Goal: Task Accomplishment & Management: Manage account settings

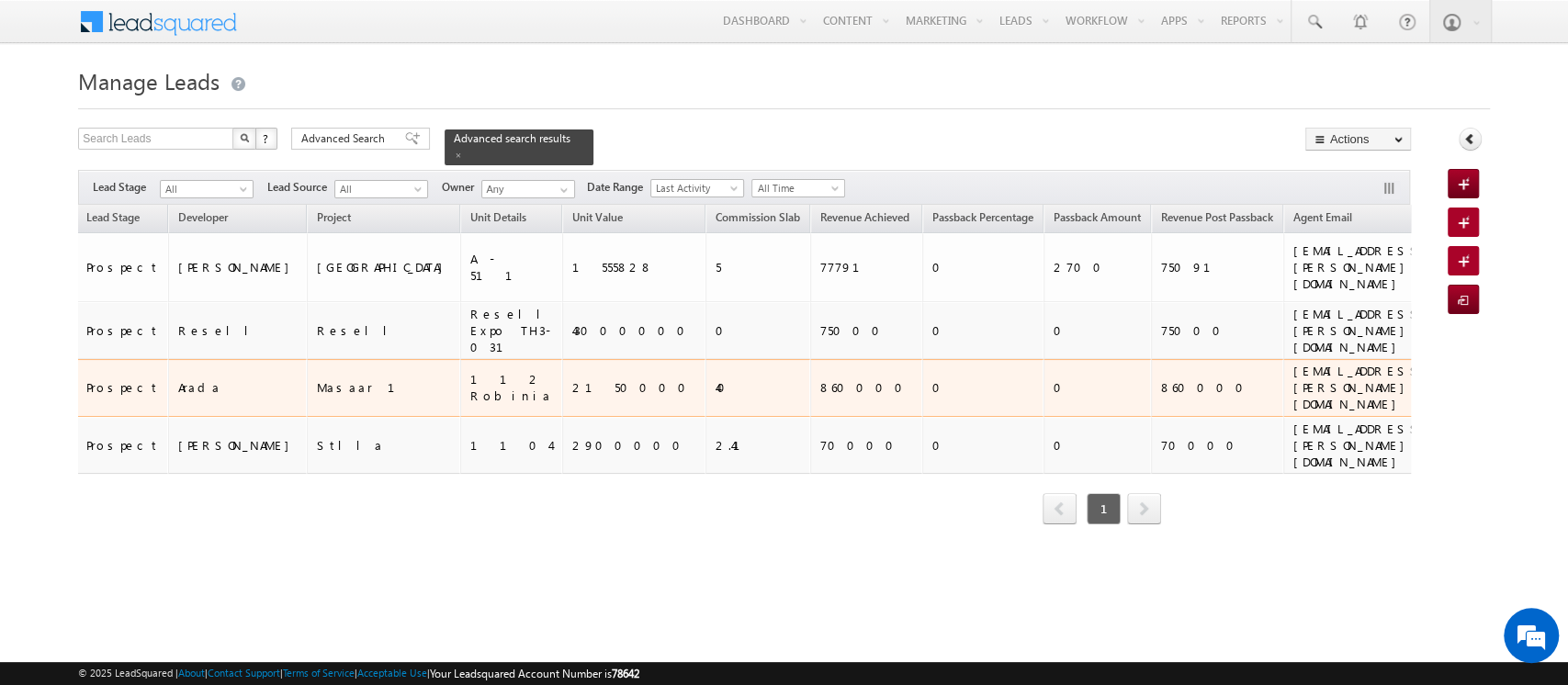
scroll to position [0, 251]
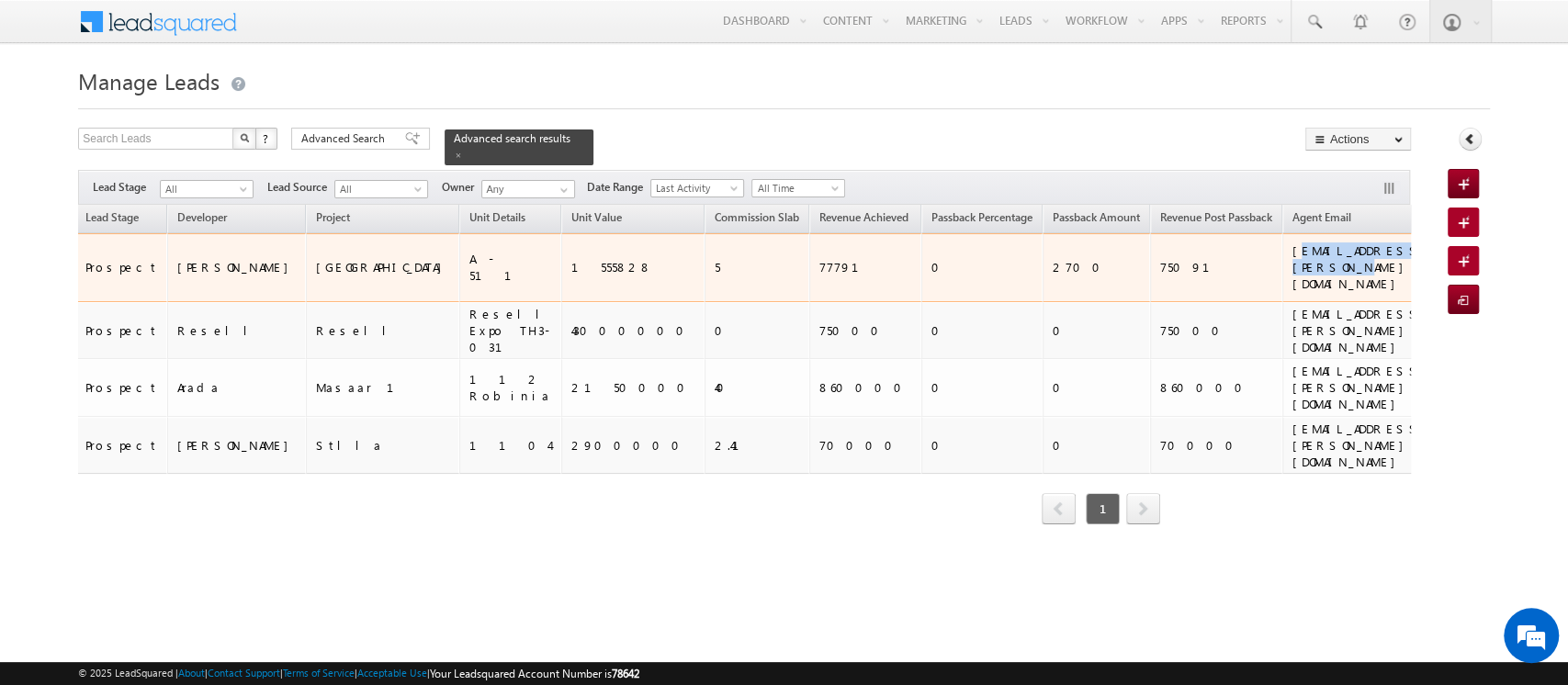
drag, startPoint x: 1168, startPoint y: 253, endPoint x: 1027, endPoint y: 249, distance: 141.1
click at [1292, 249] on div "[EMAIL_ADDRESS][PERSON_NAME][DOMAIN_NAME]" at bounding box center [1363, 267] width 143 height 49
copy div "[EMAIL_ADDRESS][PERSON_NAME][DOMAIN_NAME]"
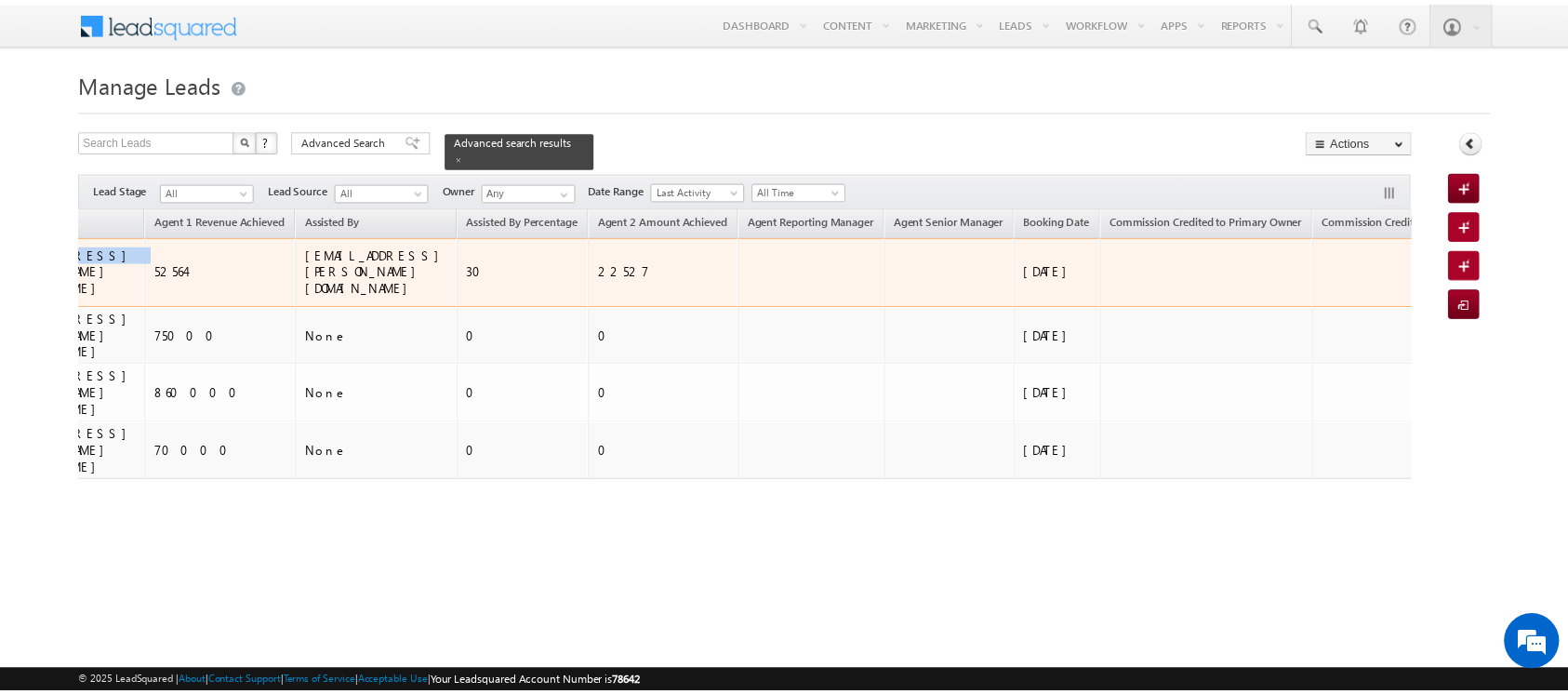
scroll to position [0, 864]
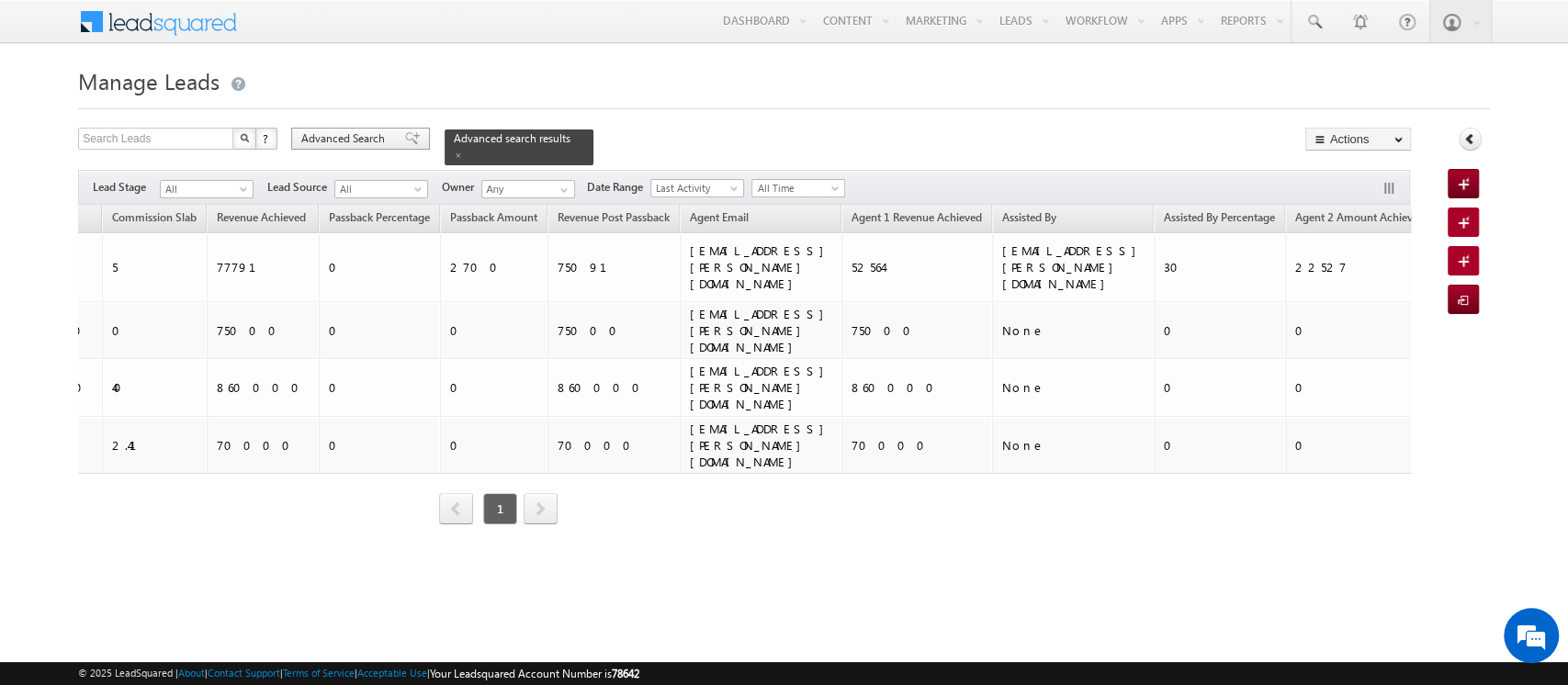
click at [344, 135] on span "Advanced Search" at bounding box center [345, 138] width 89 height 17
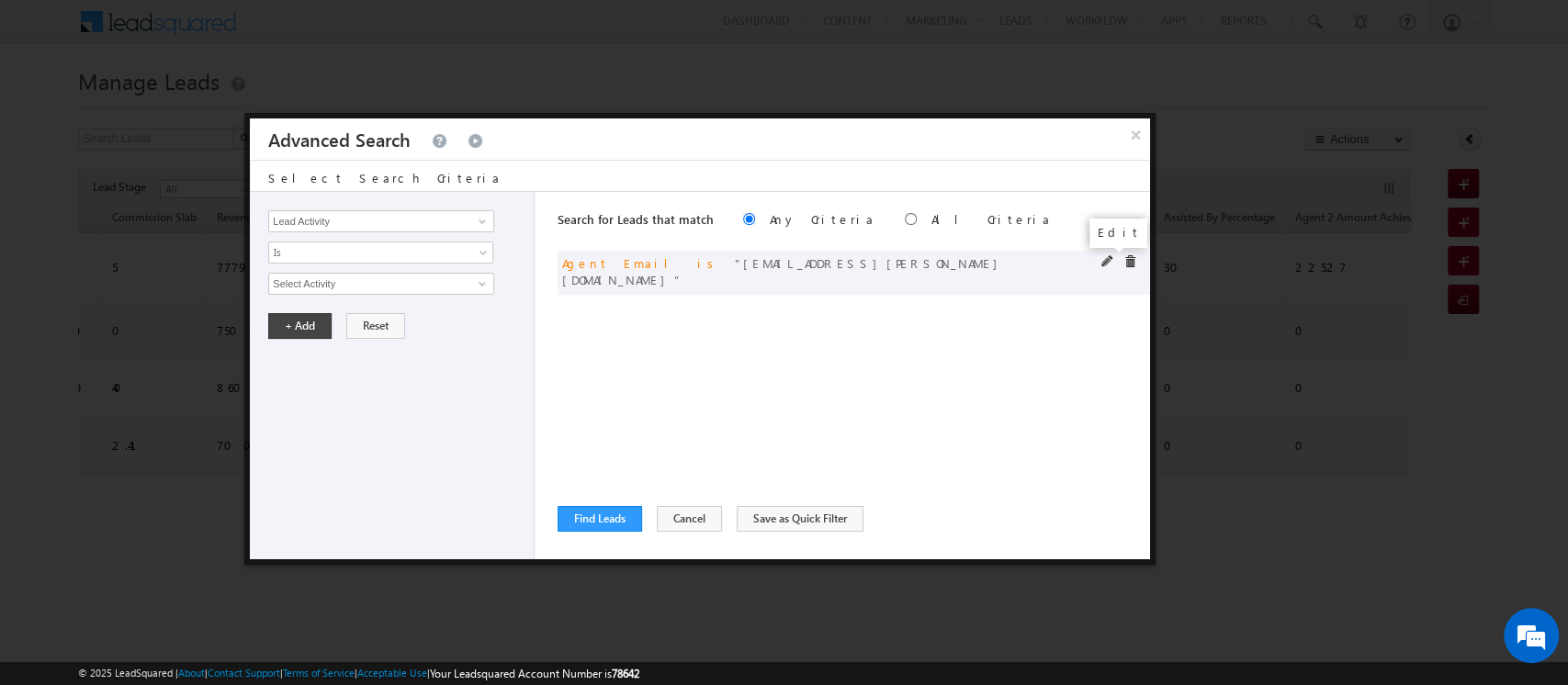
click at [1109, 260] on span at bounding box center [1107, 262] width 13 height 13
drag, startPoint x: 441, startPoint y: 277, endPoint x: 177, endPoint y: 271, distance: 264.1
click at [177, 271] on body "Menu Orders order @indg lobal .ae" at bounding box center [784, 288] width 1568 height 576
paste input "nkitkumar.singh"
type input "[PERSON_NAME][EMAIL_ADDRESS][PERSON_NAME][DOMAIN_NAME]"
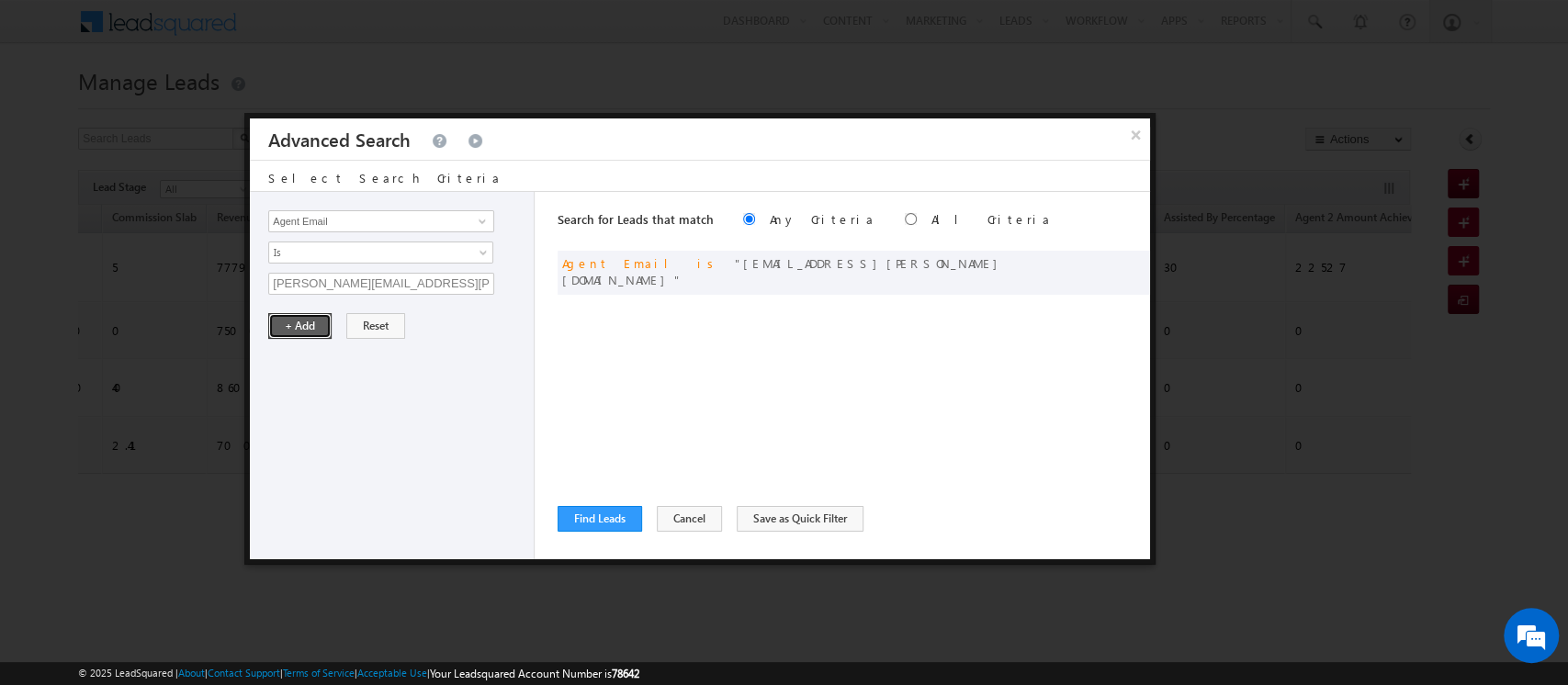
click at [283, 327] on button "+ Add" at bounding box center [300, 326] width 63 height 26
click at [577, 521] on button "Find Leads" at bounding box center [600, 519] width 85 height 26
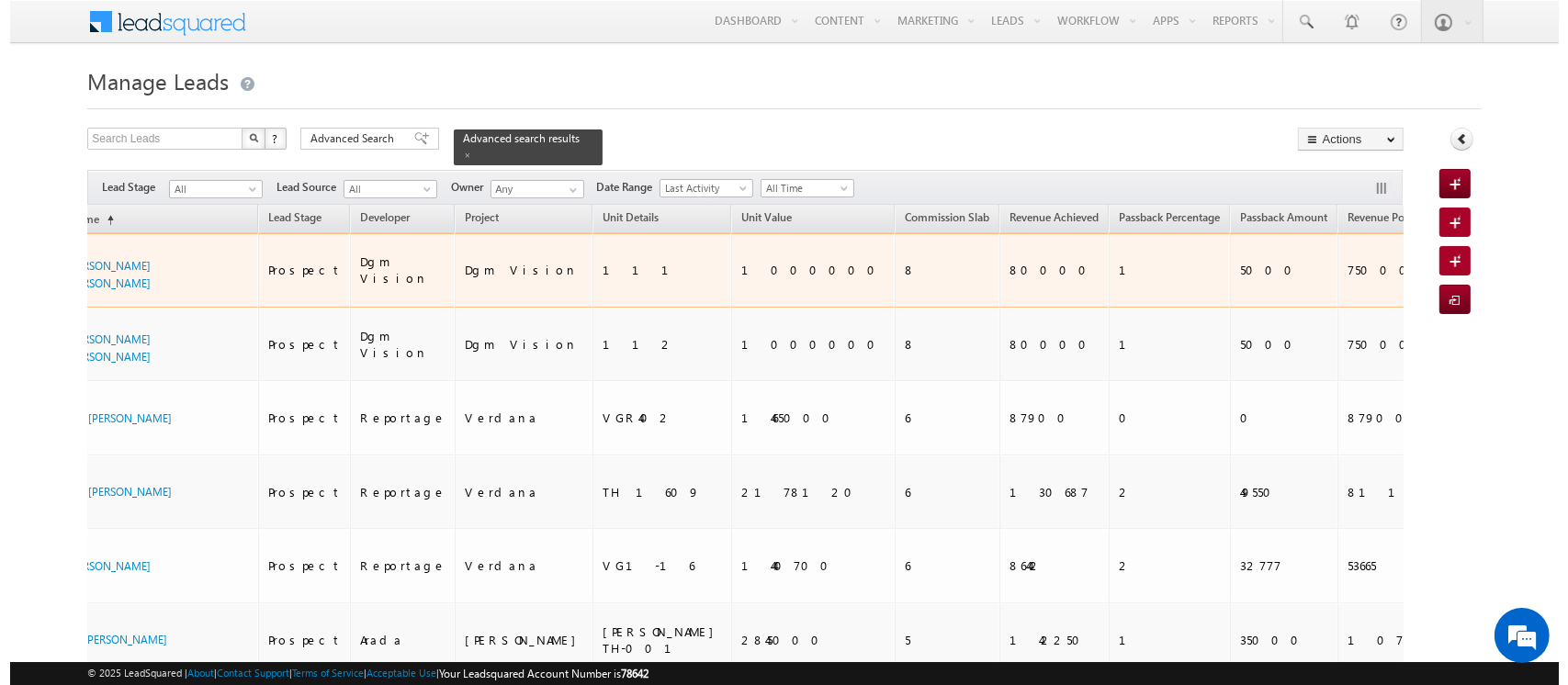
scroll to position [0, 0]
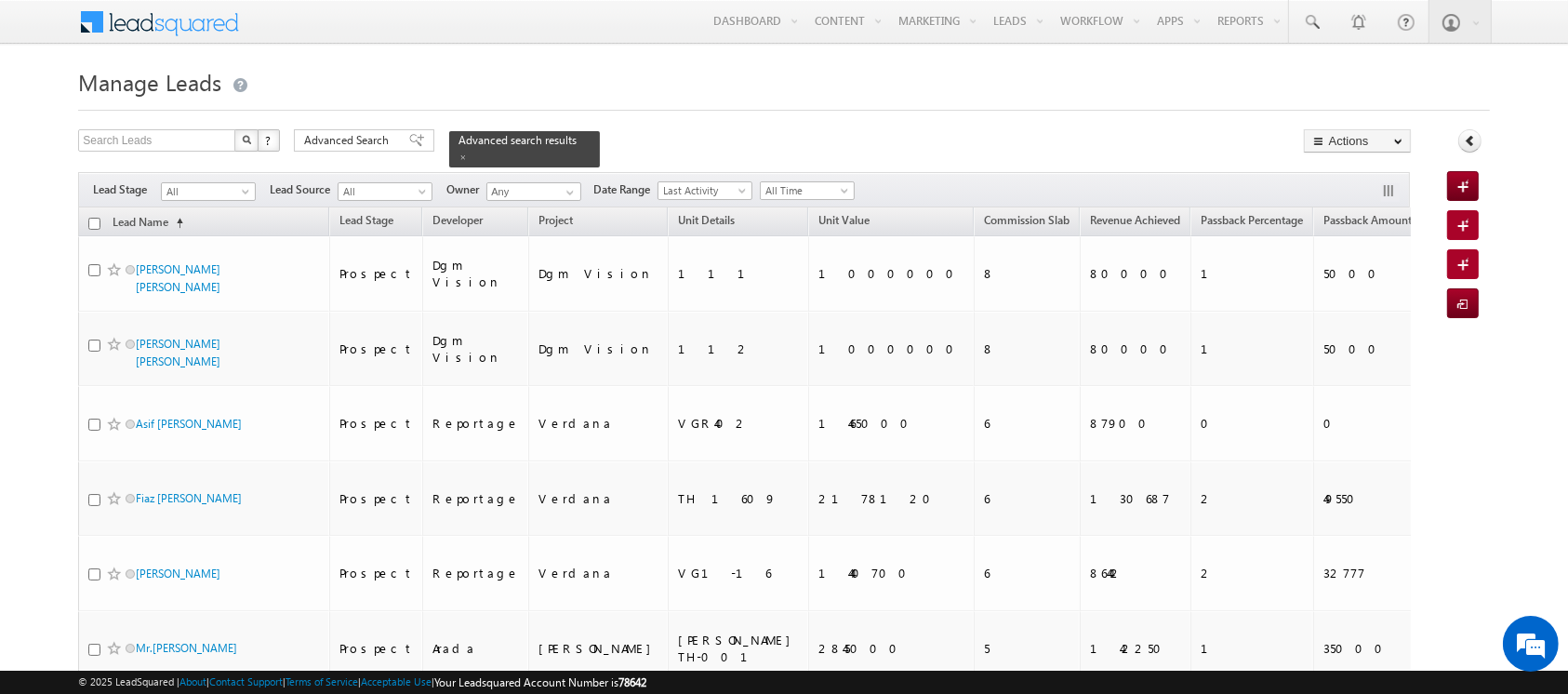
click at [93, 218] on input "checkbox" at bounding box center [94, 224] width 12 height 12
checkbox input "true"
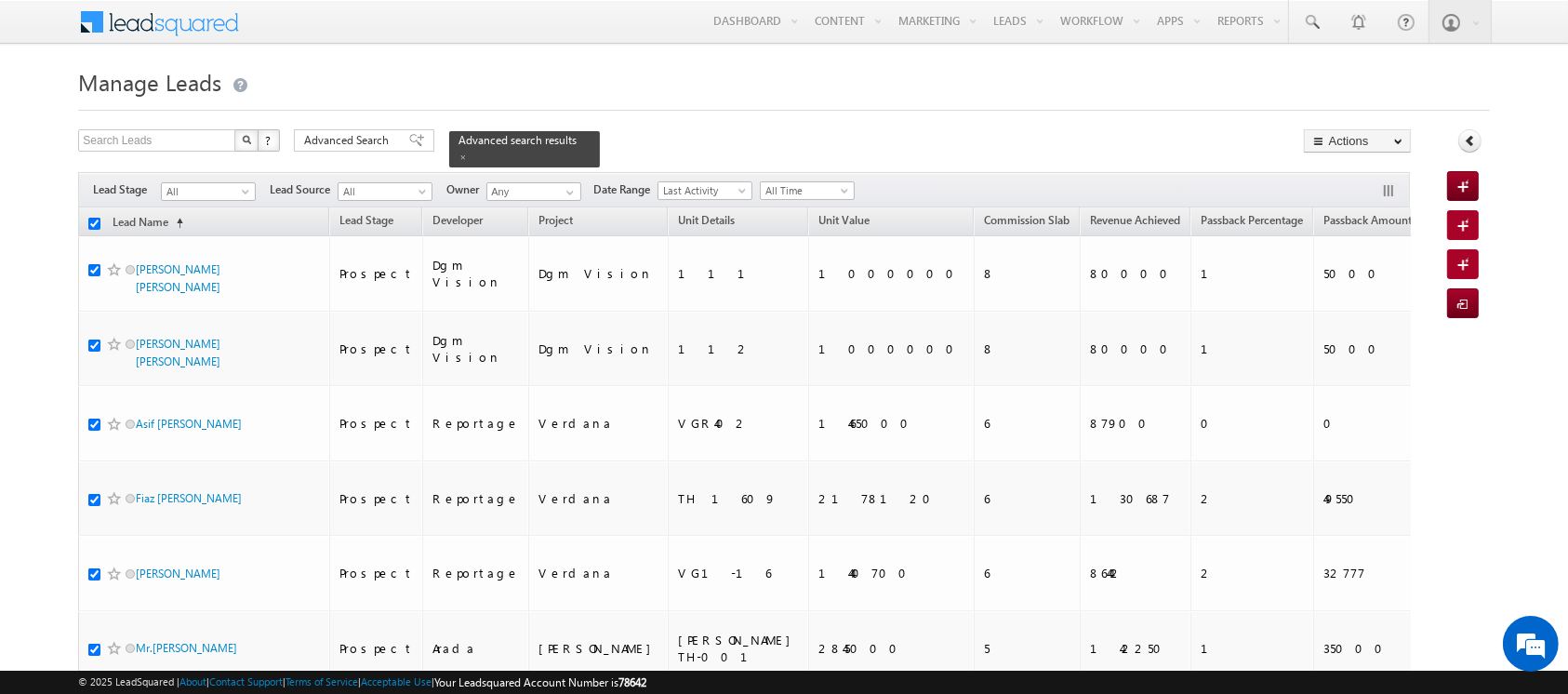
checkbox input "true"
click at [1332, 185] on link "Bulk Update" at bounding box center [1357, 190] width 105 height 22
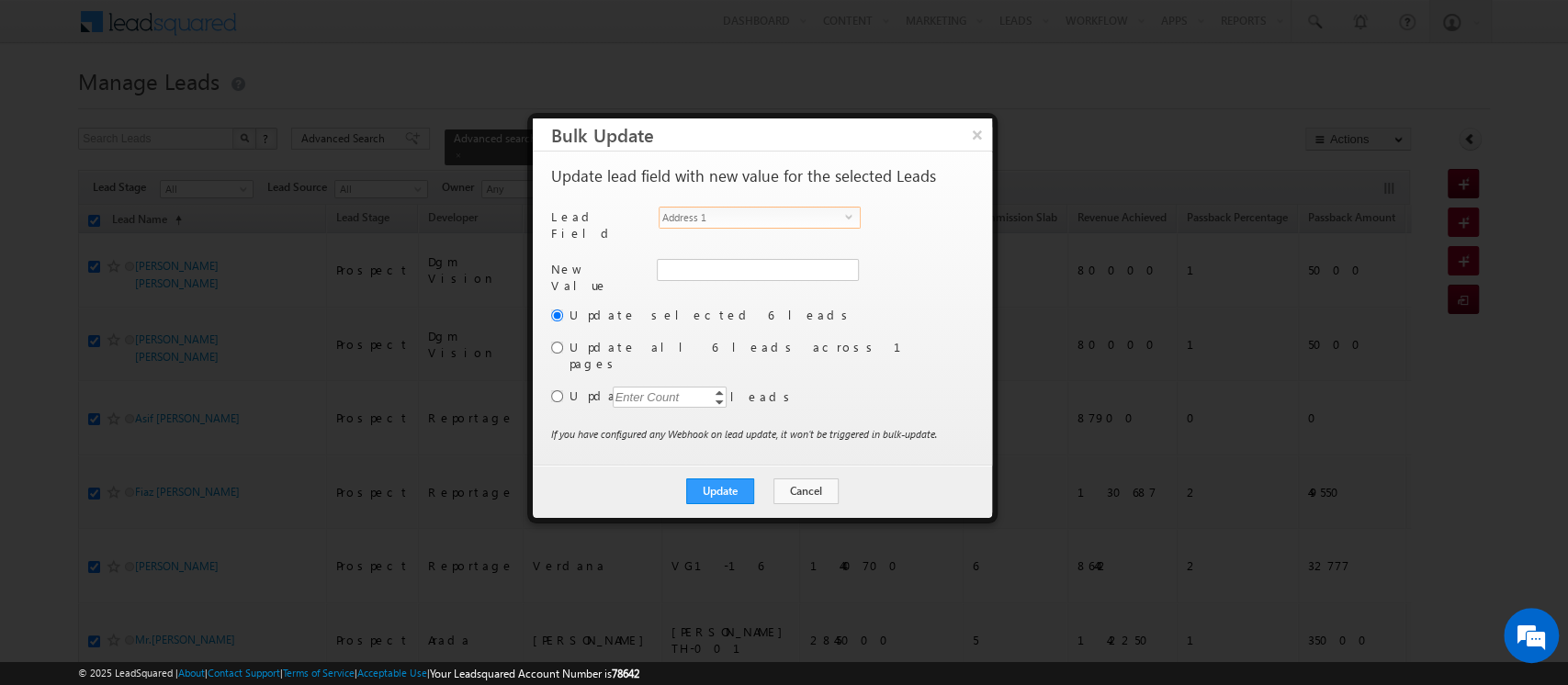
click at [724, 212] on span "Address 1" at bounding box center [752, 217] width 186 height 20
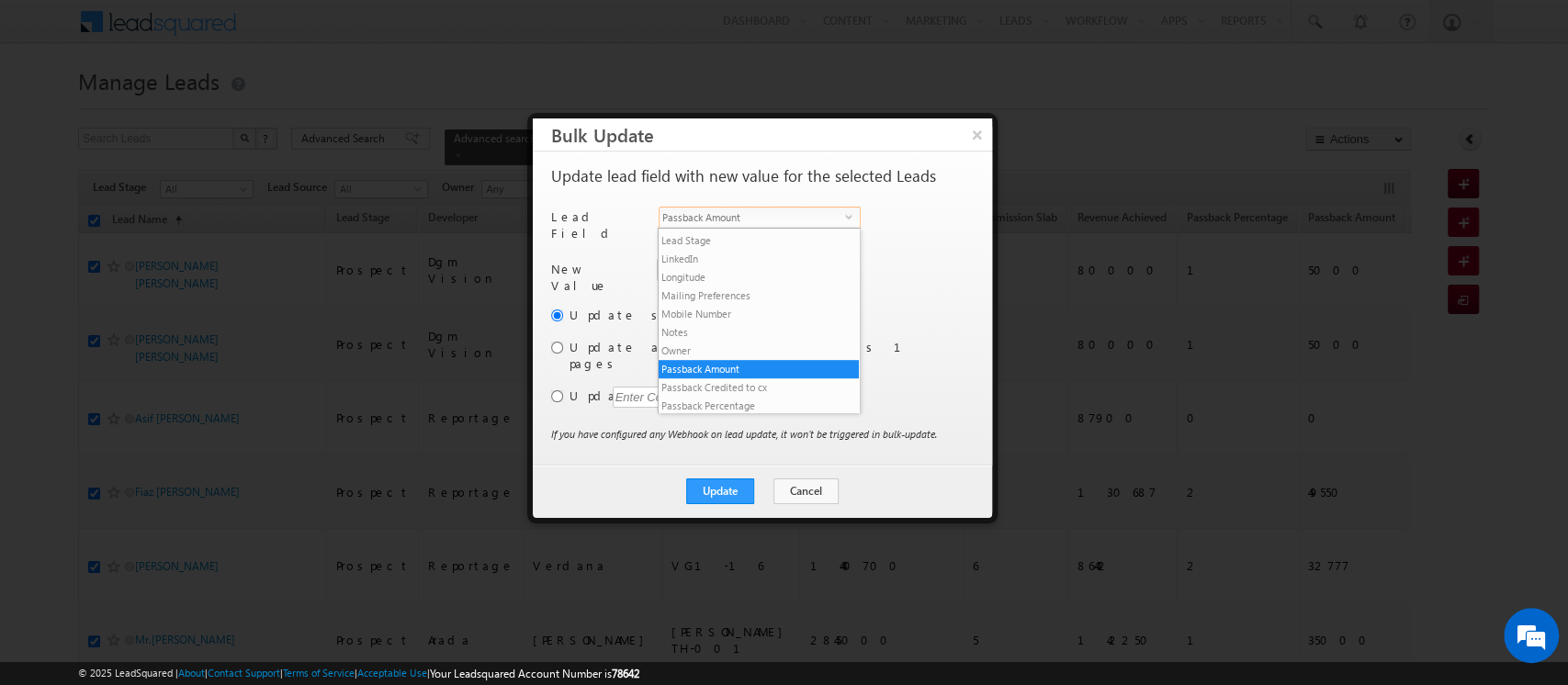
scroll to position [853, 0]
click at [741, 379] on li "Primary Owner Mail" at bounding box center [758, 370] width 200 height 19
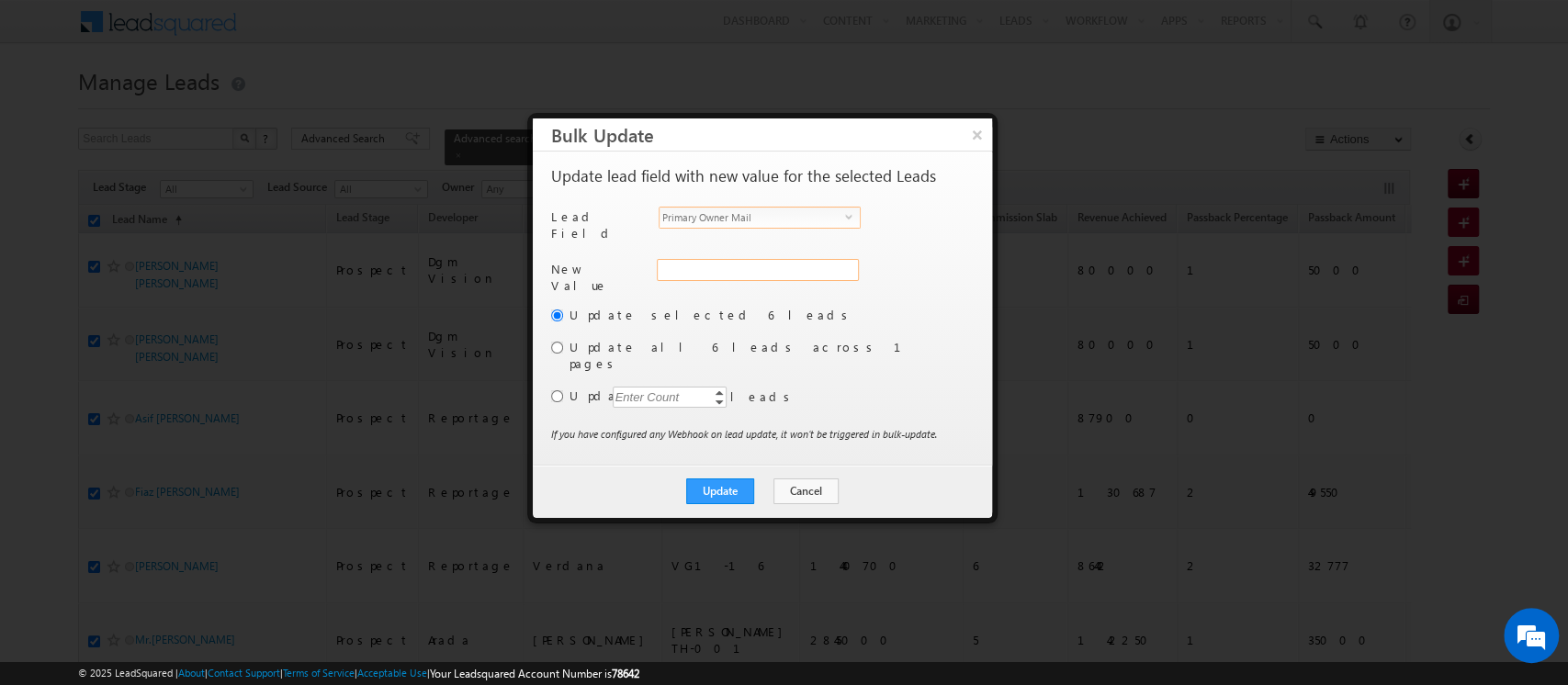
click at [704, 261] on input "Primary Owner Mail" at bounding box center [757, 269] width 202 height 22
paste input "[PERSON_NAME][EMAIL_ADDRESS][PERSON_NAME][DOMAIN_NAME]"
type input "[PERSON_NAME][EMAIL_ADDRESS][PERSON_NAME][DOMAIN_NAME]"
click at [734, 479] on button "Update" at bounding box center [719, 492] width 68 height 26
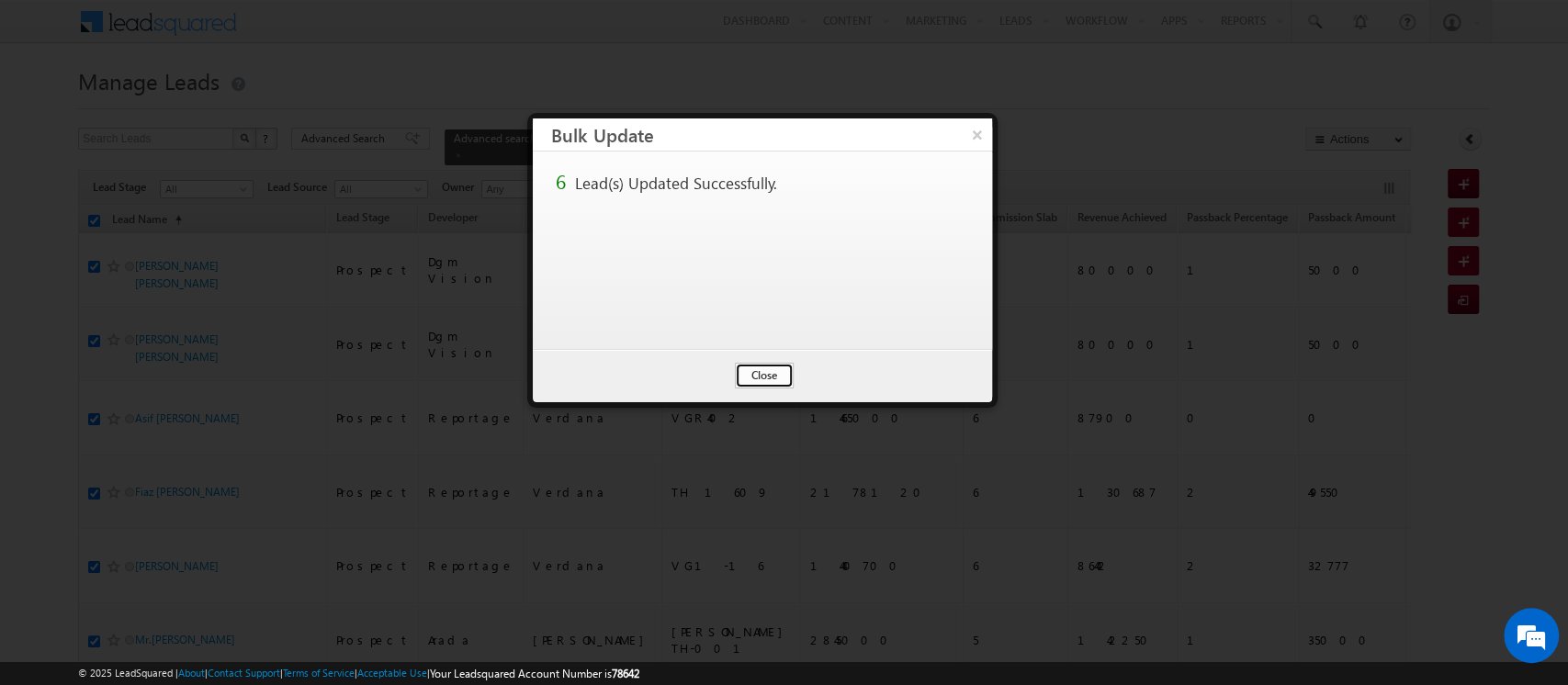
click at [772, 364] on button "Close" at bounding box center [765, 376] width 59 height 26
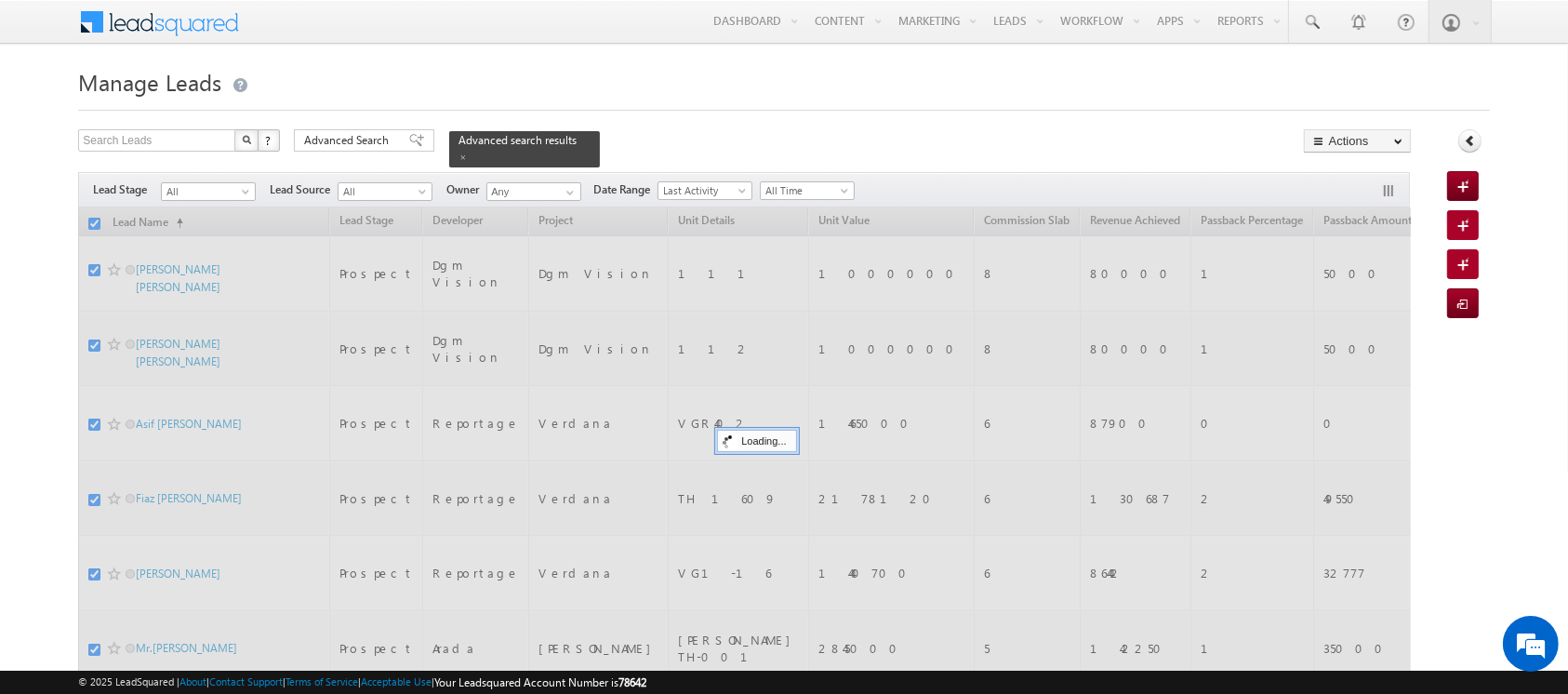
checkbox input "false"
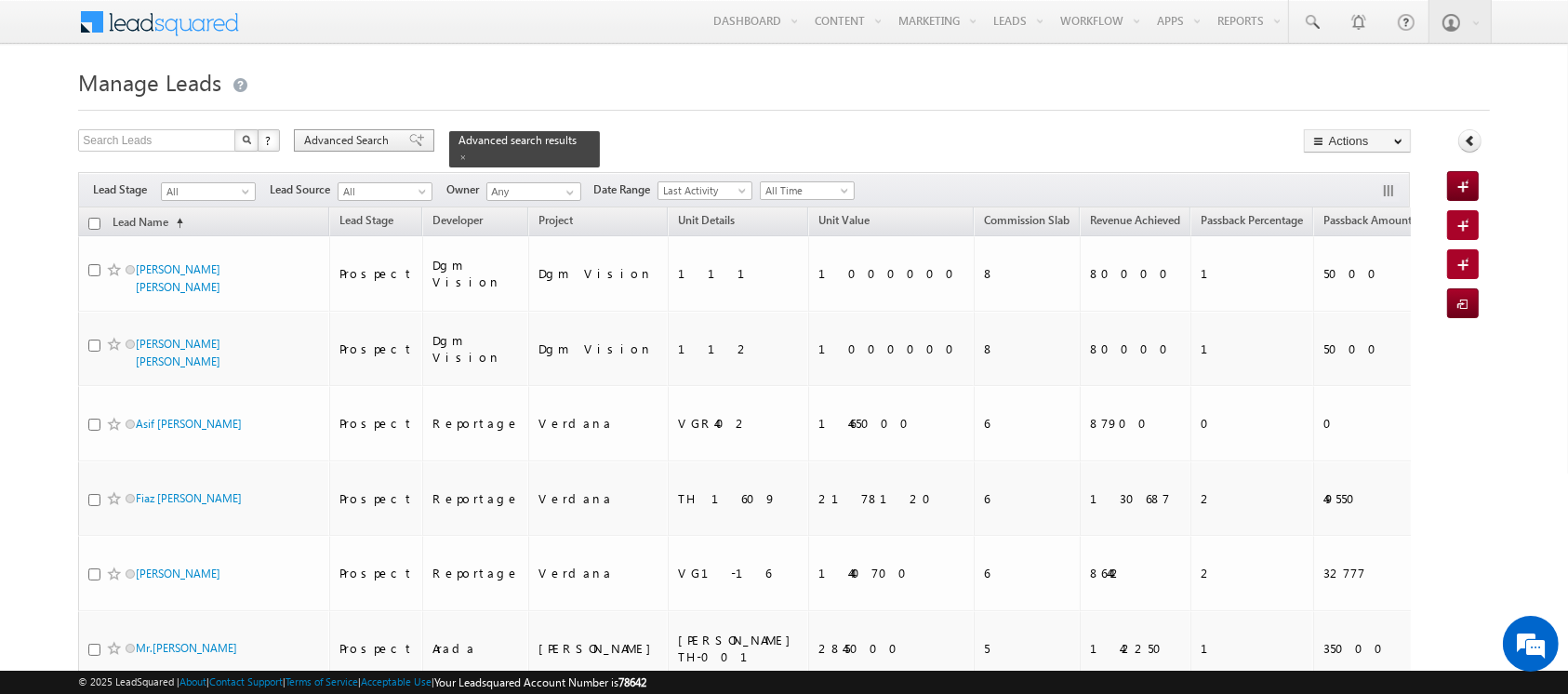
click at [345, 134] on span "Advanced Search" at bounding box center [349, 140] width 90 height 17
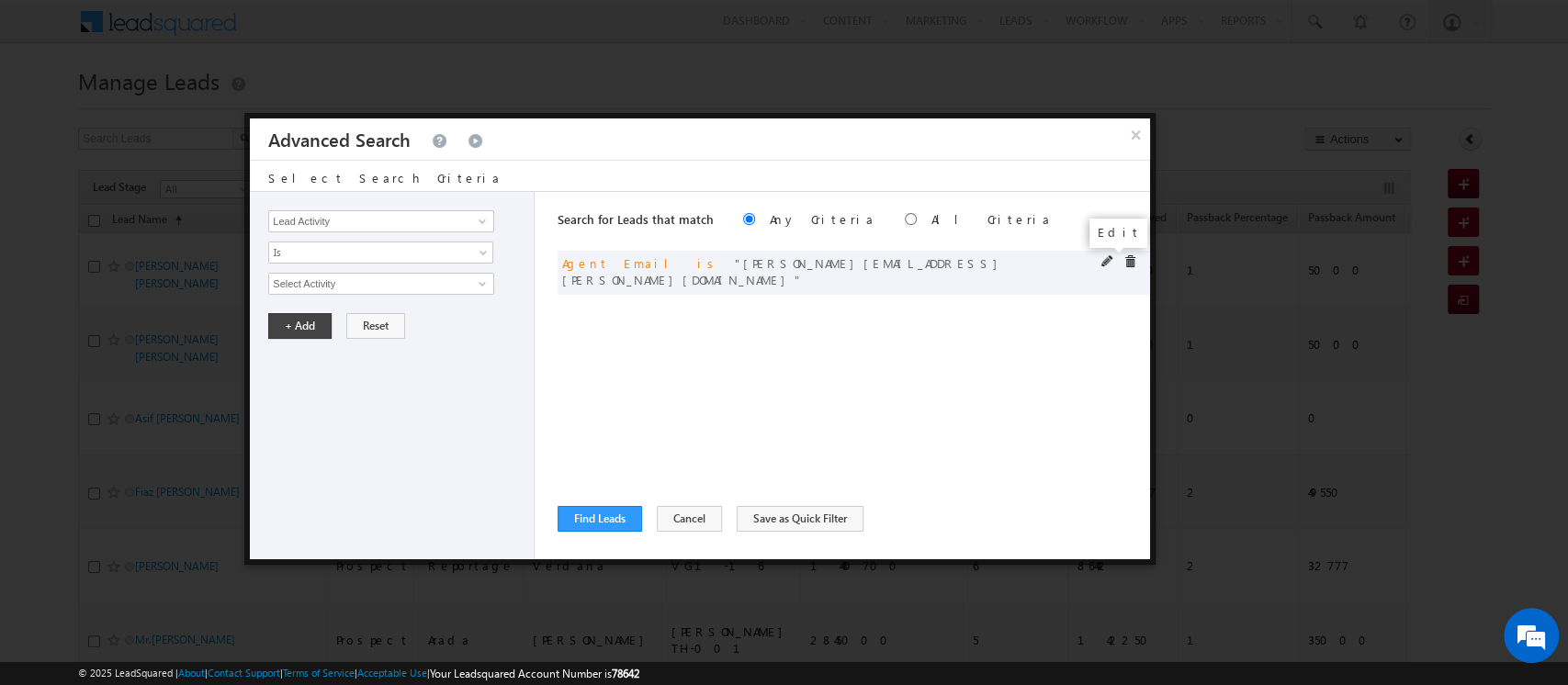
click at [1102, 263] on span at bounding box center [1107, 262] width 13 height 13
drag, startPoint x: 322, startPoint y: 286, endPoint x: 205, endPoint y: 279, distance: 117.2
click at [205, 279] on body "Menu Orders order @indg lobal .ae" at bounding box center [784, 389] width 1568 height 779
paste input "raphik.salmani"
type input "[EMAIL_ADDRESS][DOMAIN_NAME]"
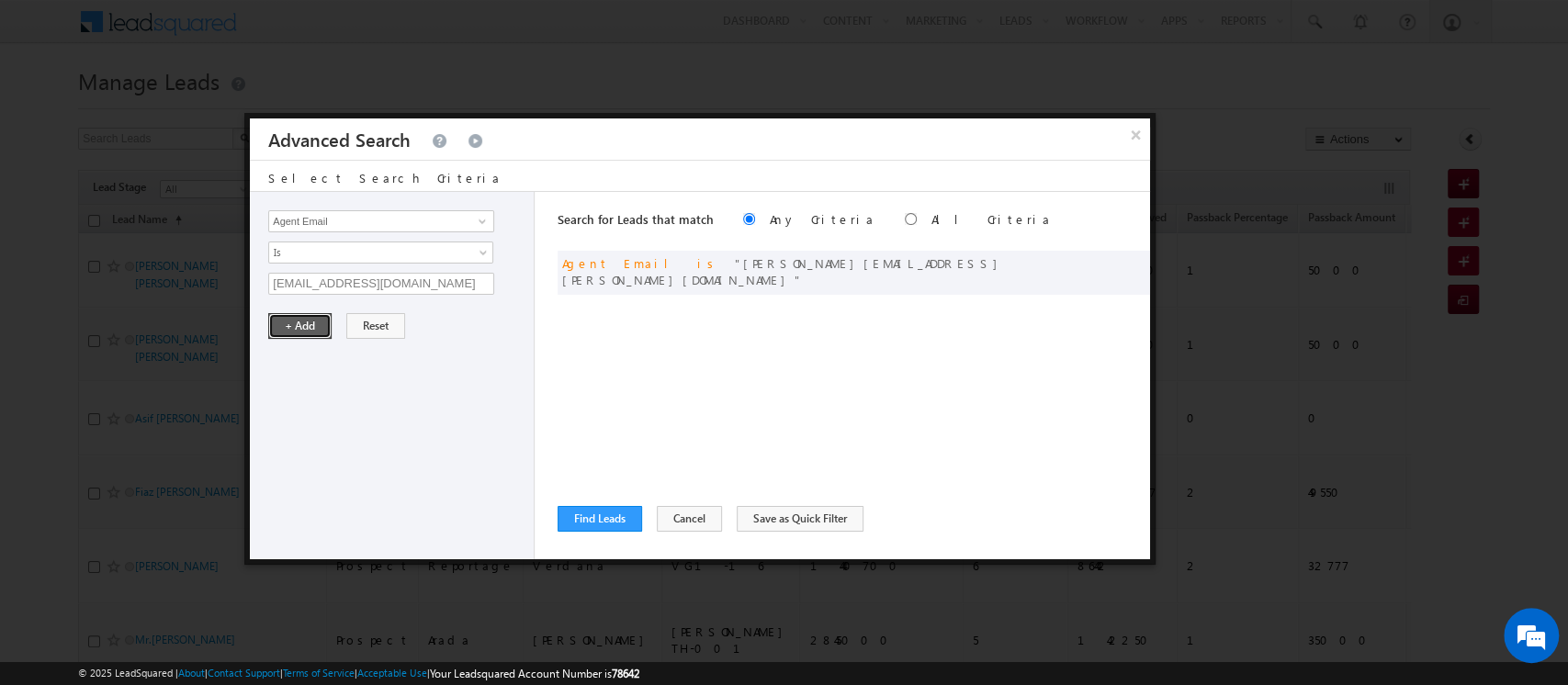
click at [307, 322] on button "+ Add" at bounding box center [300, 326] width 63 height 26
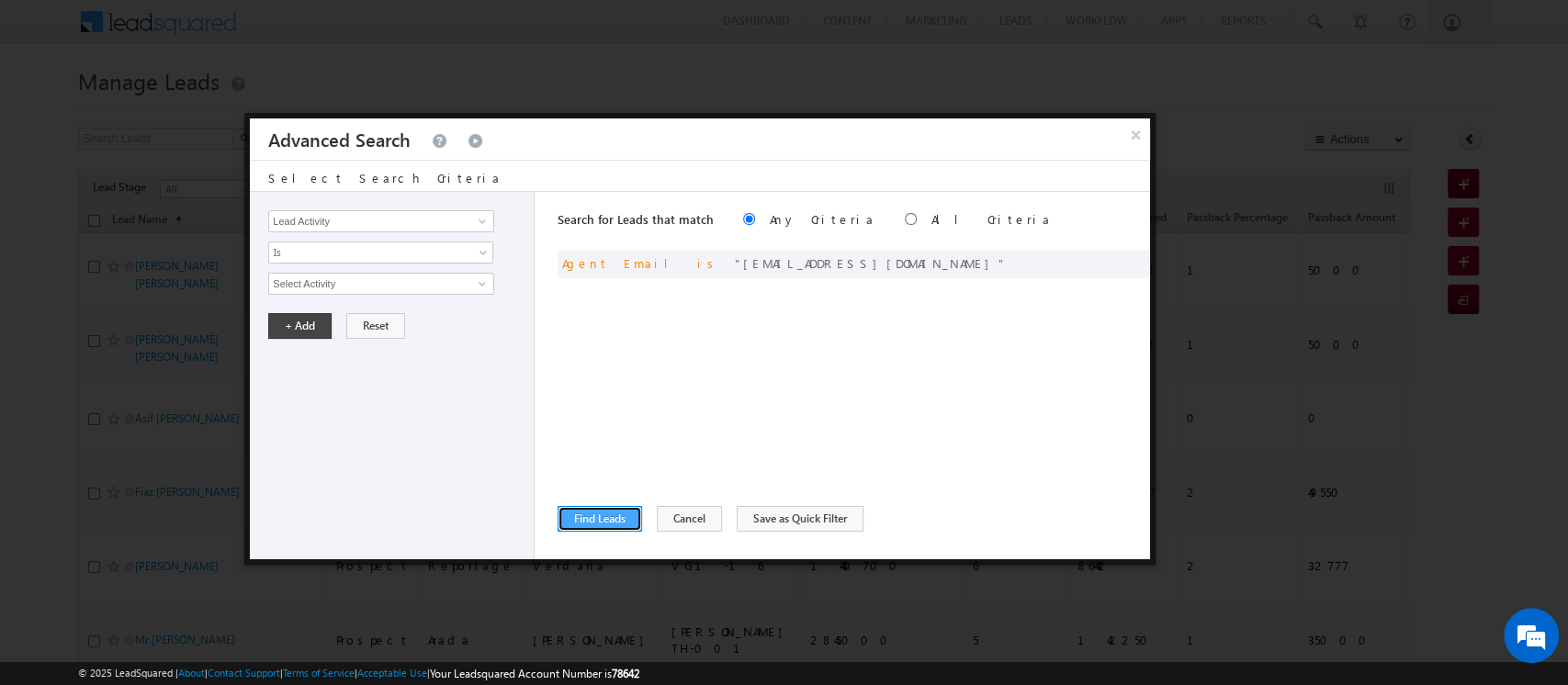
click at [595, 512] on button "Find Leads" at bounding box center [600, 519] width 85 height 26
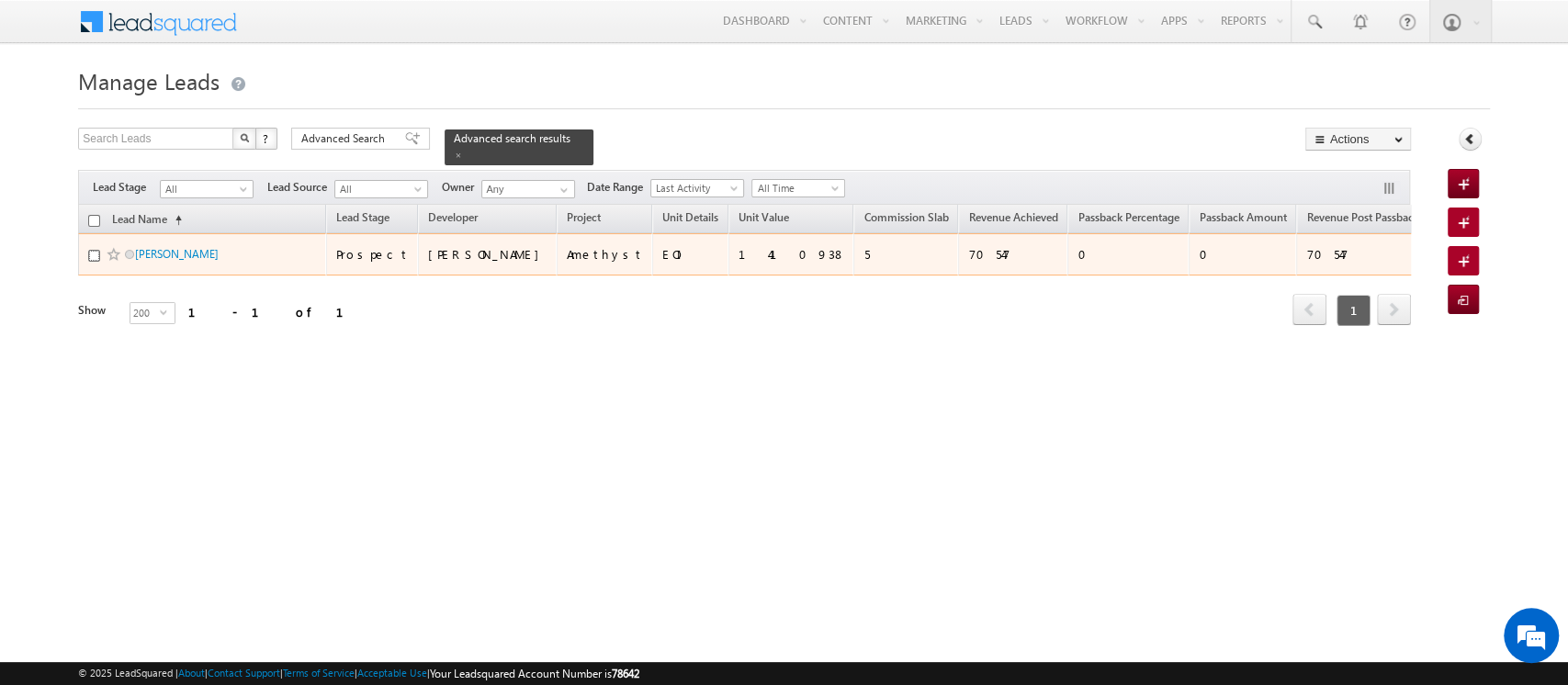
click at [98, 250] on input "checkbox" at bounding box center [94, 256] width 12 height 12
checkbox input "true"
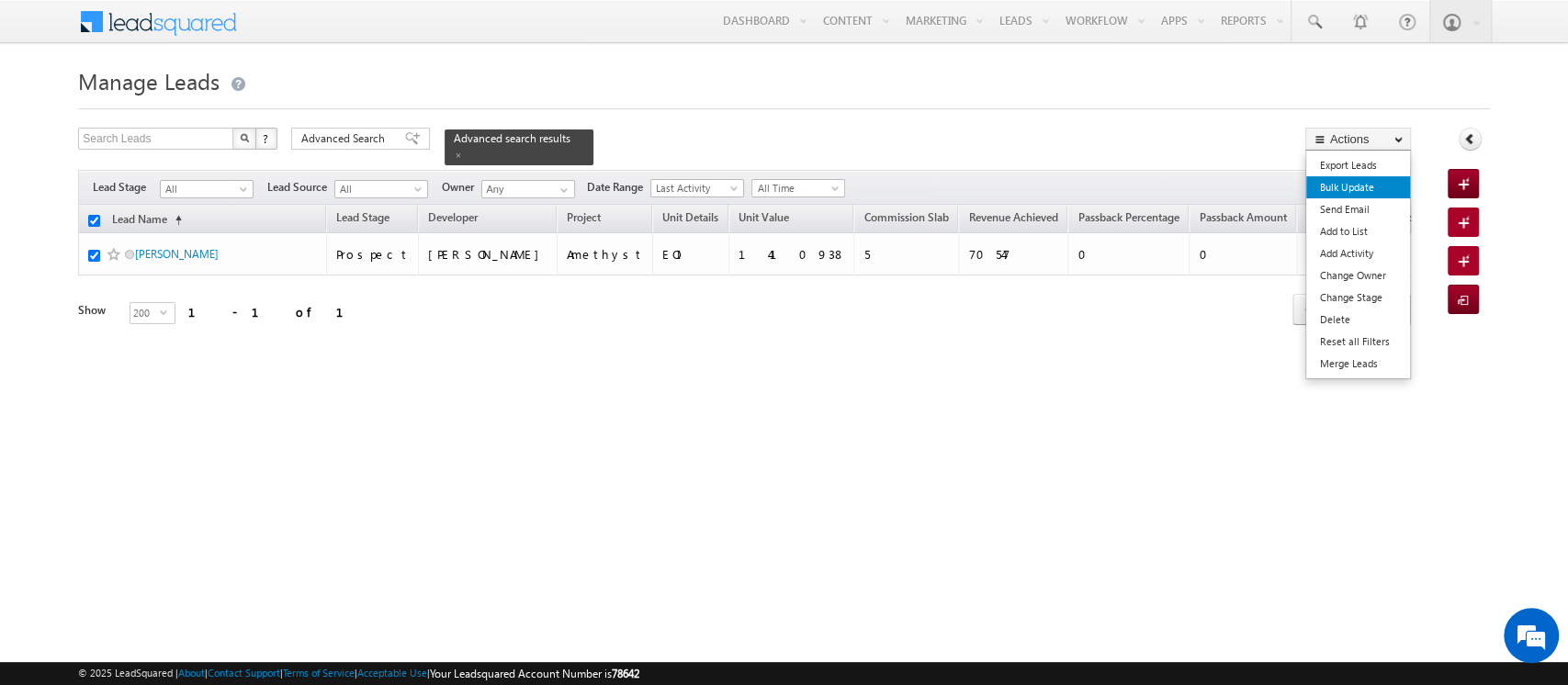
click at [1357, 188] on link "Bulk Update" at bounding box center [1357, 188] width 104 height 22
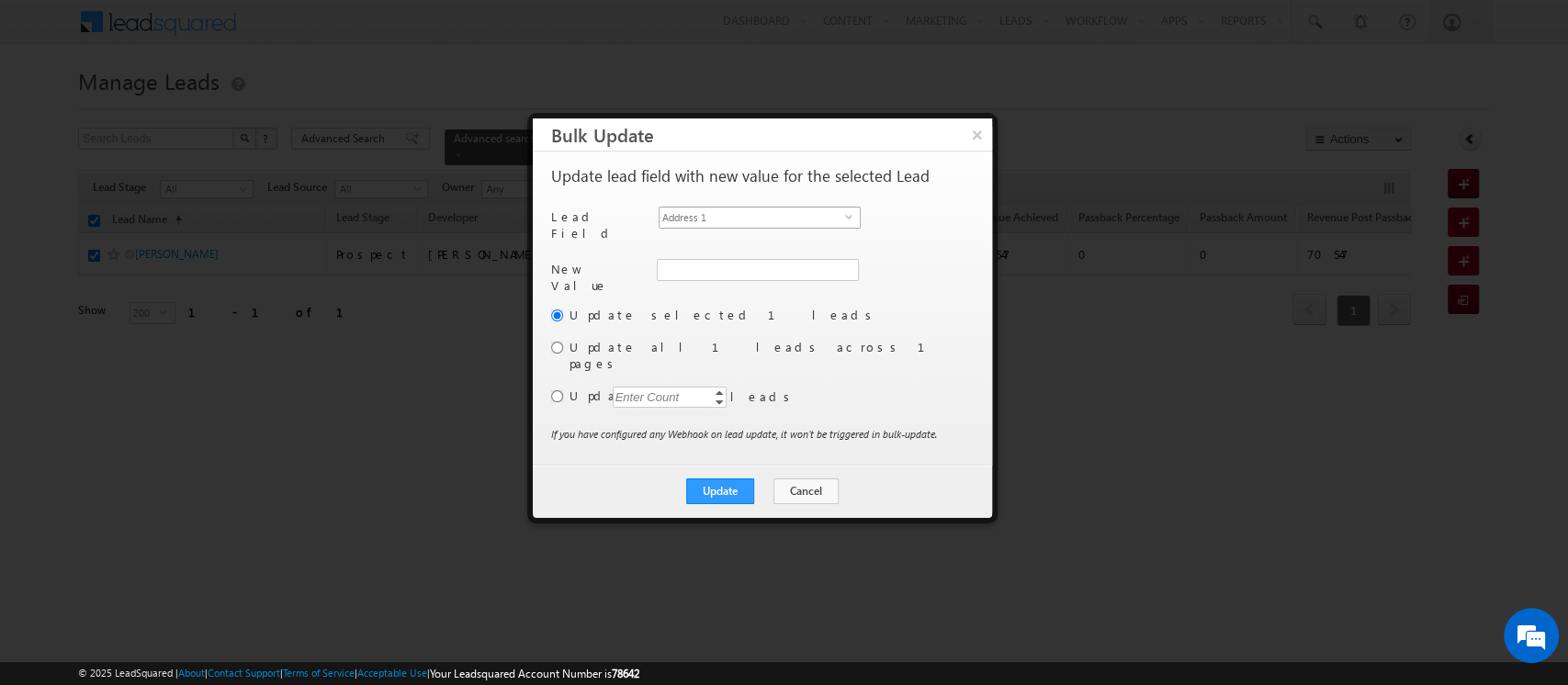
click at [796, 216] on span "Address 1" at bounding box center [752, 217] width 186 height 20
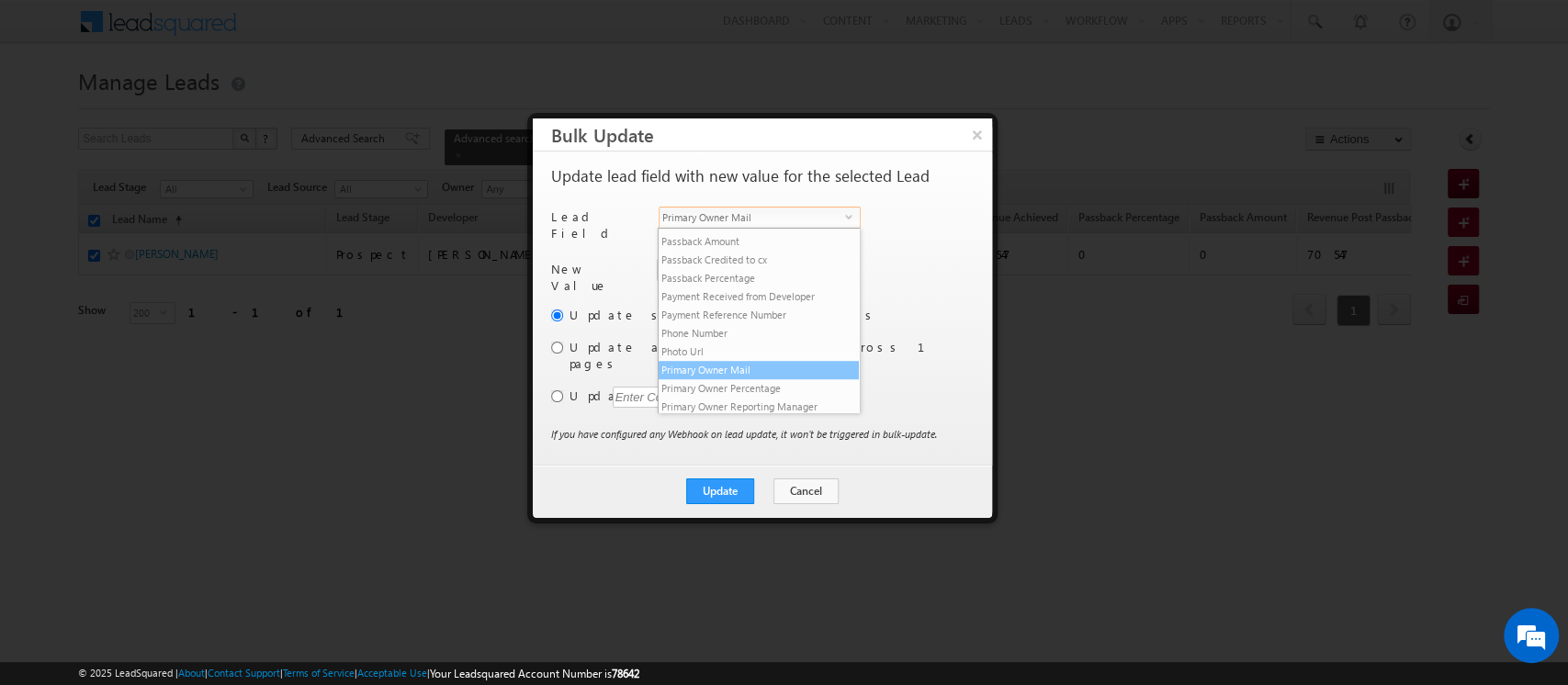
click at [794, 379] on li "Primary Owner Mail" at bounding box center [758, 370] width 200 height 19
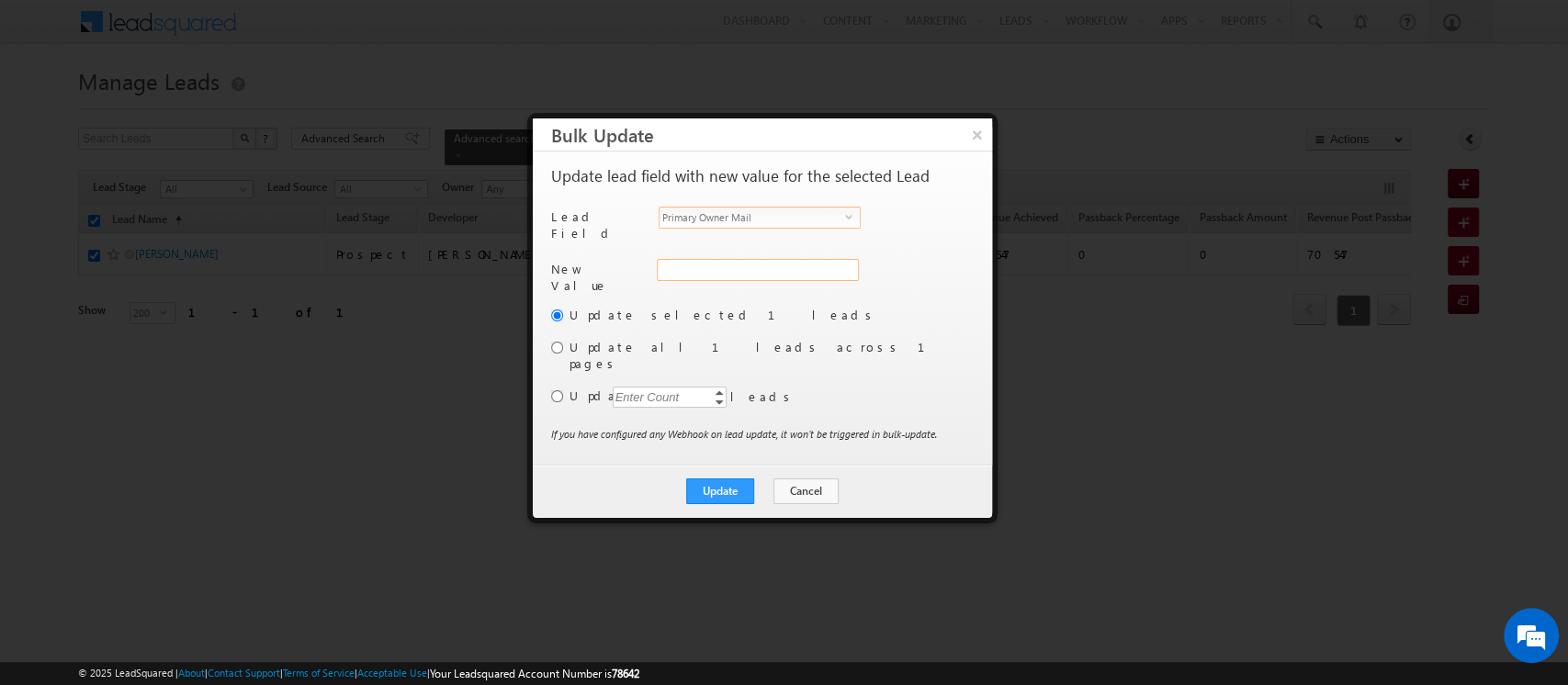
click at [698, 259] on input "Primary Owner Mail" at bounding box center [757, 269] width 202 height 22
paste input "[EMAIL_ADDRESS][DOMAIN_NAME]"
type input "[EMAIL_ADDRESS][DOMAIN_NAME]"
click at [721, 479] on button "Update" at bounding box center [719, 492] width 68 height 26
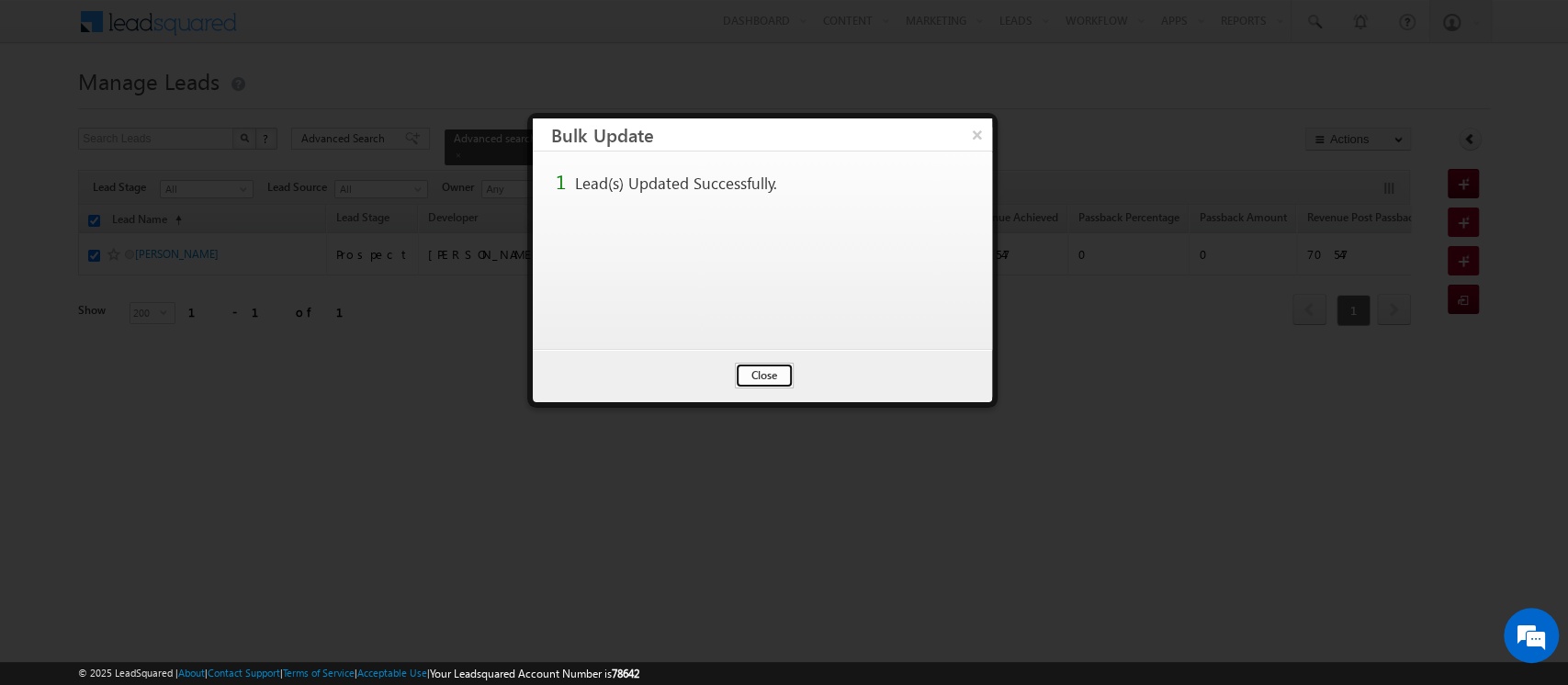
click at [752, 379] on button "Close" at bounding box center [765, 376] width 59 height 26
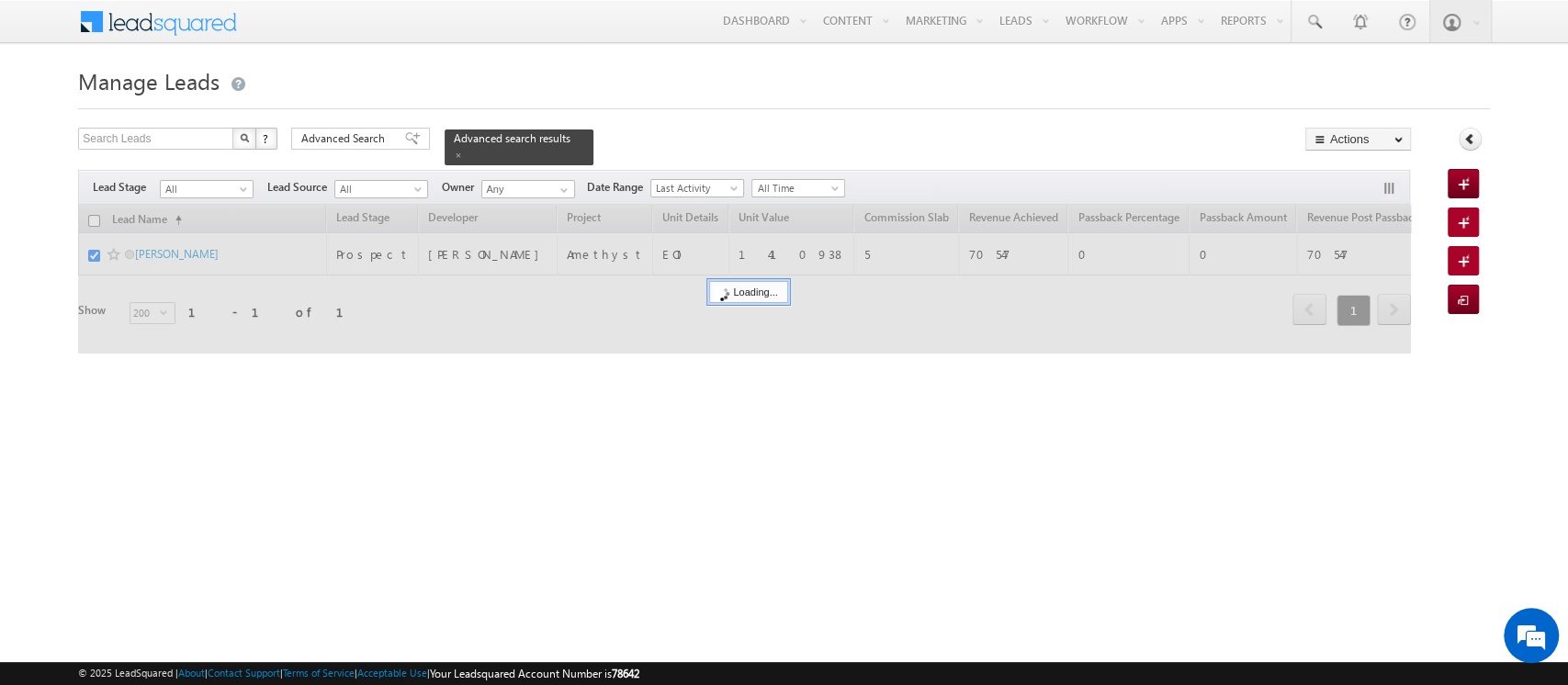
checkbox input "false"
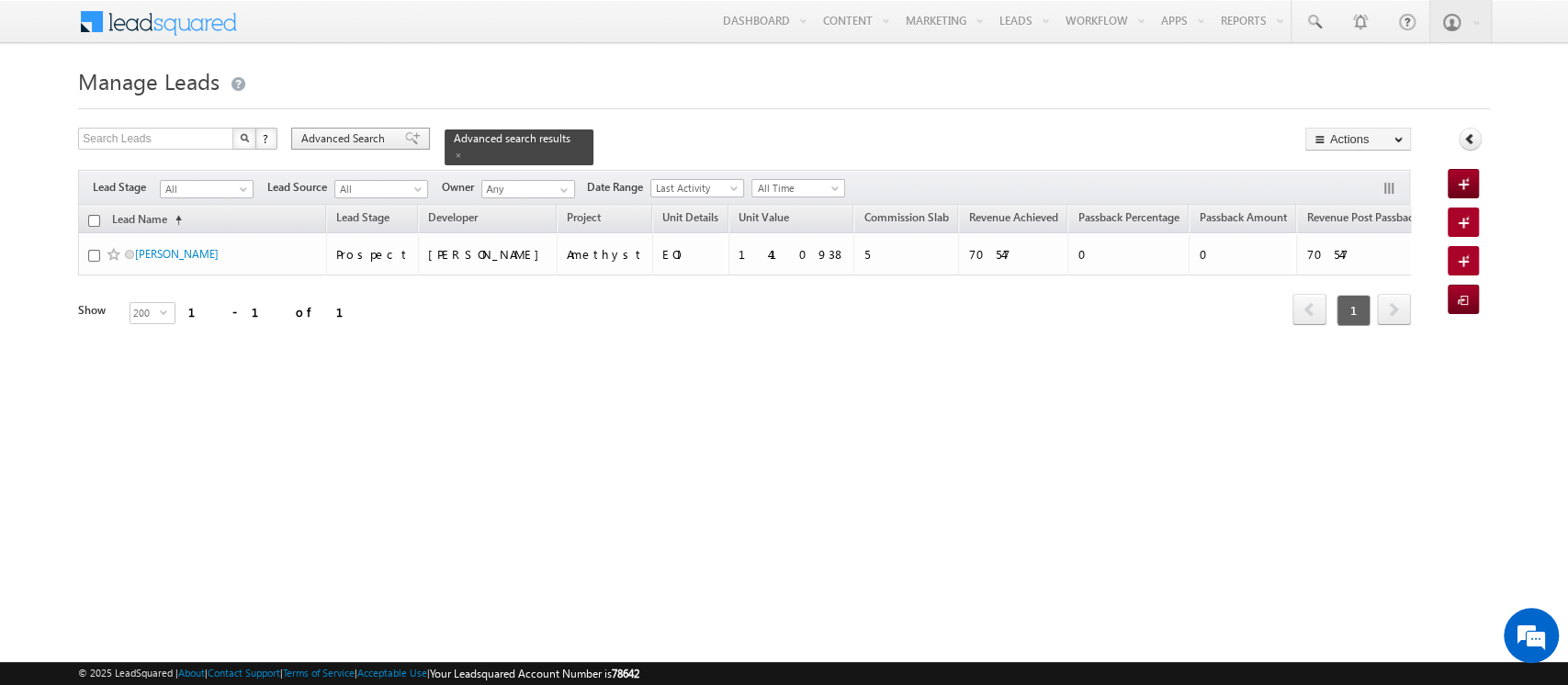
click at [382, 133] on span "Advanced Search" at bounding box center [345, 138] width 89 height 17
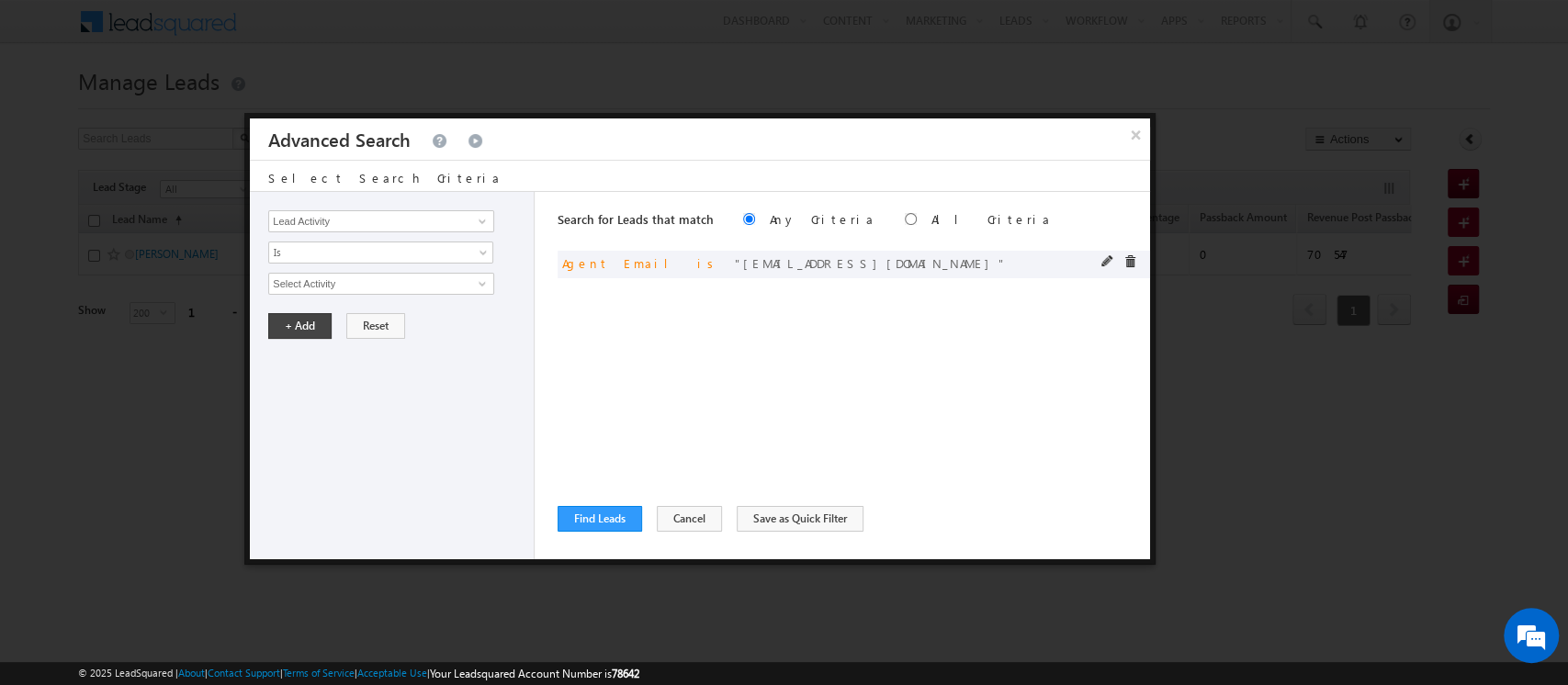
click at [1094, 261] on div "or Agent Email is [EMAIL_ADDRESS][DOMAIN_NAME]" at bounding box center [854, 265] width 592 height 28
click at [1104, 261] on span at bounding box center [1107, 262] width 13 height 13
drag, startPoint x: 447, startPoint y: 290, endPoint x: 229, endPoint y: 286, distance: 218.0
click at [229, 286] on body "Menu Orders order @indg lobal .ae" at bounding box center [784, 261] width 1568 height 521
paste input "[PERSON_NAME]"
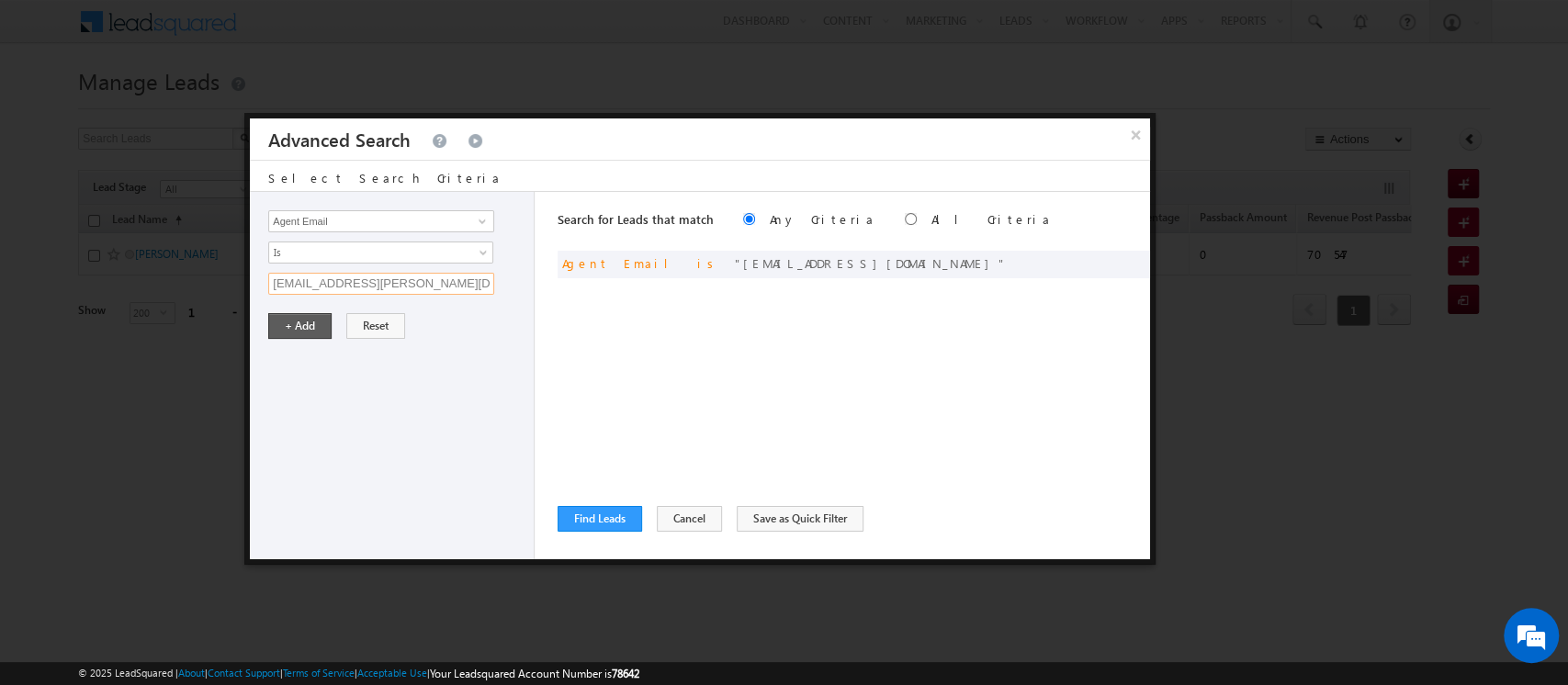
type input "[EMAIL_ADDRESS][PERSON_NAME][DOMAIN_NAME]"
click at [293, 332] on button "+ Add" at bounding box center [300, 326] width 63 height 26
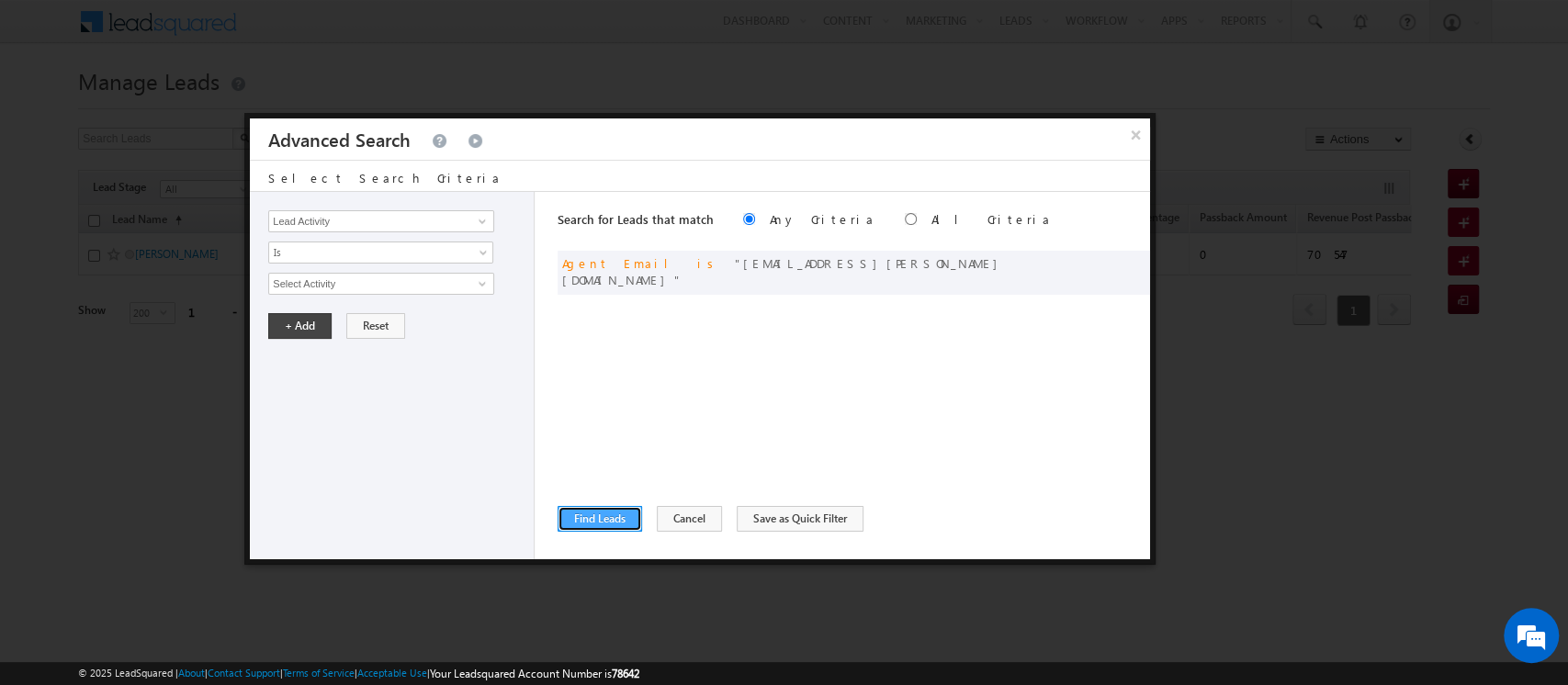
click at [602, 518] on button "Find Leads" at bounding box center [600, 519] width 85 height 26
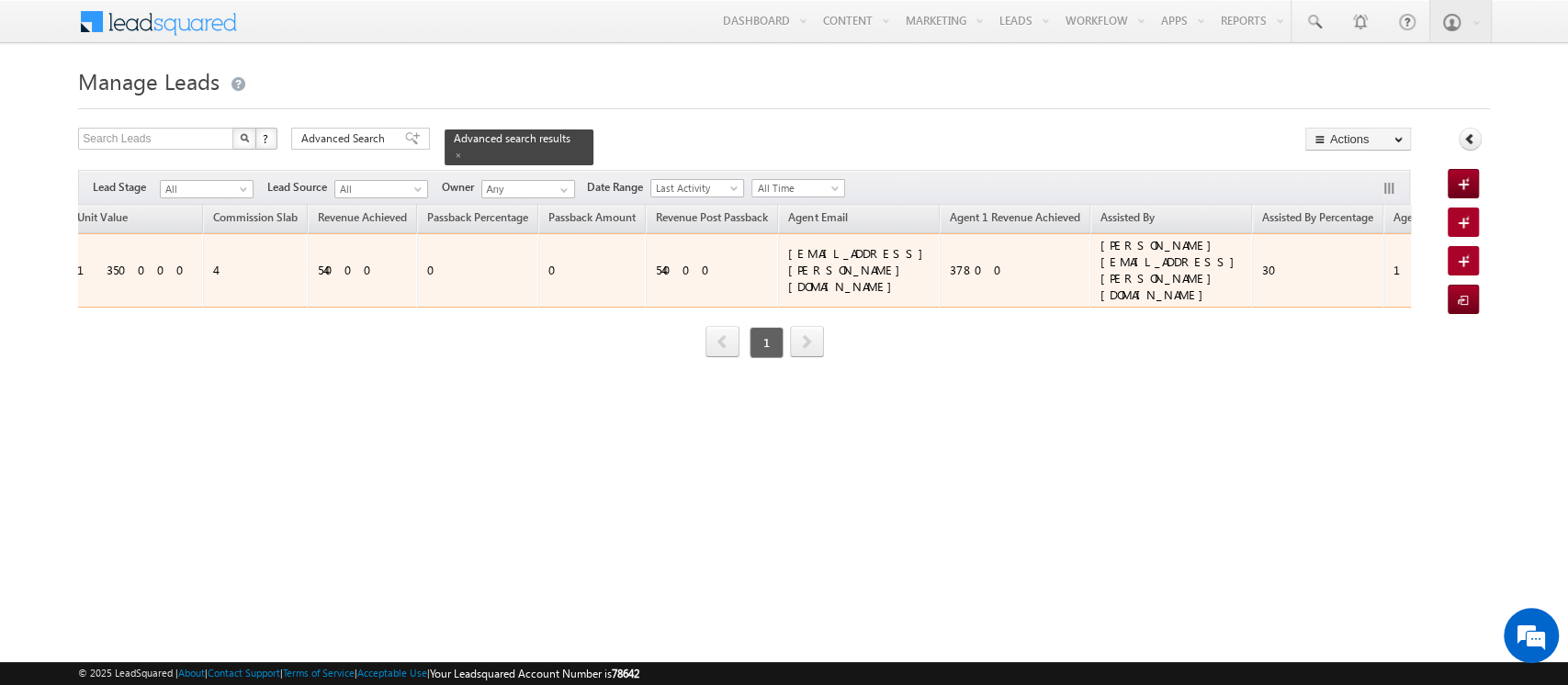
scroll to position [0, 0]
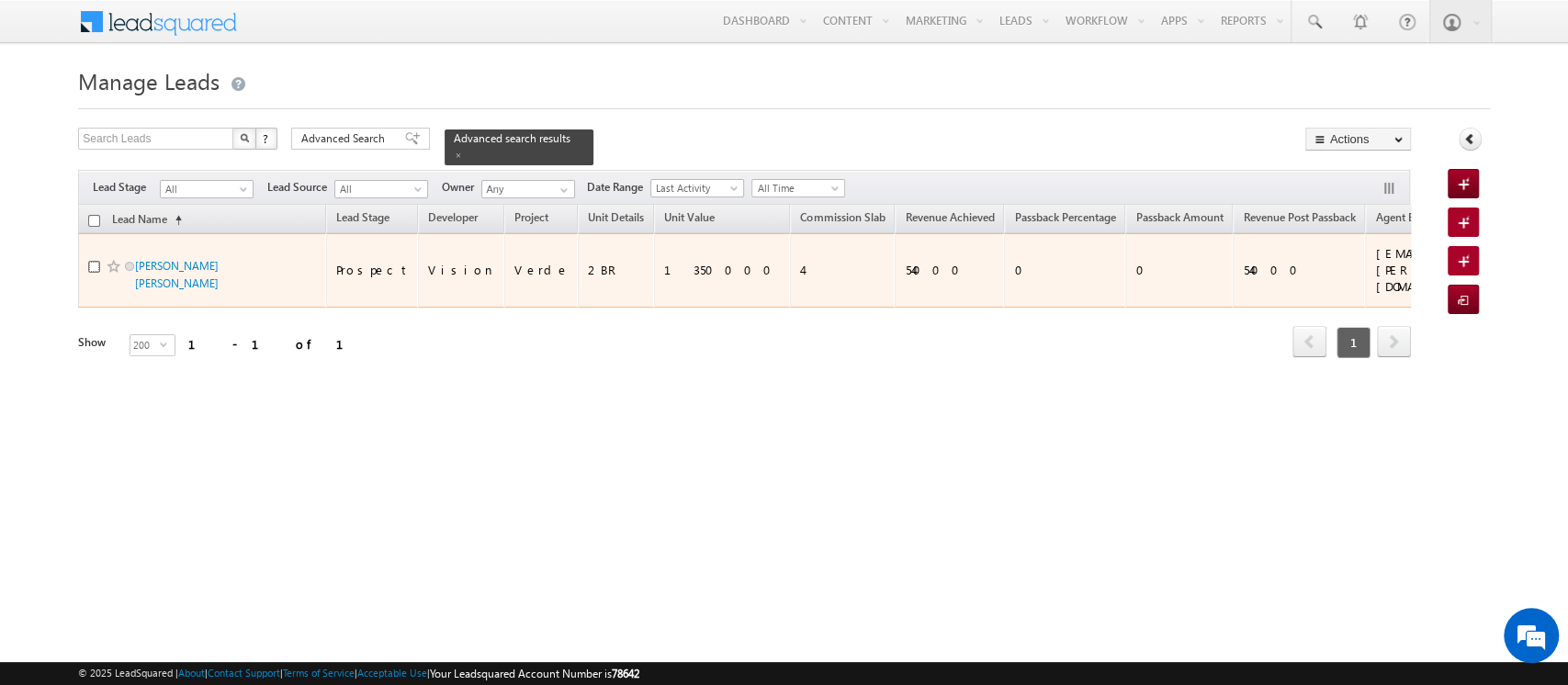
click at [91, 261] on input "checkbox" at bounding box center [94, 266] width 12 height 12
checkbox input "true"
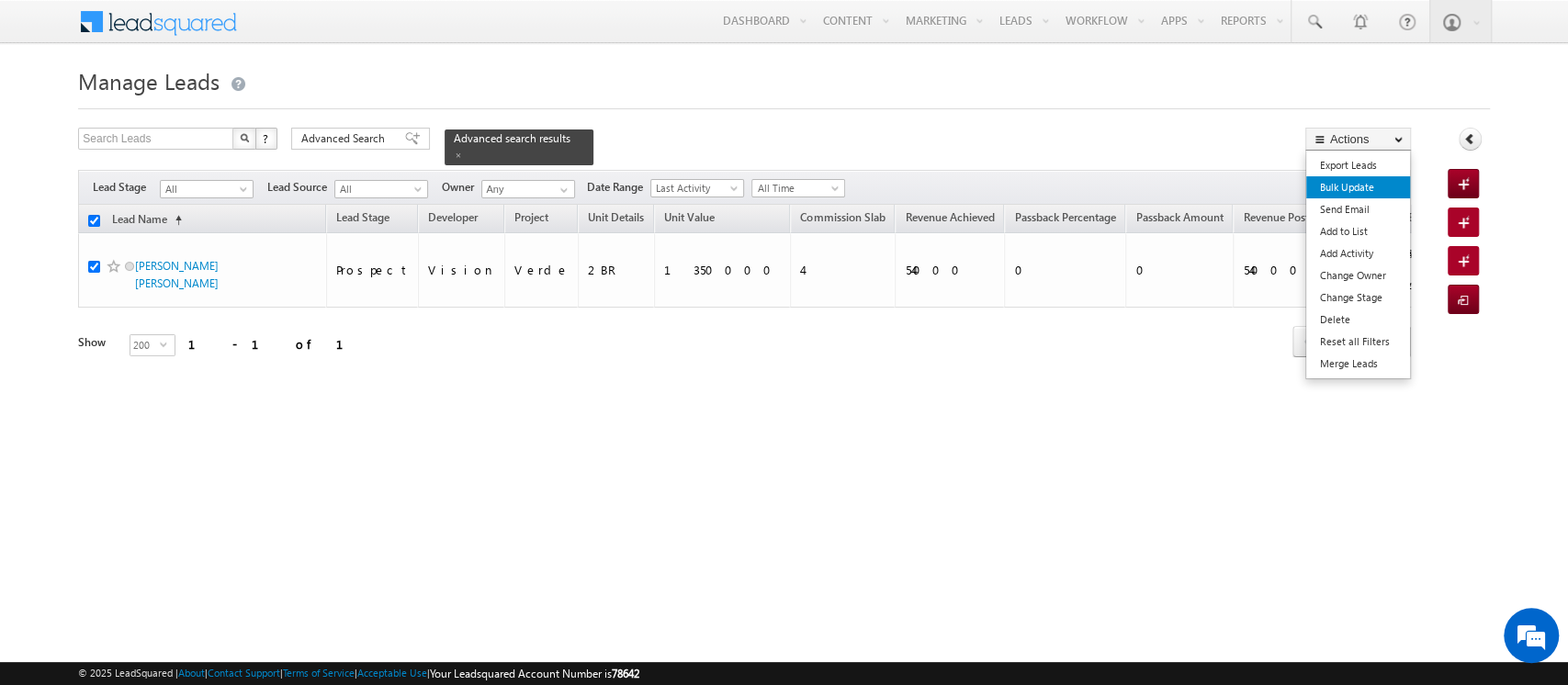
click at [1337, 189] on link "Bulk Update" at bounding box center [1357, 188] width 104 height 22
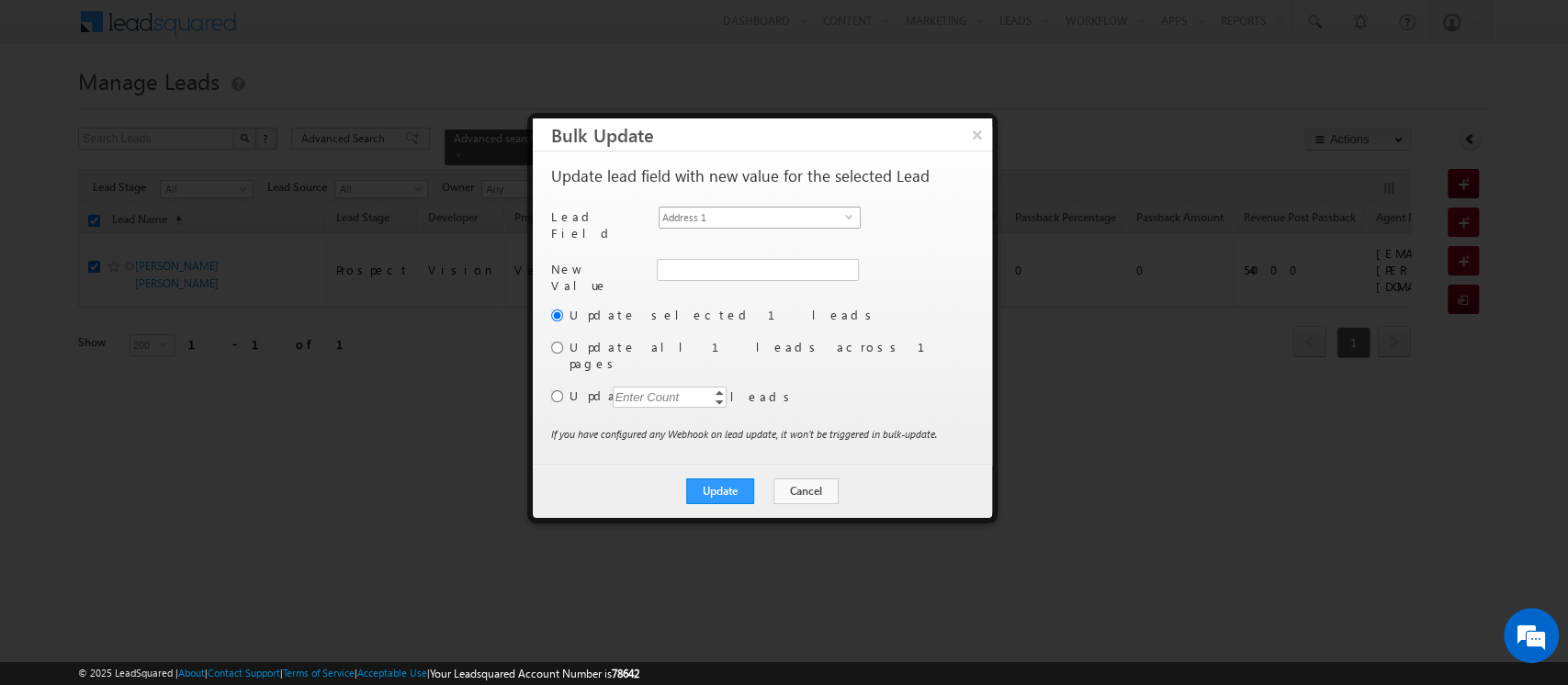
click at [682, 211] on span "Address 1" at bounding box center [752, 217] width 186 height 20
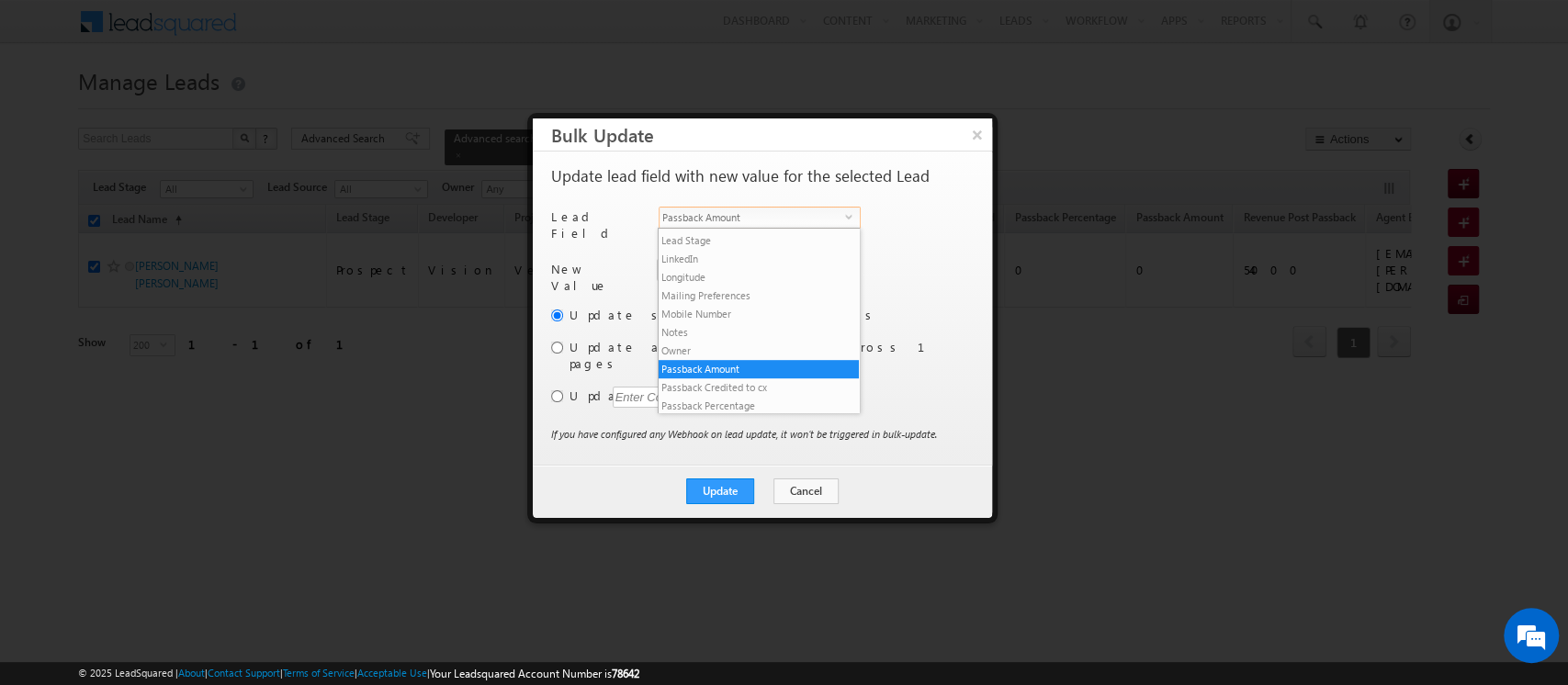
scroll to position [853, 0]
click at [707, 379] on li "Primary Owner Mail" at bounding box center [758, 370] width 200 height 19
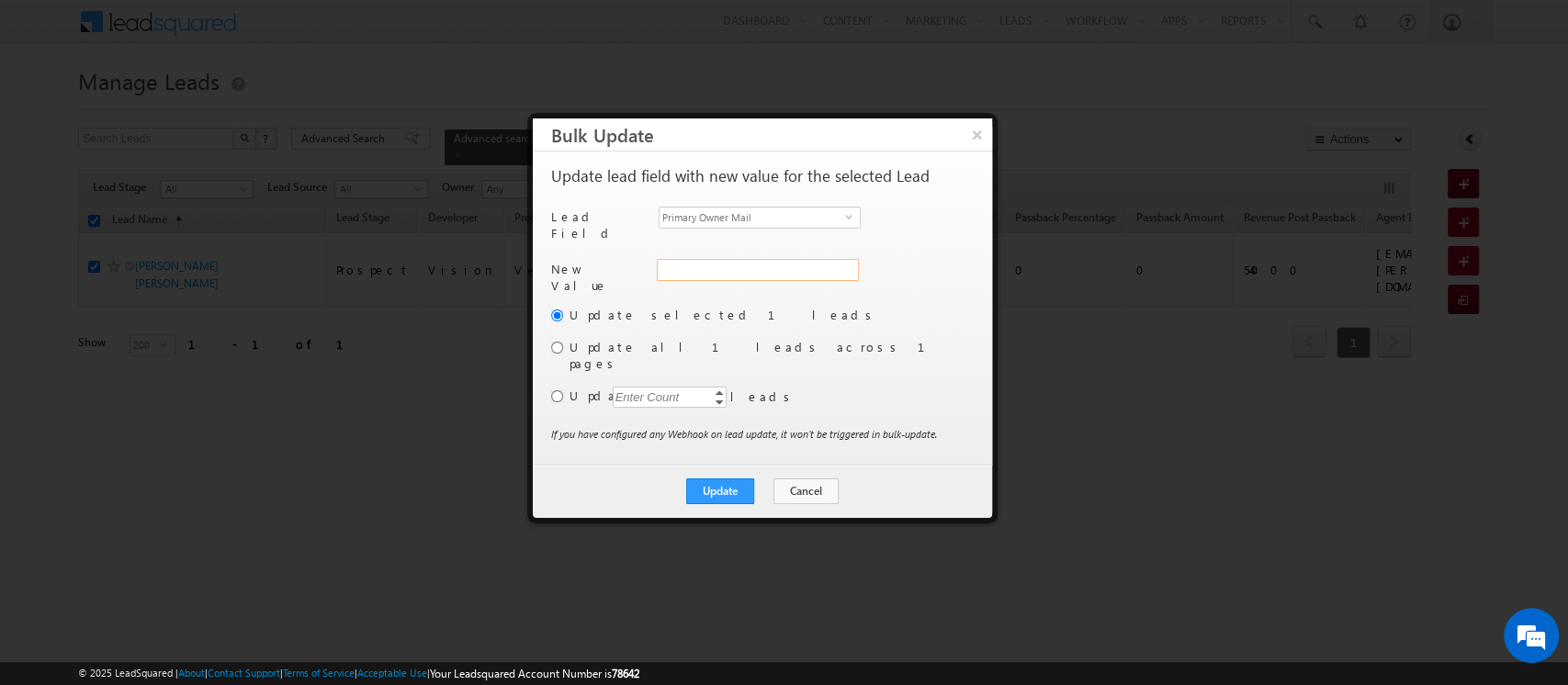
click at [695, 259] on input "Primary Owner Mail" at bounding box center [757, 269] width 202 height 22
paste input "[EMAIL_ADDRESS][PERSON_NAME][DOMAIN_NAME]"
type input "[EMAIL_ADDRESS][PERSON_NAME][DOMAIN_NAME]"
click at [737, 479] on button "Update" at bounding box center [719, 492] width 68 height 26
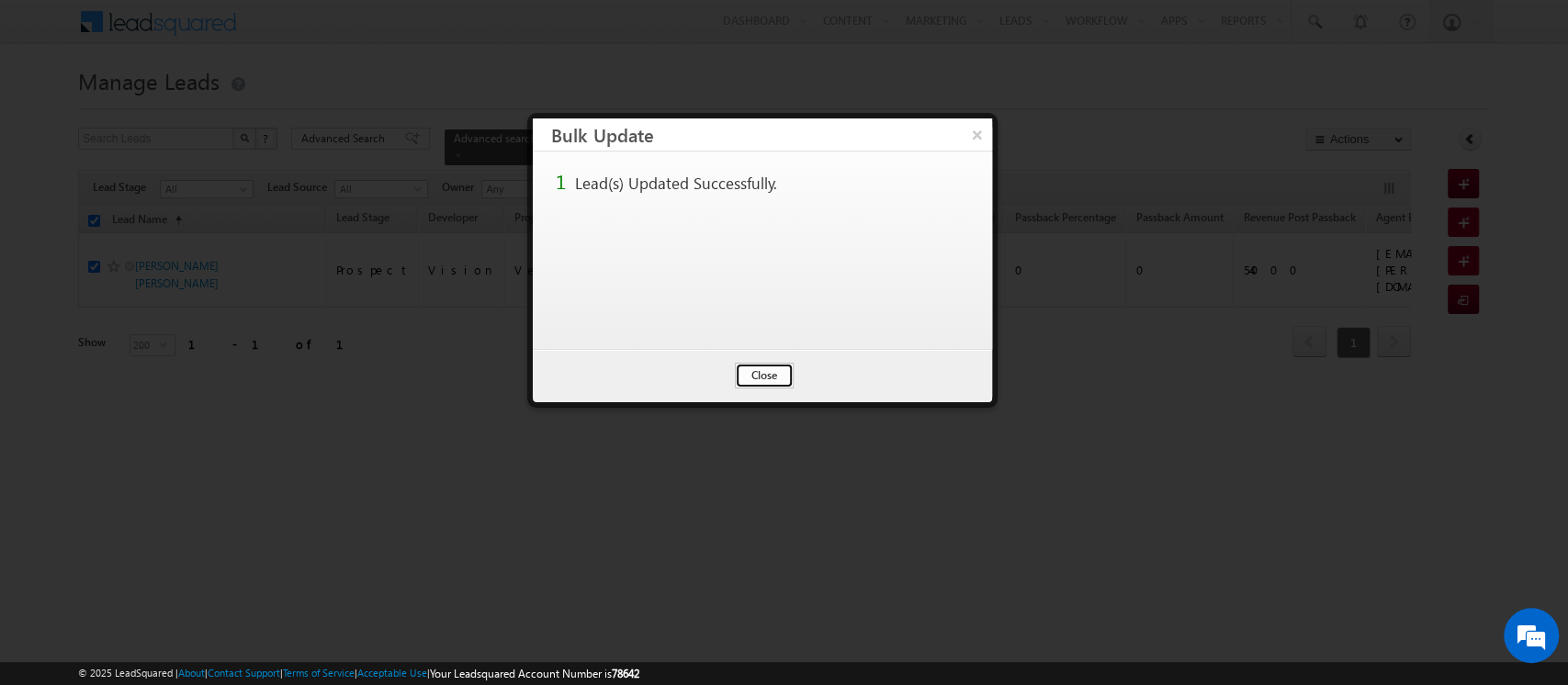
click at [778, 371] on button "Close" at bounding box center [765, 376] width 59 height 26
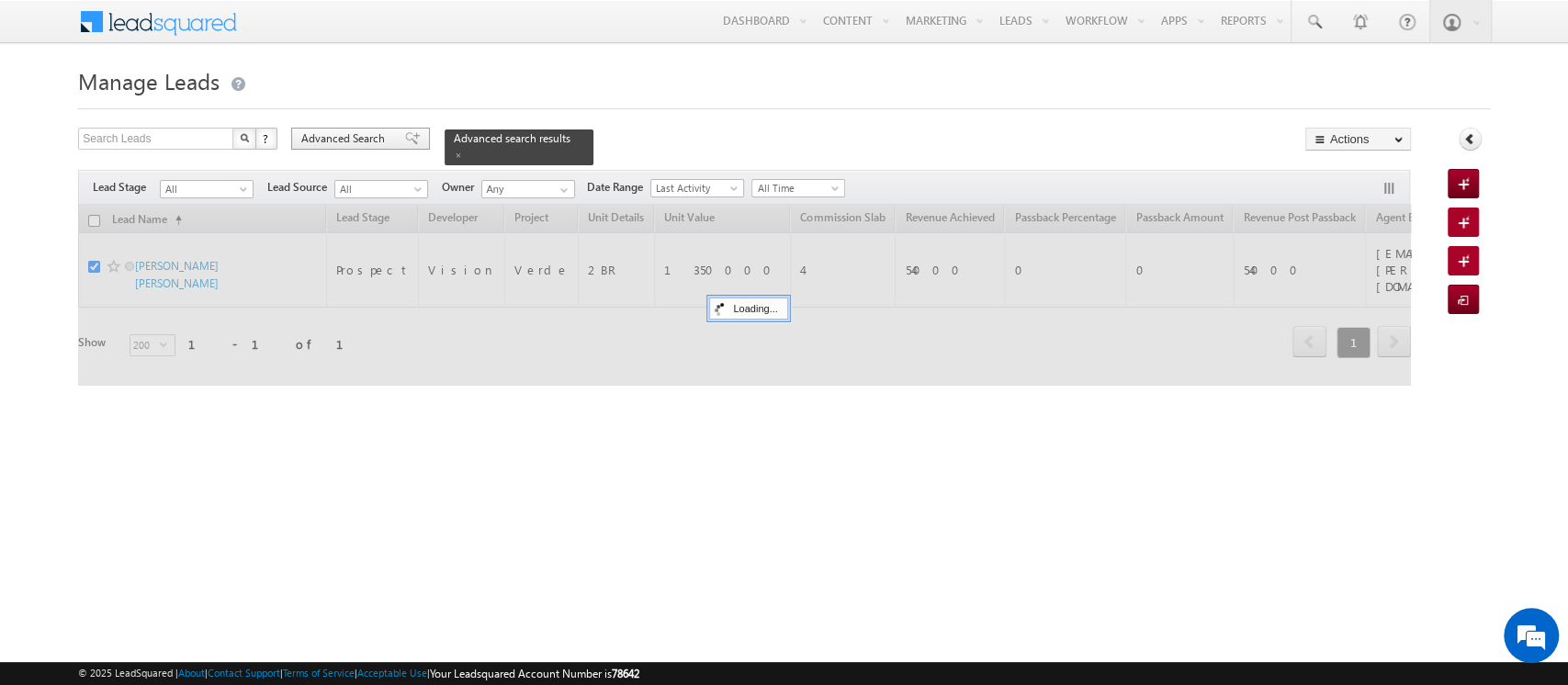
checkbox input "false"
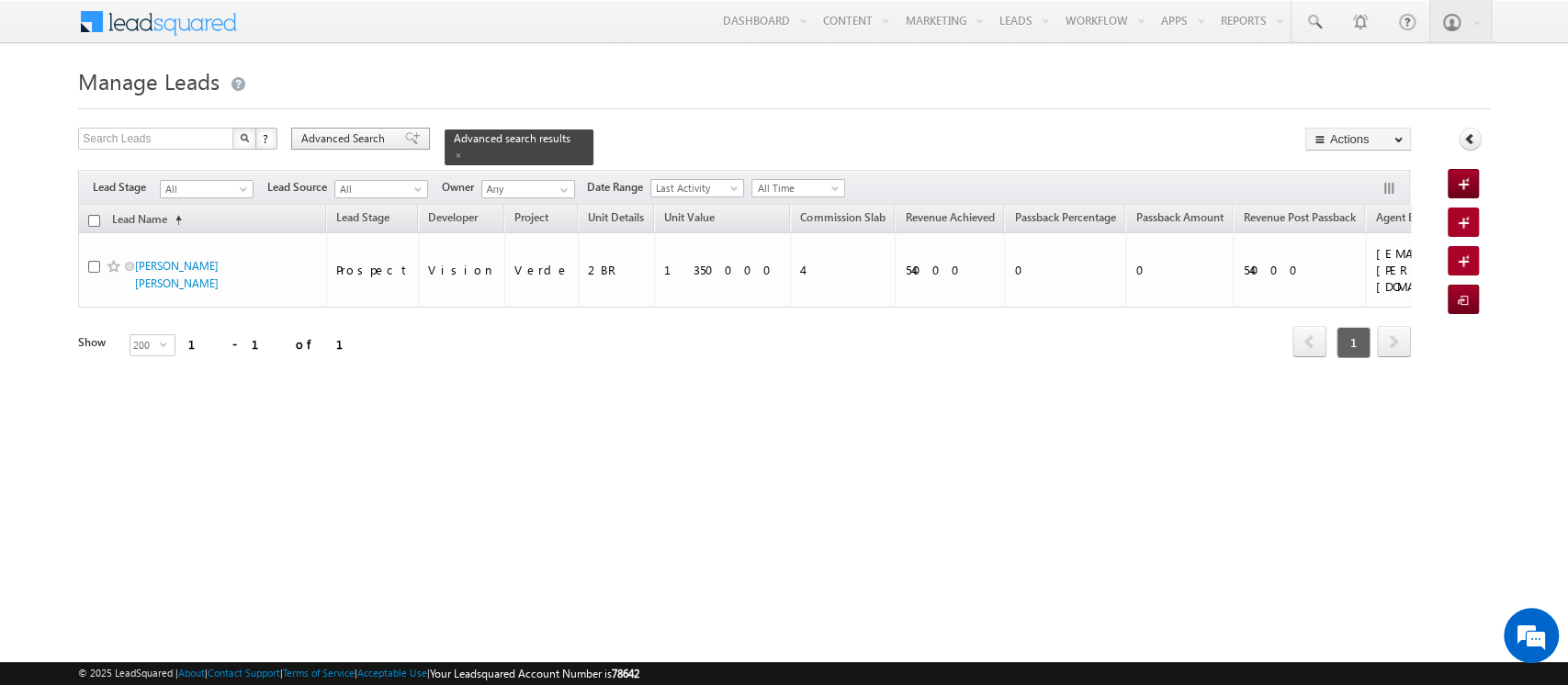
click at [352, 137] on span "Advanced Search" at bounding box center [345, 138] width 89 height 17
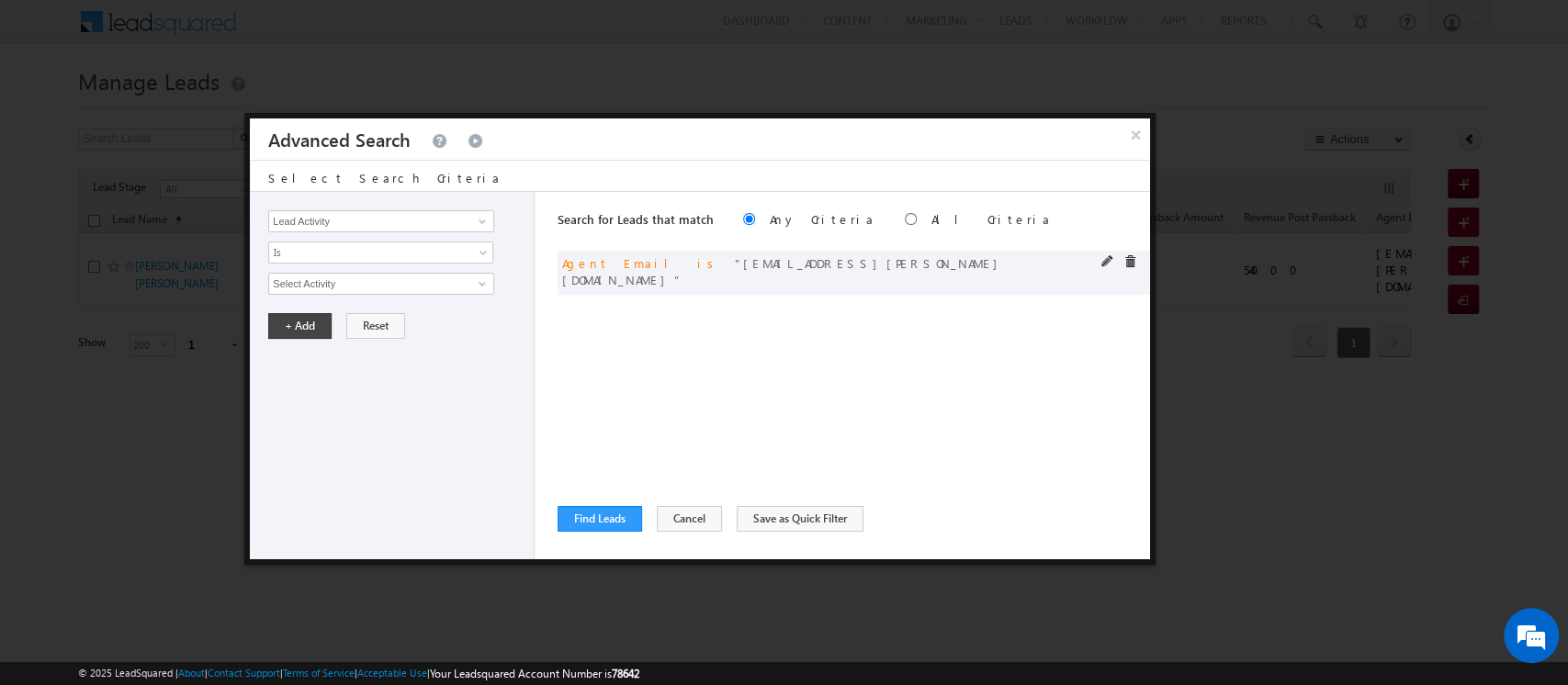
click at [1108, 254] on div "or Agent Email is [EMAIL_ADDRESS][PERSON_NAME][DOMAIN_NAME]" at bounding box center [854, 272] width 592 height 44
click at [1105, 262] on span at bounding box center [1107, 262] width 13 height 13
drag, startPoint x: 445, startPoint y: 275, endPoint x: 191, endPoint y: 271, distance: 254.0
click at [191, 271] on body "Menu Orders order @indg lobal .ae" at bounding box center [784, 261] width 1568 height 521
paste input "[PERSON_NAME].[PERSON_NAME]"
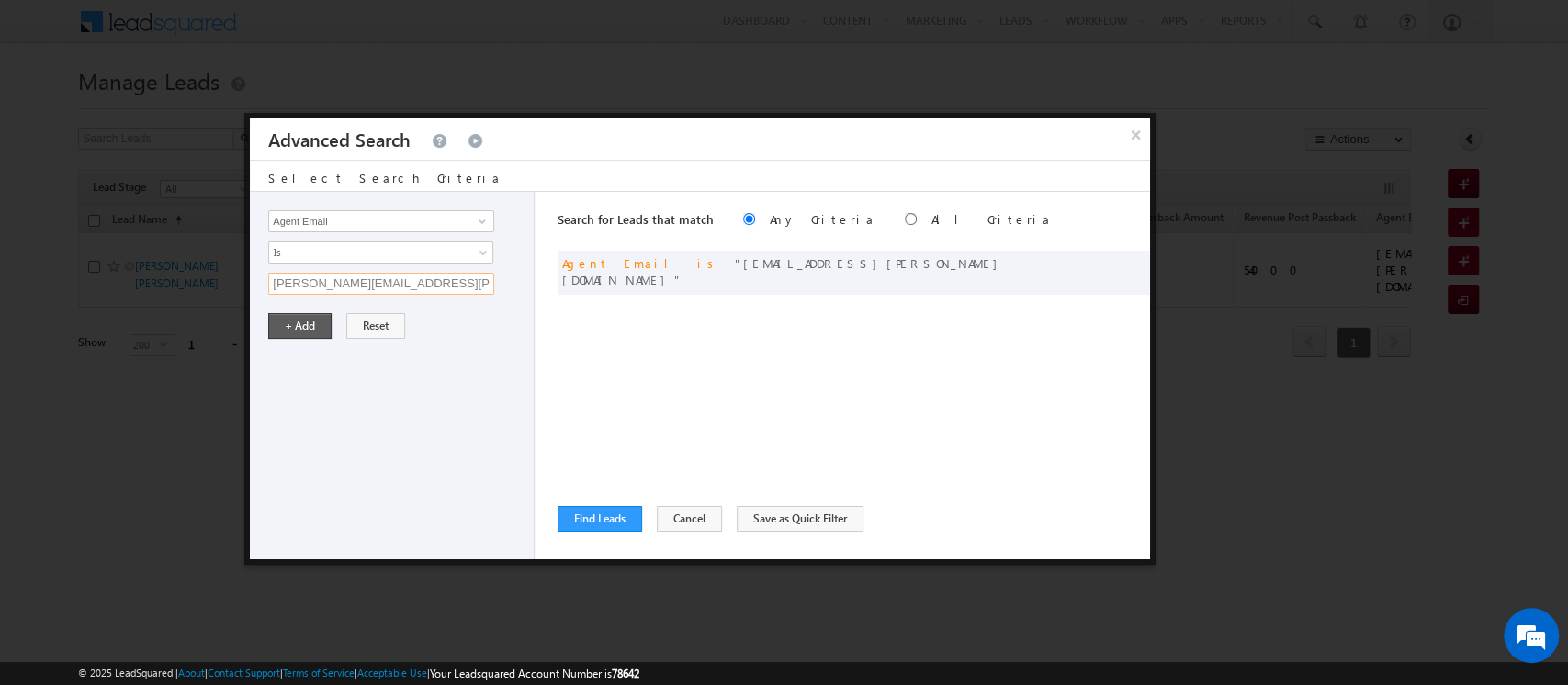
type input "[PERSON_NAME][EMAIL_ADDRESS][PERSON_NAME][DOMAIN_NAME]"
click at [301, 331] on button "+ Add" at bounding box center [300, 326] width 63 height 26
click at [602, 525] on button "Find Leads" at bounding box center [600, 519] width 85 height 26
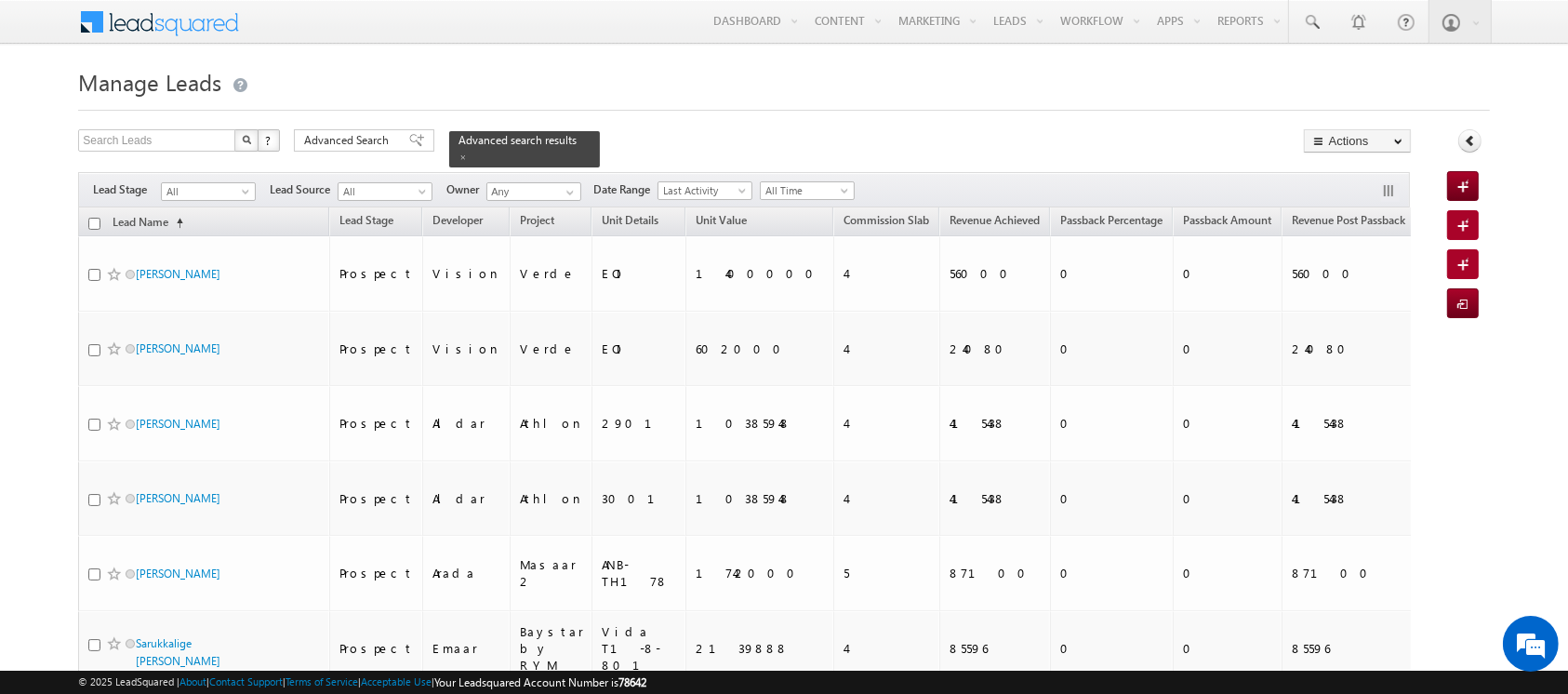
click at [94, 218] on input "checkbox" at bounding box center [94, 224] width 12 height 12
checkbox input "true"
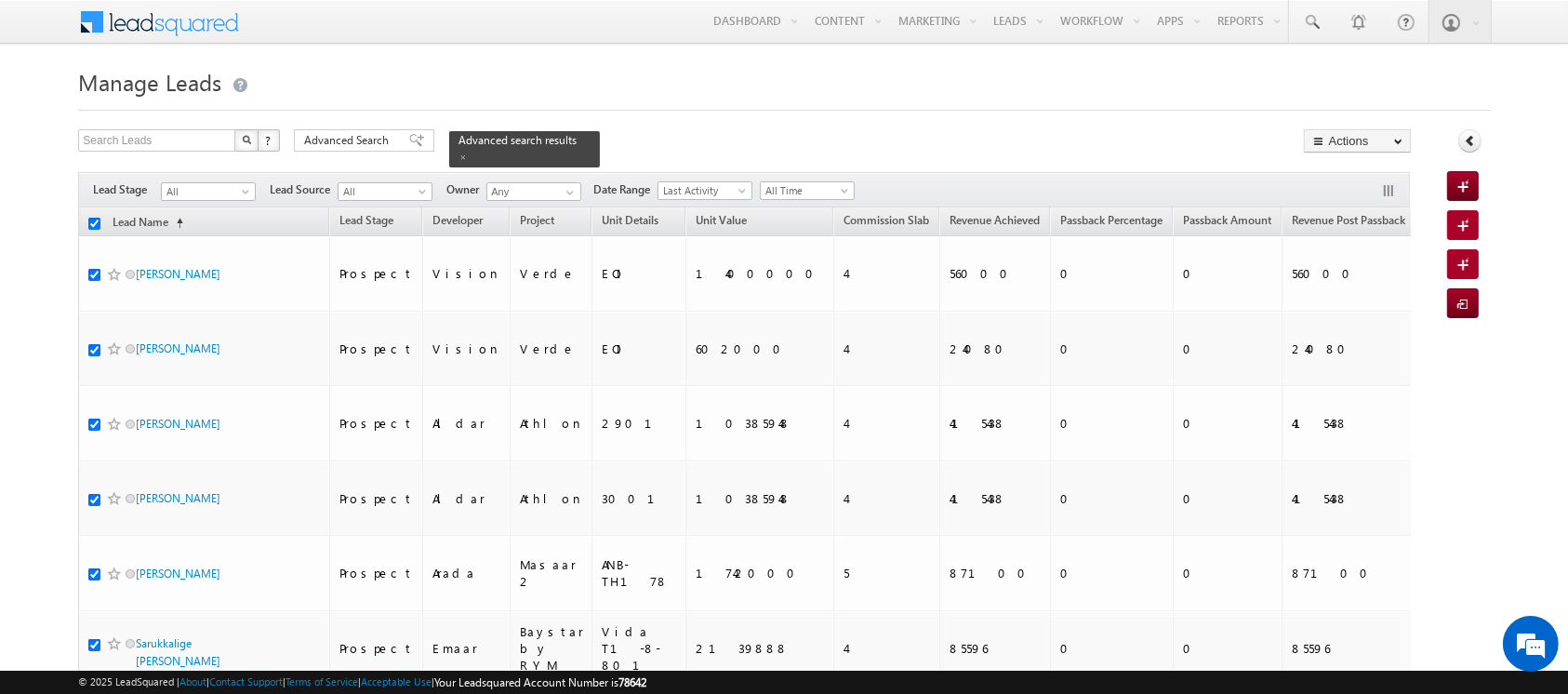
checkbox input "true"
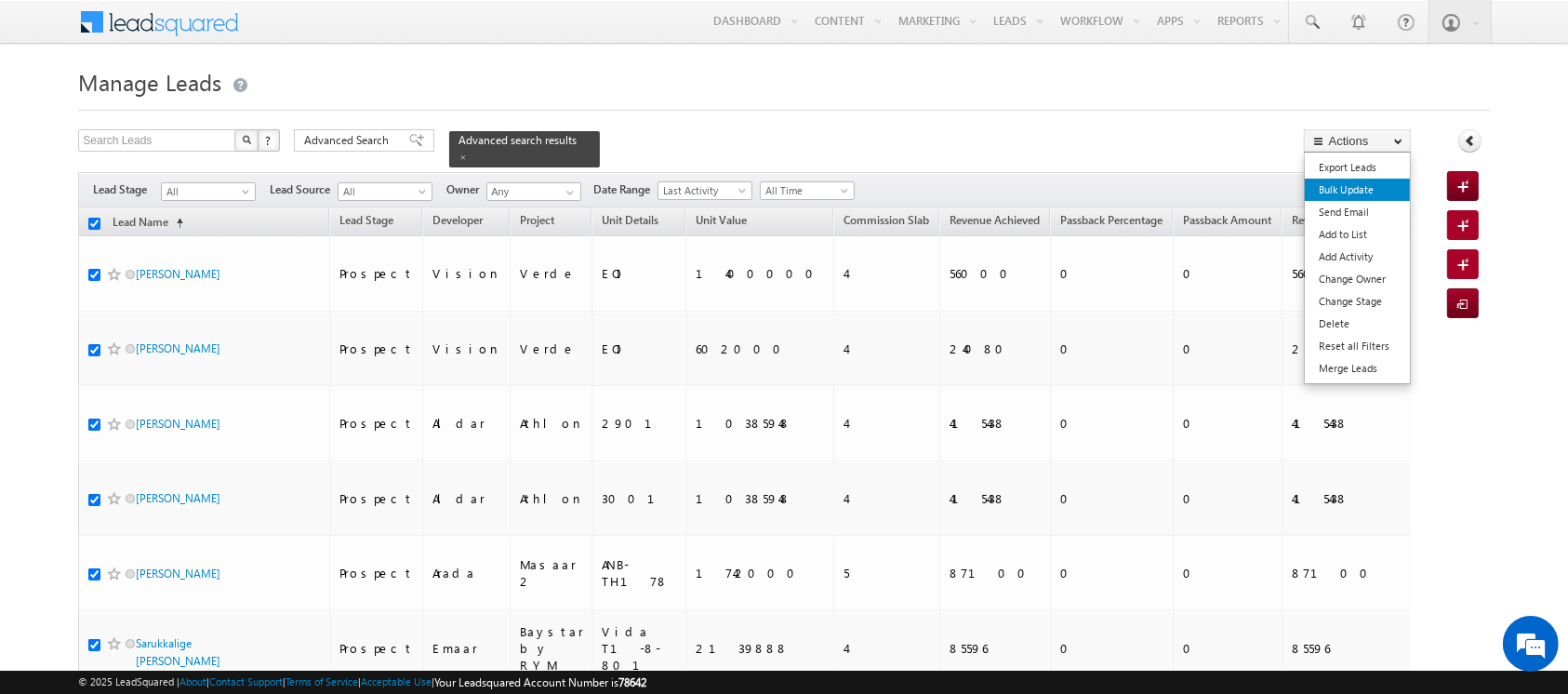
click at [1362, 186] on link "Bulk Update" at bounding box center [1357, 190] width 105 height 22
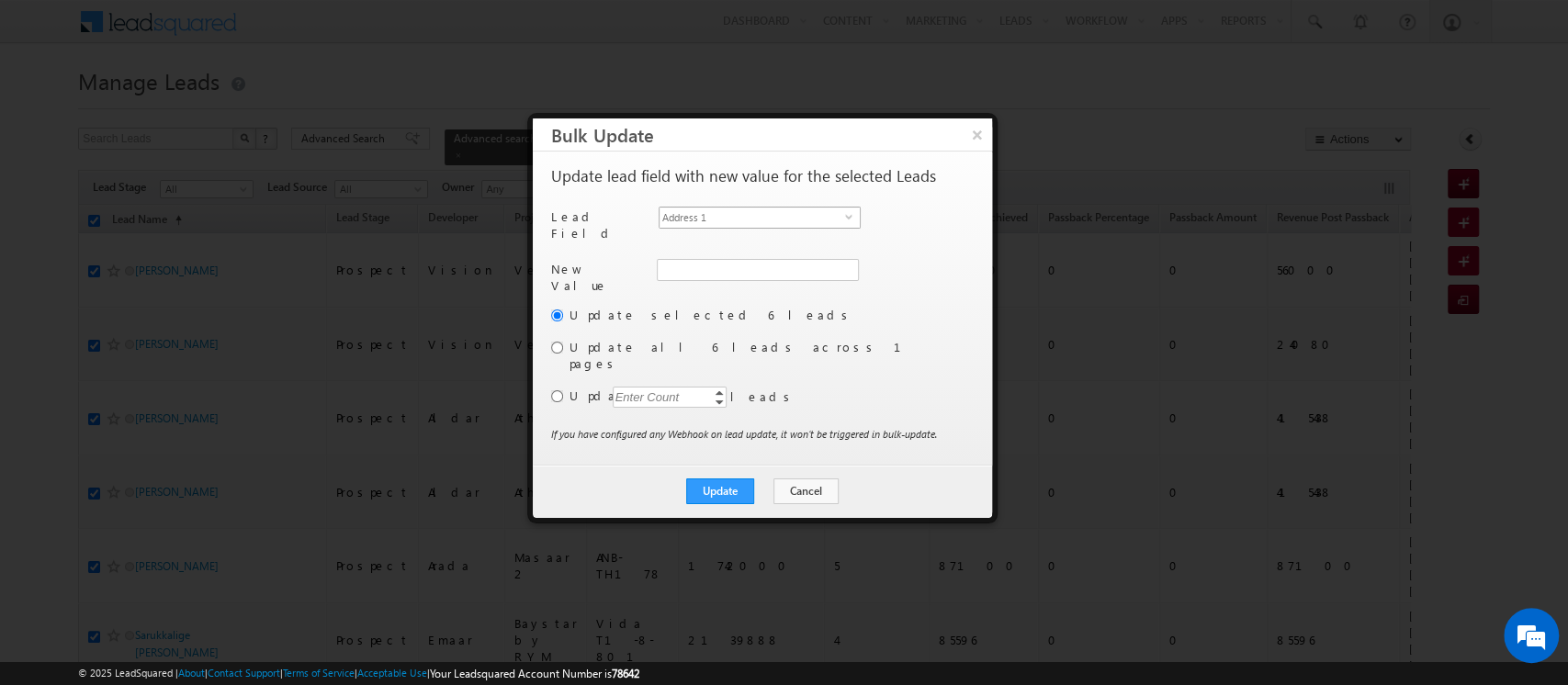
click at [717, 213] on span "Address 1" at bounding box center [752, 217] width 186 height 20
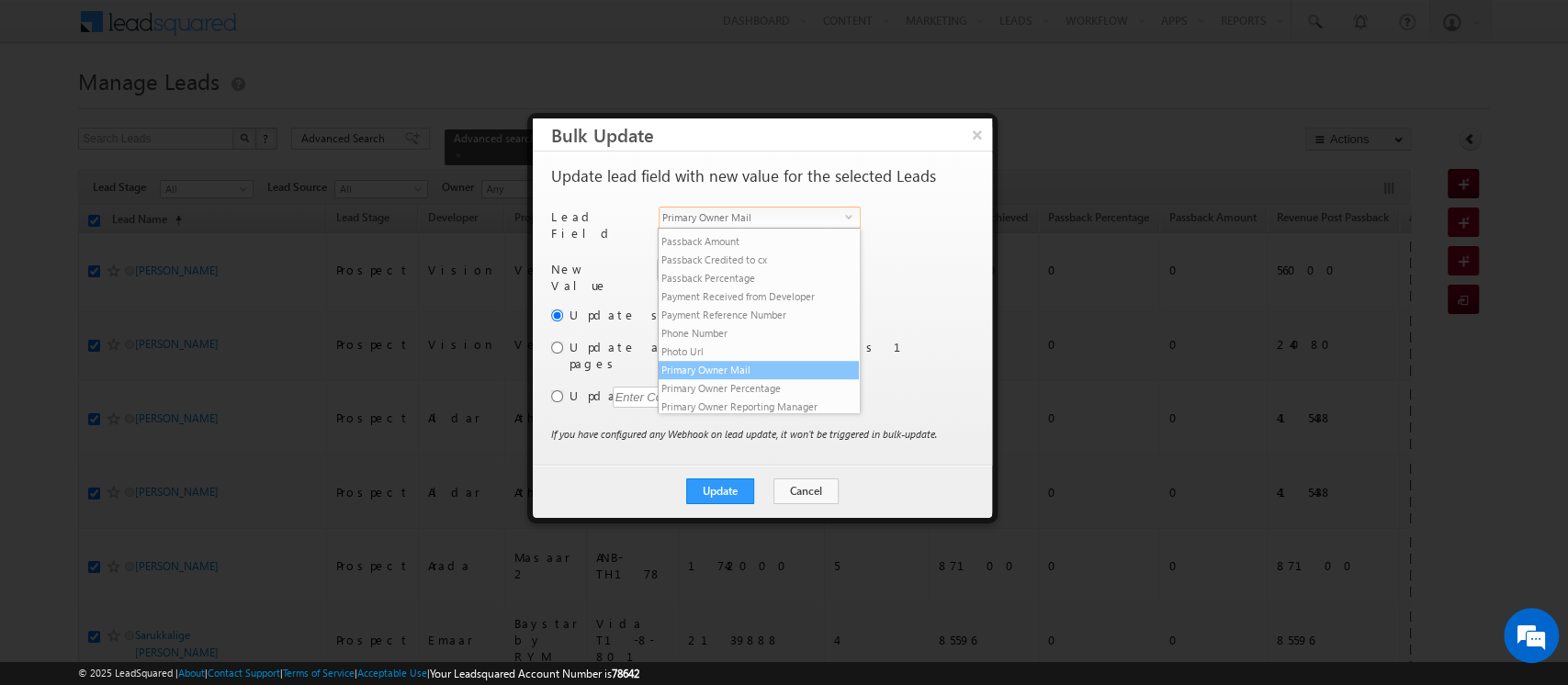
click at [738, 379] on li "Primary Owner Mail" at bounding box center [758, 370] width 200 height 19
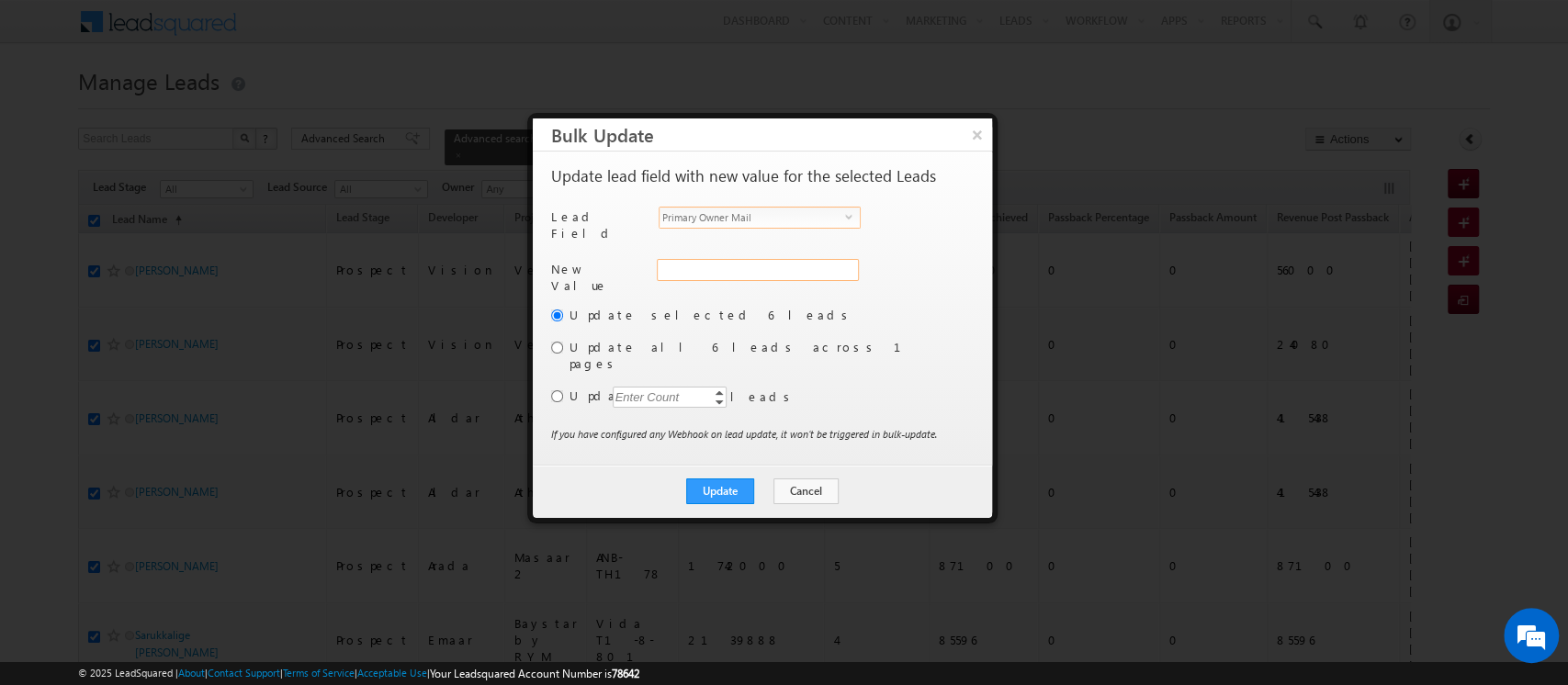
click at [683, 259] on input "Primary Owner Mail" at bounding box center [757, 269] width 202 height 22
paste input "[PERSON_NAME][EMAIL_ADDRESS][PERSON_NAME][DOMAIN_NAME]"
type input "[PERSON_NAME][EMAIL_ADDRESS][PERSON_NAME][DOMAIN_NAME]"
click at [718, 479] on button "Update" at bounding box center [719, 492] width 68 height 26
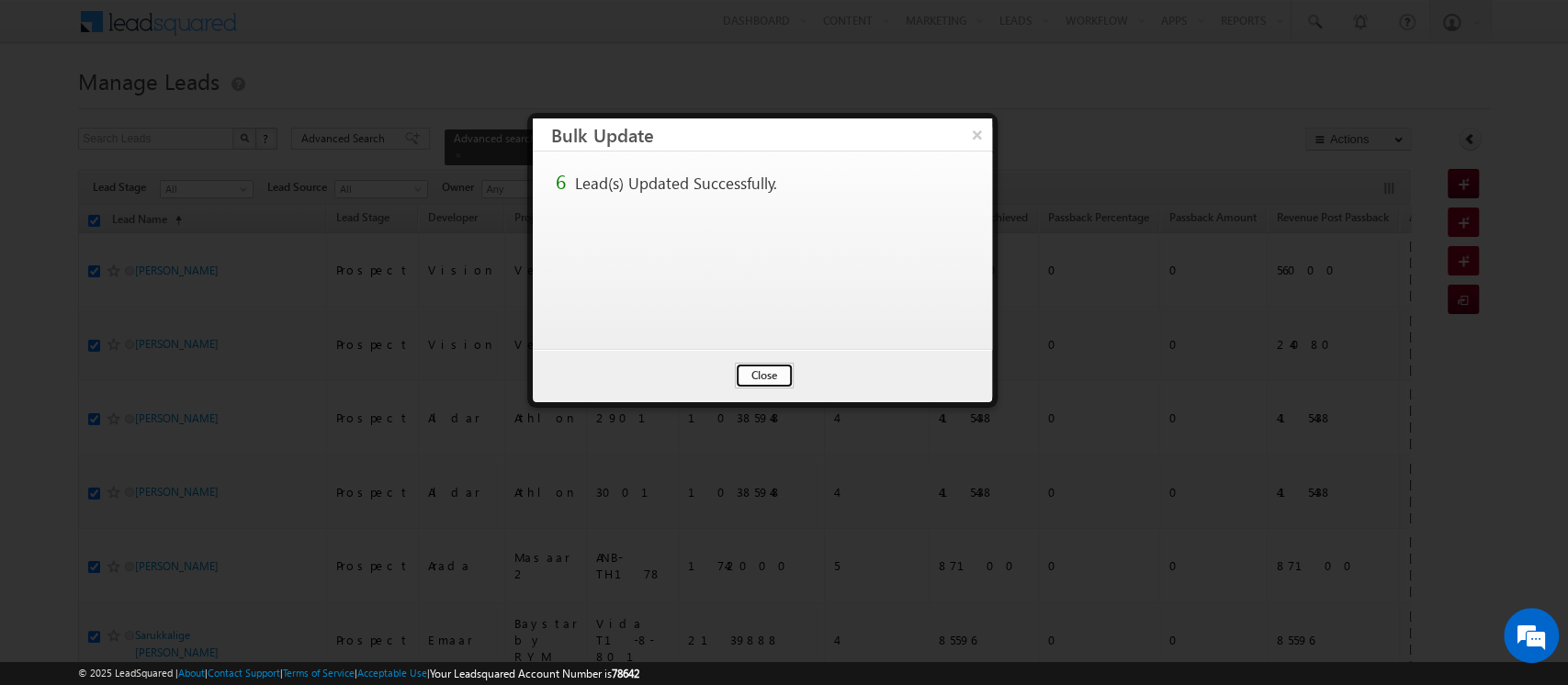
click at [769, 376] on button "Close" at bounding box center [765, 376] width 59 height 26
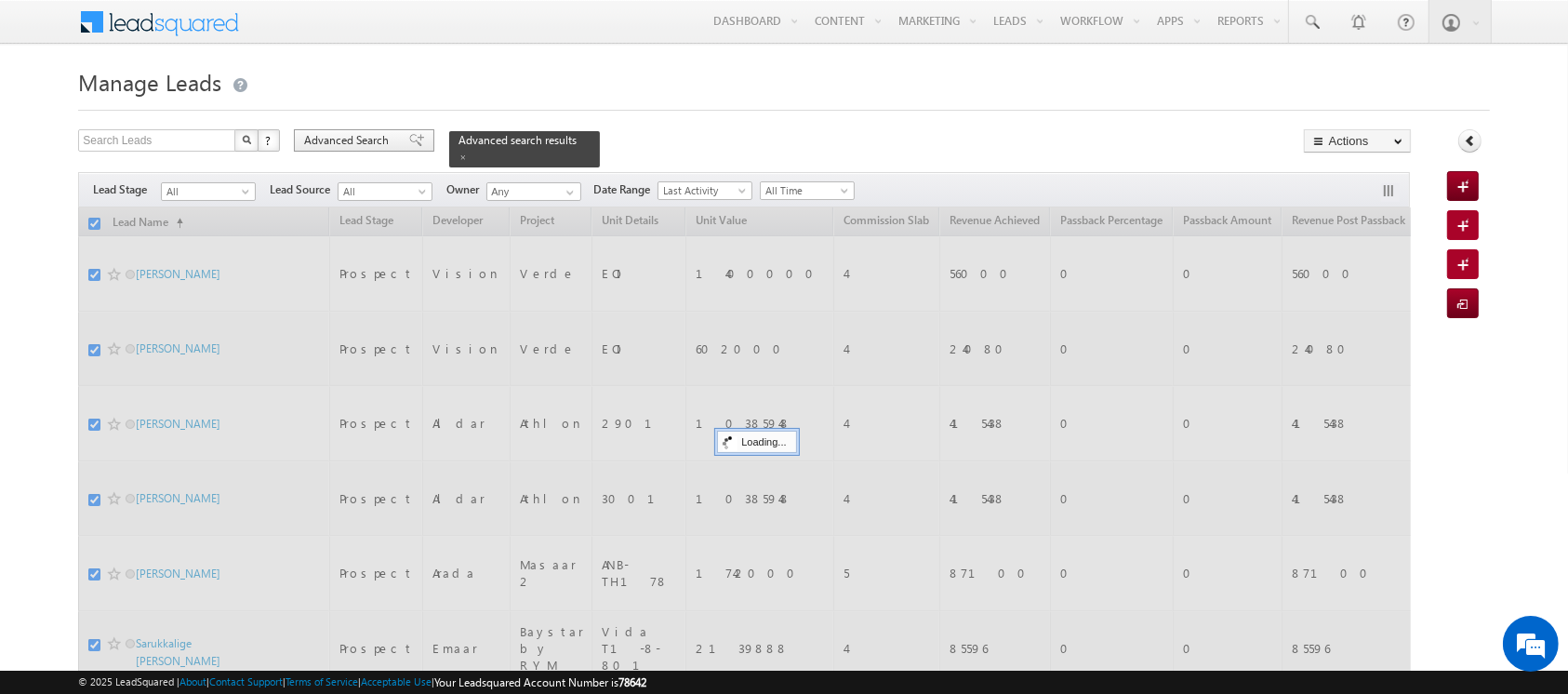
checkbox input "false"
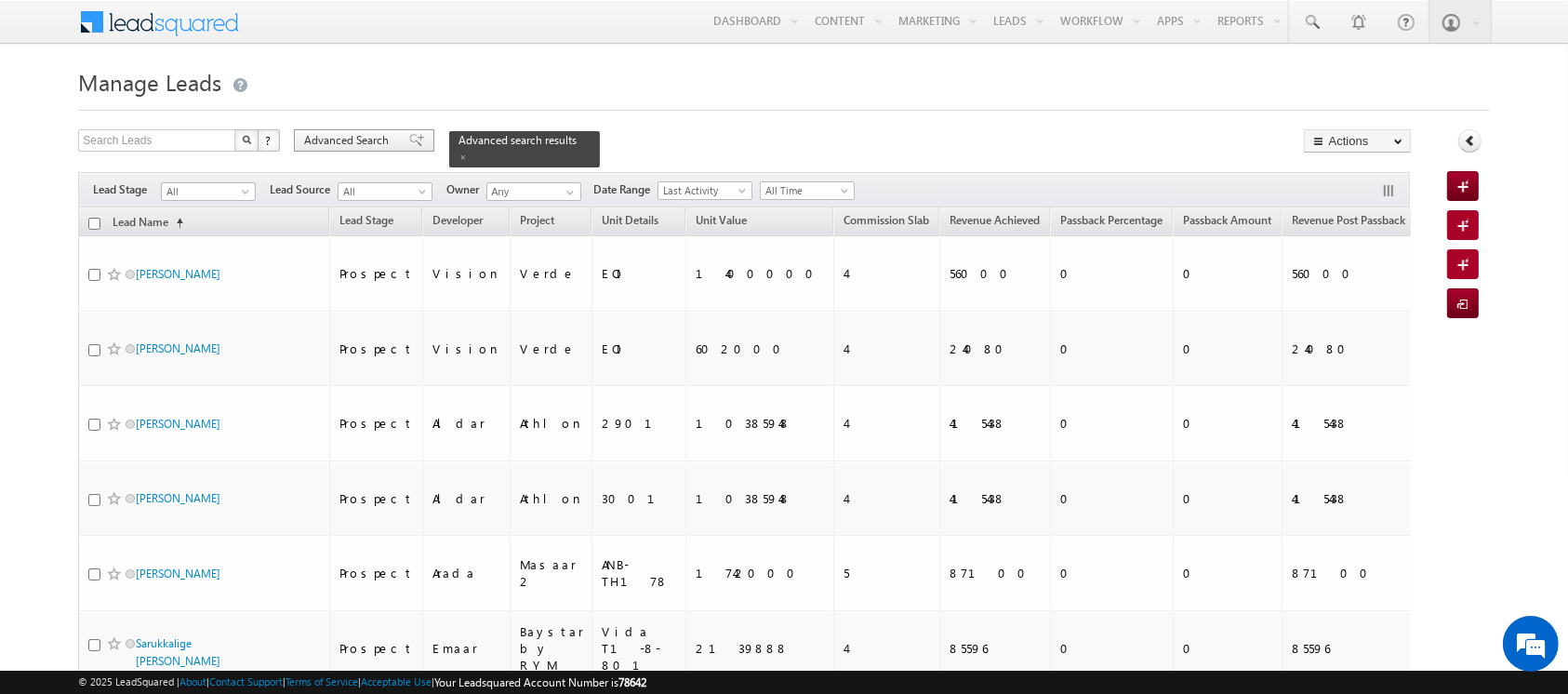
click at [361, 143] on span "Advanced Search" at bounding box center [349, 140] width 90 height 17
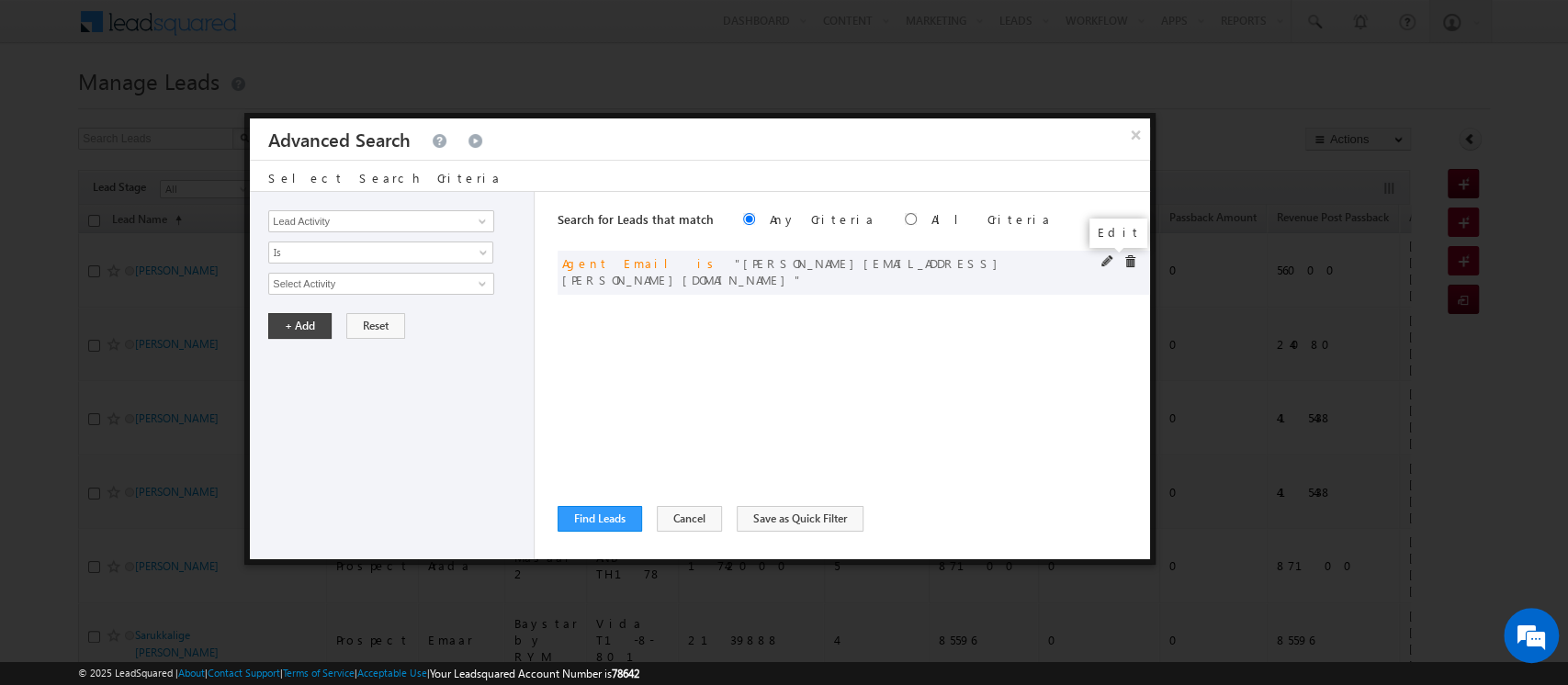
click at [1102, 260] on span at bounding box center [1107, 262] width 13 height 13
drag, startPoint x: 455, startPoint y: 281, endPoint x: 158, endPoint y: 274, distance: 297.1
click at [158, 274] on body "Menu Orders order @indg lobal .ae" at bounding box center [784, 389] width 1568 height 779
paste input "Dinesh.[PERSON_NAME]"
type input "[EMAIL_ADDRESS][DOMAIN_NAME]"
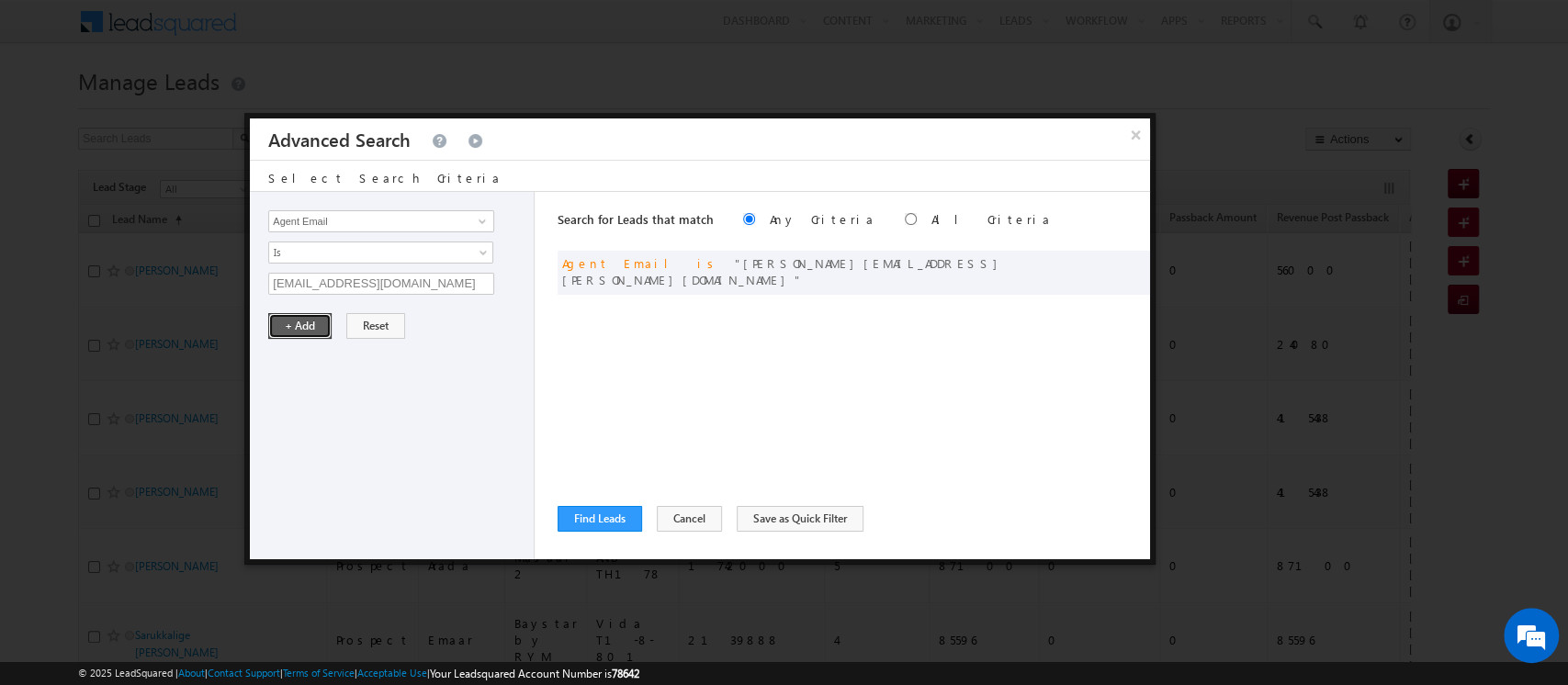
click at [295, 328] on button "+ Add" at bounding box center [300, 326] width 63 height 26
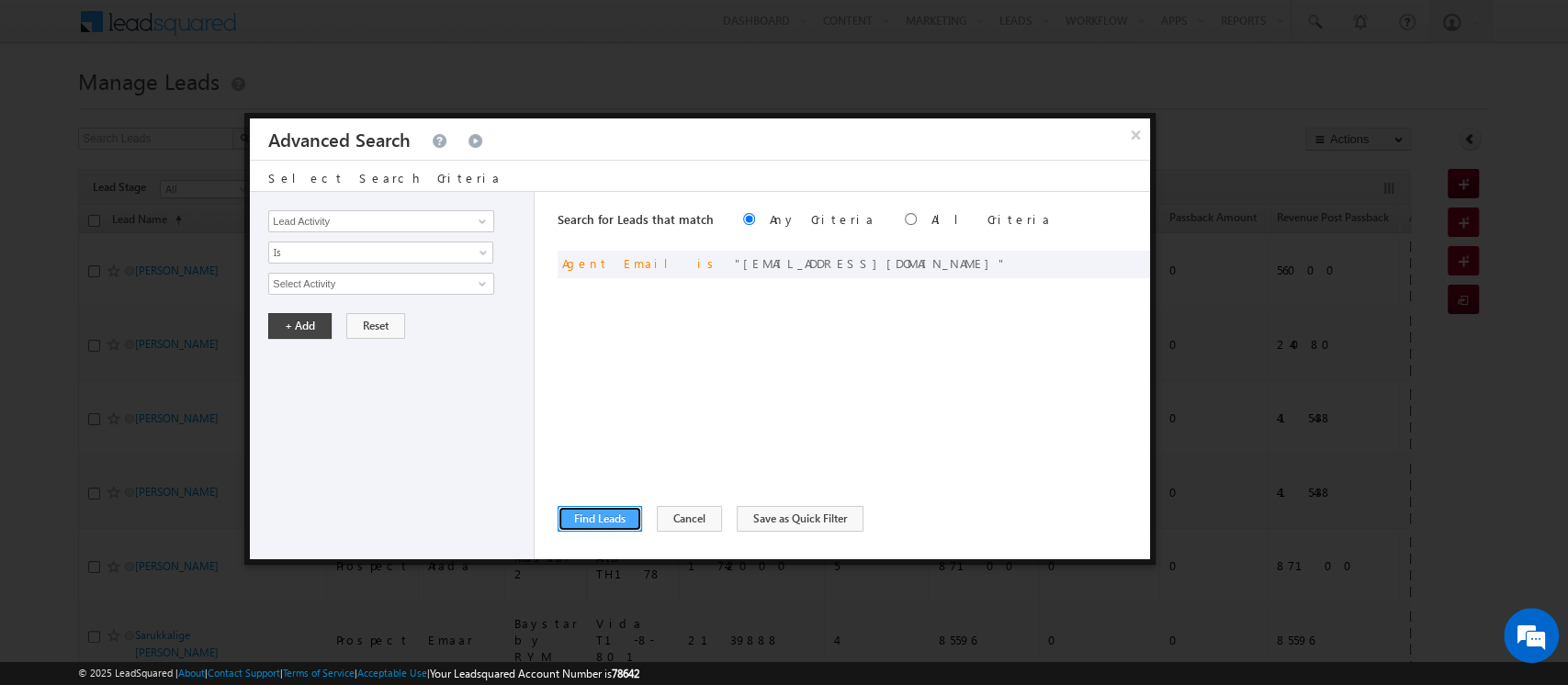
click at [609, 513] on button "Find Leads" at bounding box center [600, 519] width 85 height 26
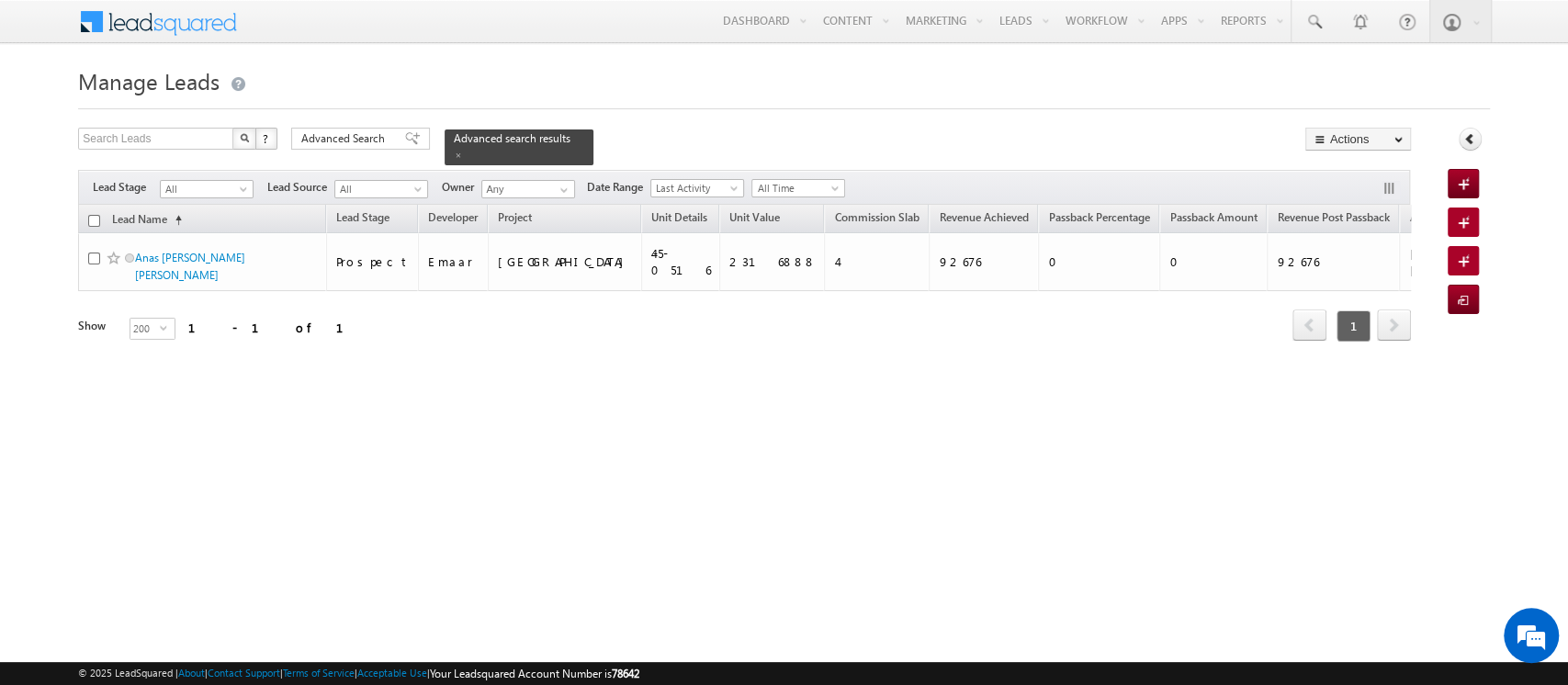
click at [92, 215] on input "checkbox" at bounding box center [94, 221] width 12 height 12
checkbox input "true"
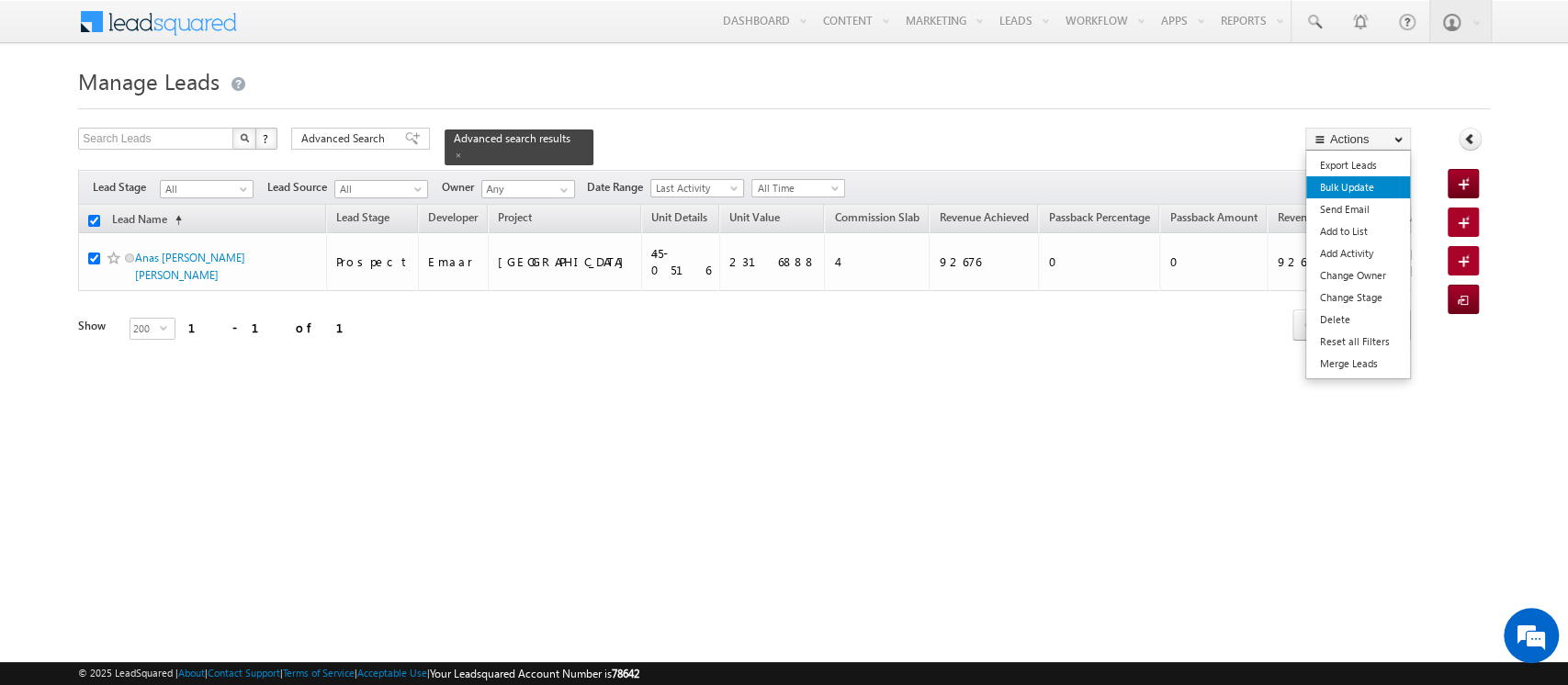
click at [1371, 190] on link "Bulk Update" at bounding box center [1357, 188] width 104 height 22
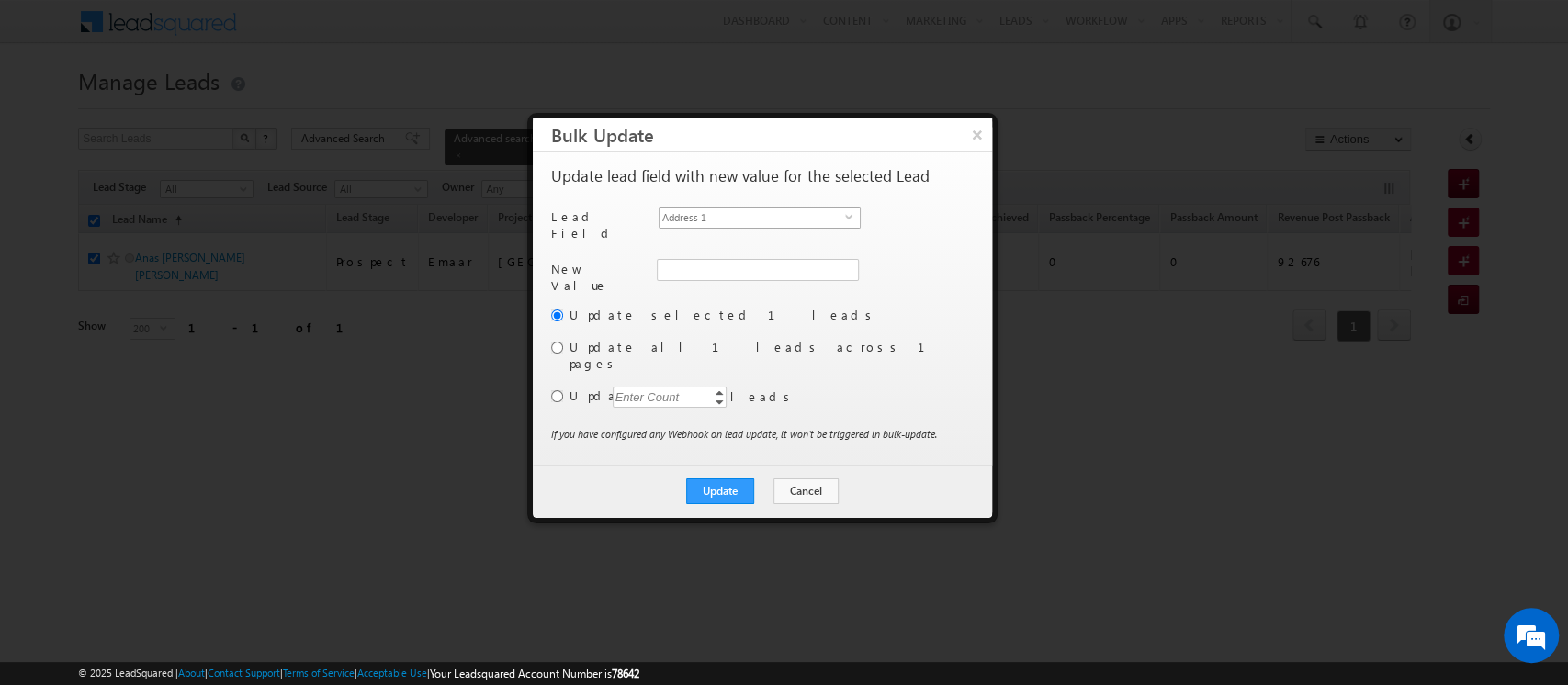
click at [785, 211] on span "Address 1" at bounding box center [752, 217] width 186 height 20
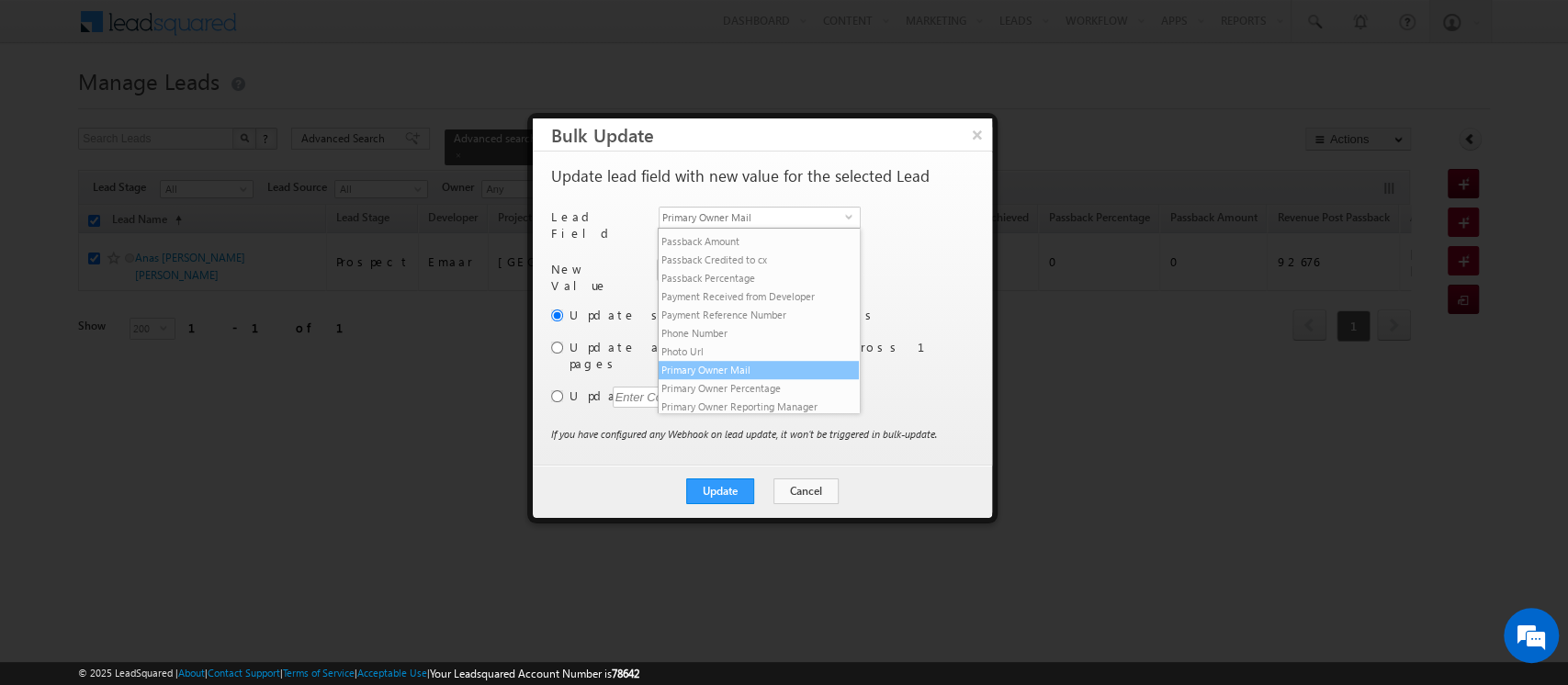
click at [782, 379] on li "Primary Owner Mail" at bounding box center [758, 370] width 200 height 19
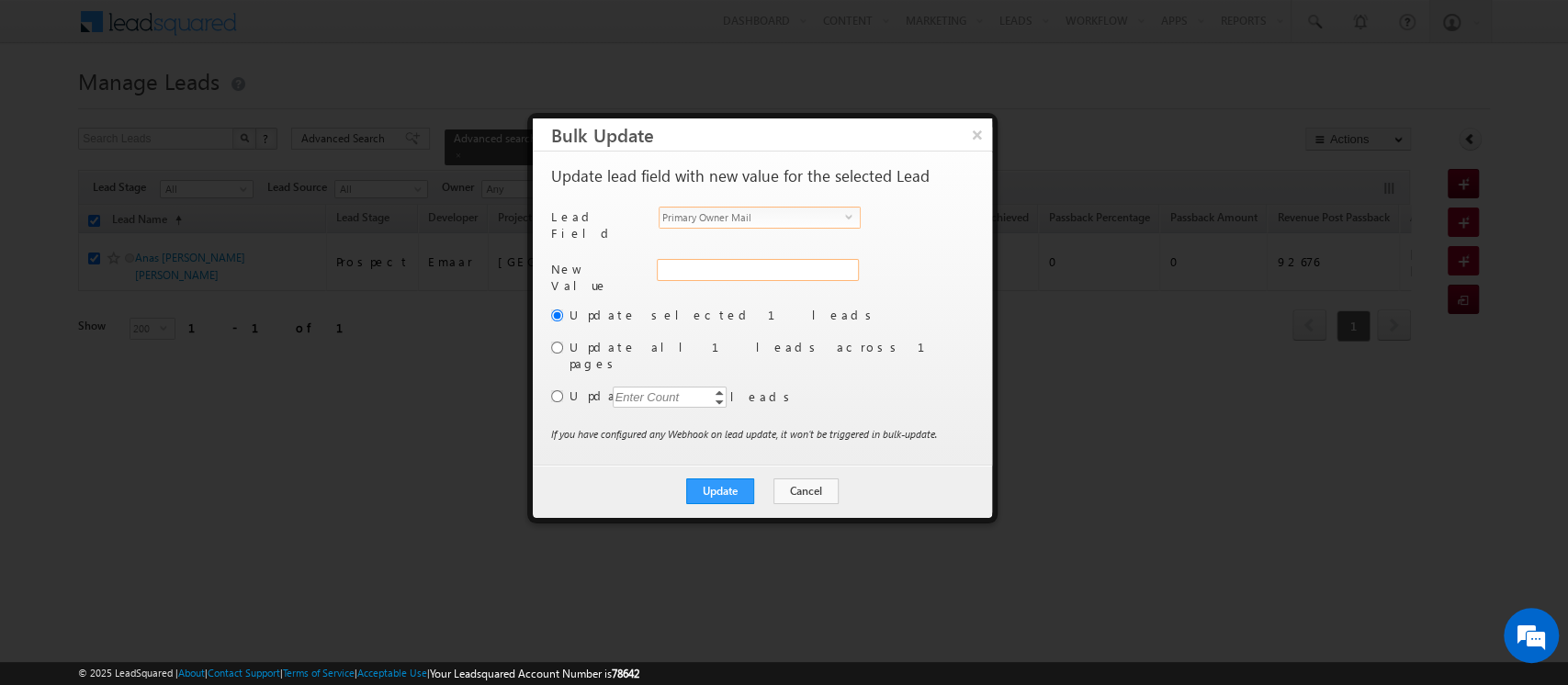
click at [690, 259] on input "Primary Owner Mail" at bounding box center [757, 269] width 202 height 22
paste input "[EMAIL_ADDRESS][DOMAIN_NAME]"
type input "[EMAIL_ADDRESS][DOMAIN_NAME]"
click at [727, 479] on button "Update" at bounding box center [719, 492] width 68 height 26
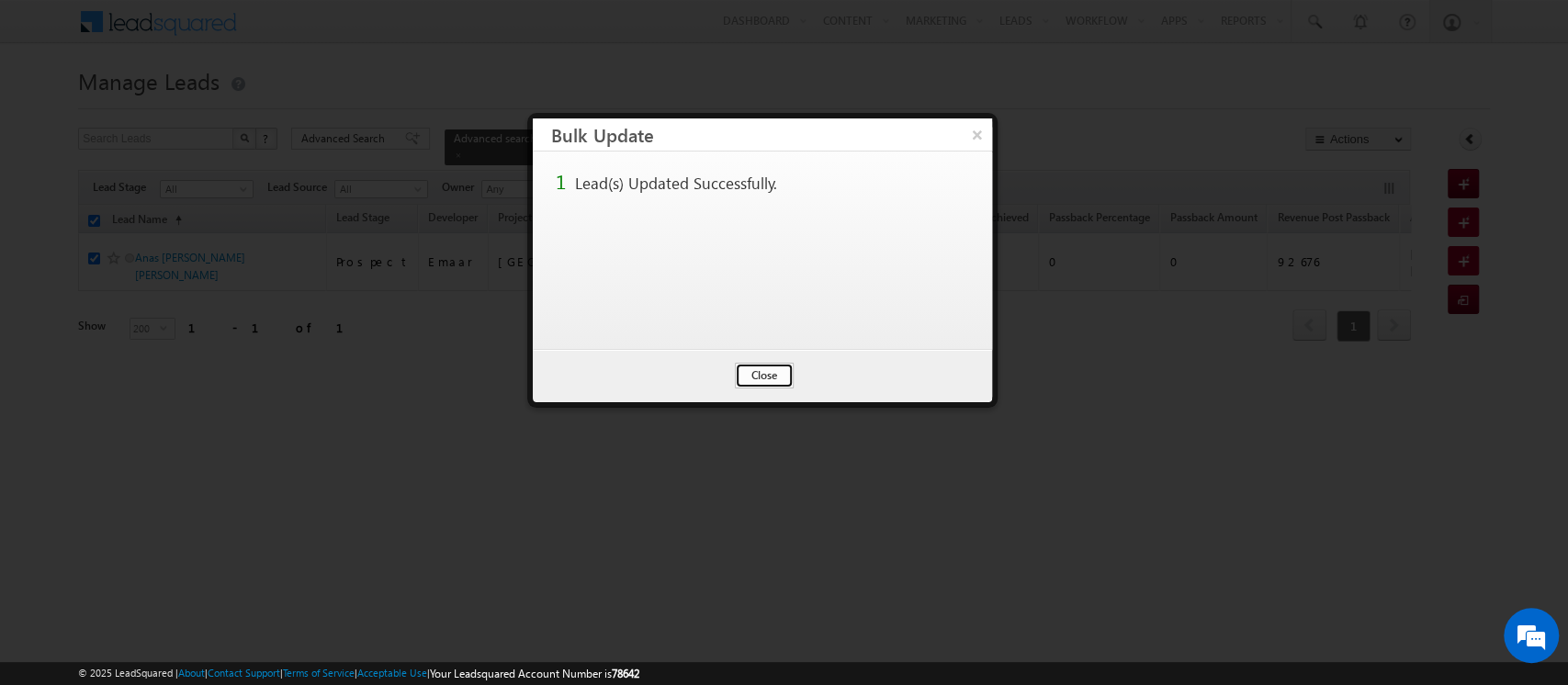
click at [784, 369] on button "Close" at bounding box center [765, 376] width 59 height 26
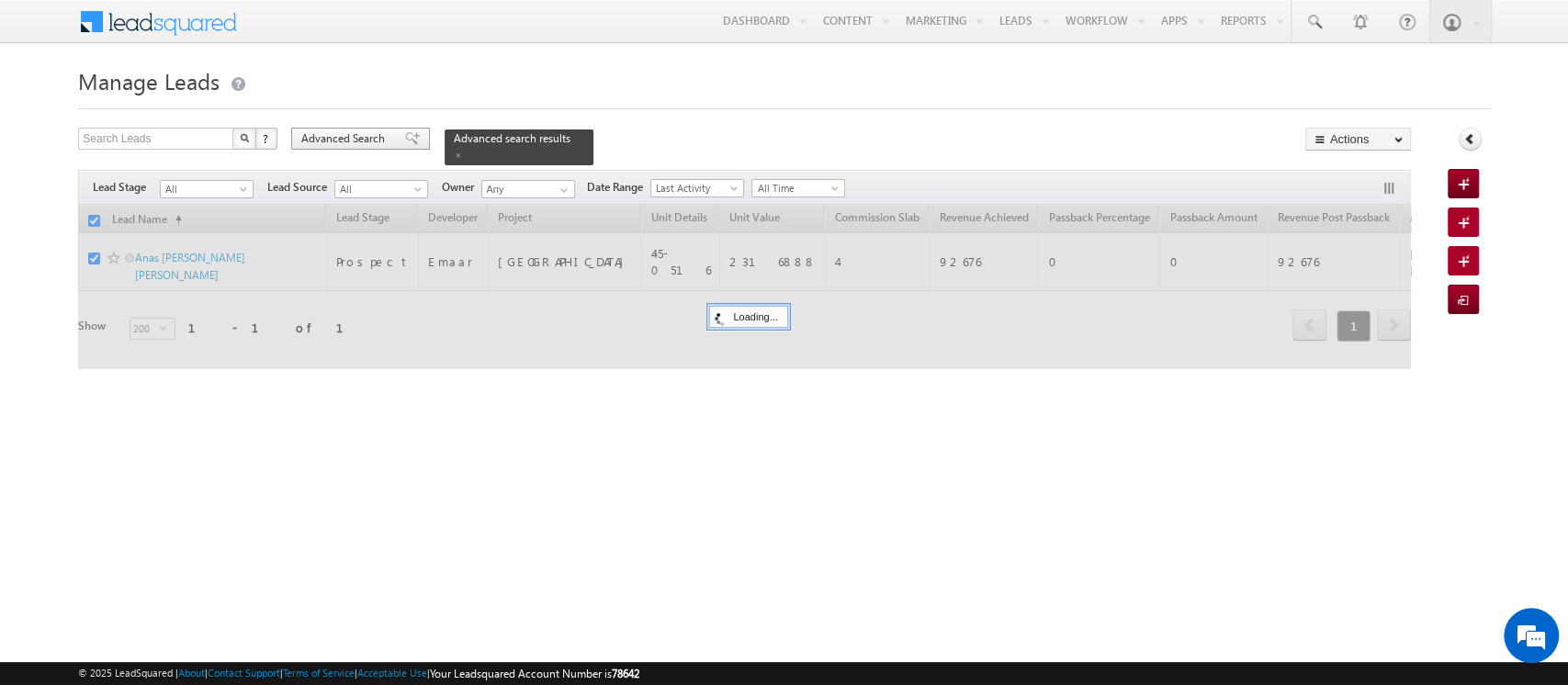
checkbox input "false"
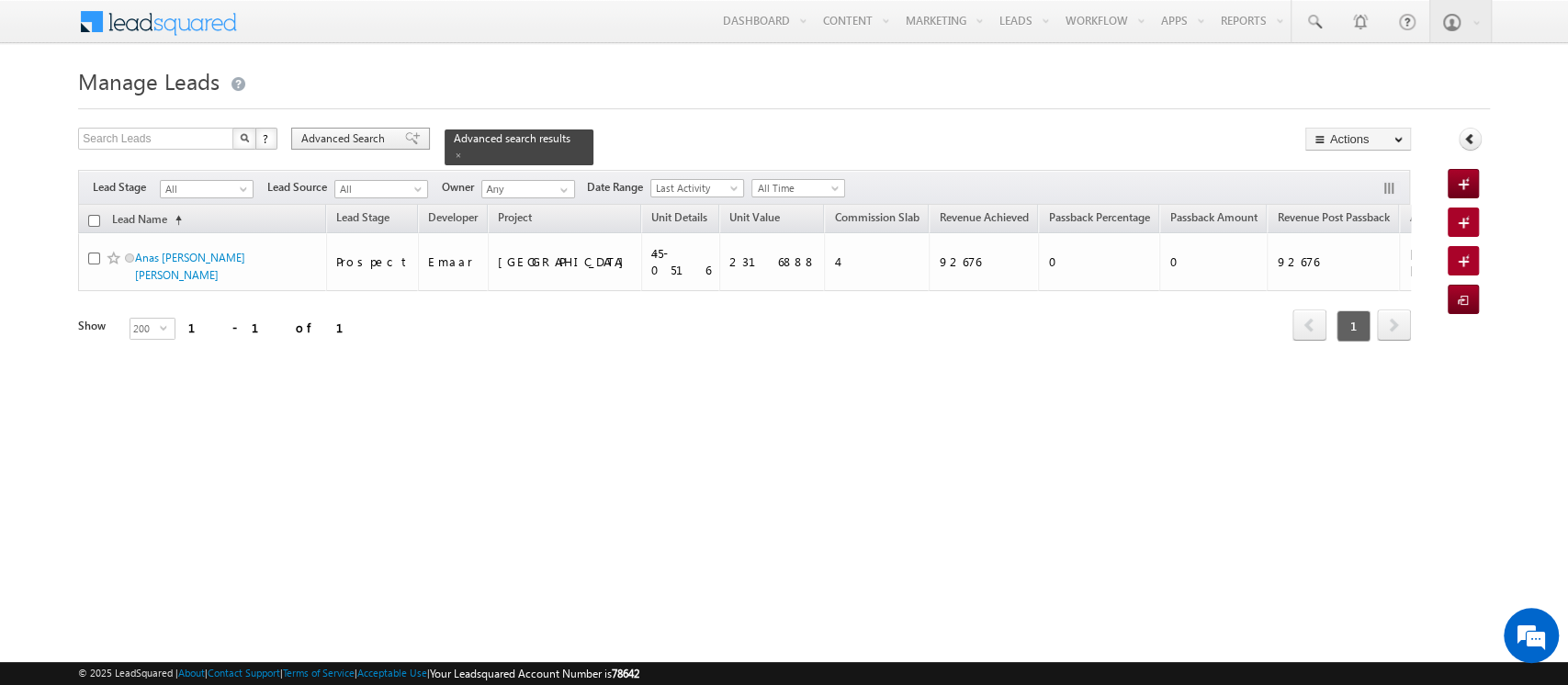
click at [343, 139] on span "Advanced Search" at bounding box center [345, 138] width 89 height 17
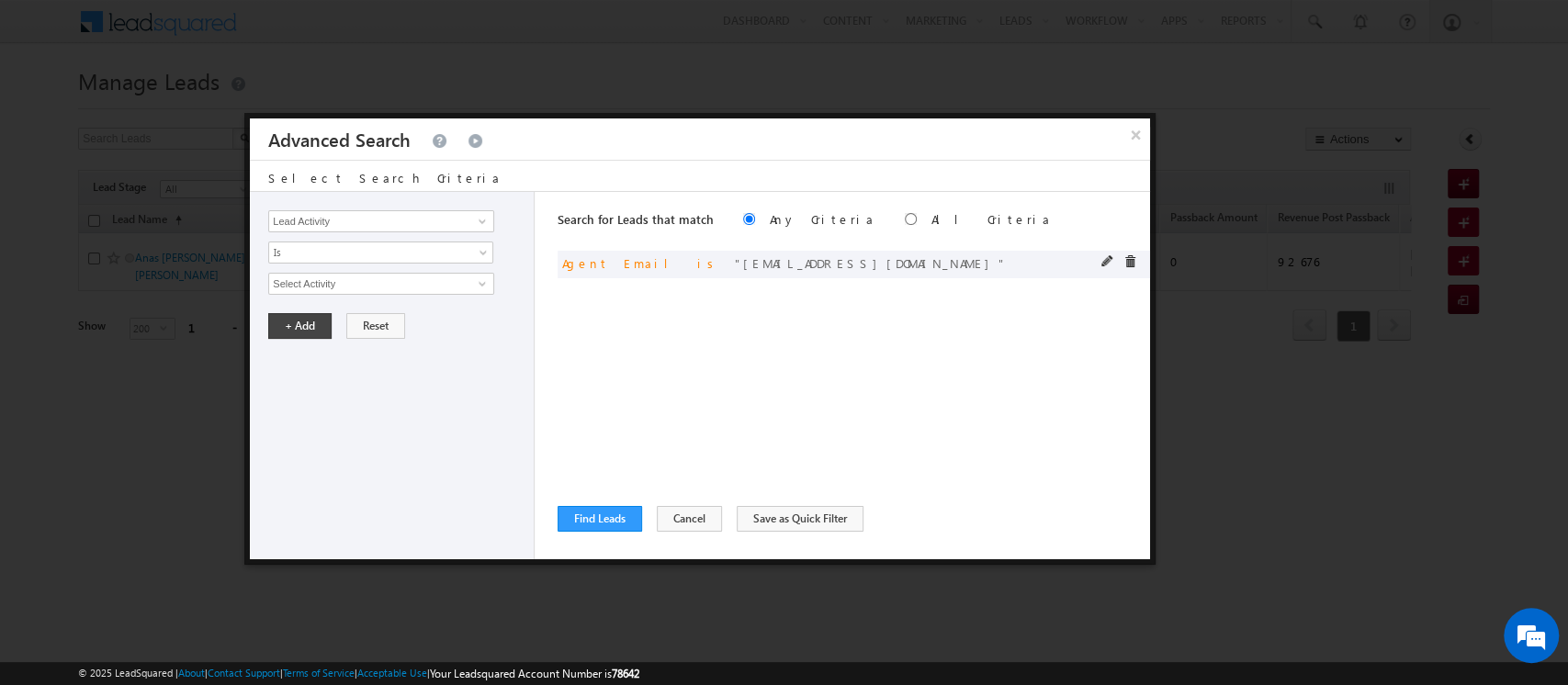
click at [1104, 268] on div at bounding box center [1123, 264] width 44 height 17
click at [1105, 259] on span at bounding box center [1107, 262] width 13 height 13
drag, startPoint x: 452, startPoint y: 290, endPoint x: 146, endPoint y: 286, distance: 306.0
click at [146, 286] on body "Menu Orders order @indg lobal .ae" at bounding box center [784, 261] width 1568 height 521
paste input "shaik.basha"
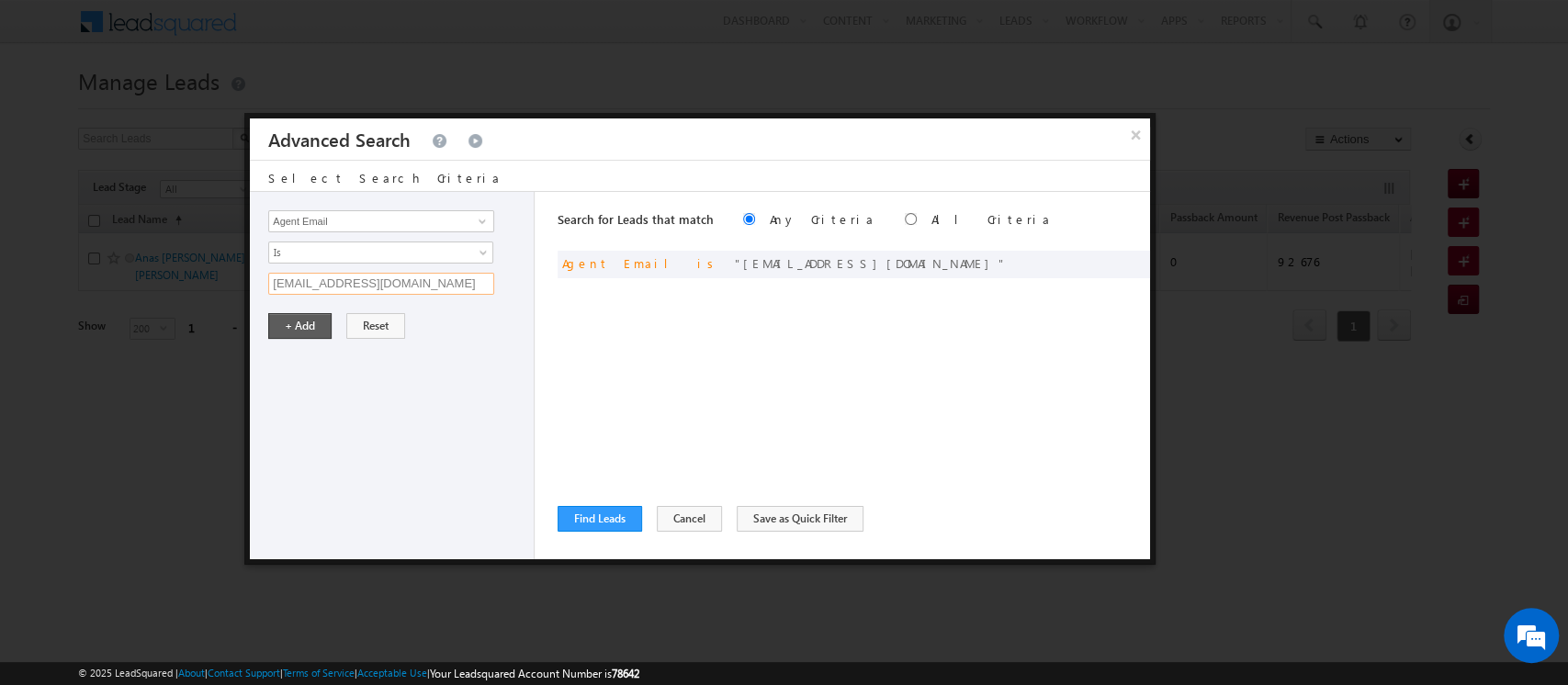
type input "[EMAIL_ADDRESS][DOMAIN_NAME]"
click at [298, 313] on button "+ Add" at bounding box center [300, 326] width 63 height 26
click at [589, 502] on div "Search for Leads that match Any Criteria All Criteria Note that the current tri…" at bounding box center [854, 376] width 592 height 367
click at [595, 519] on button "Find Leads" at bounding box center [600, 519] width 85 height 26
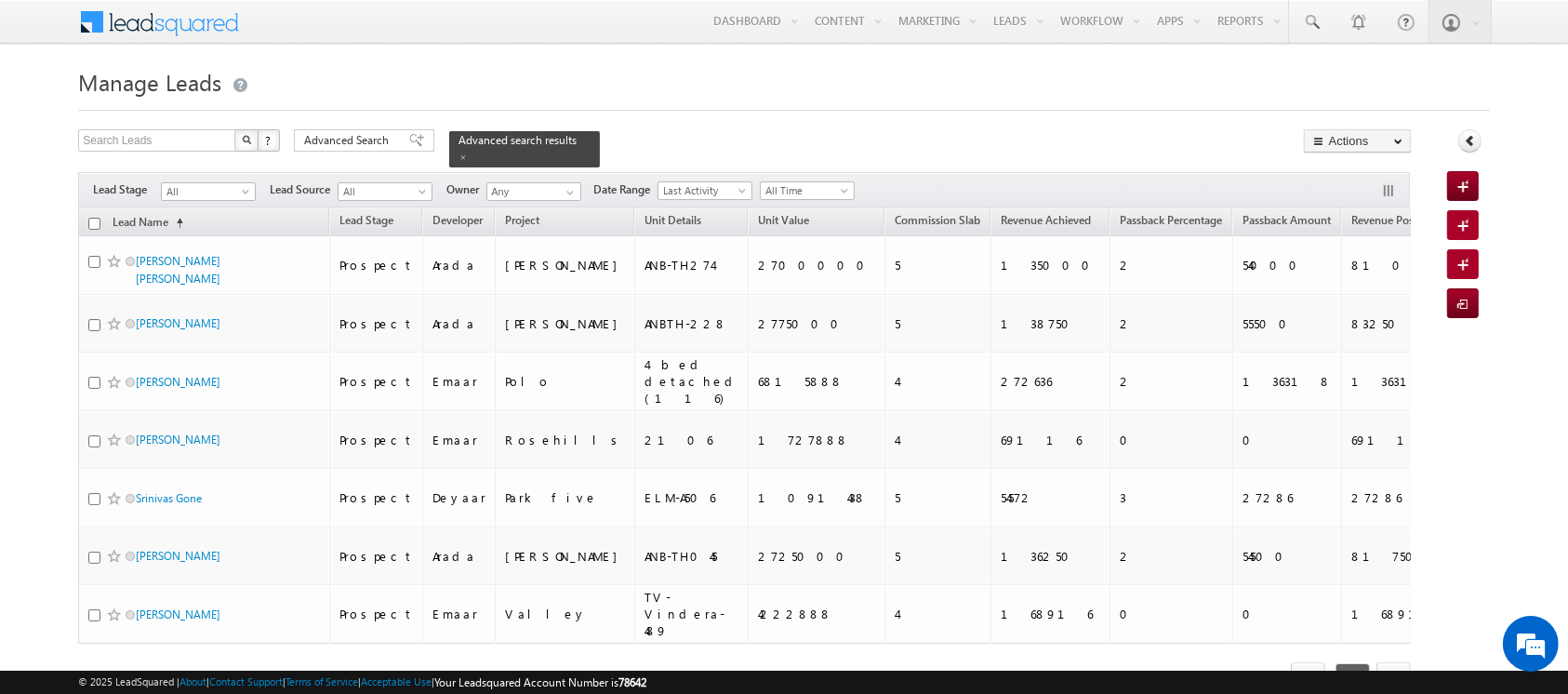
click at [94, 218] on input "checkbox" at bounding box center [94, 224] width 12 height 12
checkbox input "true"
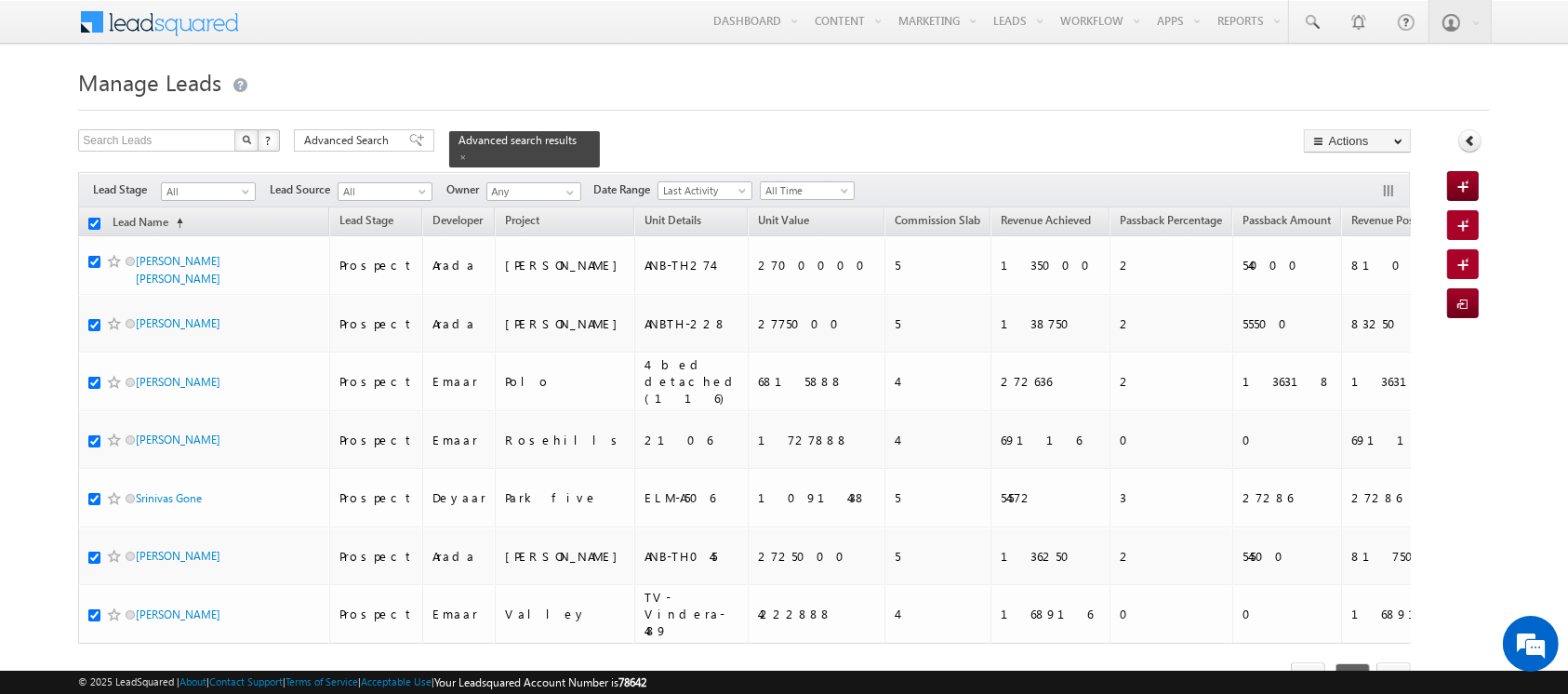
checkbox input "true"
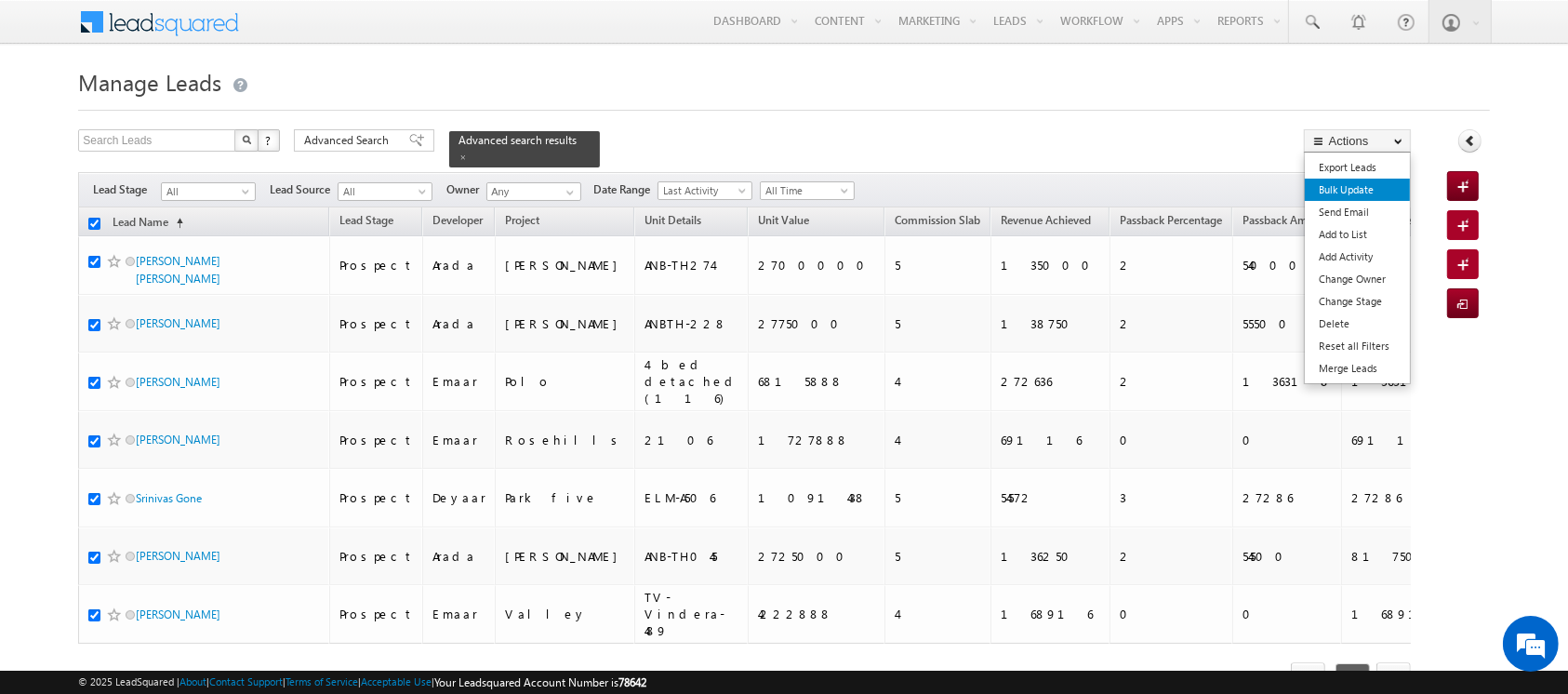
click at [1358, 195] on link "Bulk Update" at bounding box center [1357, 190] width 105 height 22
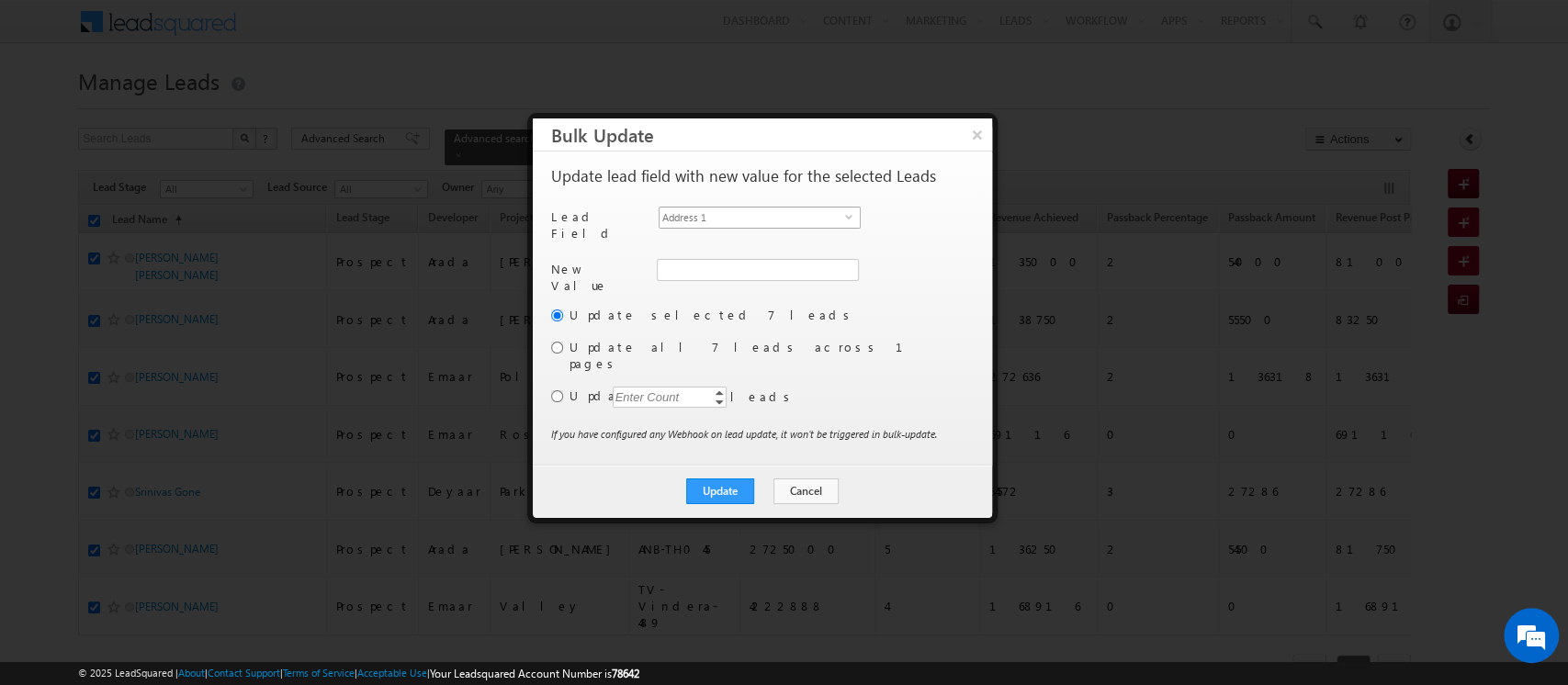
click at [717, 218] on span "Address 1" at bounding box center [752, 217] width 186 height 20
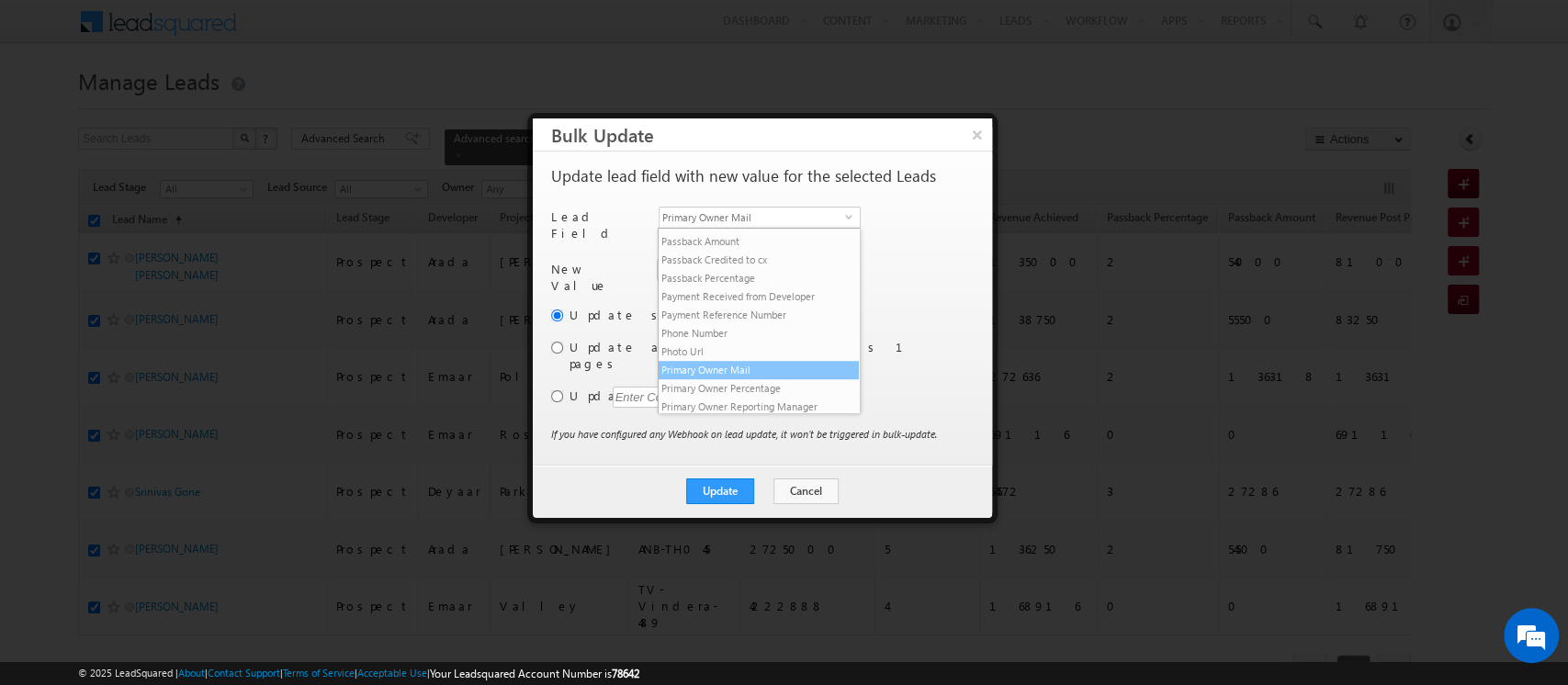
click at [735, 379] on li "Primary Owner Mail" at bounding box center [758, 370] width 200 height 19
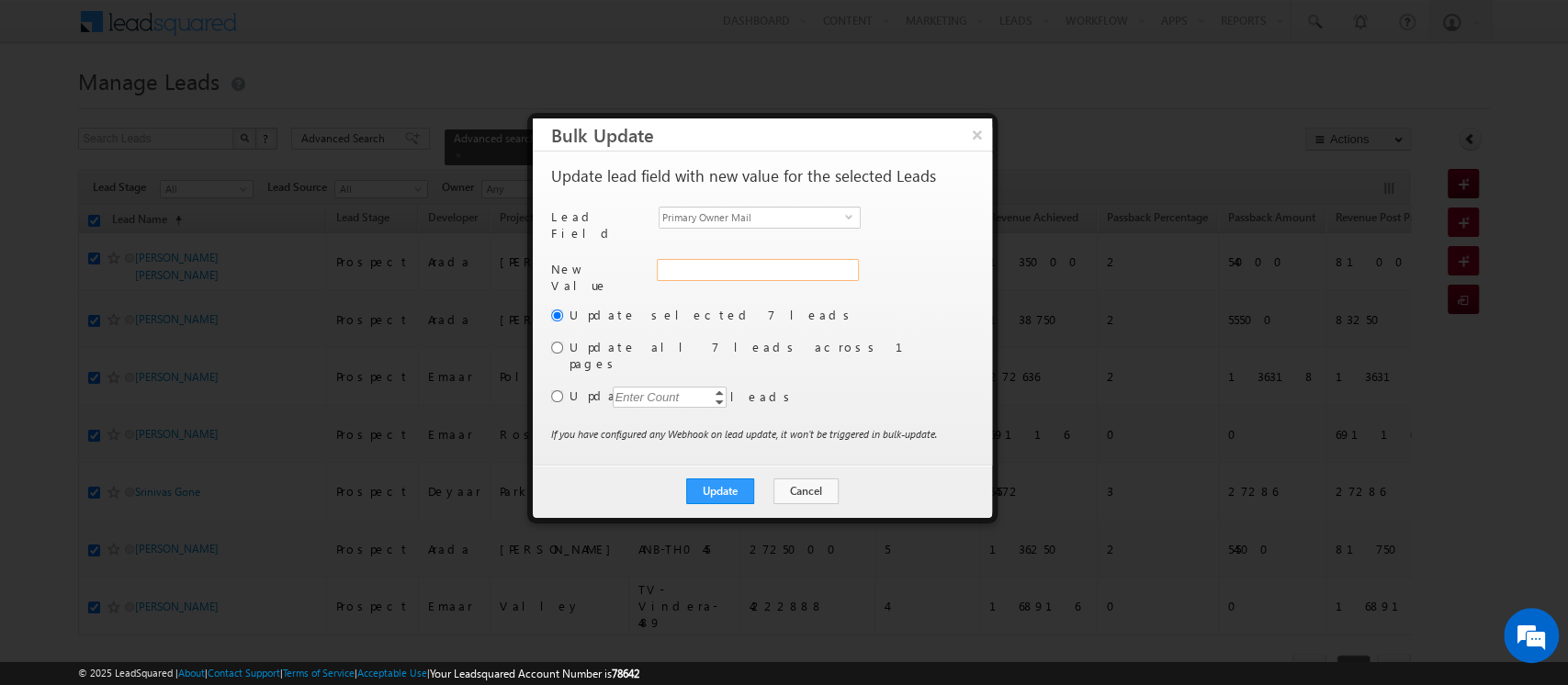
click at [710, 262] on input "Primary Owner Mail" at bounding box center [757, 269] width 202 height 22
paste input "[EMAIL_ADDRESS][DOMAIN_NAME]"
type input "[EMAIL_ADDRESS][DOMAIN_NAME]"
click at [721, 479] on button "Update" at bounding box center [719, 492] width 68 height 26
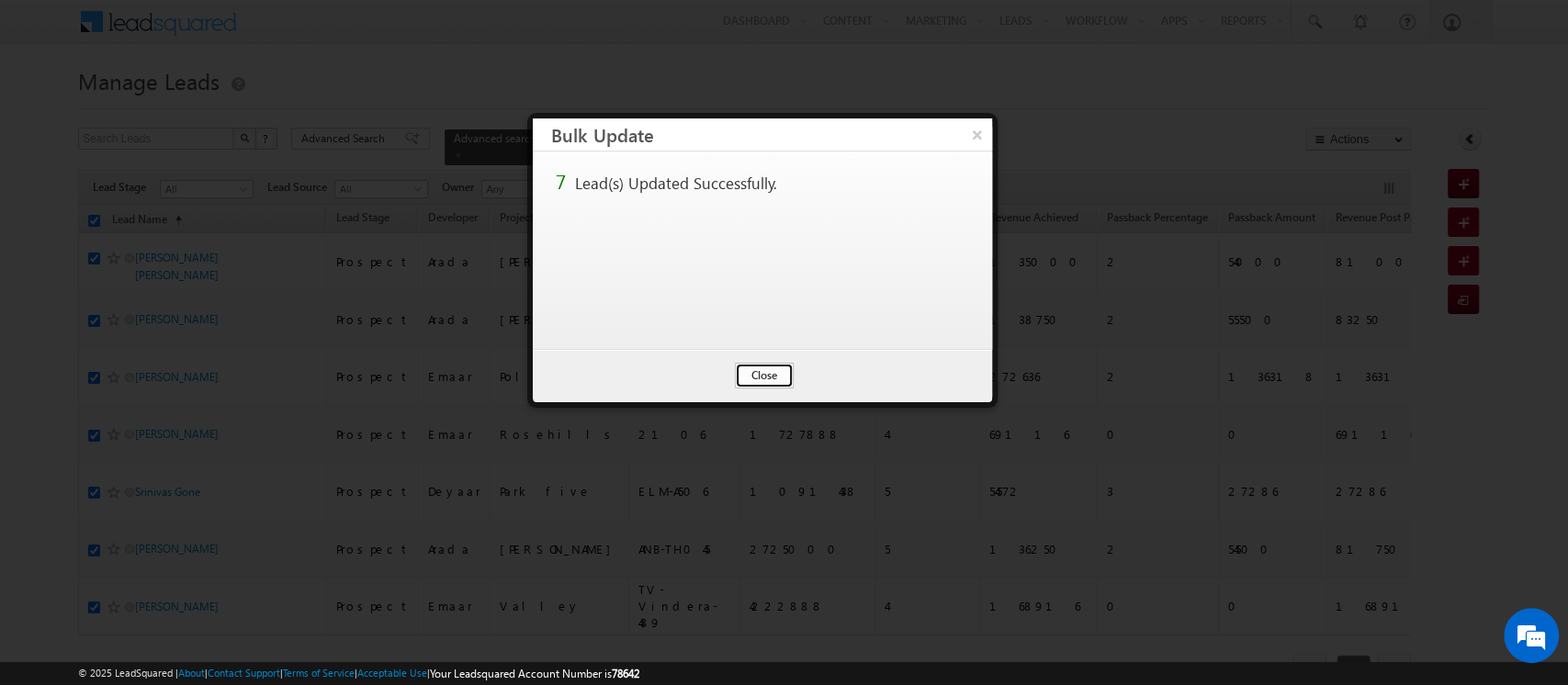
click at [779, 377] on button "Close" at bounding box center [765, 376] width 59 height 26
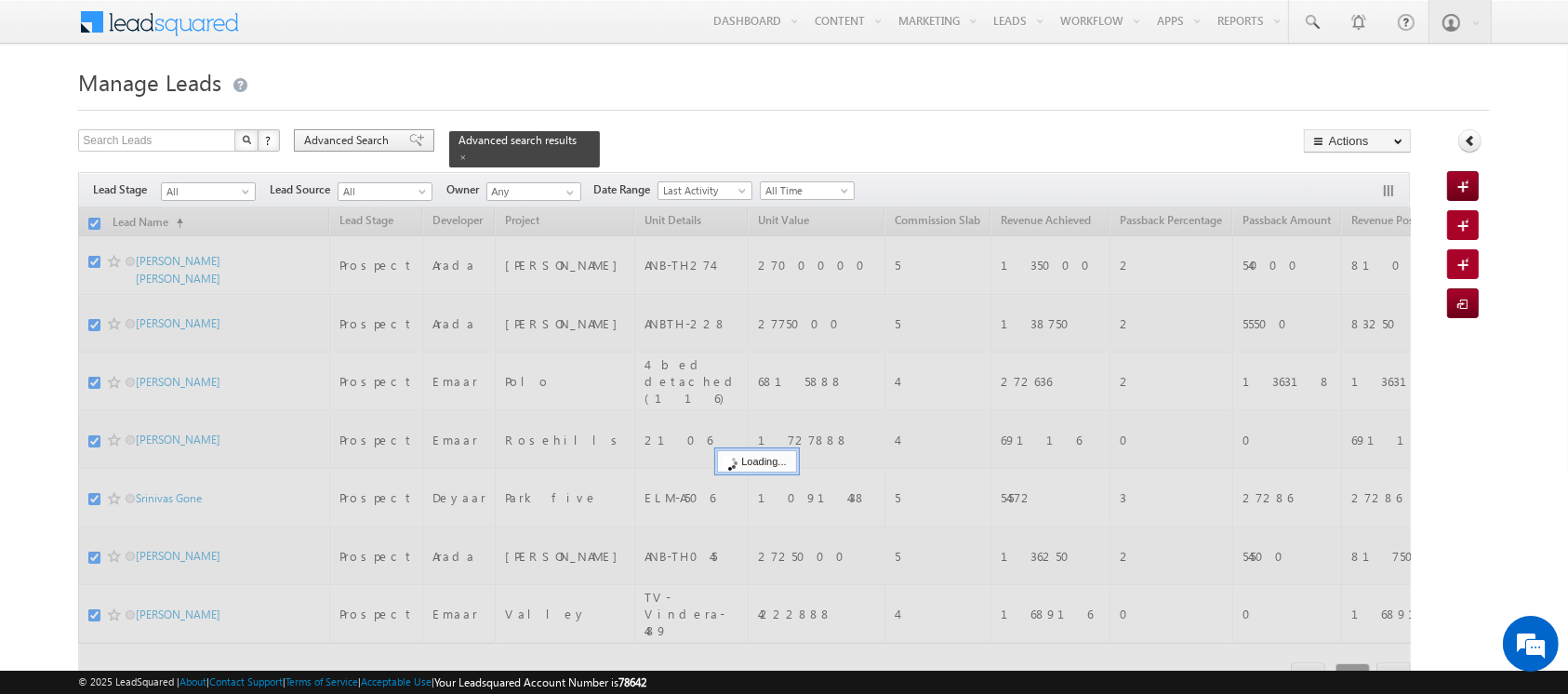
checkbox input "false"
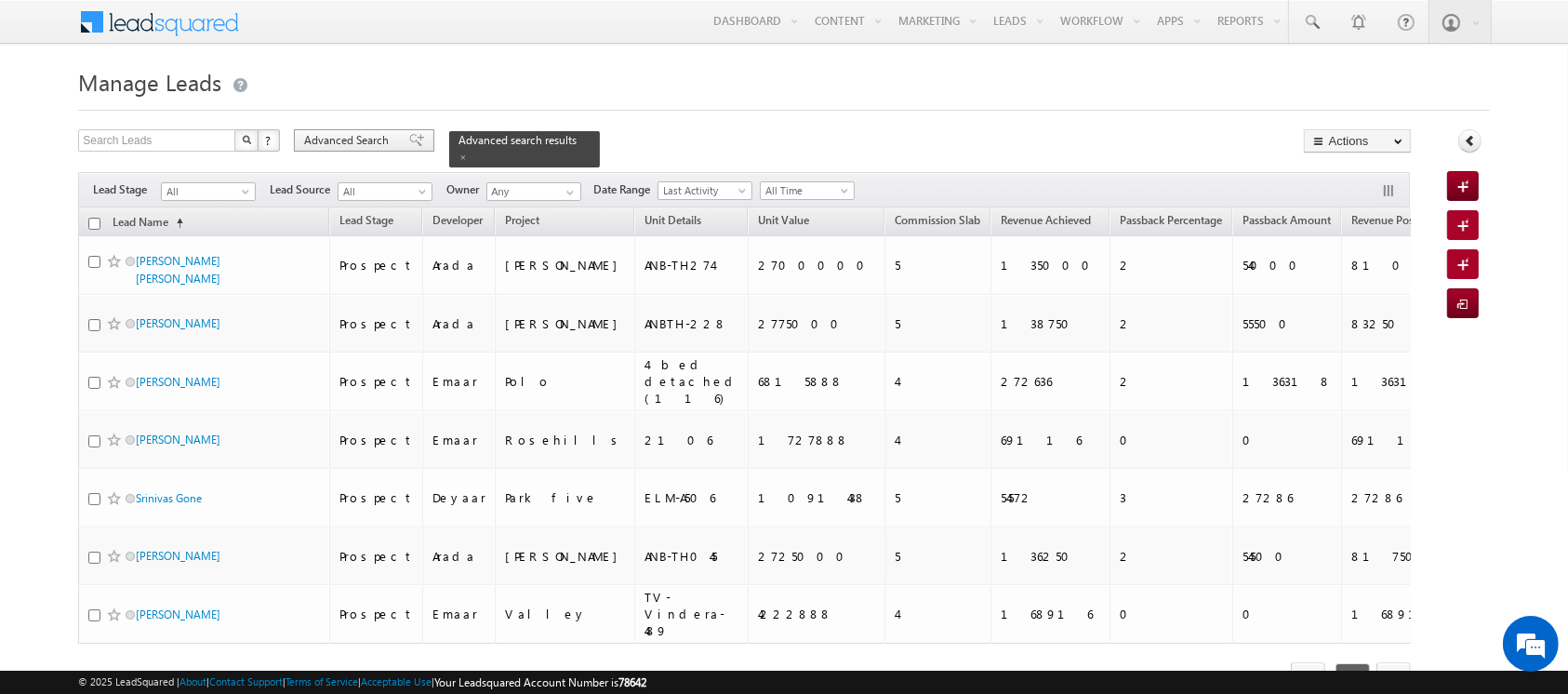
click at [382, 134] on span "Advanced Search" at bounding box center [349, 140] width 90 height 17
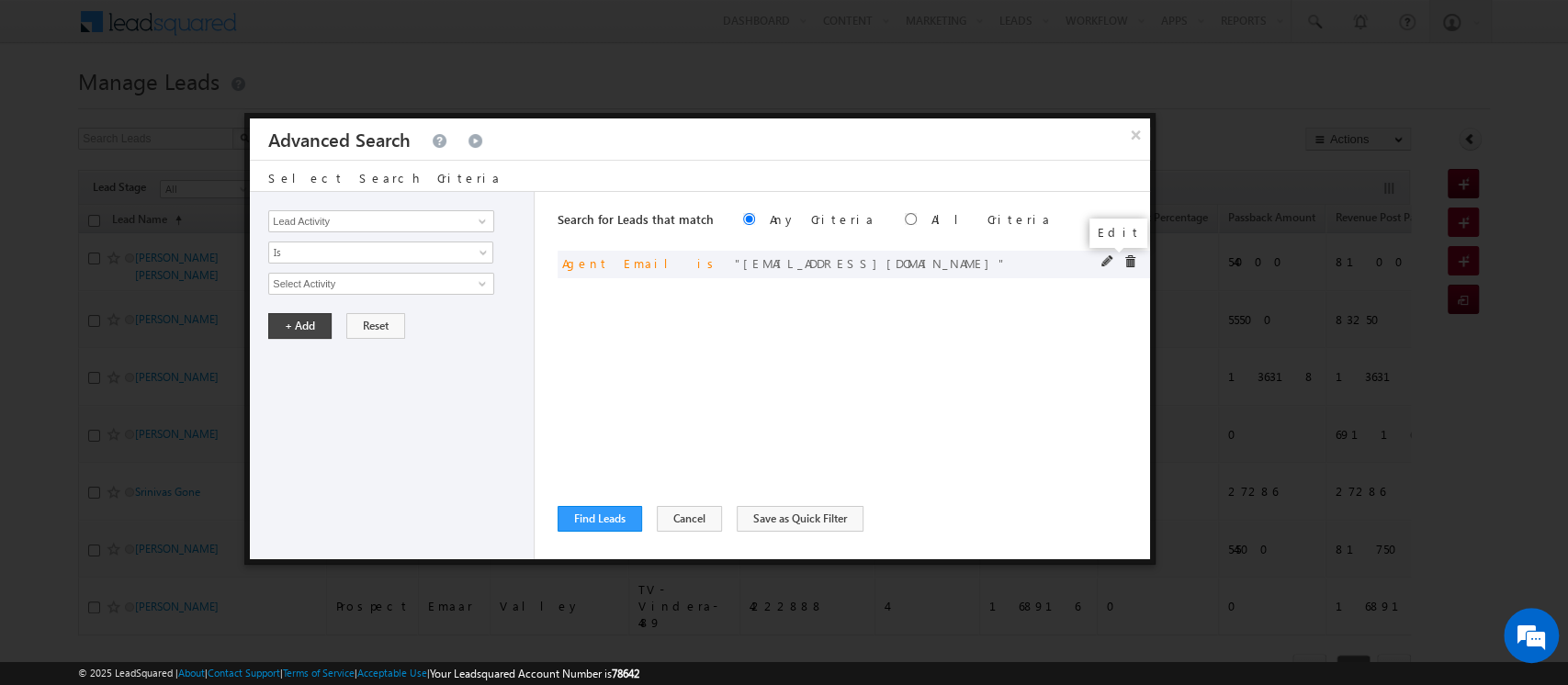
click at [1109, 260] on span at bounding box center [1107, 262] width 13 height 13
drag, startPoint x: 426, startPoint y: 284, endPoint x: 153, endPoint y: 288, distance: 273.0
click at [153, 288] on body "Menu Orders order @indg lobal .ae" at bounding box center [784, 368] width 1568 height 736
paste input "janamjay.sharm"
type input "[EMAIL_ADDRESS][DOMAIN_NAME]"
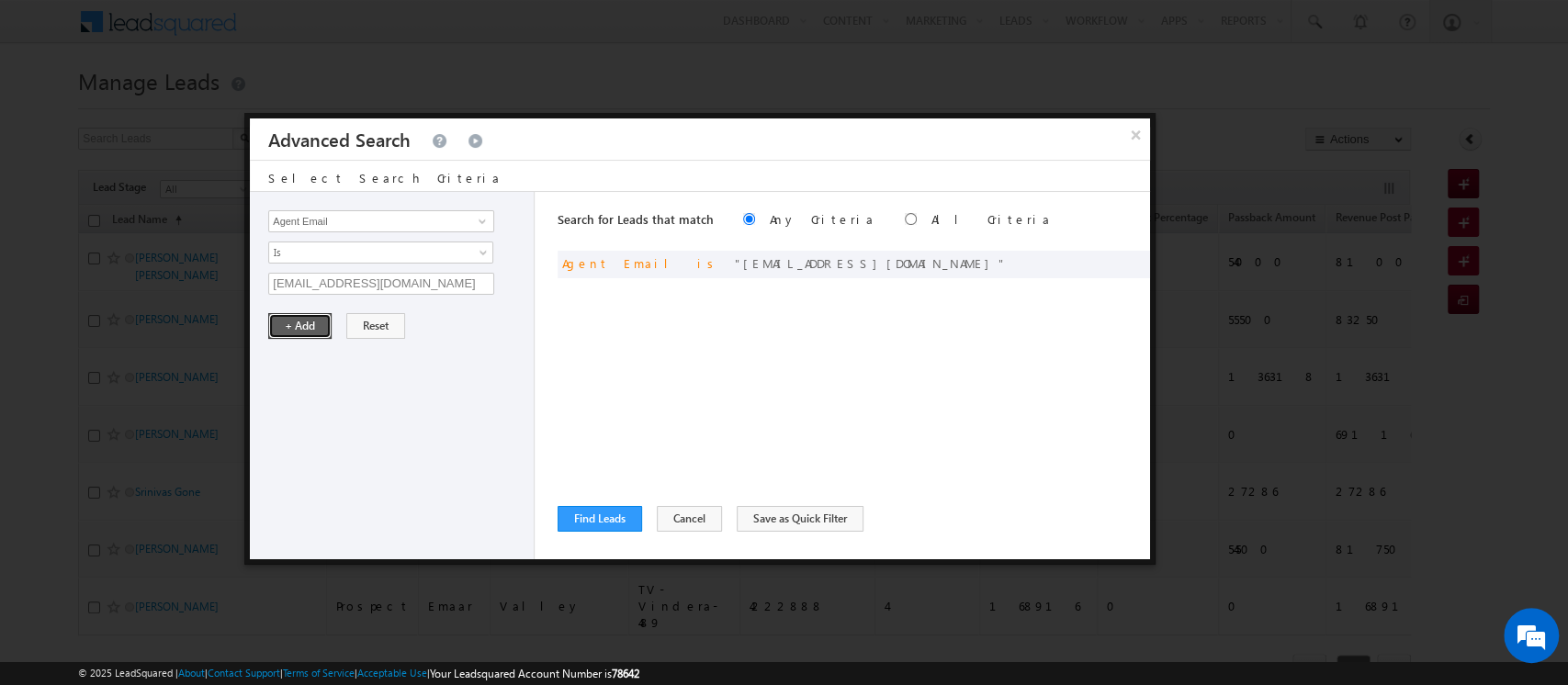
click at [282, 324] on button "+ Add" at bounding box center [300, 326] width 63 height 26
click at [589, 532] on div "Search for Leads that match Any Criteria All Criteria Note that the current tri…" at bounding box center [854, 376] width 592 height 367
click at [571, 516] on button "Find Leads" at bounding box center [600, 519] width 85 height 26
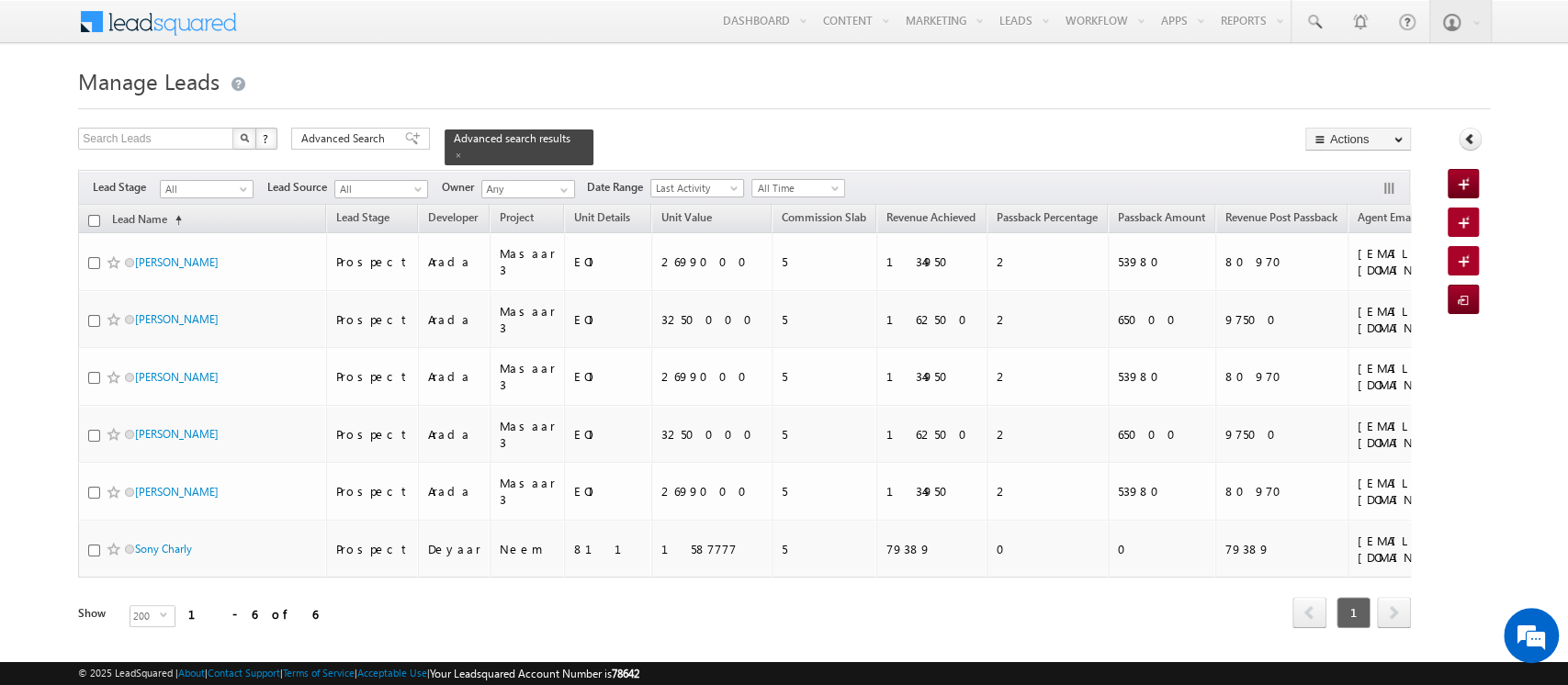
click at [96, 215] on input "checkbox" at bounding box center [94, 221] width 12 height 12
checkbox input "true"
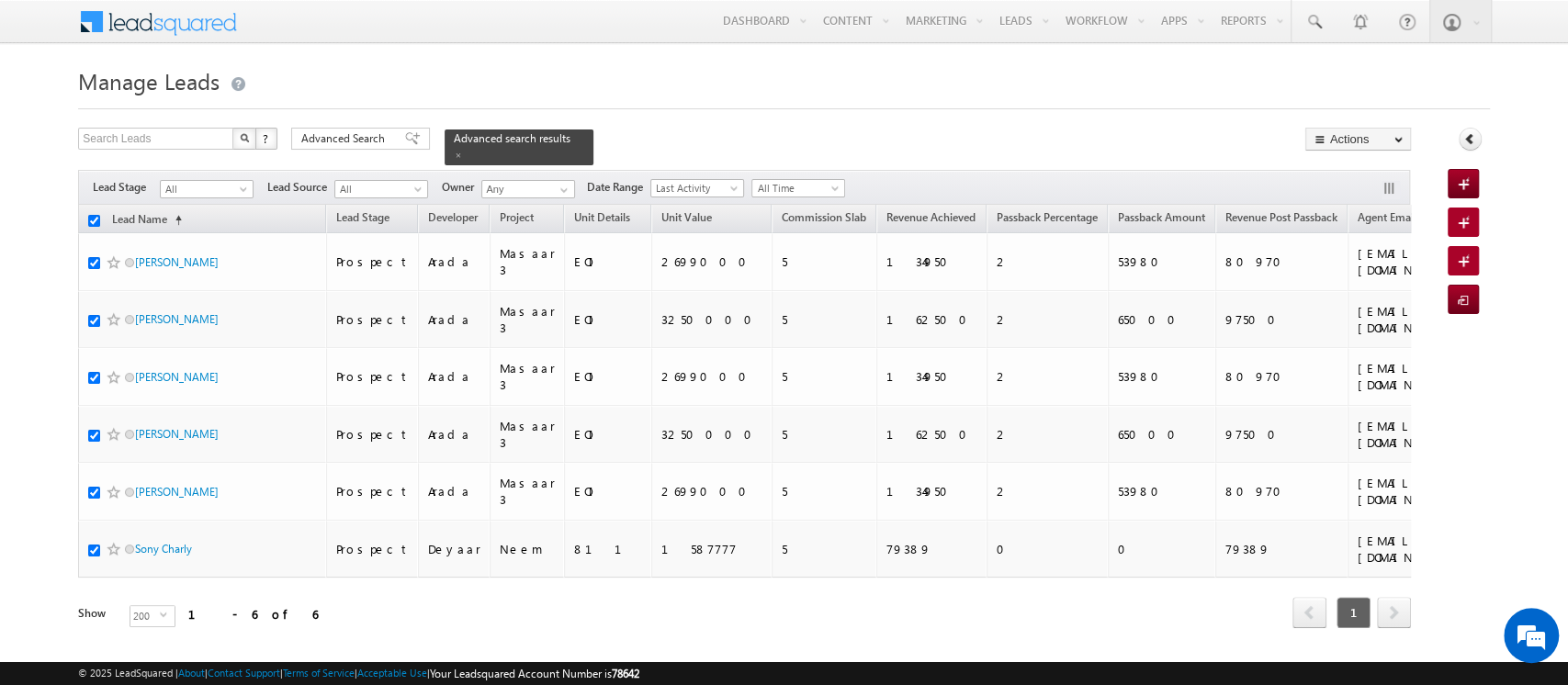
checkbox input "true"
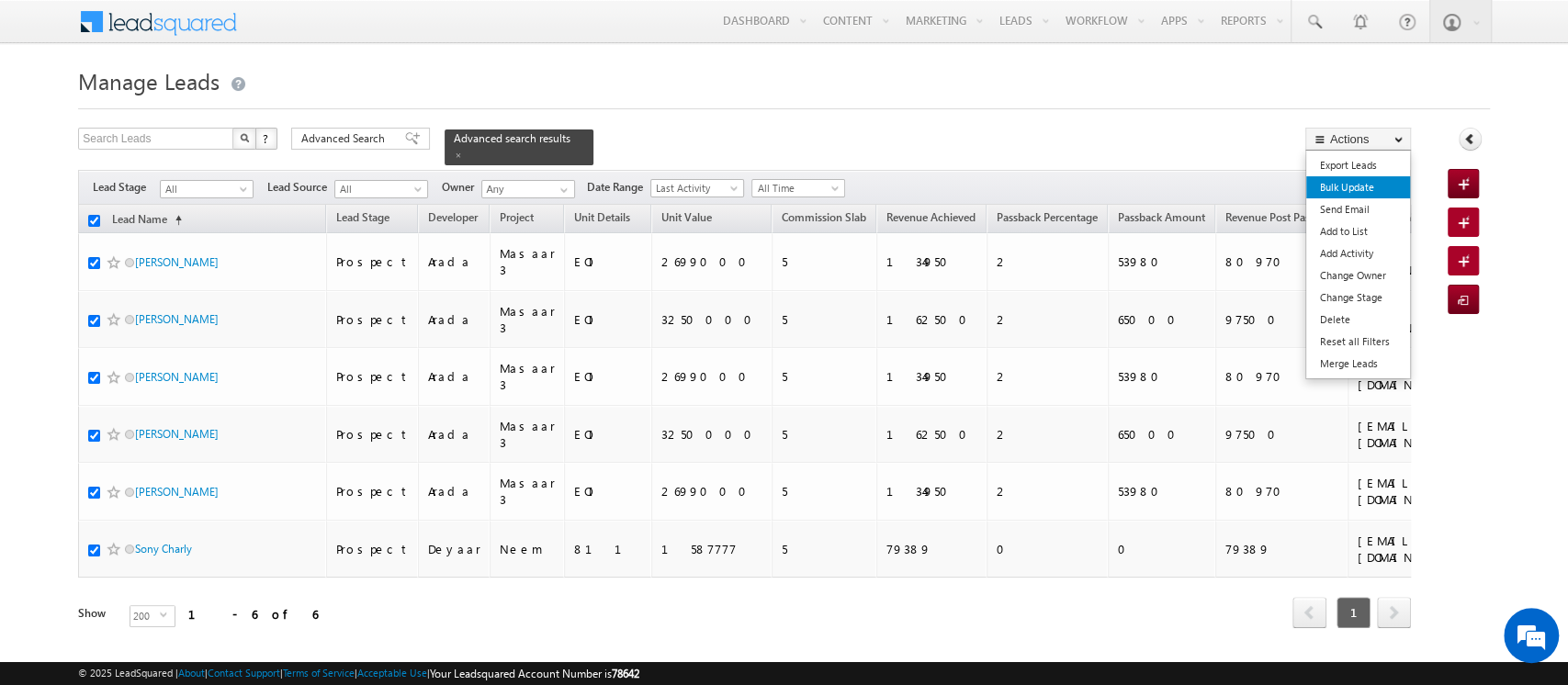
click at [1357, 187] on link "Bulk Update" at bounding box center [1357, 188] width 104 height 22
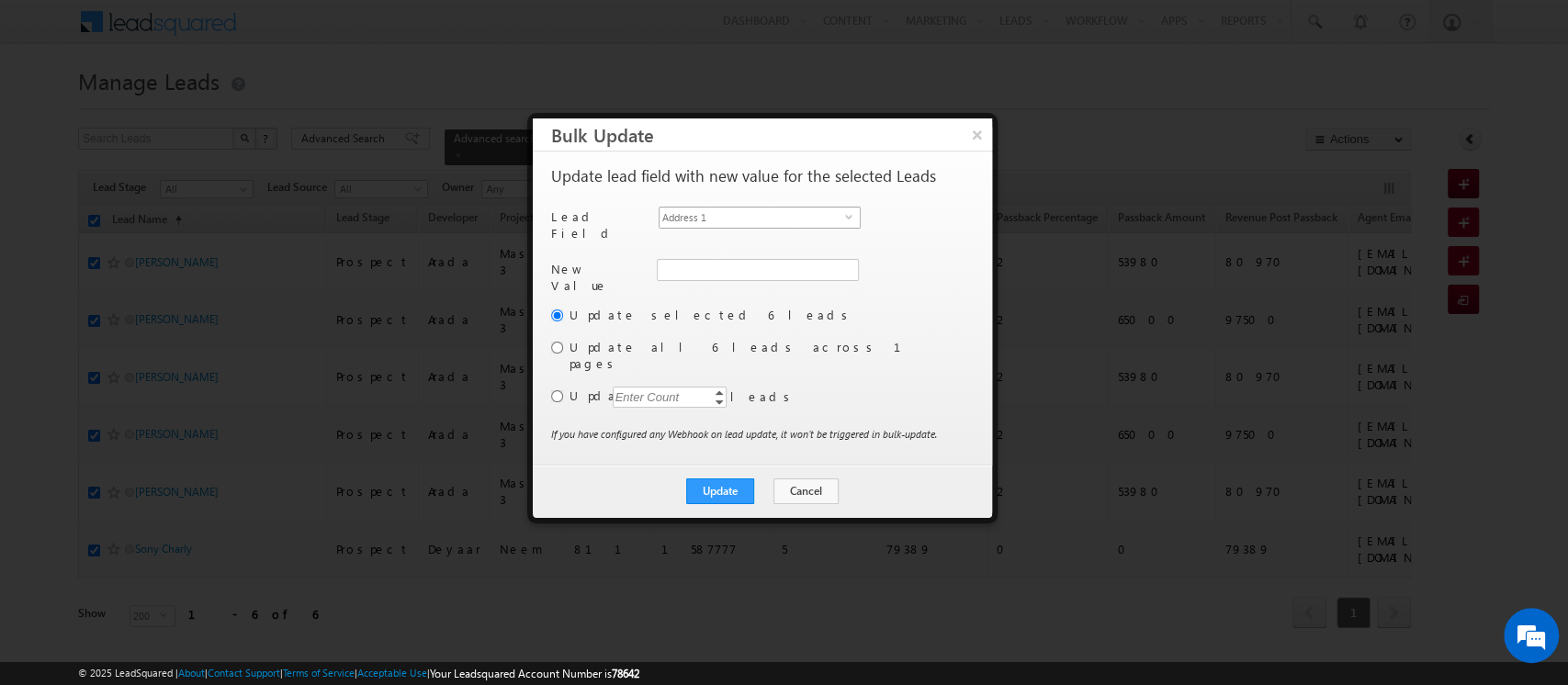
click at [713, 214] on span "Address 1" at bounding box center [752, 217] width 186 height 20
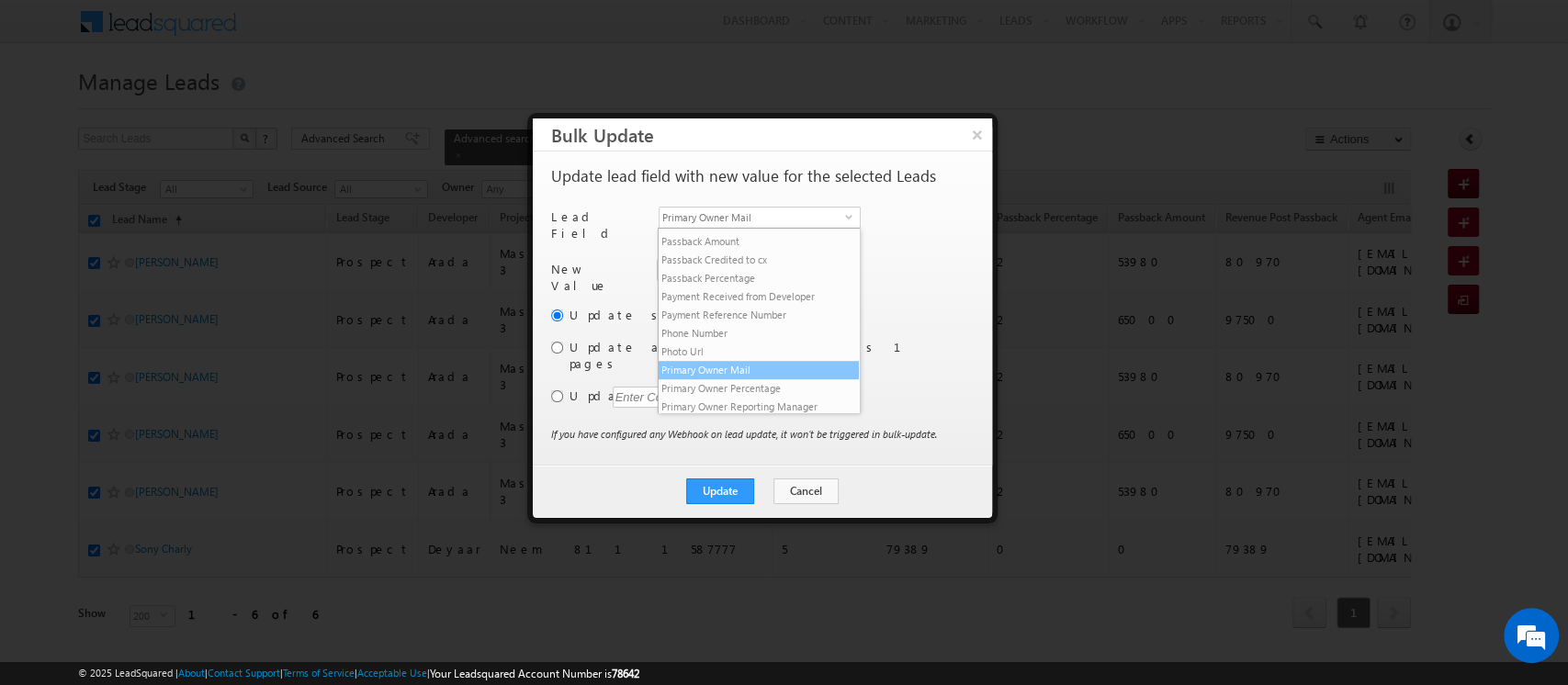
click at [720, 379] on li "Primary Owner Mail" at bounding box center [758, 370] width 200 height 19
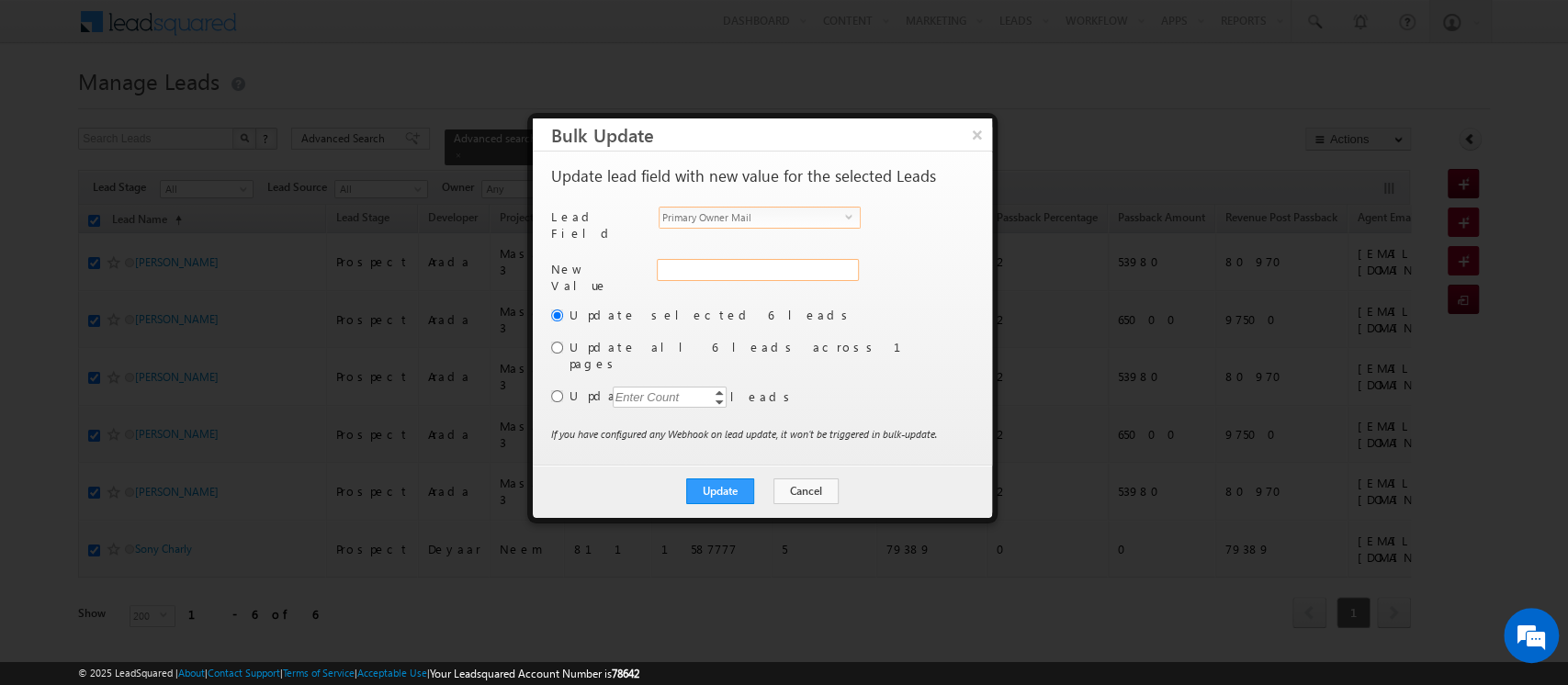
click at [728, 259] on input "Primary Owner Mail" at bounding box center [757, 269] width 202 height 22
paste input "[EMAIL_ADDRESS][DOMAIN_NAME]"
type input "[EMAIL_ADDRESS][DOMAIN_NAME]"
click at [720, 479] on button "Update" at bounding box center [719, 492] width 68 height 26
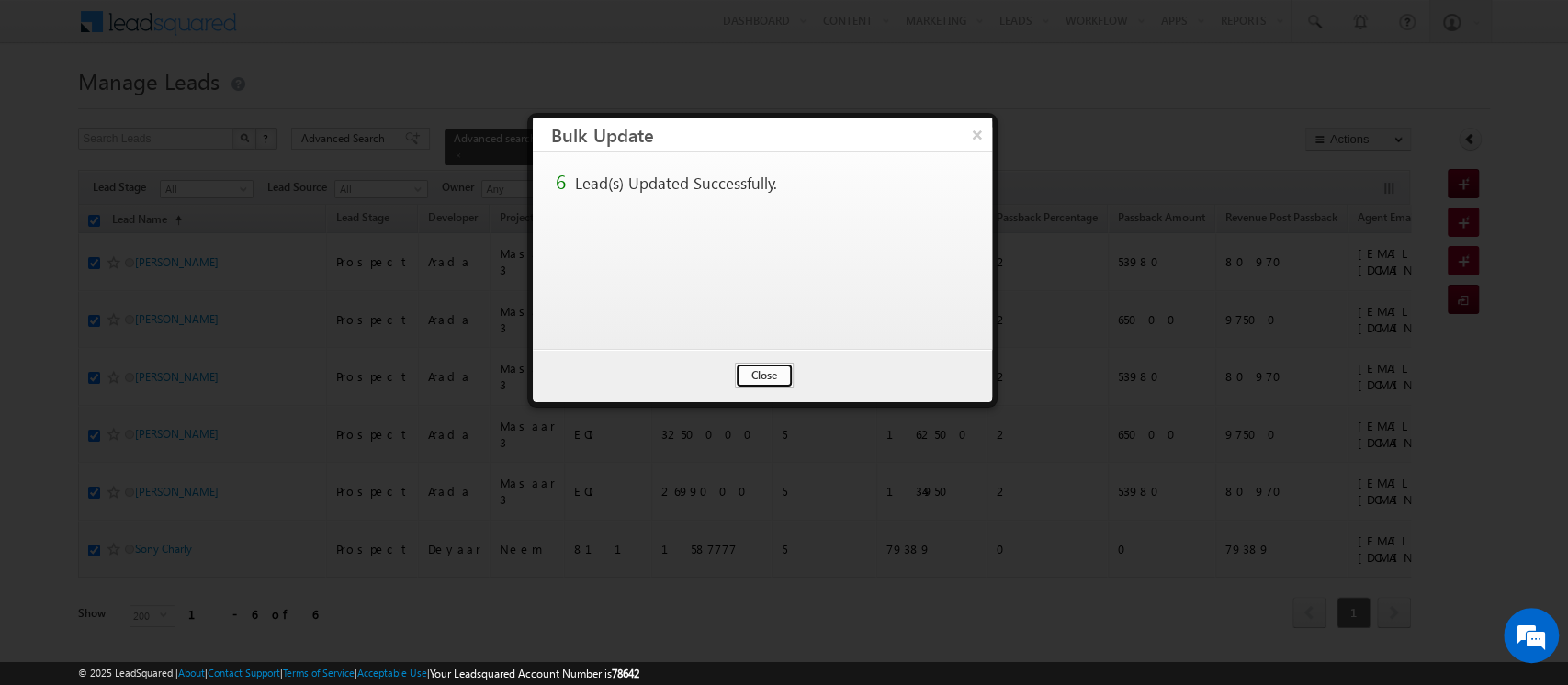
click at [762, 372] on button "Close" at bounding box center [765, 376] width 59 height 26
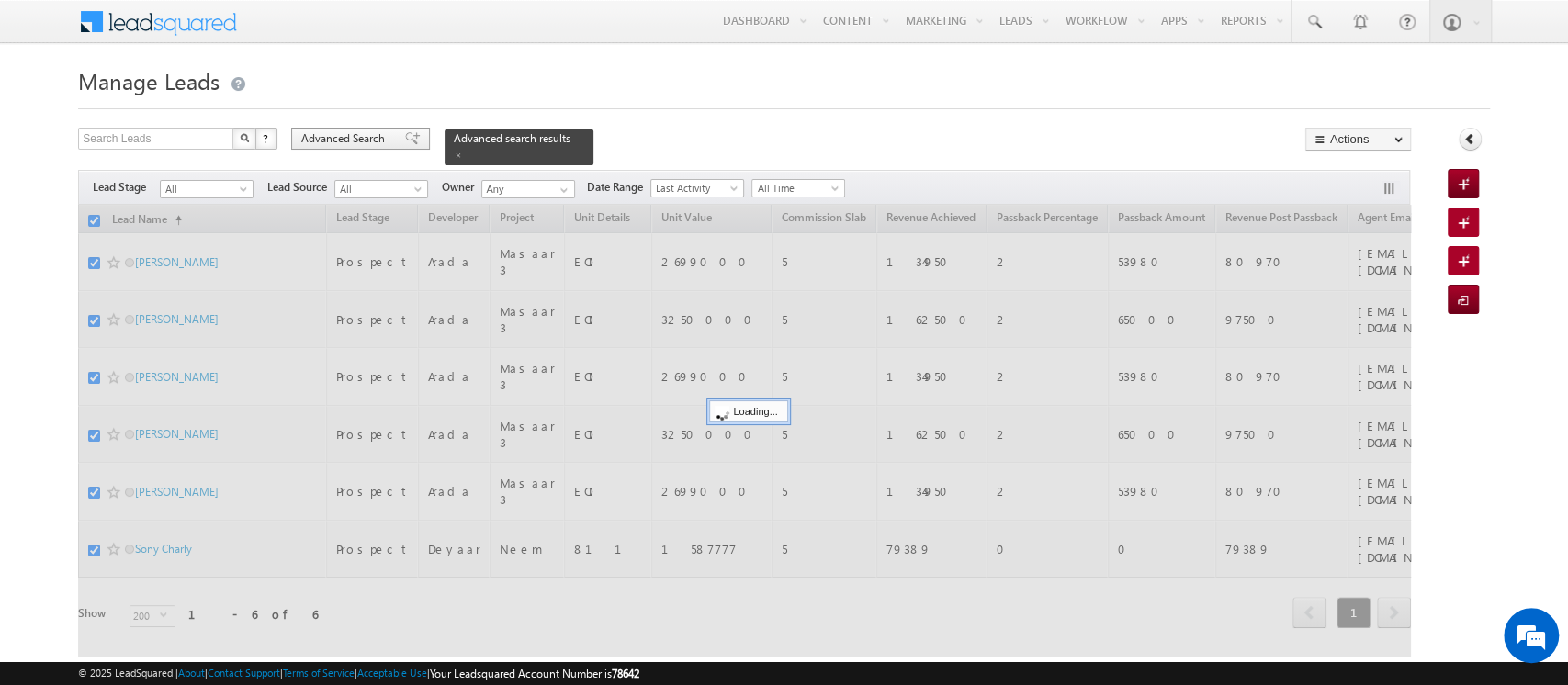
checkbox input "false"
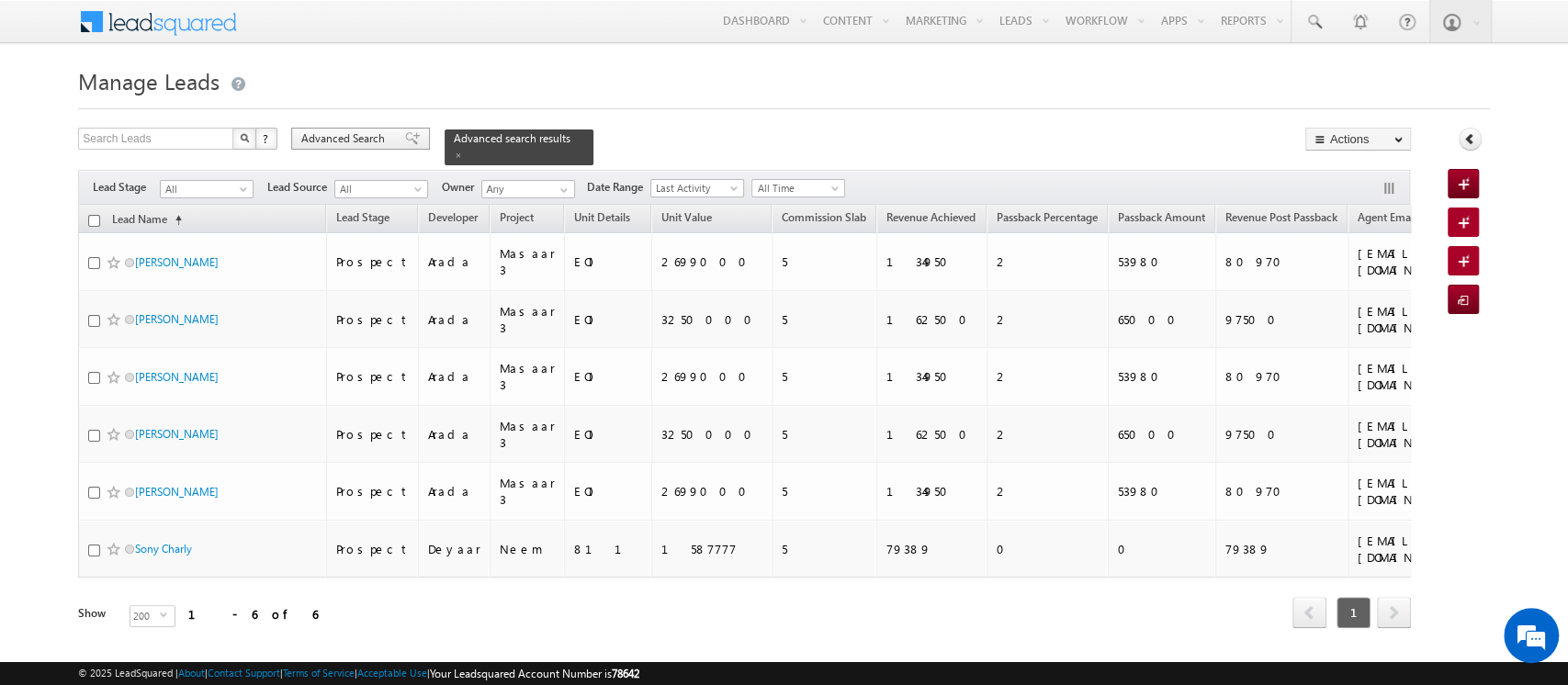
click at [344, 130] on span "Advanced Search" at bounding box center [345, 138] width 89 height 17
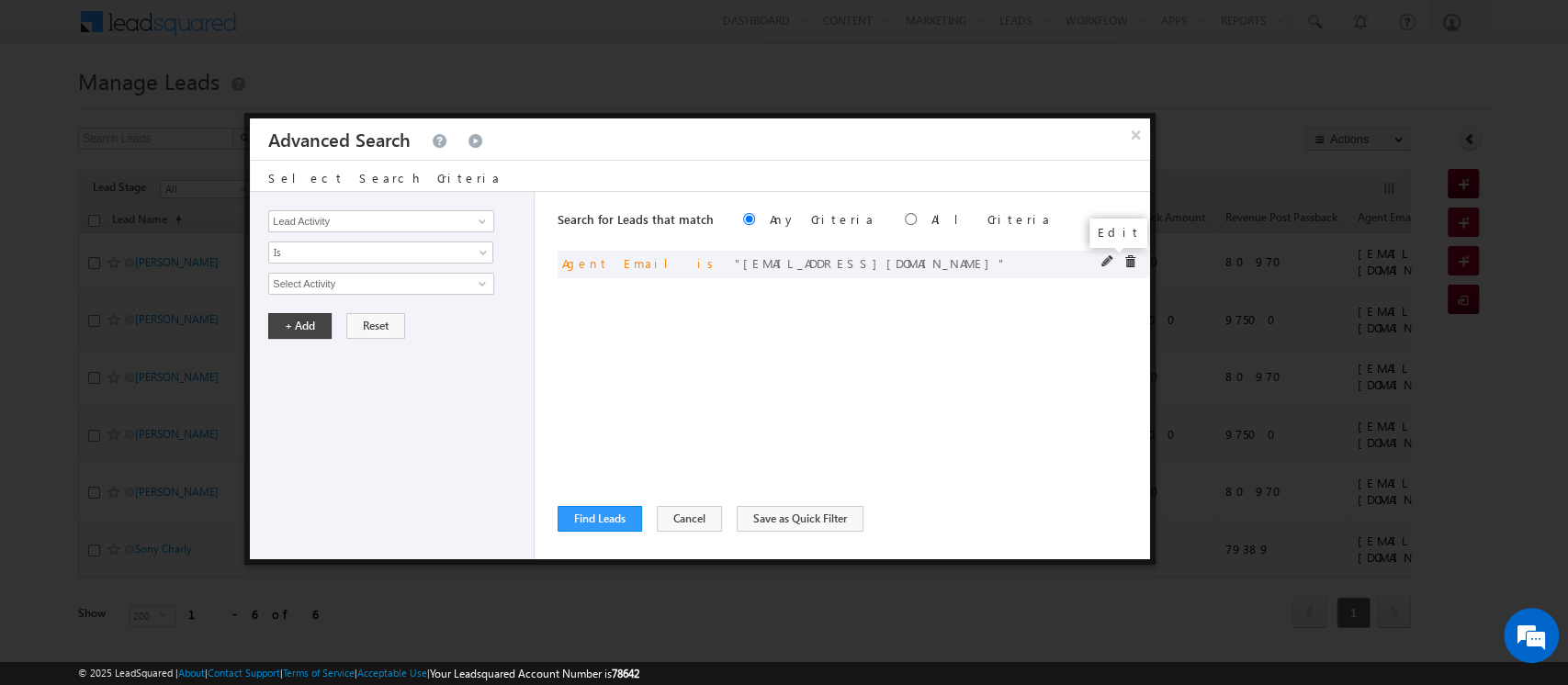
click at [1103, 260] on span at bounding box center [1107, 262] width 13 height 13
drag, startPoint x: 463, startPoint y: 280, endPoint x: 125, endPoint y: 281, distance: 338.0
click at [125, 281] on body "Menu Orders order @indg lobal .ae" at bounding box center [784, 340] width 1568 height 680
paste input "[DATE]"
type input "[DATE][EMAIL_ADDRESS][DOMAIN_NAME]"
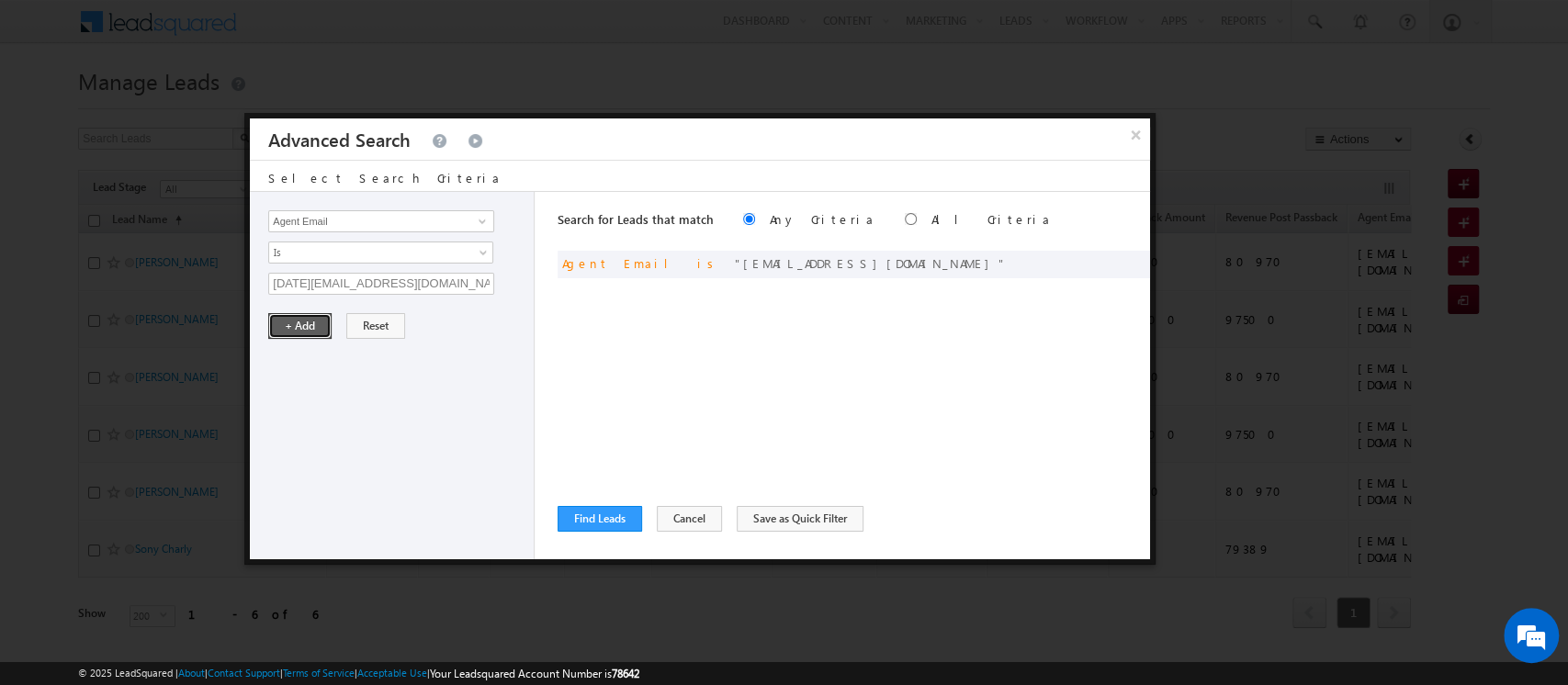
click at [286, 325] on button "+ Add" at bounding box center [300, 326] width 63 height 26
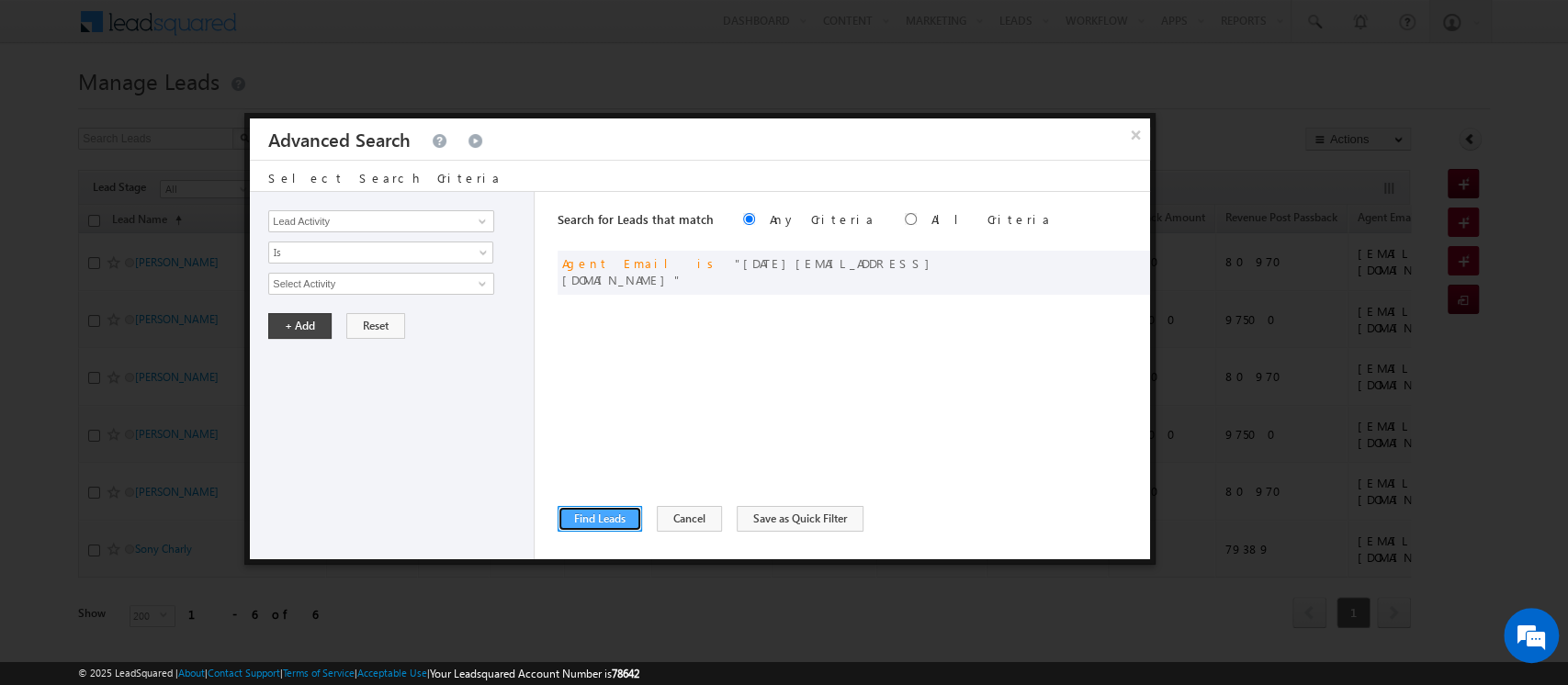
click at [602, 517] on button "Find Leads" at bounding box center [600, 519] width 85 height 26
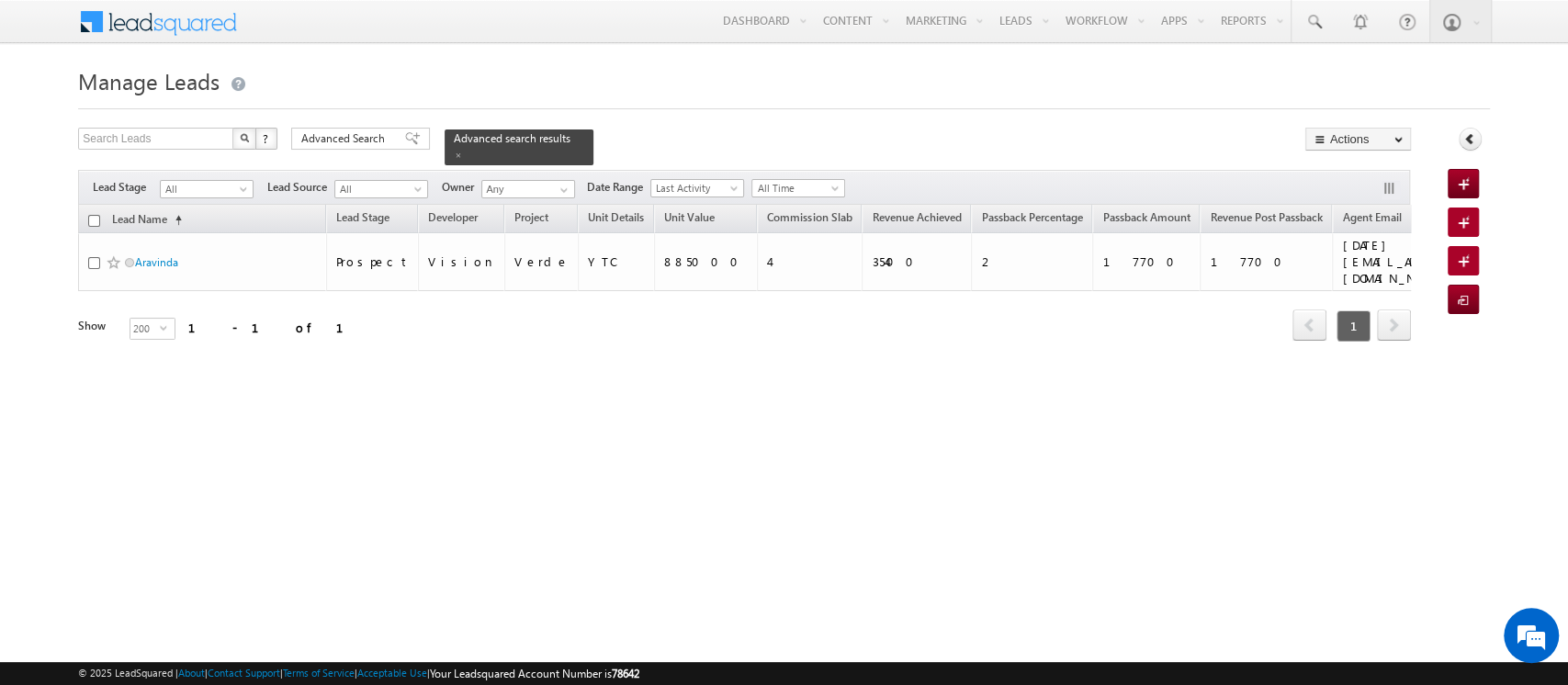
click at [95, 215] on input "checkbox" at bounding box center [94, 221] width 12 height 12
checkbox input "true"
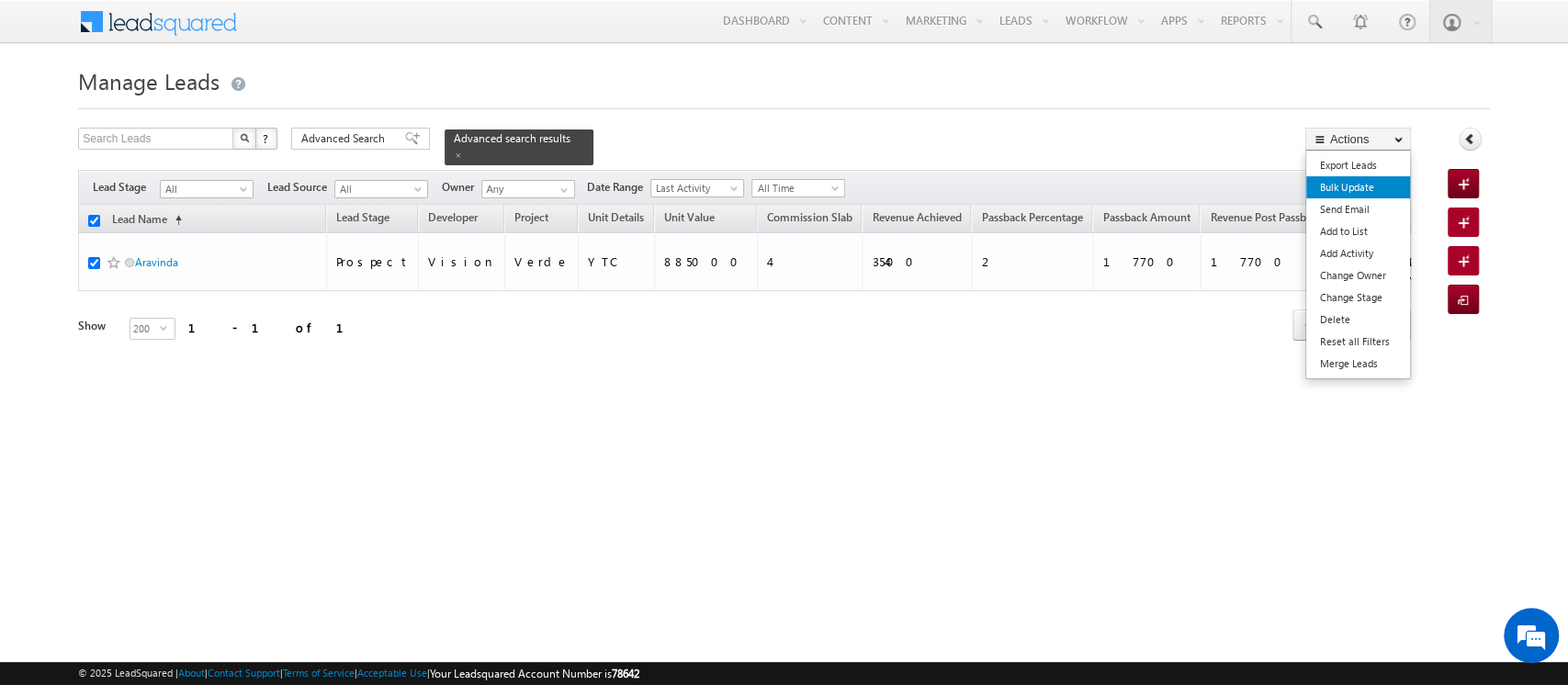
click at [1381, 194] on link "Bulk Update" at bounding box center [1357, 188] width 104 height 22
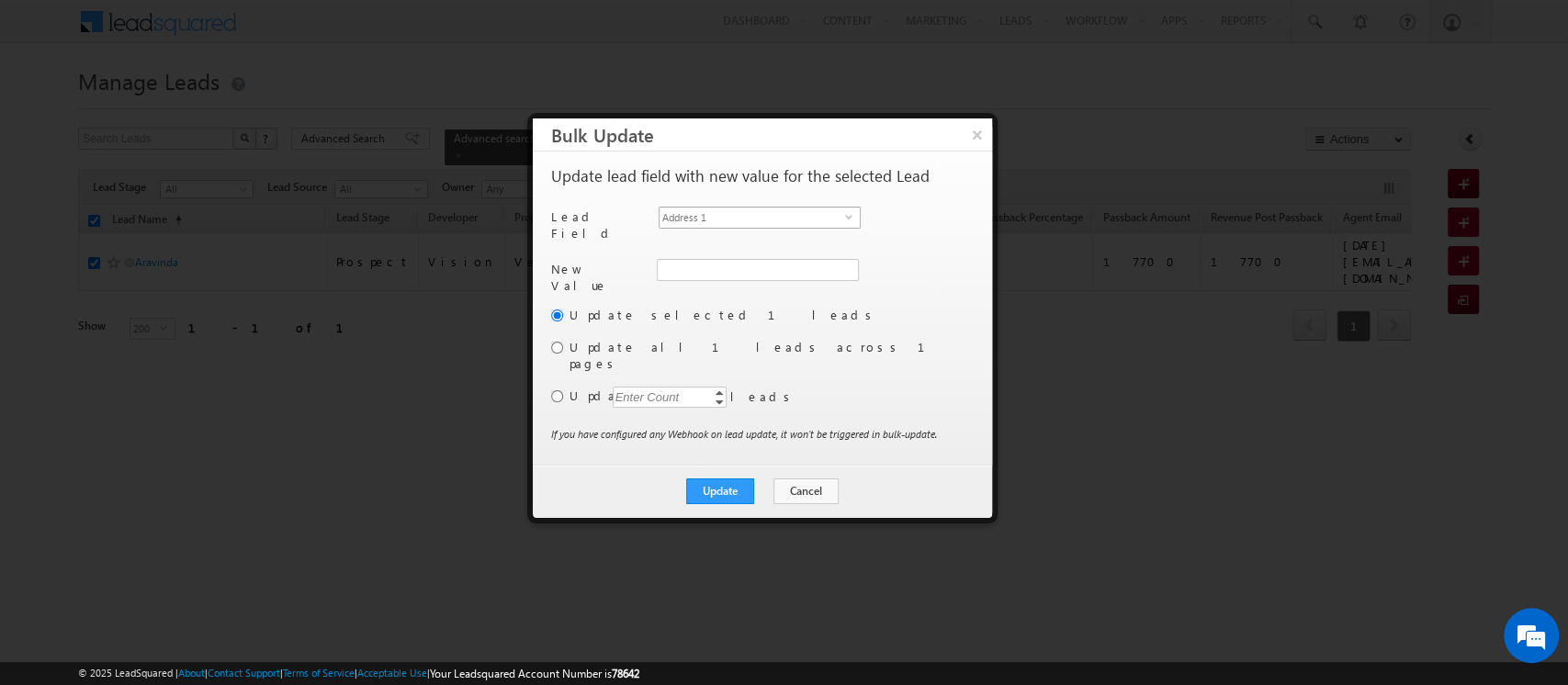
click at [728, 216] on span "Address 1" at bounding box center [752, 217] width 186 height 20
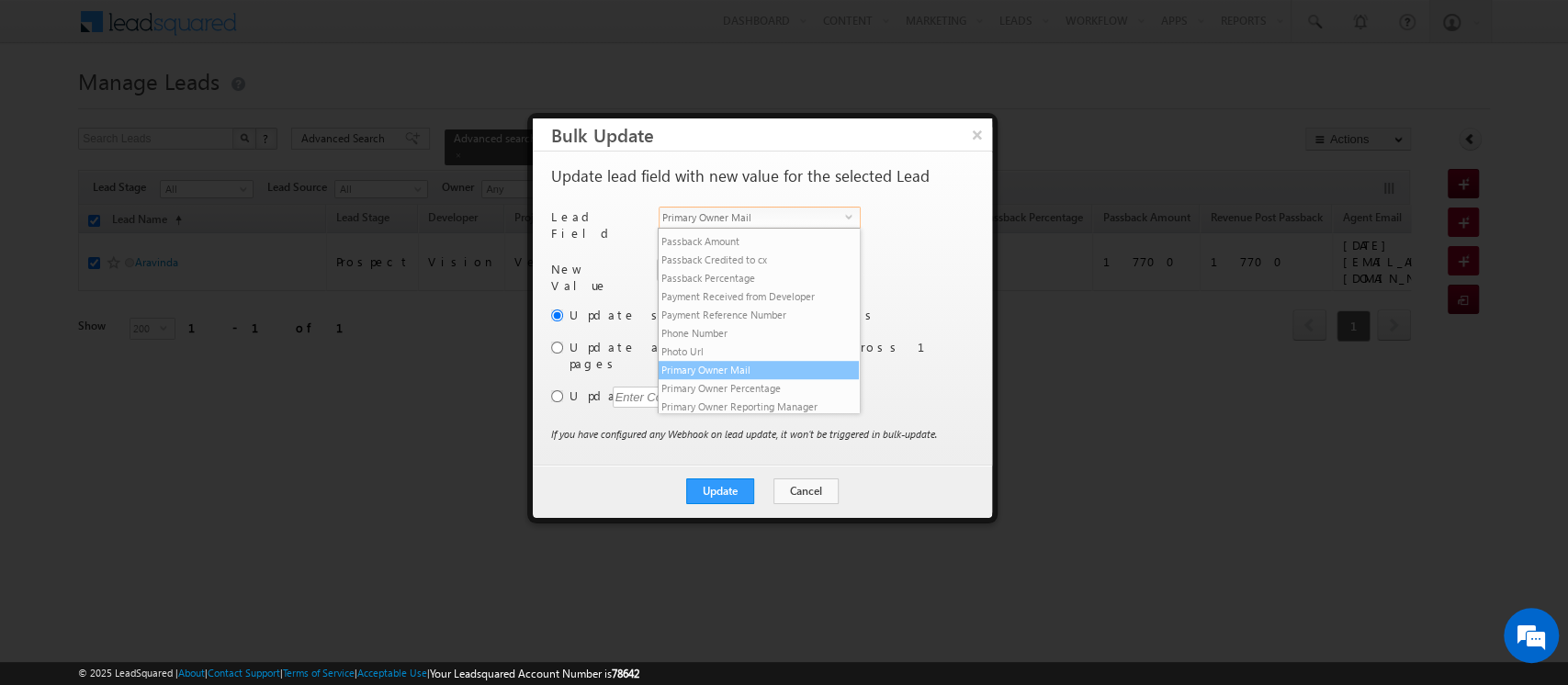
click at [747, 379] on li "Primary Owner Mail" at bounding box center [758, 370] width 200 height 19
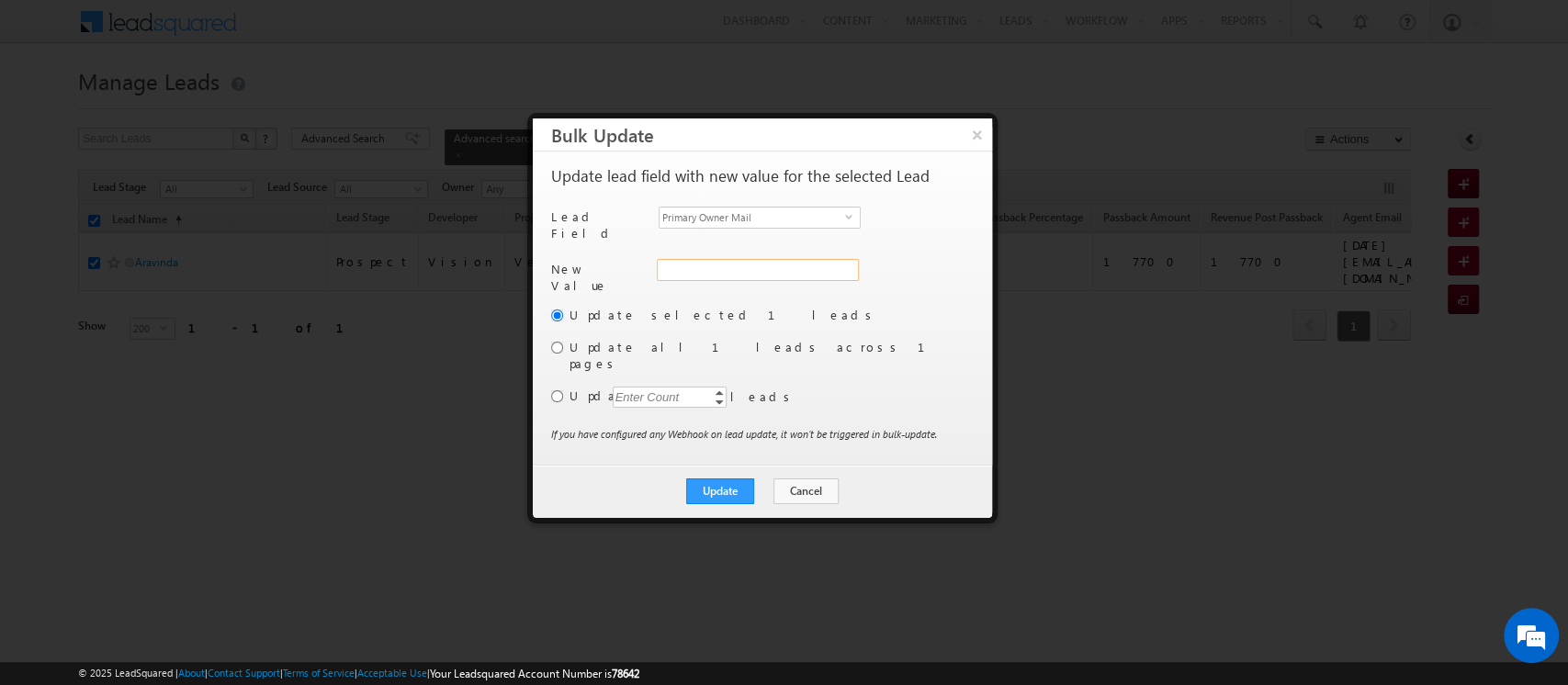
click at [698, 259] on input "Primary Owner Mail" at bounding box center [757, 269] width 202 height 22
paste input "[DATE][EMAIL_ADDRESS][DOMAIN_NAME]"
type input "[DATE][EMAIL_ADDRESS][DOMAIN_NAME]"
click at [730, 479] on button "Update" at bounding box center [719, 492] width 68 height 26
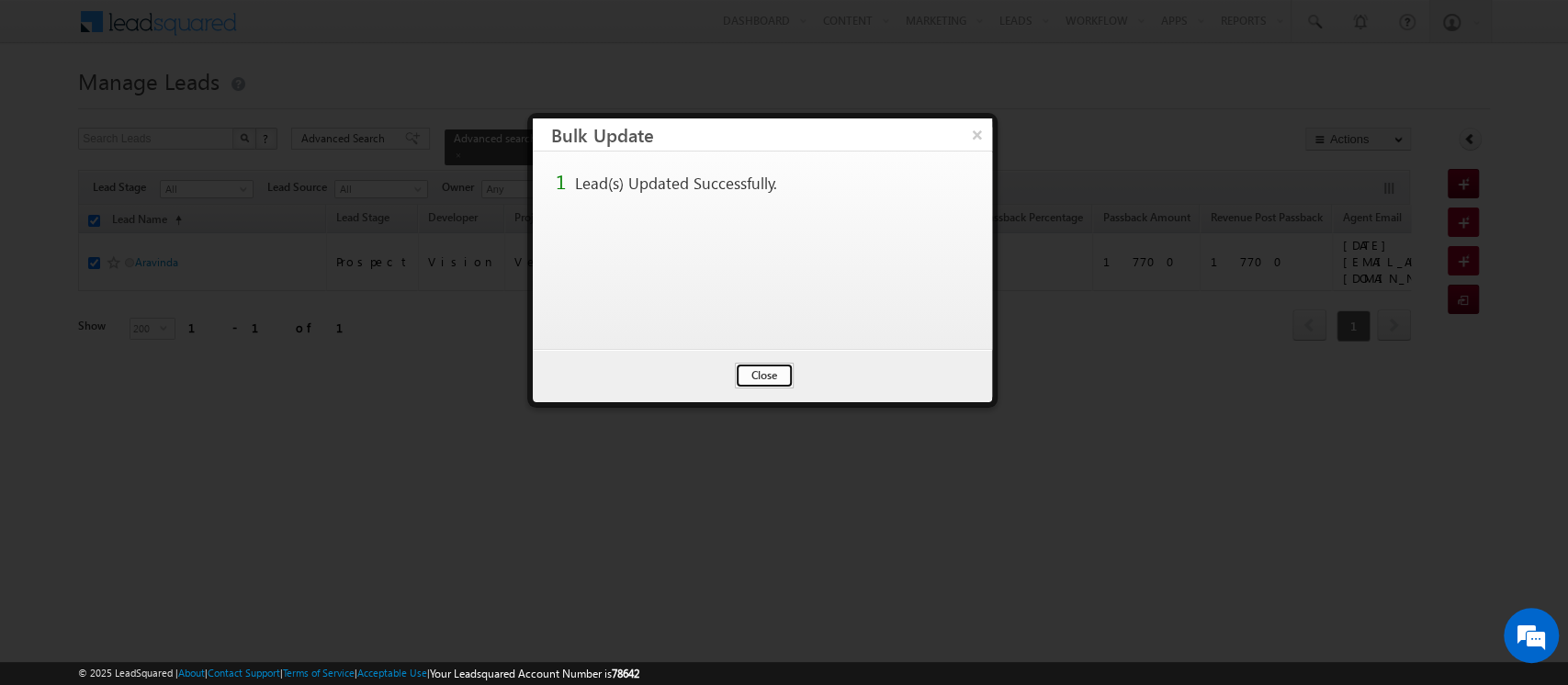
click at [747, 372] on button "Close" at bounding box center [765, 376] width 59 height 26
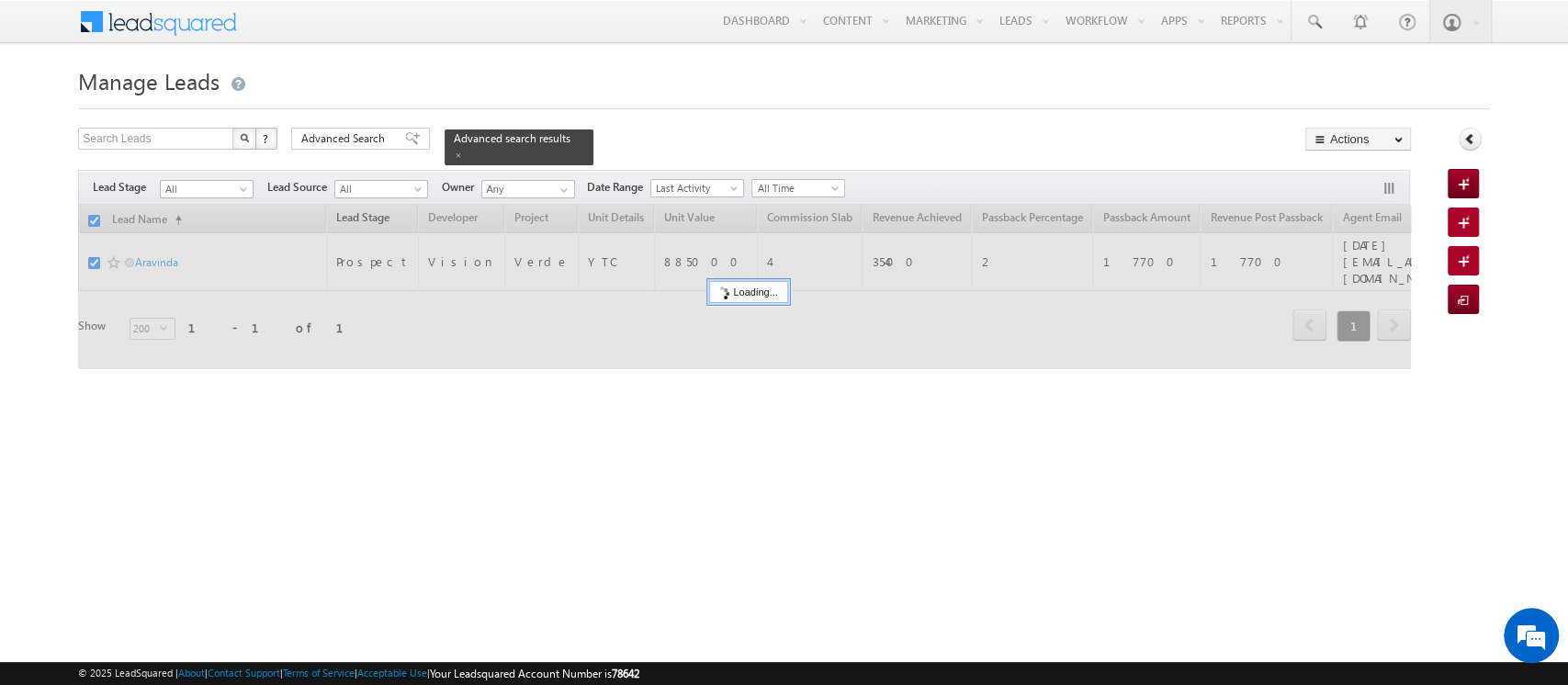
checkbox input "false"
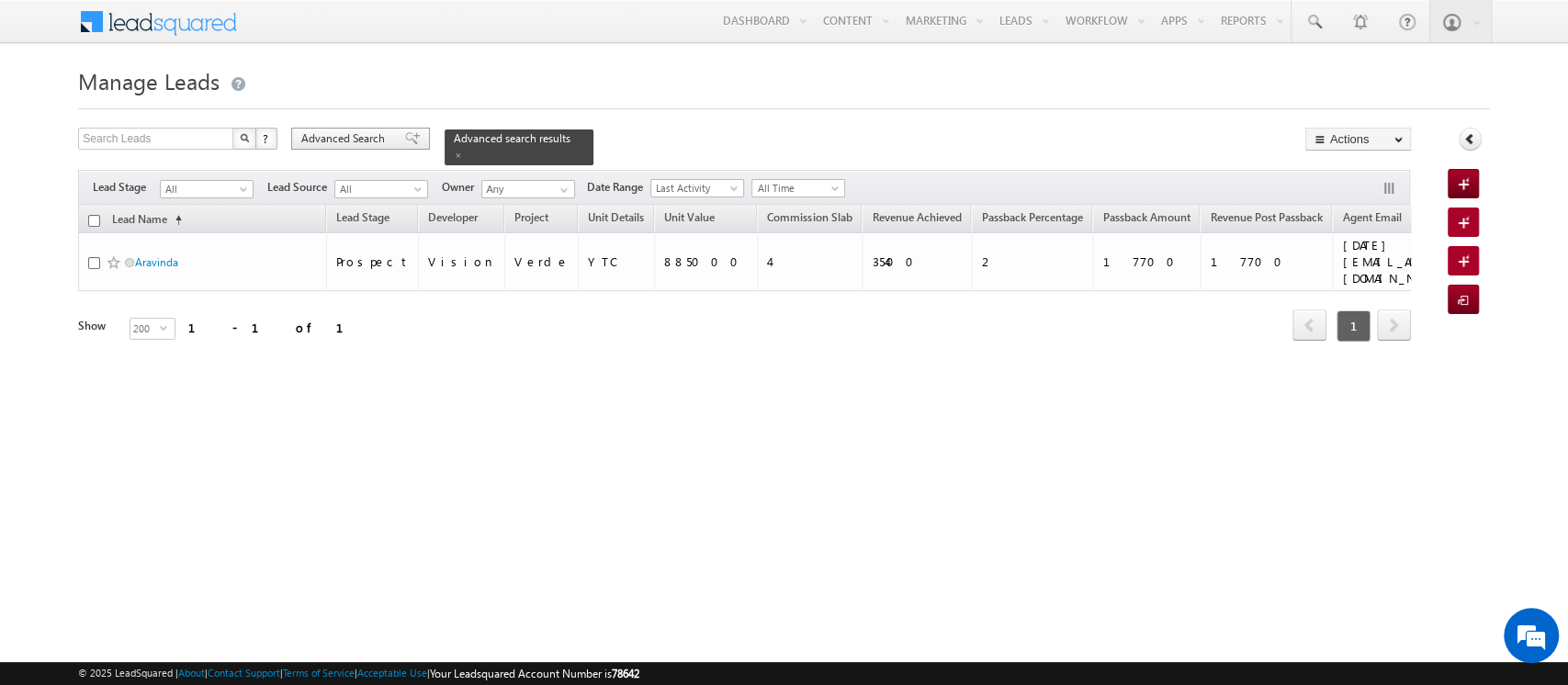
click at [335, 142] on span "Advanced Search" at bounding box center [345, 138] width 89 height 17
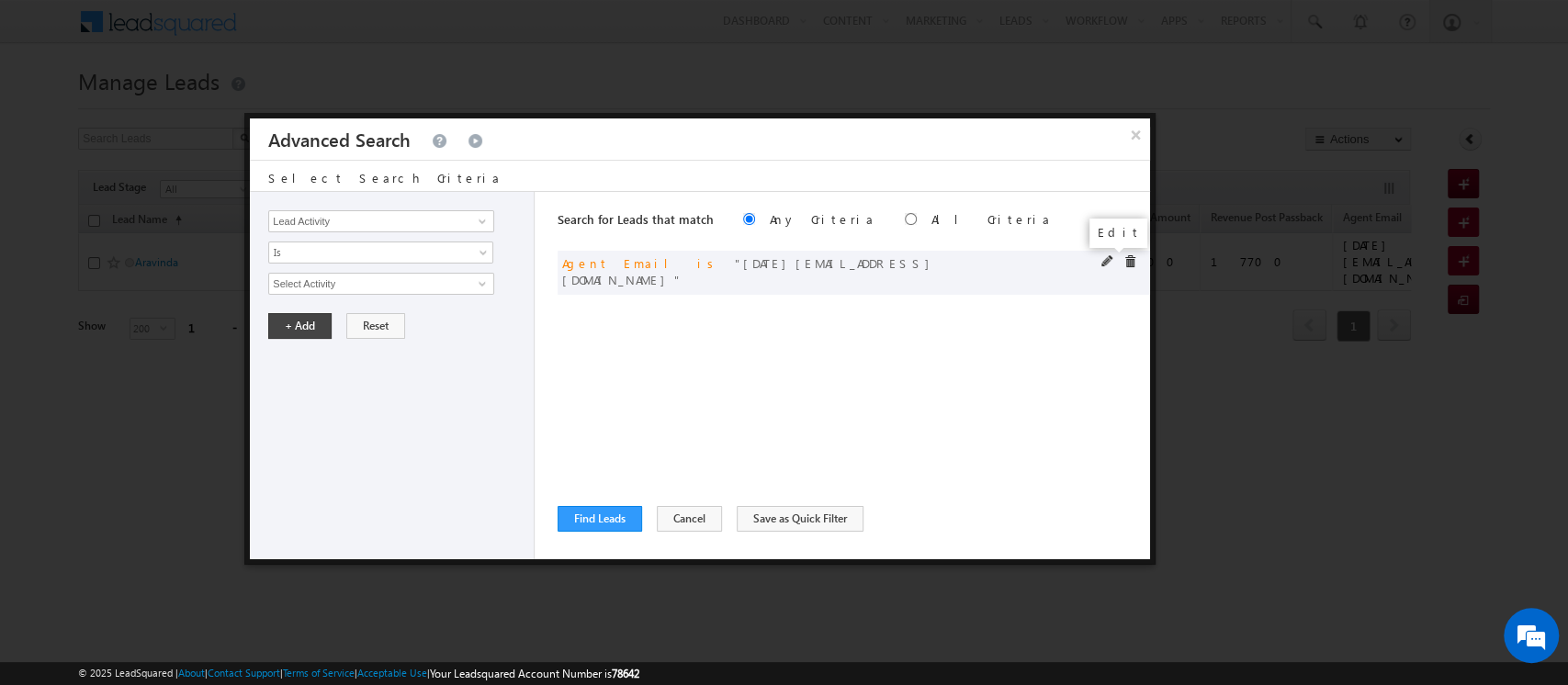
click at [1104, 266] on span at bounding box center [1107, 262] width 13 height 13
drag, startPoint x: 438, startPoint y: 284, endPoint x: 159, endPoint y: 278, distance: 279.1
click at [159, 278] on body "Menu Orders order @indg lobal .ae" at bounding box center [784, 261] width 1568 height 521
paste input "[PERSON_NAME].[PERSON_NAME]"
type input "[PERSON_NAME][EMAIL_ADDRESS][PERSON_NAME][DOMAIN_NAME]"
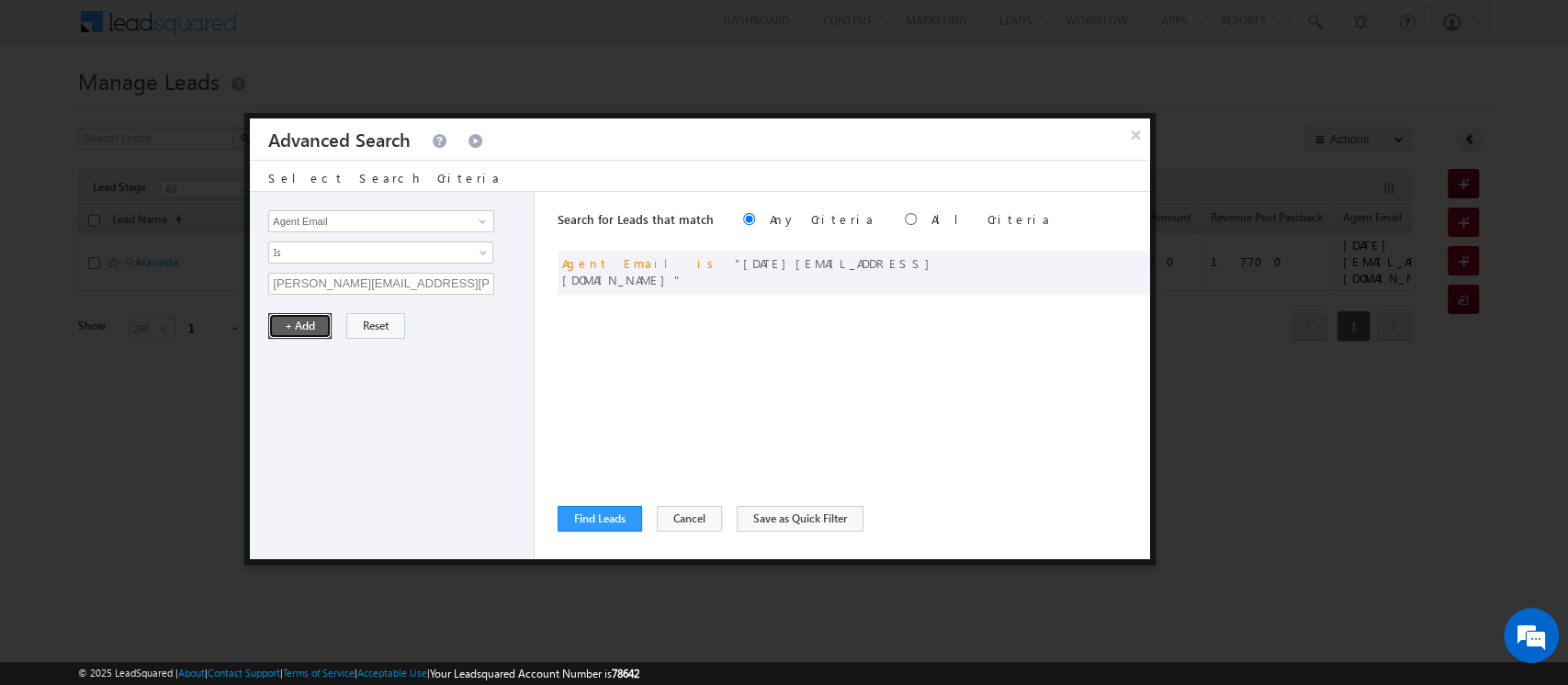
click at [289, 330] on button "+ Add" at bounding box center [300, 326] width 63 height 26
click at [612, 523] on button "Find Leads" at bounding box center [600, 519] width 85 height 26
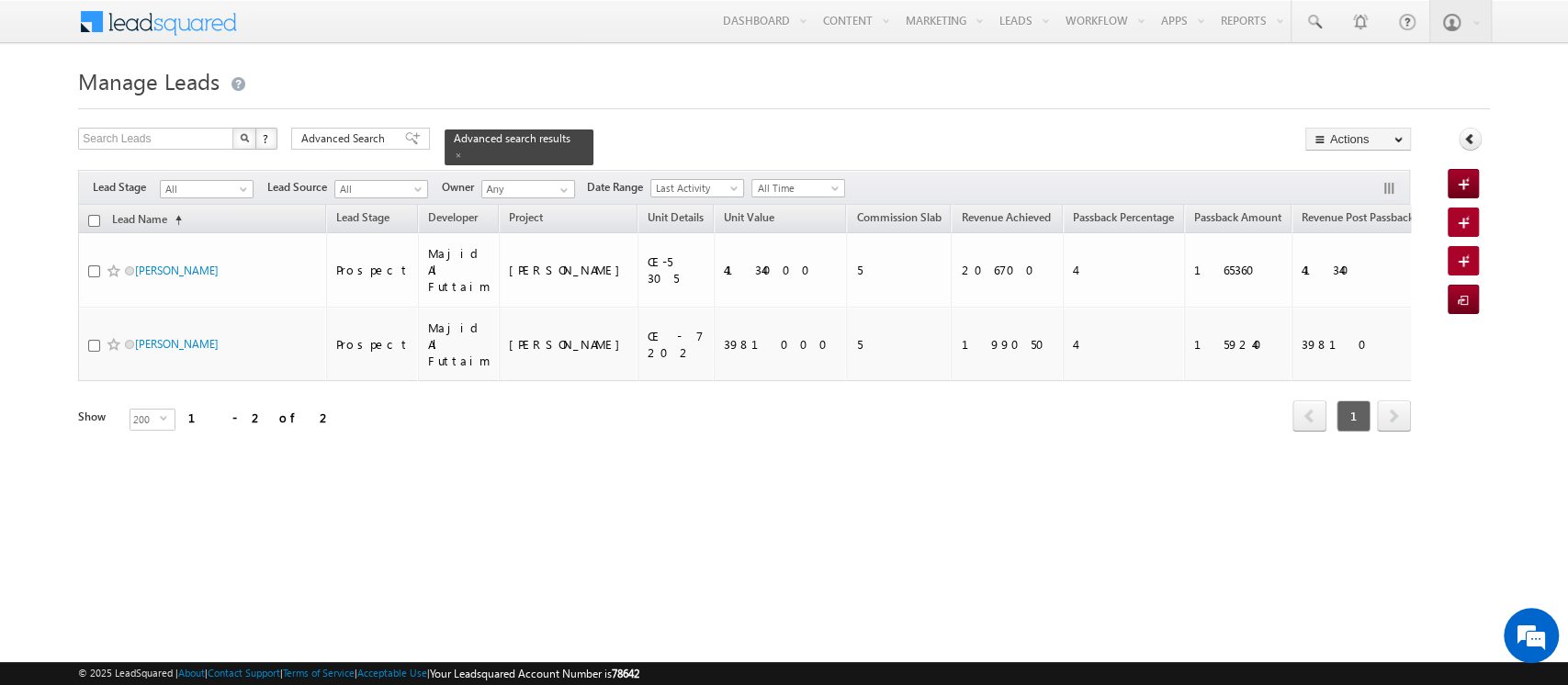
click at [95, 215] on input "checkbox" at bounding box center [94, 221] width 12 height 12
checkbox input "true"
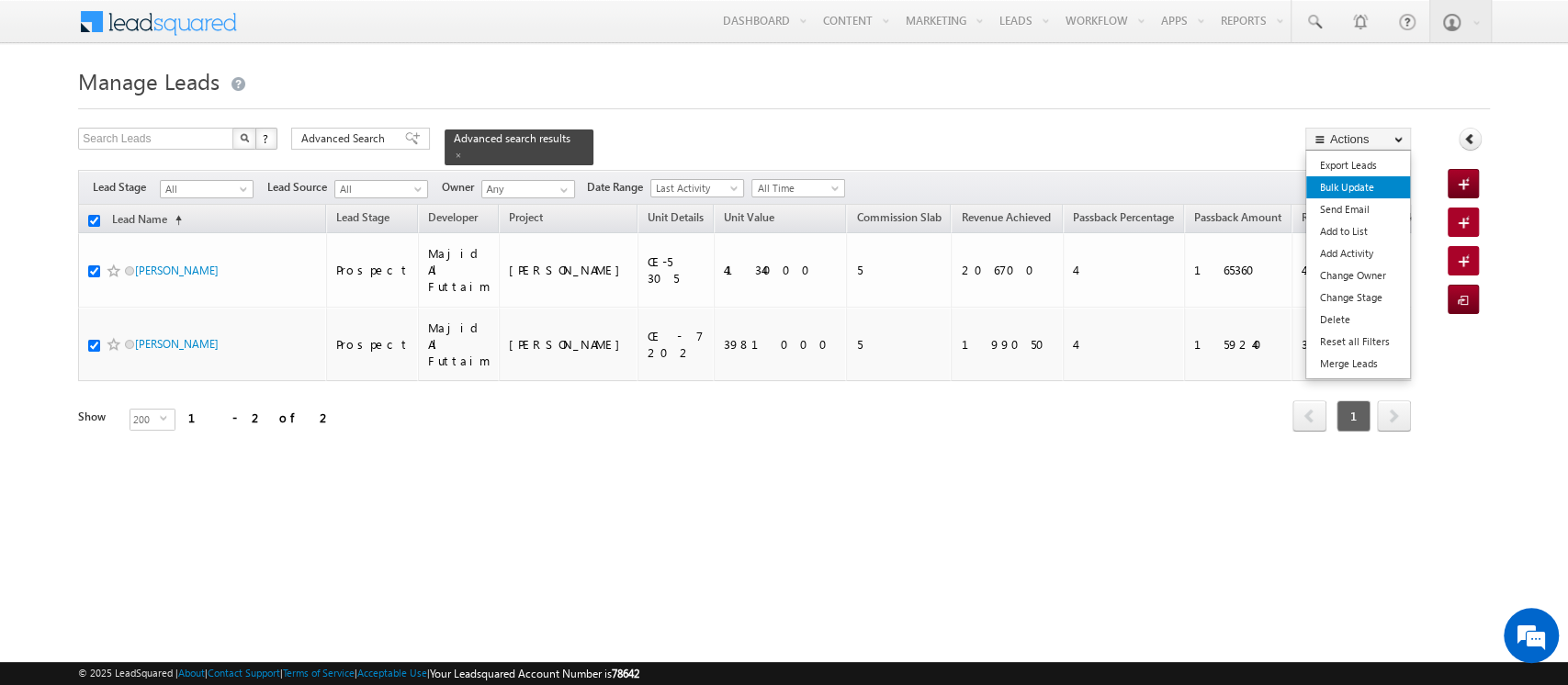
click at [1375, 190] on link "Bulk Update" at bounding box center [1357, 188] width 104 height 22
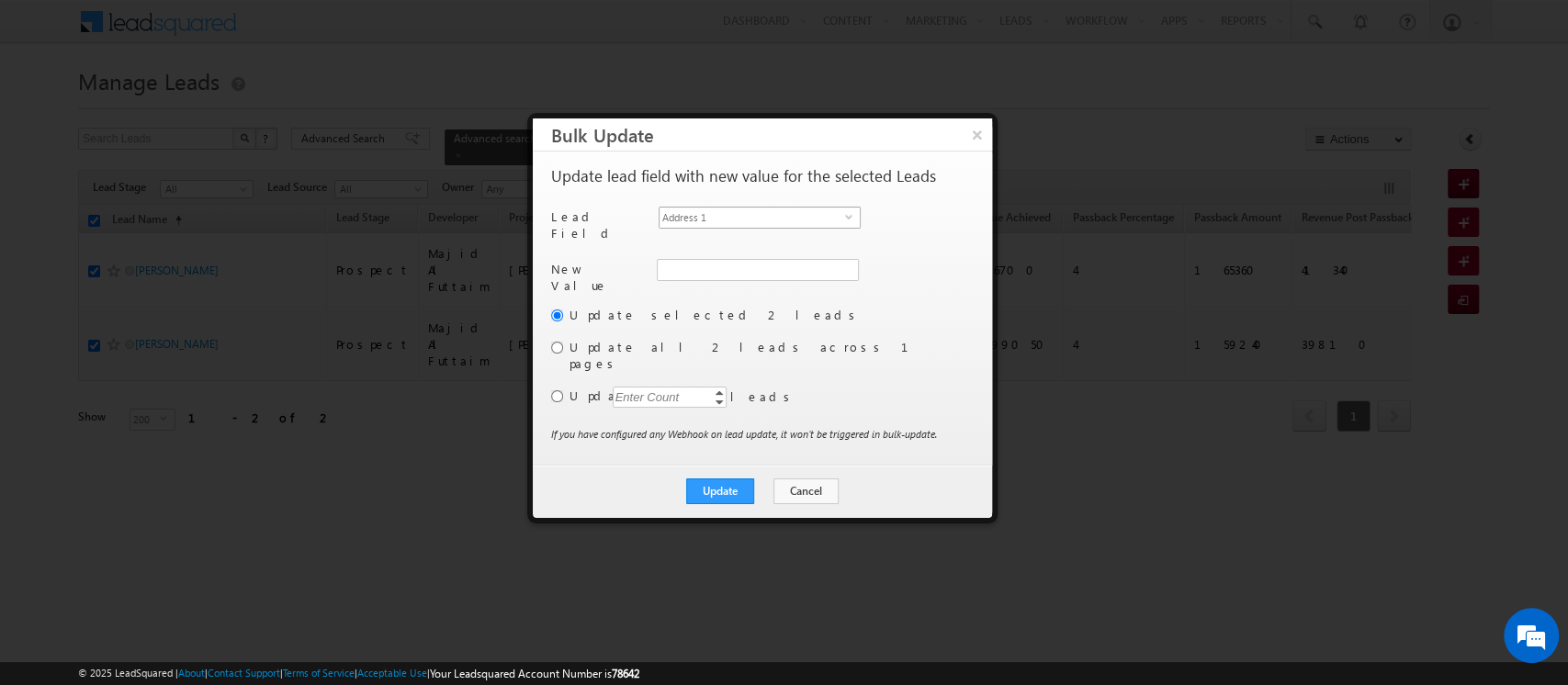
click at [758, 216] on span "Address 1" at bounding box center [752, 217] width 186 height 20
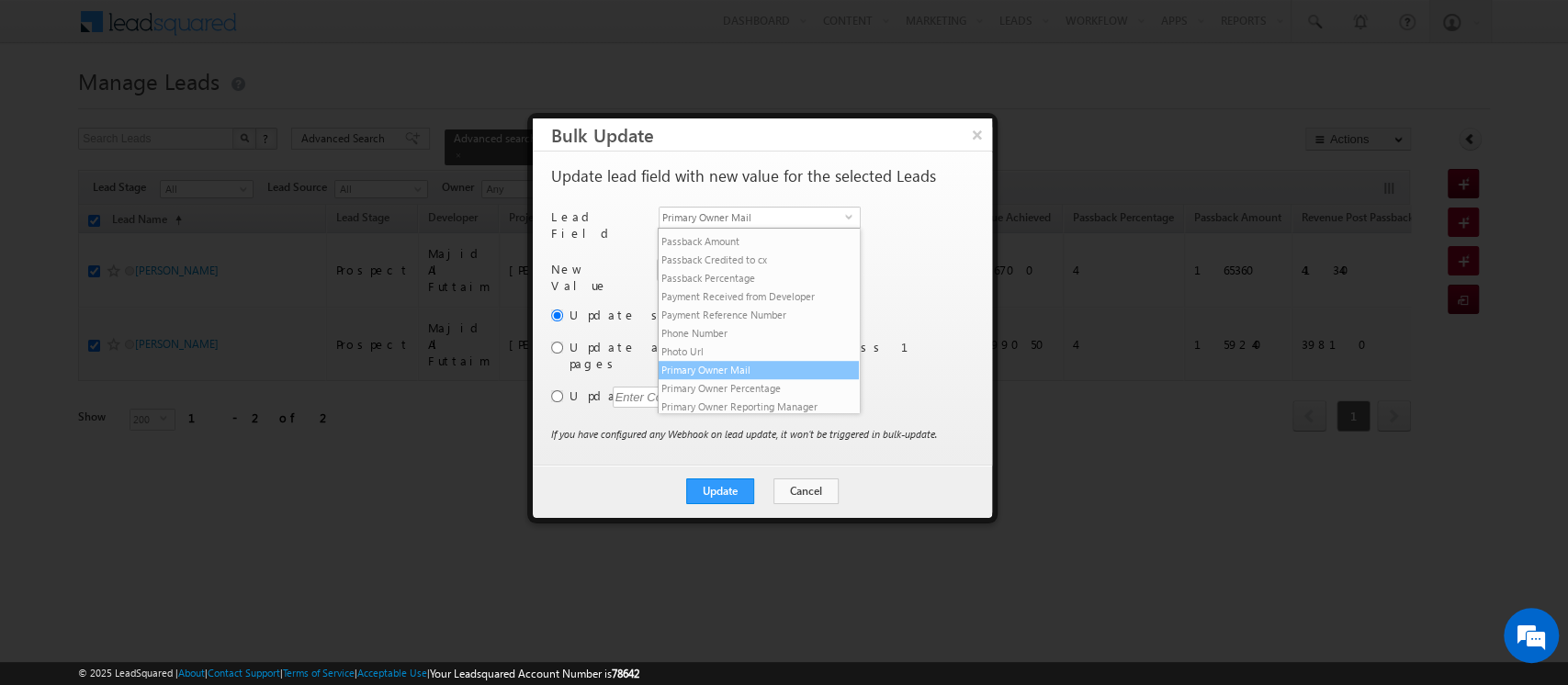
click at [757, 379] on li "Primary Owner Mail" at bounding box center [758, 370] width 200 height 19
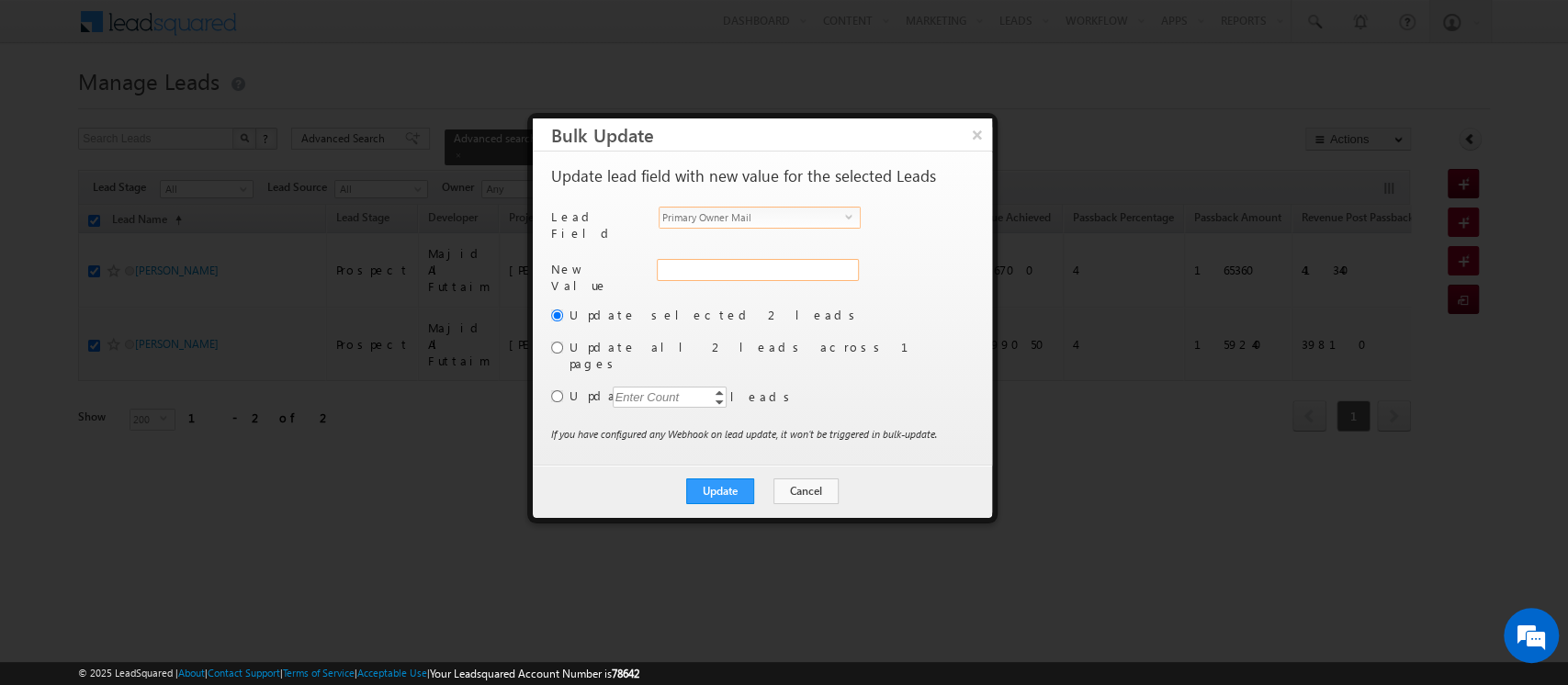
click at [697, 259] on input "Primary Owner Mail" at bounding box center [757, 269] width 202 height 22
paste input "[PERSON_NAME][EMAIL_ADDRESS][PERSON_NAME][DOMAIN_NAME]"
type input "[PERSON_NAME][EMAIL_ADDRESS][PERSON_NAME][DOMAIN_NAME]"
click at [720, 479] on button "Update" at bounding box center [719, 492] width 68 height 26
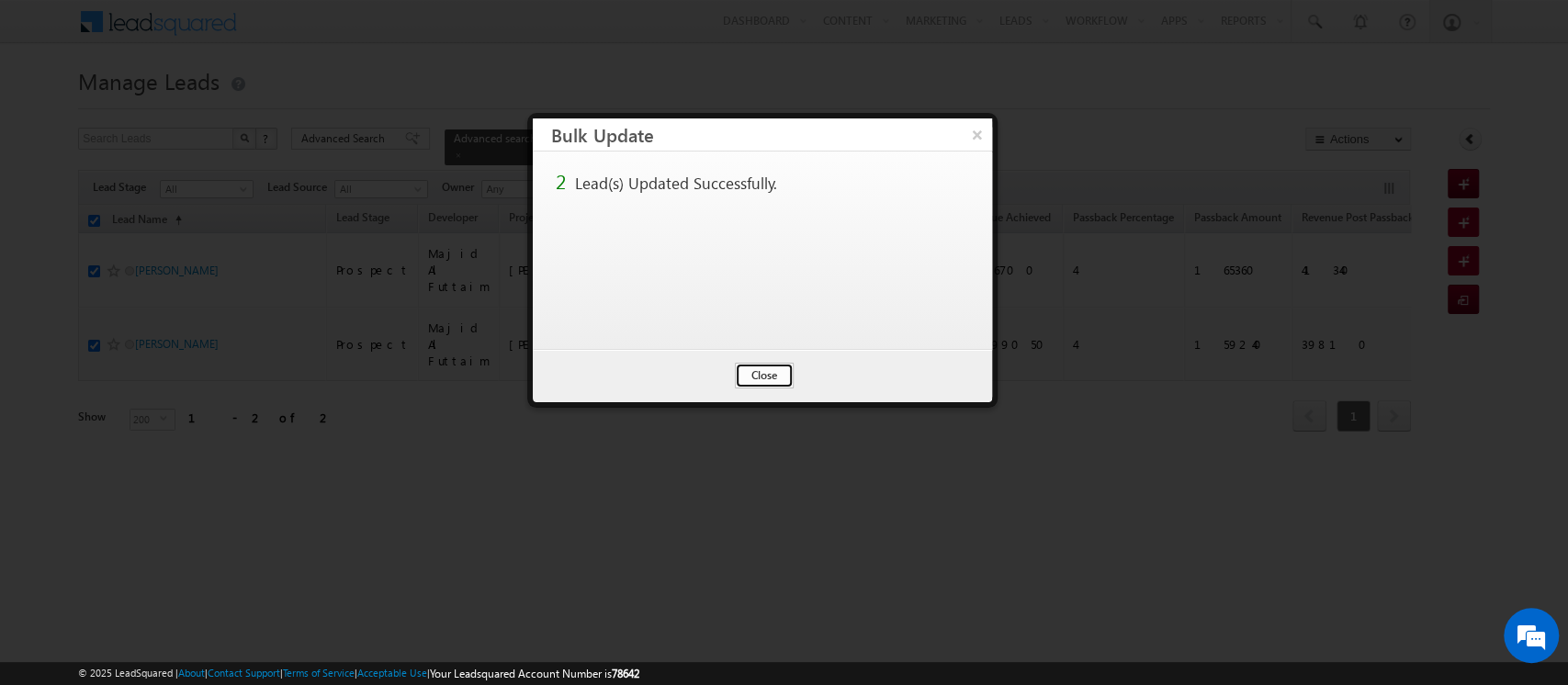
click at [775, 377] on button "Close" at bounding box center [765, 376] width 59 height 26
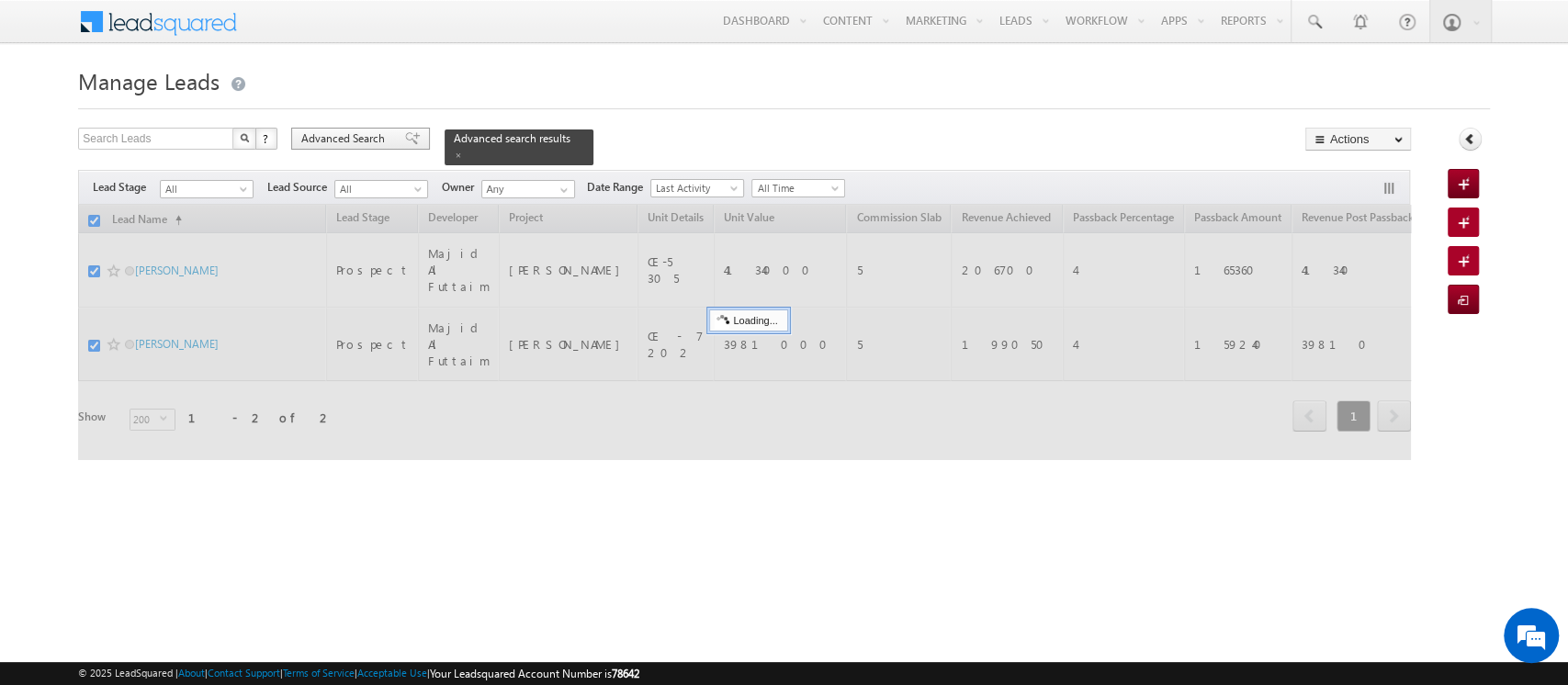
checkbox input "false"
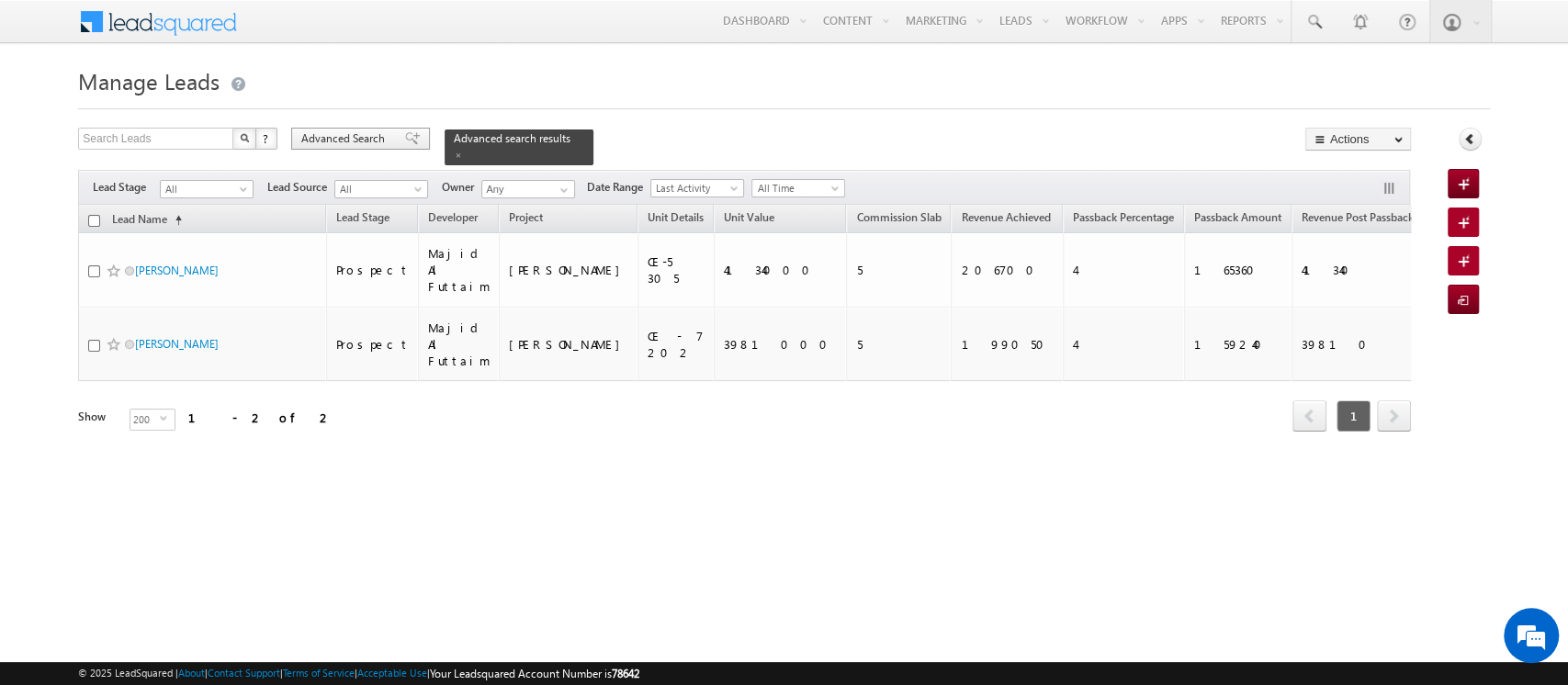
click at [378, 134] on span "Advanced Search" at bounding box center [345, 138] width 89 height 17
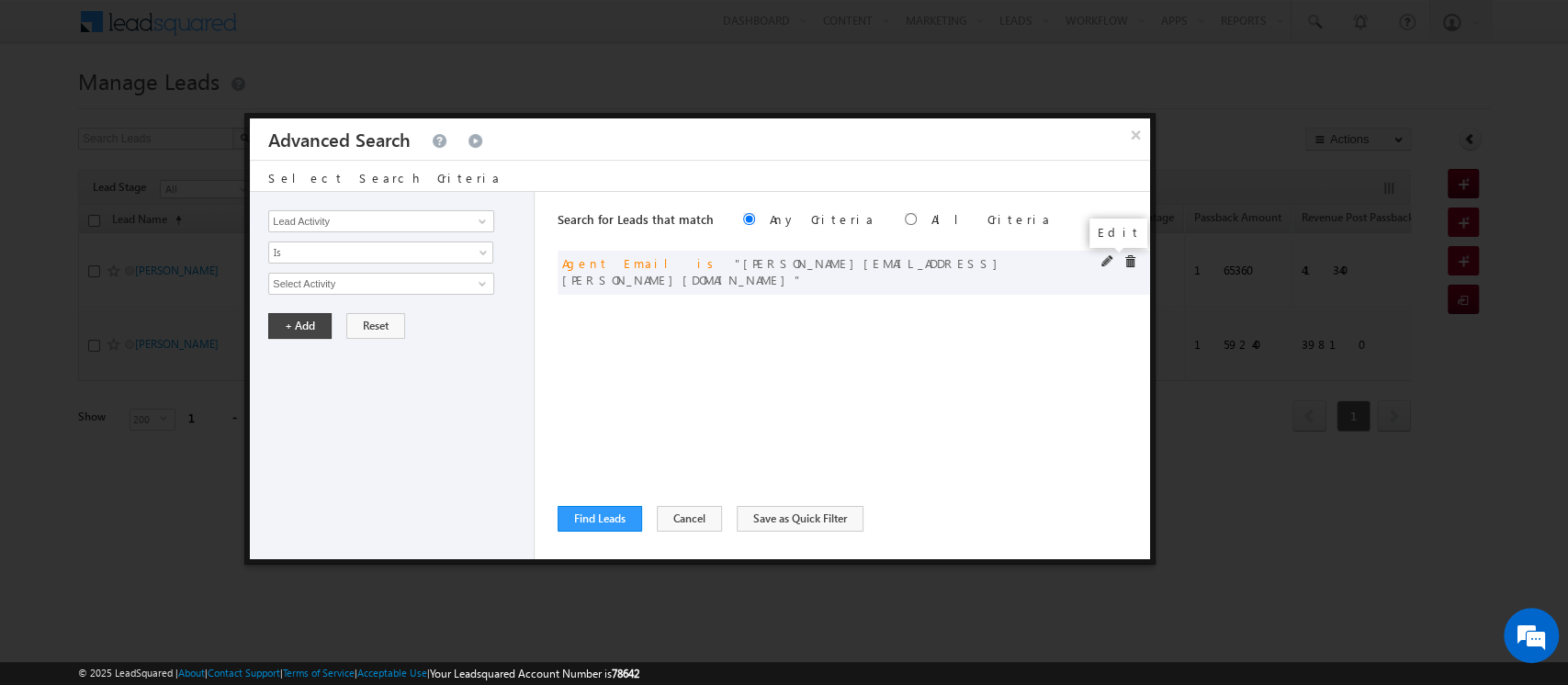
click at [1103, 260] on span at bounding box center [1107, 262] width 13 height 13
drag, startPoint x: 424, startPoint y: 284, endPoint x: 227, endPoint y: 284, distance: 197.0
click at [227, 284] on body "Menu Orders order @indg lobal .ae" at bounding box center [784, 261] width 1568 height 521
paste input "afeef.[PERSON_NAME]"
type input "[EMAIL_ADDRESS][PERSON_NAME][DOMAIN_NAME]"
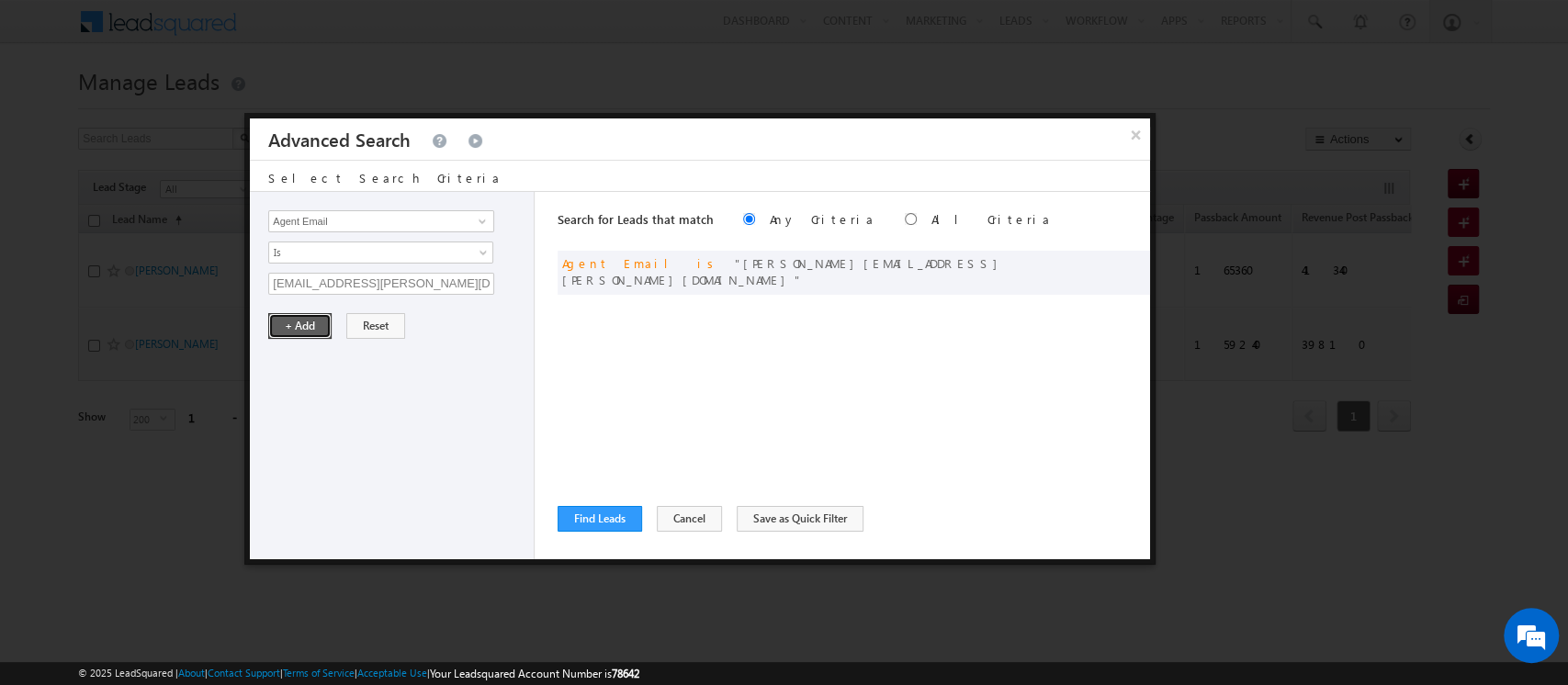
click at [311, 327] on button "+ Add" at bounding box center [300, 326] width 63 height 26
click at [610, 522] on button "Find Leads" at bounding box center [600, 519] width 85 height 26
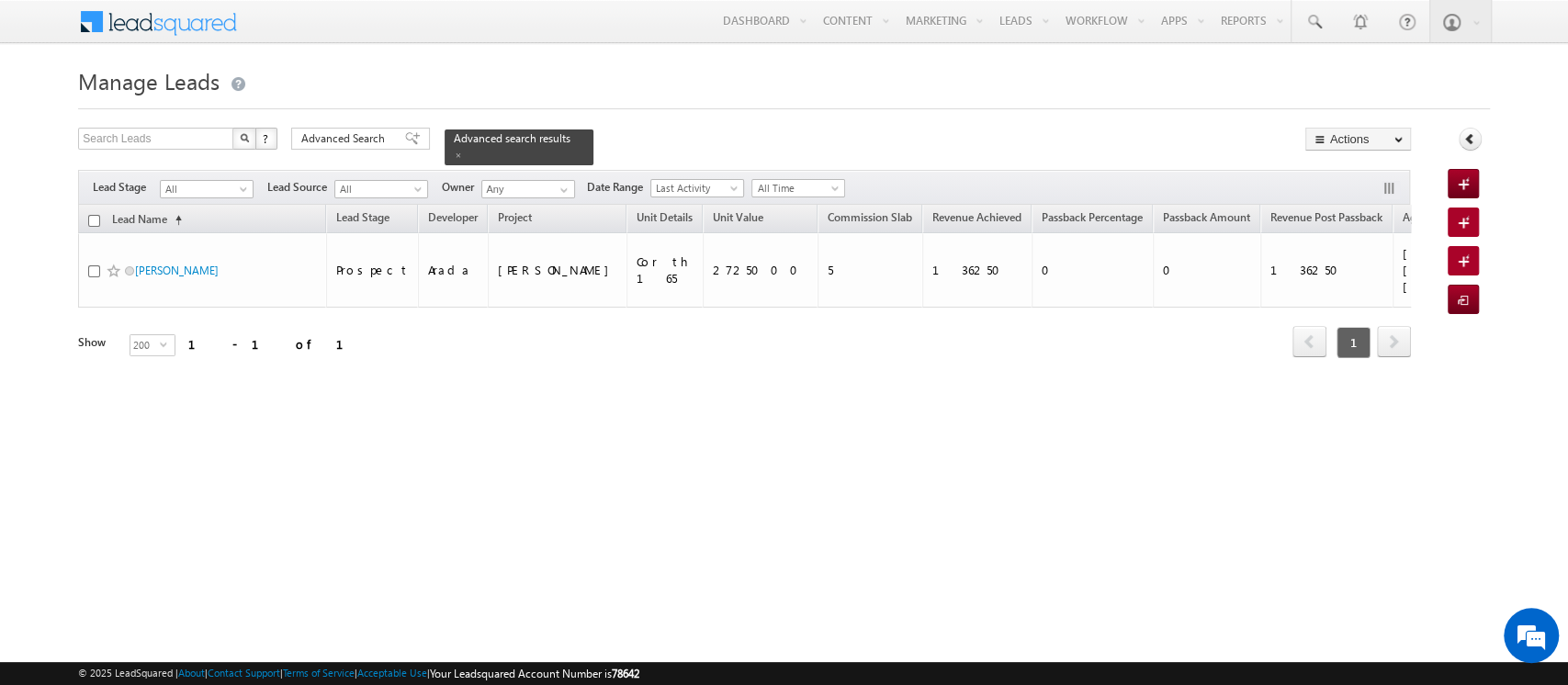
click at [90, 215] on input "checkbox" at bounding box center [94, 221] width 12 height 12
checkbox input "true"
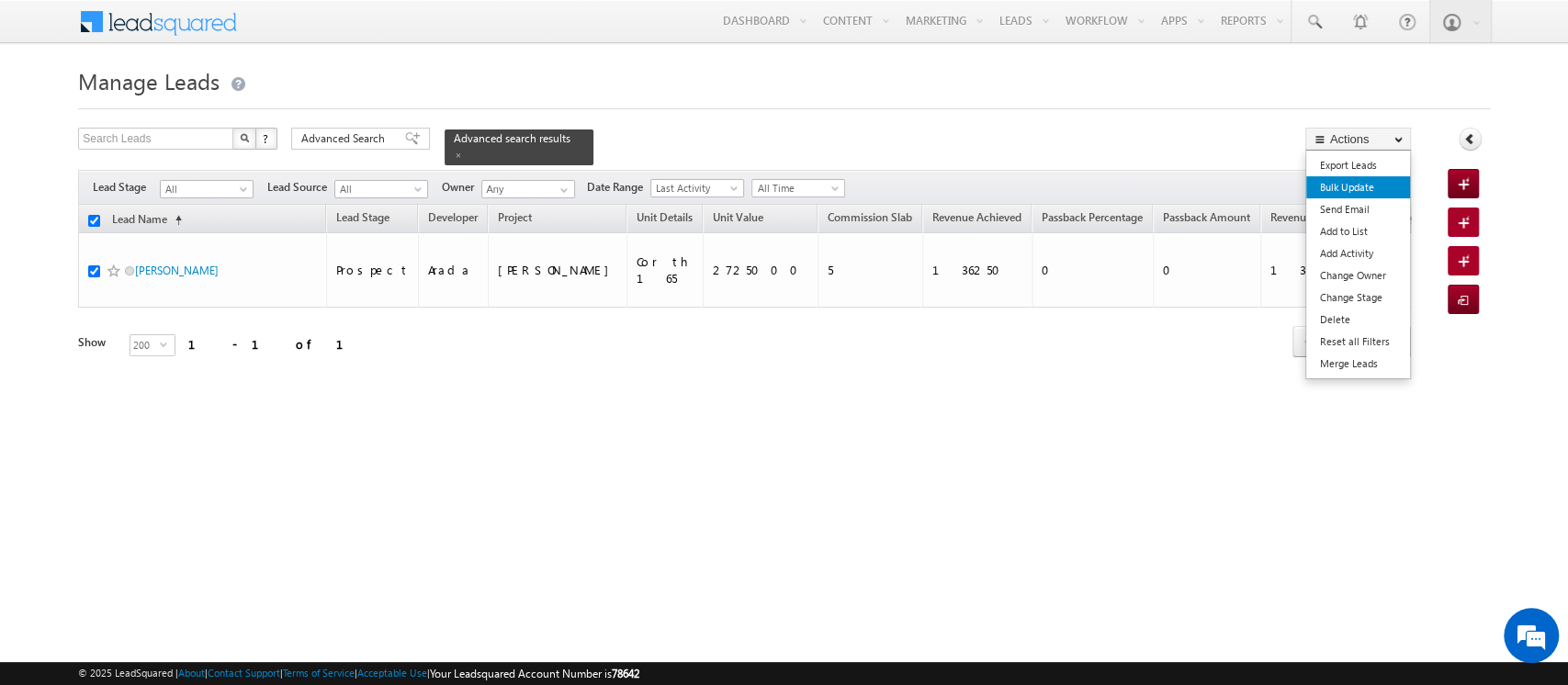
click at [1375, 189] on link "Bulk Update" at bounding box center [1357, 188] width 104 height 22
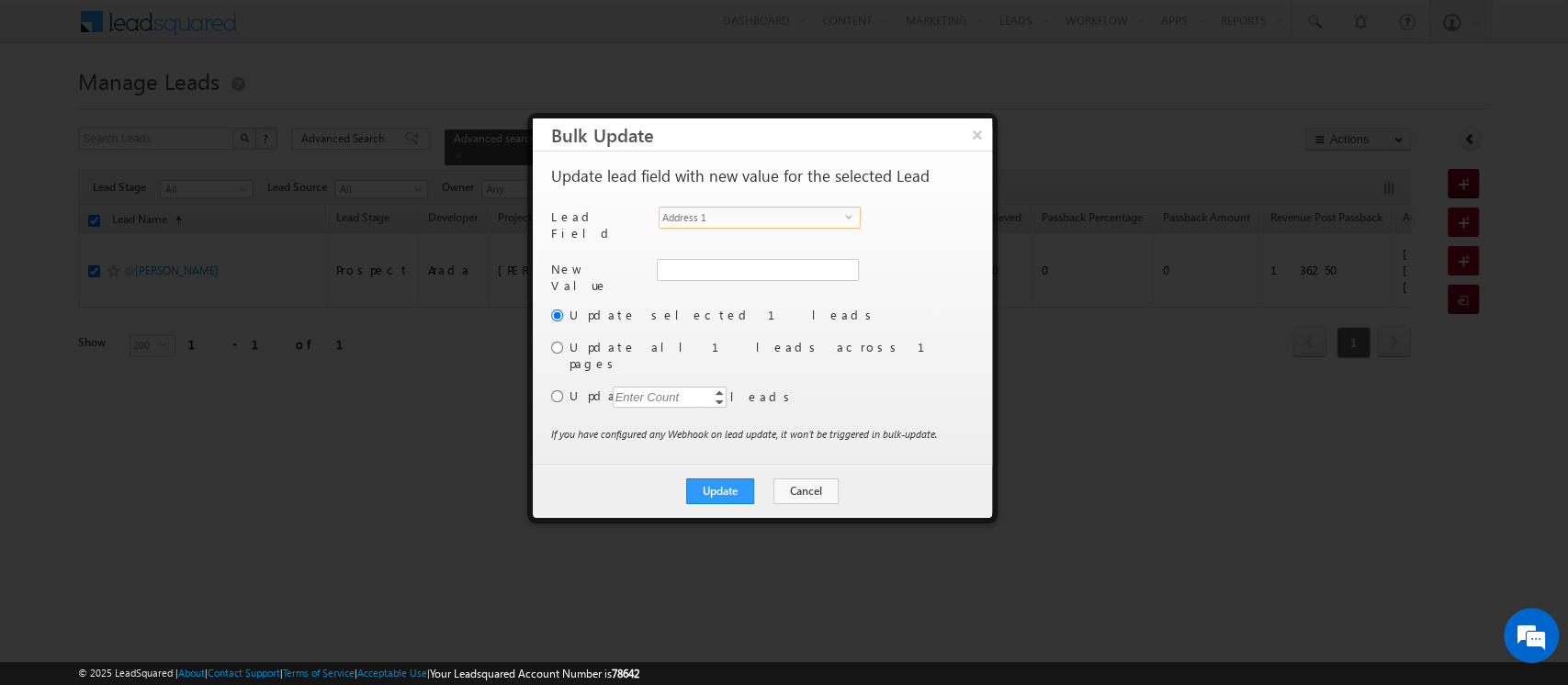
click at [781, 209] on span "Address 1" at bounding box center [752, 217] width 186 height 20
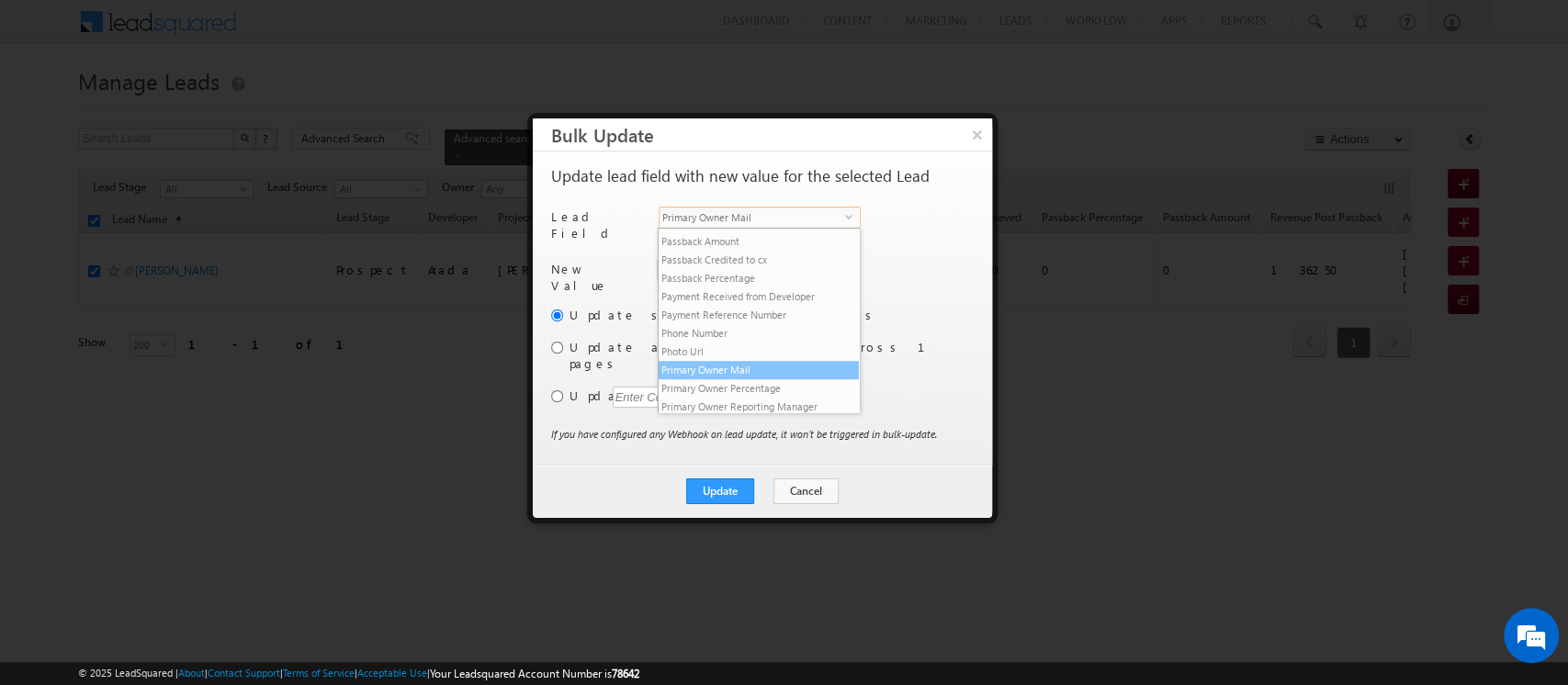
click at [738, 379] on li "Primary Owner Mail" at bounding box center [758, 370] width 200 height 19
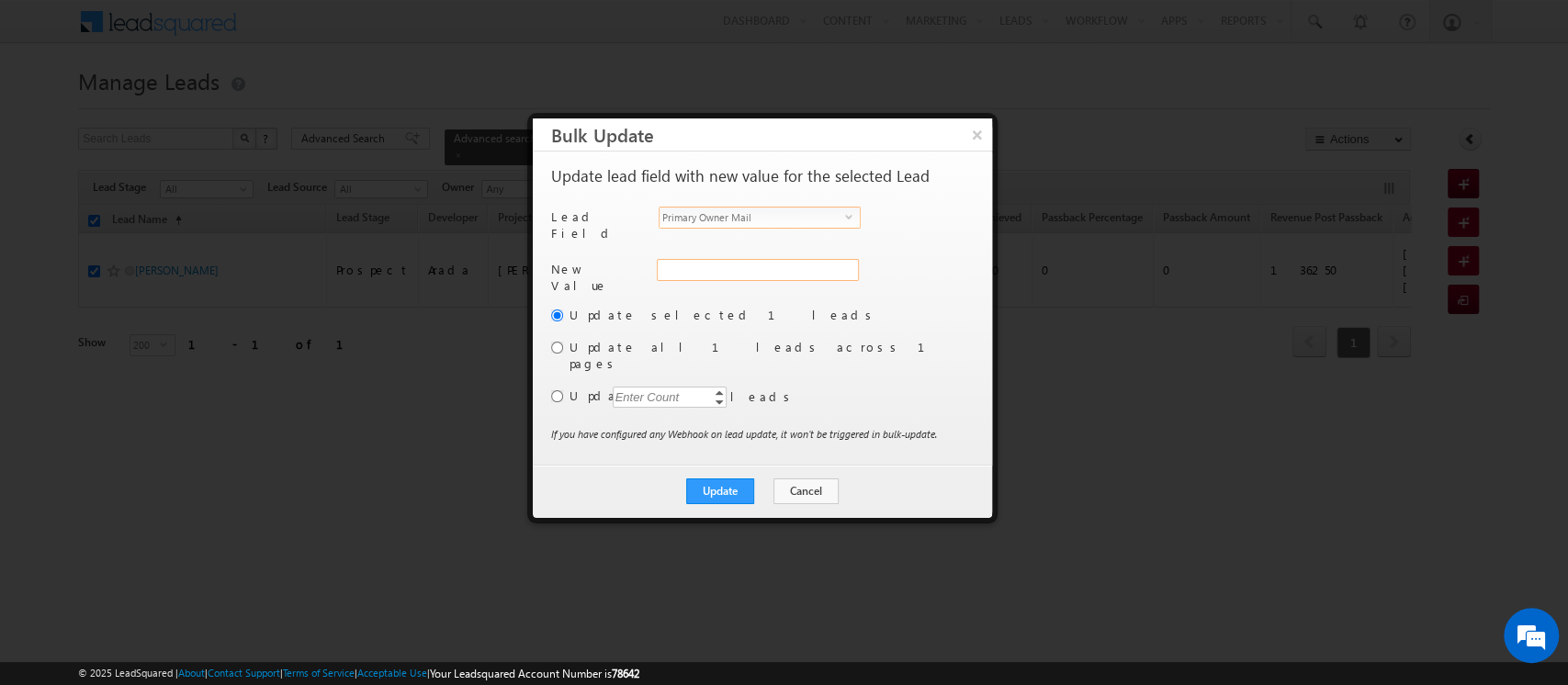
click at [671, 261] on input "Primary Owner Mail" at bounding box center [757, 269] width 202 height 22
paste input "[EMAIL_ADDRESS][PERSON_NAME][DOMAIN_NAME]"
type input "[EMAIL_ADDRESS][PERSON_NAME][DOMAIN_NAME]"
click at [721, 479] on button "Update" at bounding box center [719, 492] width 68 height 26
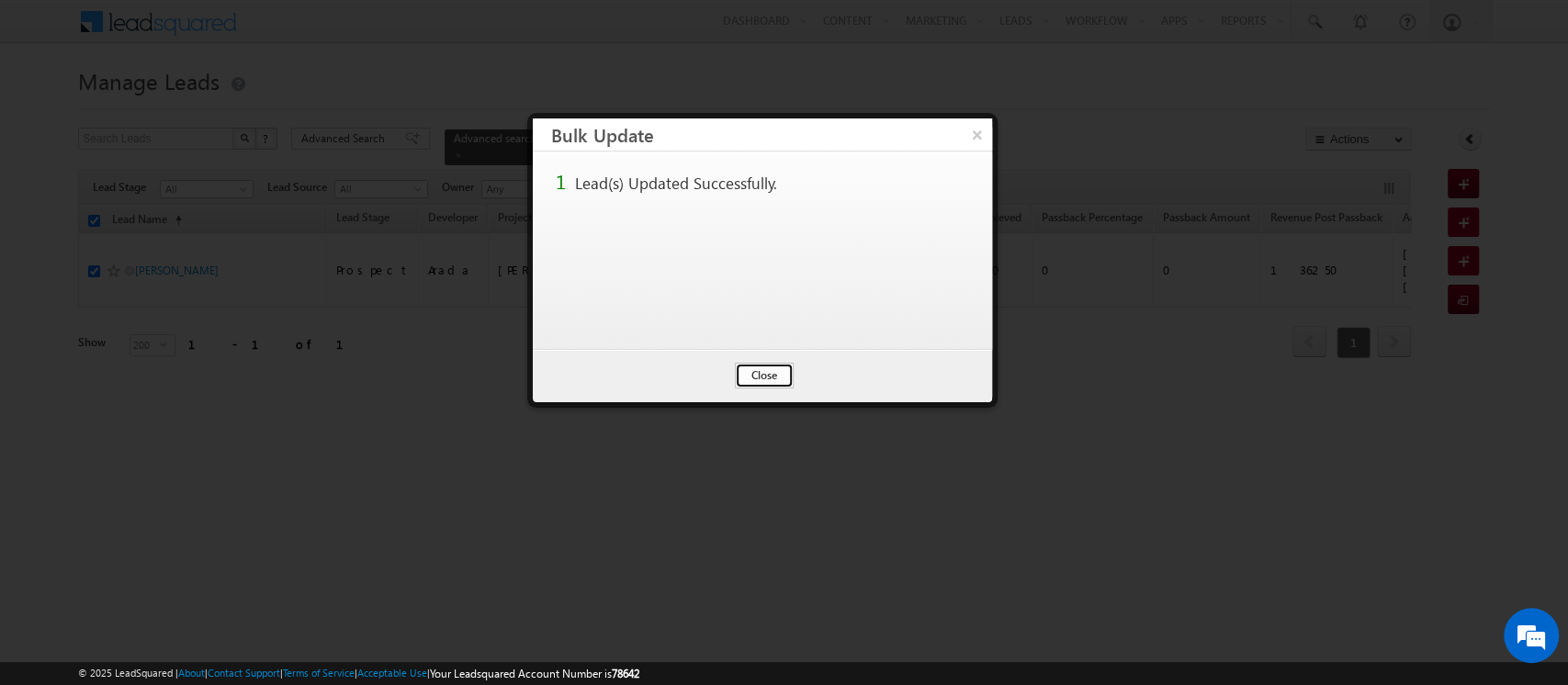
click at [755, 378] on button "Close" at bounding box center [765, 376] width 59 height 26
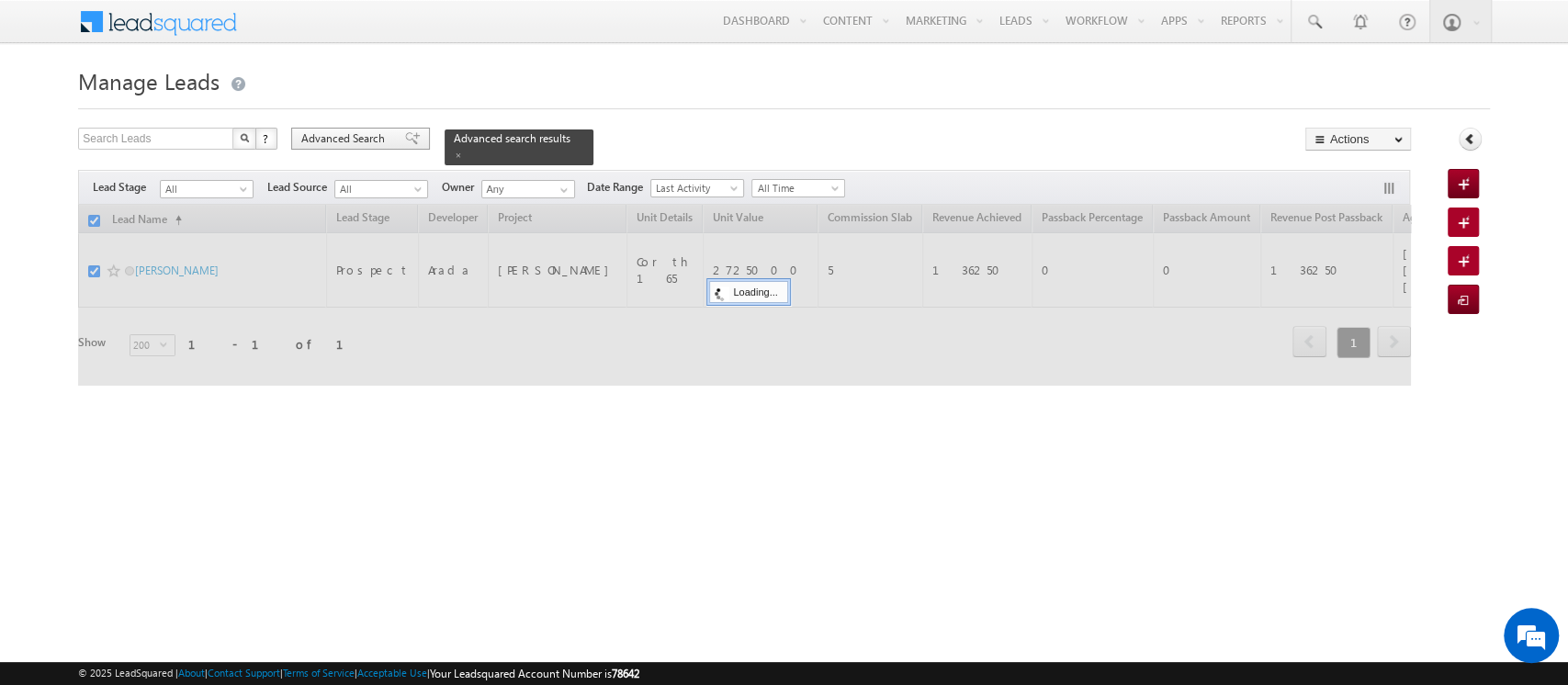
checkbox input "false"
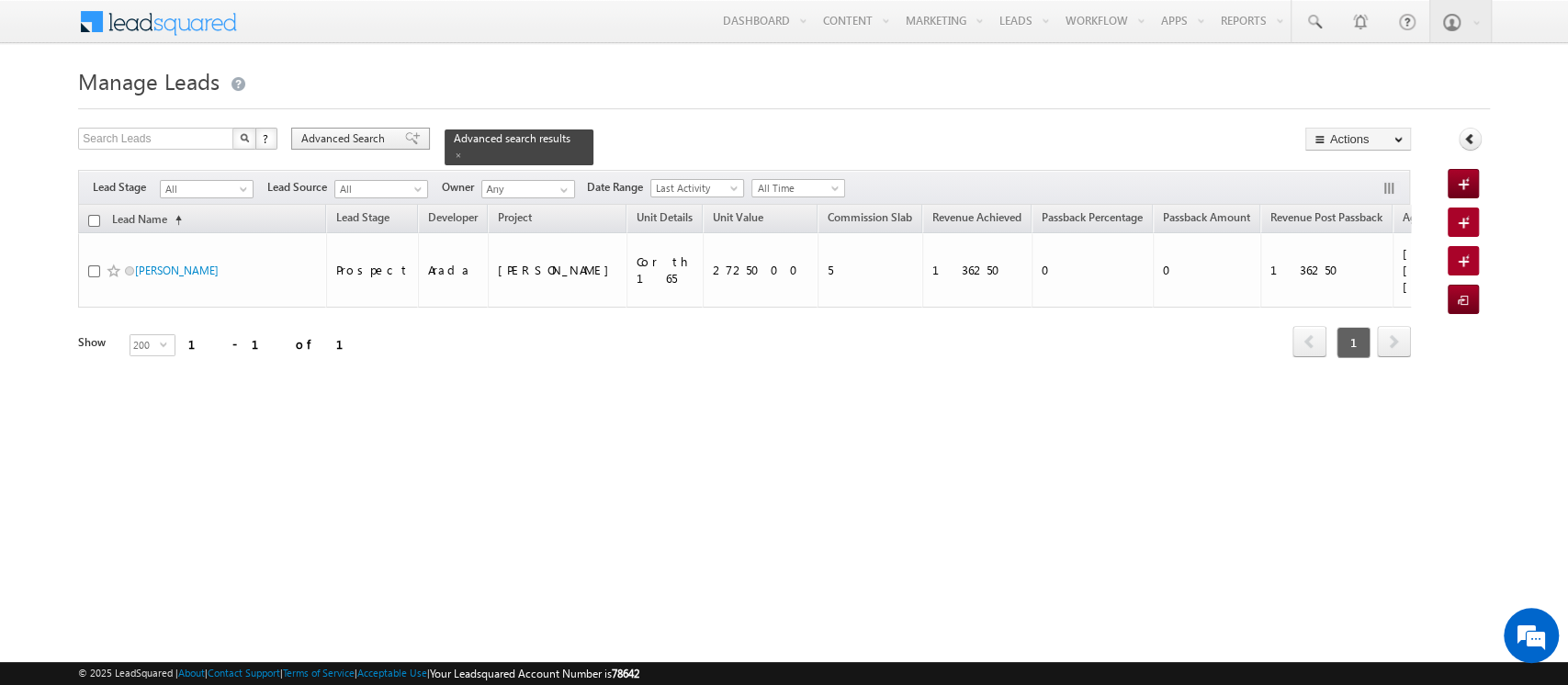
click at [357, 140] on span "Advanced Search" at bounding box center [345, 138] width 89 height 17
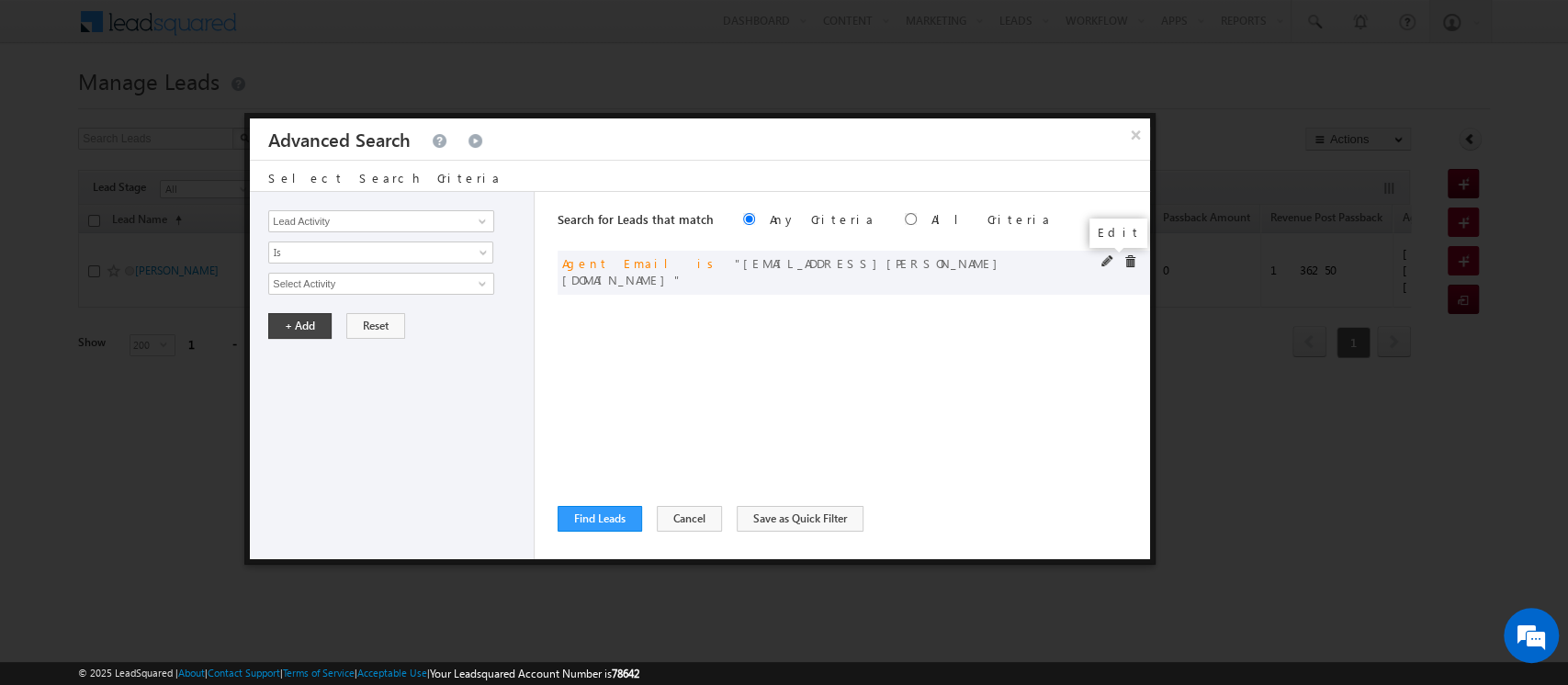
click at [1109, 260] on span at bounding box center [1107, 262] width 13 height 13
drag, startPoint x: 456, startPoint y: 277, endPoint x: 232, endPoint y: 275, distance: 224.0
click at [232, 275] on body "Menu Orders order @indg lobal .ae" at bounding box center [784, 261] width 1568 height 521
paste input "mani.tyagi"
type input "[EMAIL_ADDRESS][DOMAIN_NAME]"
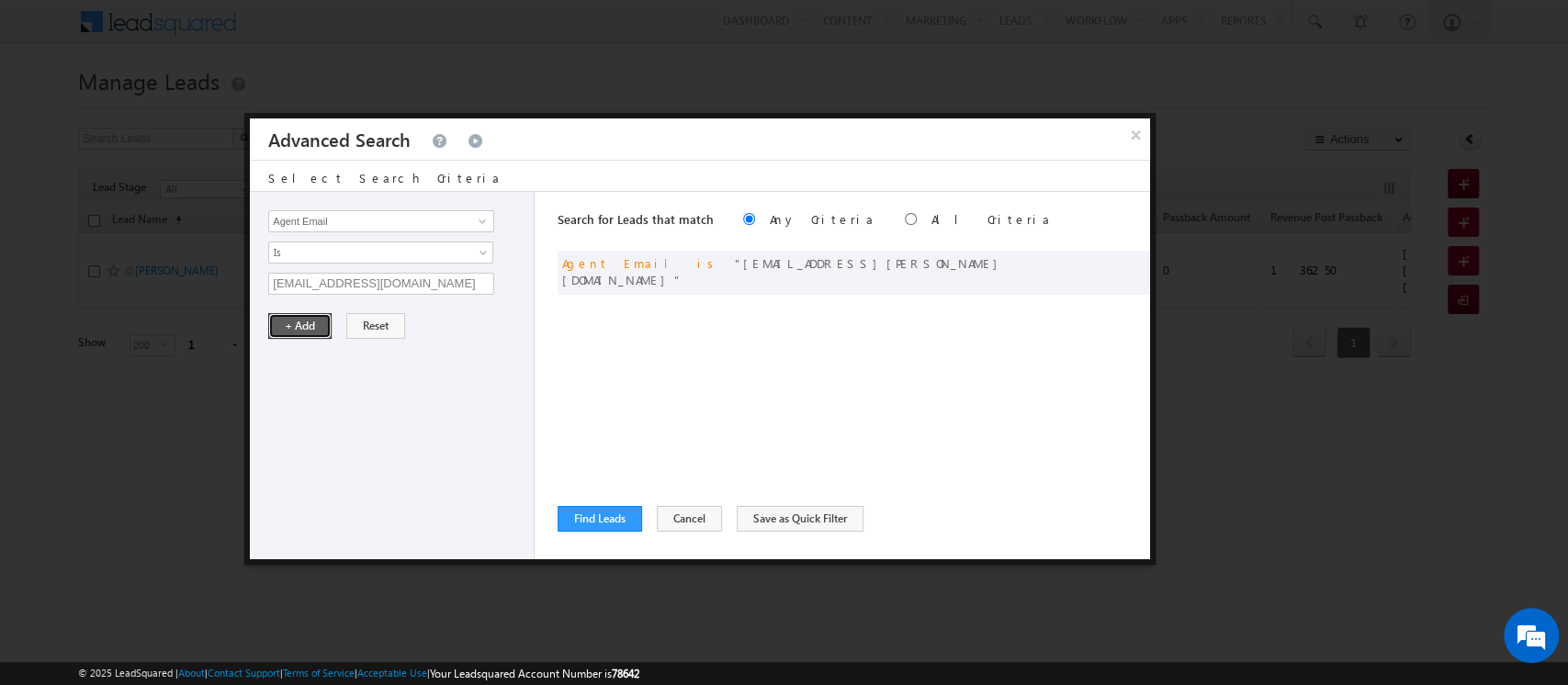
click at [311, 325] on button "+ Add" at bounding box center [300, 326] width 63 height 26
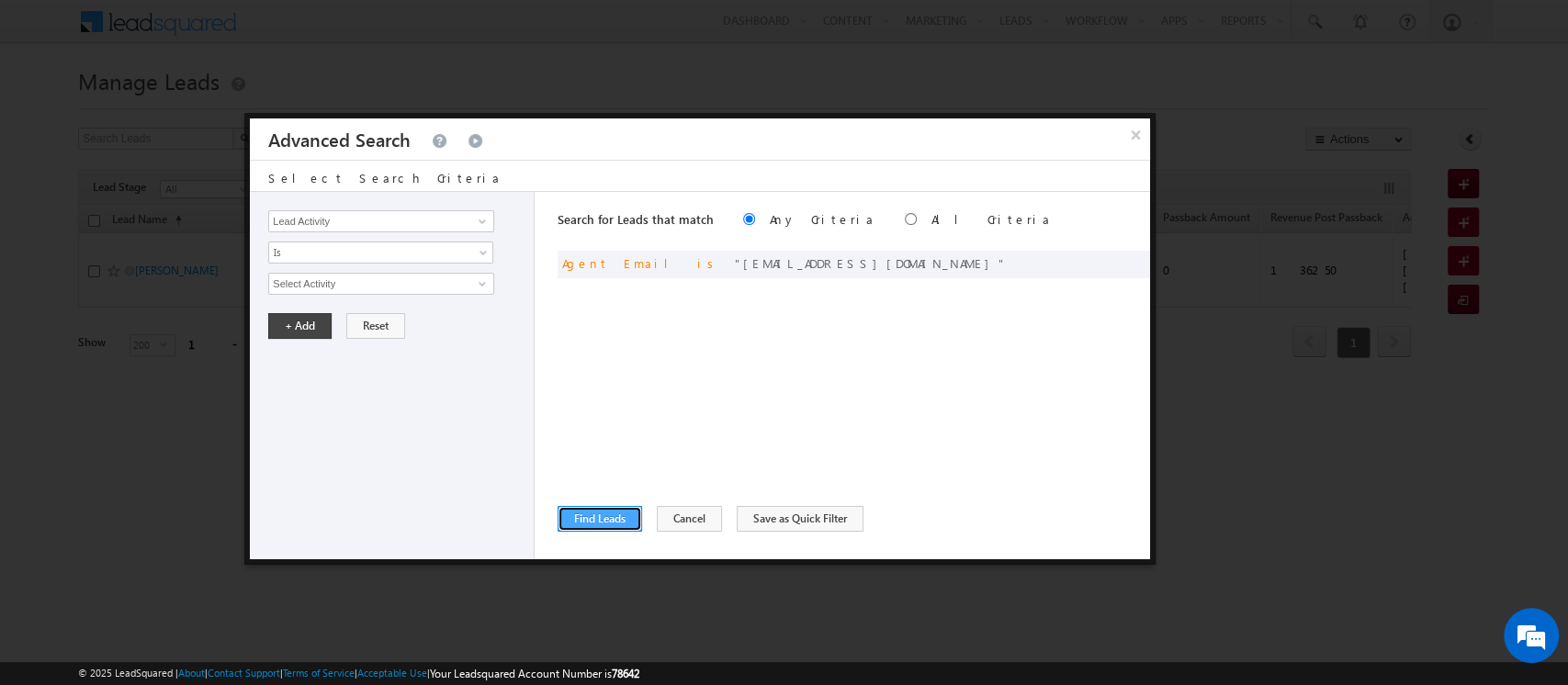
click at [589, 511] on button "Find Leads" at bounding box center [600, 519] width 85 height 26
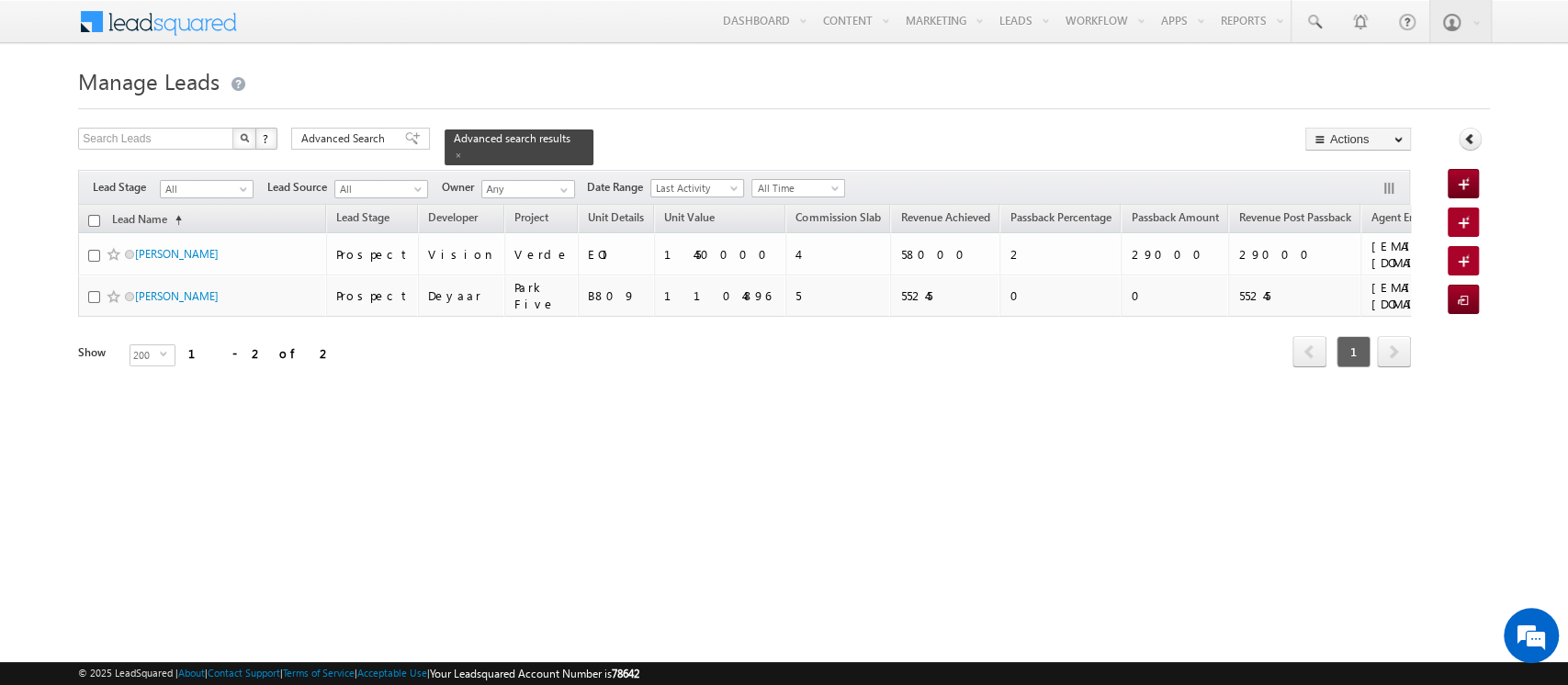
click at [96, 215] on input "checkbox" at bounding box center [94, 221] width 12 height 12
checkbox input "true"
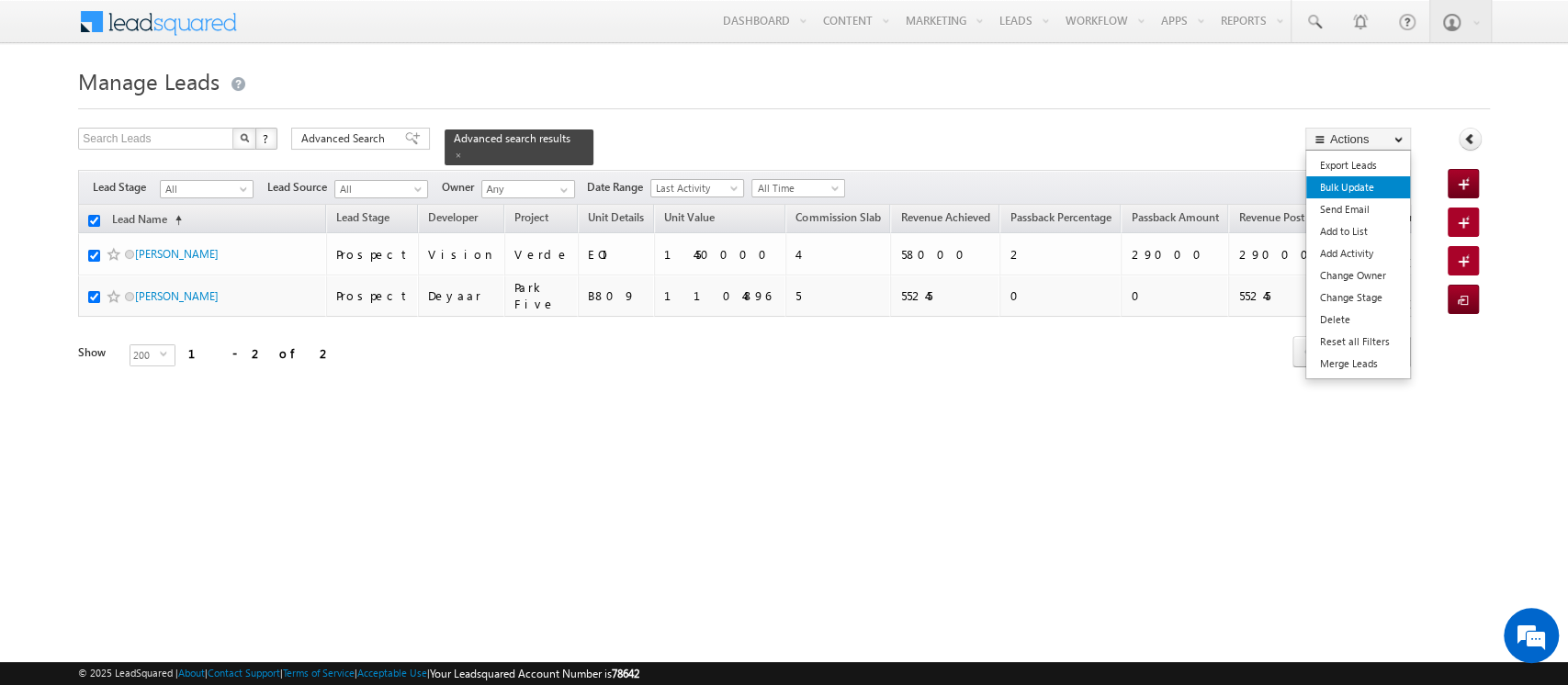
click at [1364, 192] on link "Bulk Update" at bounding box center [1357, 188] width 104 height 22
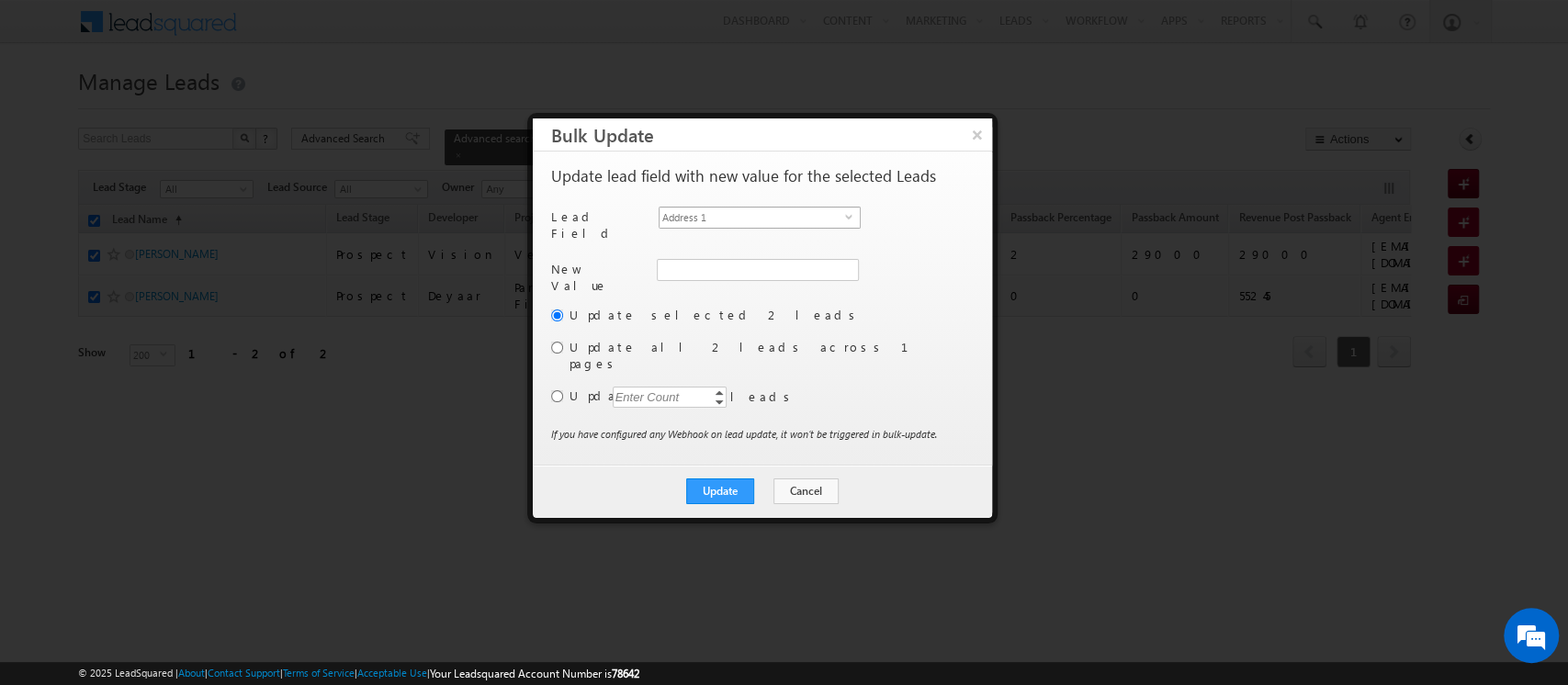
click at [710, 213] on span "Address 1" at bounding box center [752, 217] width 186 height 20
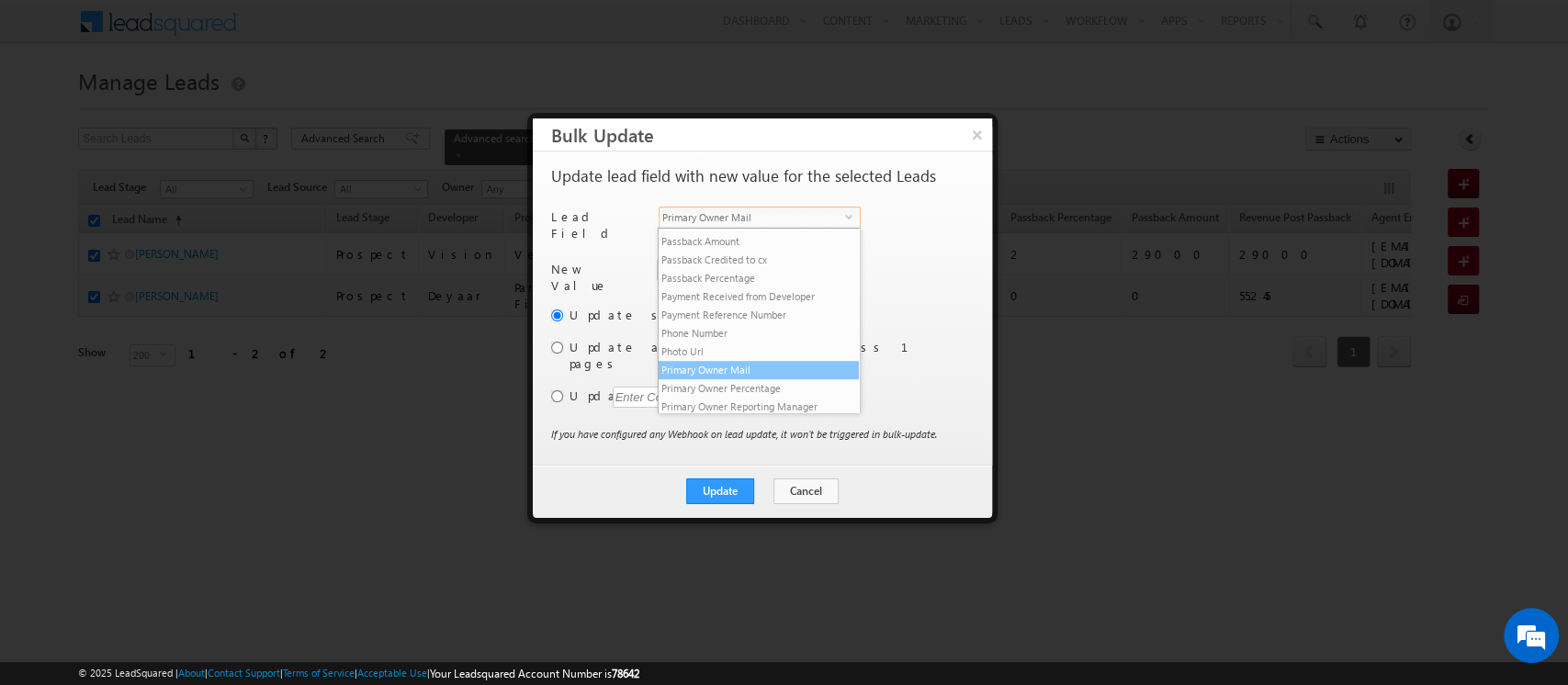
click at [748, 379] on li "Primary Owner Mail" at bounding box center [758, 370] width 200 height 19
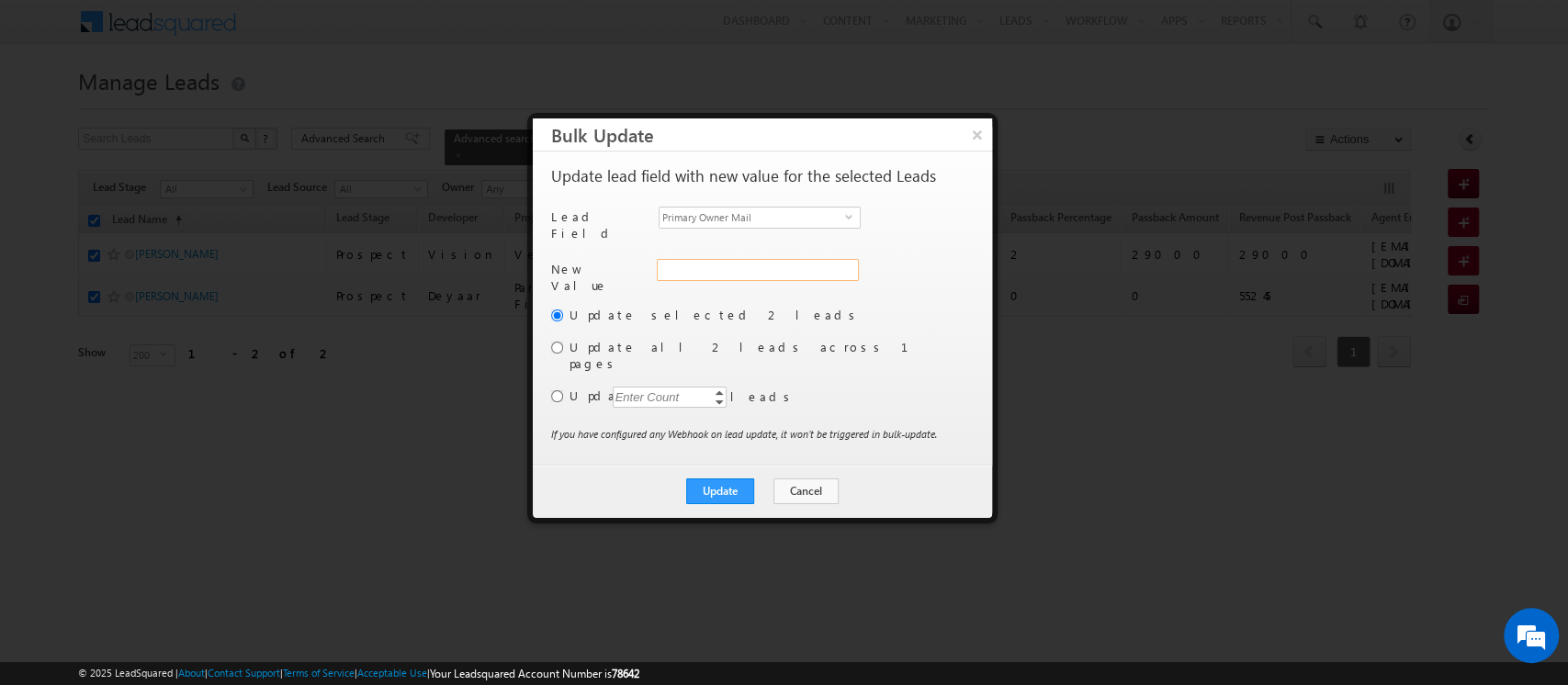
click at [720, 265] on input "Primary Owner Mail" at bounding box center [757, 269] width 202 height 22
paste input "[EMAIL_ADDRESS][DOMAIN_NAME]"
type input "[EMAIL_ADDRESS][DOMAIN_NAME]"
click at [729, 479] on button "Update" at bounding box center [719, 492] width 68 height 26
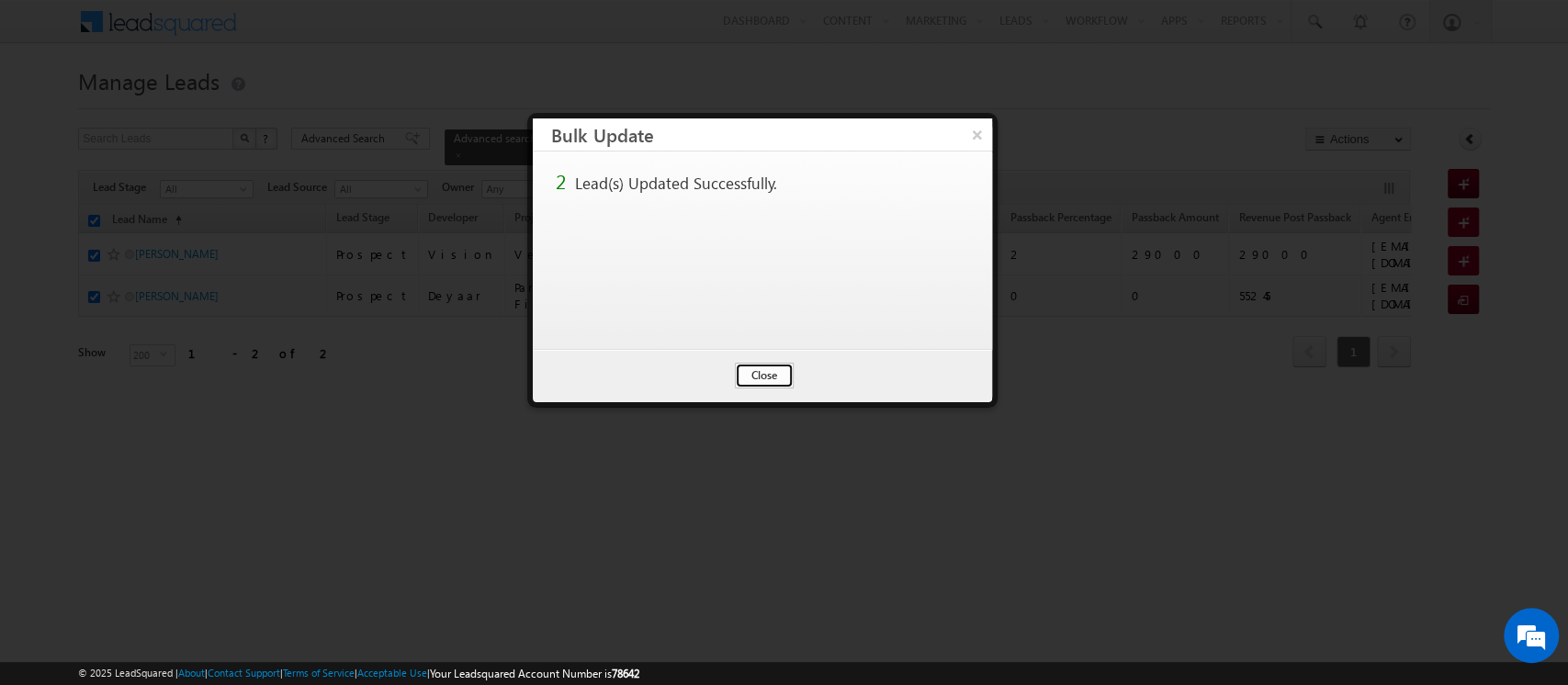
click at [775, 377] on button "Close" at bounding box center [765, 376] width 59 height 26
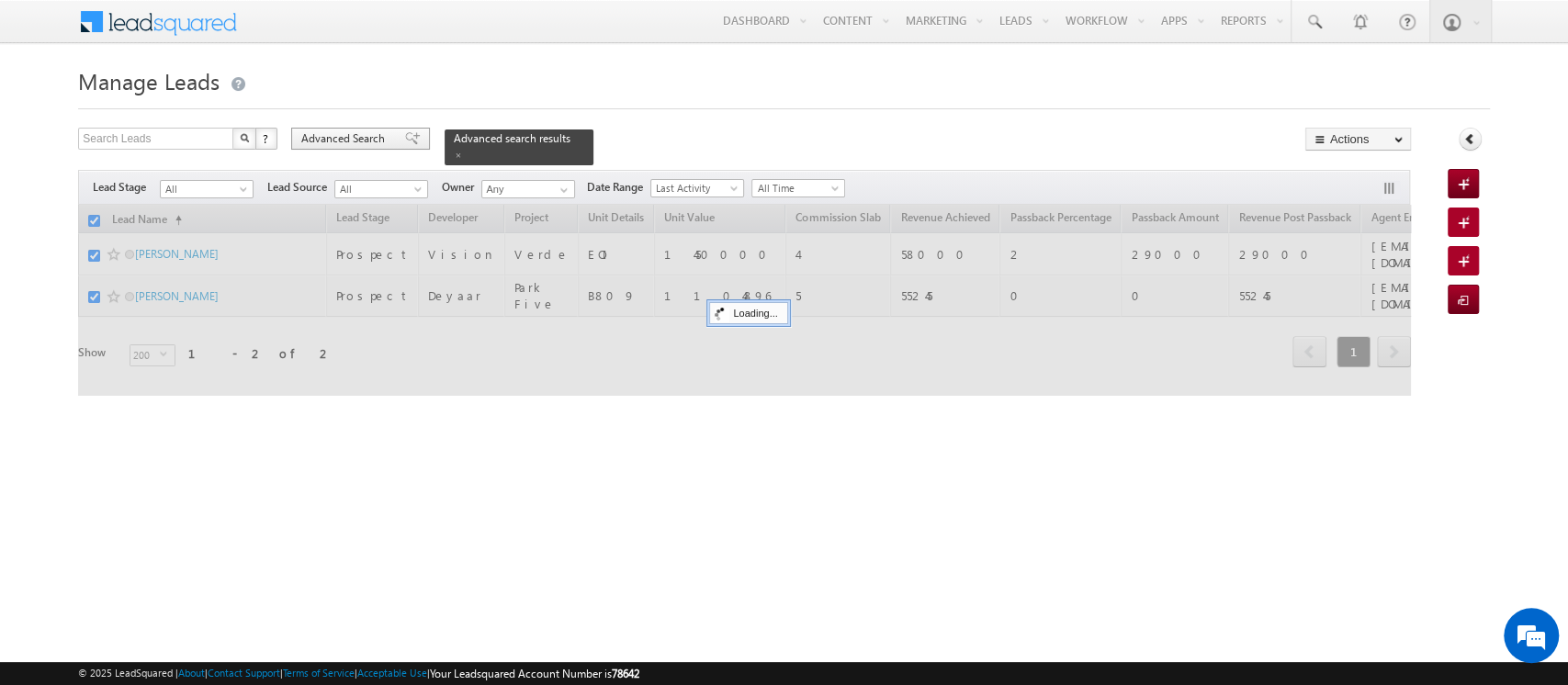
checkbox input "false"
click at [357, 141] on span "Advanced Search" at bounding box center [345, 138] width 89 height 17
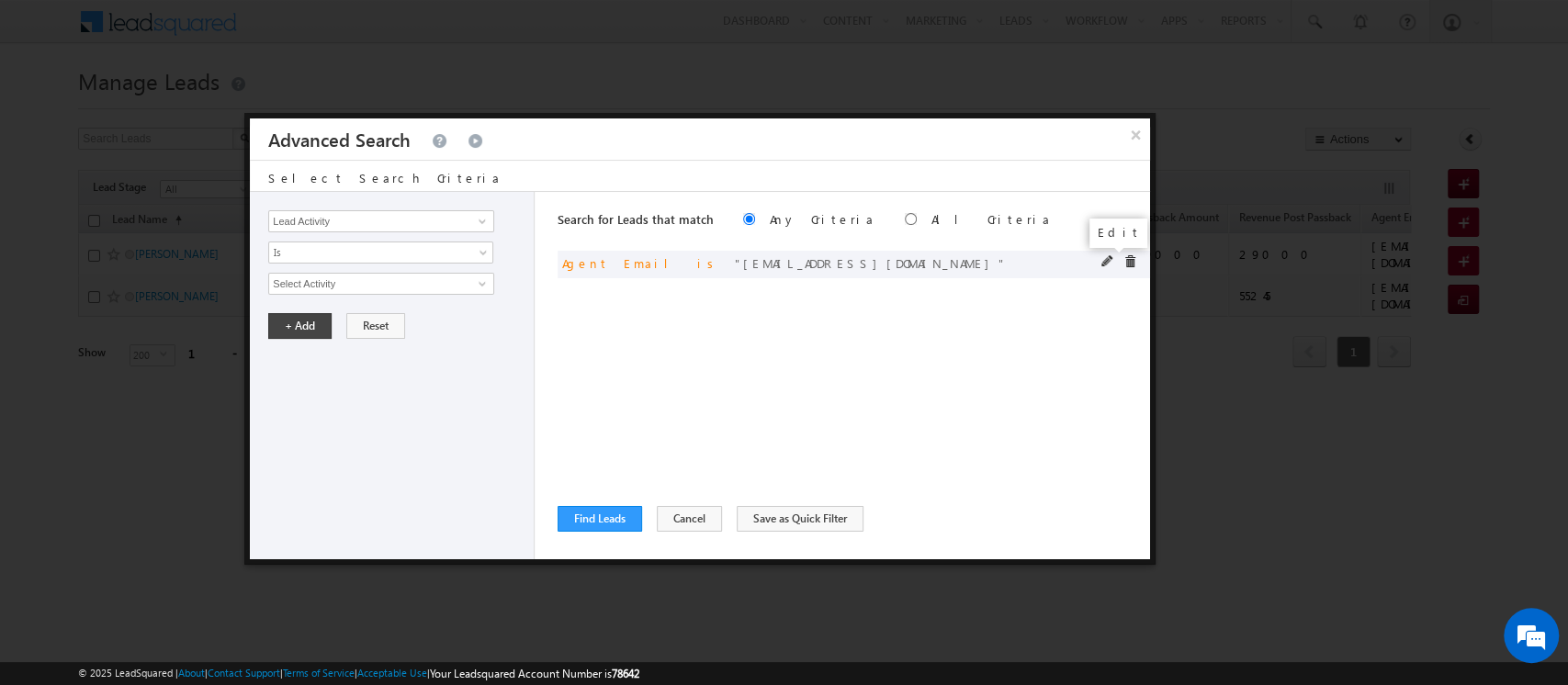
click at [1109, 256] on span at bounding box center [1107, 262] width 13 height 13
drag, startPoint x: 419, startPoint y: 283, endPoint x: 147, endPoint y: 272, distance: 272.2
click at [147, 272] on body "Menu Orders order @indg lobal .ae" at bounding box center [784, 261] width 1568 height 521
paste input "[PERSON_NAME].bilebhav"
type input "[PERSON_NAME][EMAIL_ADDRESS][DOMAIN_NAME]"
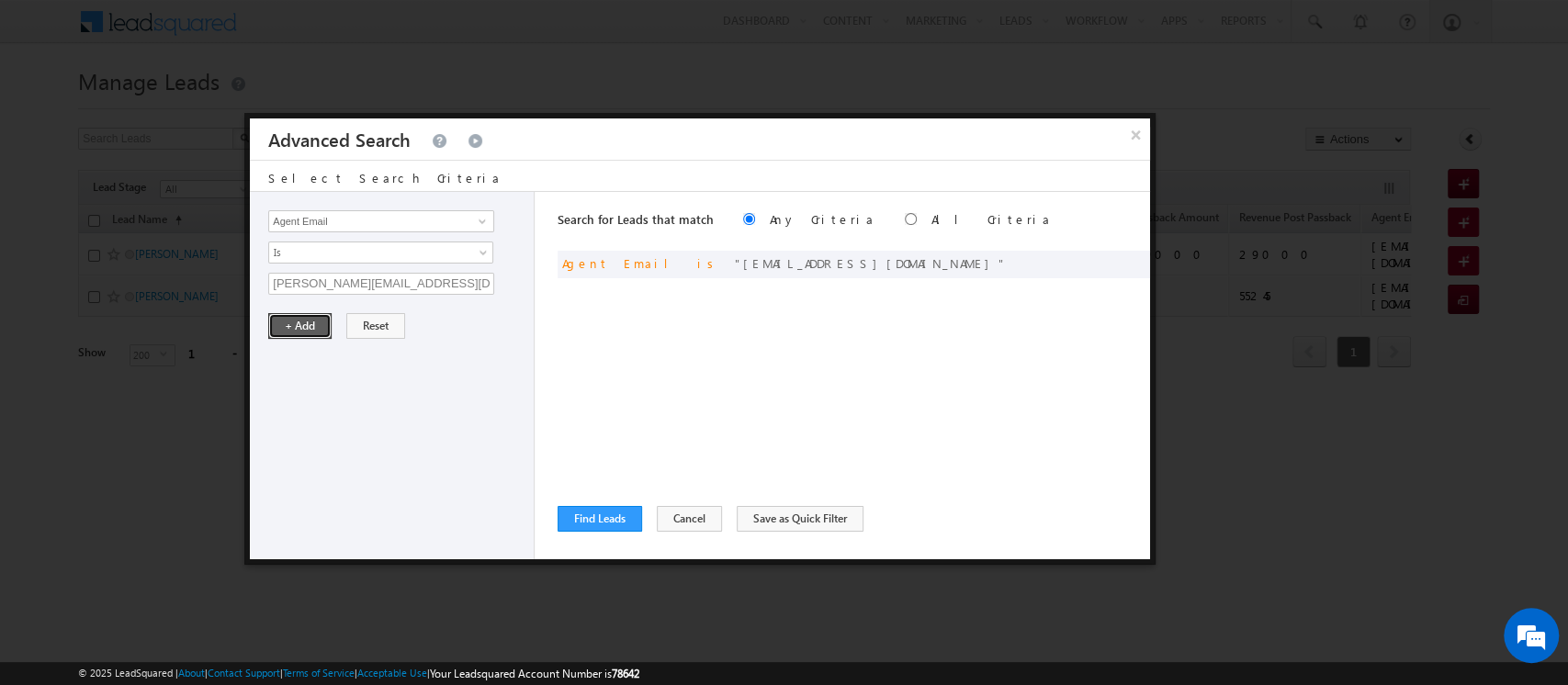
click at [293, 325] on button "+ Add" at bounding box center [300, 326] width 63 height 26
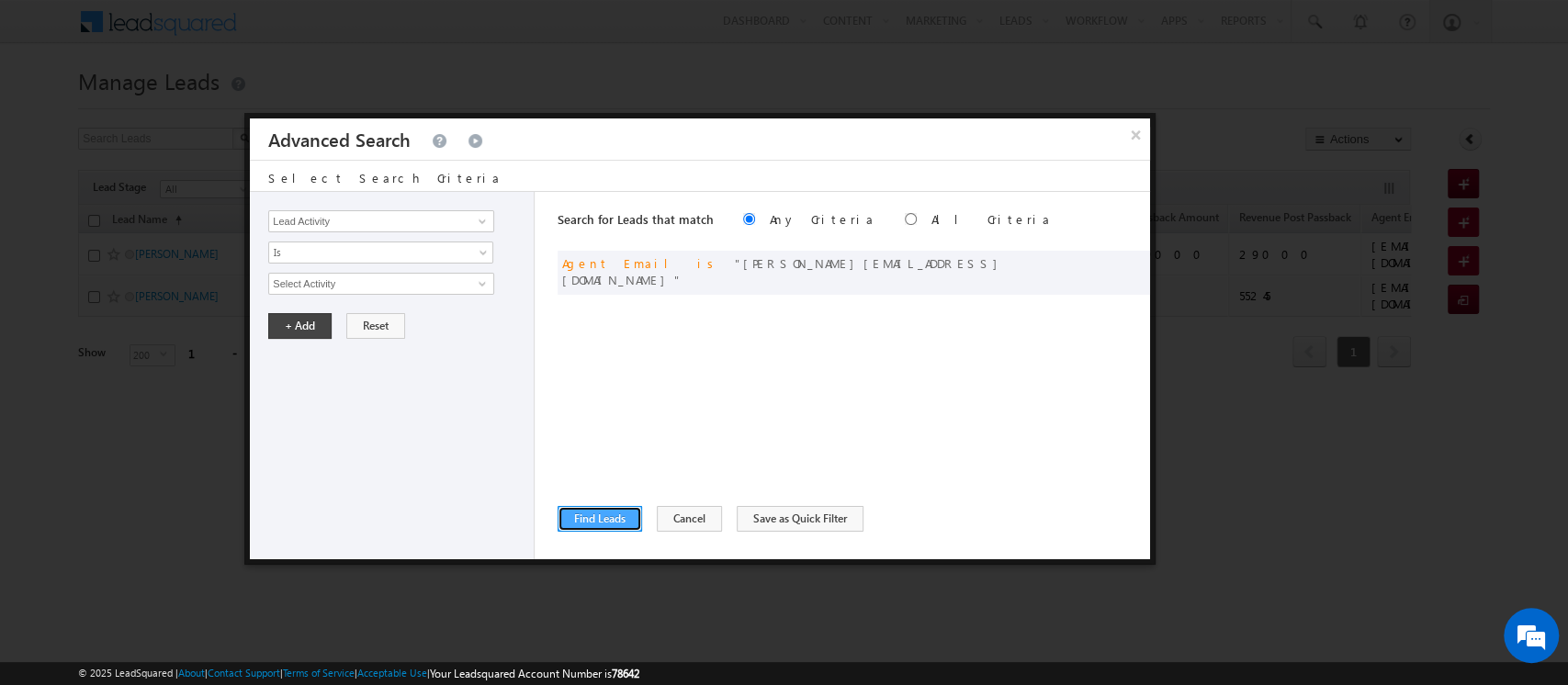
click at [580, 520] on button "Find Leads" at bounding box center [600, 519] width 85 height 26
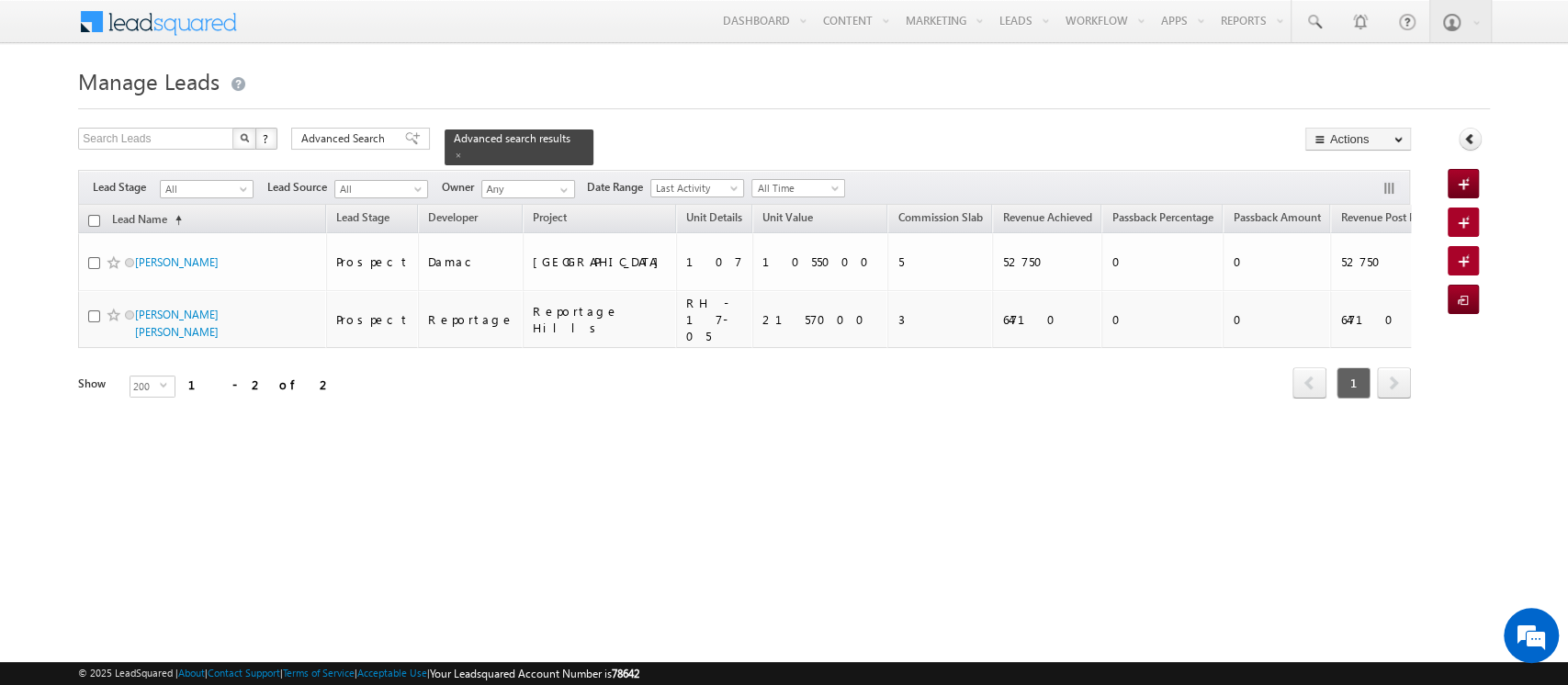
click at [94, 215] on input "checkbox" at bounding box center [94, 221] width 12 height 12
checkbox input "true"
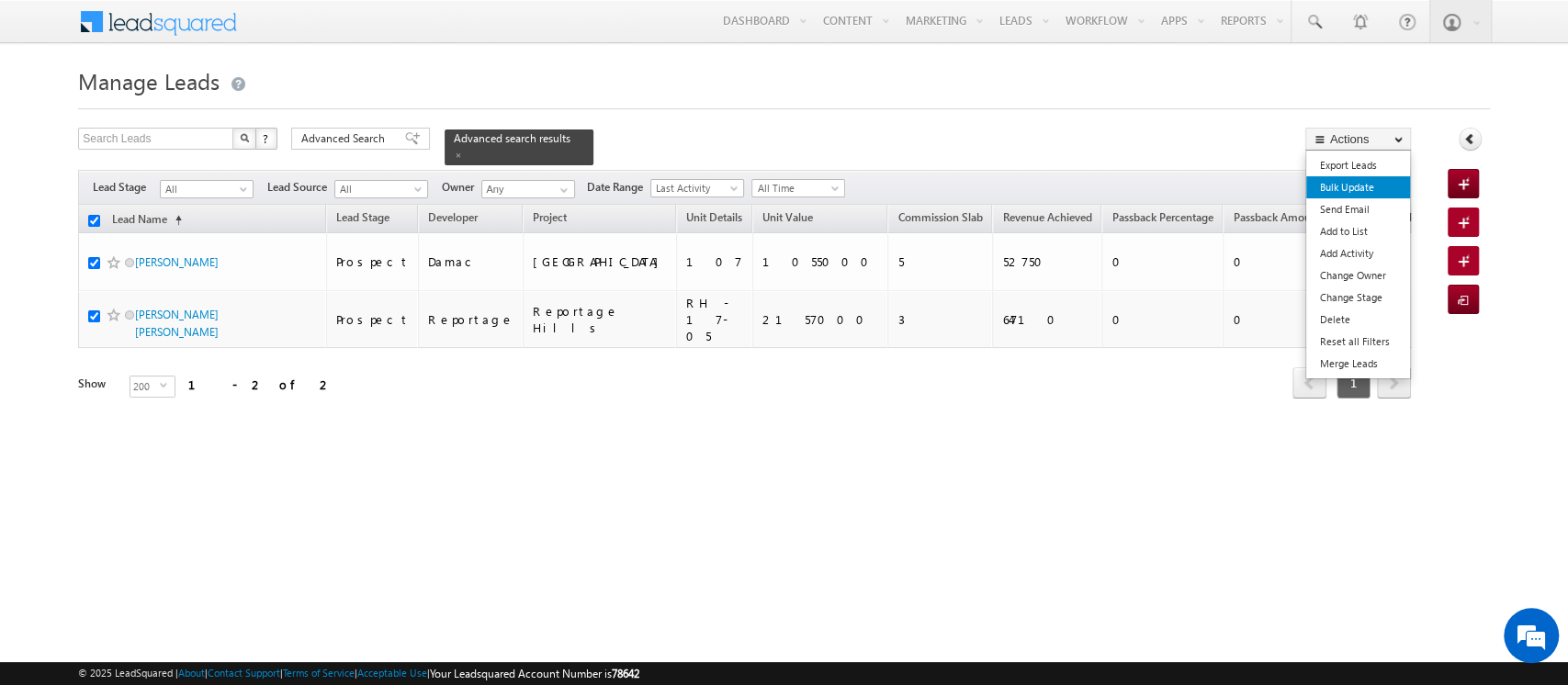
click at [1388, 192] on link "Bulk Update" at bounding box center [1357, 188] width 104 height 22
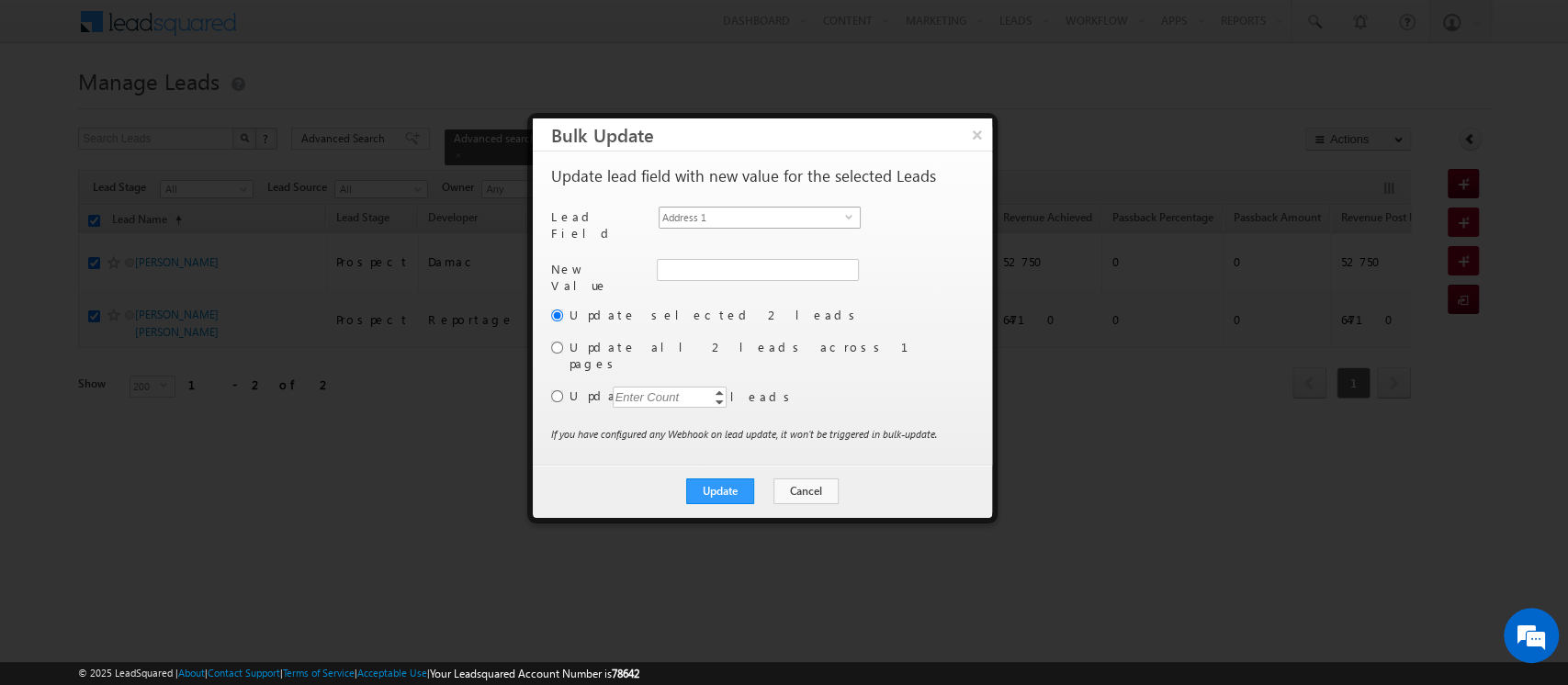
click at [695, 219] on span "Address 1" at bounding box center [752, 217] width 186 height 20
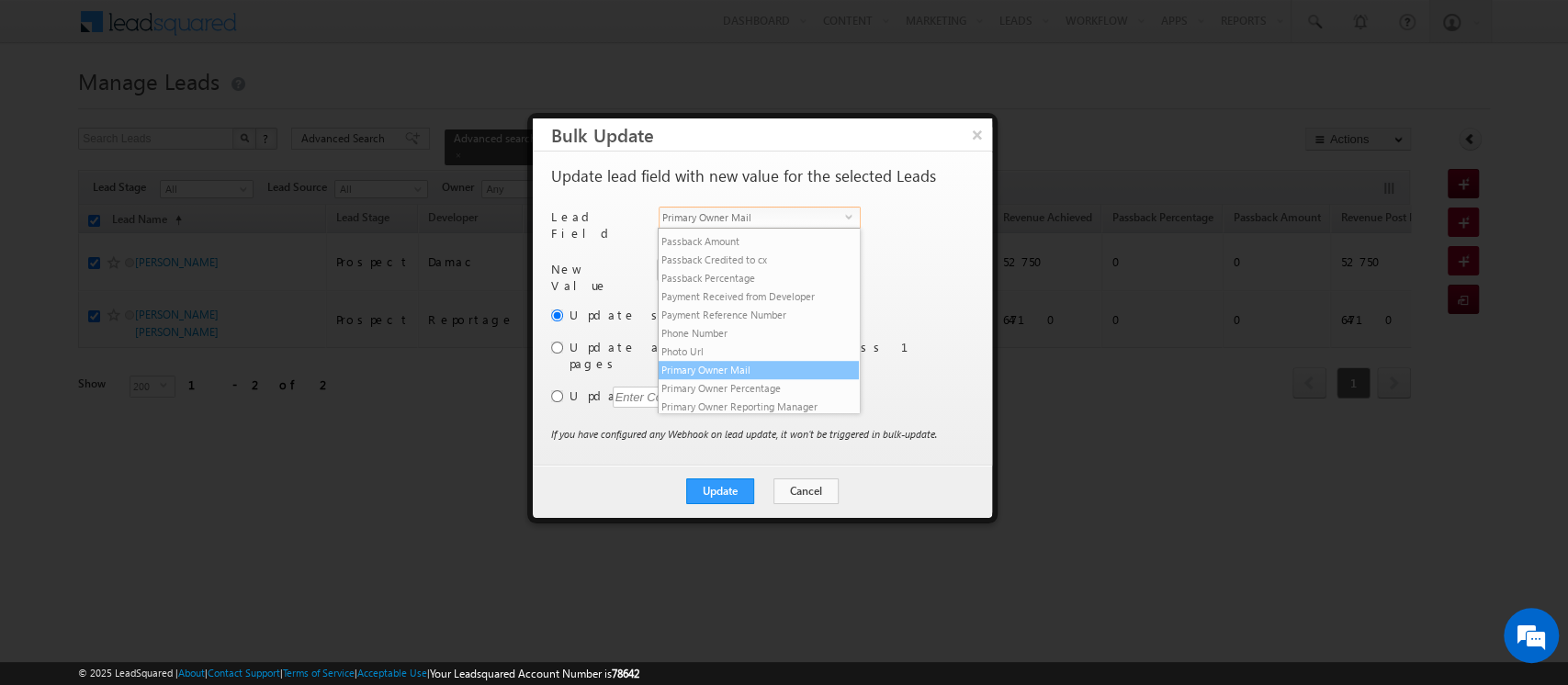
click at [732, 379] on li "Primary Owner Mail" at bounding box center [758, 370] width 200 height 19
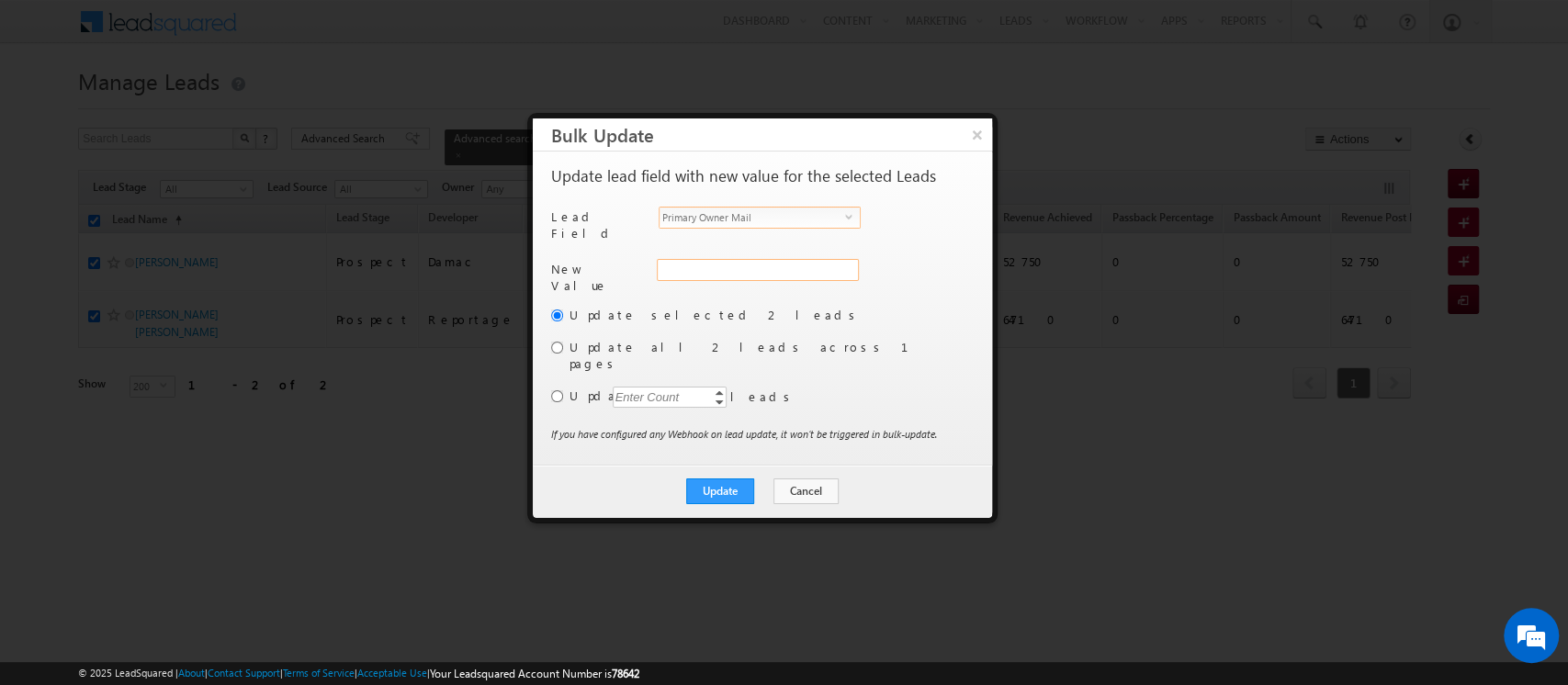
click at [727, 259] on input "Primary Owner Mail" at bounding box center [757, 269] width 202 height 22
paste input "[PERSON_NAME][EMAIL_ADDRESS][DOMAIN_NAME]"
type input "[PERSON_NAME][EMAIL_ADDRESS][DOMAIN_NAME]"
click at [739, 479] on button "Update" at bounding box center [719, 492] width 68 height 26
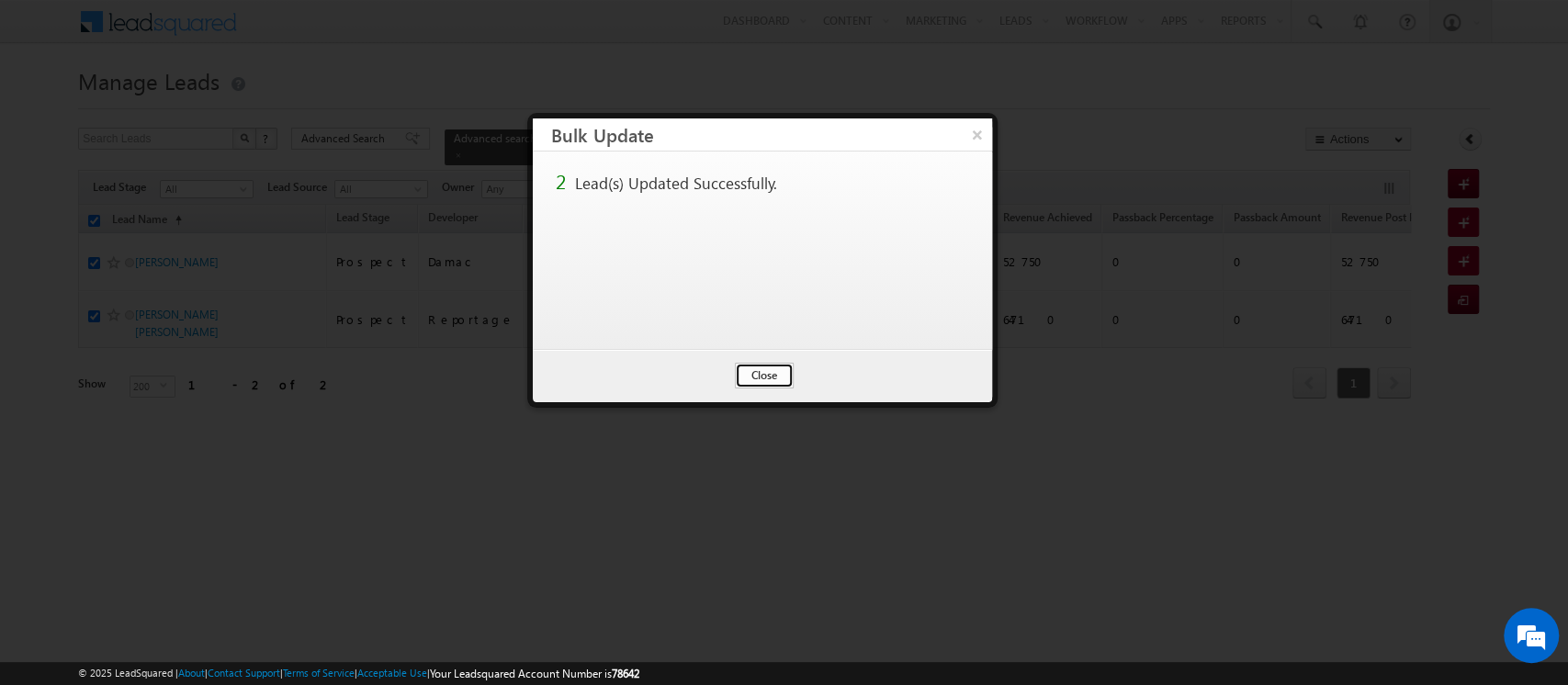
click at [750, 376] on button "Close" at bounding box center [765, 376] width 59 height 26
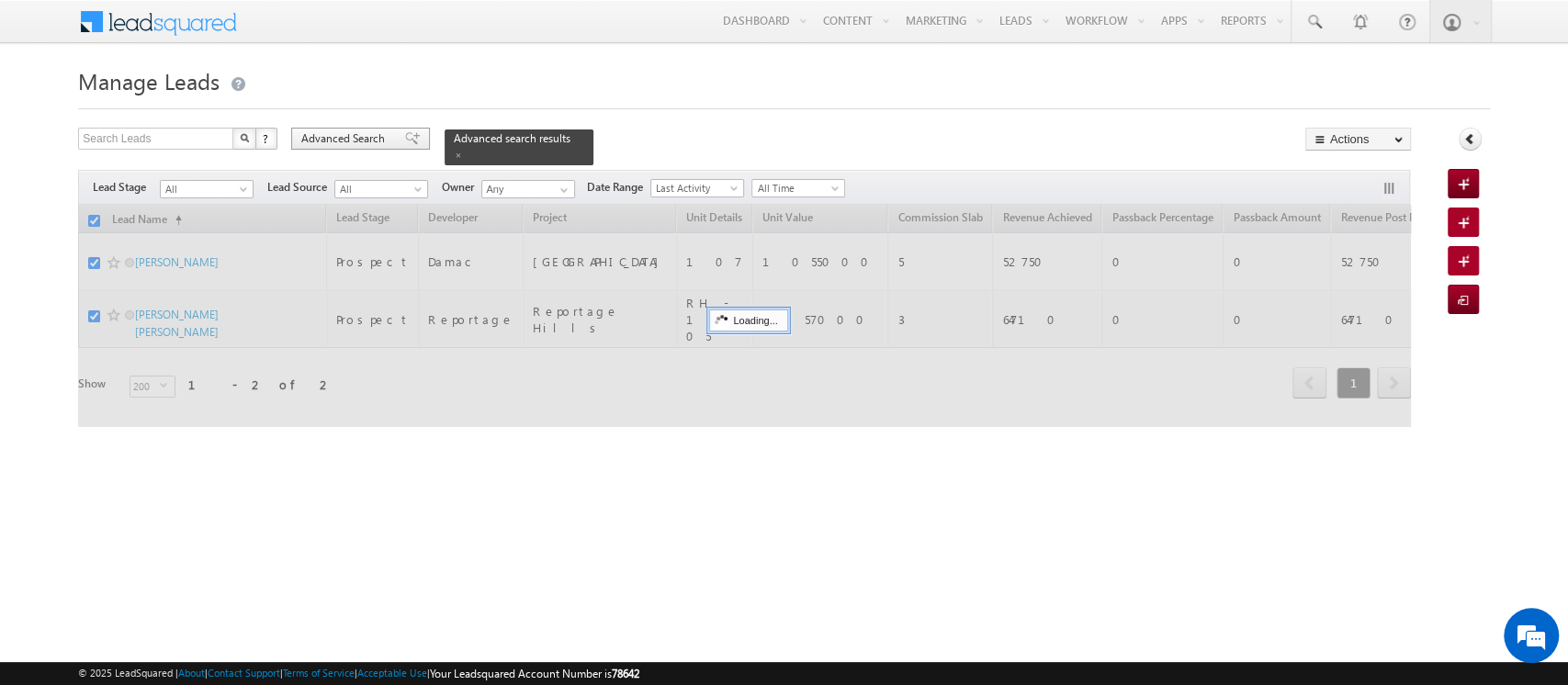
click at [335, 140] on span "Advanced Search" at bounding box center [345, 138] width 89 height 17
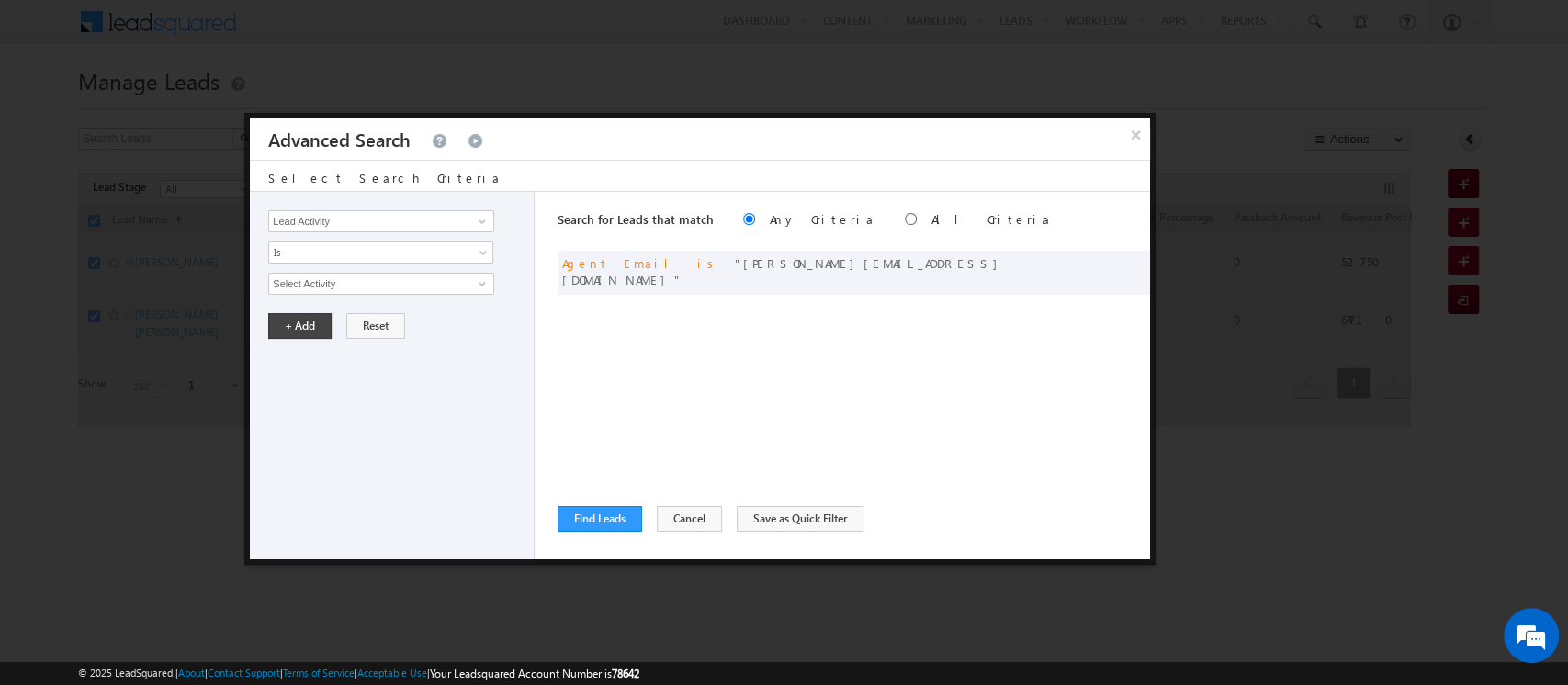
checkbox input "false"
click at [1109, 262] on span at bounding box center [1107, 262] width 13 height 13
drag, startPoint x: 459, startPoint y: 284, endPoint x: 161, endPoint y: 244, distance: 300.7
click at [161, 244] on body "Menu Orders order @indg lobal .ae" at bounding box center [784, 261] width 1568 height 521
paste input "mohit.varma"
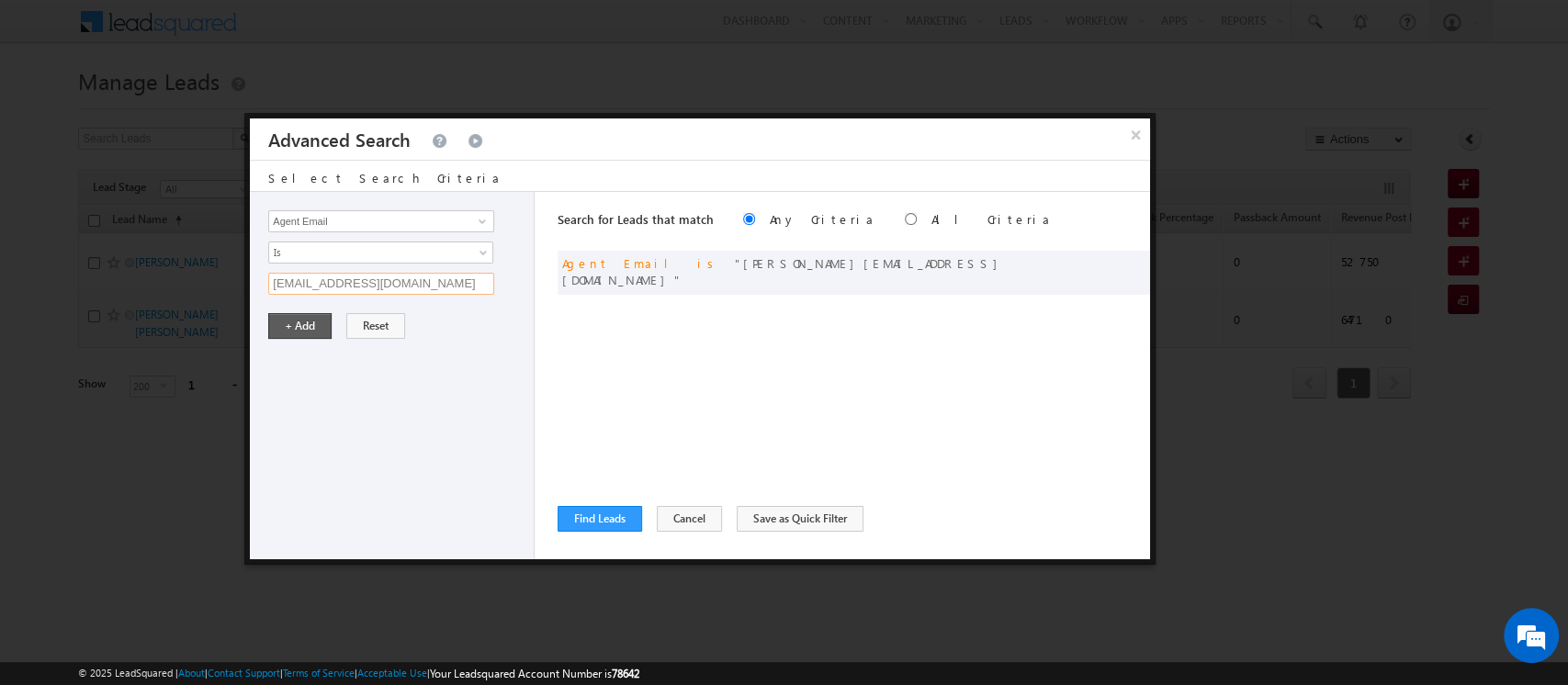
type input "[EMAIL_ADDRESS][DOMAIN_NAME]"
click at [309, 334] on button "+ Add" at bounding box center [300, 326] width 63 height 26
click at [588, 532] on div "Search for Leads that match Any Criteria All Criteria Note that the current tri…" at bounding box center [854, 376] width 592 height 367
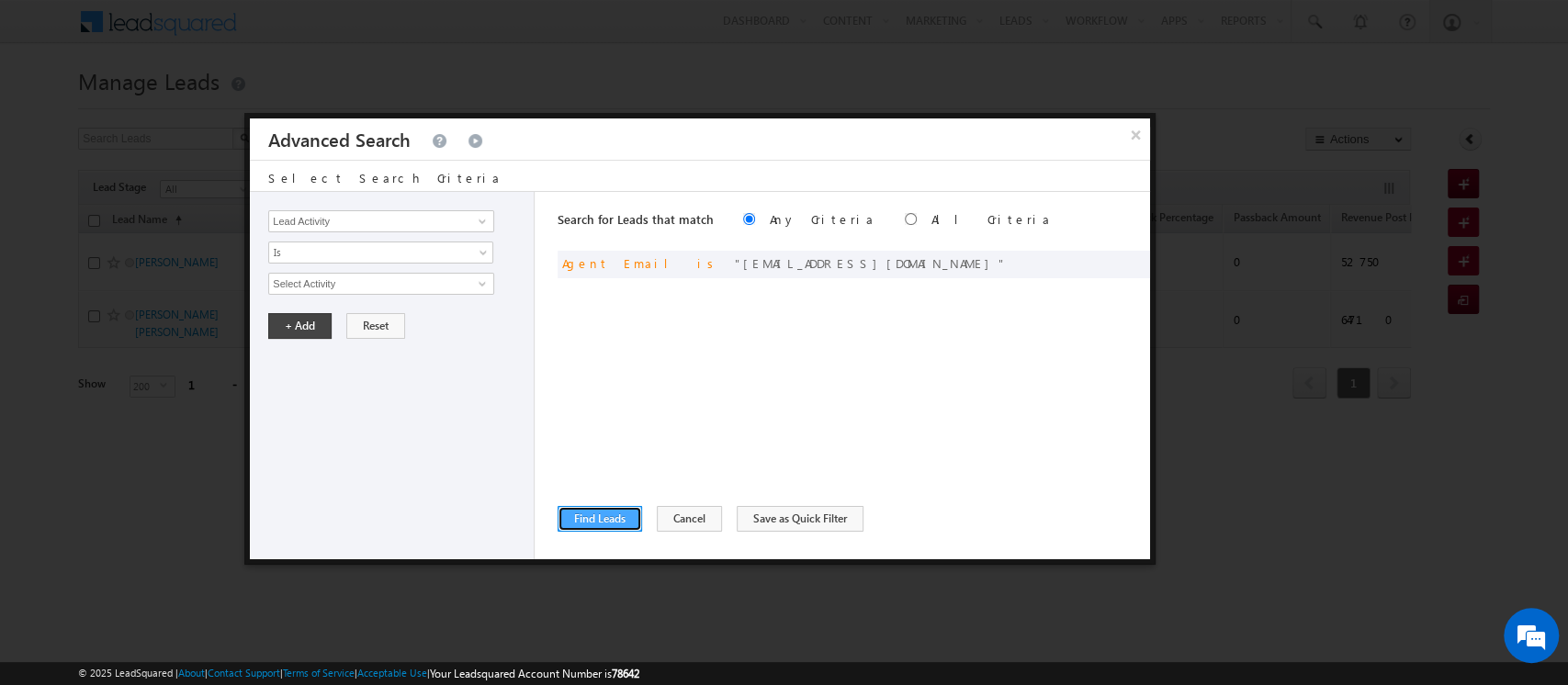
click at [620, 524] on button "Find Leads" at bounding box center [600, 519] width 85 height 26
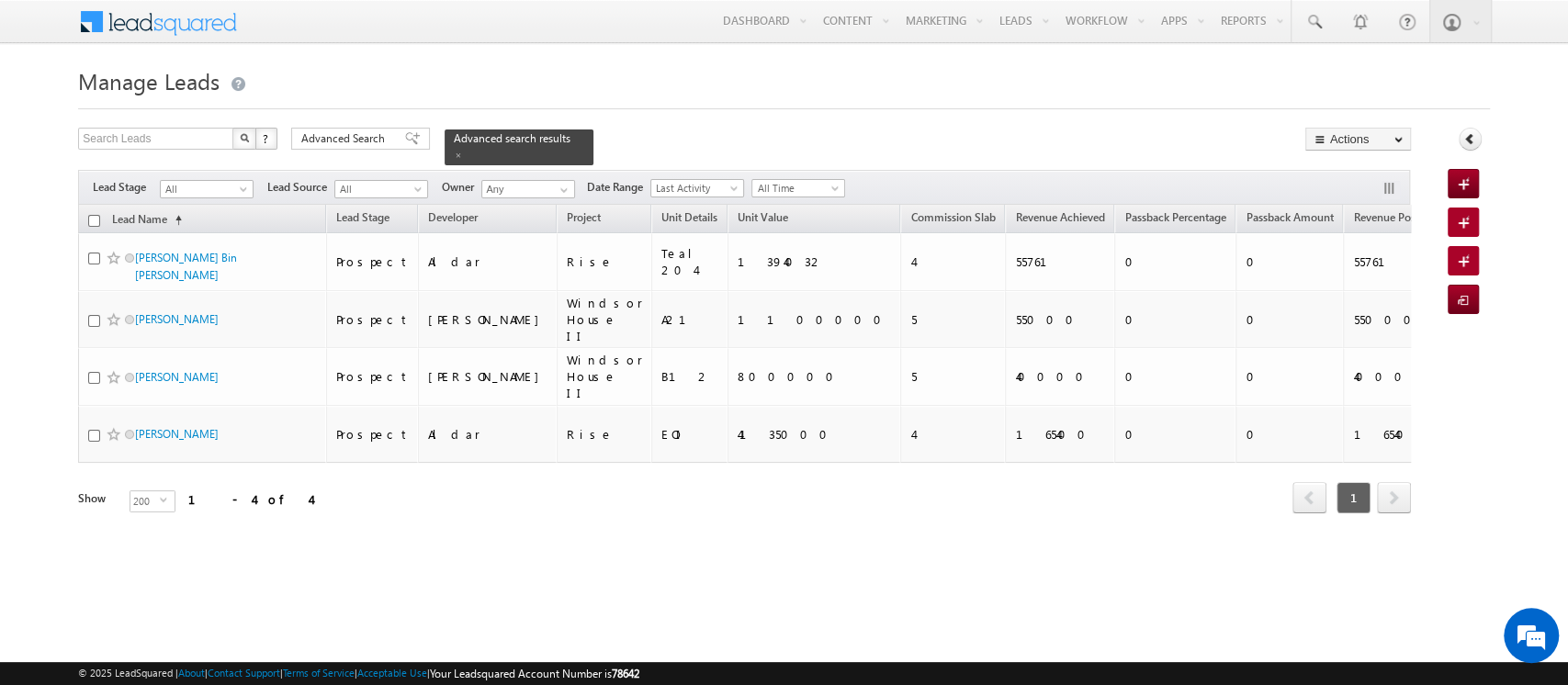
click at [98, 215] on input "checkbox" at bounding box center [94, 221] width 12 height 12
checkbox input "true"
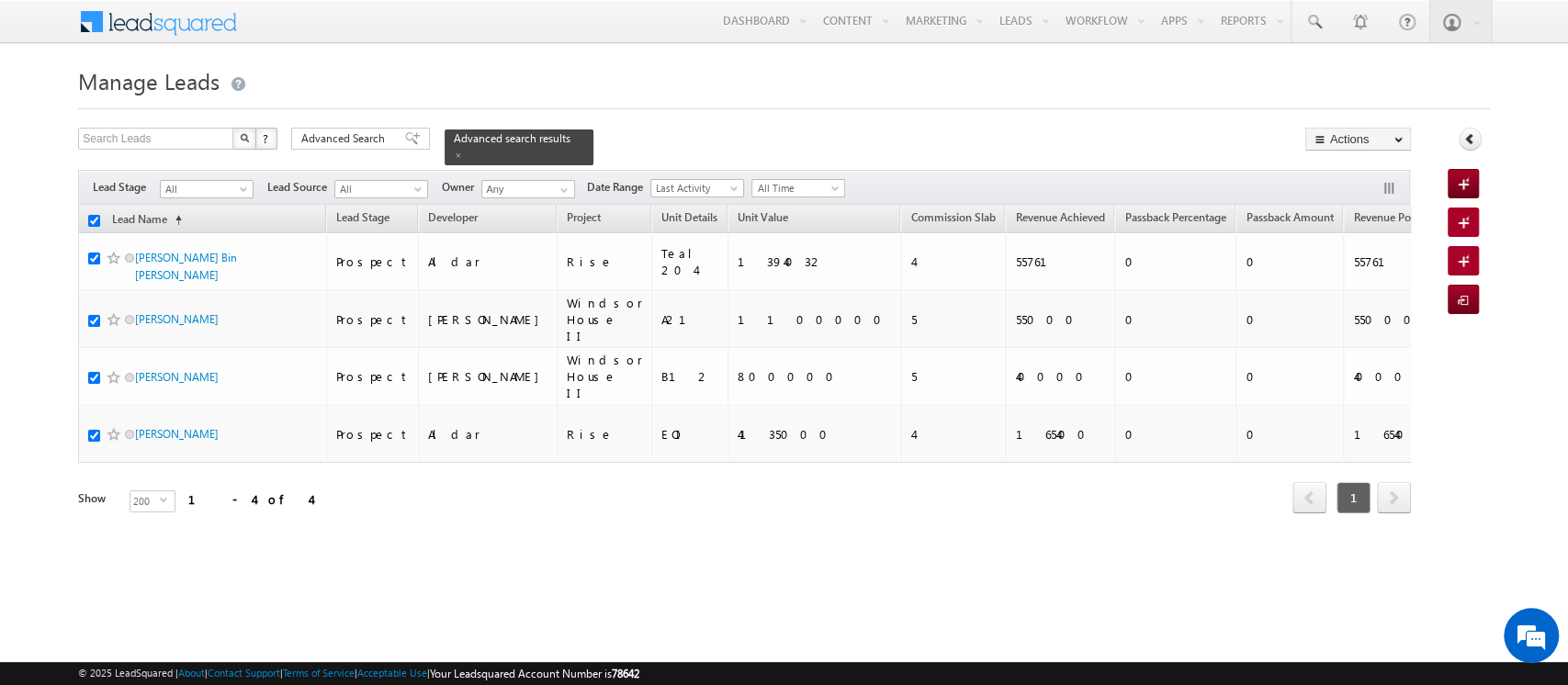
checkbox input "true"
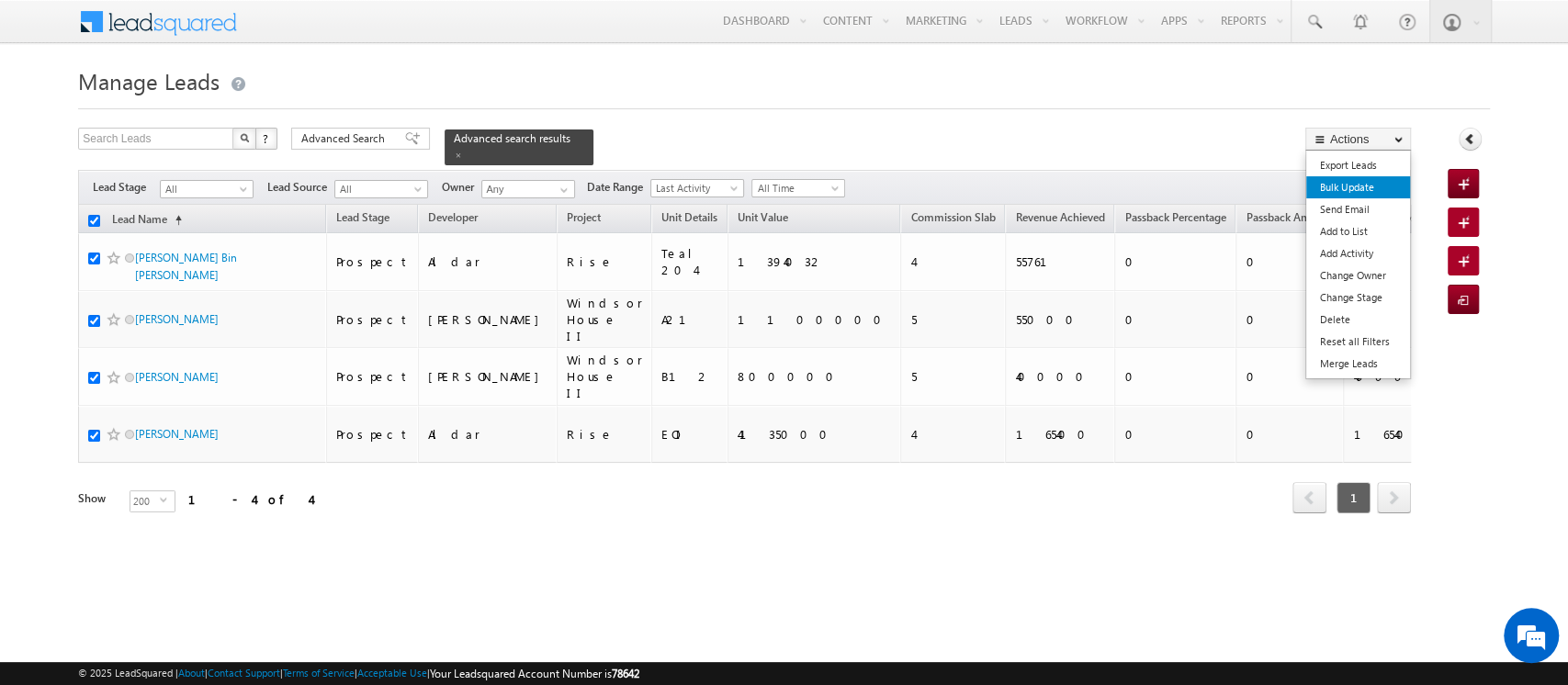
click at [1352, 186] on link "Bulk Update" at bounding box center [1357, 188] width 104 height 22
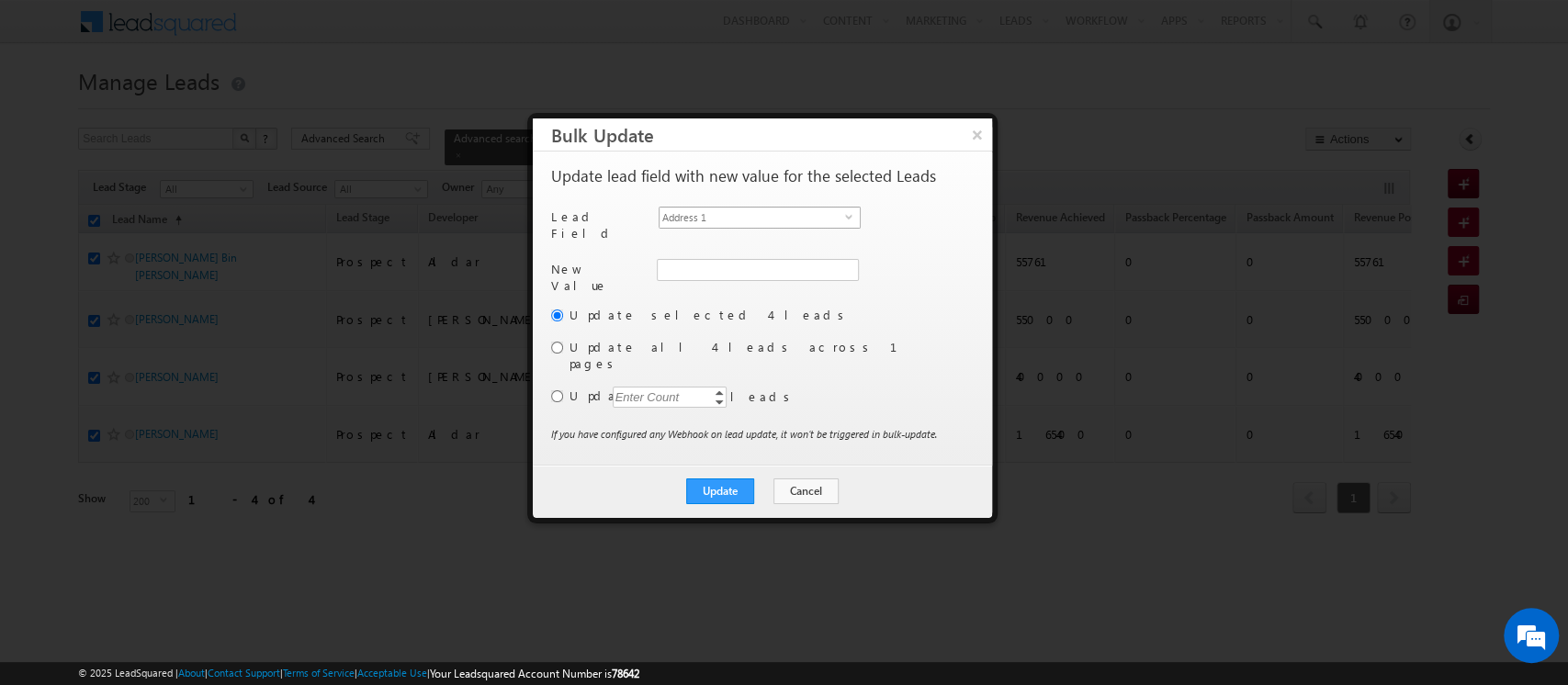
click at [814, 218] on span "Address 1" at bounding box center [752, 217] width 186 height 20
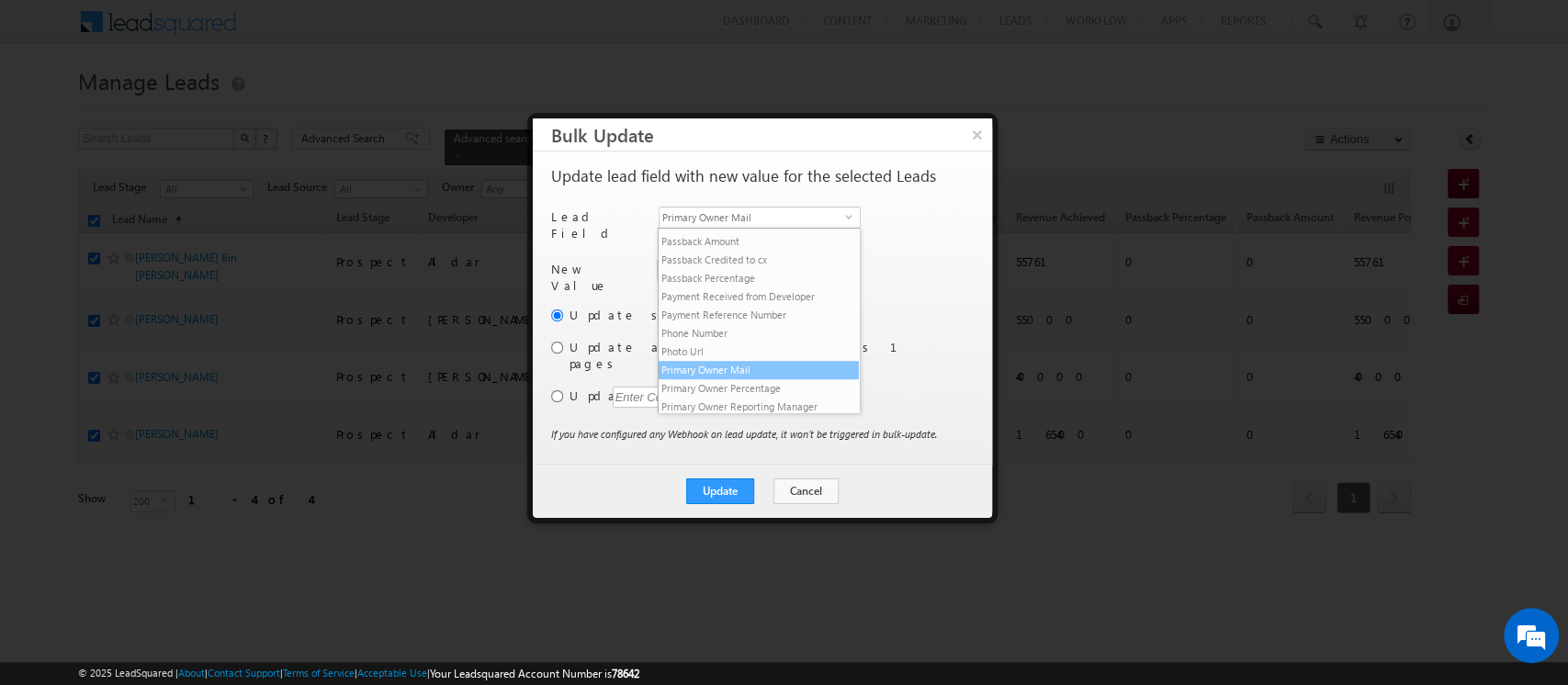
click at [805, 379] on li "Primary Owner Mail" at bounding box center [758, 370] width 200 height 19
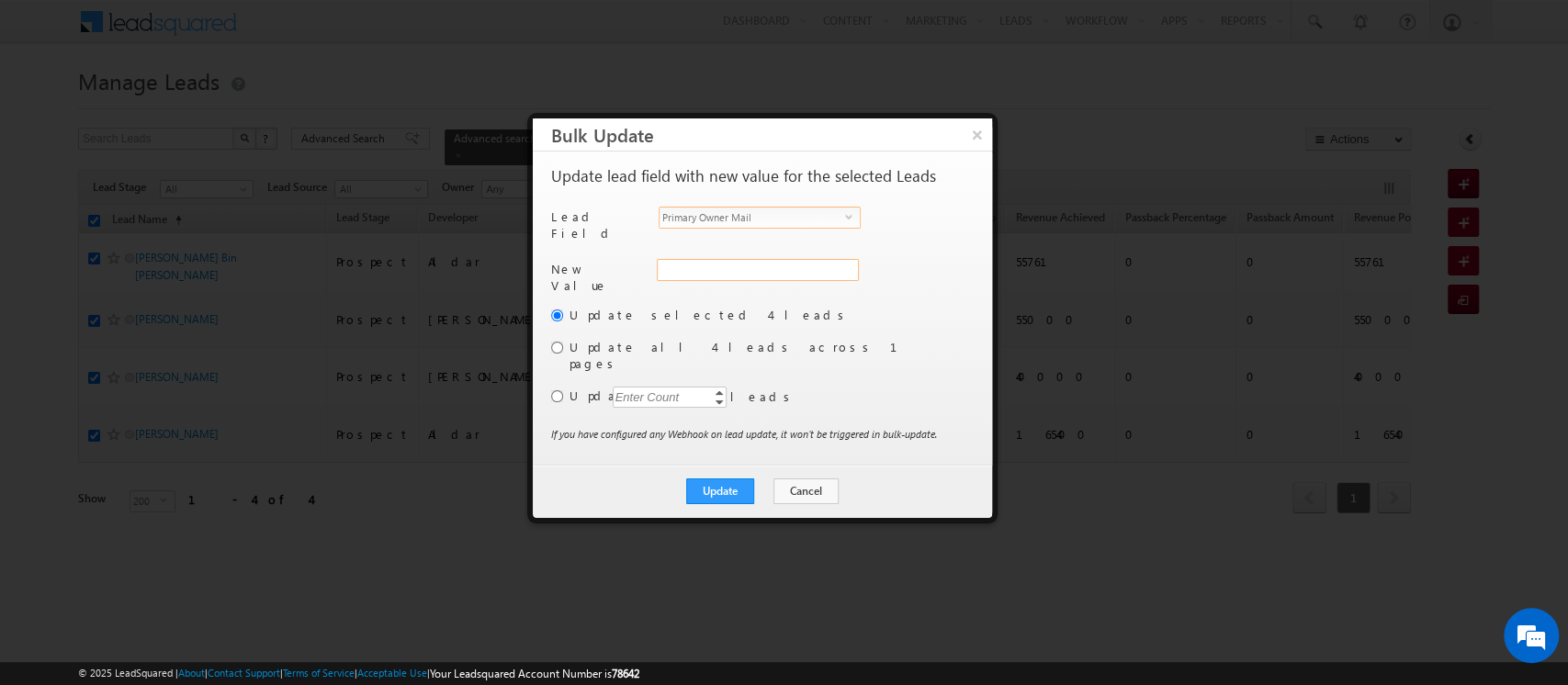
click at [732, 268] on input "Primary Owner Mail" at bounding box center [757, 269] width 202 height 22
paste input "[EMAIL_ADDRESS][DOMAIN_NAME]"
type input "[EMAIL_ADDRESS][DOMAIN_NAME]"
click at [719, 479] on button "Update" at bounding box center [719, 492] width 68 height 26
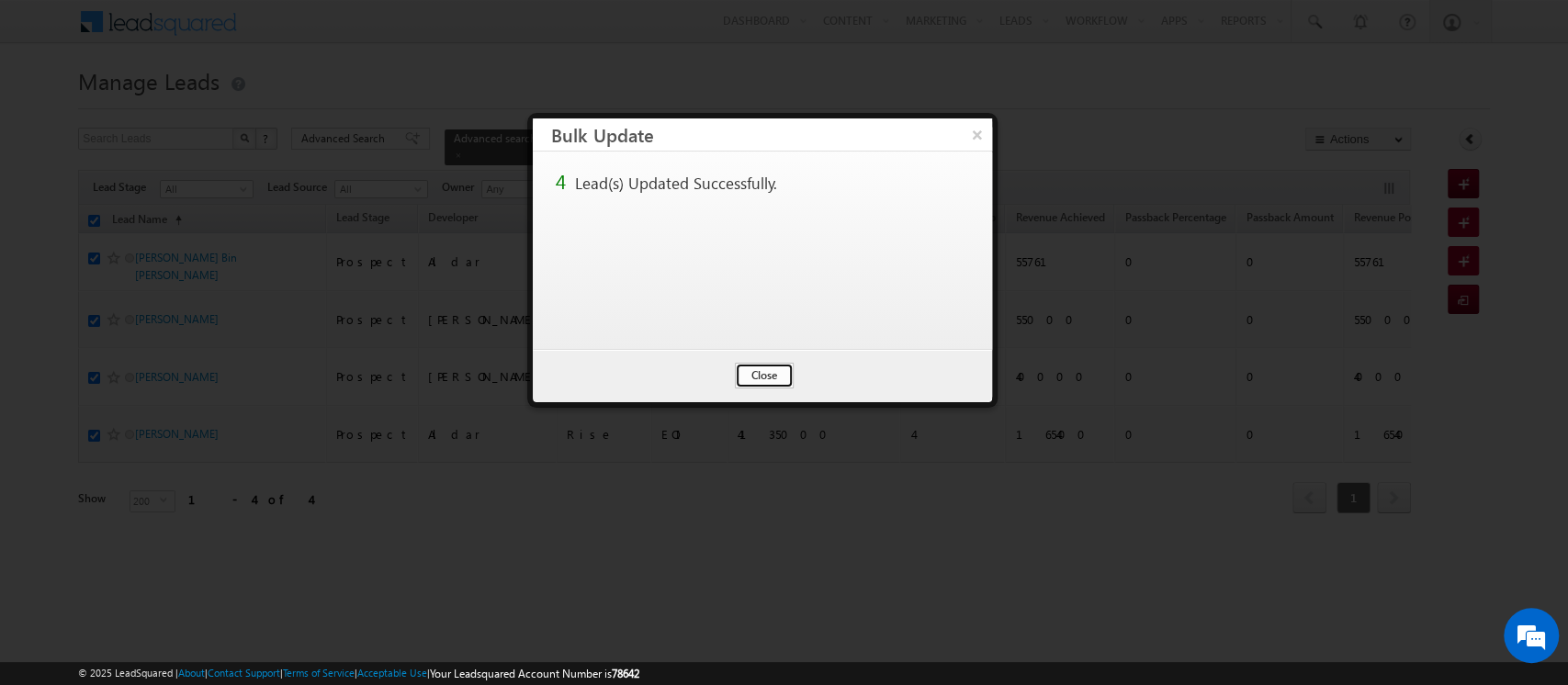
click at [761, 384] on button "Close" at bounding box center [765, 376] width 59 height 26
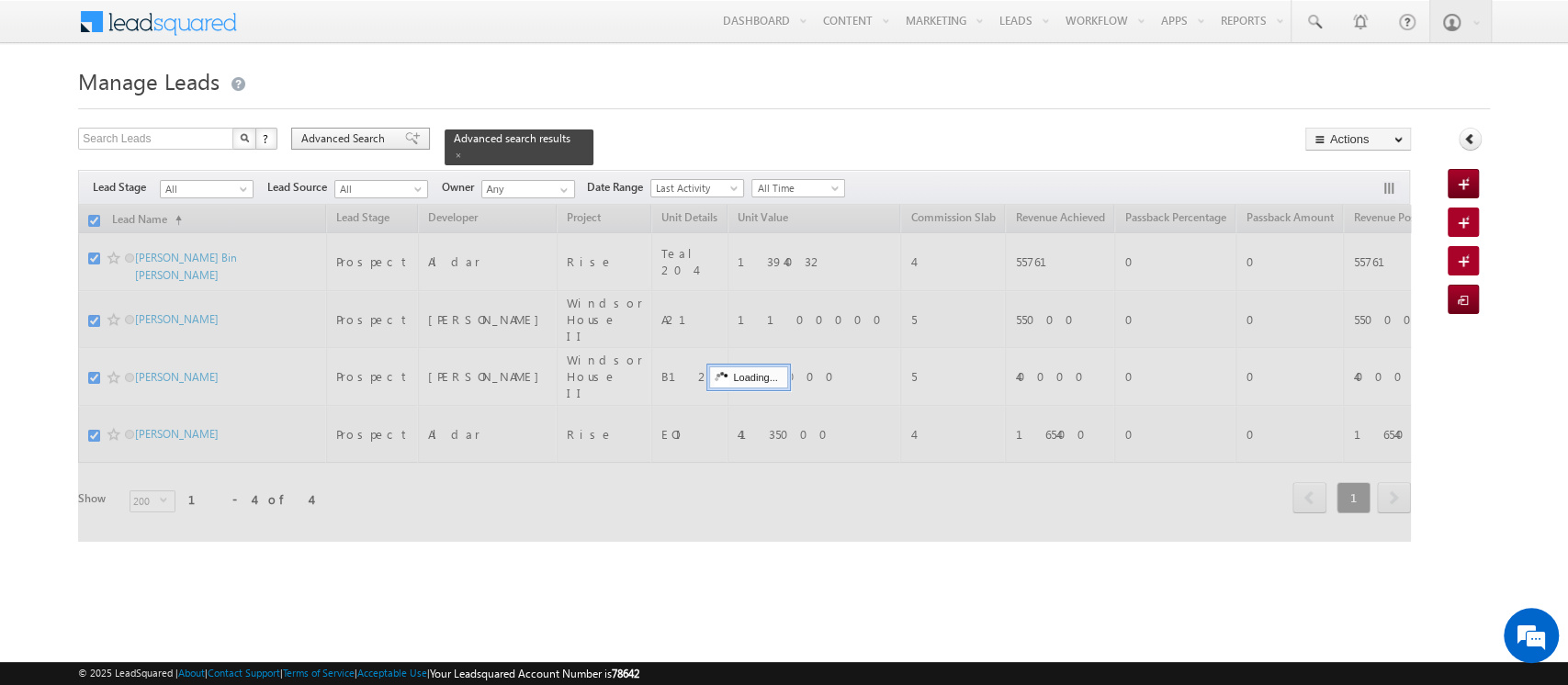
checkbox input "false"
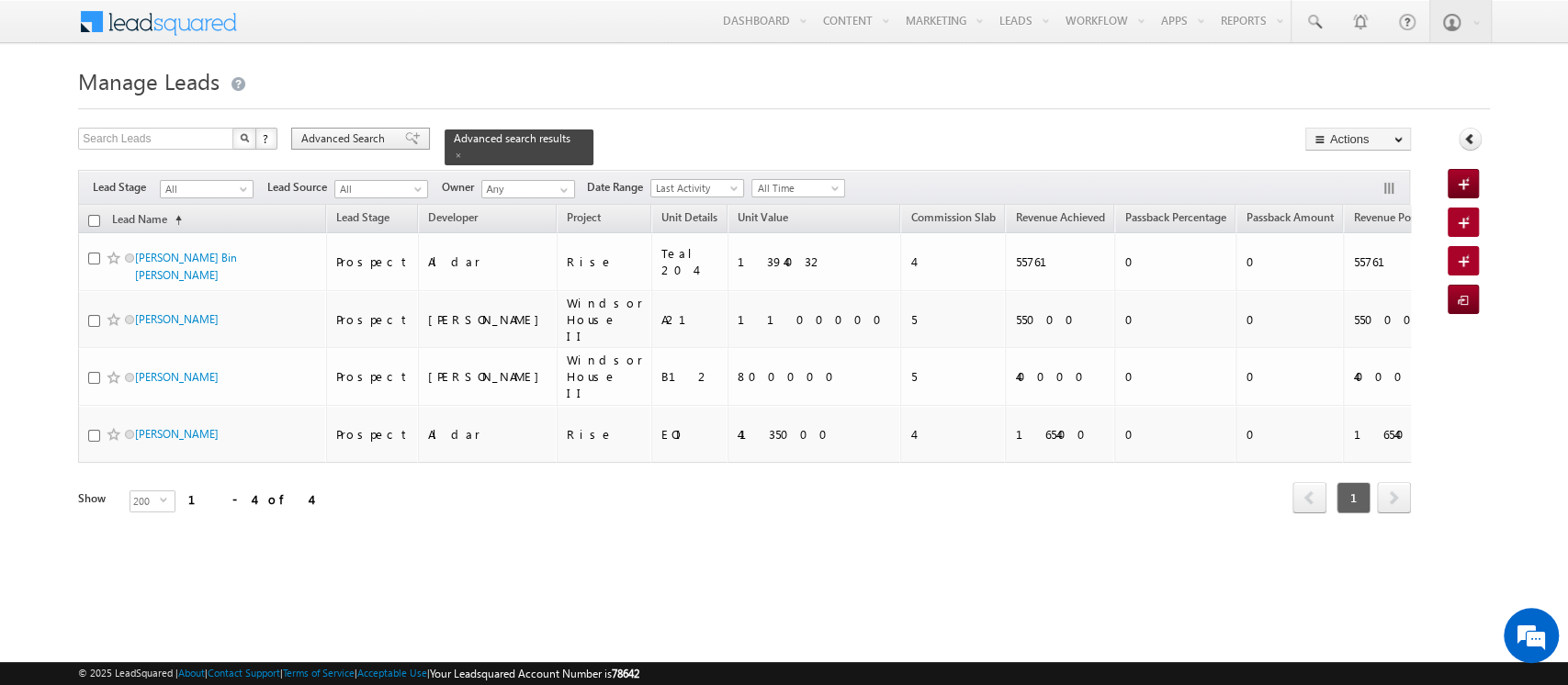
click at [364, 140] on span "Advanced Search" at bounding box center [345, 138] width 89 height 17
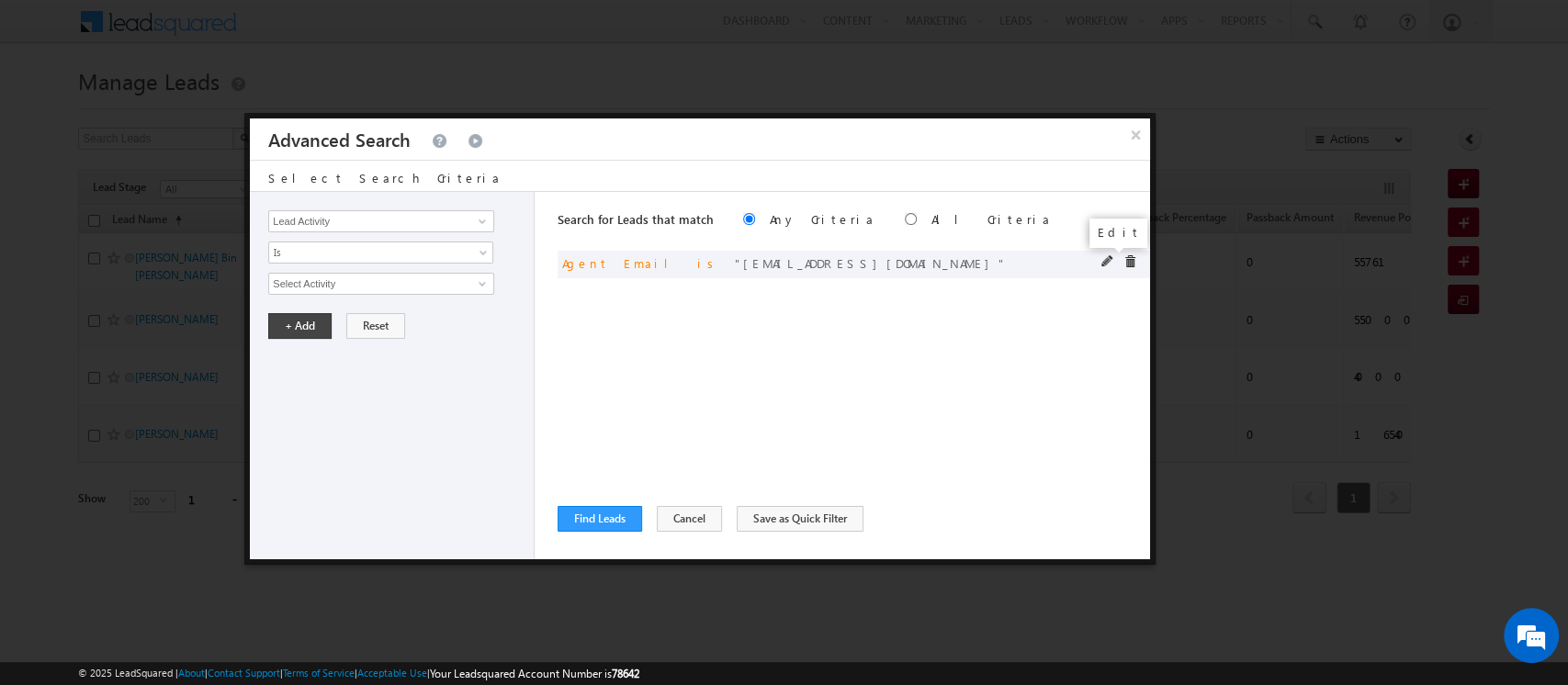
click at [1101, 258] on span at bounding box center [1107, 262] width 13 height 13
drag, startPoint x: 432, startPoint y: 282, endPoint x: 88, endPoint y: 277, distance: 344.0
click at [88, 277] on body "Menu Orders order @indg lobal .ae" at bounding box center [784, 282] width 1568 height 565
paste input "ankit.dixit"
type input "[EMAIL_ADDRESS][DOMAIN_NAME]"
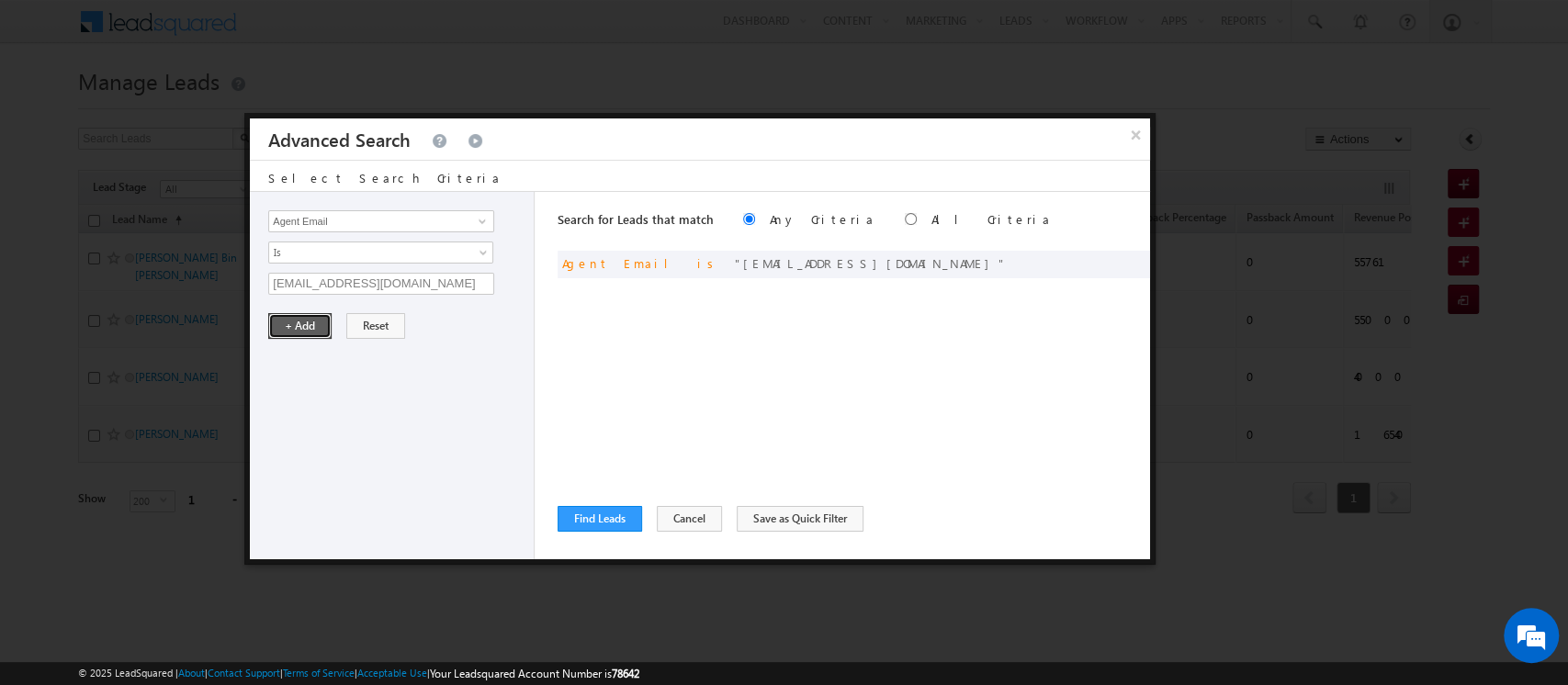
click at [286, 320] on button "+ Add" at bounding box center [300, 326] width 63 height 26
click at [595, 510] on button "Find Leads" at bounding box center [600, 519] width 85 height 26
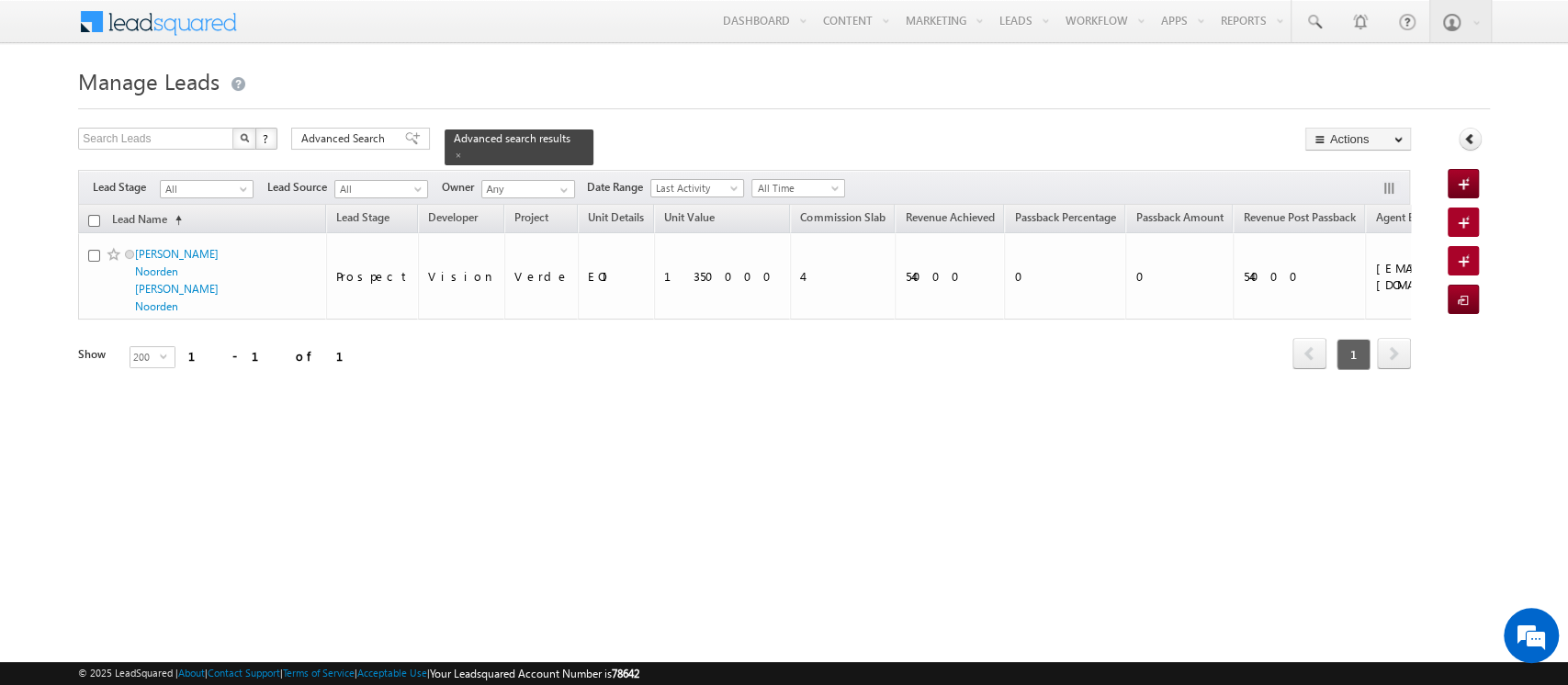
click at [91, 215] on input "checkbox" at bounding box center [94, 221] width 12 height 12
checkbox input "true"
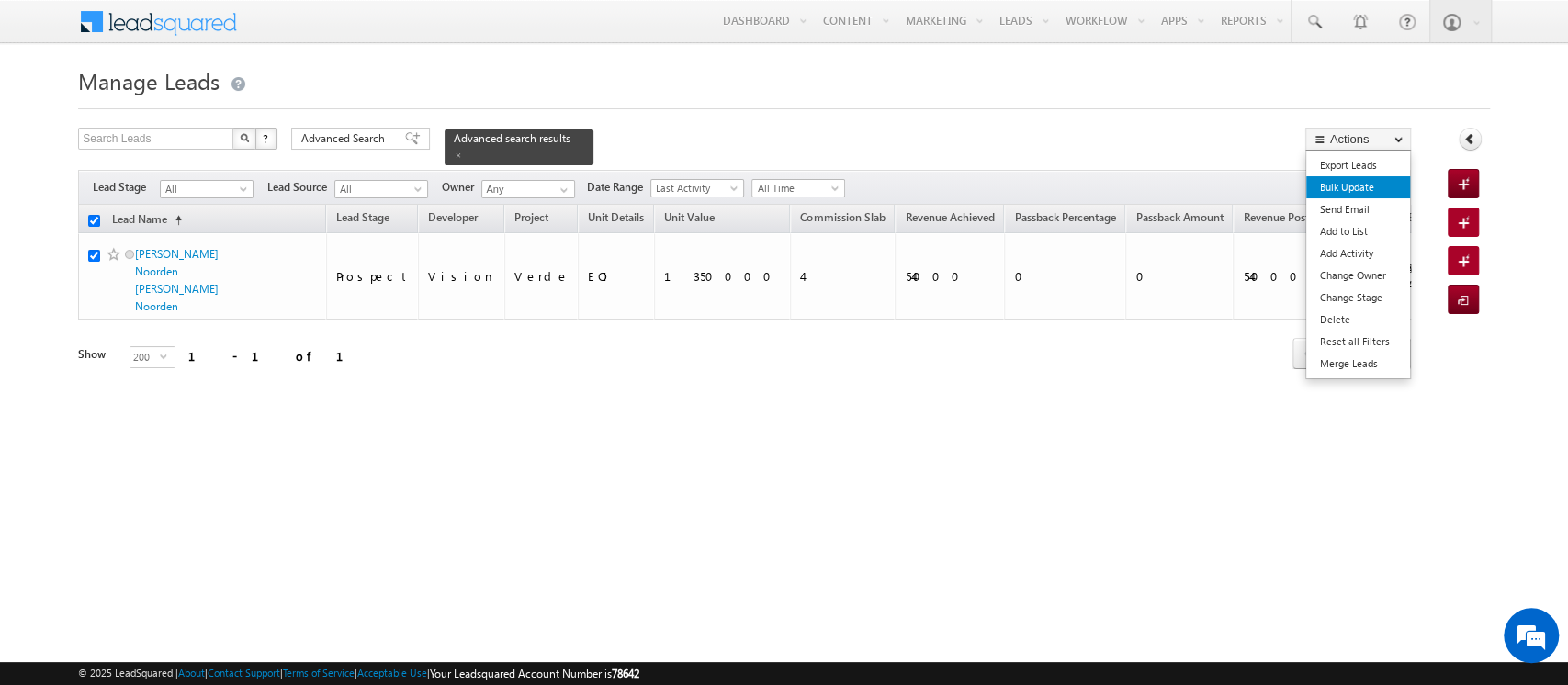
click at [1353, 190] on link "Bulk Update" at bounding box center [1357, 188] width 104 height 22
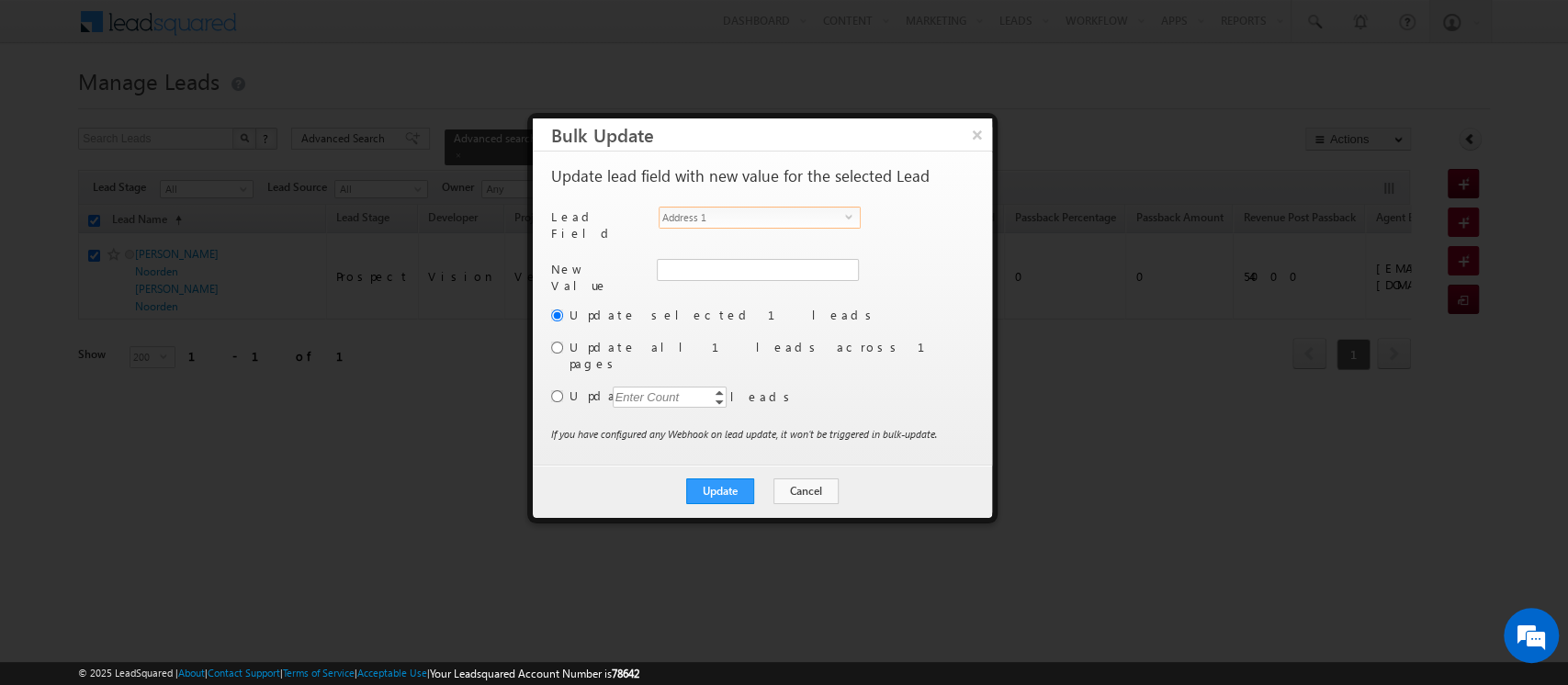
click at [692, 218] on span "Address 1" at bounding box center [752, 217] width 186 height 20
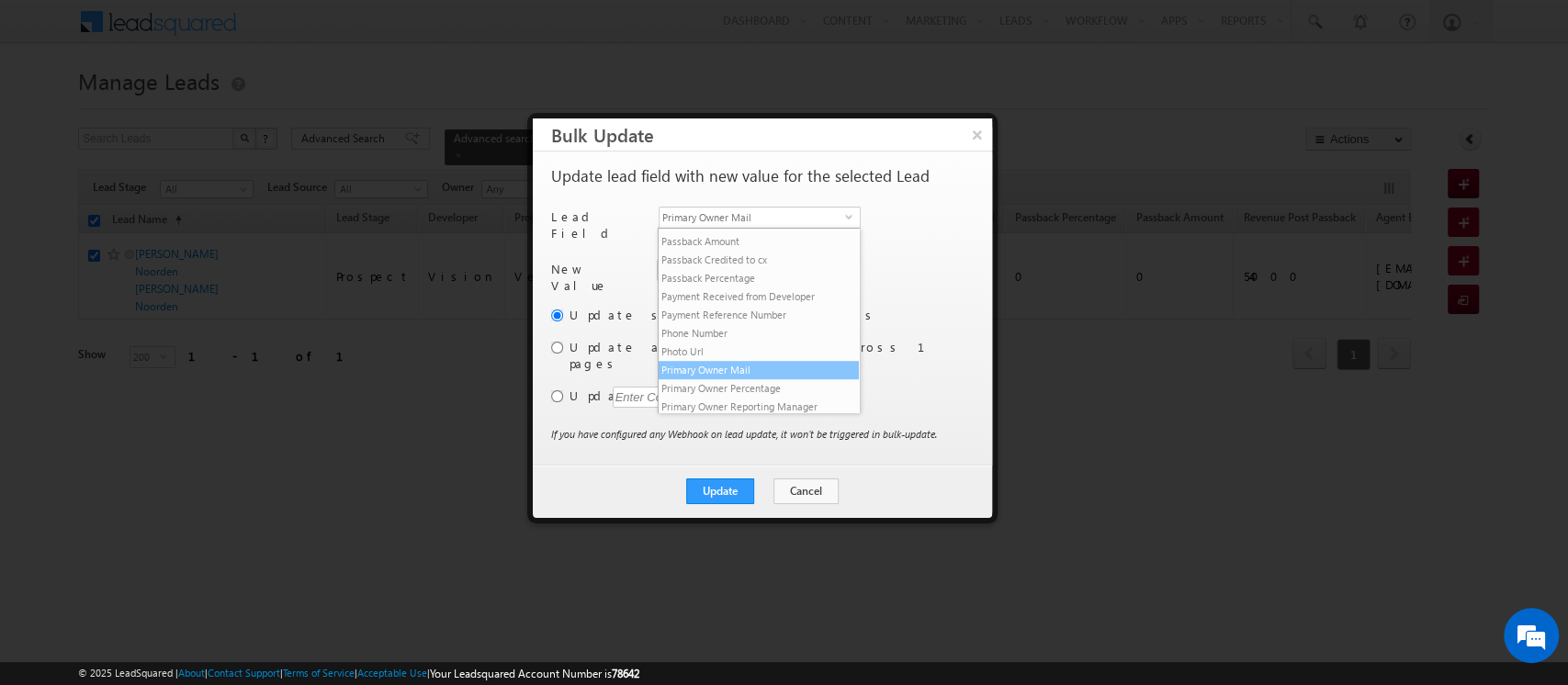
click at [727, 379] on li "Primary Owner Mail" at bounding box center [758, 370] width 200 height 19
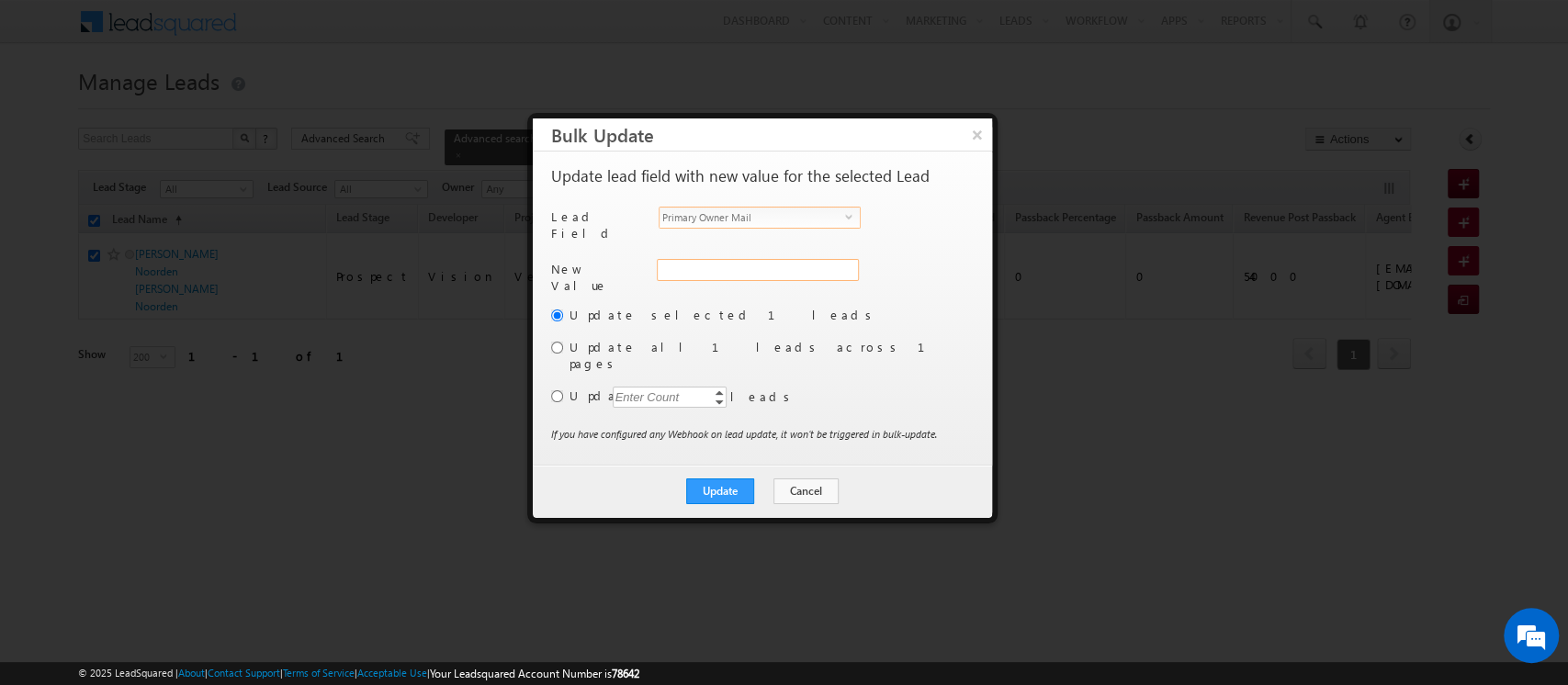
click at [701, 260] on input "Primary Owner Mail" at bounding box center [757, 269] width 202 height 22
paste input "[EMAIL_ADDRESS][DOMAIN_NAME]"
type input "[EMAIL_ADDRESS][DOMAIN_NAME]"
click at [732, 479] on button "Update" at bounding box center [719, 492] width 68 height 26
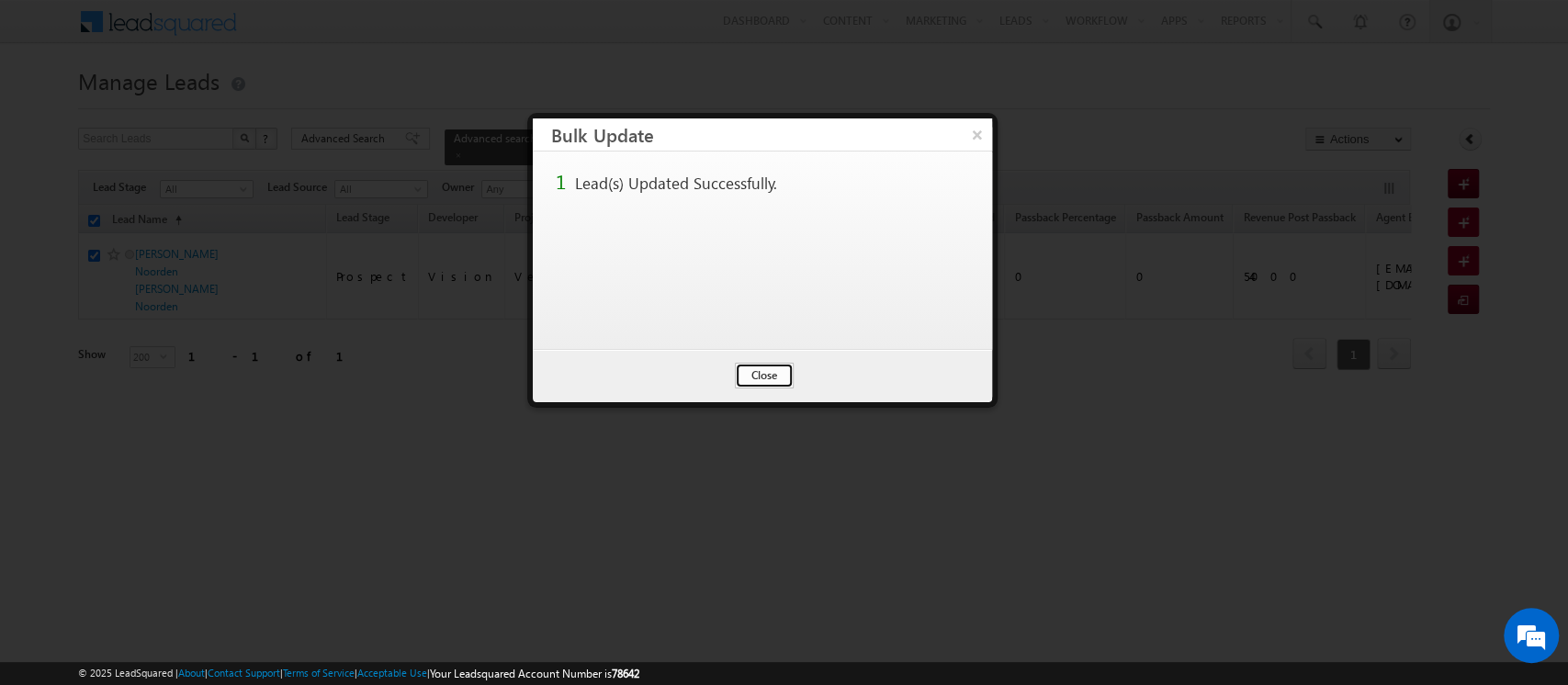
click at [775, 367] on button "Close" at bounding box center [765, 376] width 59 height 26
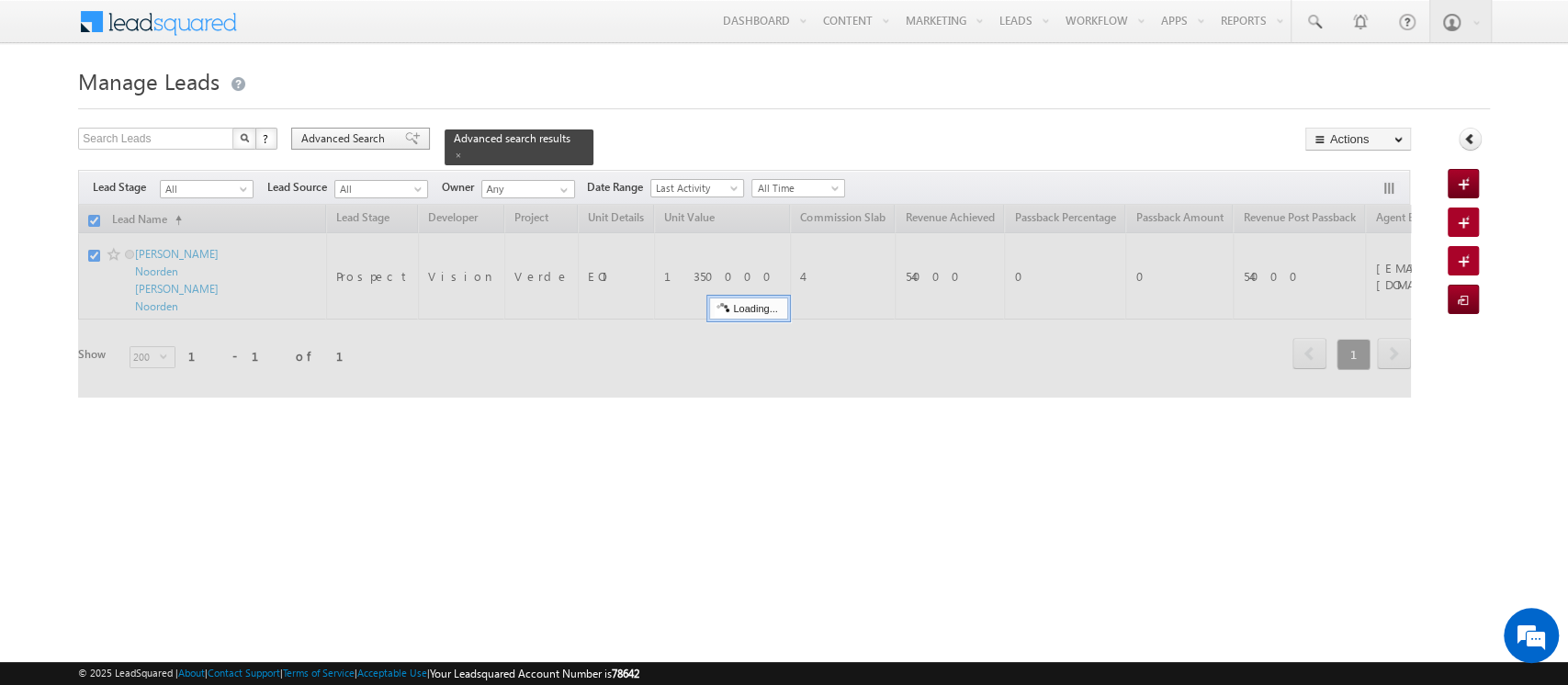
checkbox input "false"
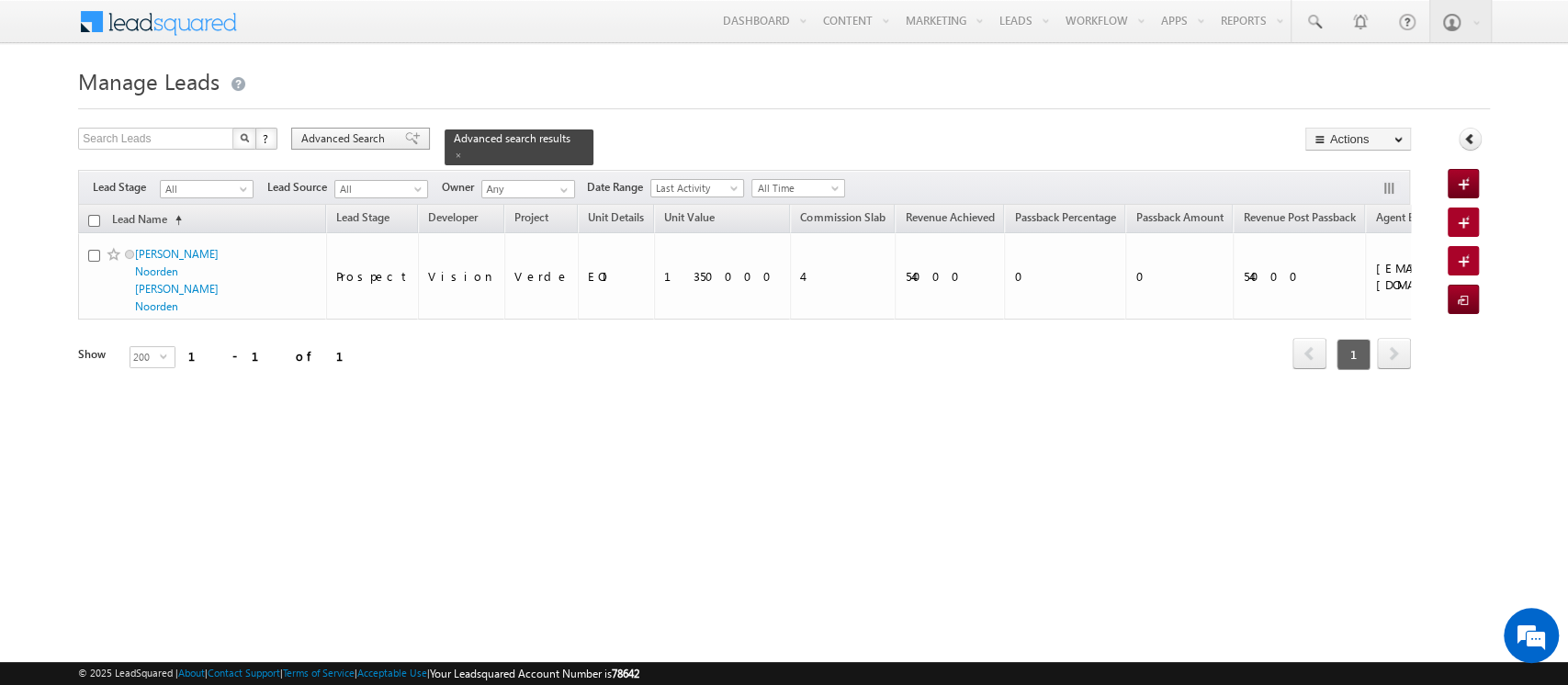
click at [341, 134] on span "Advanced Search" at bounding box center [345, 138] width 89 height 17
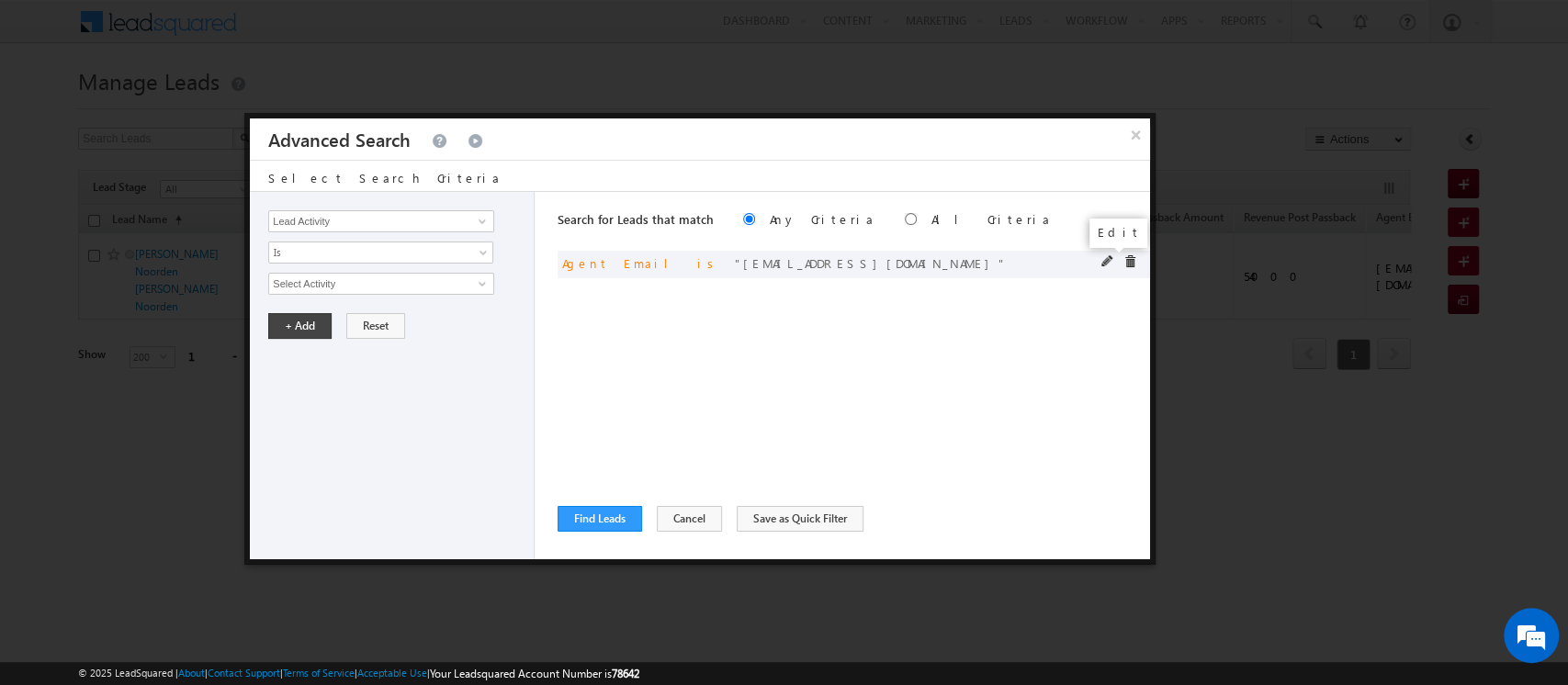
click at [1104, 261] on span at bounding box center [1107, 262] width 13 height 13
drag, startPoint x: 427, startPoint y: 280, endPoint x: 177, endPoint y: 261, distance: 250.7
click at [177, 261] on body "Menu Orders order @indg lobal .ae" at bounding box center [784, 261] width 1568 height 521
paste input "[PERSON_NAME].[PERSON_NAME]"
type input "[PERSON_NAME][EMAIL_ADDRESS][PERSON_NAME][DOMAIN_NAME]"
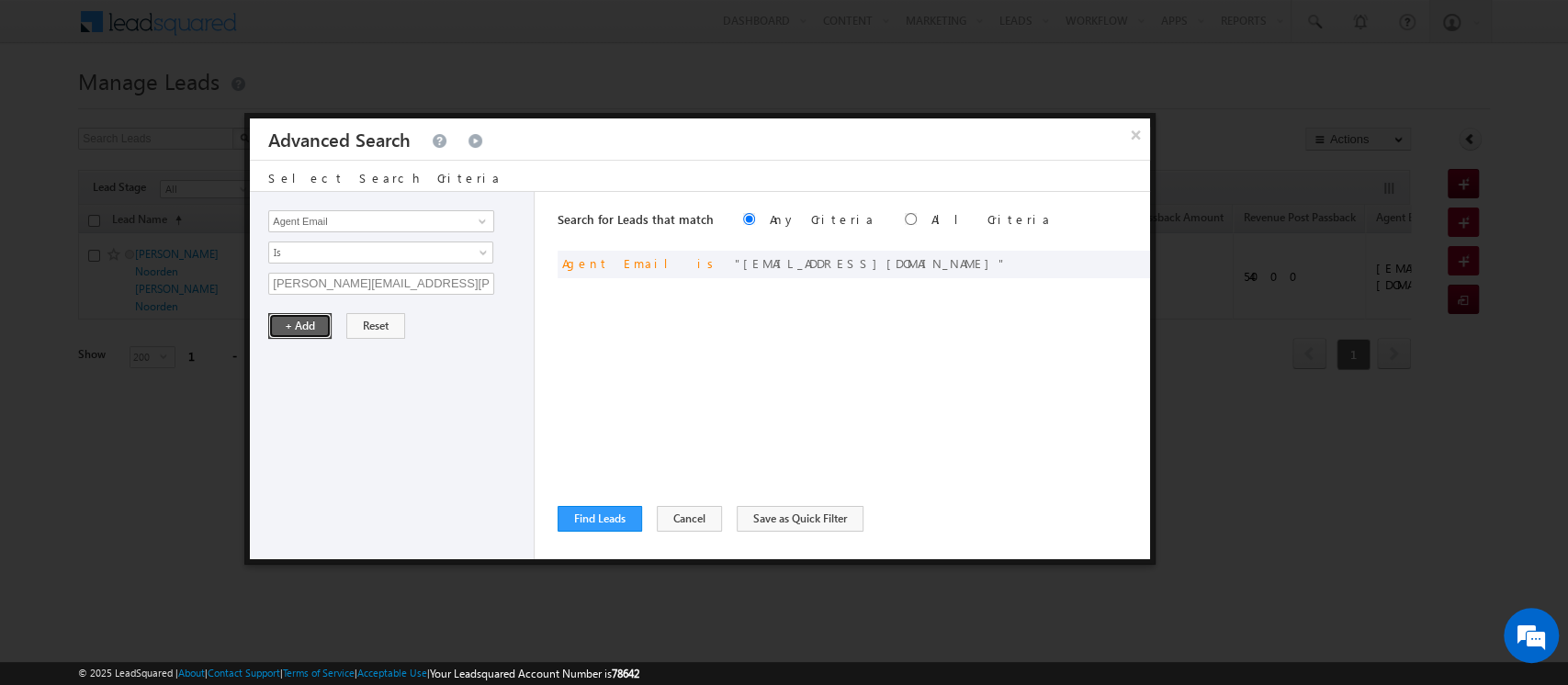
click at [278, 330] on button "+ Add" at bounding box center [300, 326] width 63 height 26
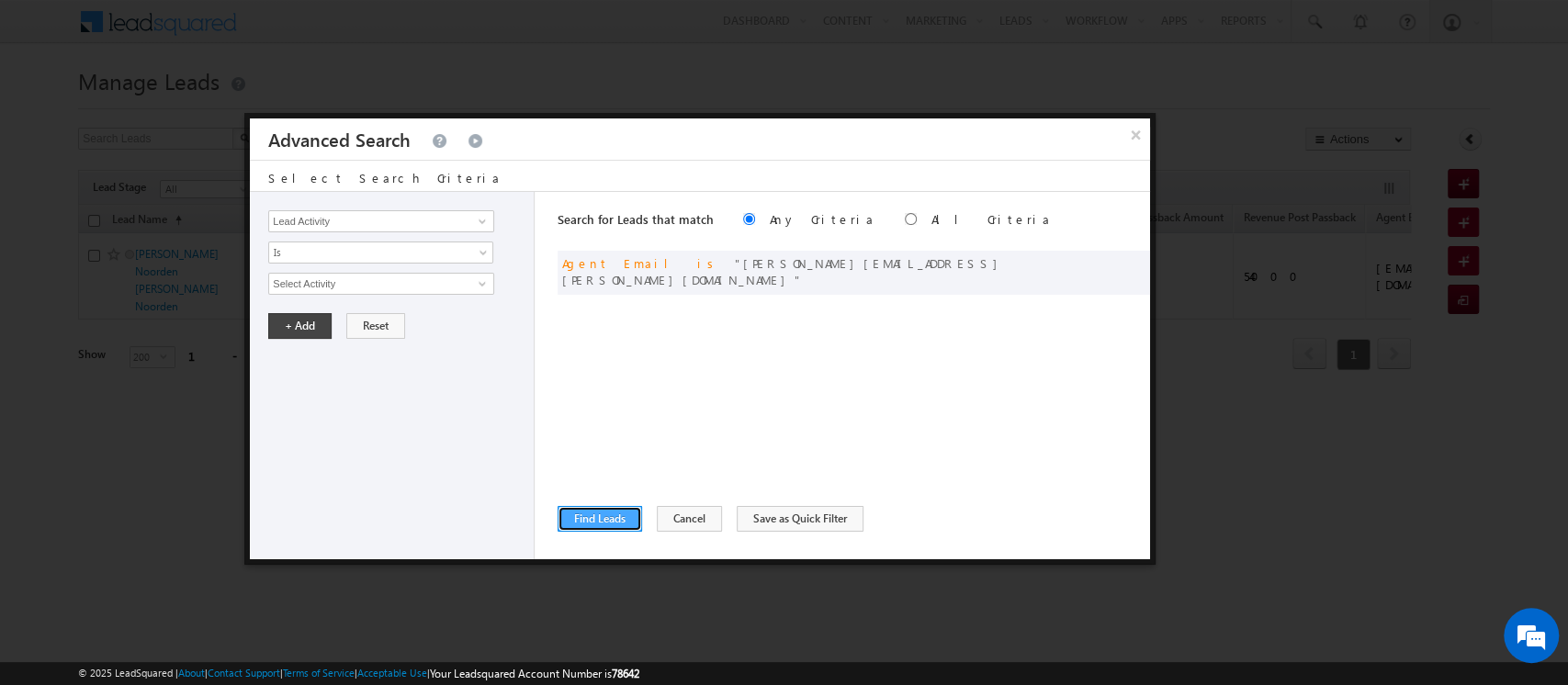
click at [589, 523] on button "Find Leads" at bounding box center [600, 519] width 85 height 26
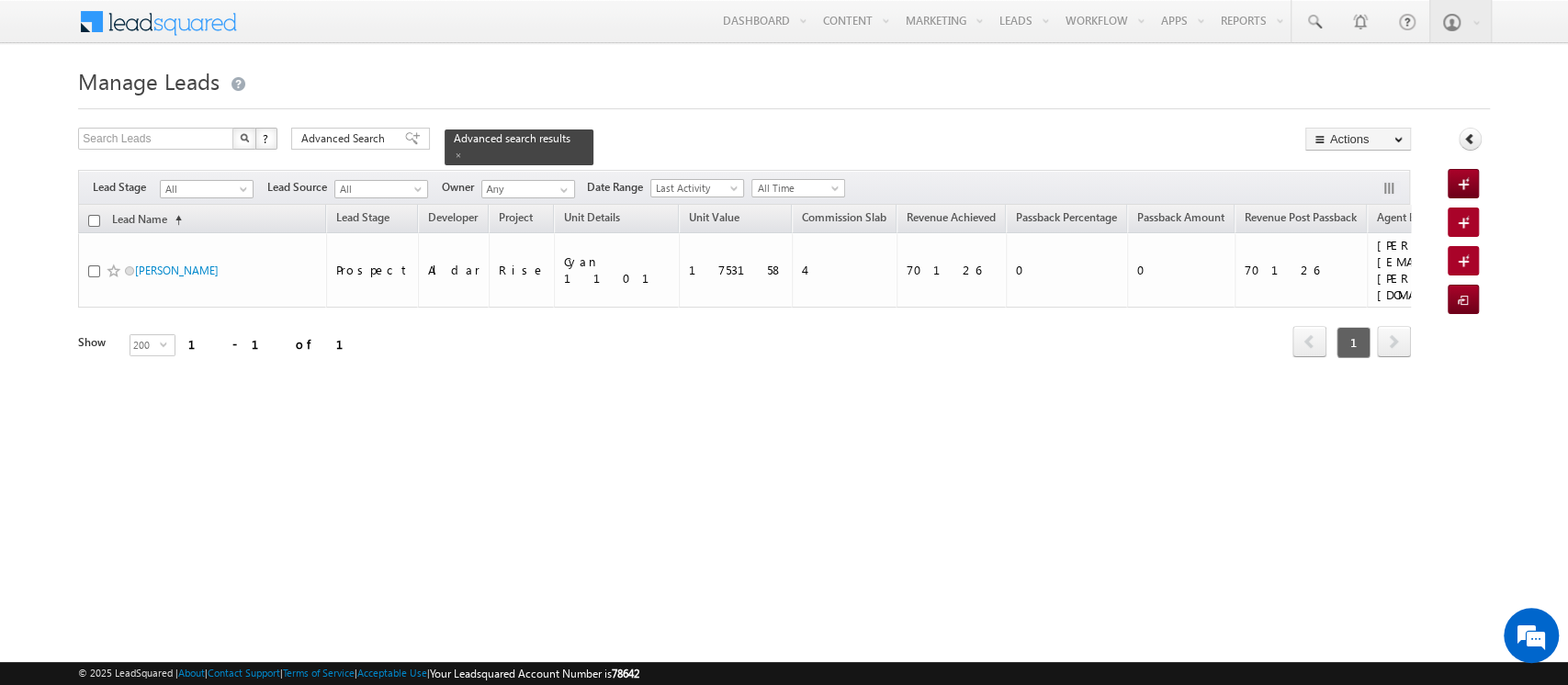
click at [97, 215] on input "checkbox" at bounding box center [94, 221] width 12 height 12
checkbox input "true"
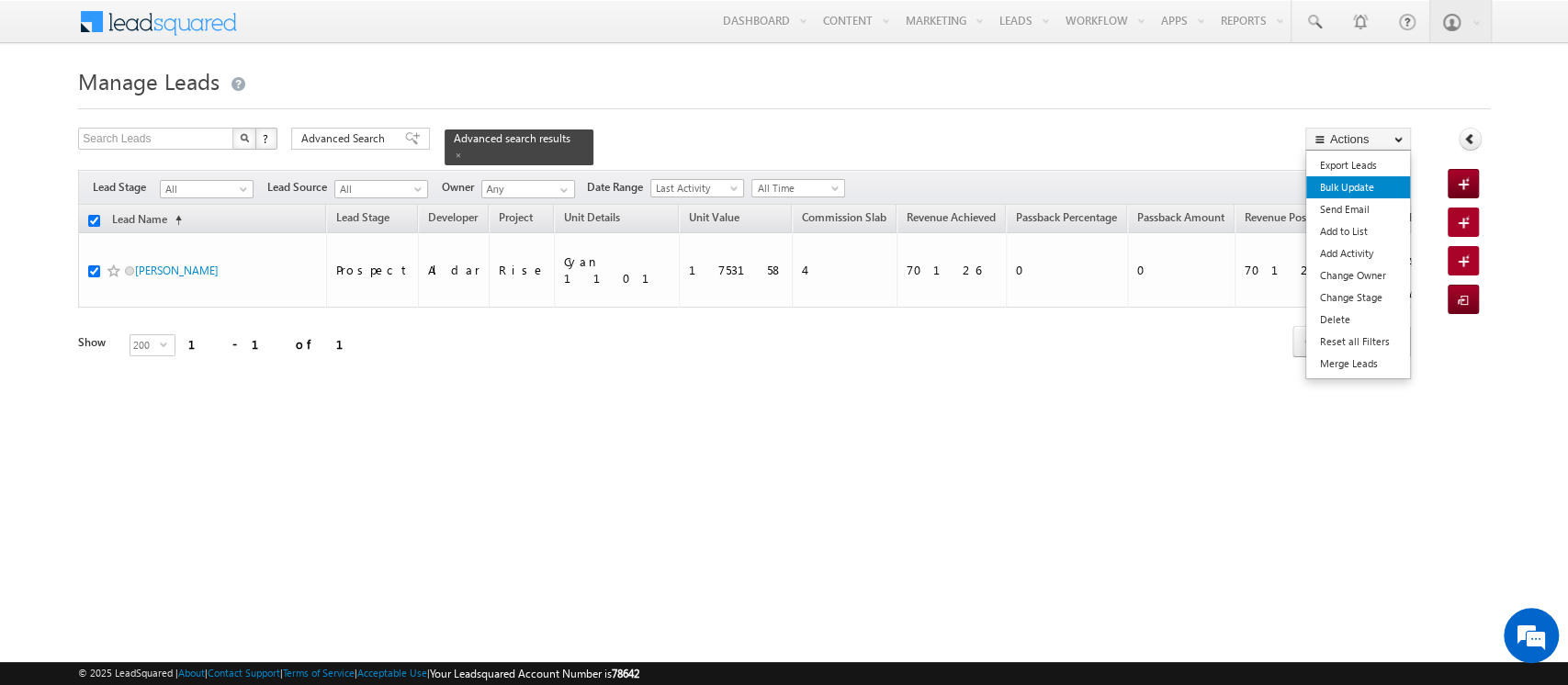
click at [1349, 184] on link "Bulk Update" at bounding box center [1357, 188] width 104 height 22
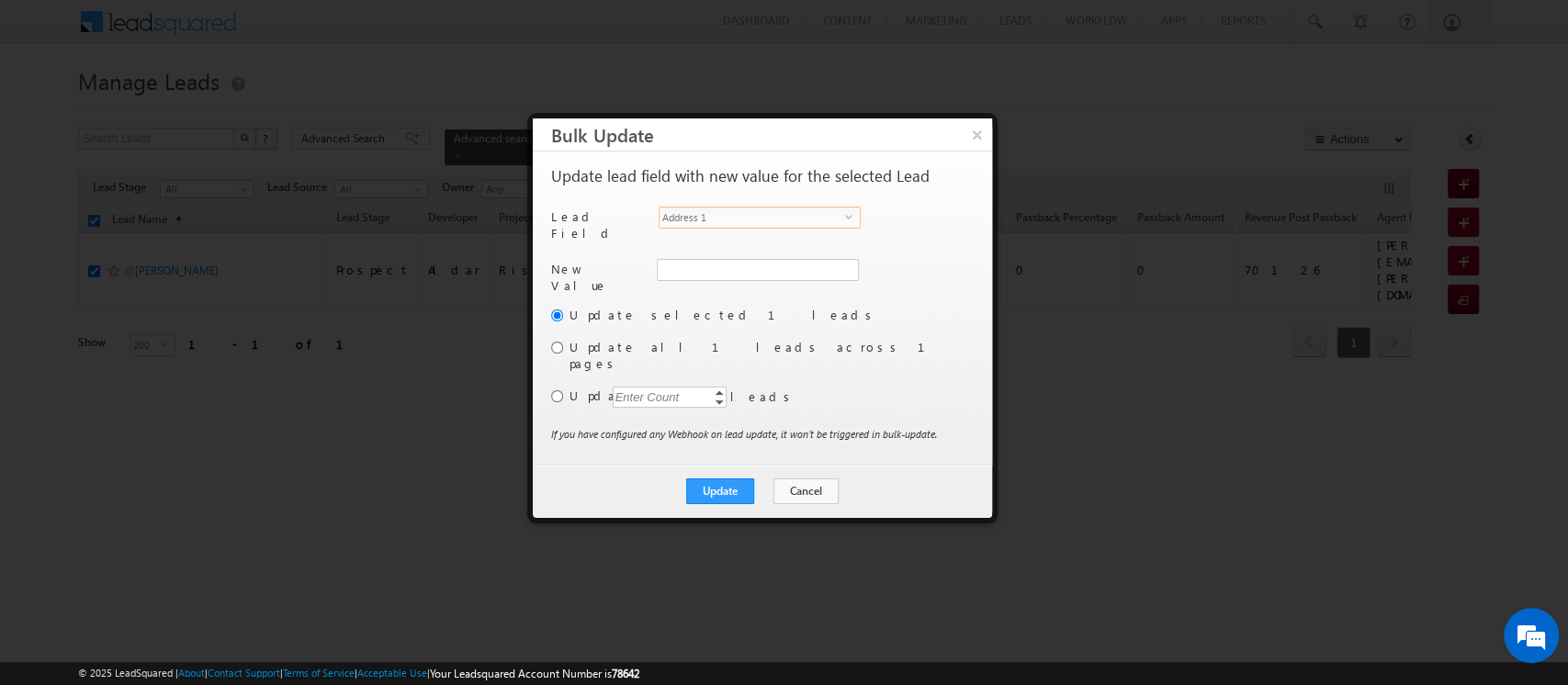
click at [802, 222] on span "Address 1" at bounding box center [752, 217] width 186 height 20
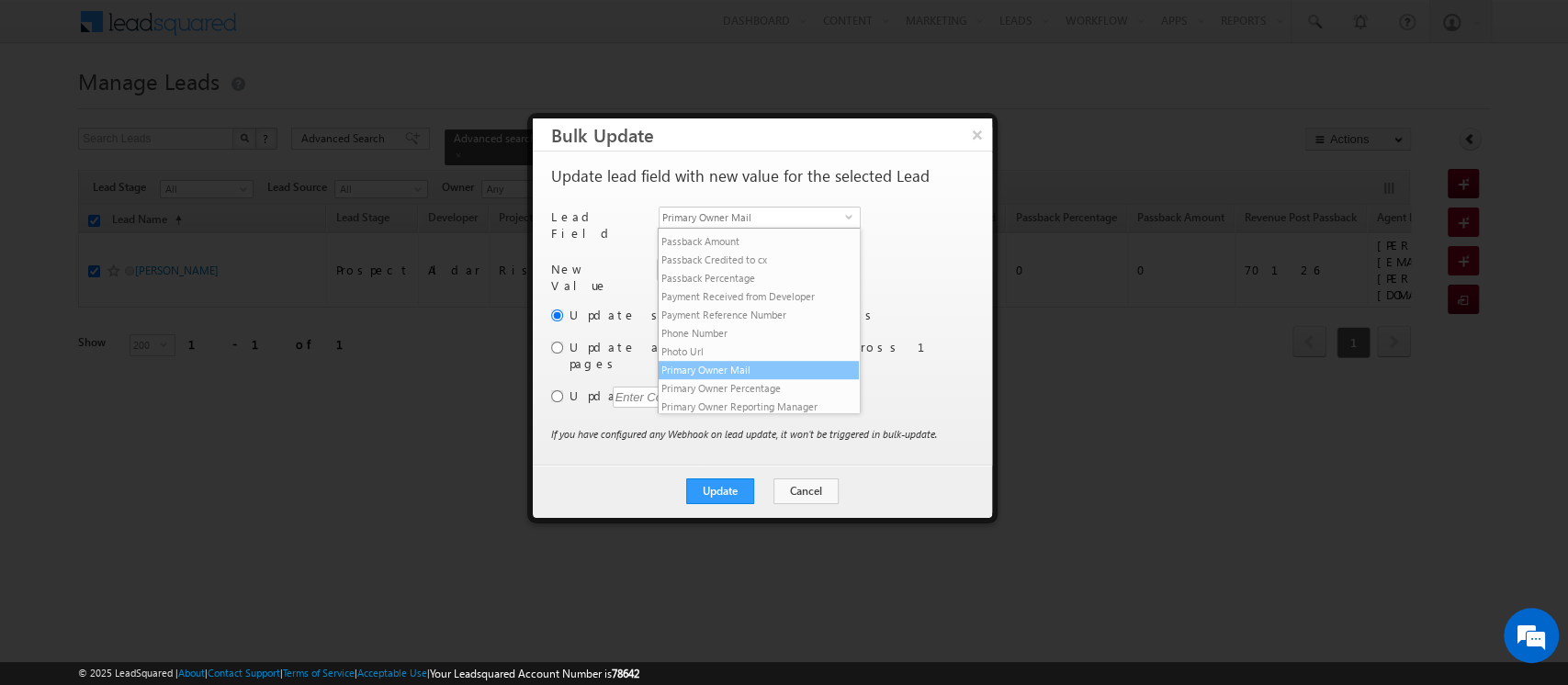
click at [758, 379] on li "Primary Owner Mail" at bounding box center [758, 370] width 200 height 19
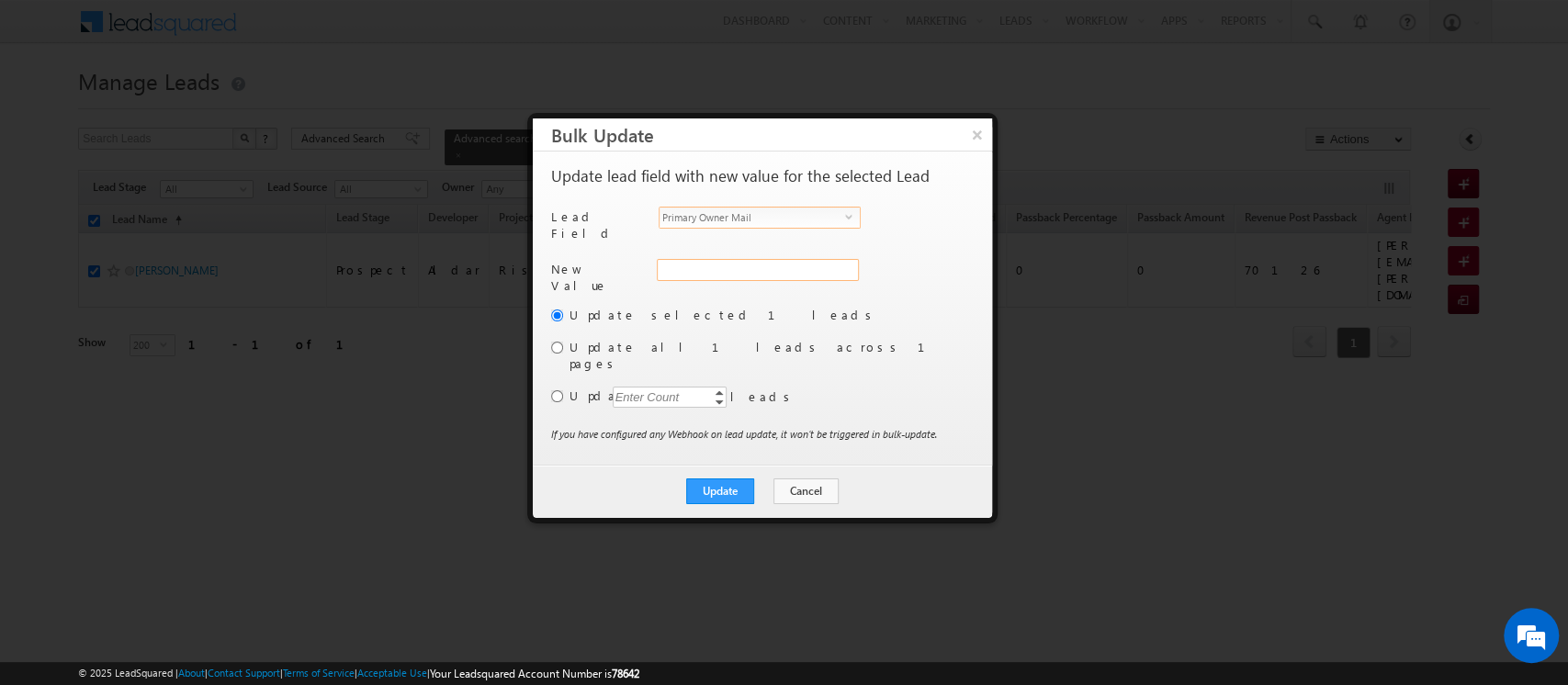
click at [692, 266] on input "Primary Owner Mail" at bounding box center [757, 269] width 202 height 22
paste input "[PERSON_NAME][EMAIL_ADDRESS][PERSON_NAME][DOMAIN_NAME]"
type input "[PERSON_NAME][EMAIL_ADDRESS][PERSON_NAME][DOMAIN_NAME]"
click at [728, 479] on button "Update" at bounding box center [719, 492] width 68 height 26
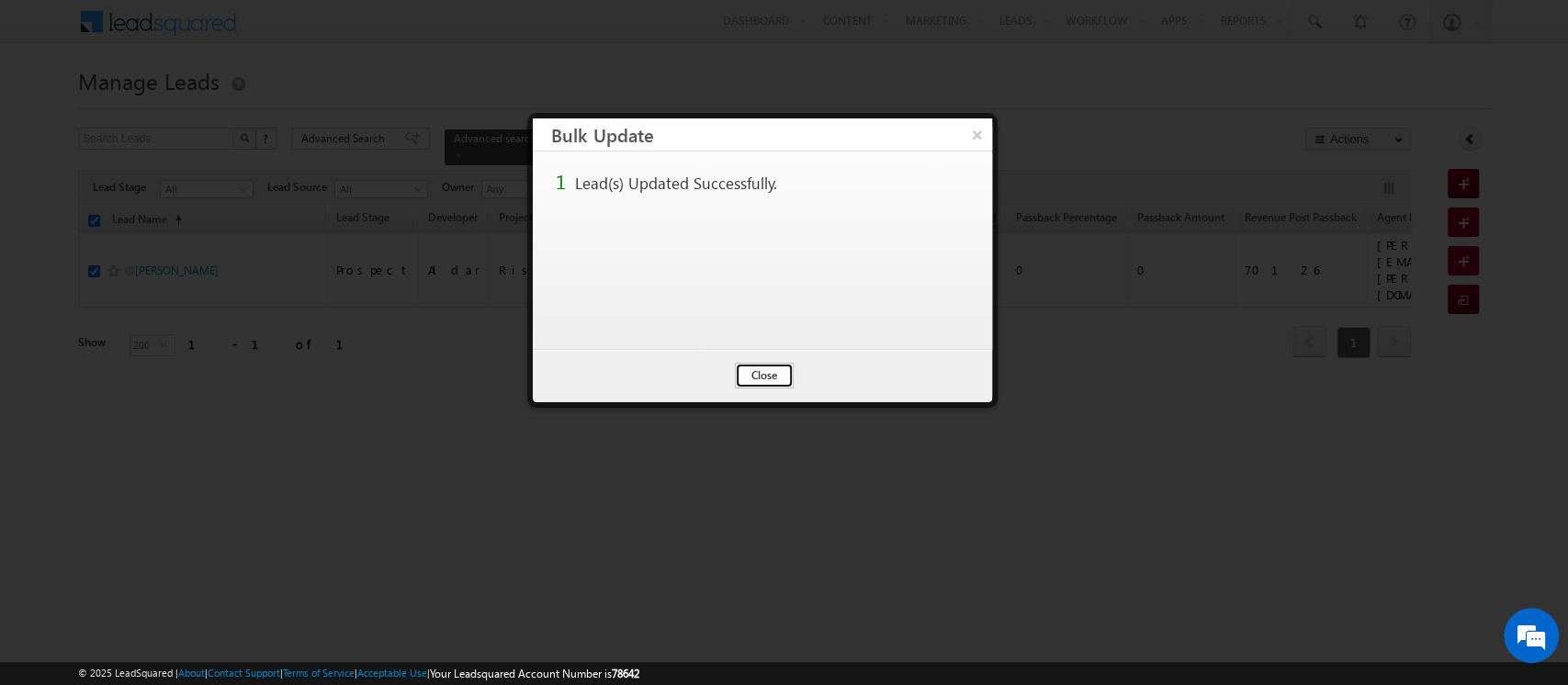
click at [762, 385] on button "Close" at bounding box center [765, 376] width 59 height 26
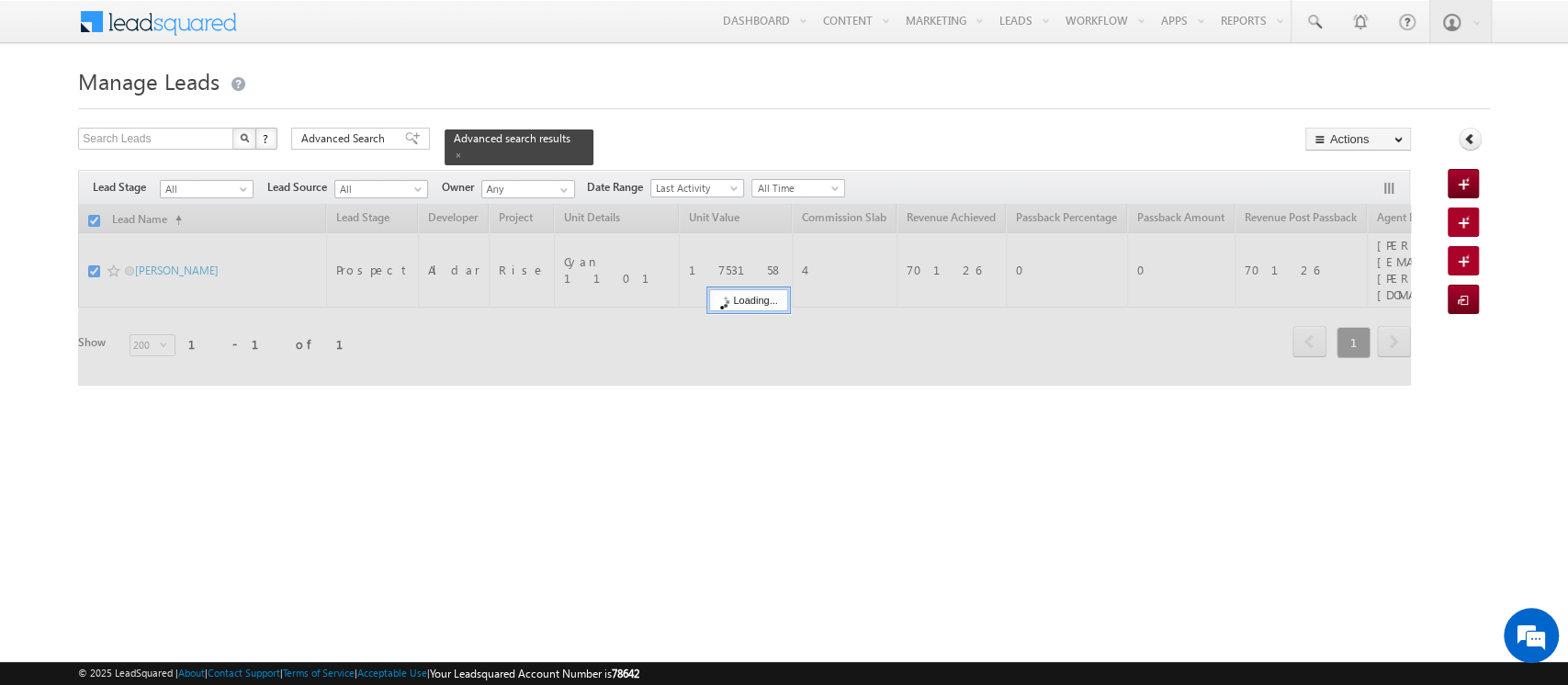
checkbox input "false"
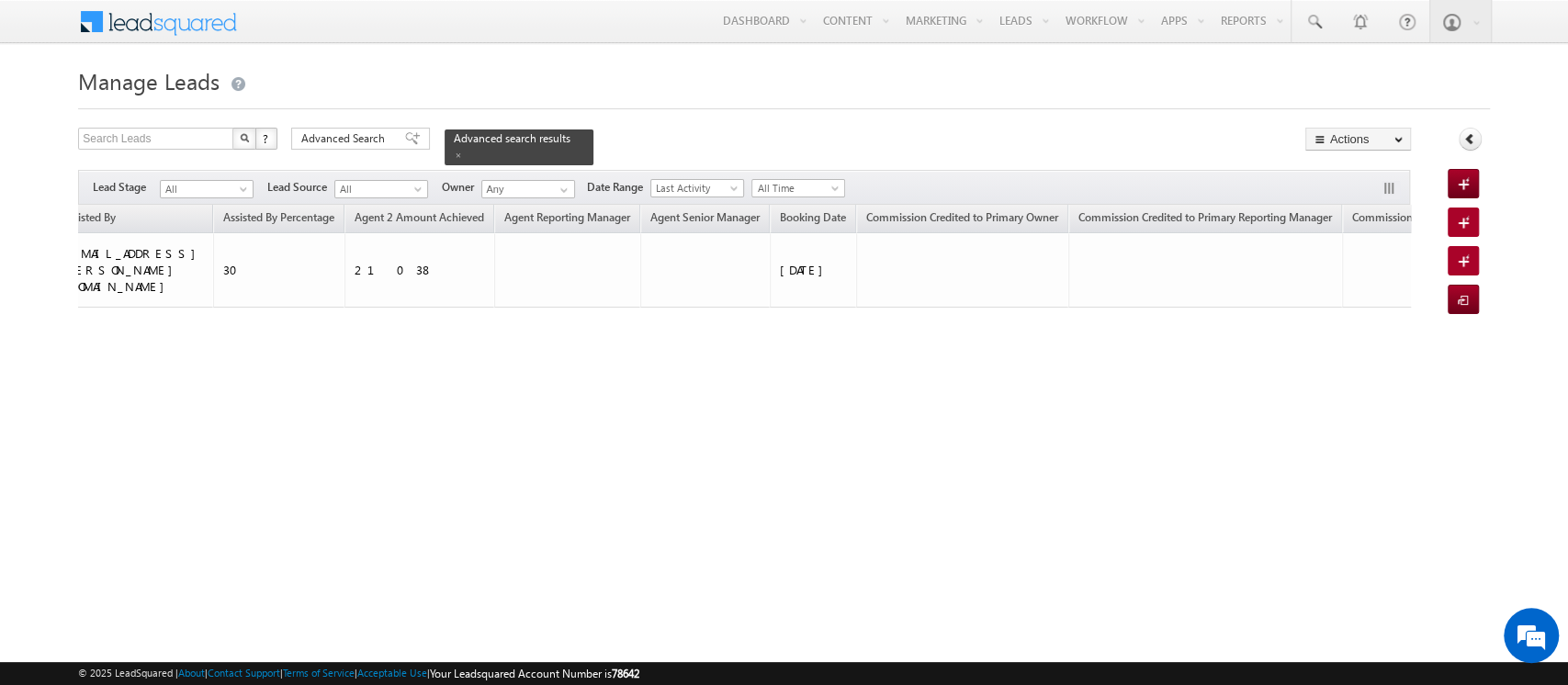
scroll to position [0, 1258]
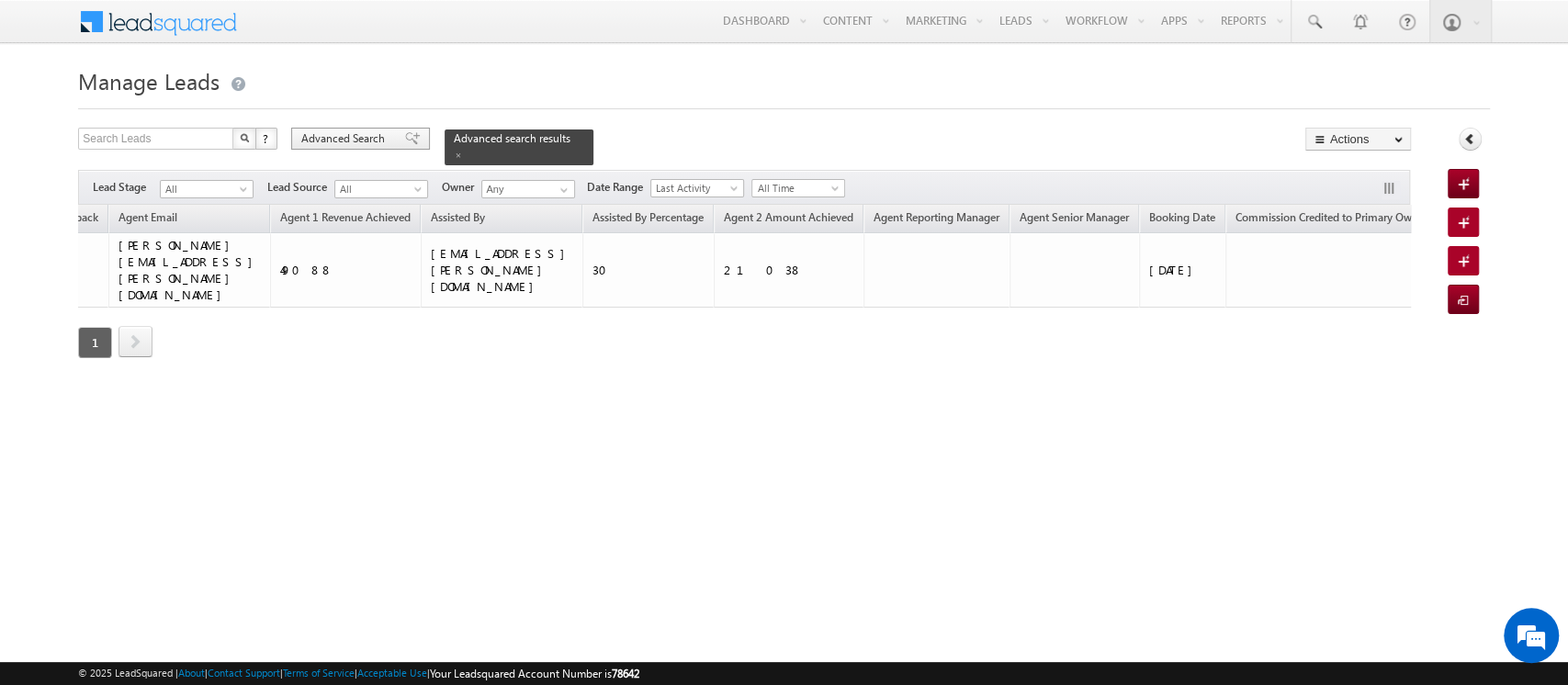
click at [391, 132] on div "Advanced Search" at bounding box center [360, 138] width 139 height 22
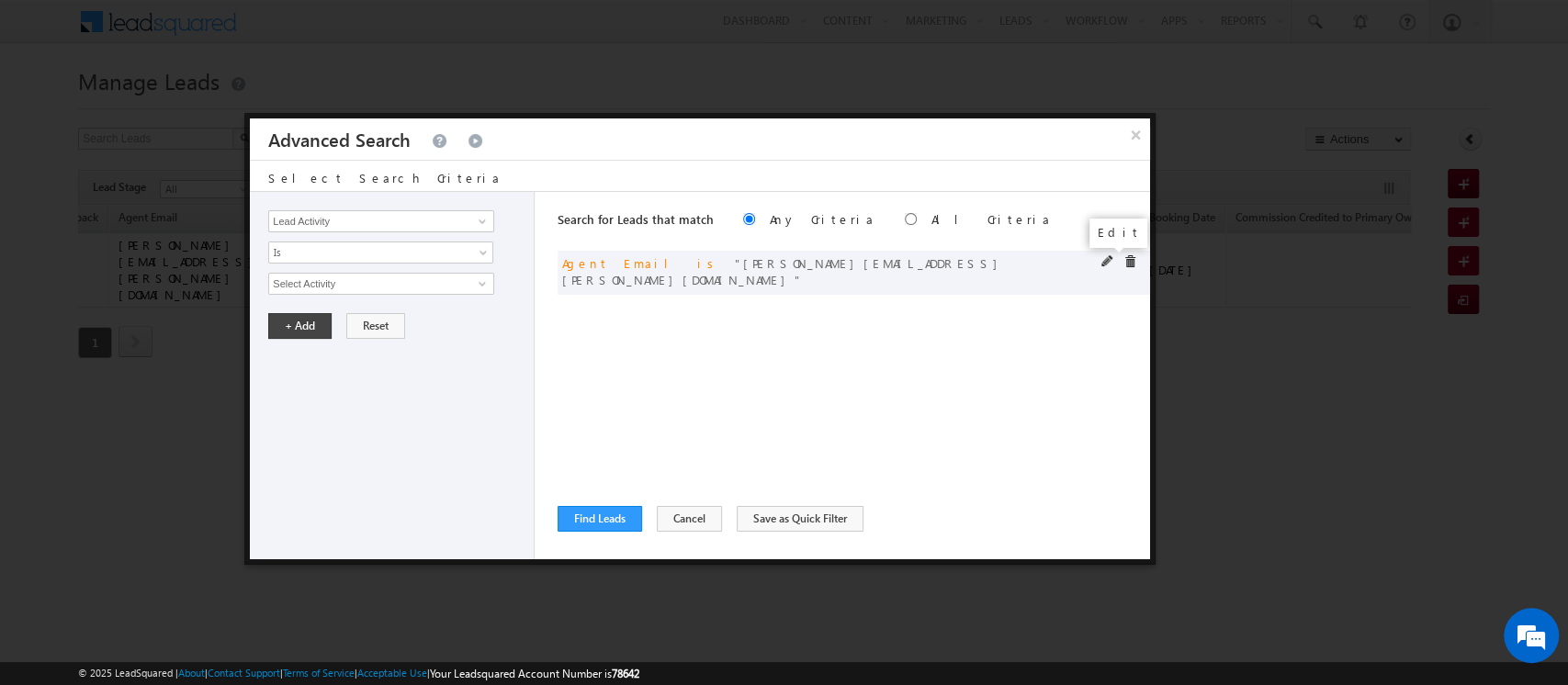
click at [1106, 259] on span at bounding box center [1107, 262] width 13 height 13
drag, startPoint x: 446, startPoint y: 283, endPoint x: 69, endPoint y: 262, distance: 377.6
click at [69, 262] on body "Menu Orders order @indg lobal .ae" at bounding box center [784, 261] width 1568 height 521
paste input "[EMAIL_ADDRESS][DOMAIN_NAME]"
type input "[EMAIL_ADDRESS][DOMAIN_NAME]"
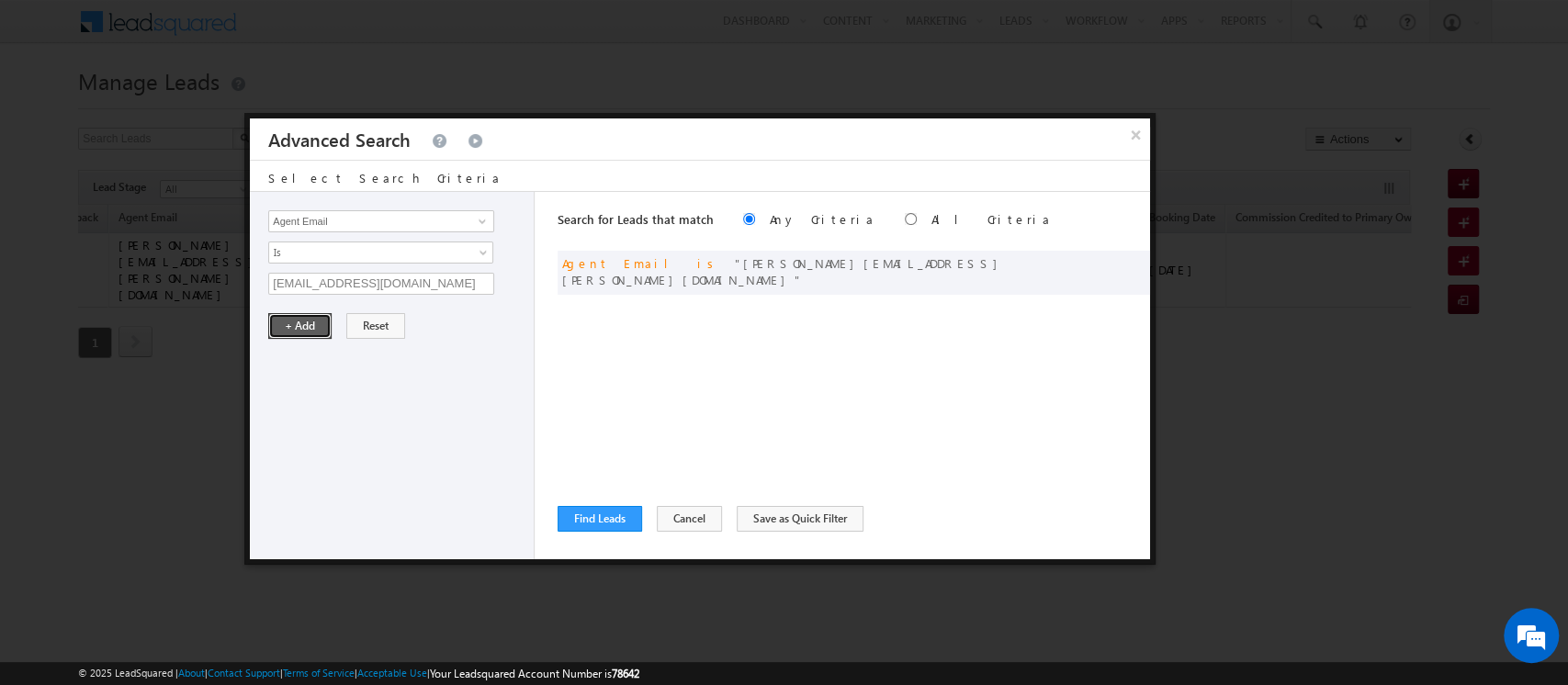
click at [290, 320] on button "+ Add" at bounding box center [300, 326] width 63 height 26
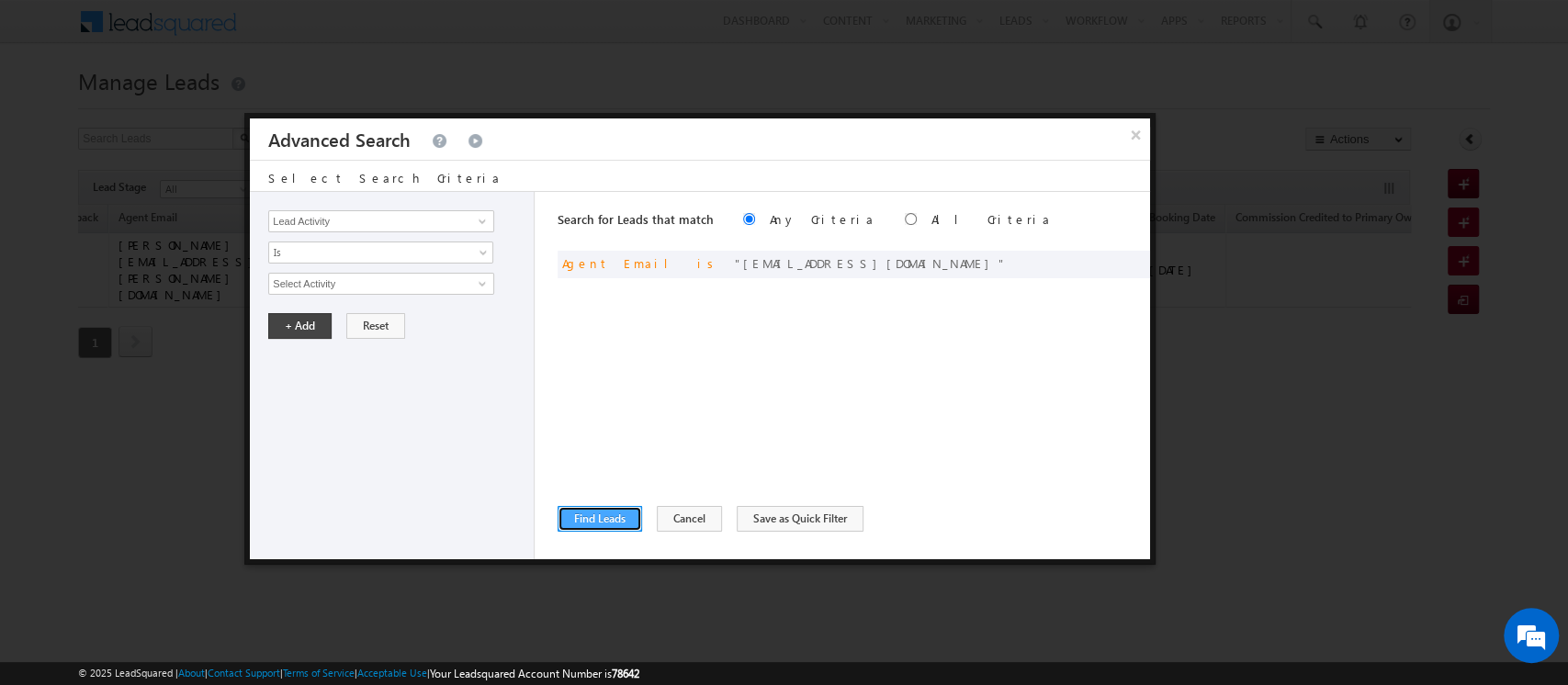
click at [594, 518] on button "Find Leads" at bounding box center [600, 519] width 85 height 26
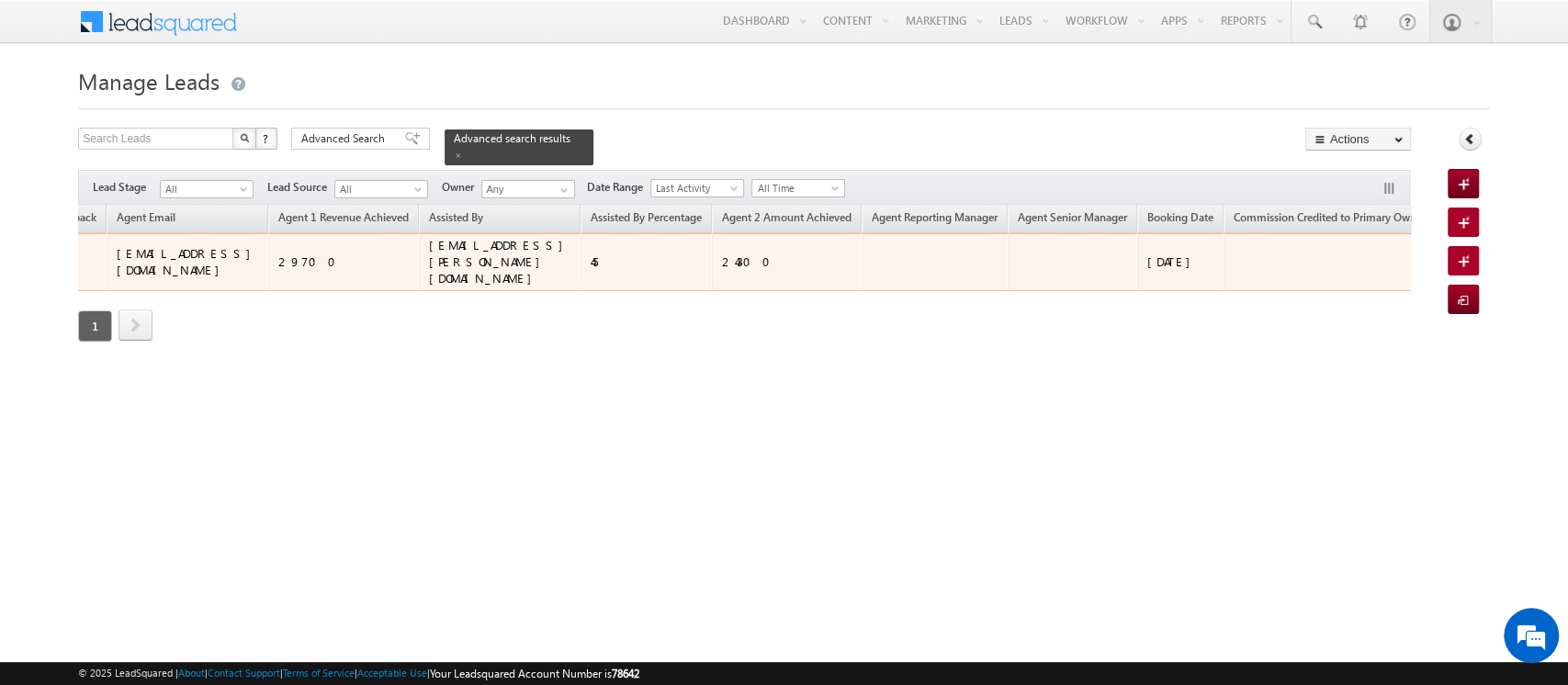
scroll to position [0, 0]
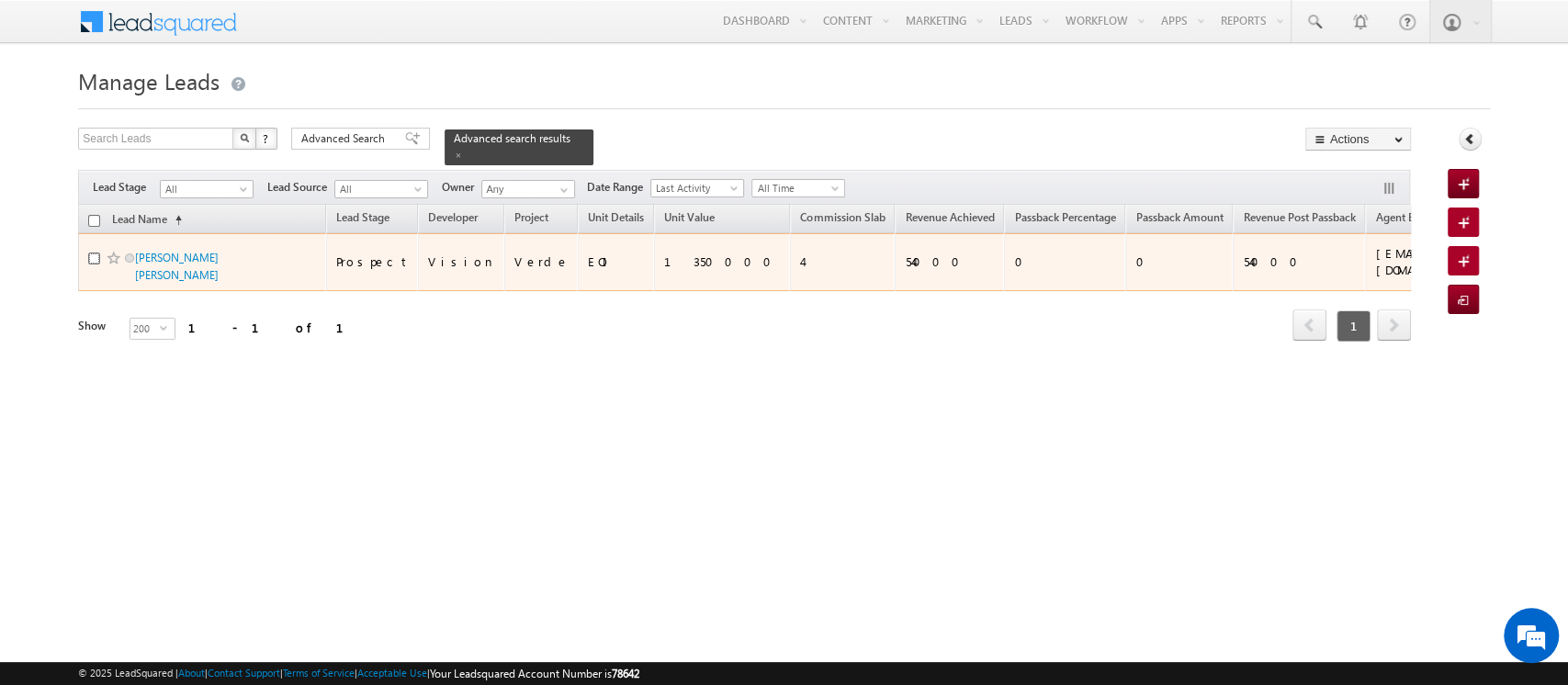
click at [94, 253] on input "checkbox" at bounding box center [94, 259] width 12 height 12
checkbox input "true"
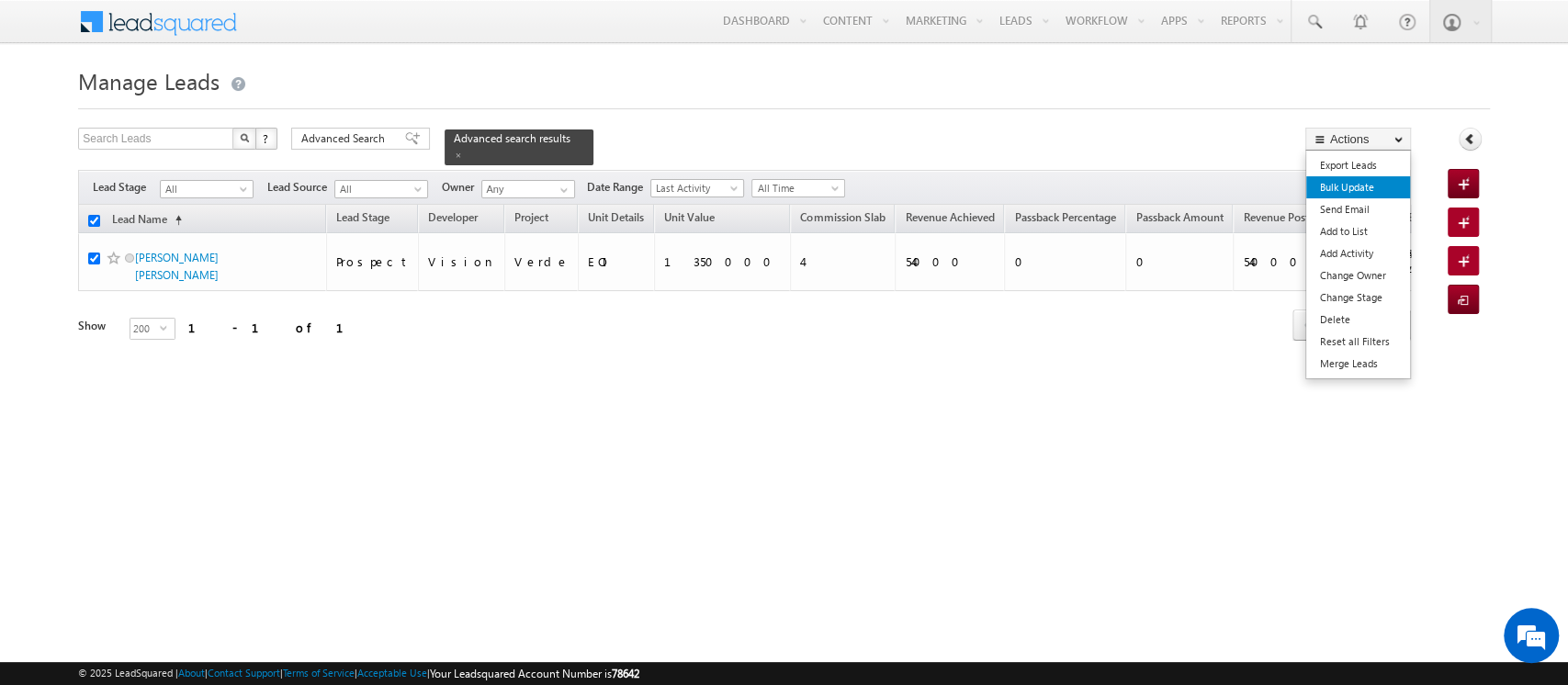
click at [1340, 187] on link "Bulk Update" at bounding box center [1357, 188] width 104 height 22
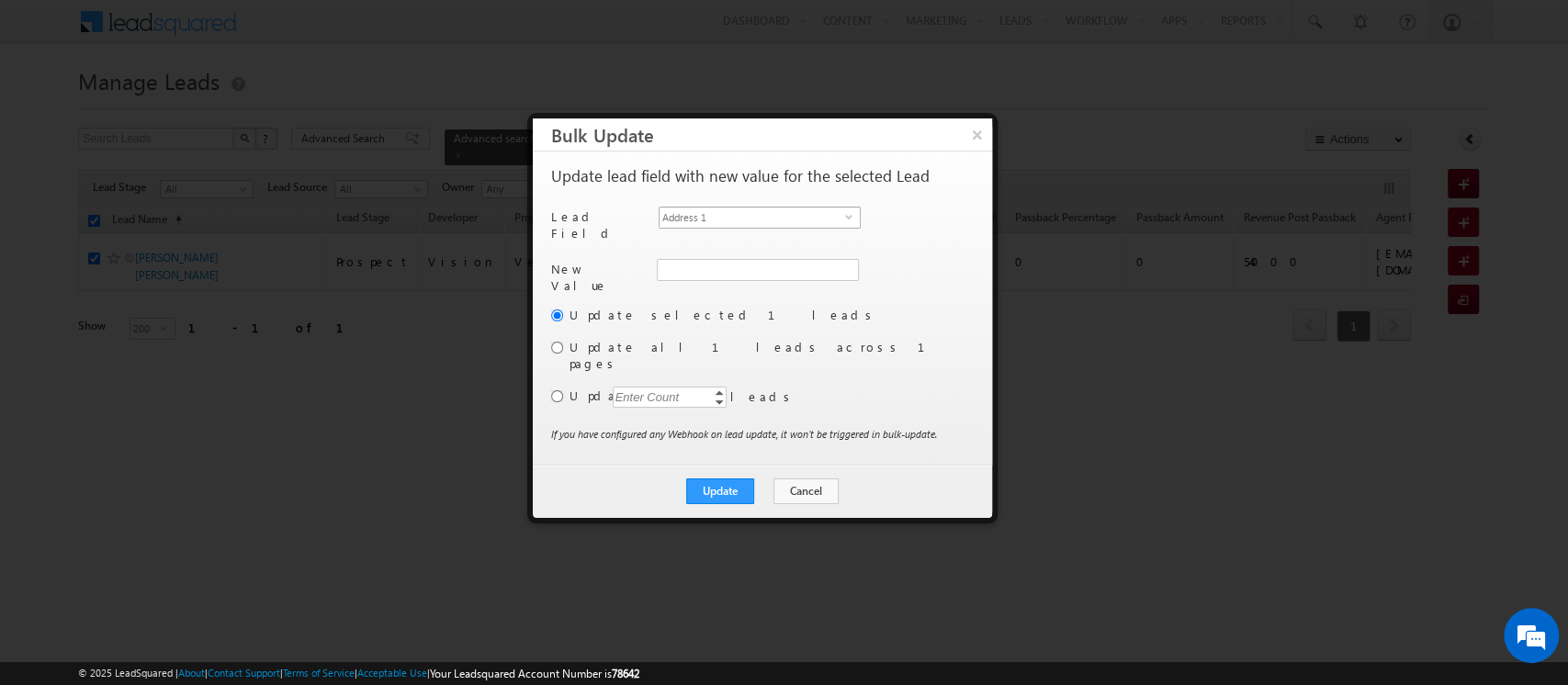
click at [736, 218] on span "Address 1" at bounding box center [752, 217] width 186 height 20
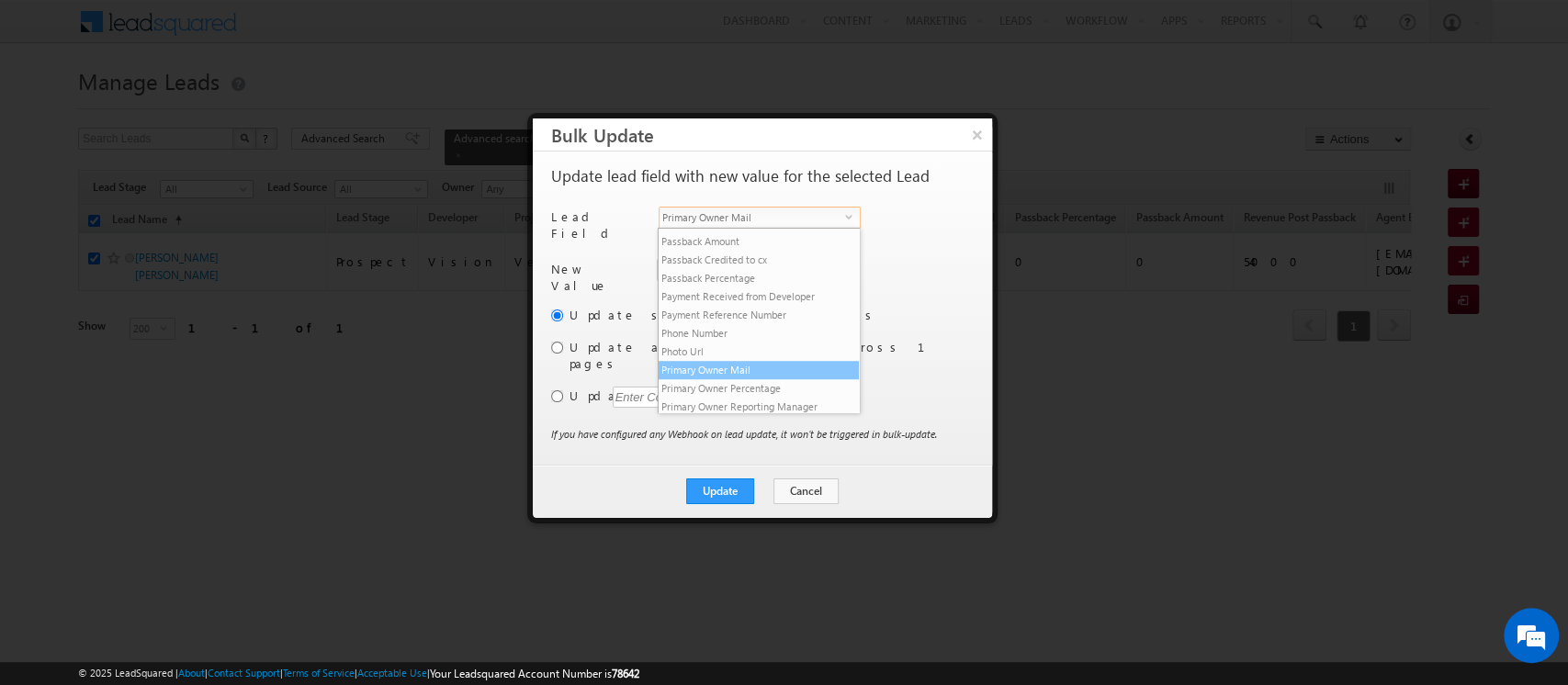
click at [758, 379] on li "Primary Owner Mail" at bounding box center [758, 370] width 200 height 19
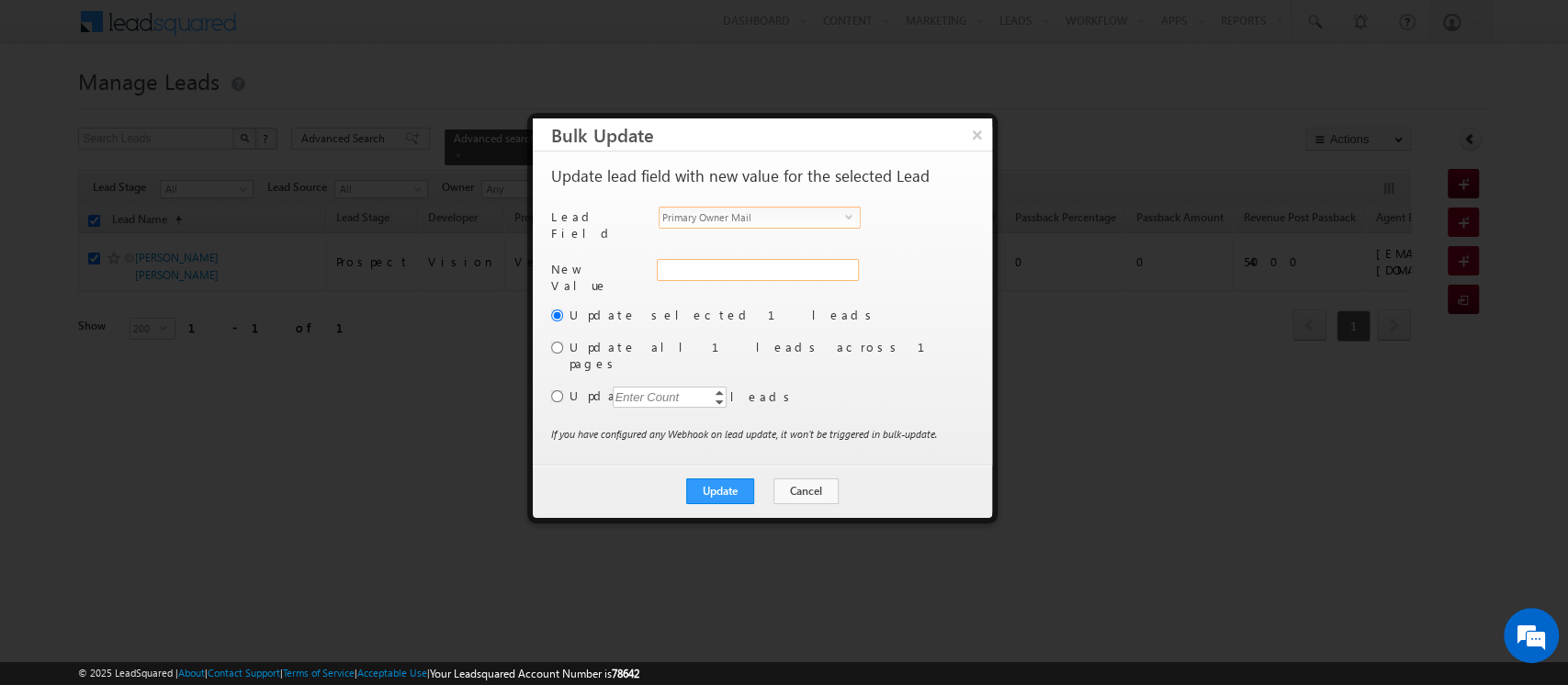
click at [716, 266] on input "Primary Owner Mail" at bounding box center [757, 269] width 202 height 22
paste input "[EMAIL_ADDRESS][DOMAIN_NAME]"
type input "[EMAIL_ADDRESS][DOMAIN_NAME]"
click at [724, 479] on button "Update" at bounding box center [719, 492] width 68 height 26
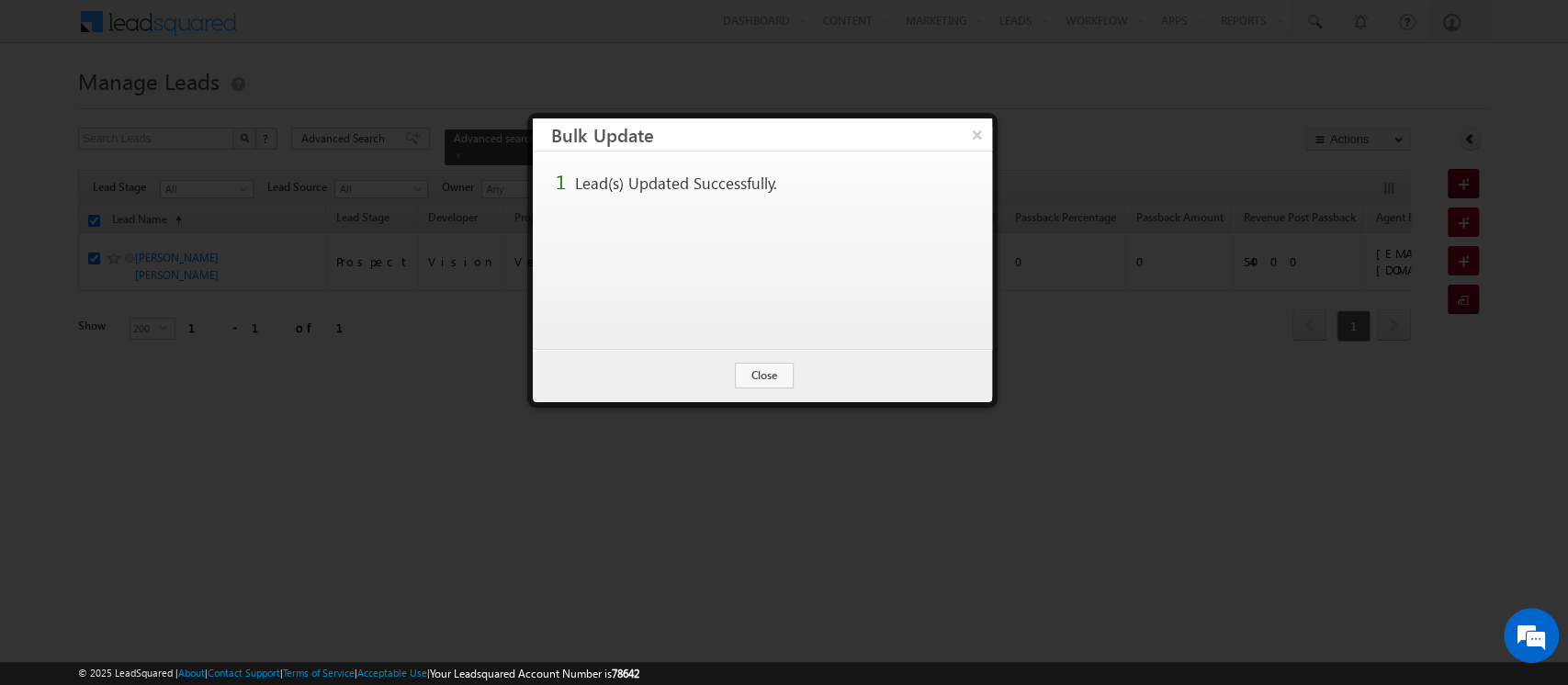
click at [761, 360] on div "Update Cancel Close" at bounding box center [762, 376] width 459 height 53
click at [763, 376] on button "Close" at bounding box center [765, 376] width 59 height 26
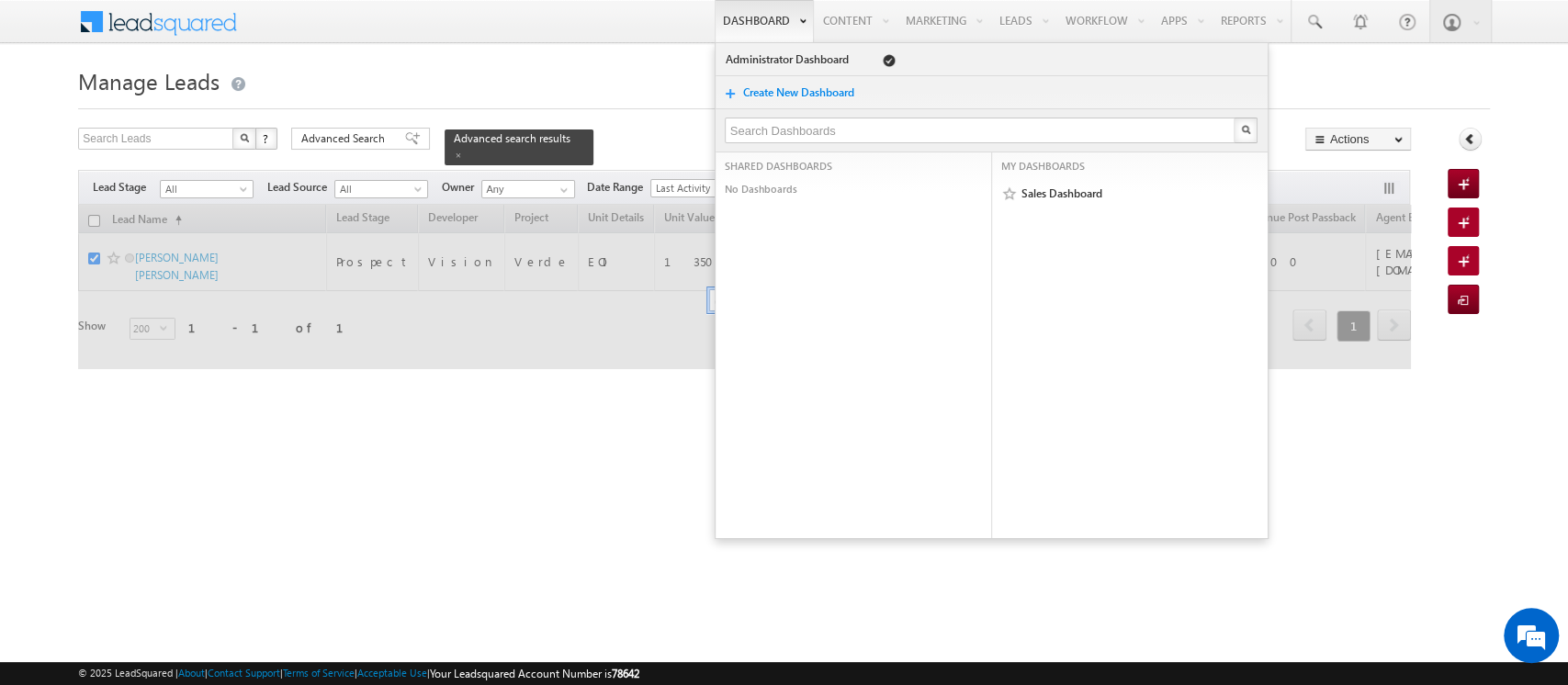
checkbox input "false"
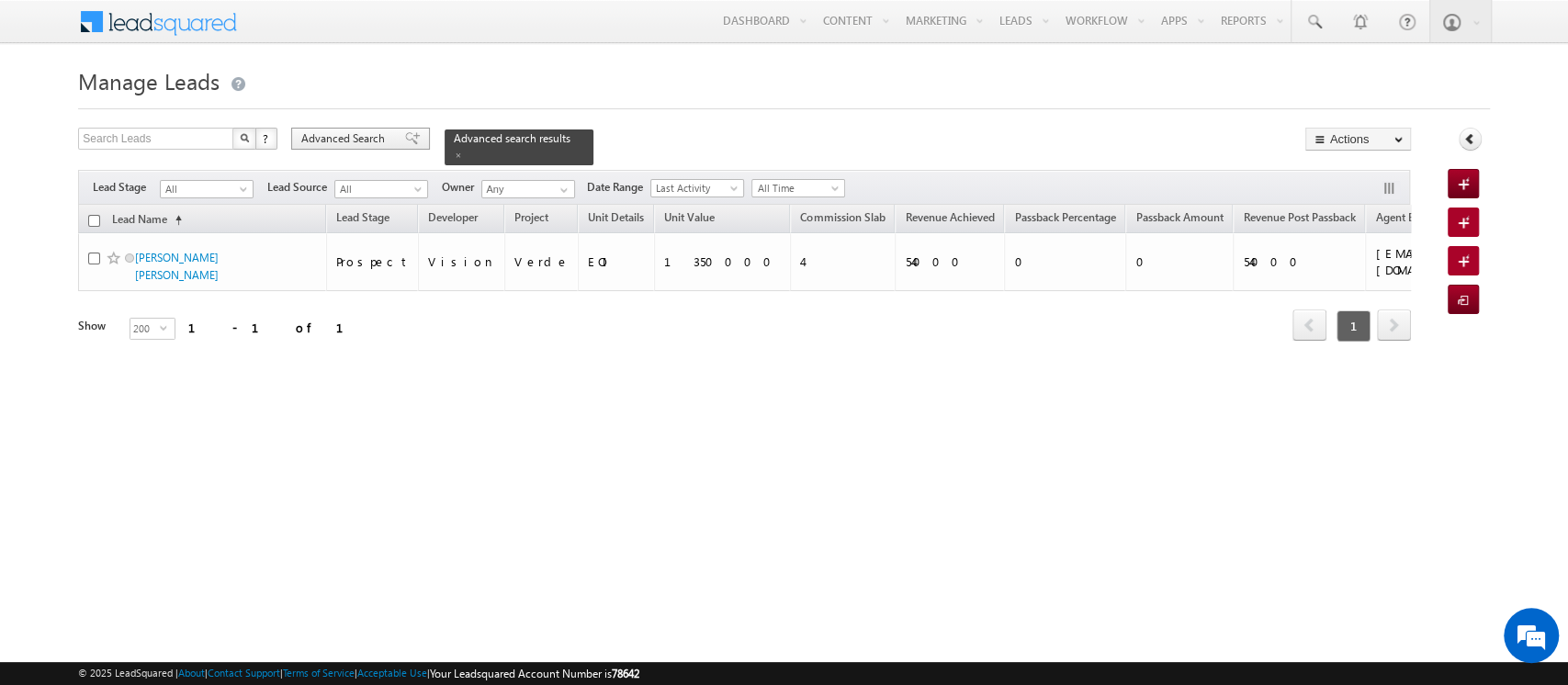
click at [332, 130] on span "Advanced Search" at bounding box center [345, 138] width 89 height 17
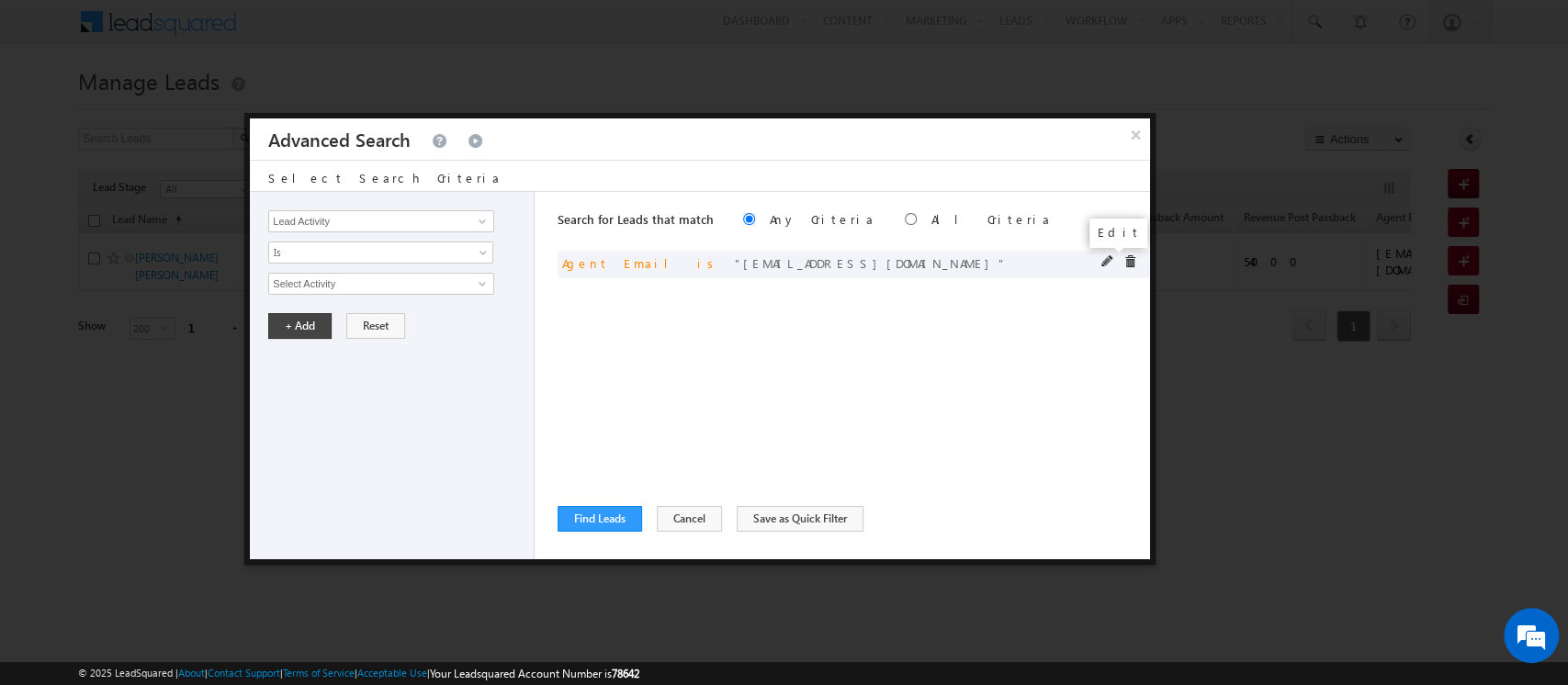
click at [1106, 262] on span at bounding box center [1107, 262] width 13 height 13
drag, startPoint x: 417, startPoint y: 284, endPoint x: 139, endPoint y: 299, distance: 278.4
click at [139, 299] on body "Menu Orders order @indg lobal .ae" at bounding box center [784, 261] width 1568 height 521
paste input "faisal.khan"
type input "[EMAIL_ADDRESS][DOMAIN_NAME]"
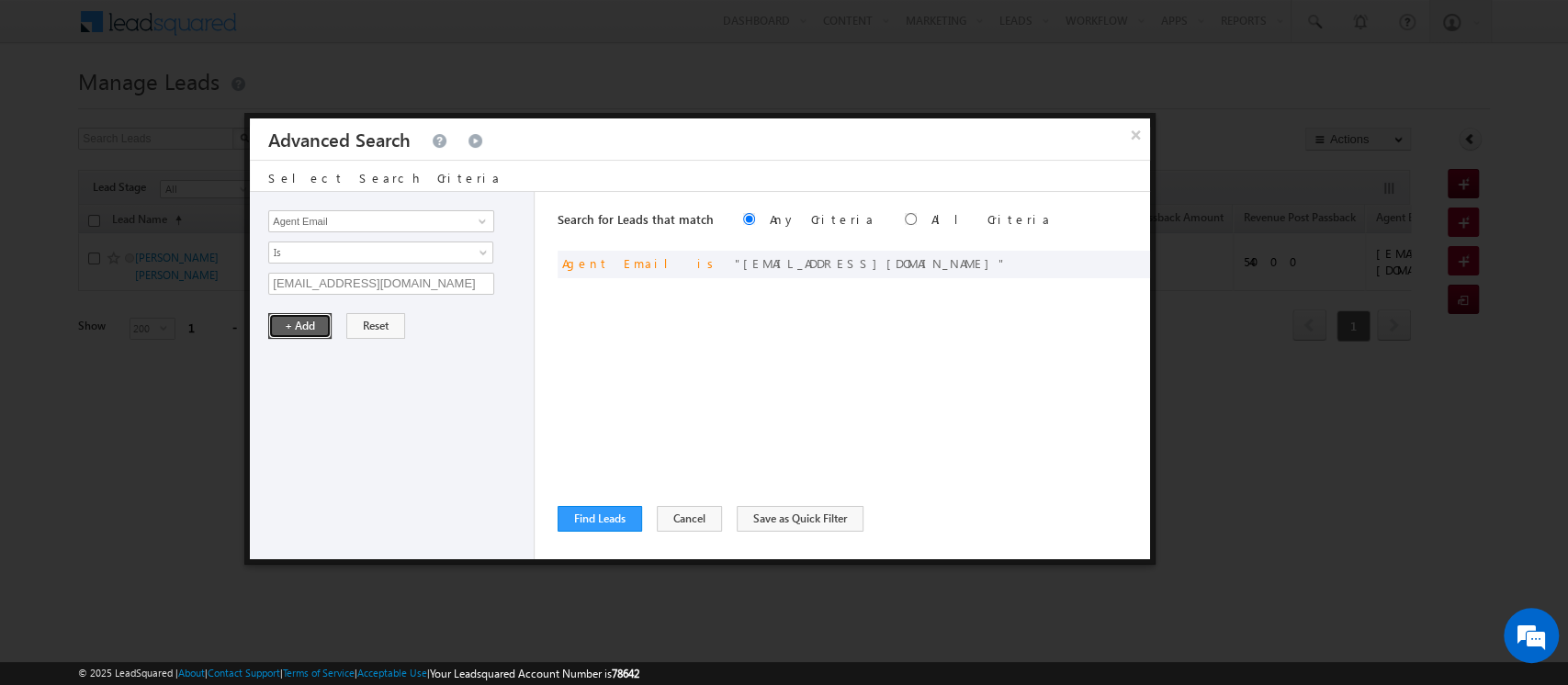
click at [292, 326] on button "+ Add" at bounding box center [300, 326] width 63 height 26
click at [618, 523] on button "Find Leads" at bounding box center [600, 519] width 85 height 26
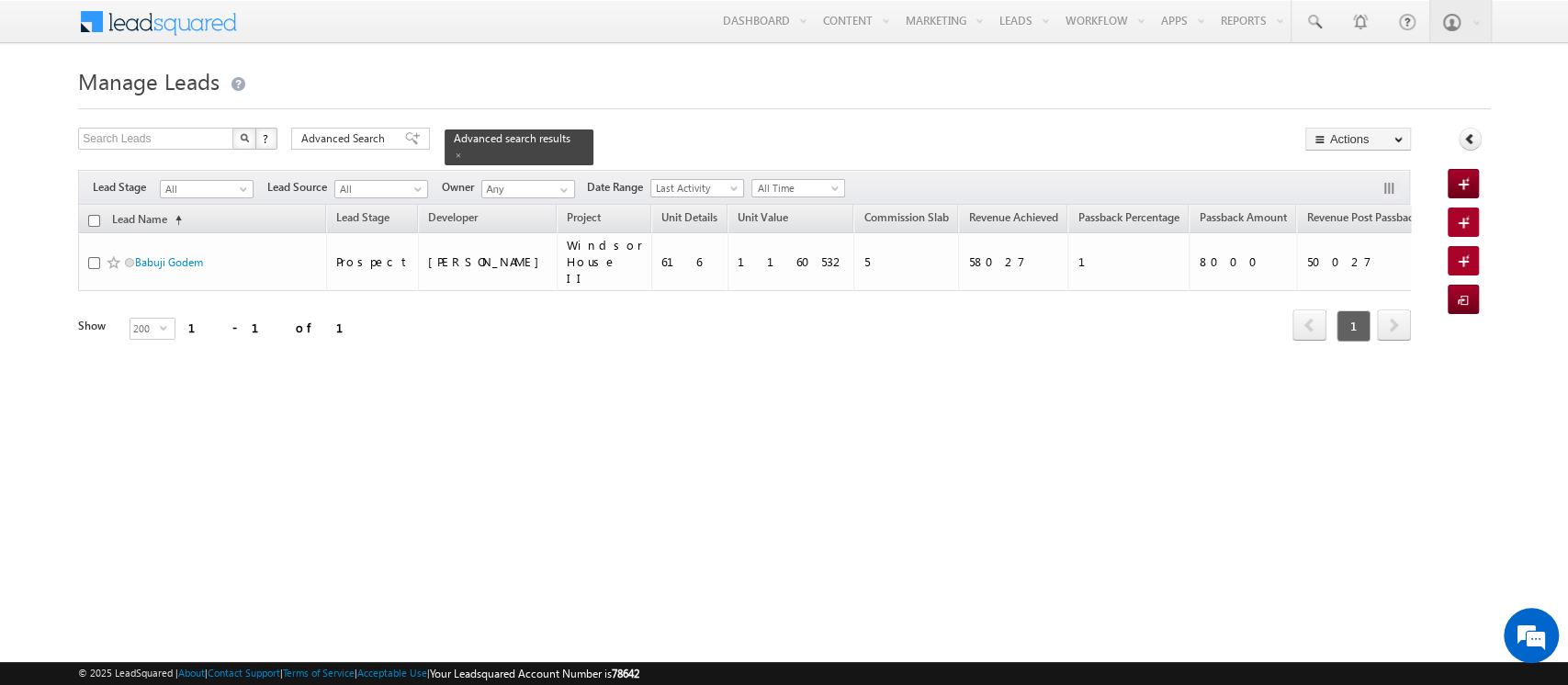
click at [95, 215] on input "checkbox" at bounding box center [94, 221] width 12 height 12
checkbox input "true"
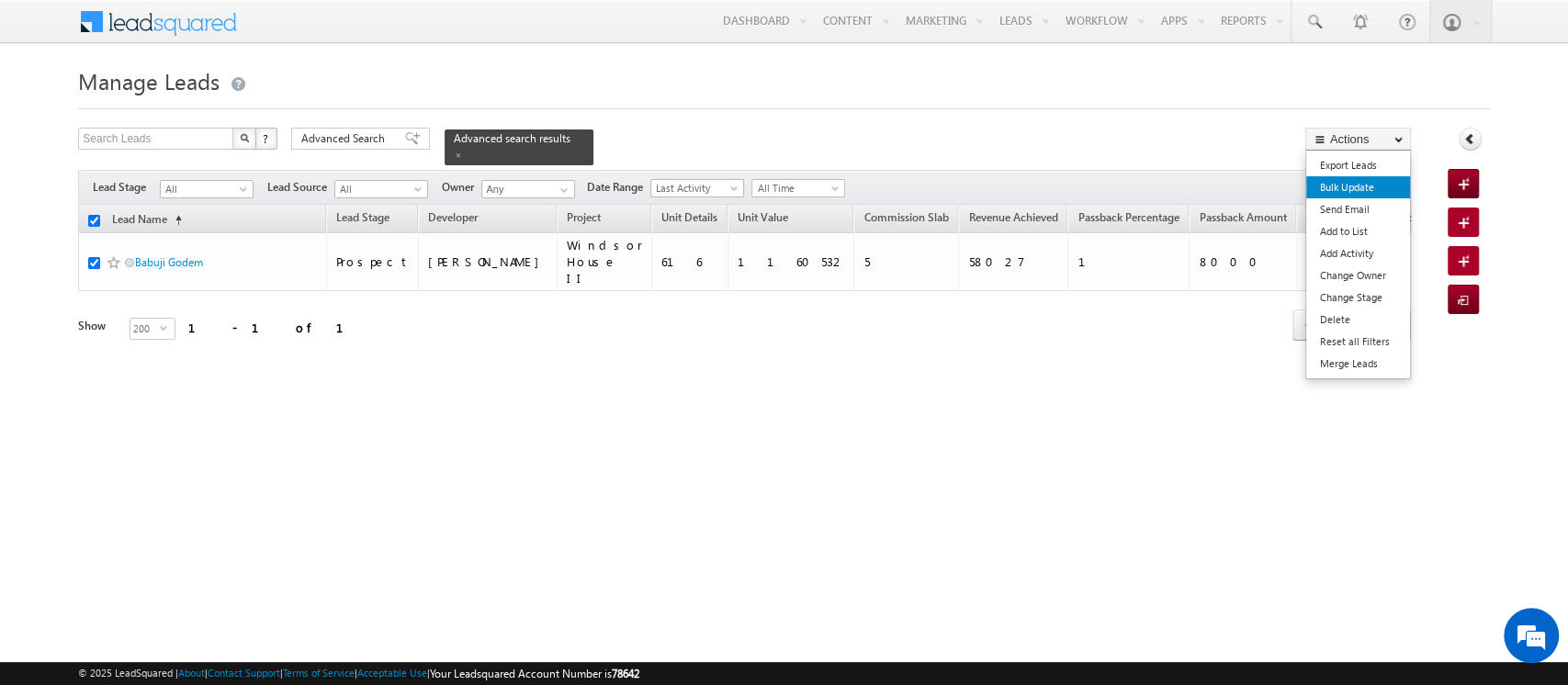
click at [1357, 191] on link "Bulk Update" at bounding box center [1357, 188] width 104 height 22
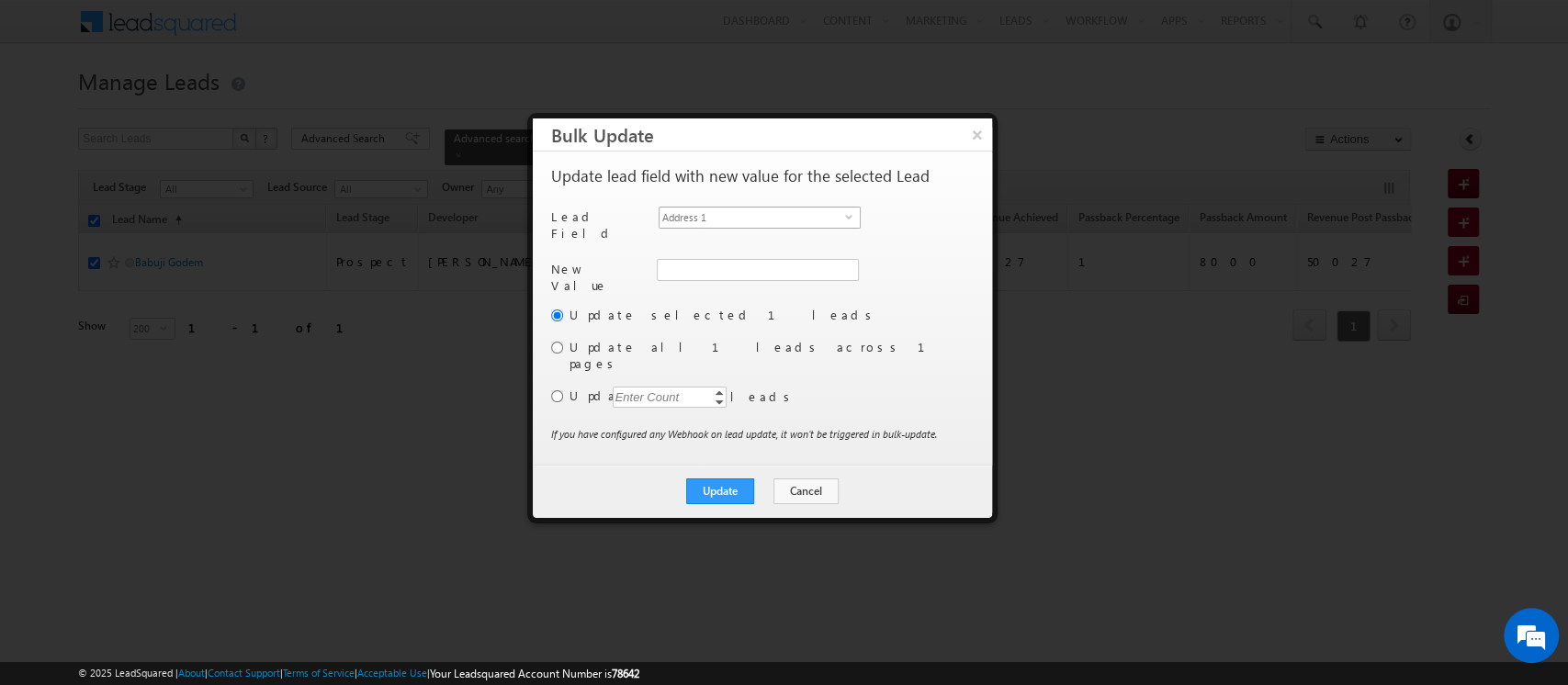
click at [742, 219] on span "Address 1" at bounding box center [752, 217] width 186 height 20
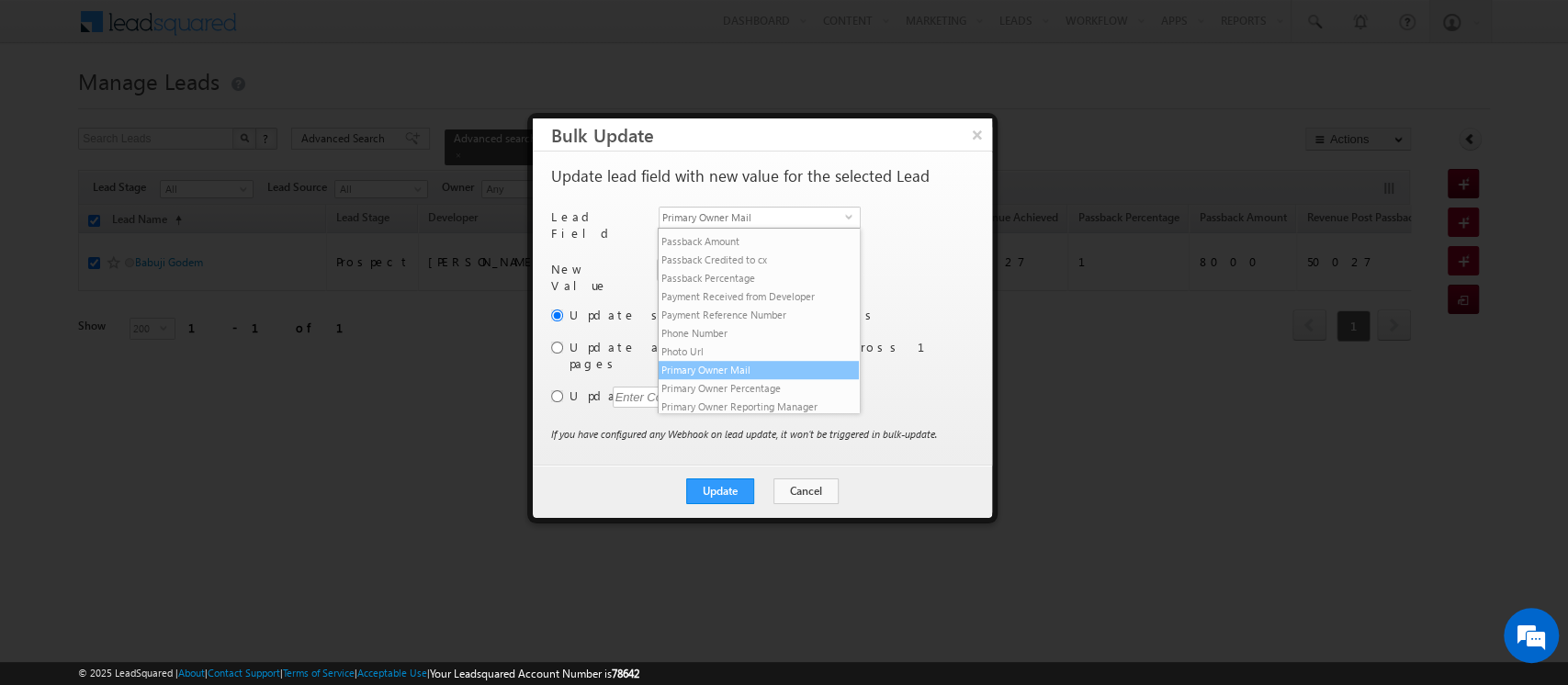
click at [735, 379] on li "Primary Owner Mail" at bounding box center [758, 370] width 200 height 19
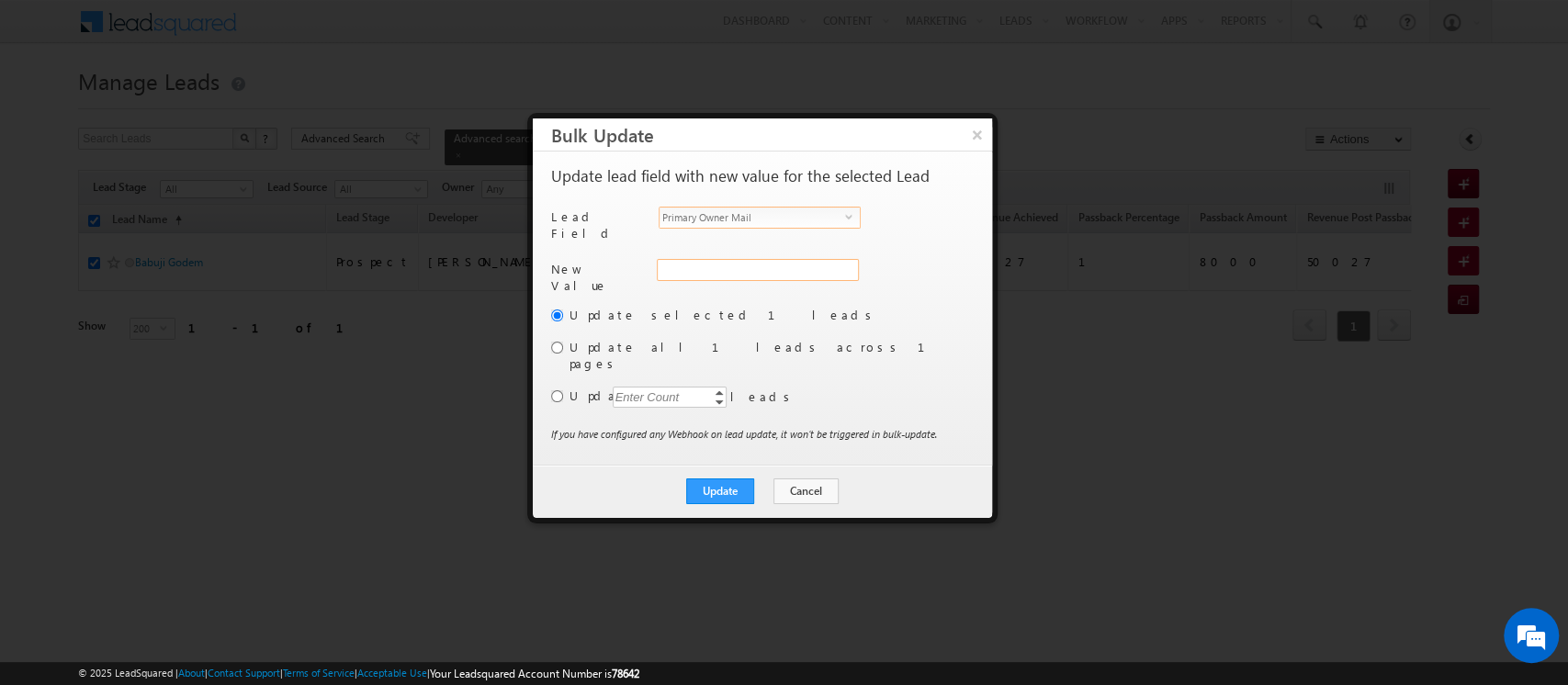
click at [678, 260] on input "Primary Owner Mail" at bounding box center [757, 269] width 202 height 22
paste input "[EMAIL_ADDRESS][DOMAIN_NAME]"
type input "[EMAIL_ADDRESS][DOMAIN_NAME]"
click at [717, 479] on button "Update" at bounding box center [719, 492] width 68 height 26
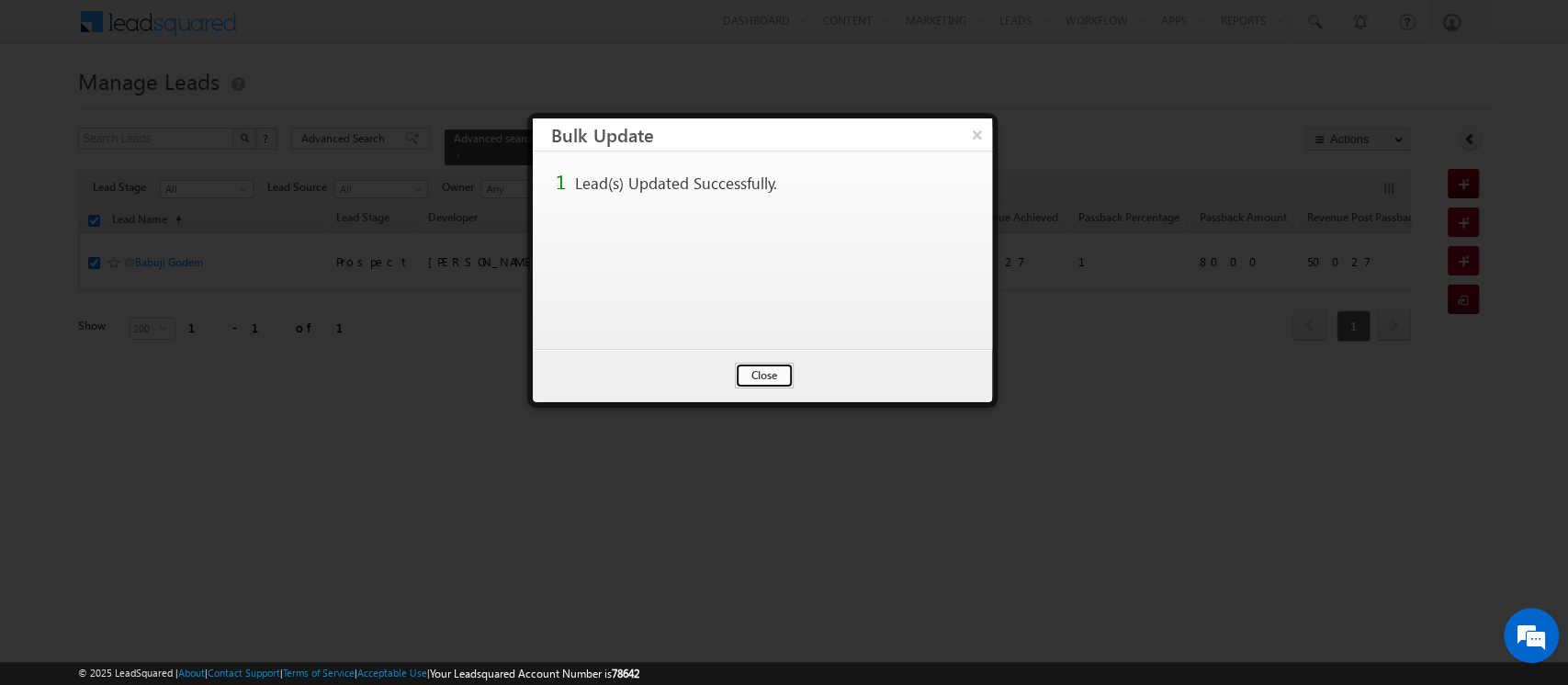
click at [765, 379] on button "Close" at bounding box center [765, 376] width 59 height 26
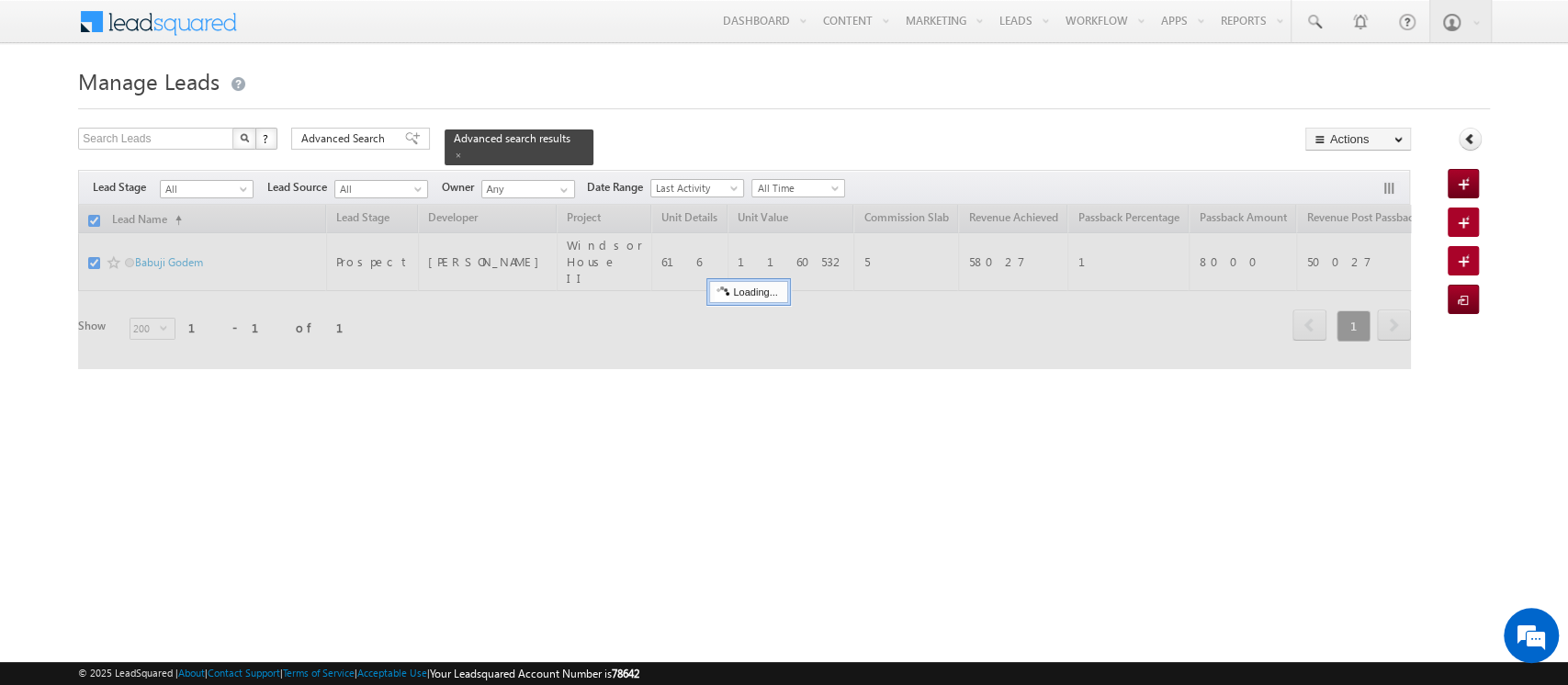
checkbox input "false"
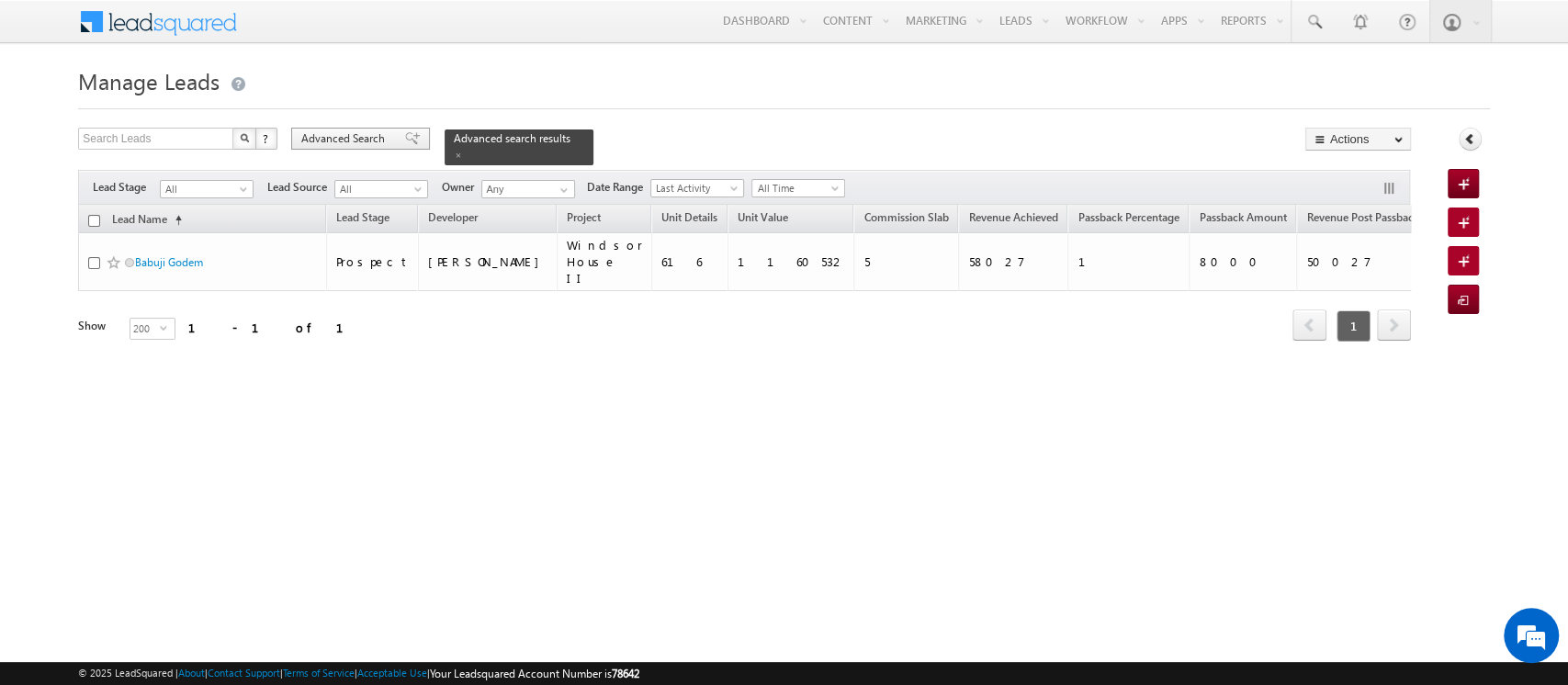
click at [361, 143] on span "Advanced Search" at bounding box center [345, 138] width 89 height 17
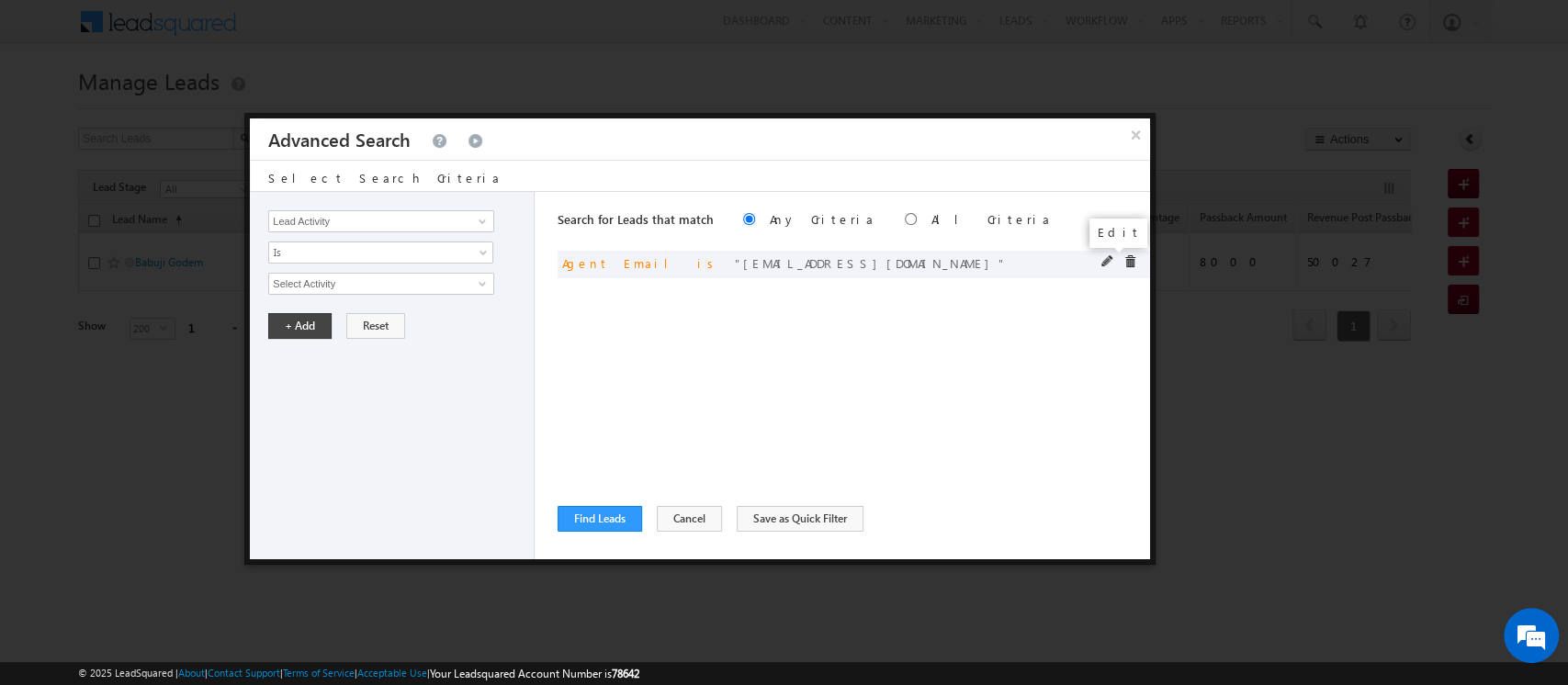
click at [1109, 261] on span at bounding box center [1107, 262] width 13 height 13
drag, startPoint x: 448, startPoint y: 282, endPoint x: 0, endPoint y: 239, distance: 450.1
click at [0, 239] on body "Menu Orders order @indg lobal .ae" at bounding box center [784, 261] width 1568 height 521
paste input "[PERSON_NAME].dua"
type input "[PERSON_NAME][EMAIL_ADDRESS][DOMAIN_NAME]"
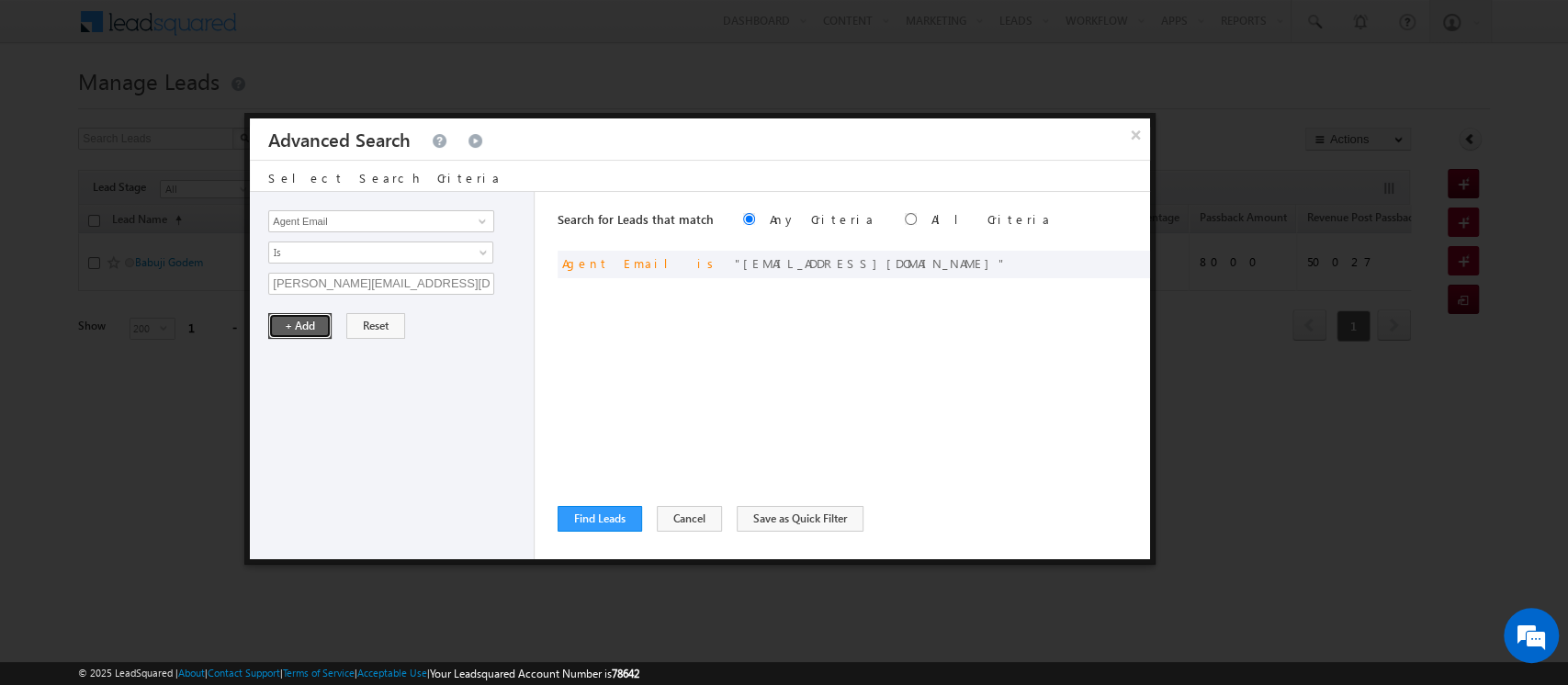
click at [295, 329] on button "+ Add" at bounding box center [300, 326] width 63 height 26
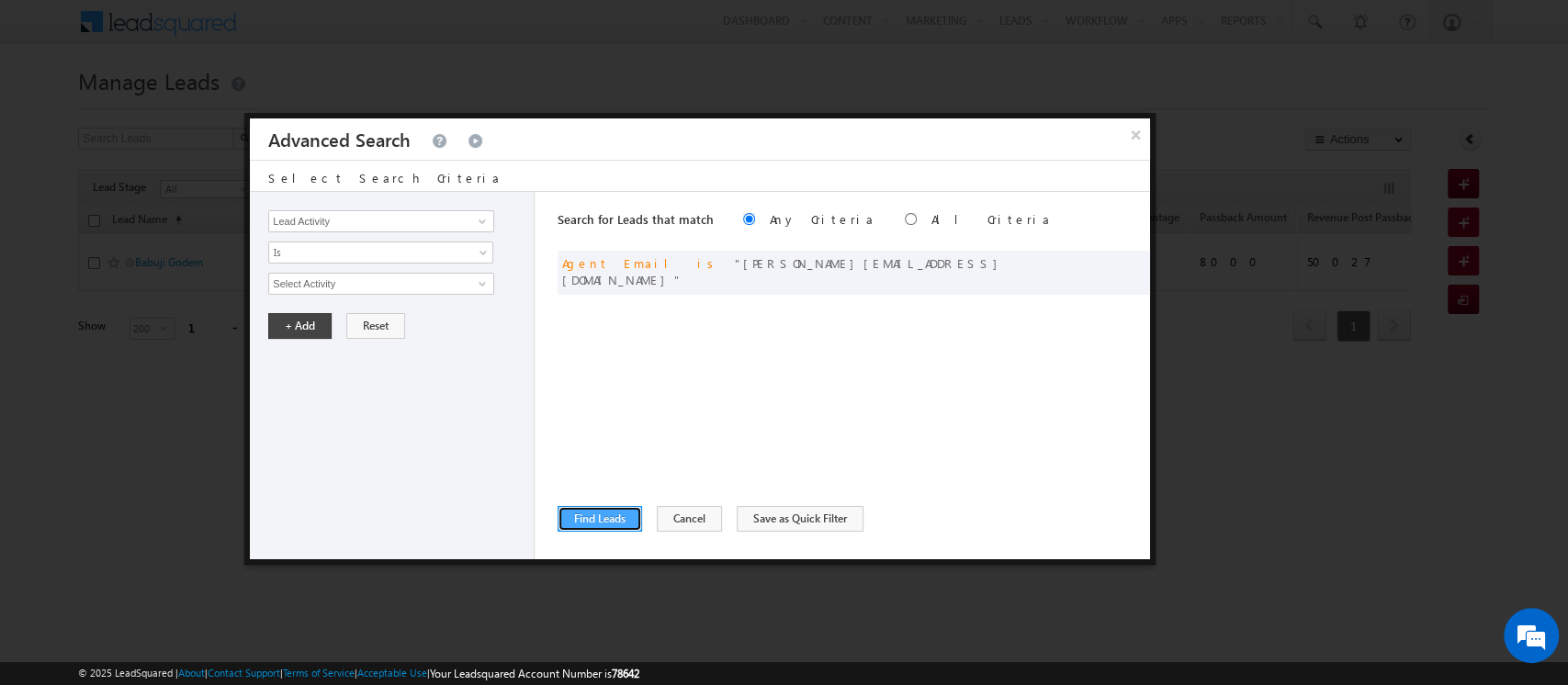
click at [602, 518] on button "Find Leads" at bounding box center [600, 519] width 85 height 26
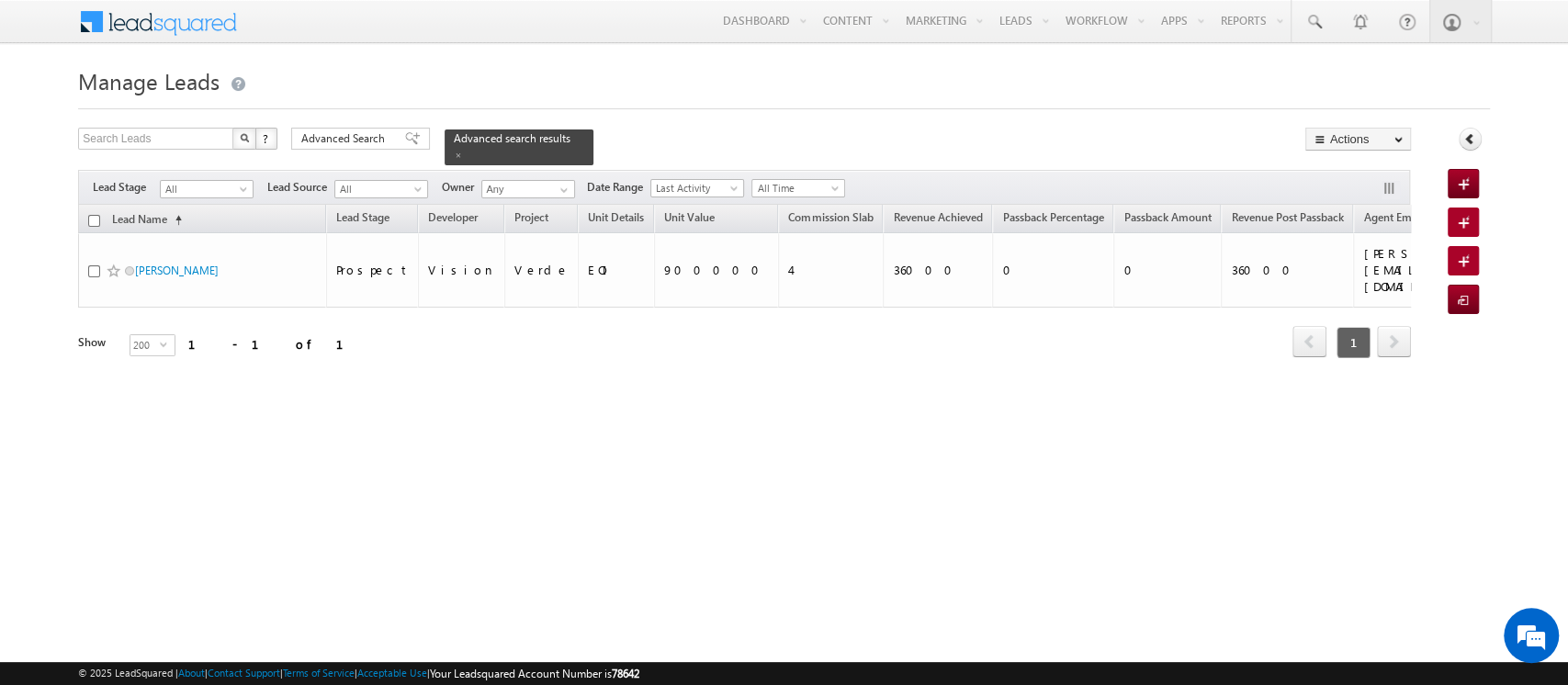
click at [89, 216] on th "Lead Name (sorted ascending)" at bounding box center [201, 219] width 248 height 29
click at [94, 215] on input "checkbox" at bounding box center [94, 221] width 12 height 12
checkbox input "true"
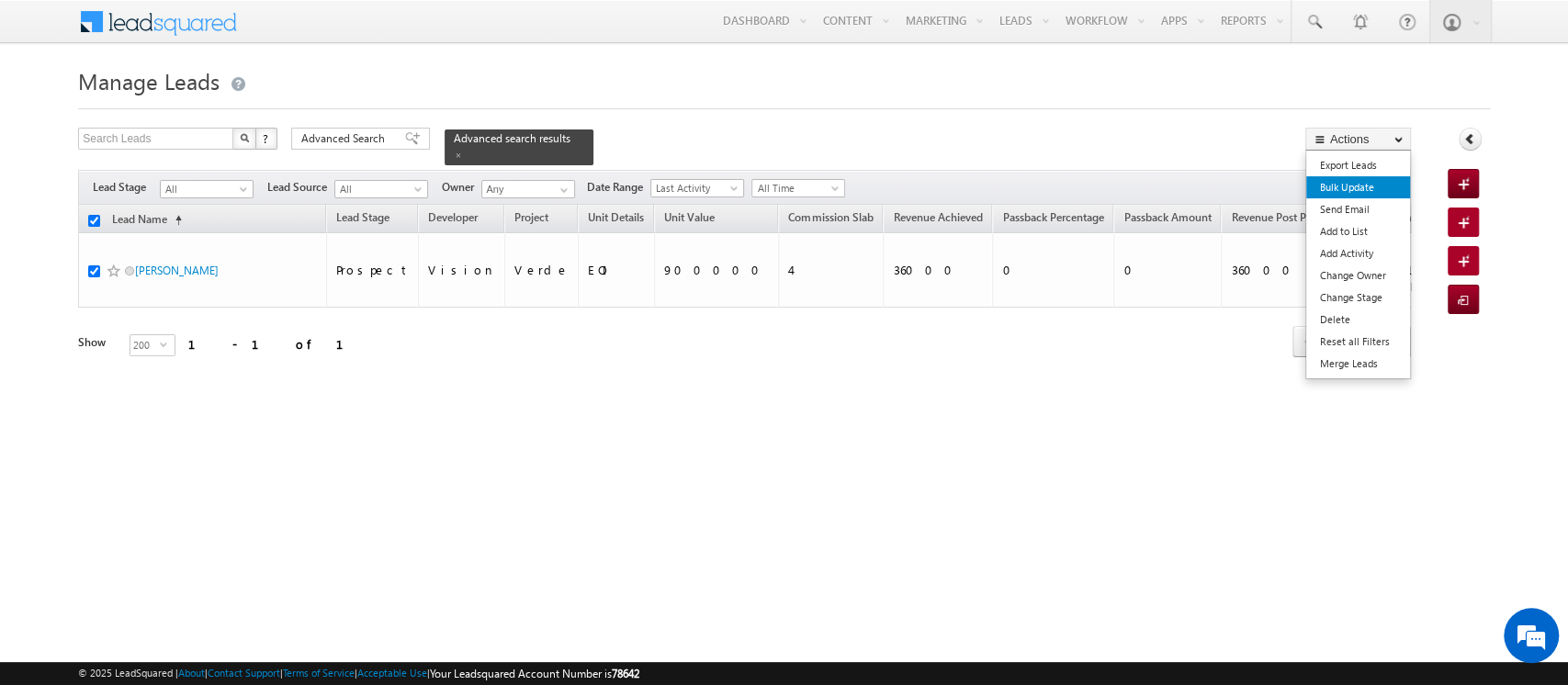
click at [1371, 190] on link "Bulk Update" at bounding box center [1357, 188] width 104 height 22
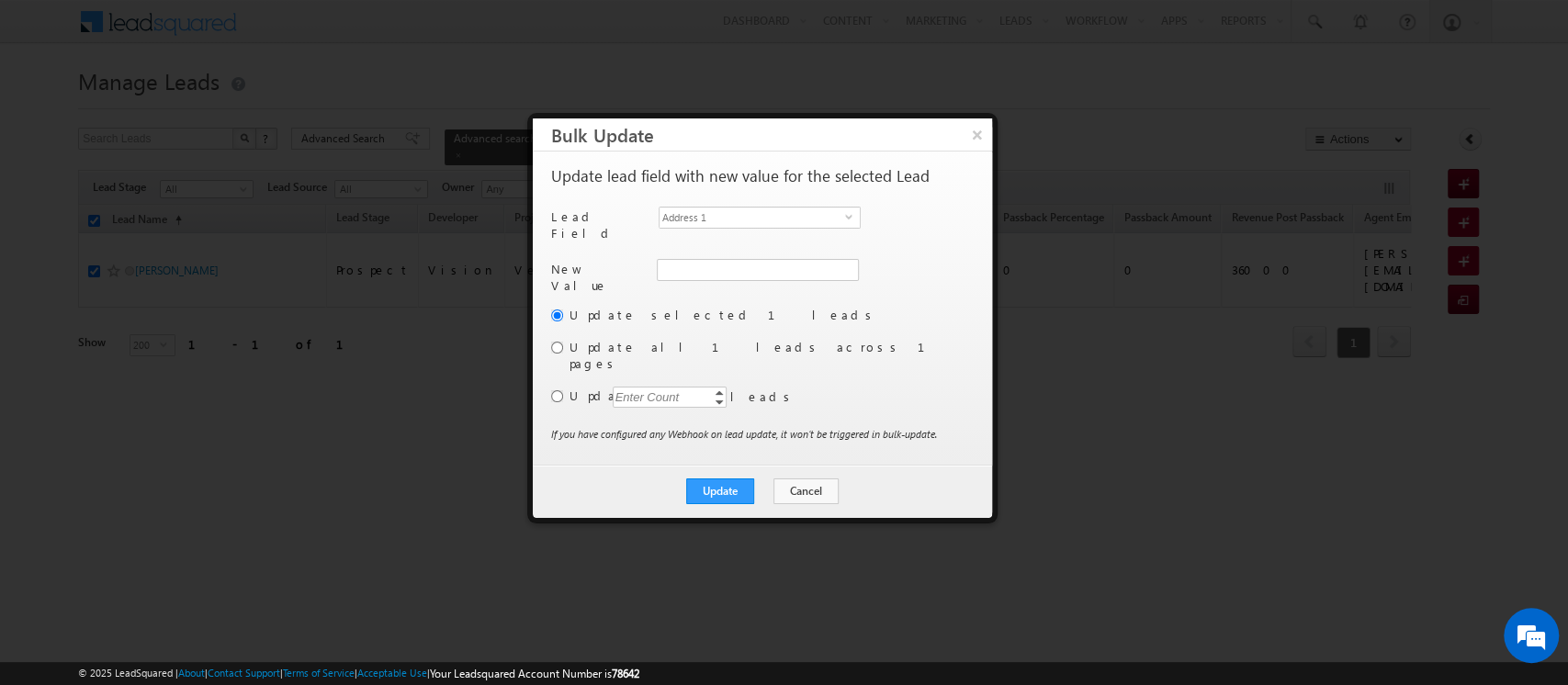
click at [742, 234] on div "Lead Field Address [STREET_ADDRESS]" at bounding box center [760, 228] width 418 height 43
click at [734, 213] on span "Address 1" at bounding box center [752, 217] width 186 height 20
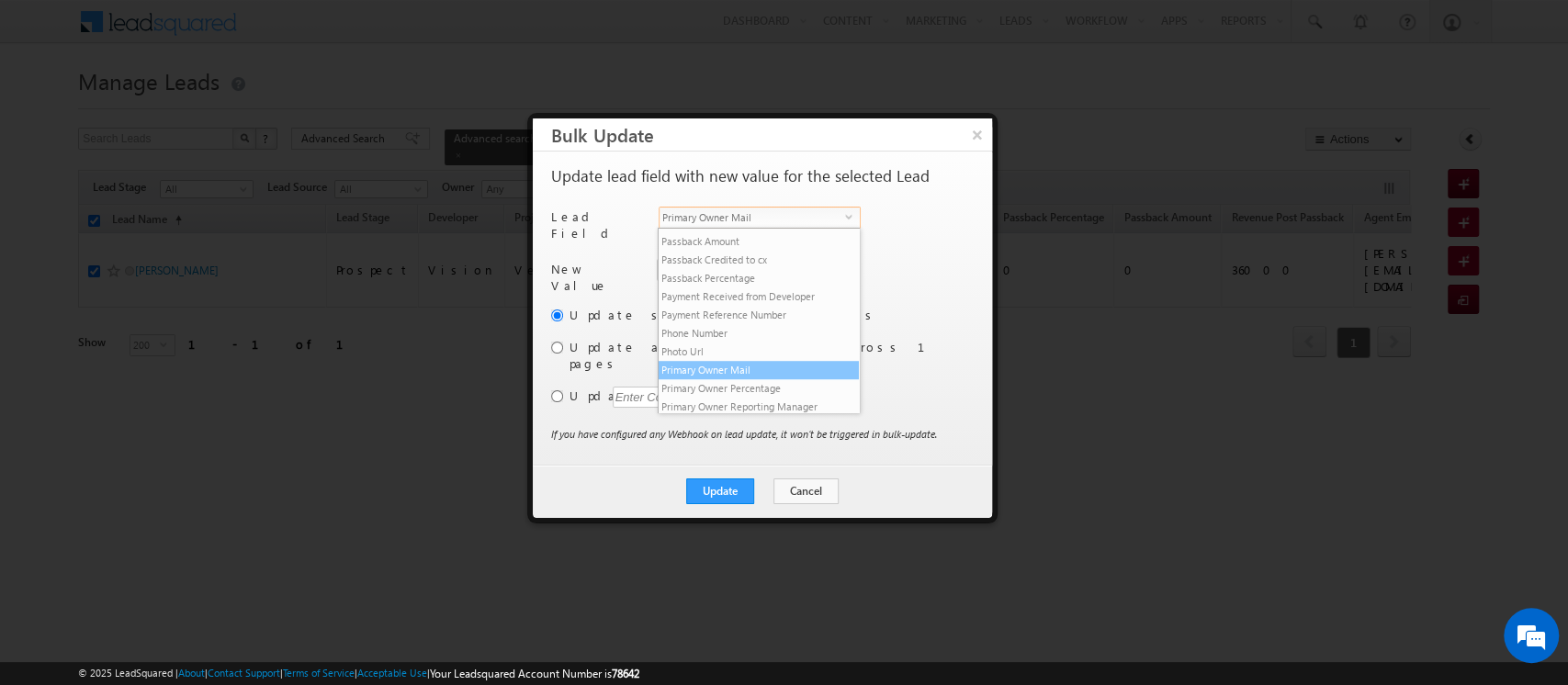
click at [736, 379] on li "Primary Owner Mail" at bounding box center [758, 370] width 200 height 19
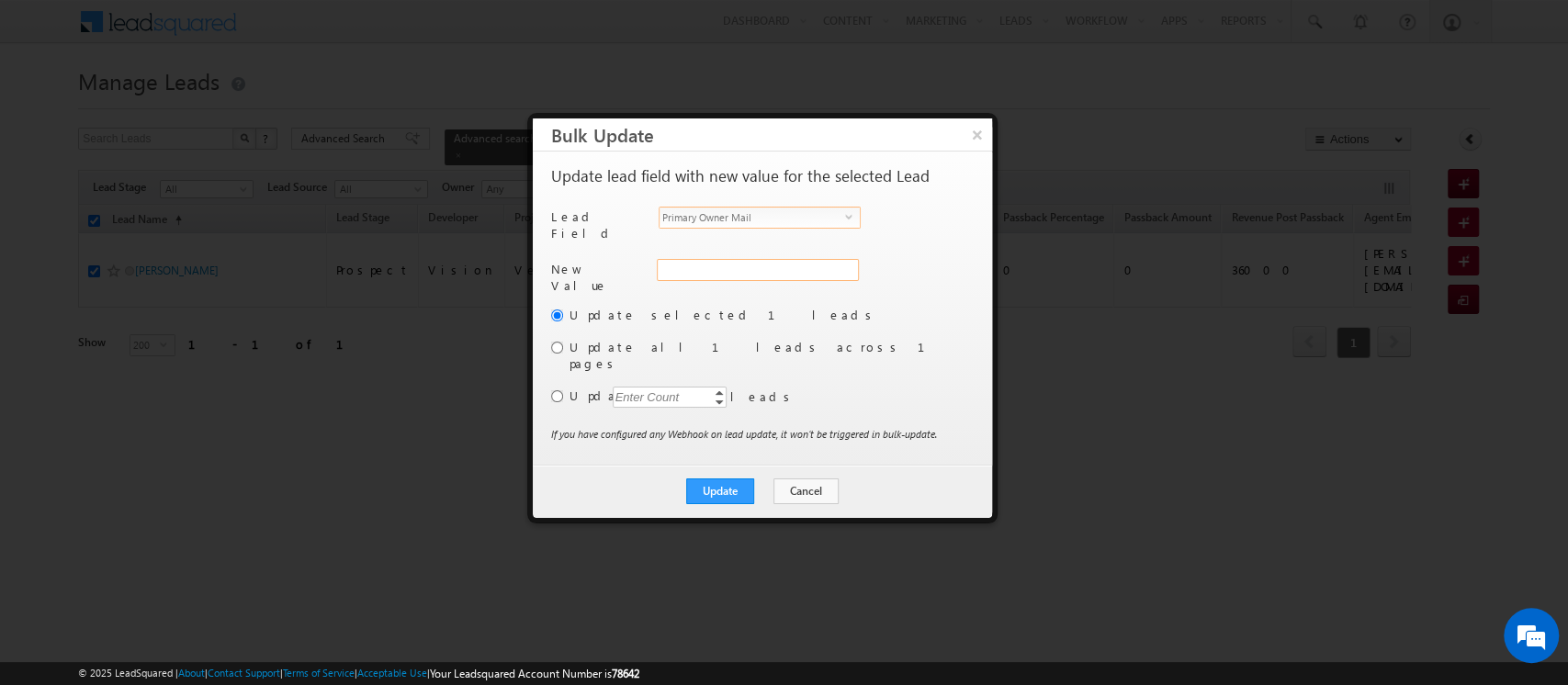
click at [698, 264] on input "Primary Owner Mail" at bounding box center [757, 269] width 202 height 22
paste input "[PERSON_NAME][EMAIL_ADDRESS][DOMAIN_NAME]"
type input "[PERSON_NAME][EMAIL_ADDRESS][DOMAIN_NAME]"
click at [732, 479] on button "Update" at bounding box center [719, 492] width 68 height 26
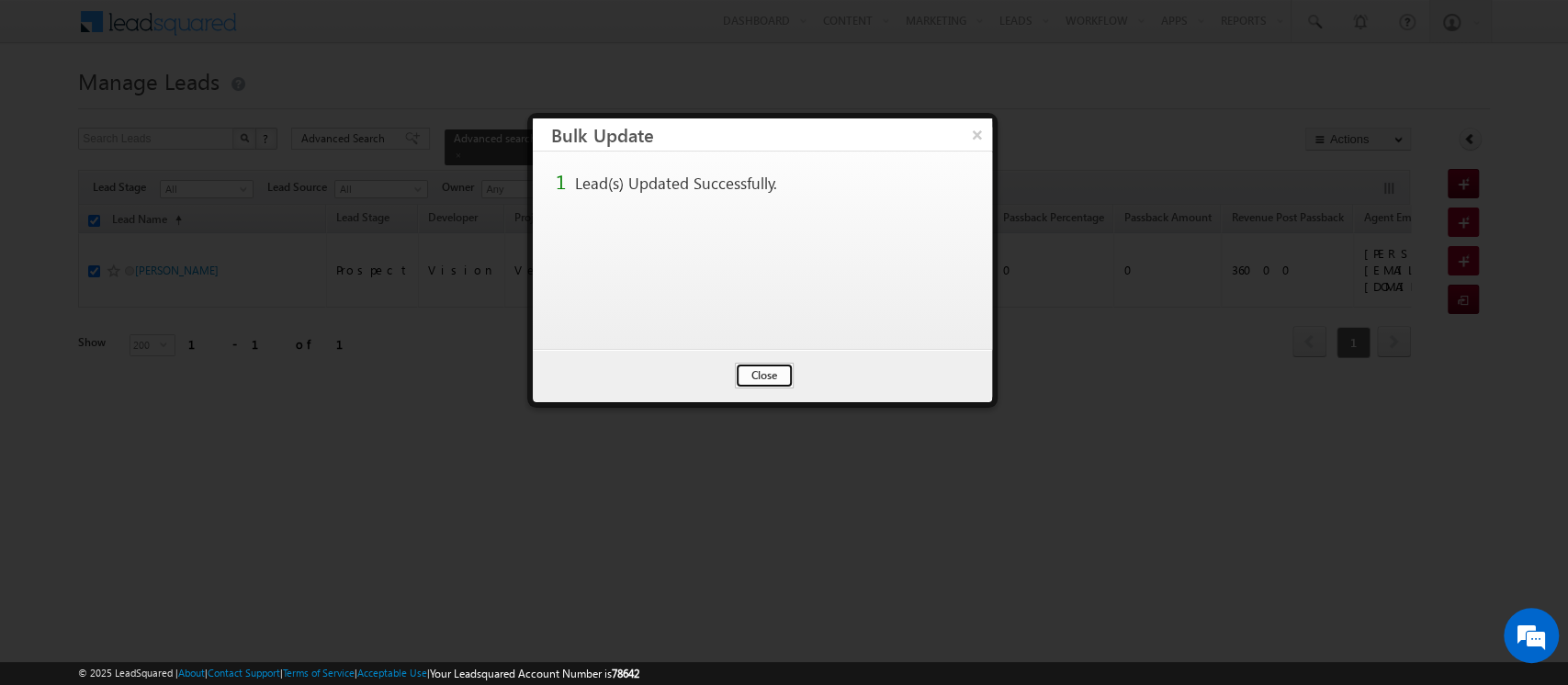
click at [761, 368] on button "Close" at bounding box center [765, 376] width 59 height 26
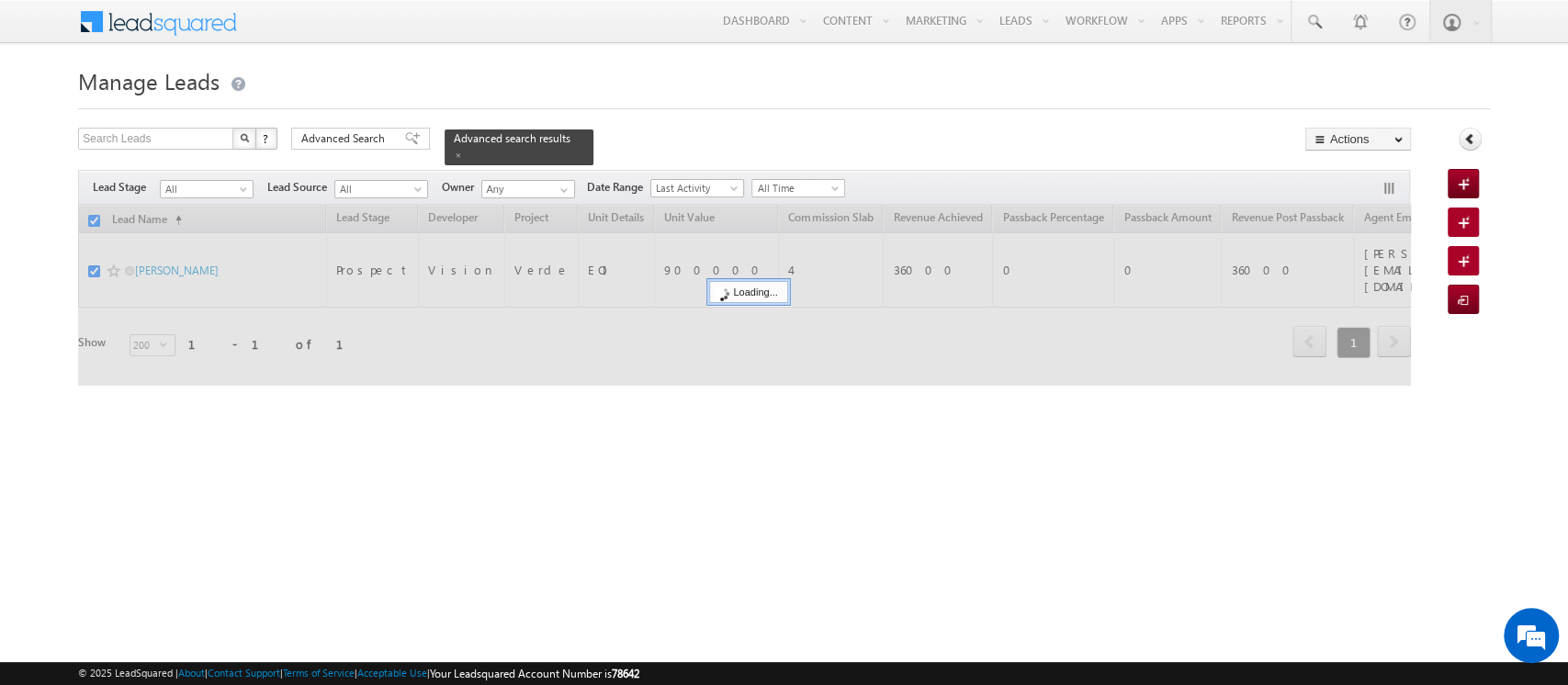
checkbox input "false"
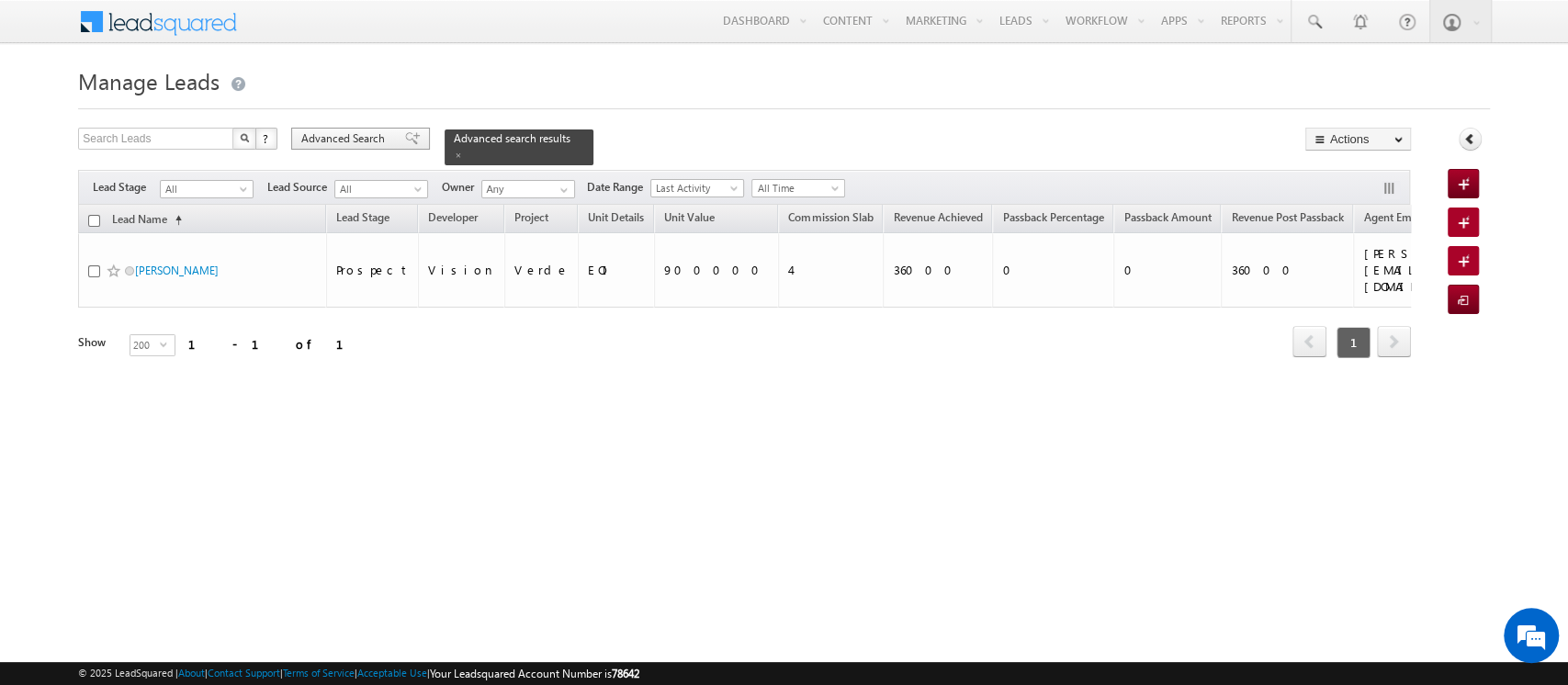
click at [366, 139] on span "Advanced Search" at bounding box center [345, 138] width 89 height 17
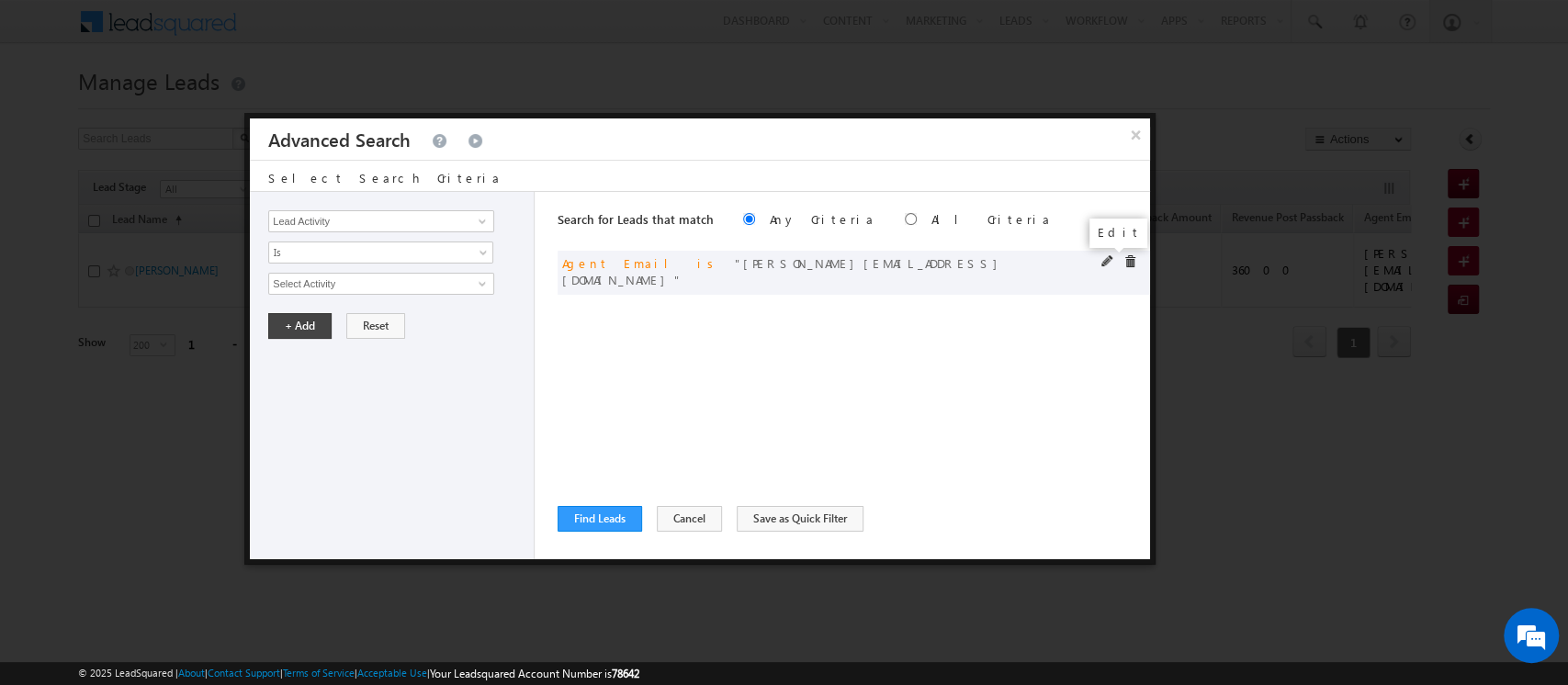
click at [1104, 260] on span at bounding box center [1107, 262] width 13 height 13
drag, startPoint x: 435, startPoint y: 277, endPoint x: 127, endPoint y: 294, distance: 308.5
click at [127, 294] on body "Menu Orders order @indg lobal .ae" at bounding box center [784, 261] width 1568 height 521
paste input "[PERSON_NAME].[PERSON_NAME]"
type input "[PERSON_NAME][EMAIL_ADDRESS][PERSON_NAME][DOMAIN_NAME]"
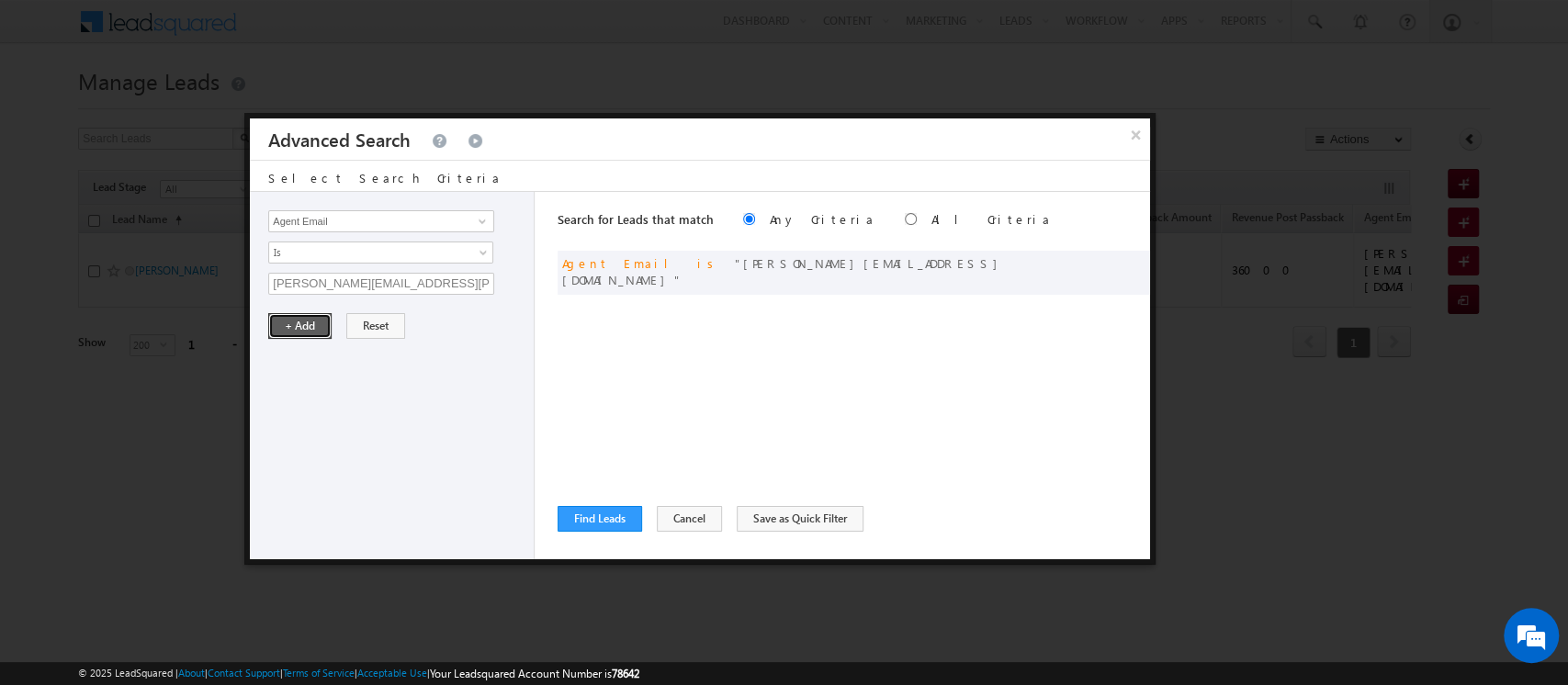
click at [289, 320] on button "+ Add" at bounding box center [300, 326] width 63 height 26
click at [575, 519] on button "Find Leads" at bounding box center [600, 519] width 85 height 26
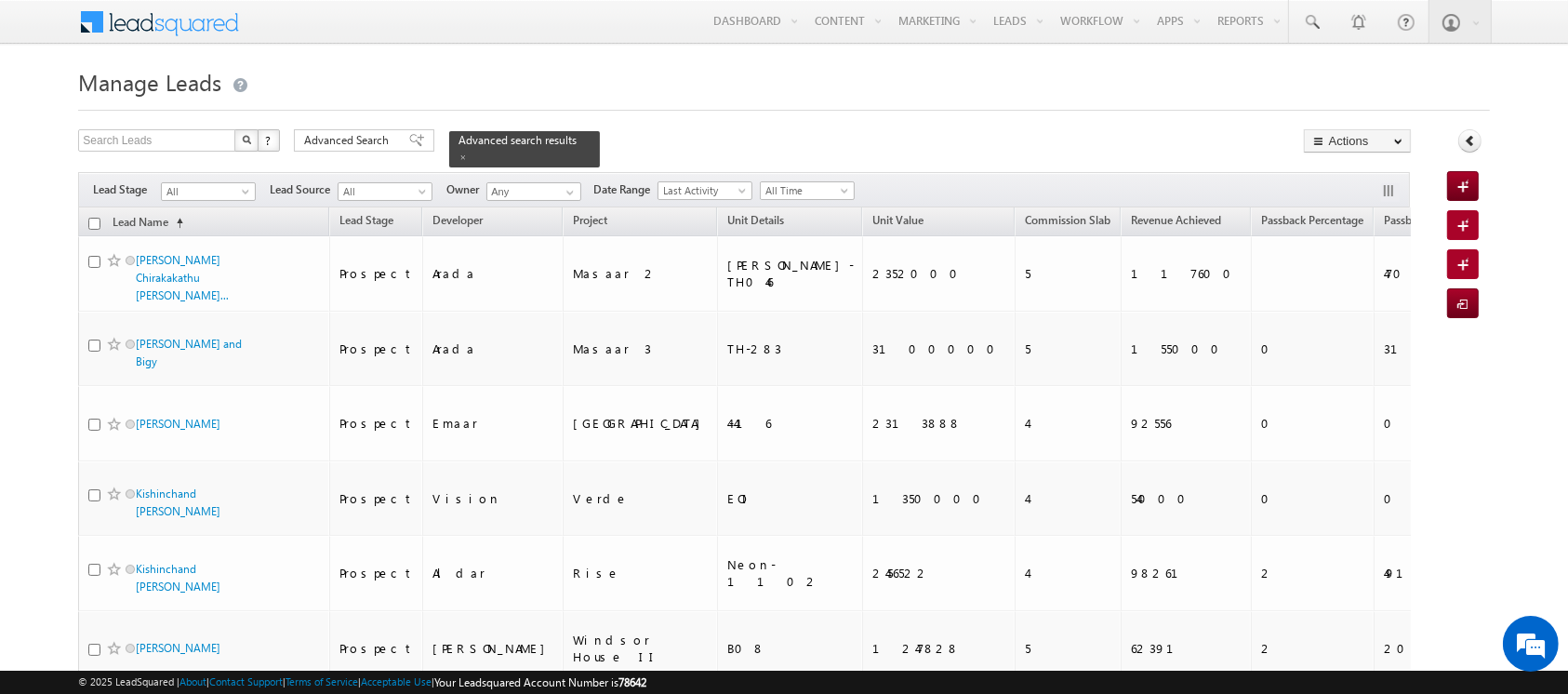
click at [94, 218] on input "checkbox" at bounding box center [94, 224] width 12 height 12
checkbox input "true"
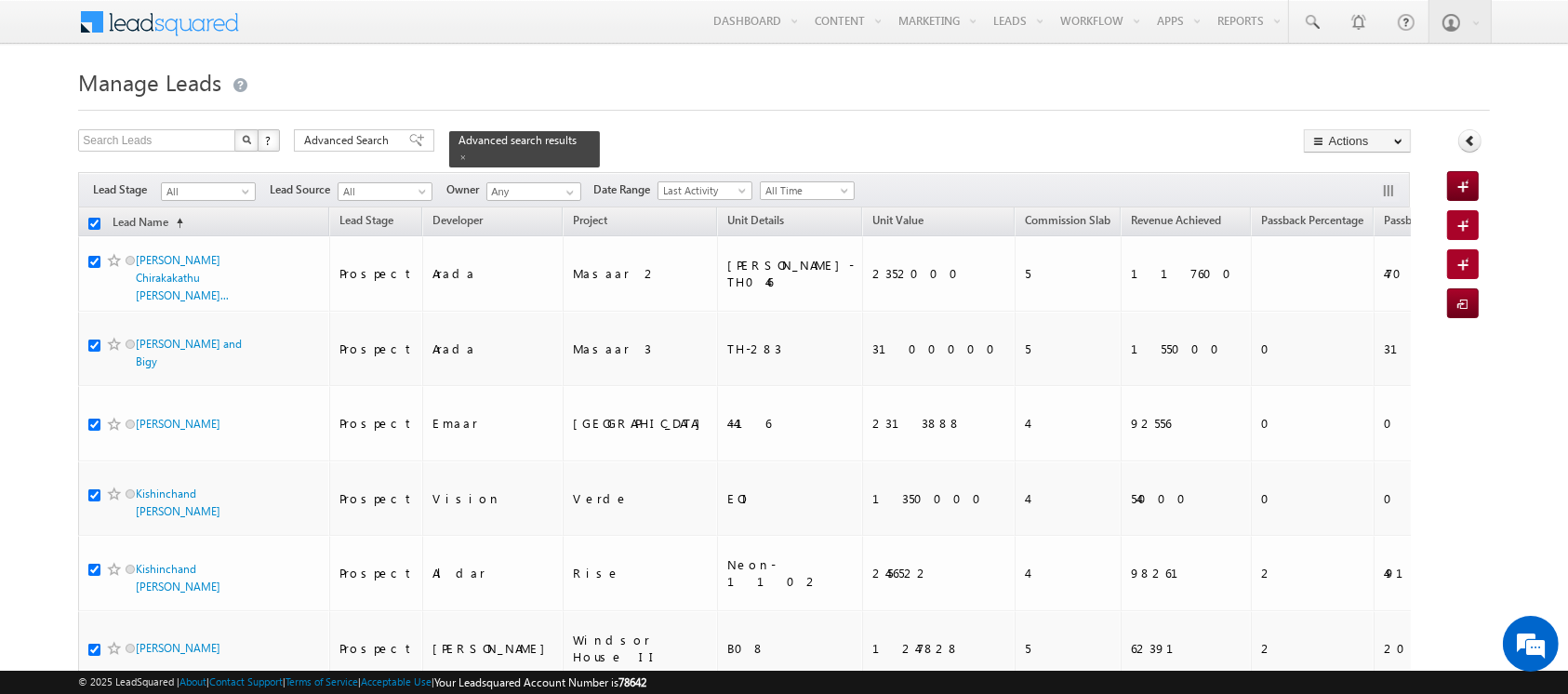
checkbox input "true"
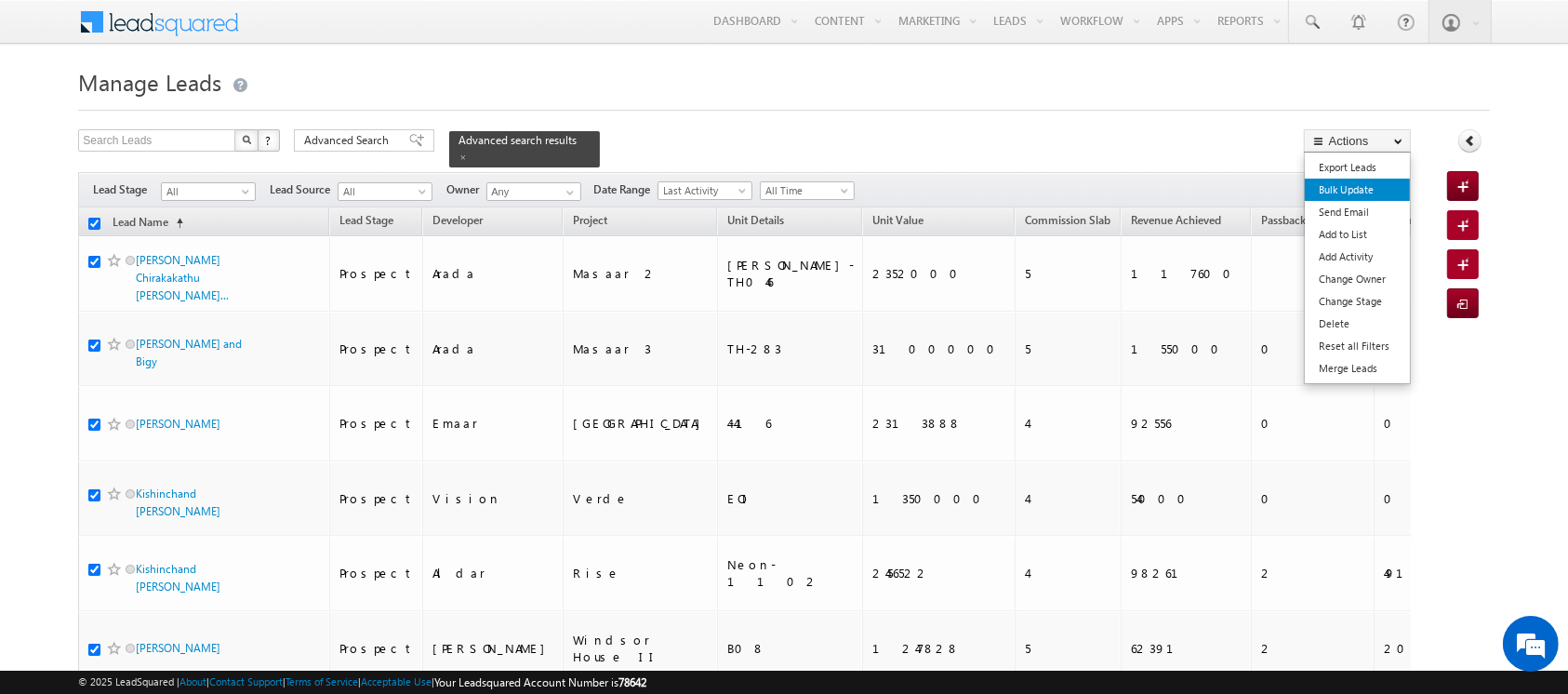
click at [1357, 188] on link "Bulk Update" at bounding box center [1357, 190] width 105 height 22
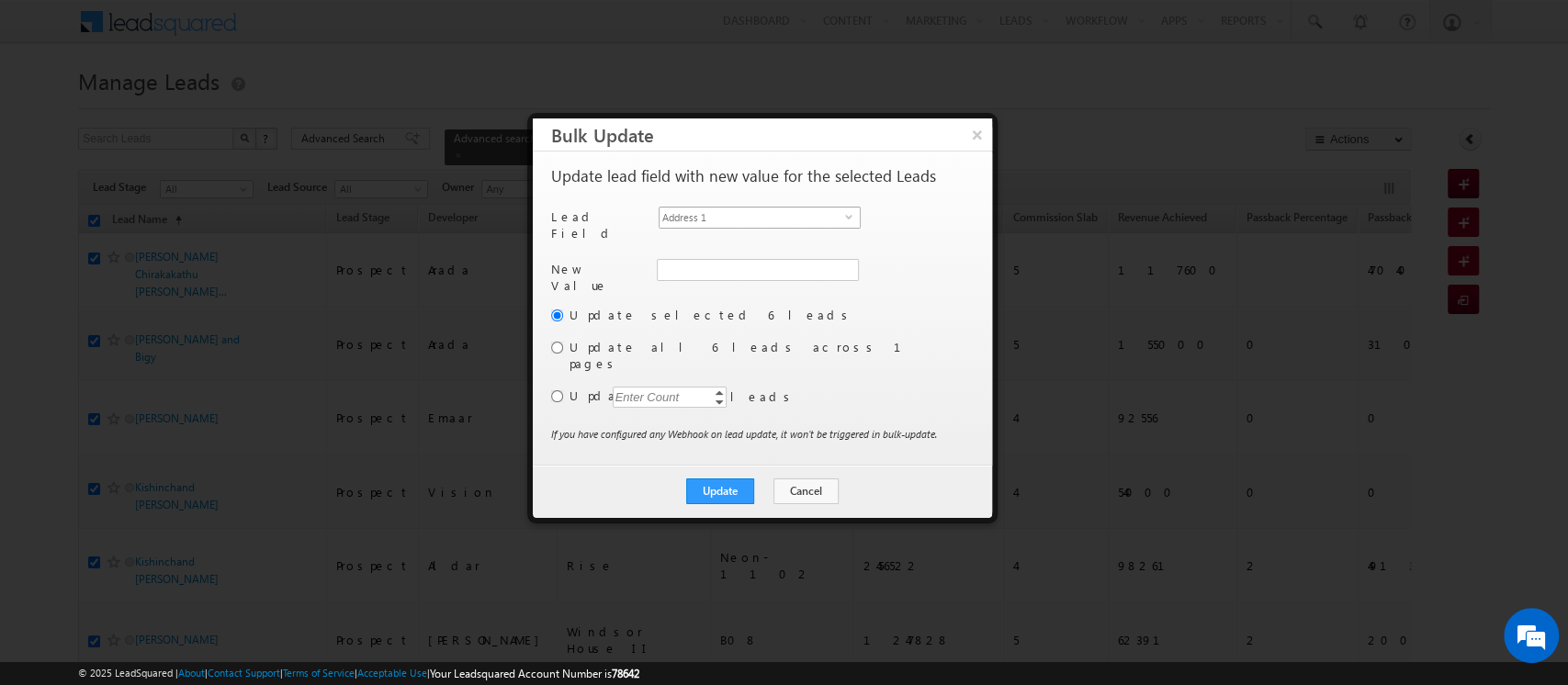
click at [698, 217] on span "Address 1" at bounding box center [752, 217] width 186 height 20
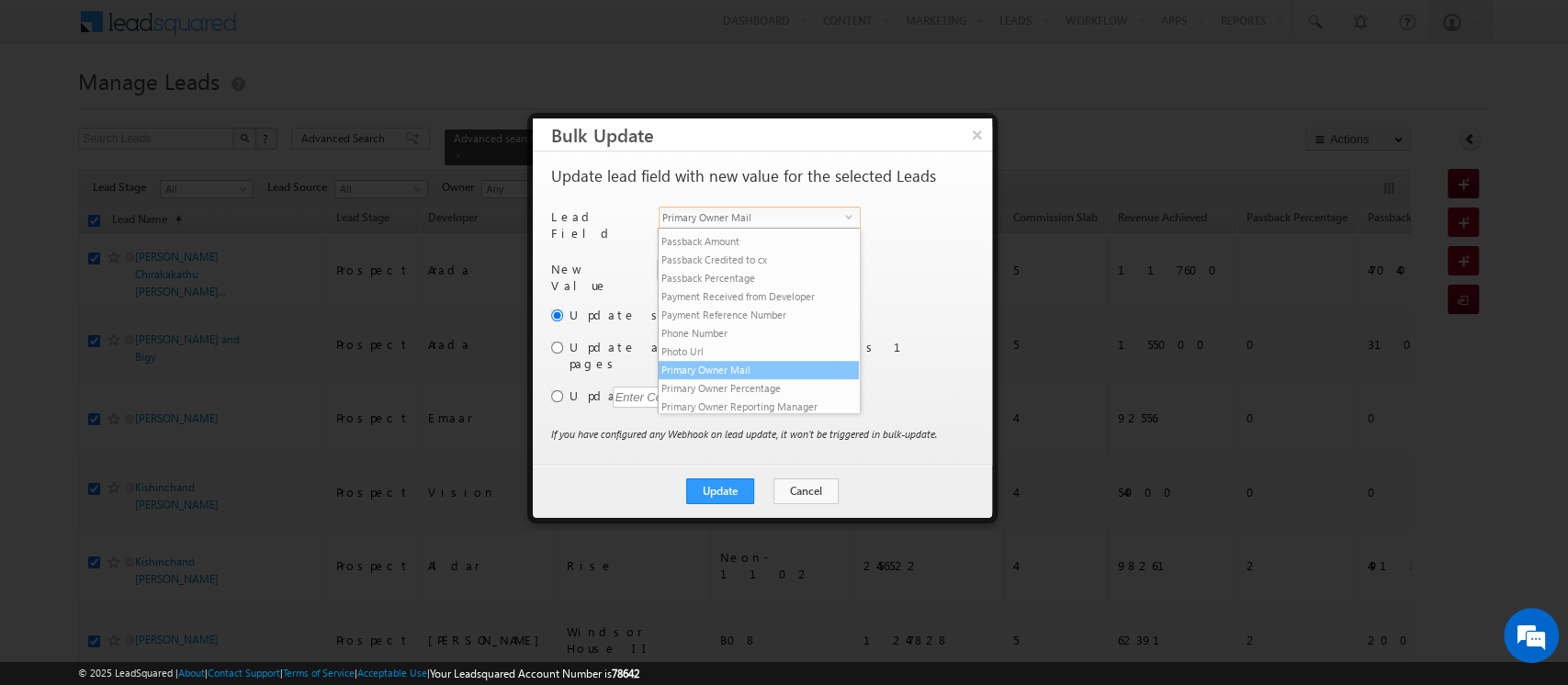
click at [724, 379] on li "Primary Owner Mail" at bounding box center [758, 370] width 200 height 19
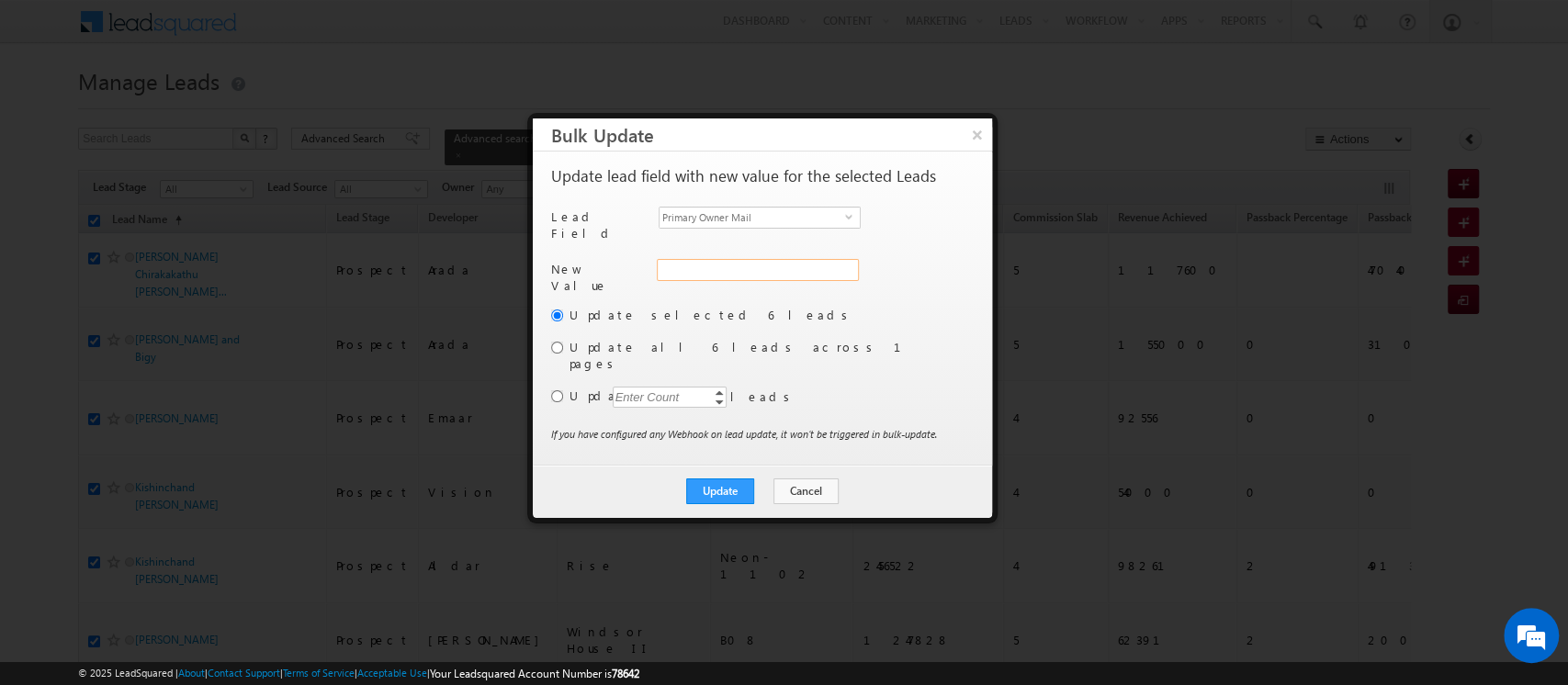
click at [690, 261] on input "Primary Owner Mail" at bounding box center [757, 269] width 202 height 22
paste input "[PERSON_NAME][EMAIL_ADDRESS][PERSON_NAME][DOMAIN_NAME]"
type input "[PERSON_NAME][EMAIL_ADDRESS][PERSON_NAME][DOMAIN_NAME]"
click at [721, 479] on button "Update" at bounding box center [719, 492] width 68 height 26
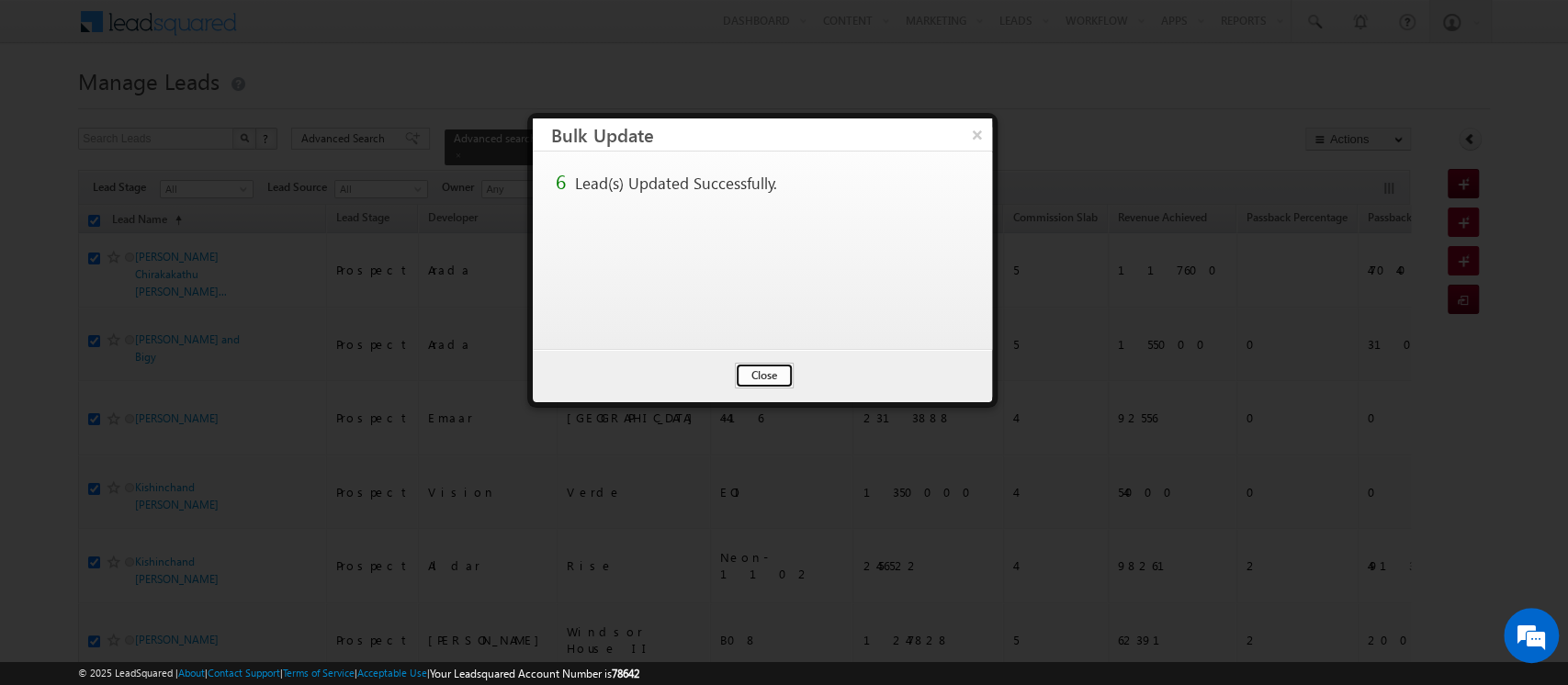
click at [759, 376] on button "Close" at bounding box center [765, 376] width 59 height 26
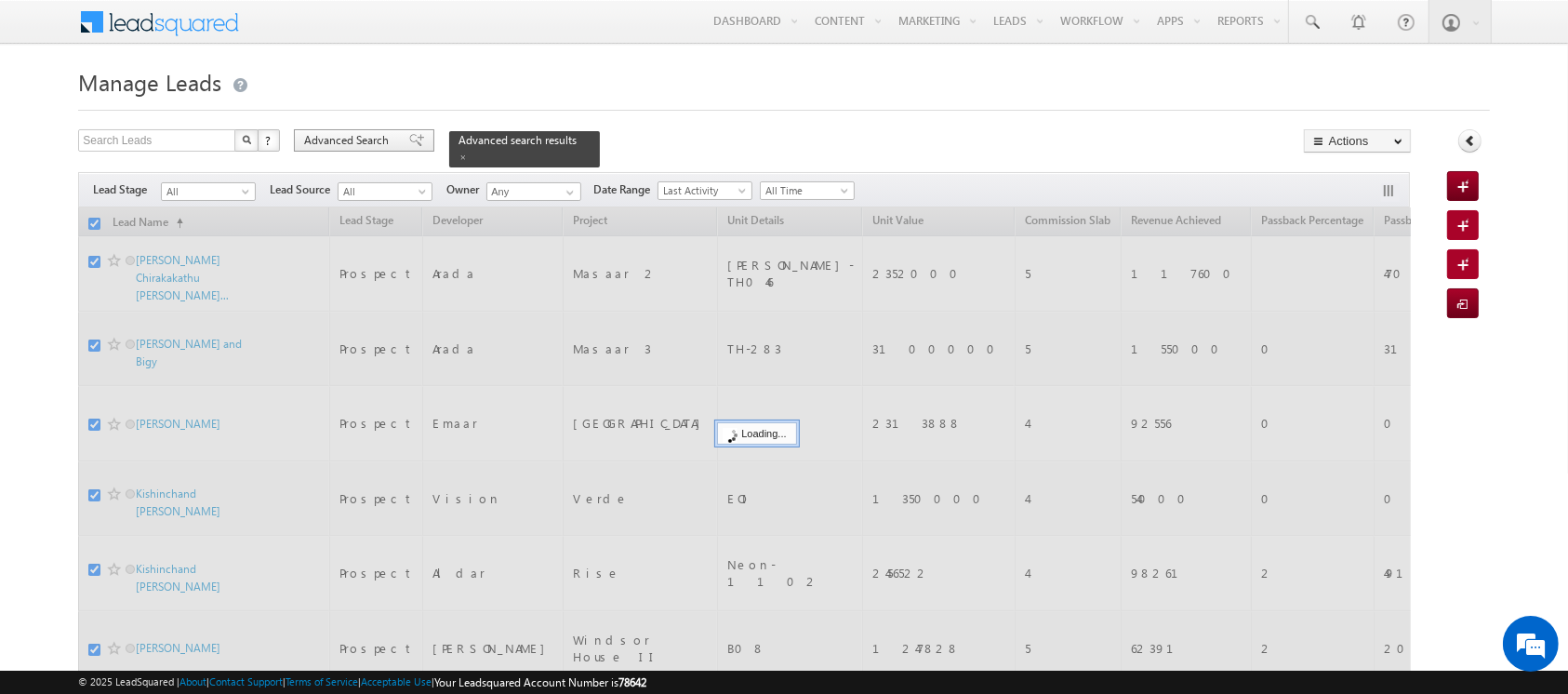
click at [364, 149] on div "Advanced Search" at bounding box center [364, 140] width 141 height 22
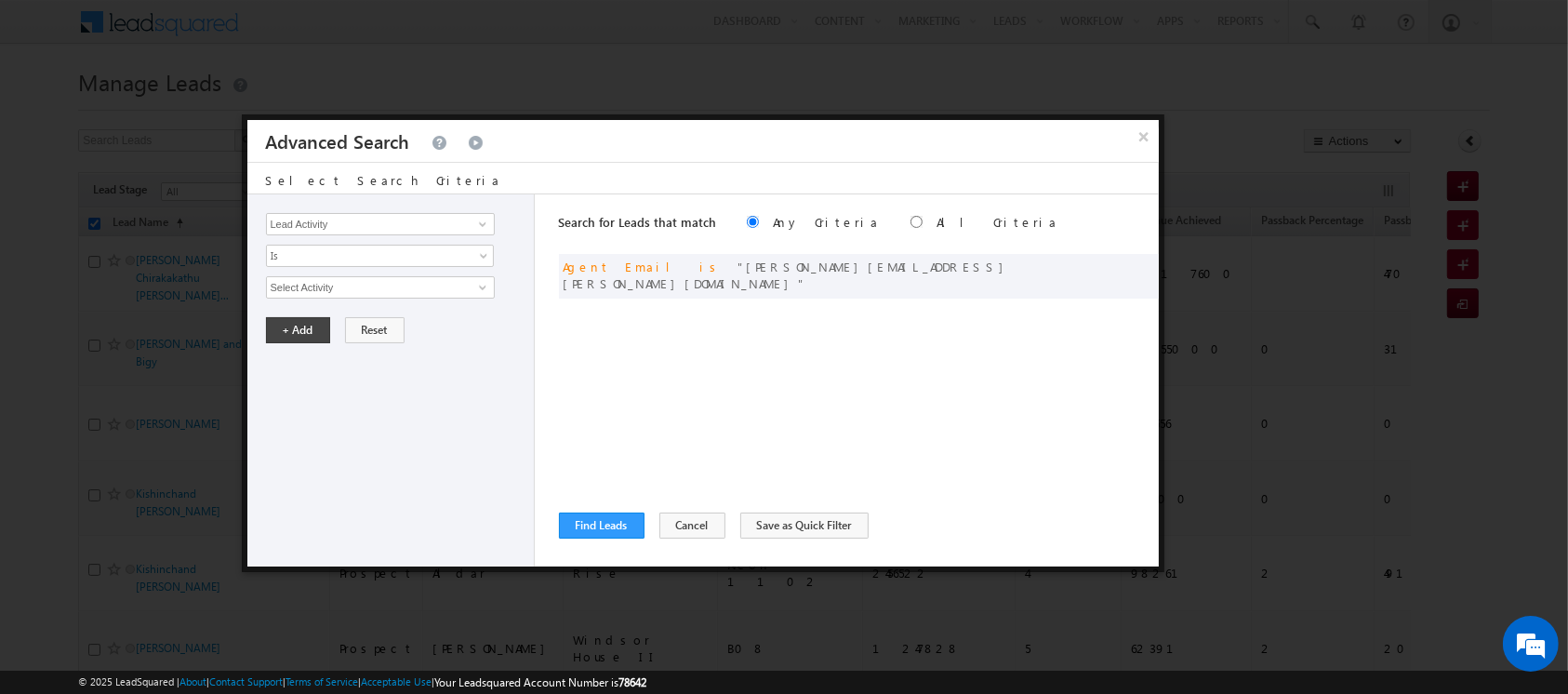
checkbox input "false"
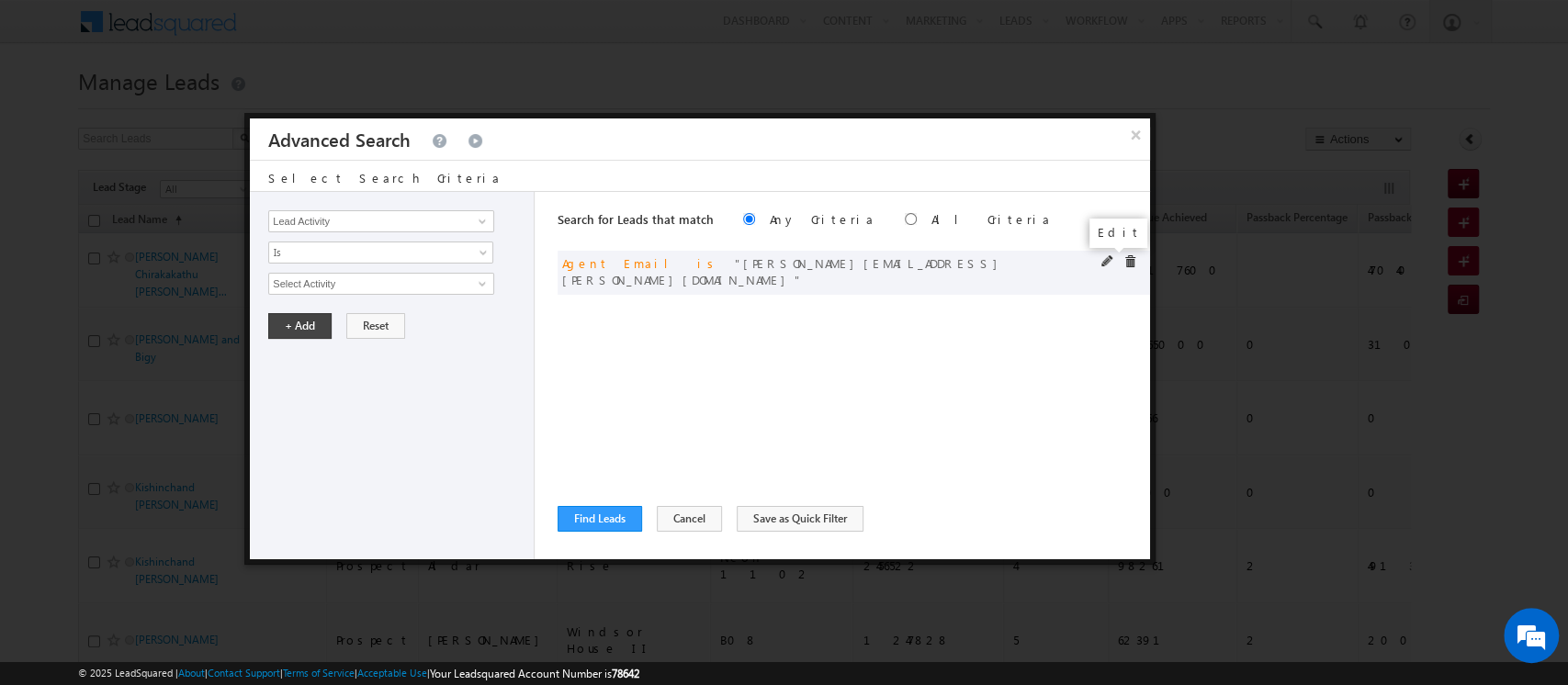
click at [1102, 259] on span at bounding box center [1107, 262] width 13 height 13
drag, startPoint x: 331, startPoint y: 274, endPoint x: 123, endPoint y: 274, distance: 208.0
click at [123, 274] on body "Menu Orders order @indg lobal .ae" at bounding box center [784, 389] width 1568 height 779
paste input "siddharth.[PERSON_NAME]"
type input "[EMAIL_ADDRESS][PERSON_NAME][DOMAIN_NAME]"
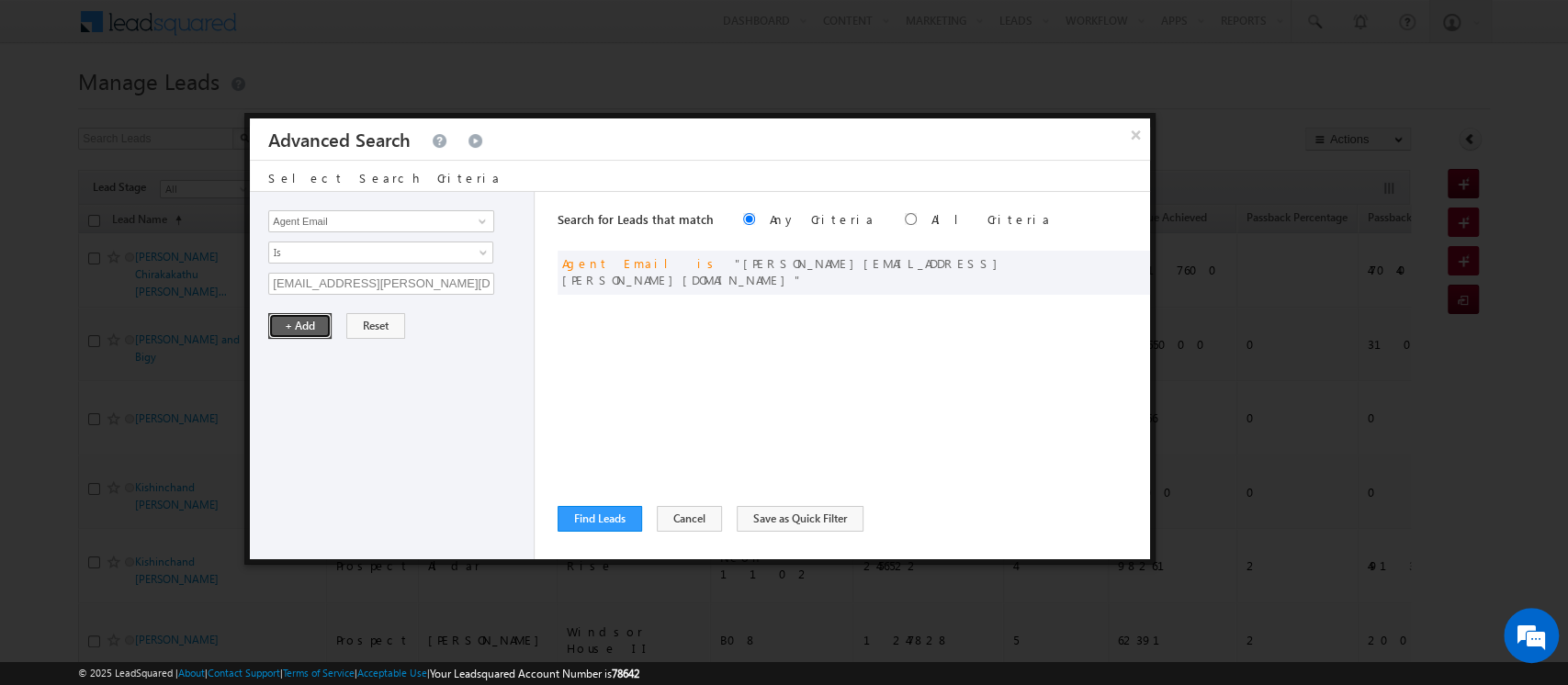
click at [301, 327] on button "+ Add" at bounding box center [300, 326] width 63 height 26
click at [587, 524] on button "Find Leads" at bounding box center [600, 519] width 85 height 26
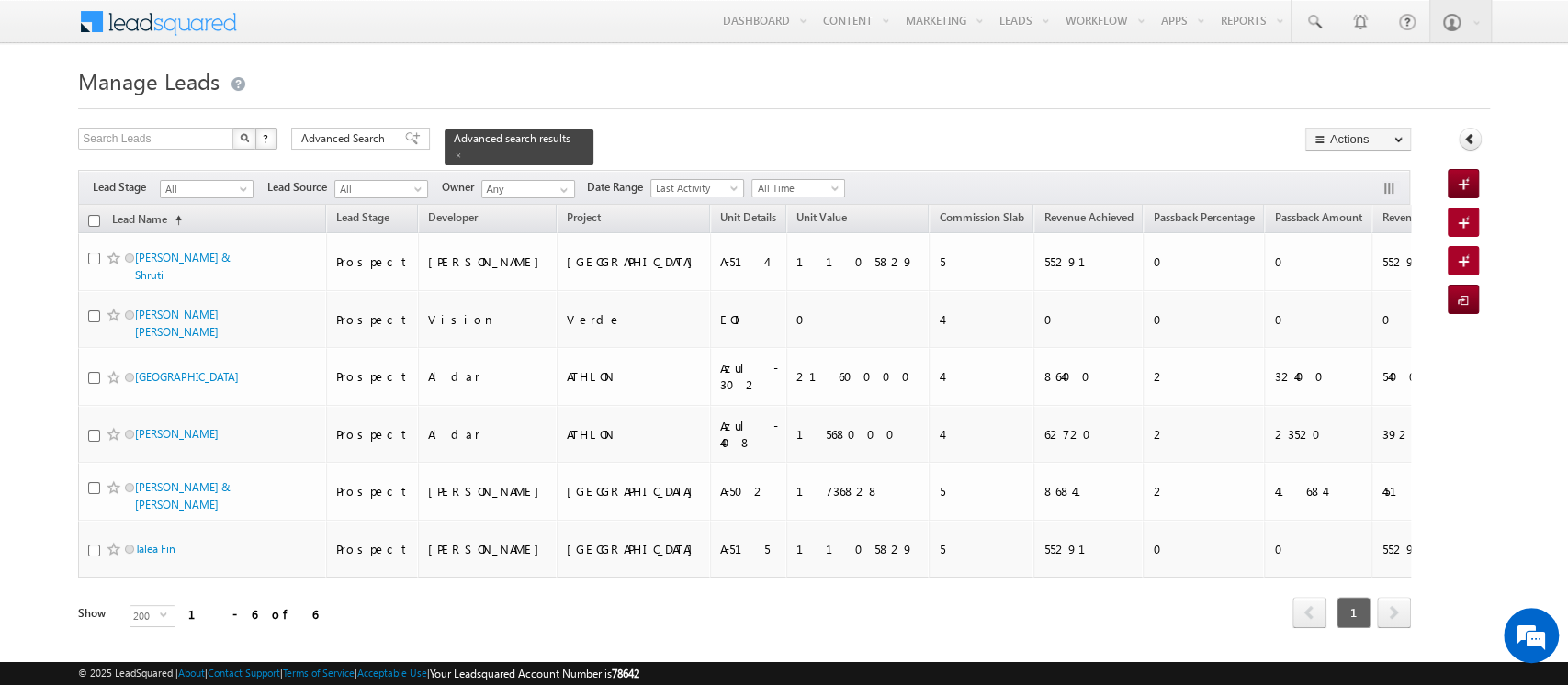
click at [96, 215] on input "checkbox" at bounding box center [94, 221] width 12 height 12
checkbox input "true"
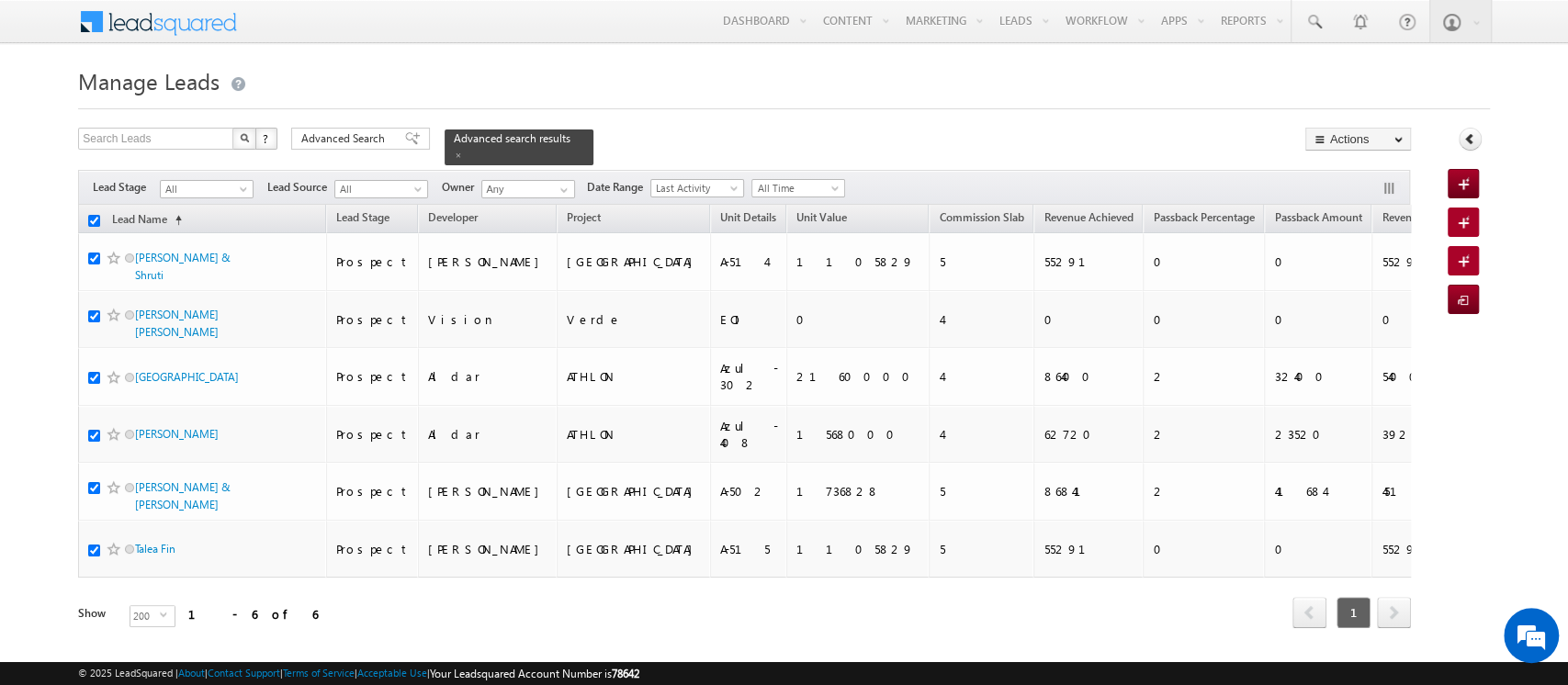
checkbox input "true"
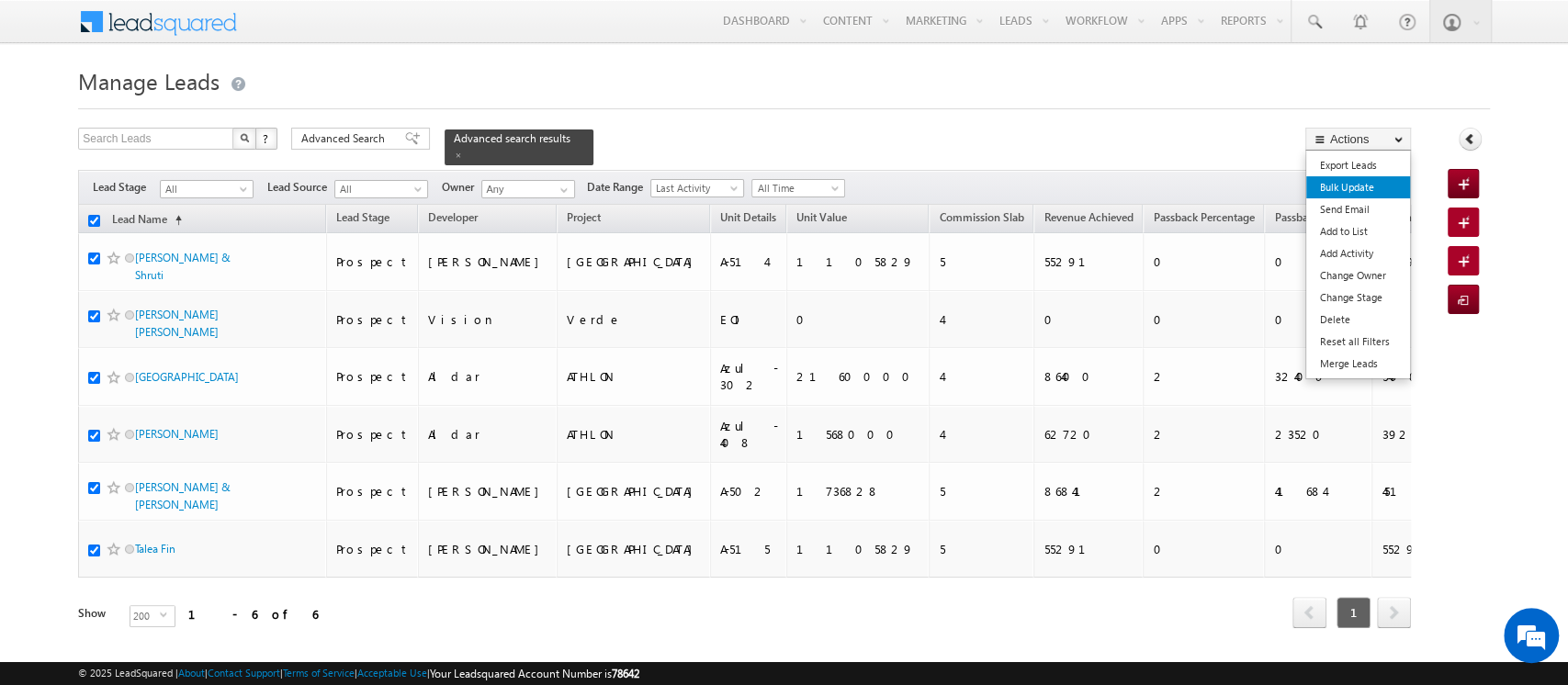
click at [1359, 194] on link "Bulk Update" at bounding box center [1357, 188] width 104 height 22
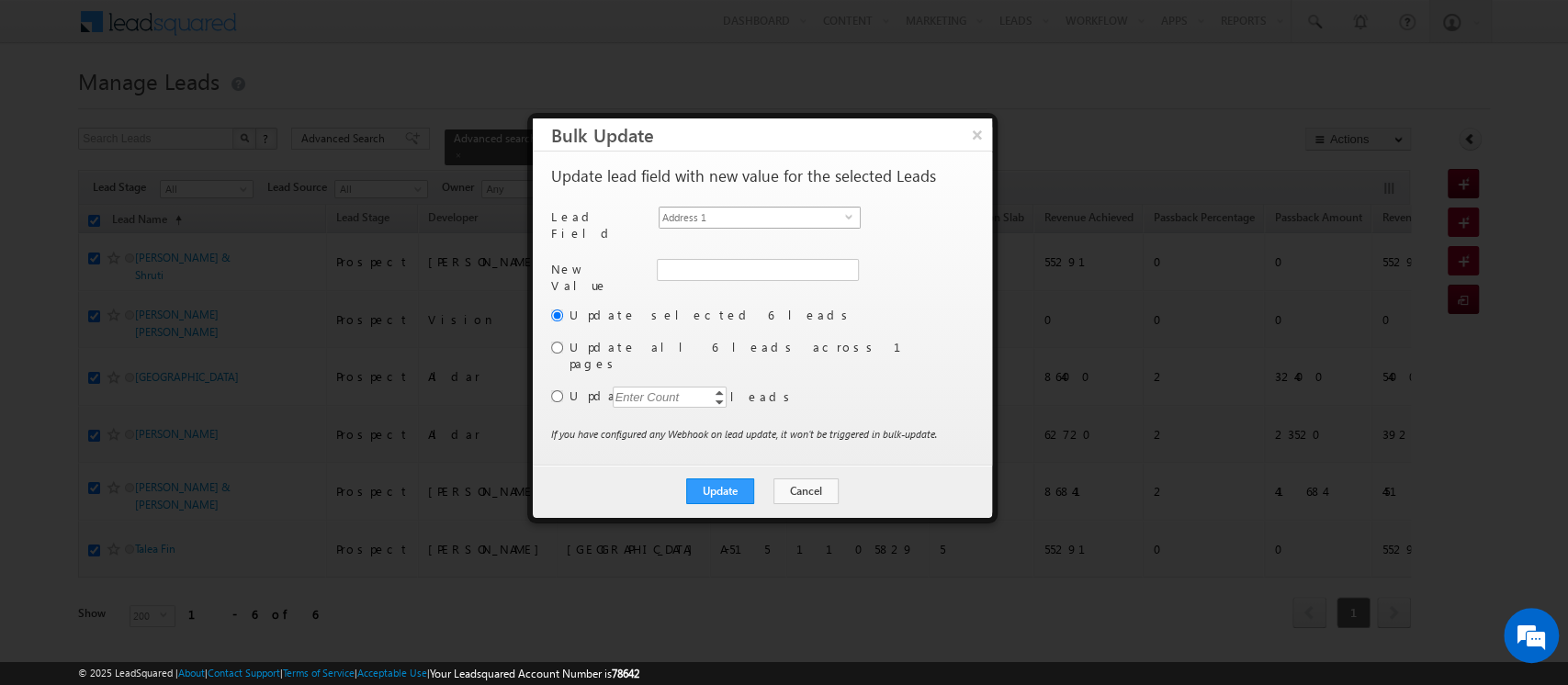
click at [745, 216] on span "Address 1" at bounding box center [752, 217] width 186 height 20
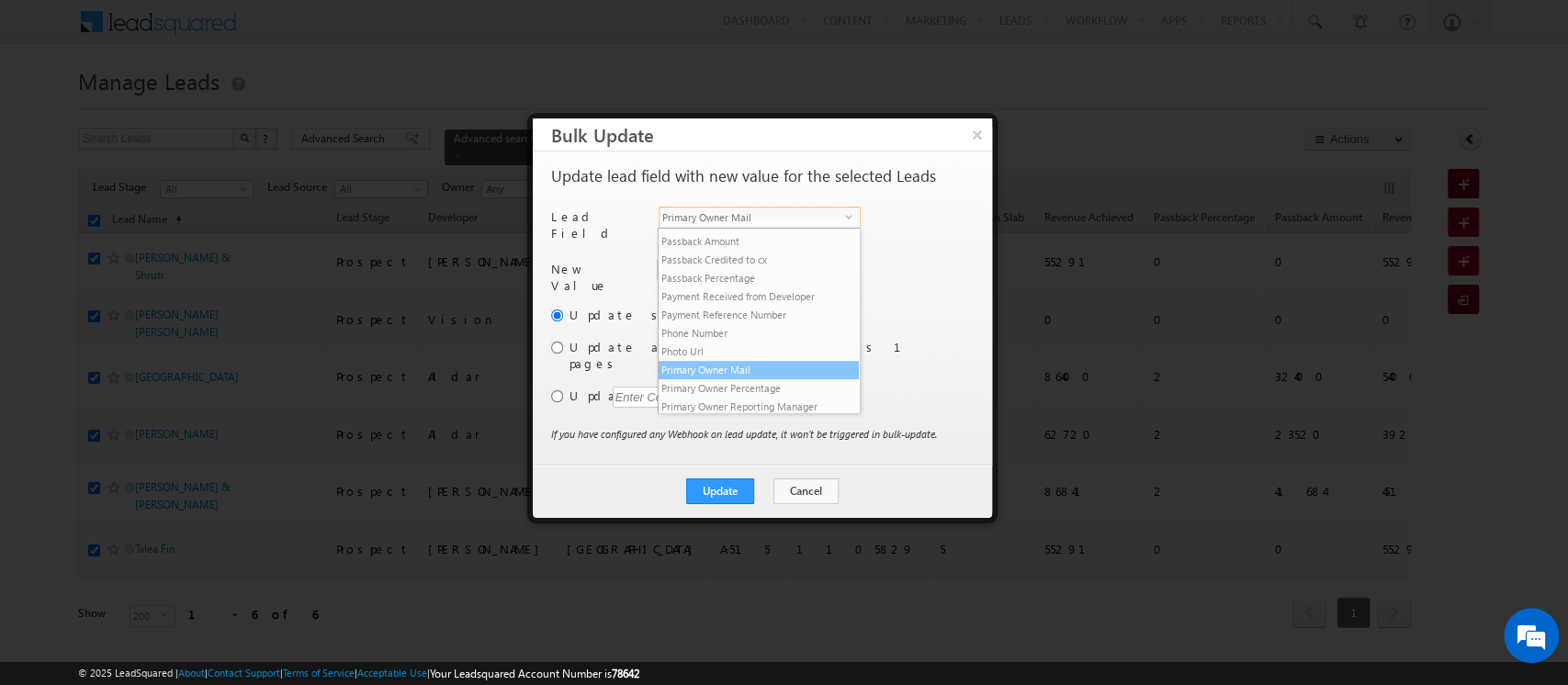
click at [756, 379] on li "Primary Owner Mail" at bounding box center [758, 370] width 200 height 19
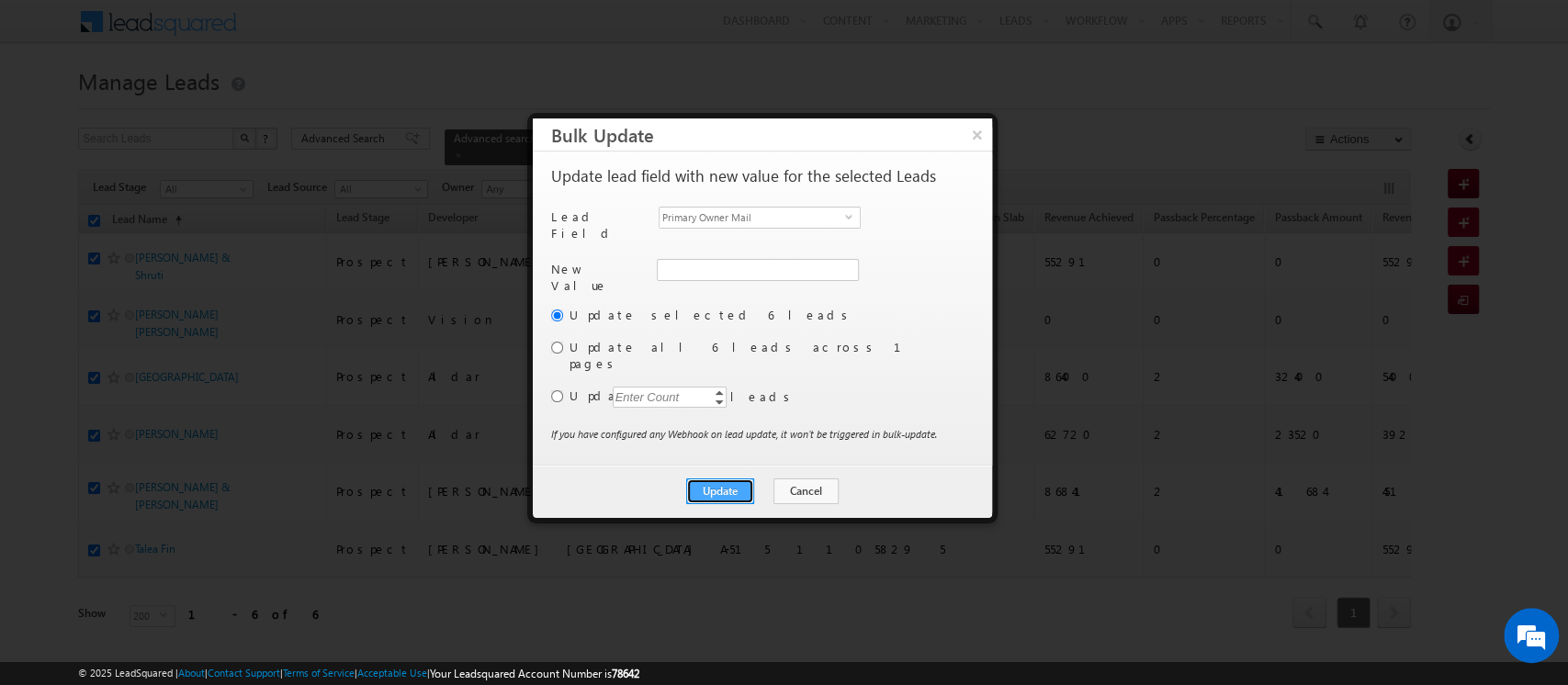
click at [735, 479] on button "Update" at bounding box center [719, 492] width 68 height 26
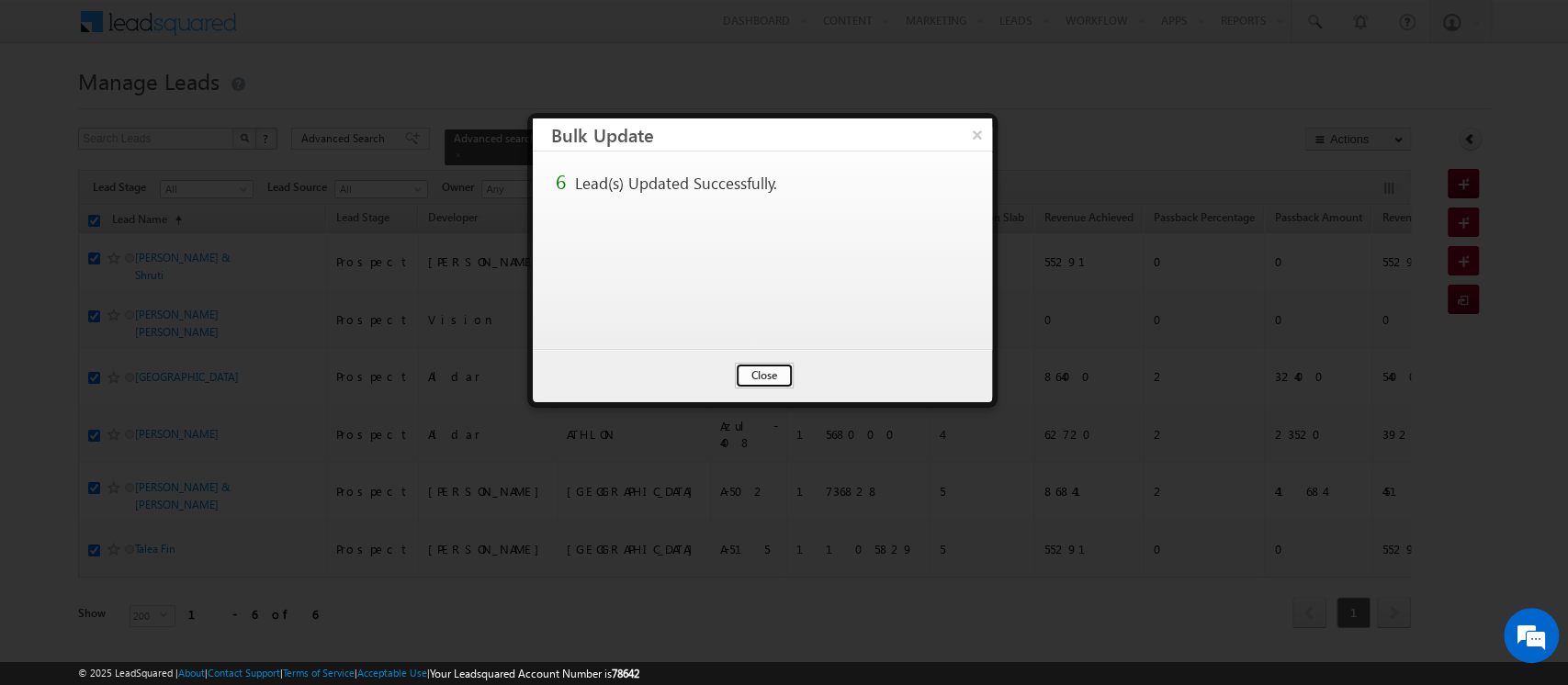
click at [768, 364] on button "Close" at bounding box center [765, 376] width 59 height 26
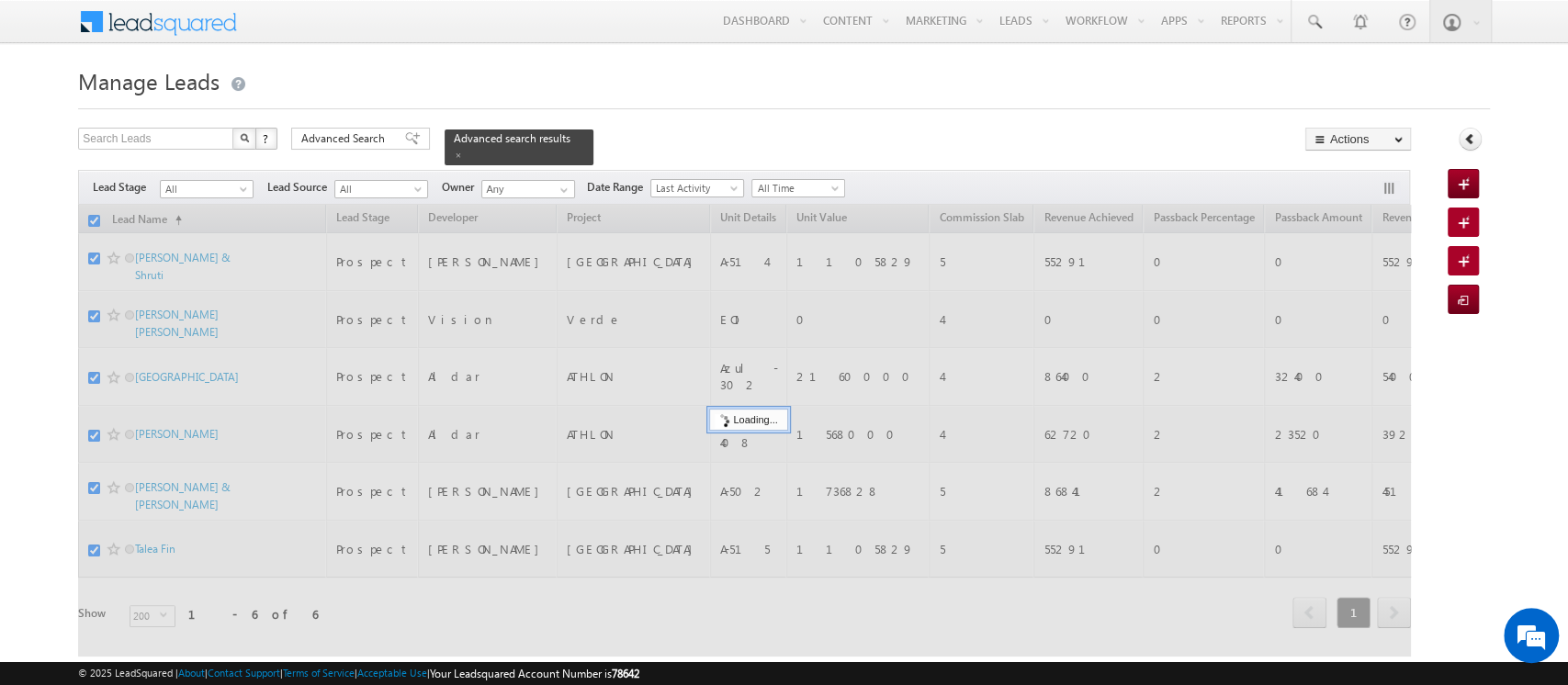
checkbox input "false"
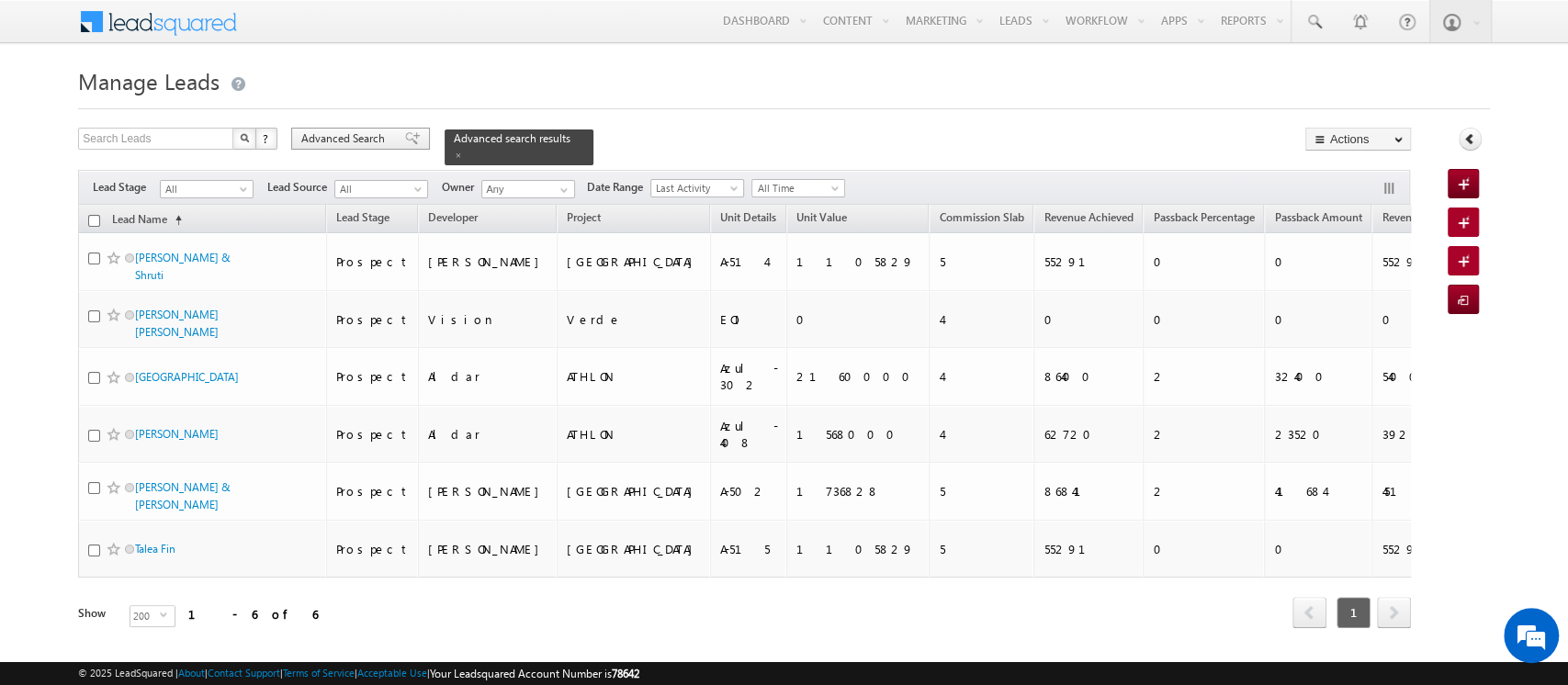
click at [374, 140] on span "Advanced Search" at bounding box center [345, 138] width 89 height 17
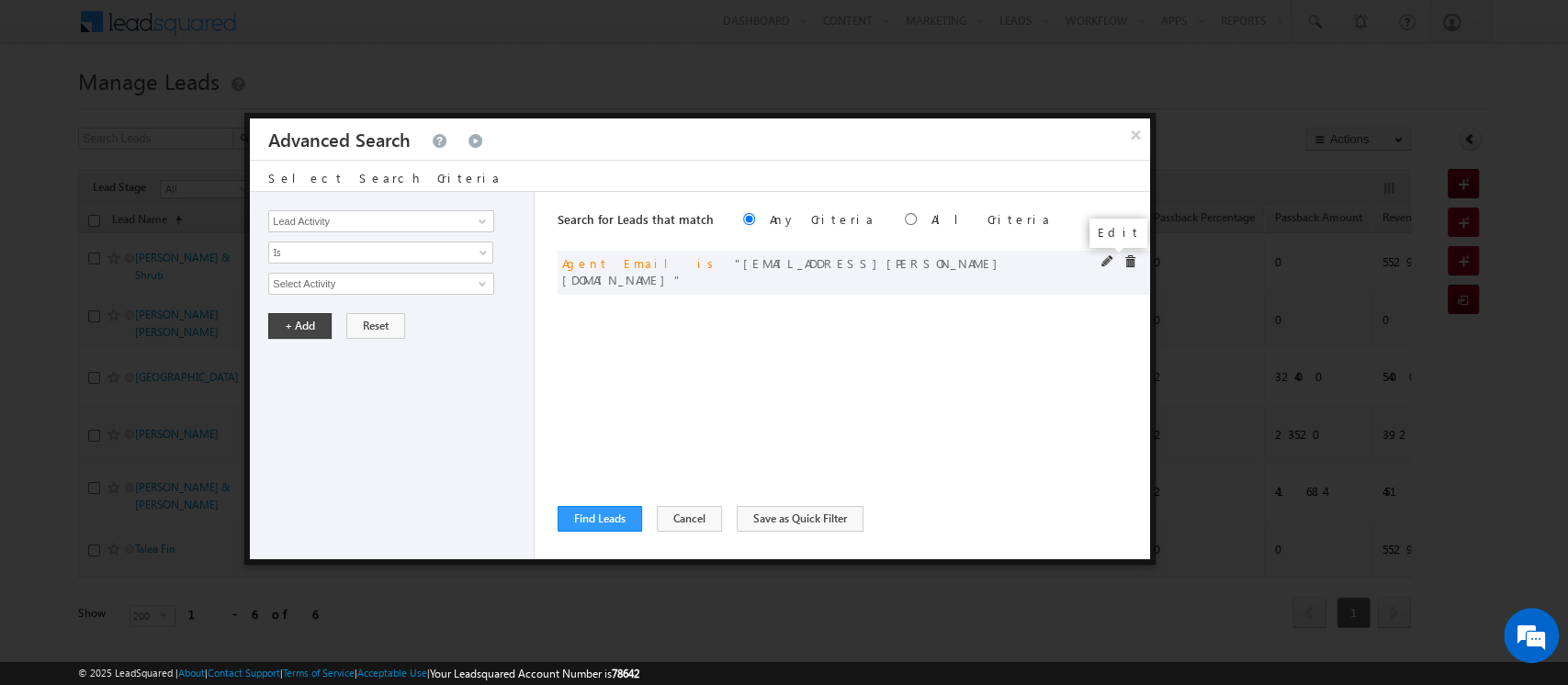
click at [1108, 259] on span at bounding box center [1107, 262] width 13 height 13
drag, startPoint x: 475, startPoint y: 281, endPoint x: 0, endPoint y: 268, distance: 475.2
click at [0, 268] on body "Menu Orders order @indg lobal .ae" at bounding box center [784, 340] width 1568 height 680
paste input "aman.singh"
type input "[EMAIL_ADDRESS][DOMAIN_NAME]"
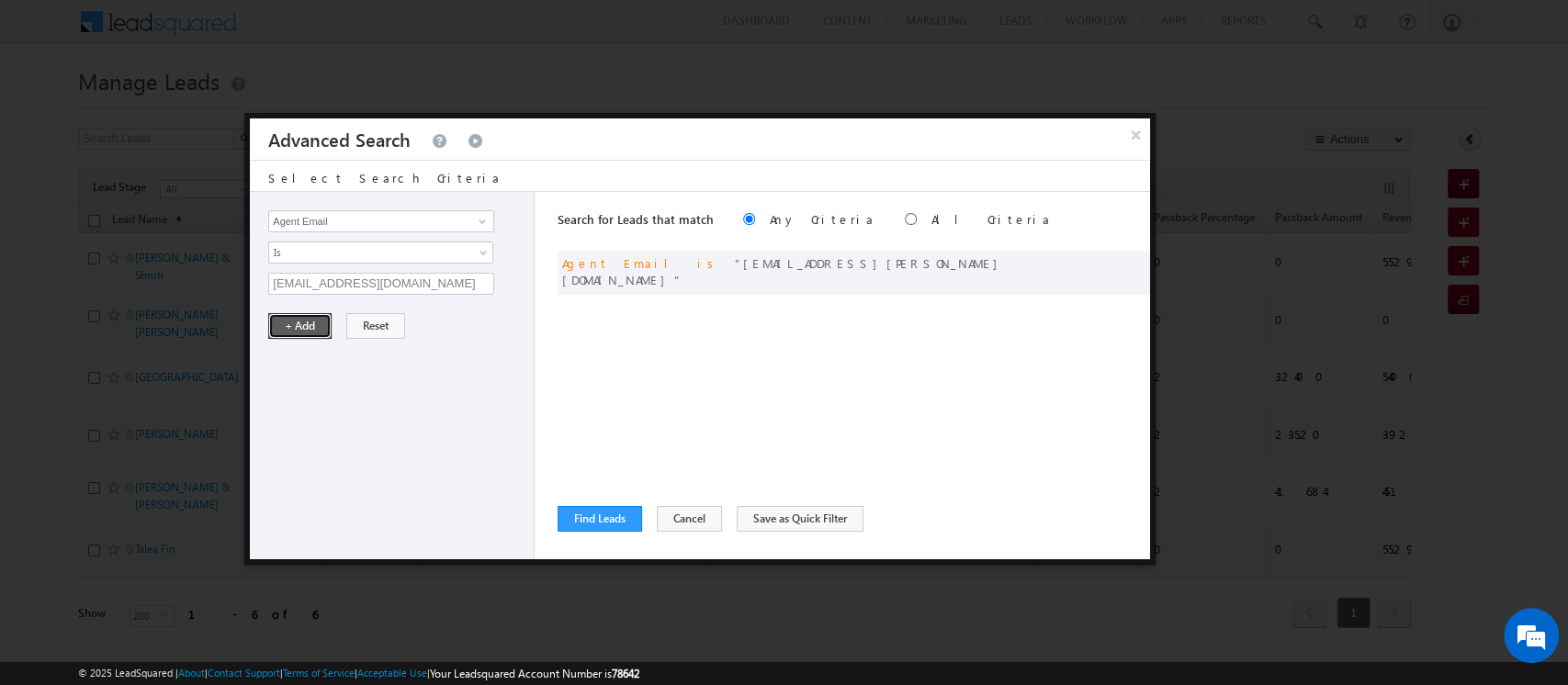
click at [308, 326] on button "+ Add" at bounding box center [300, 326] width 63 height 26
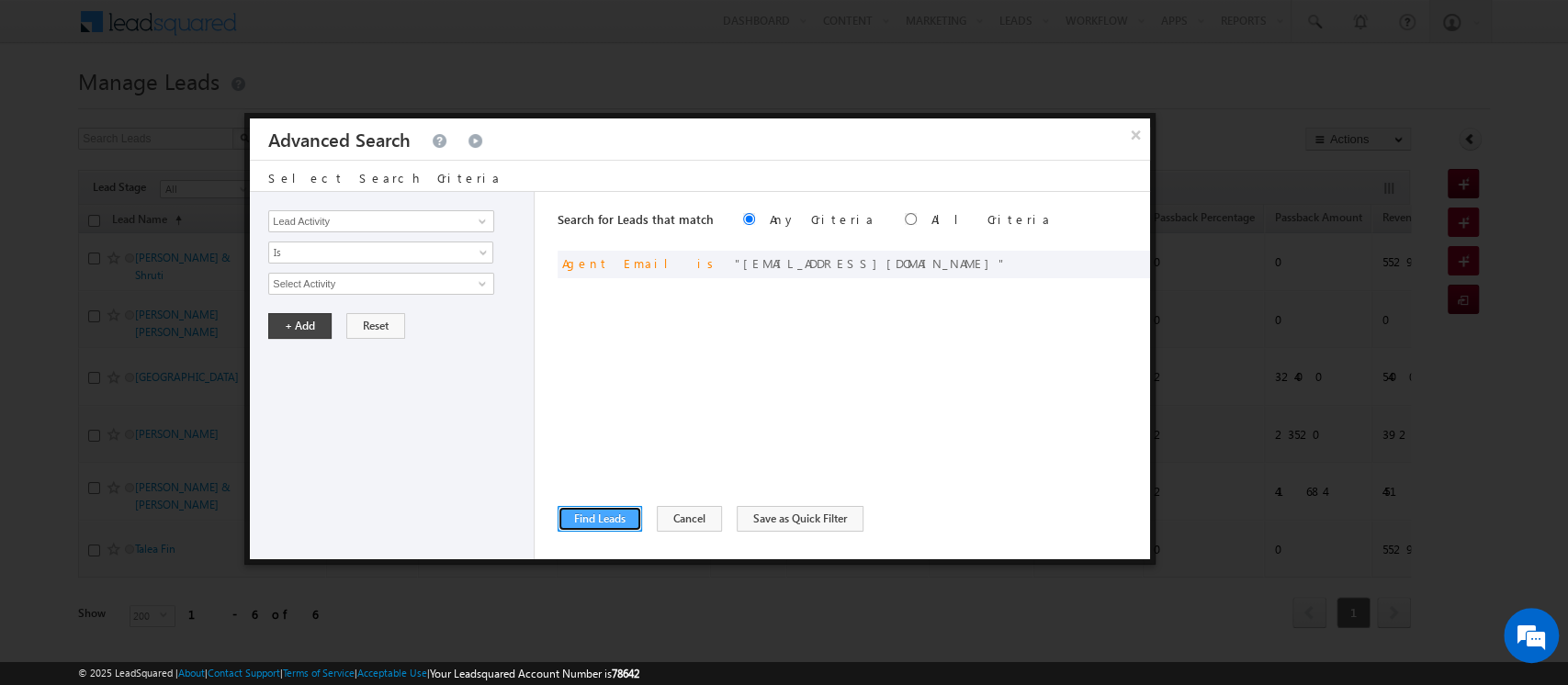
click at [579, 523] on button "Find Leads" at bounding box center [600, 519] width 85 height 26
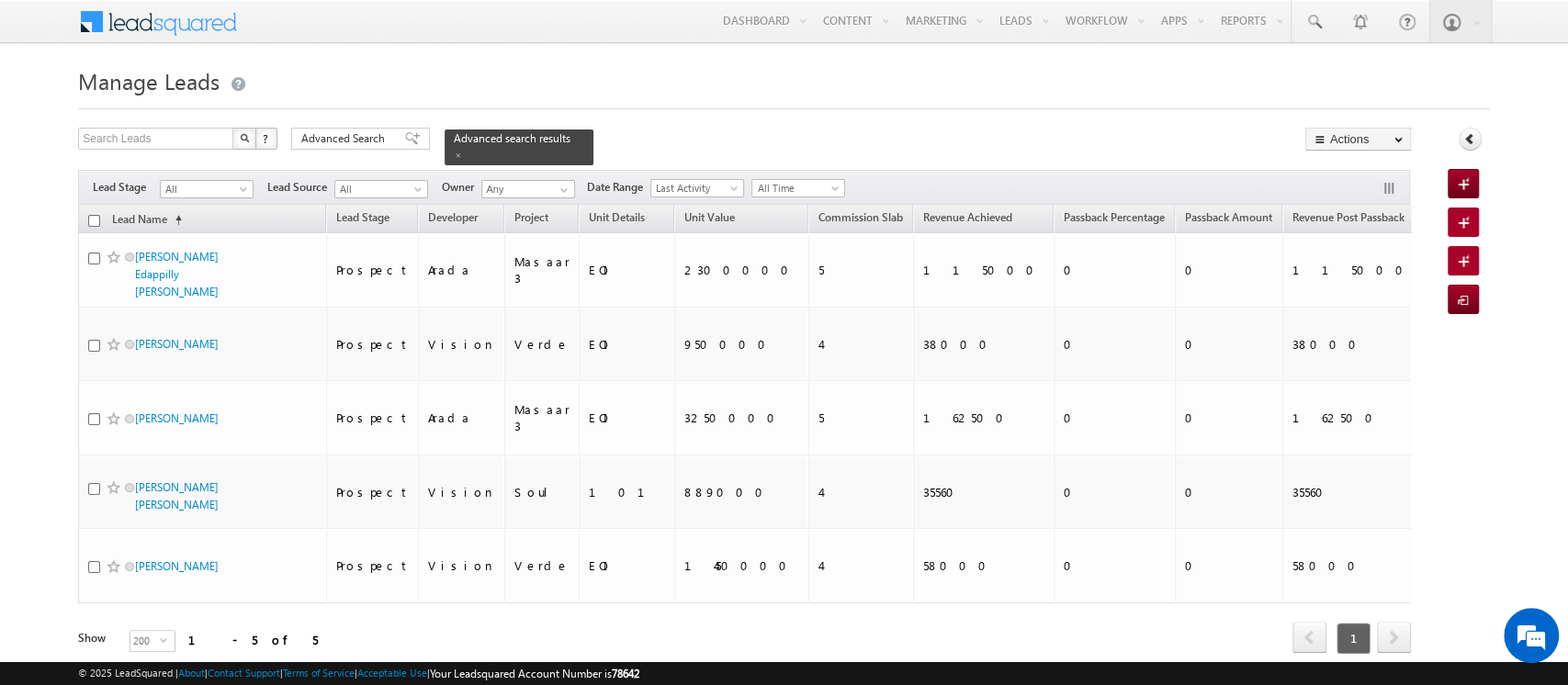
click at [88, 215] on input "checkbox" at bounding box center [94, 221] width 12 height 12
checkbox input "true"
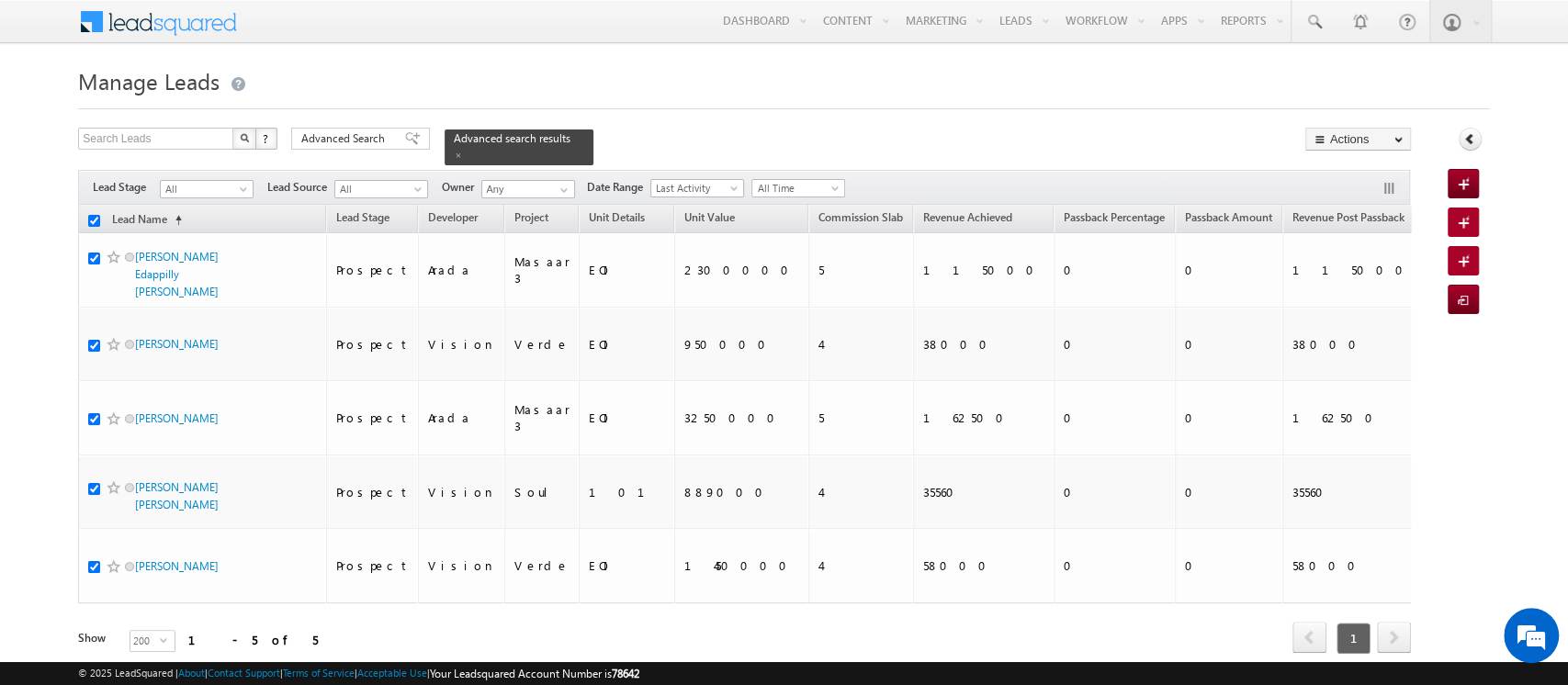
checkbox input "true"
click at [1342, 188] on link "Bulk Update" at bounding box center [1357, 188] width 104 height 22
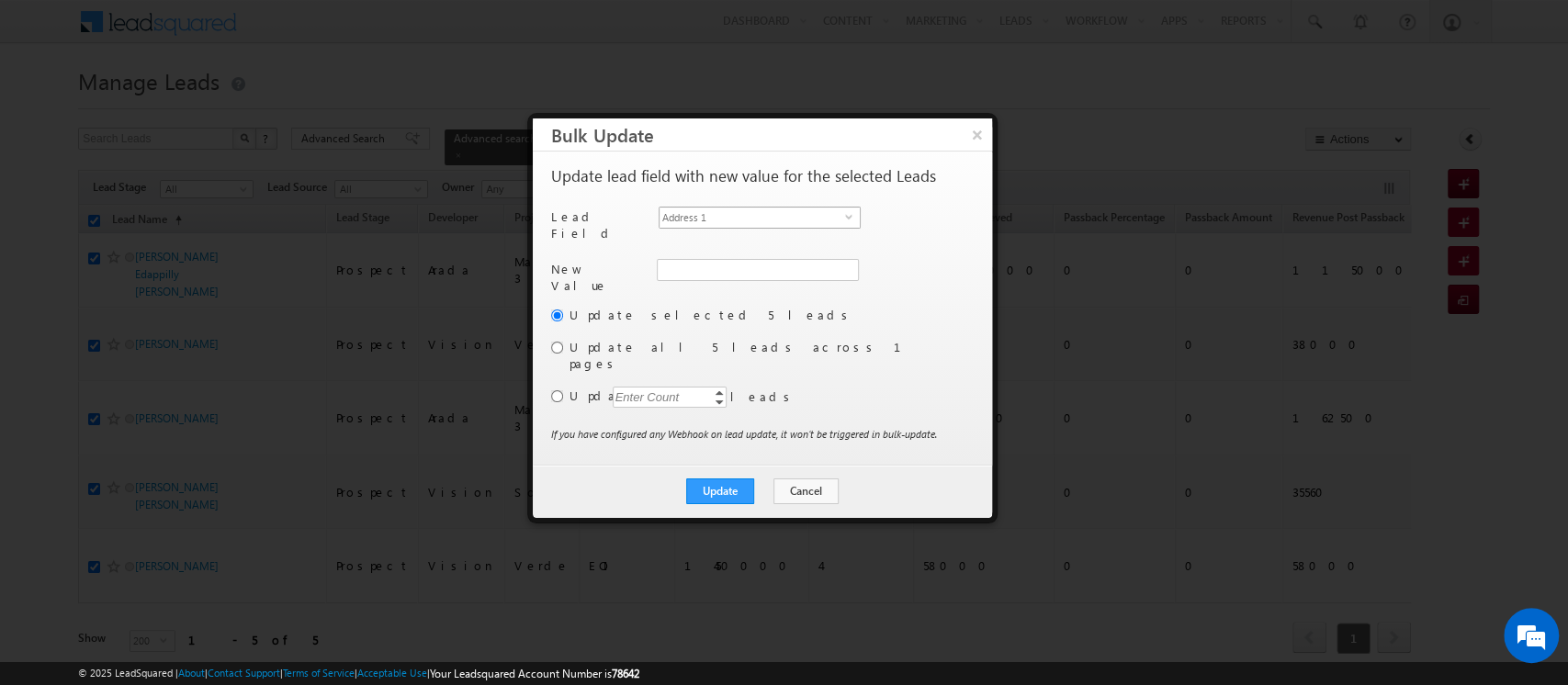
click at [719, 216] on span "Address 1" at bounding box center [752, 217] width 186 height 20
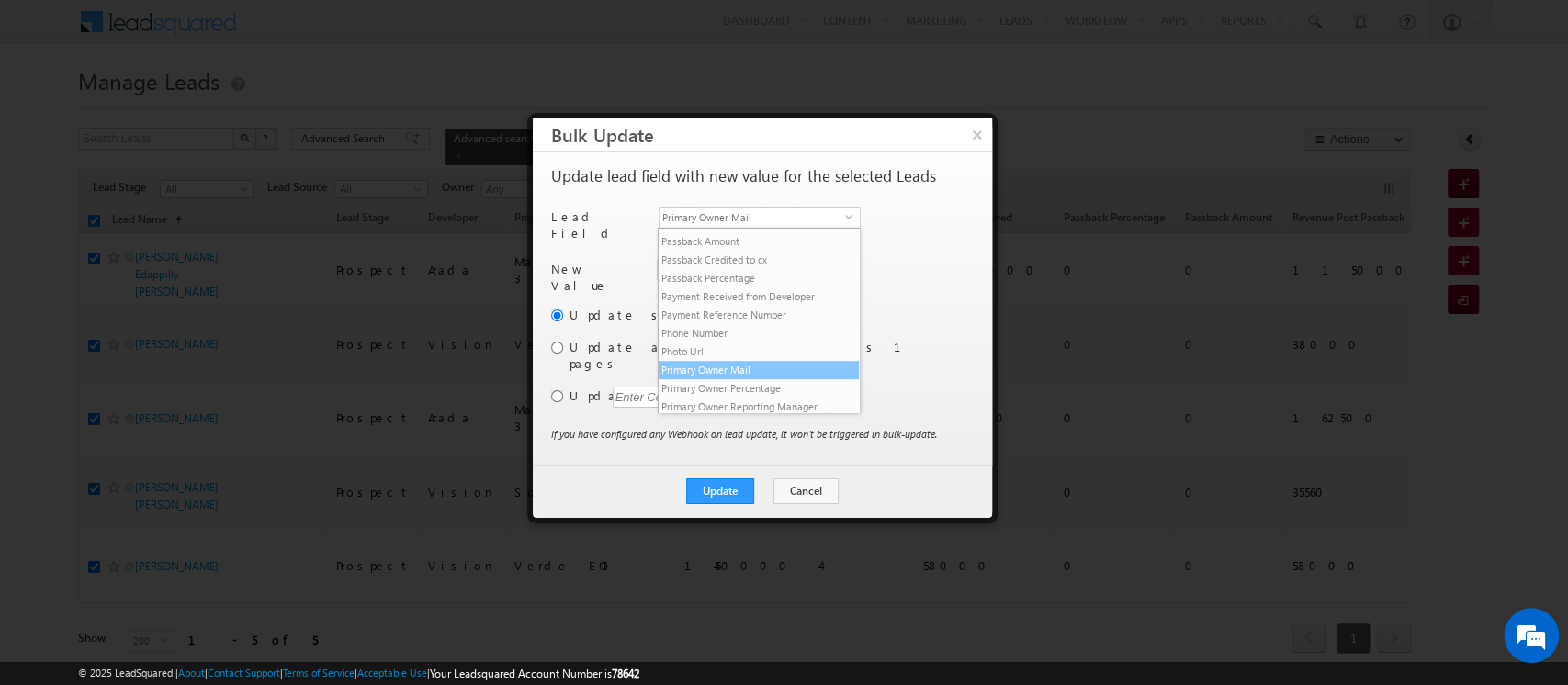
click at [747, 379] on li "Primary Owner Mail" at bounding box center [758, 370] width 200 height 19
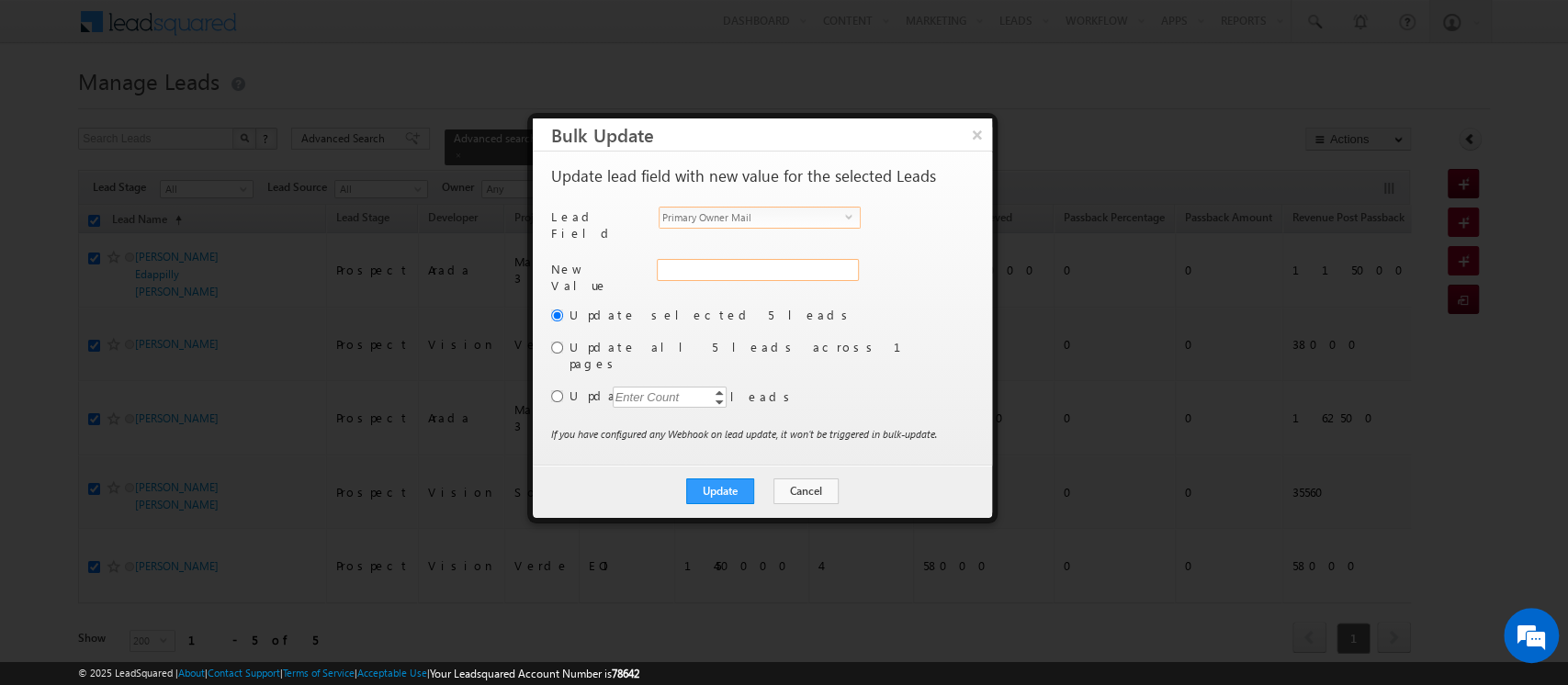
click at [701, 259] on input "Primary Owner Mail" at bounding box center [757, 269] width 202 height 22
paste input "[EMAIL_ADDRESS][DOMAIN_NAME]"
type input "[EMAIL_ADDRESS][DOMAIN_NAME]"
click at [742, 479] on button "Update" at bounding box center [719, 492] width 68 height 26
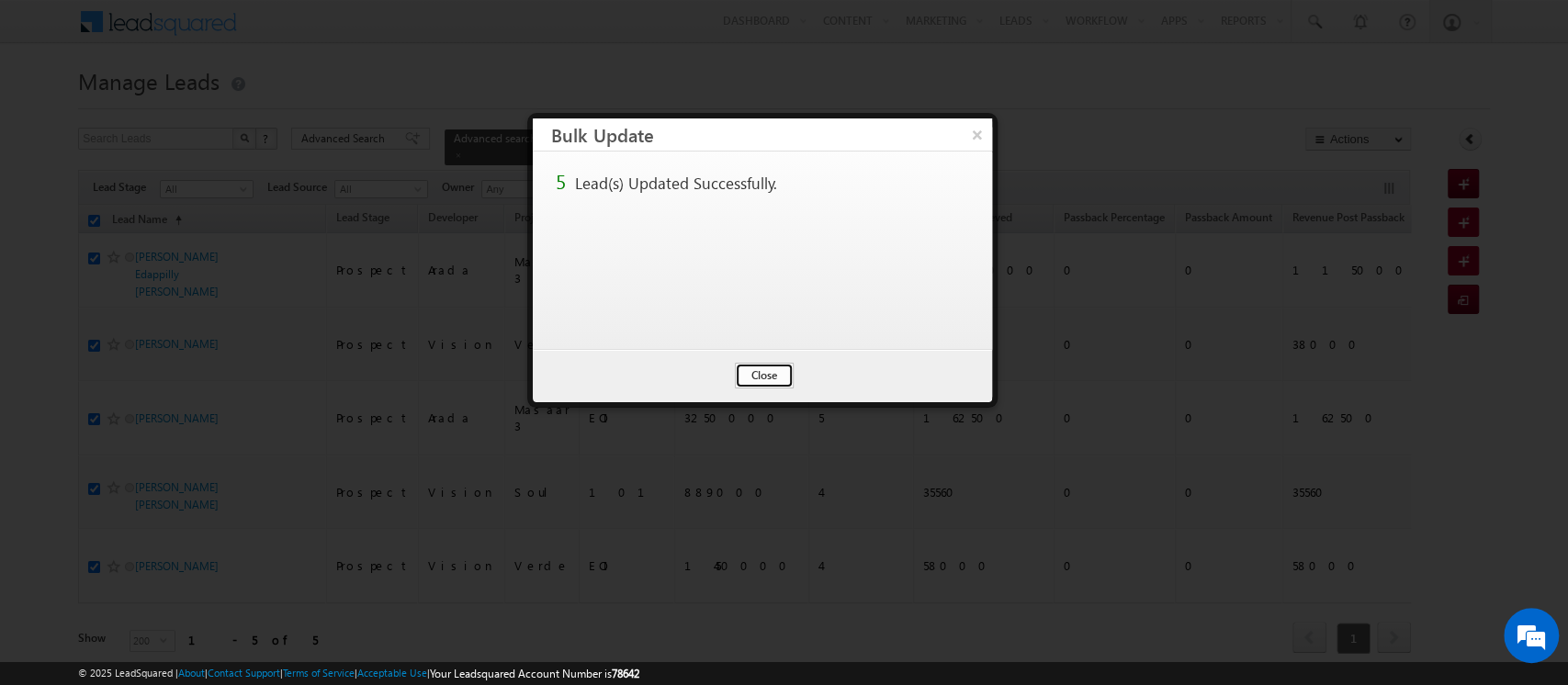
click at [777, 370] on button "Close" at bounding box center [765, 376] width 59 height 26
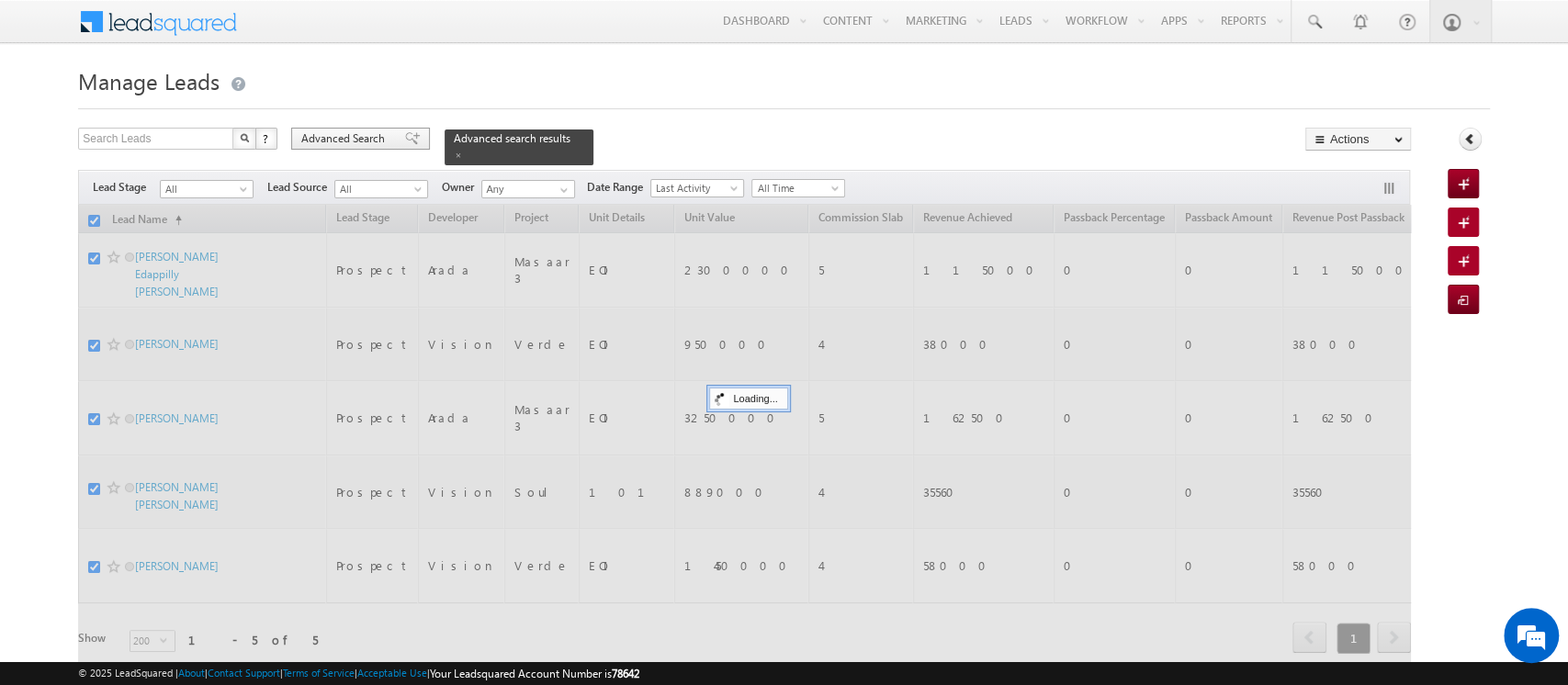
checkbox input "false"
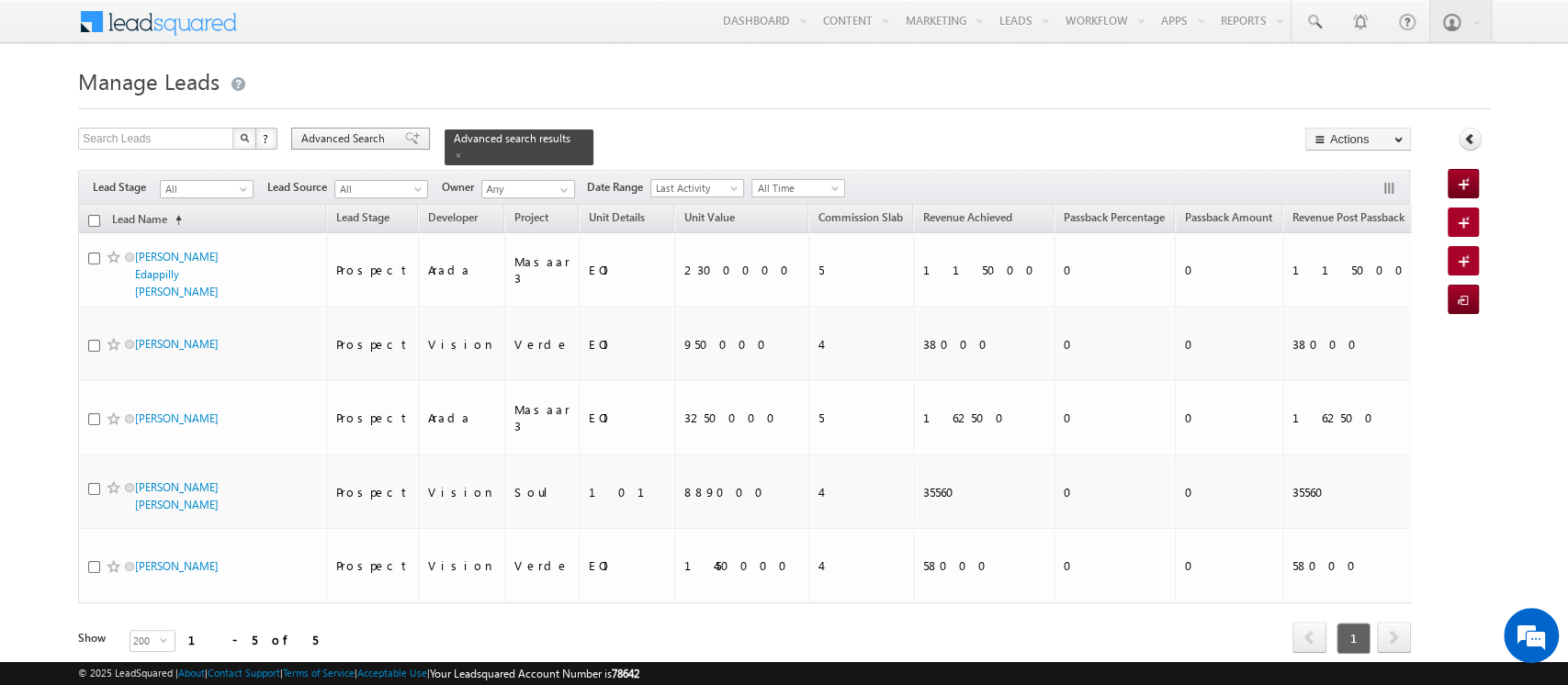
click at [346, 141] on span "Advanced Search" at bounding box center [345, 138] width 89 height 17
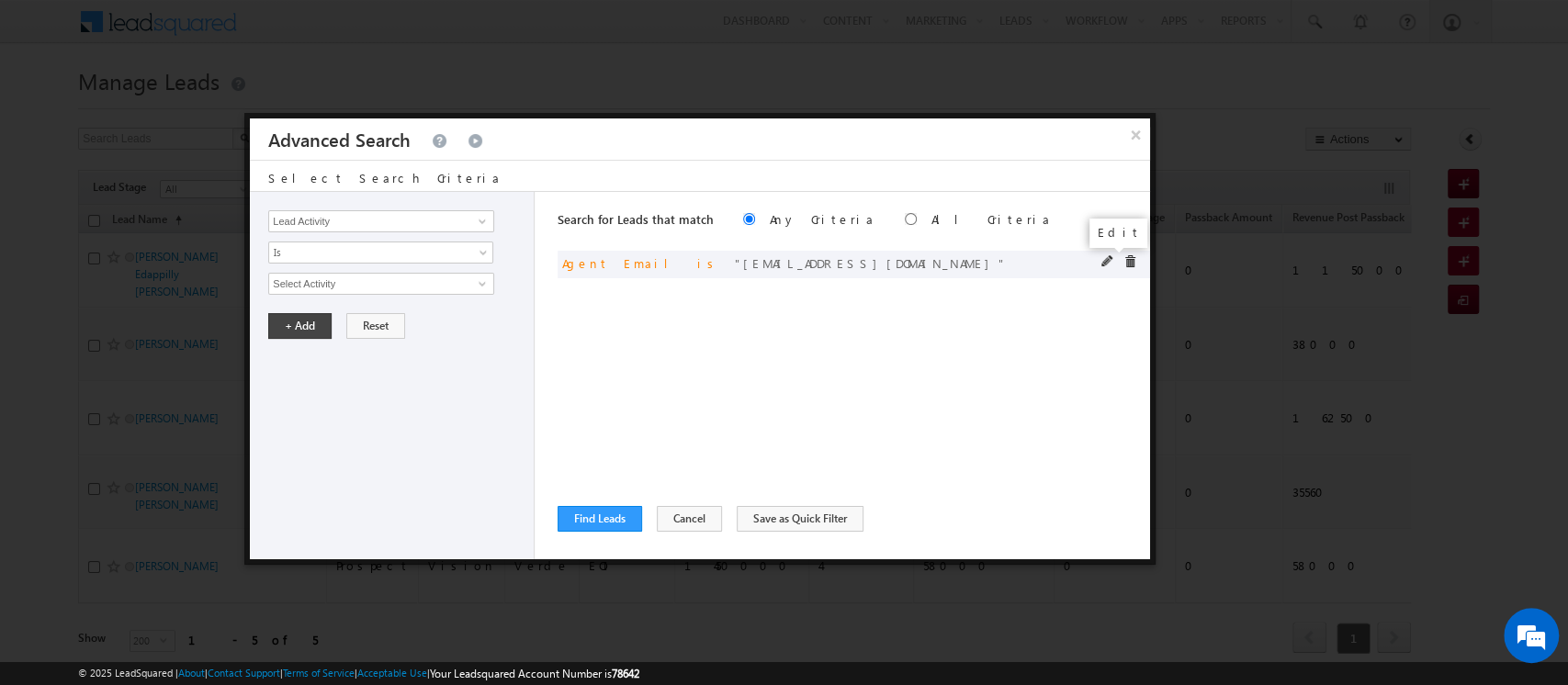
click at [1107, 256] on span at bounding box center [1107, 262] width 13 height 13
drag, startPoint x: 445, startPoint y: 279, endPoint x: 22, endPoint y: 246, distance: 424.3
click at [22, 246] on body "Menu Orders order @indg lobal .ae" at bounding box center [784, 352] width 1568 height 705
paste input "kev.[PERSON_NAME]"
type input "[EMAIL_ADDRESS][PERSON_NAME][DOMAIN_NAME]"
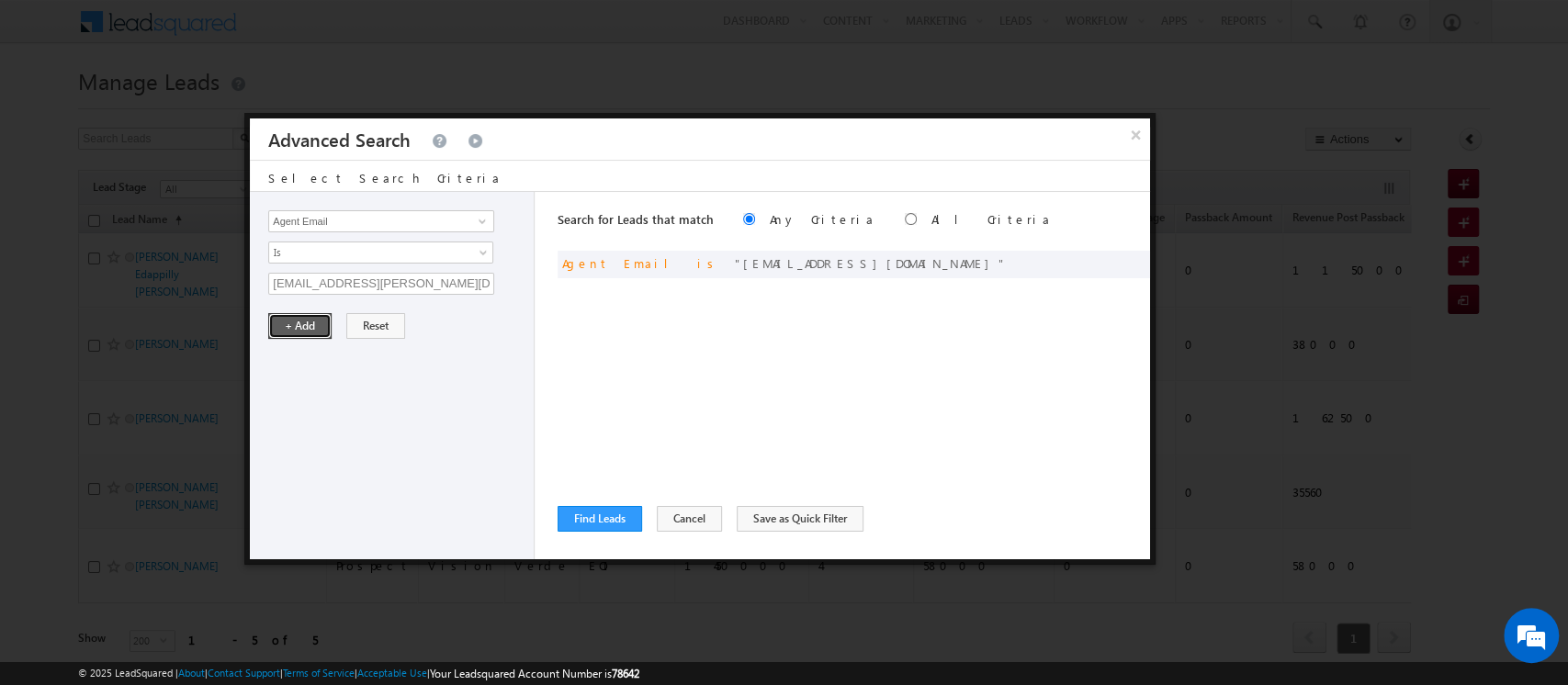
click at [277, 325] on button "+ Add" at bounding box center [300, 326] width 63 height 26
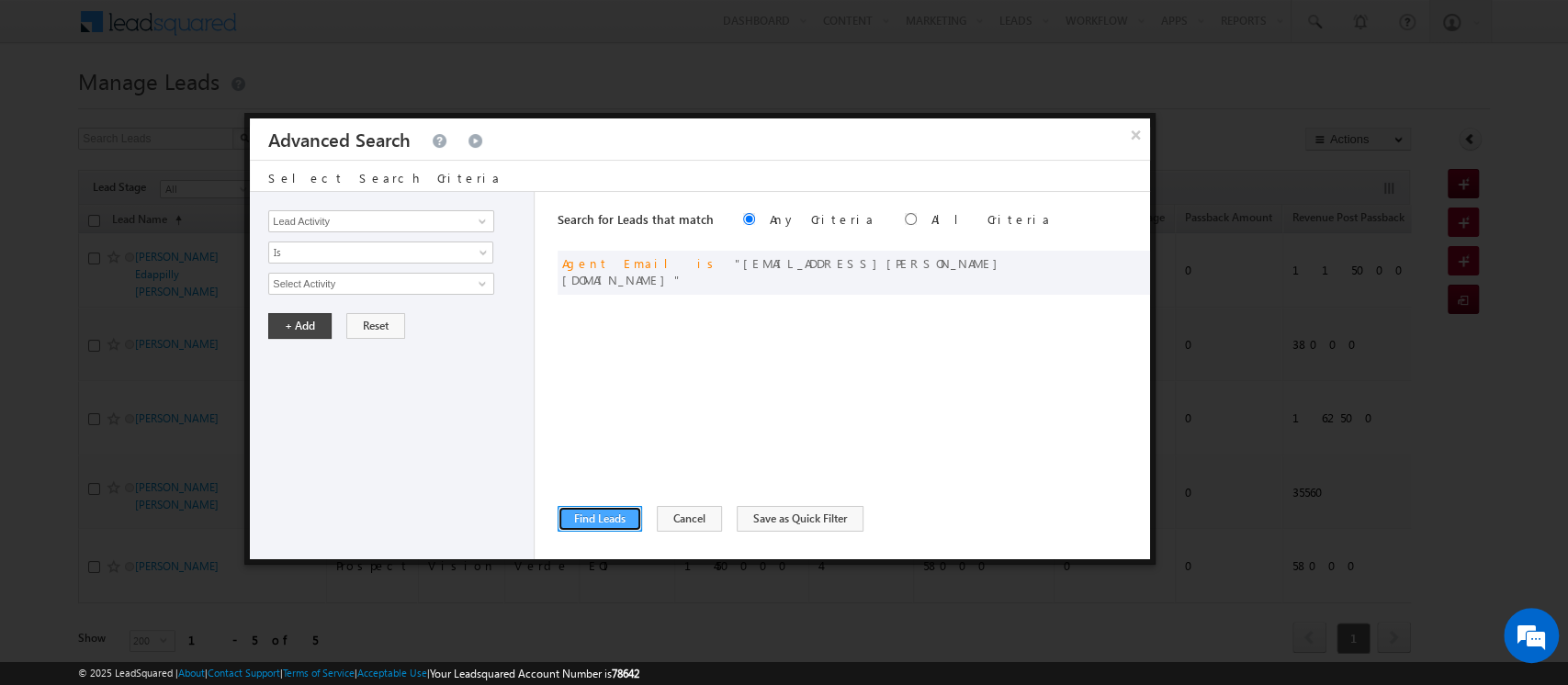
click at [619, 518] on button "Find Leads" at bounding box center [600, 519] width 85 height 26
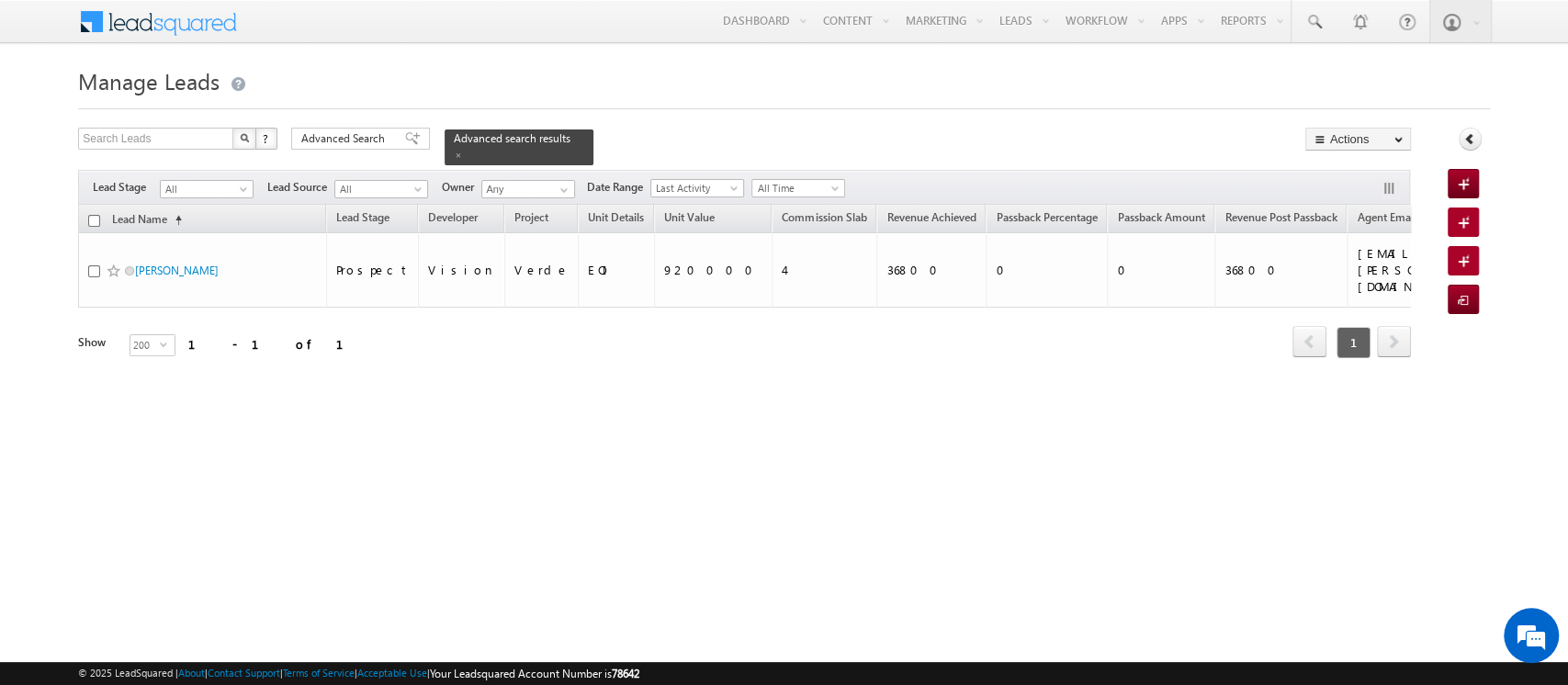
click at [95, 215] on input "checkbox" at bounding box center [94, 221] width 12 height 12
checkbox input "true"
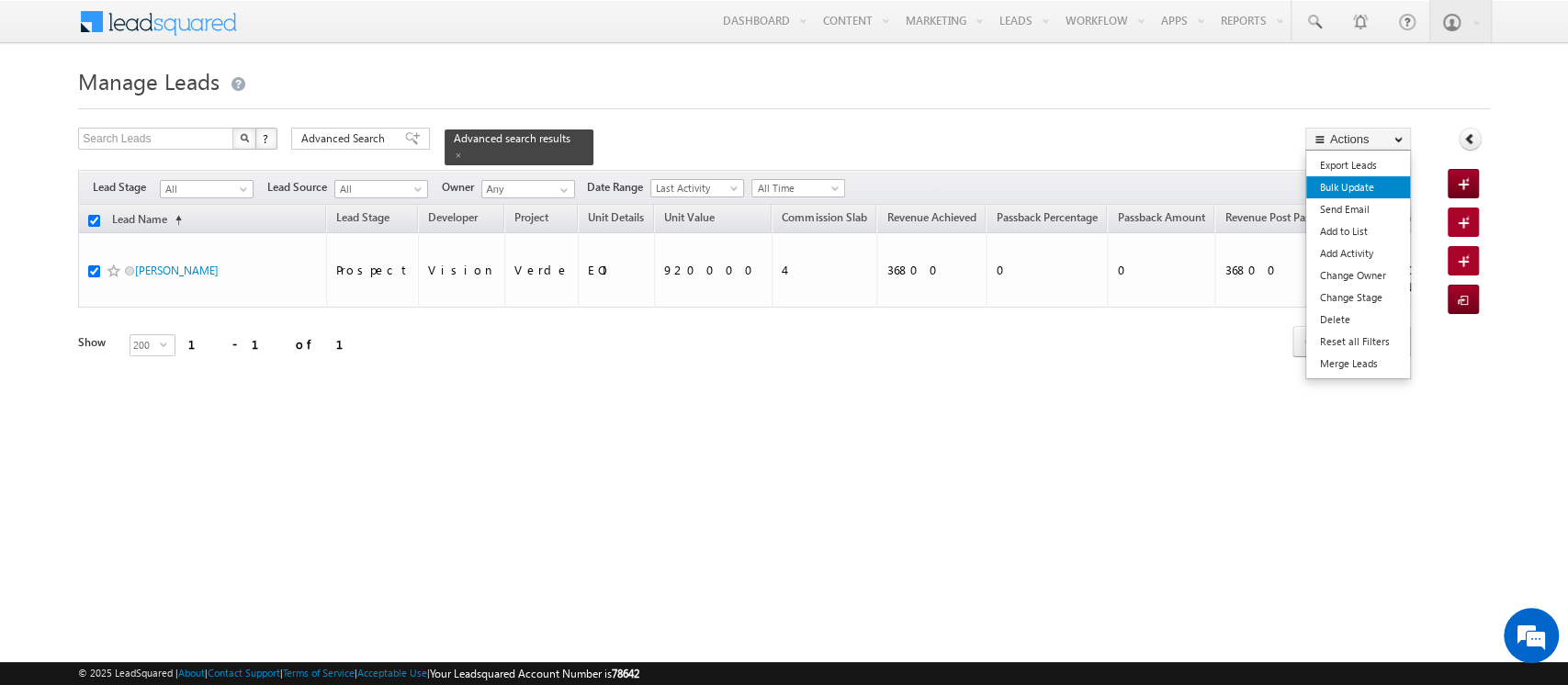
click at [1352, 188] on link "Bulk Update" at bounding box center [1357, 188] width 104 height 22
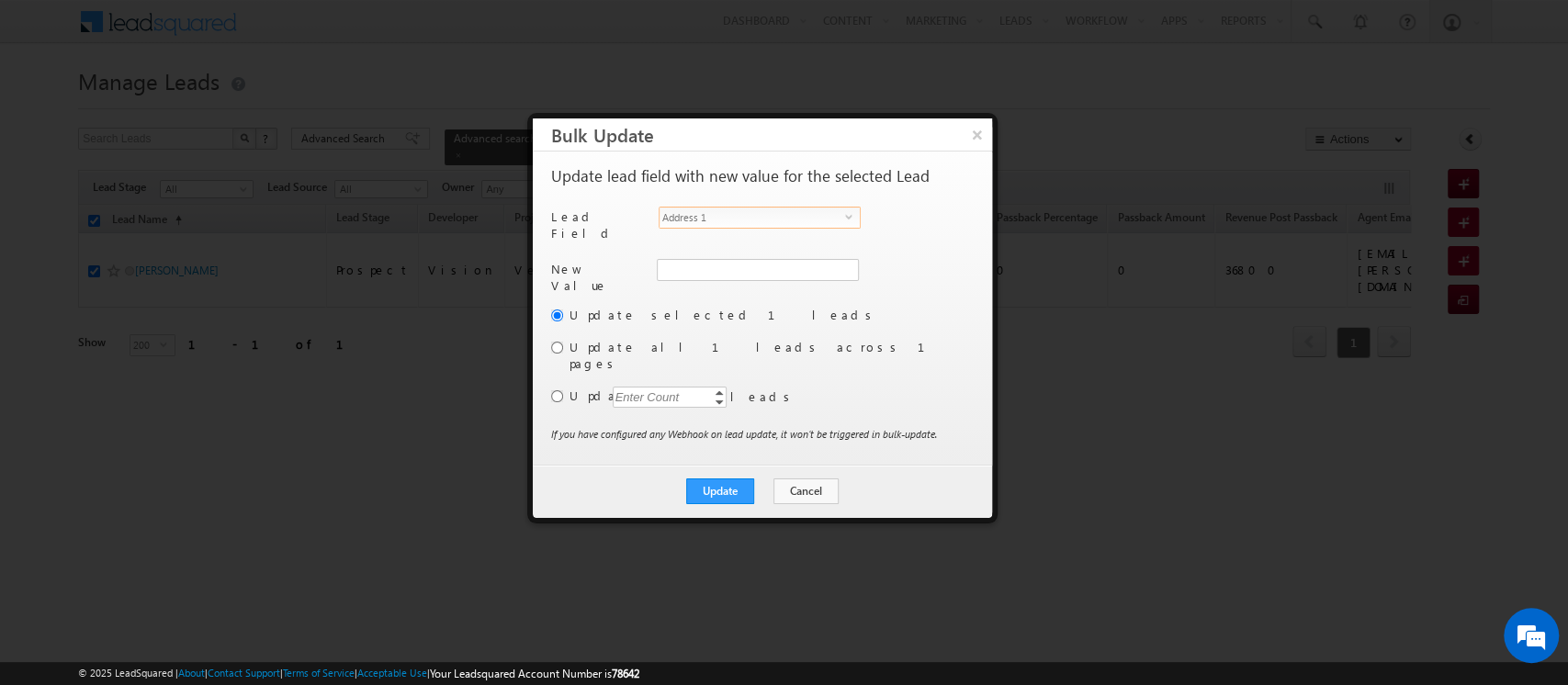
click at [798, 215] on span "Address 1" at bounding box center [752, 217] width 186 height 20
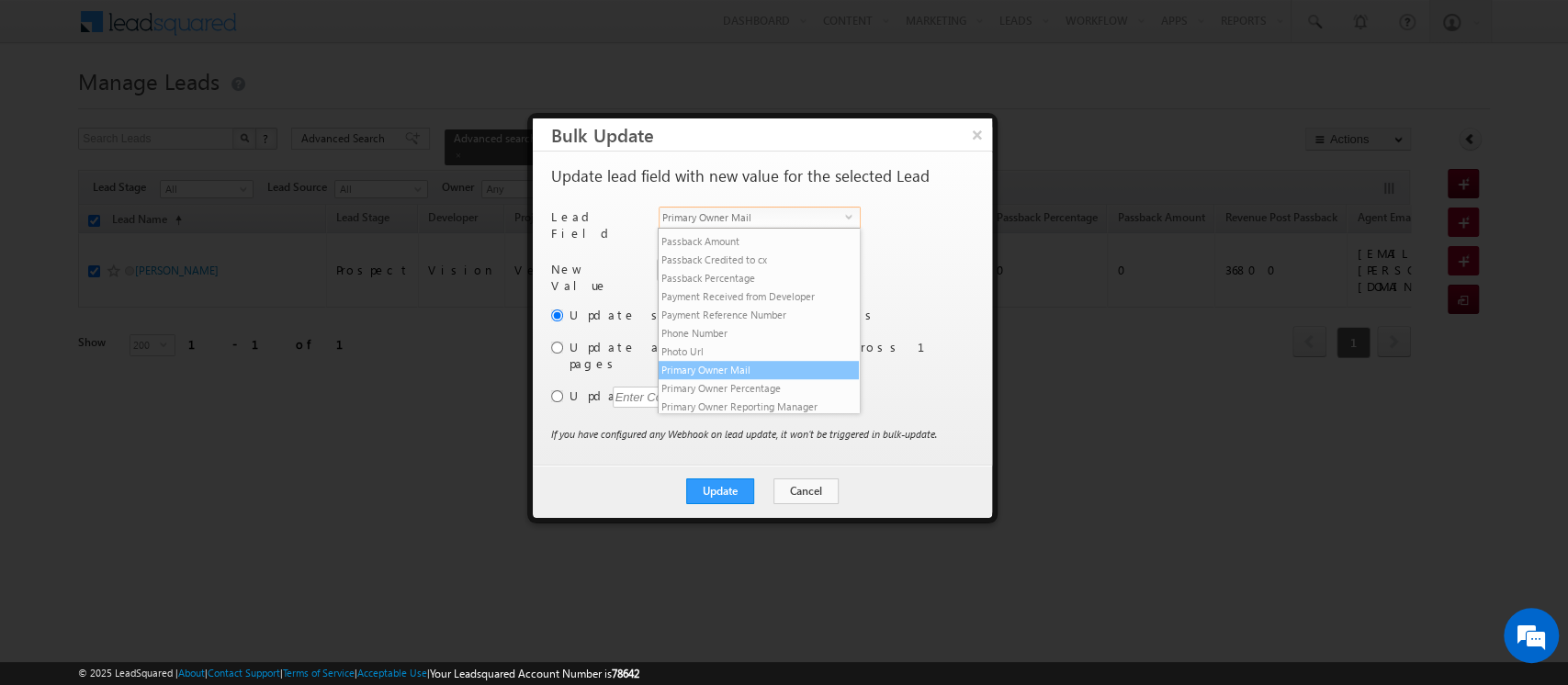
click at [737, 379] on li "Primary Owner Mail" at bounding box center [758, 370] width 200 height 19
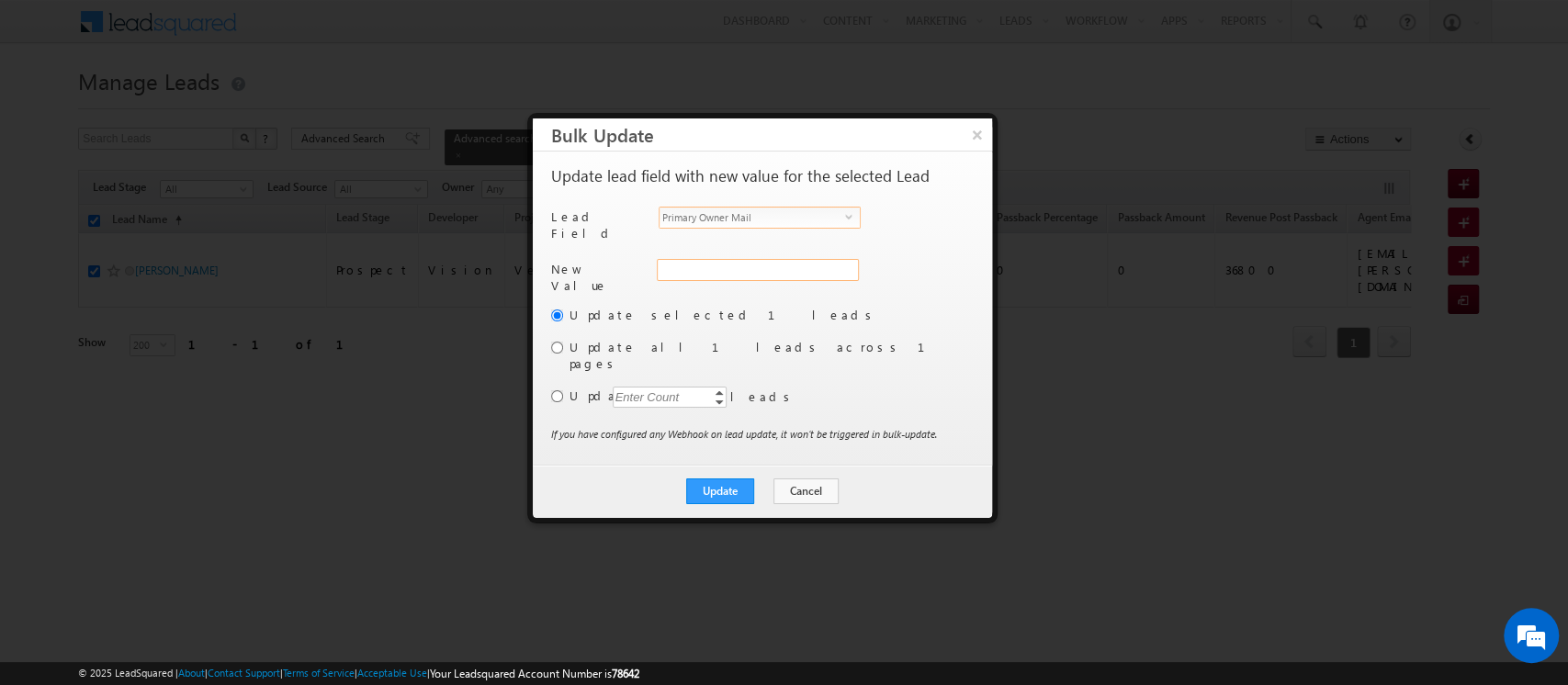
click at [711, 264] on input "Primary Owner Mail" at bounding box center [757, 269] width 202 height 22
paste input "[EMAIL_ADDRESS][PERSON_NAME][DOMAIN_NAME]"
type input "[EMAIL_ADDRESS][PERSON_NAME][DOMAIN_NAME]"
click at [698, 479] on button "Update" at bounding box center [719, 492] width 68 height 26
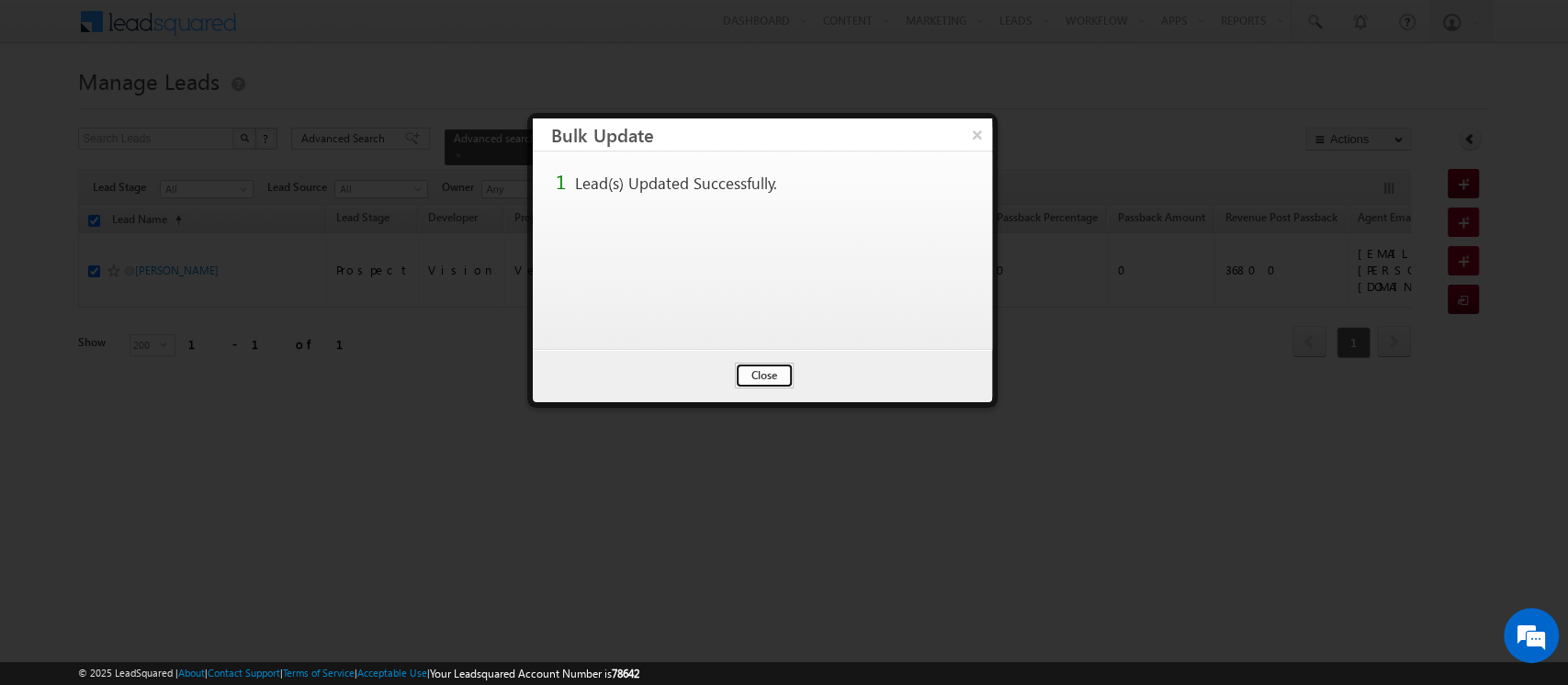
click at [754, 378] on button "Close" at bounding box center [765, 376] width 59 height 26
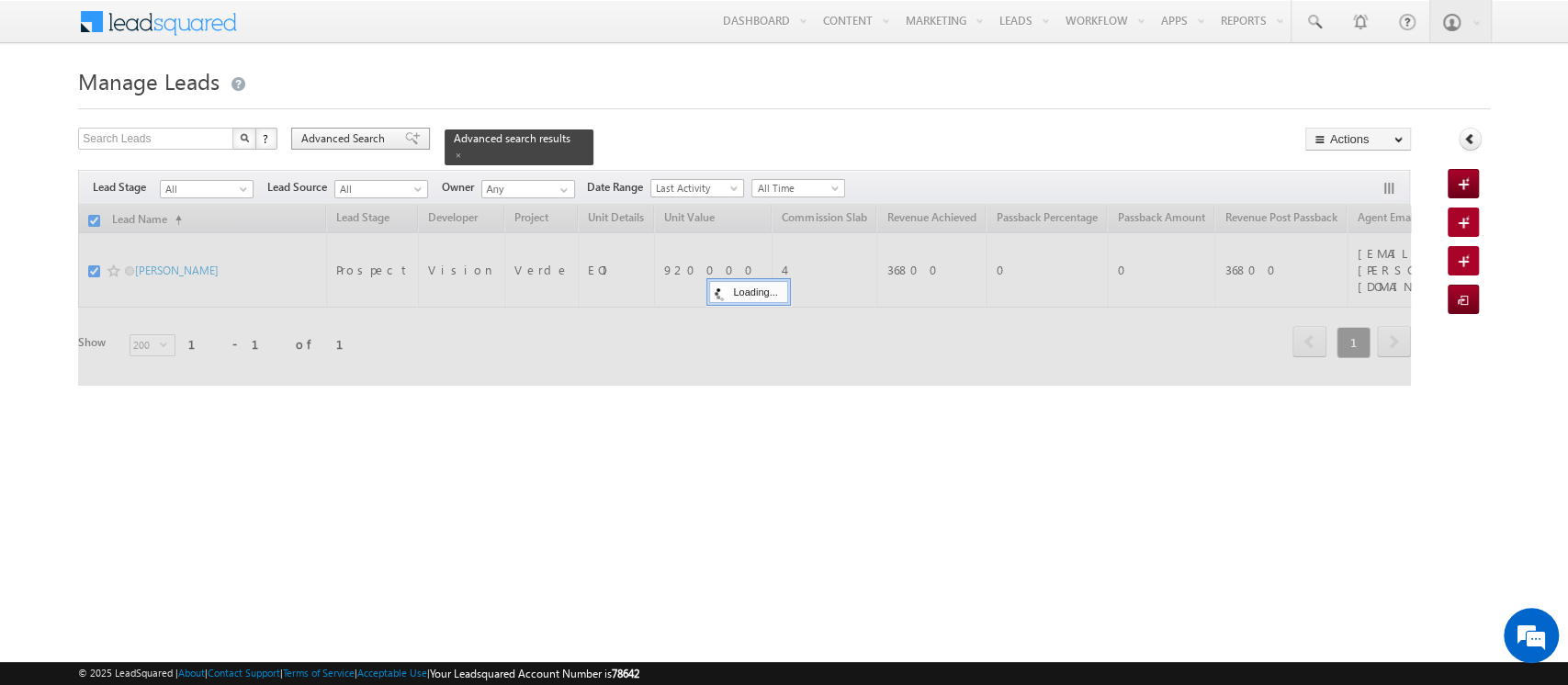
checkbox input "false"
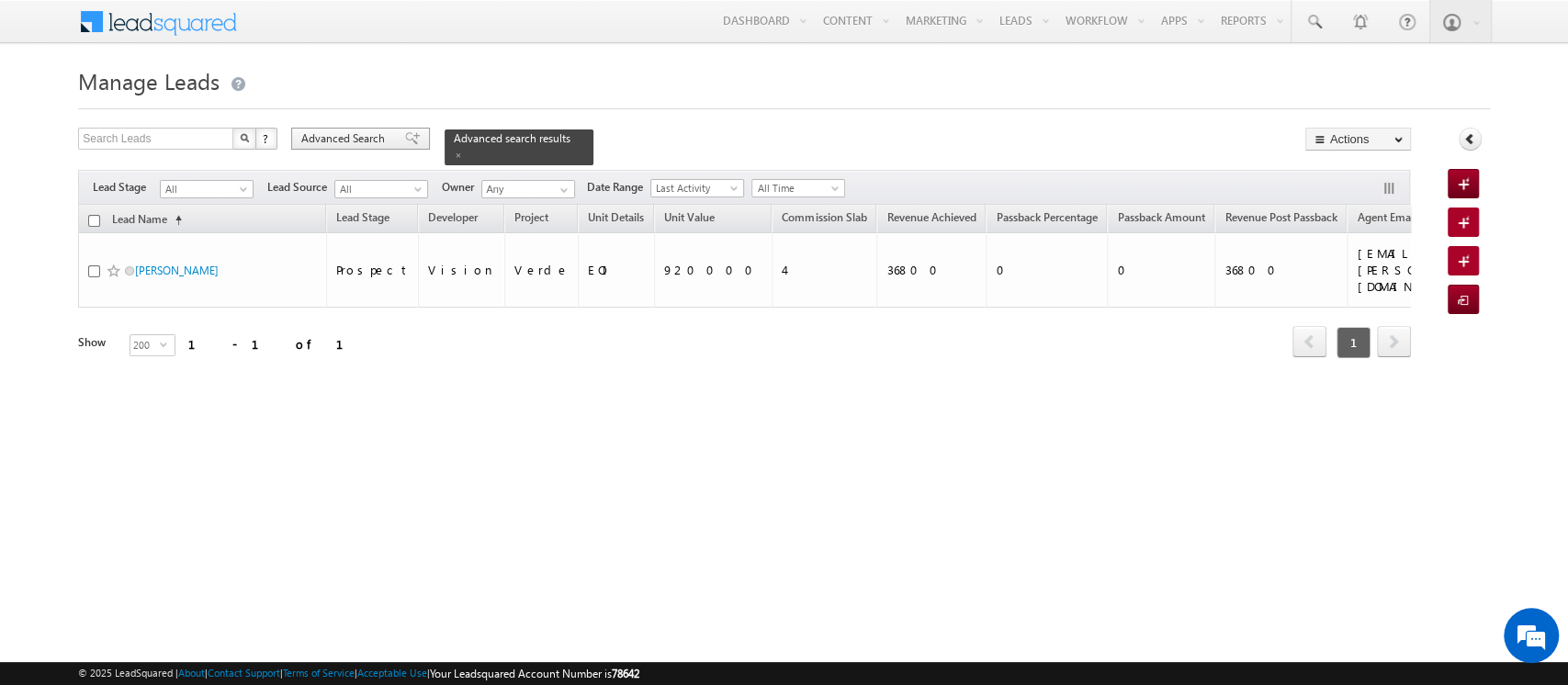
click at [355, 142] on span "Advanced Search" at bounding box center [345, 138] width 89 height 17
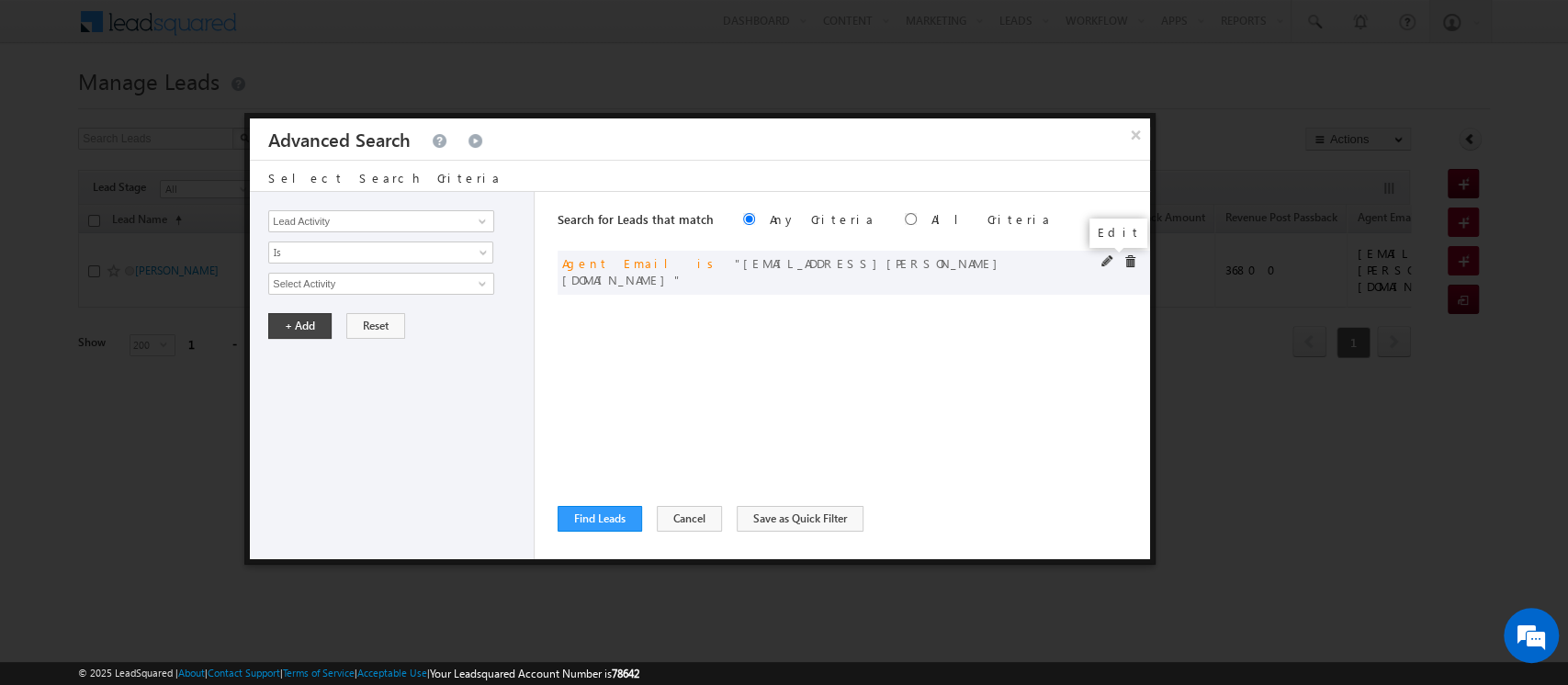
click at [1110, 258] on span at bounding box center [1107, 262] width 13 height 13
drag, startPoint x: 447, startPoint y: 284, endPoint x: 129, endPoint y: 274, distance: 318.2
click at [129, 274] on body "Menu Orders order @indg lobal .ae" at bounding box center [784, 261] width 1568 height 521
paste input "[PERSON_NAME].soni"
type input "[PERSON_NAME][EMAIL_ADDRESS][DOMAIN_NAME]"
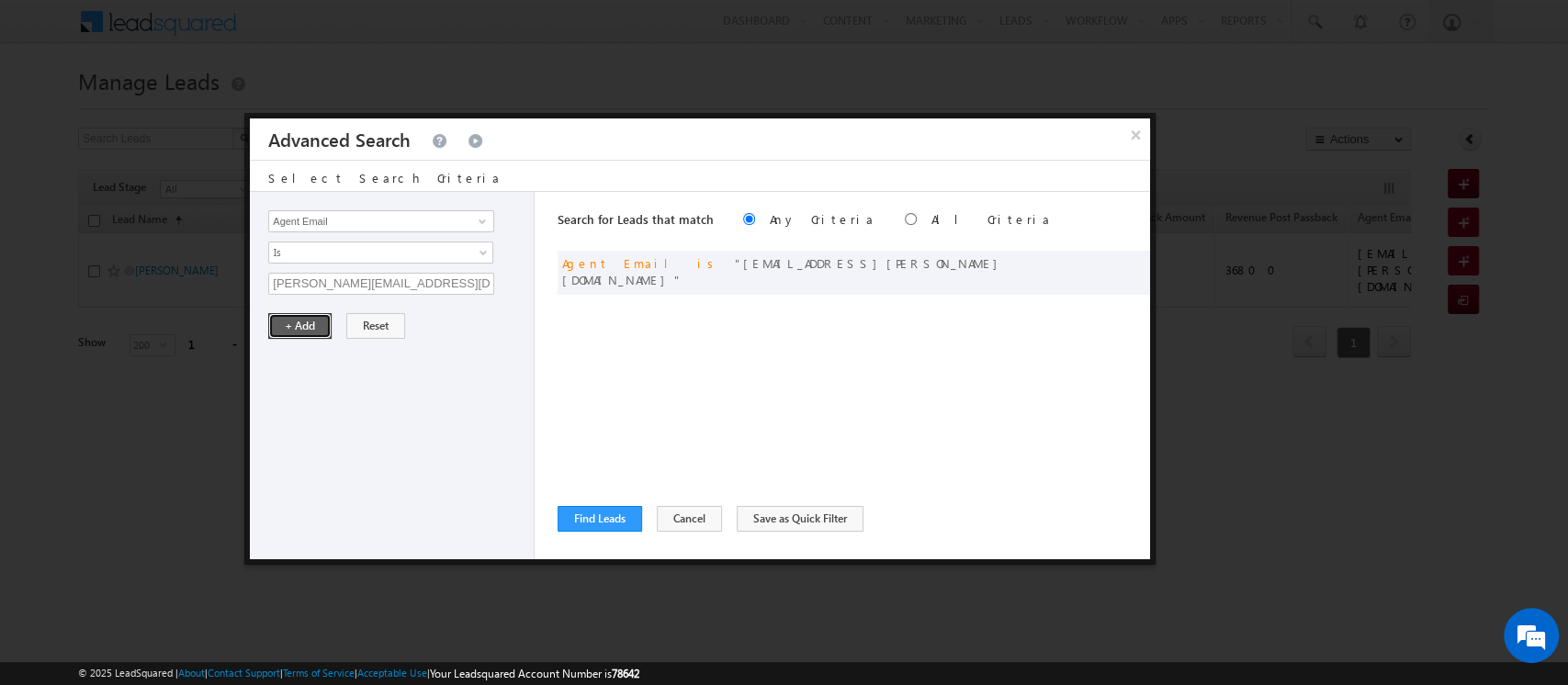
click at [285, 332] on button "+ Add" at bounding box center [300, 326] width 63 height 26
click at [604, 524] on button "Find Leads" at bounding box center [600, 519] width 85 height 26
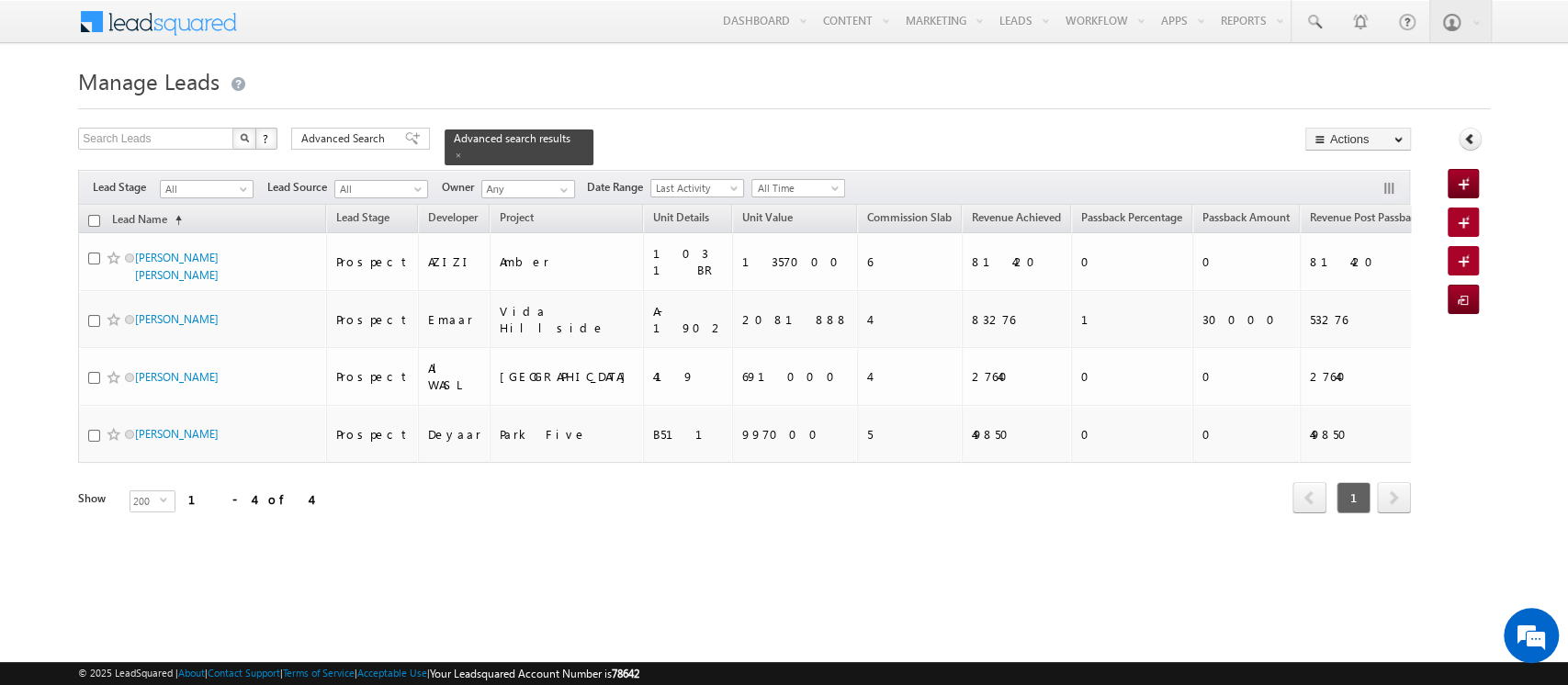
click at [91, 215] on input "checkbox" at bounding box center [94, 221] width 12 height 12
checkbox input "true"
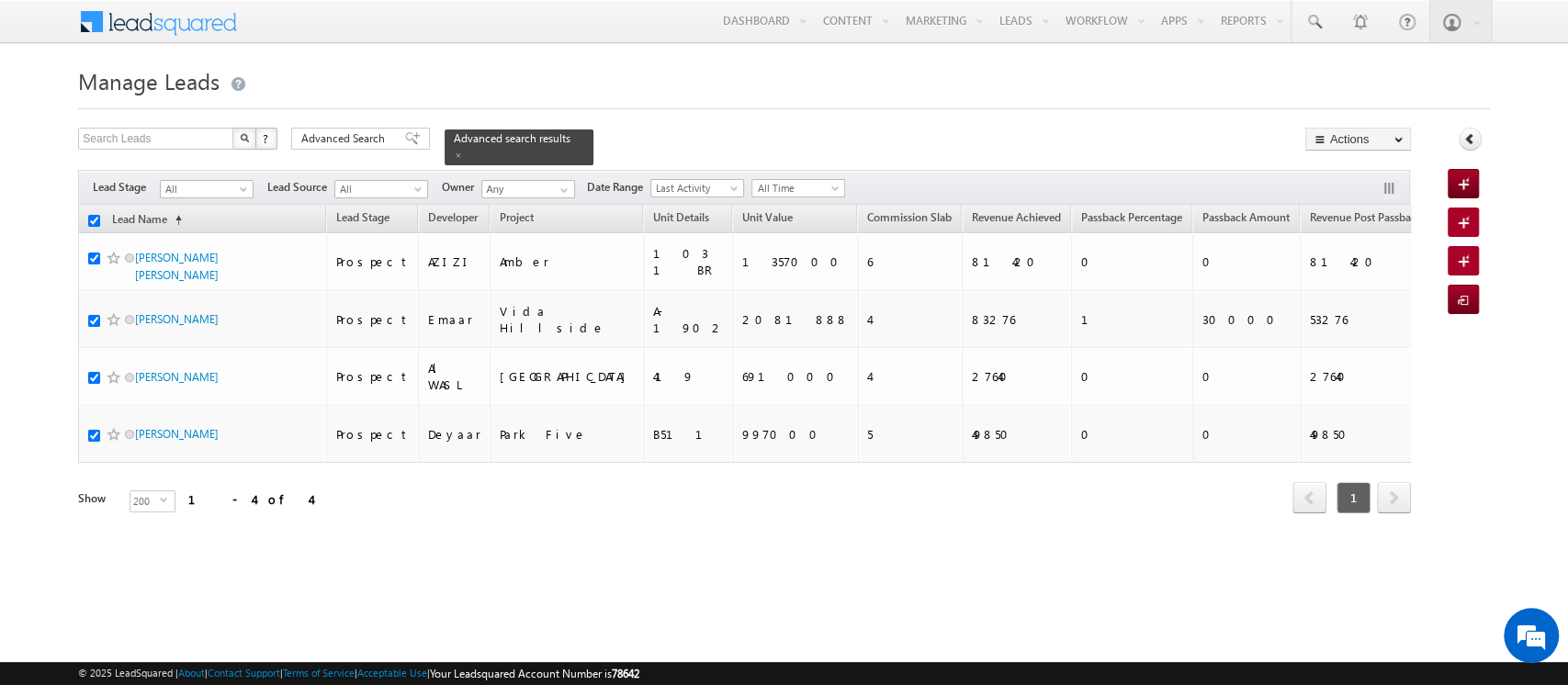
checkbox input "true"
click at [1391, 181] on button "button" at bounding box center [1390, 190] width 19 height 19
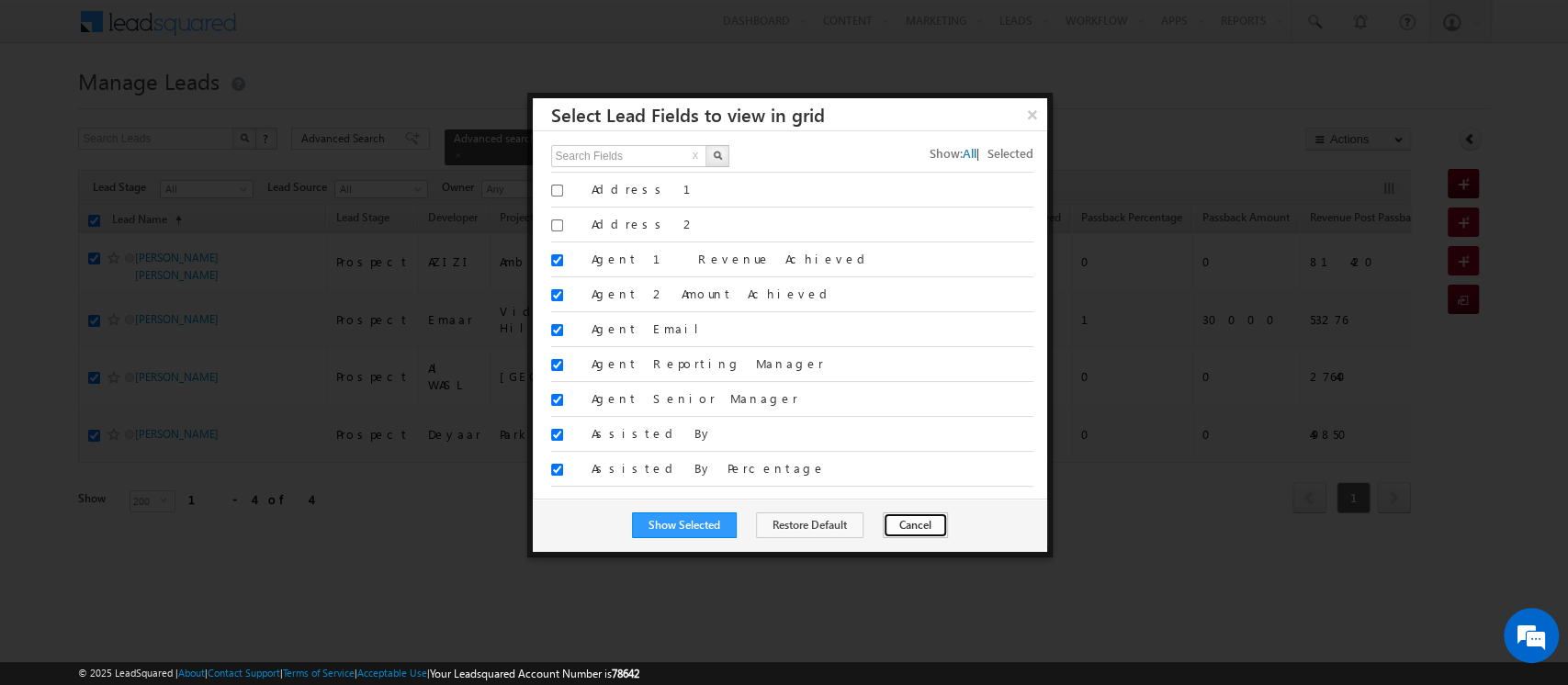
click at [896, 529] on button "Cancel" at bounding box center [915, 525] width 65 height 26
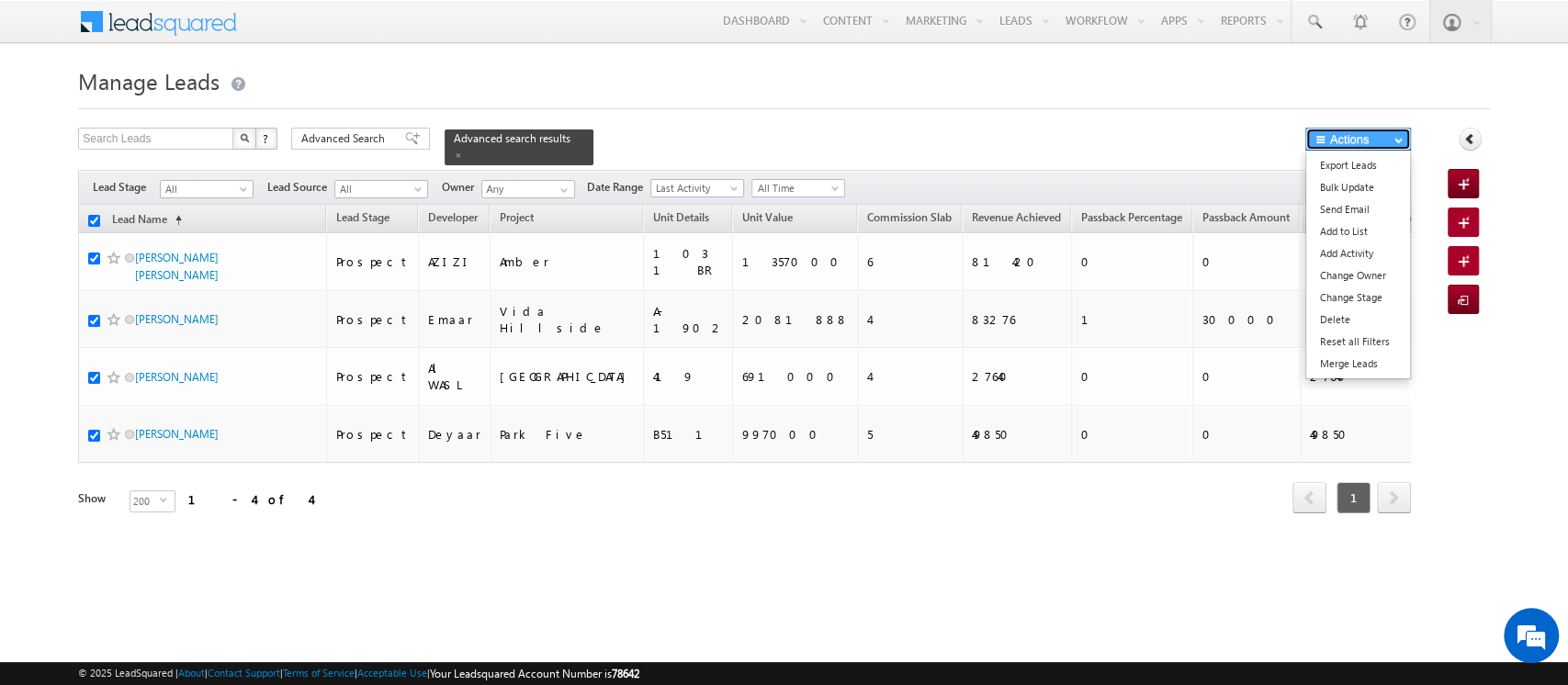
click at [1332, 136] on button "Actions" at bounding box center [1357, 138] width 106 height 23
click at [1333, 190] on link "Bulk Update" at bounding box center [1357, 188] width 104 height 22
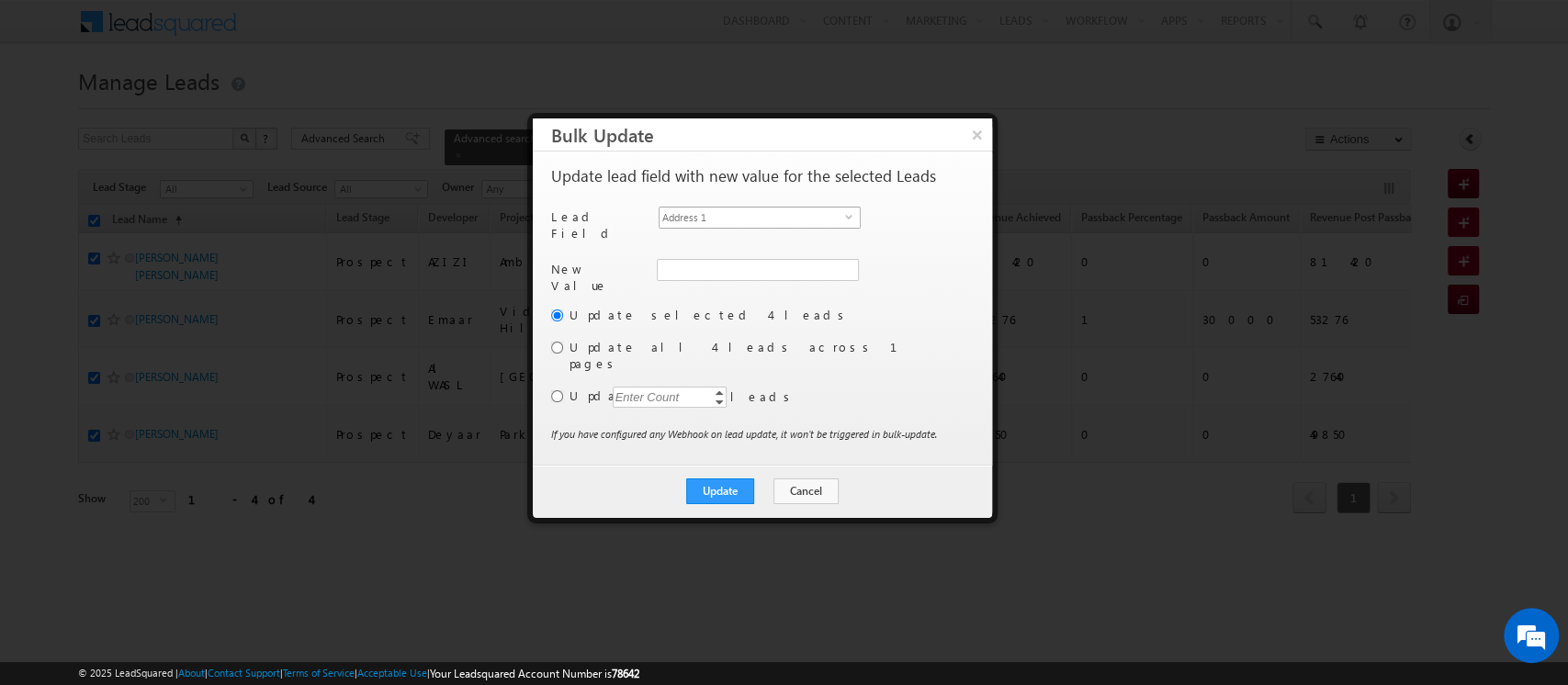
click at [801, 217] on span "Address 1" at bounding box center [752, 217] width 186 height 20
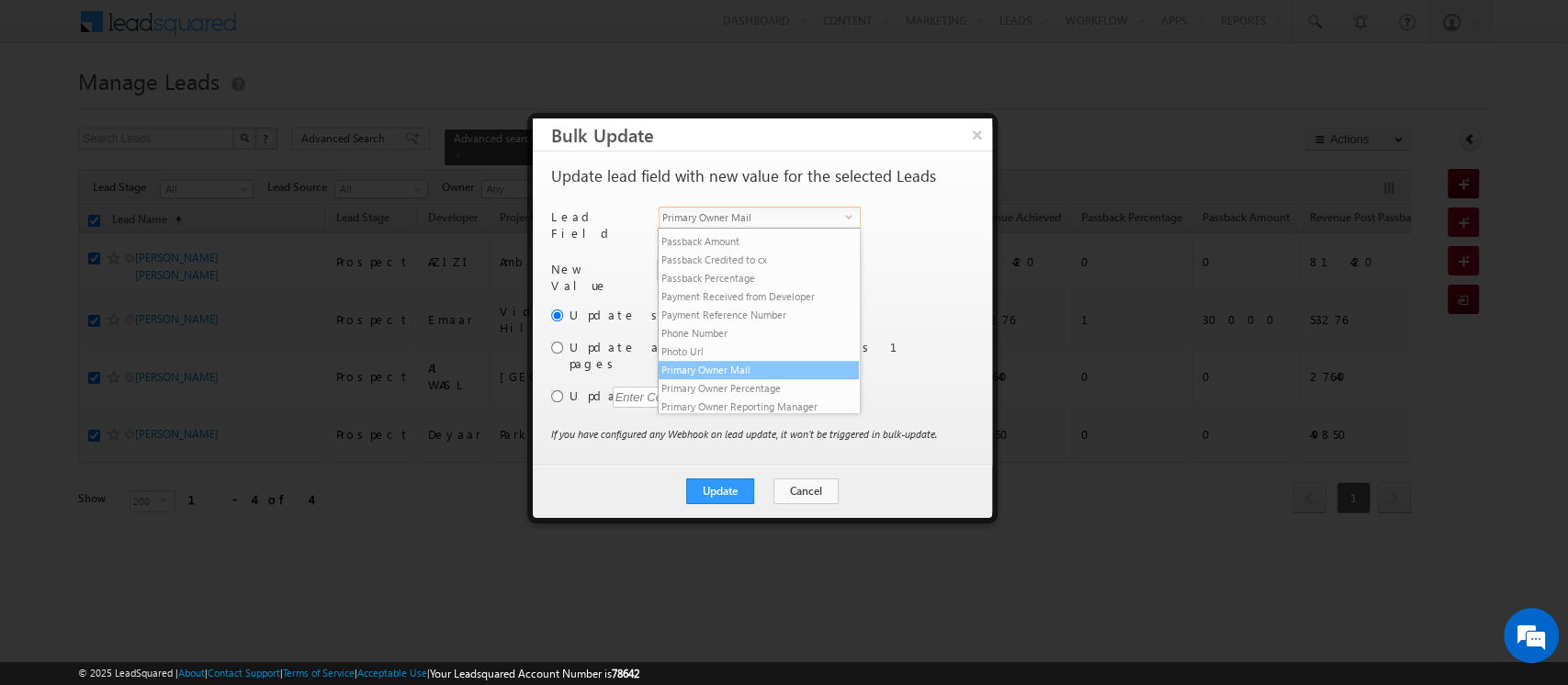
click at [765, 379] on li "Primary Owner Mail" at bounding box center [758, 370] width 200 height 19
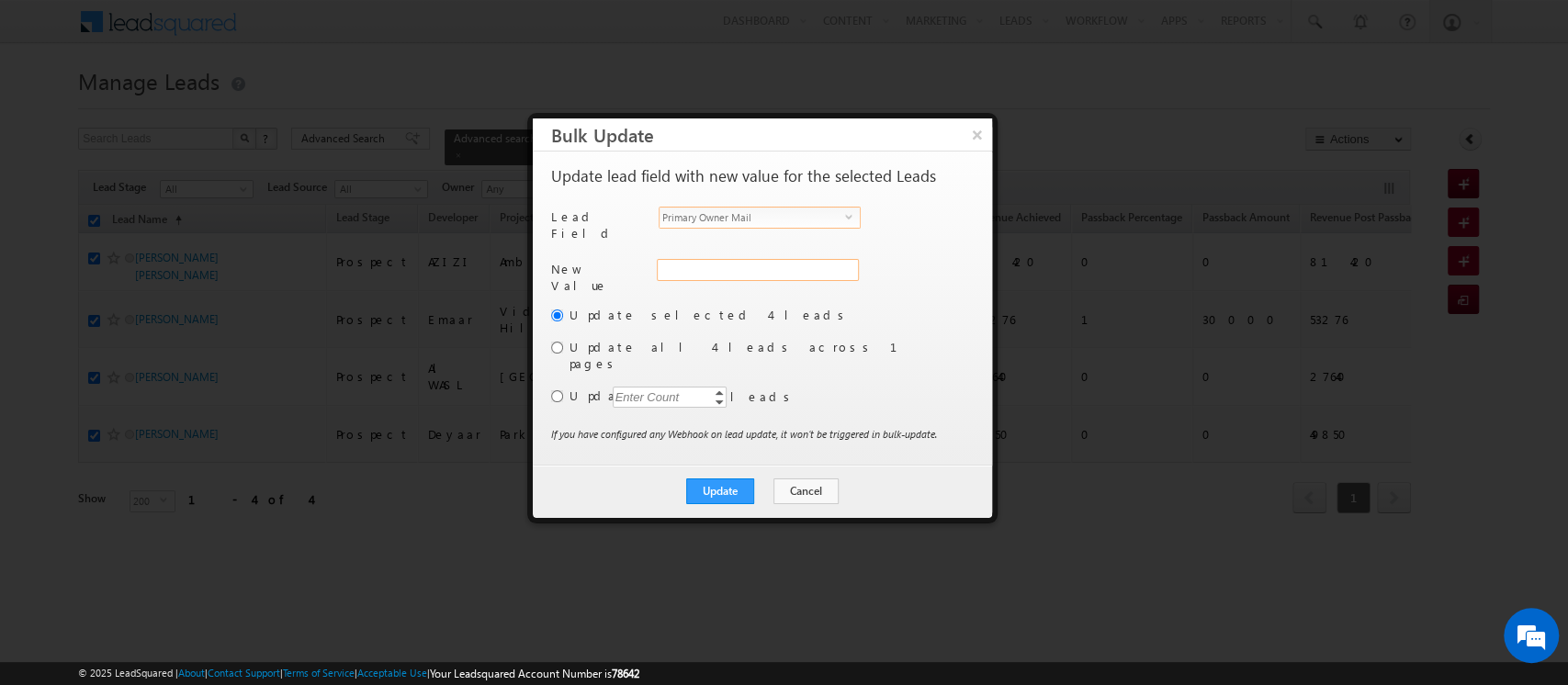
click at [692, 260] on input "Primary Owner Mail" at bounding box center [757, 269] width 202 height 22
paste input "[PERSON_NAME][EMAIL_ADDRESS][DOMAIN_NAME]"
type input "[PERSON_NAME][EMAIL_ADDRESS][DOMAIN_NAME]"
click at [713, 479] on button "Update" at bounding box center [719, 492] width 68 height 26
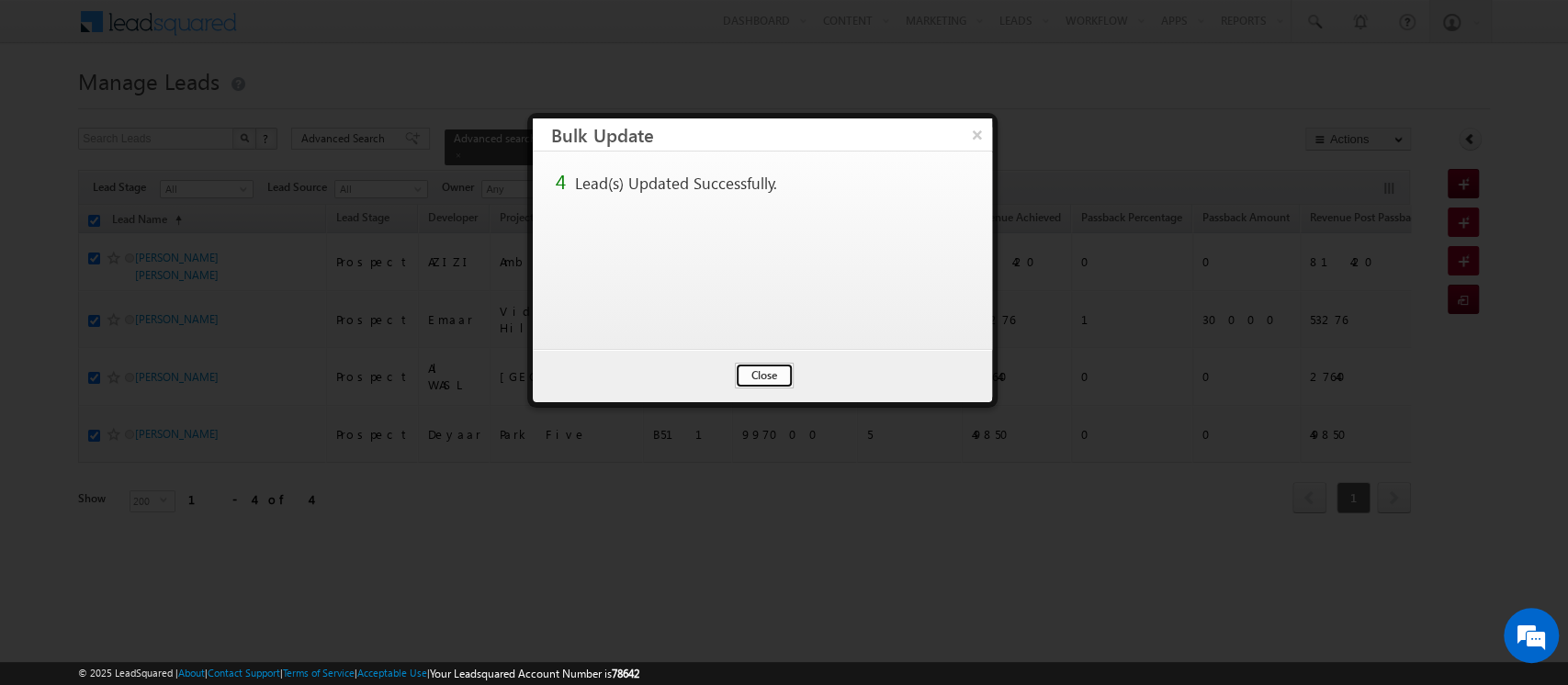
click at [771, 369] on button "Close" at bounding box center [765, 376] width 59 height 26
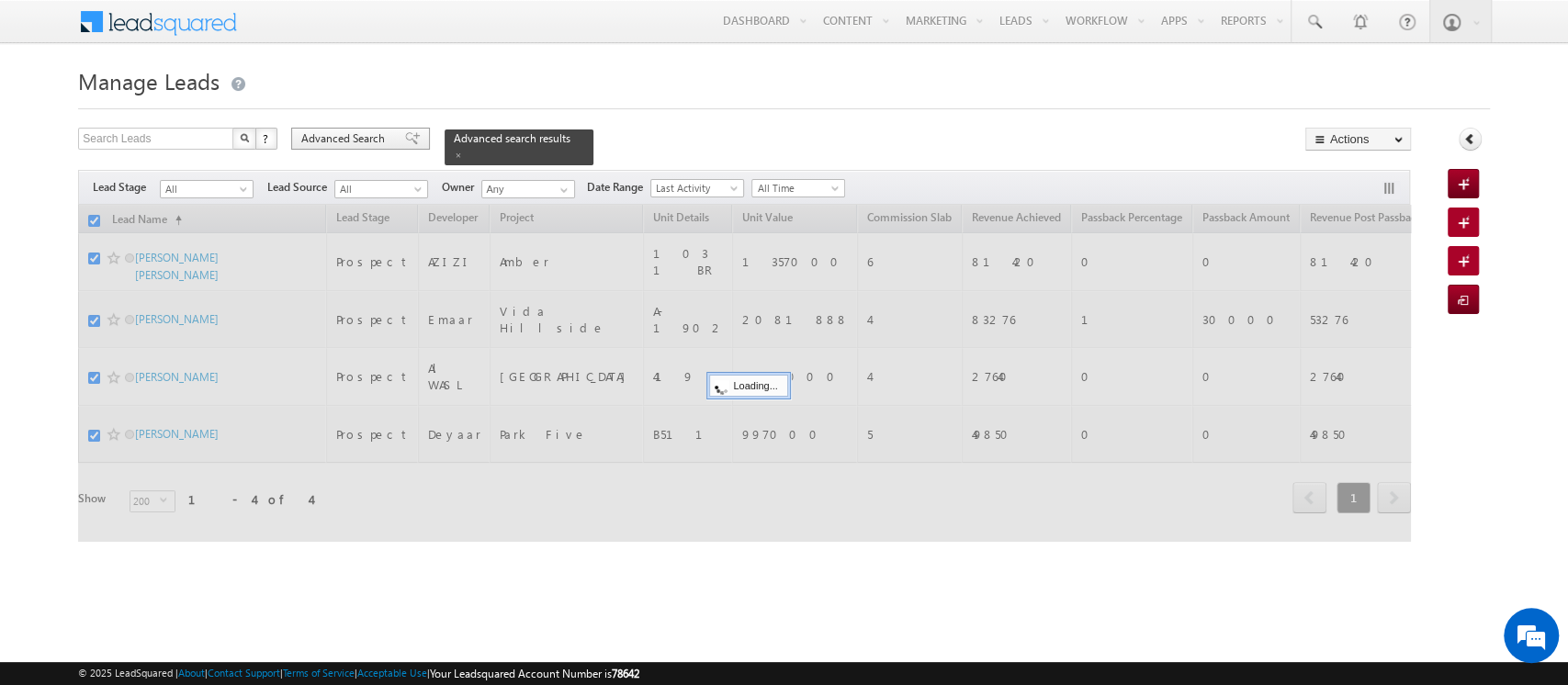
click at [329, 140] on span "Advanced Search" at bounding box center [345, 138] width 89 height 17
checkbox input "false"
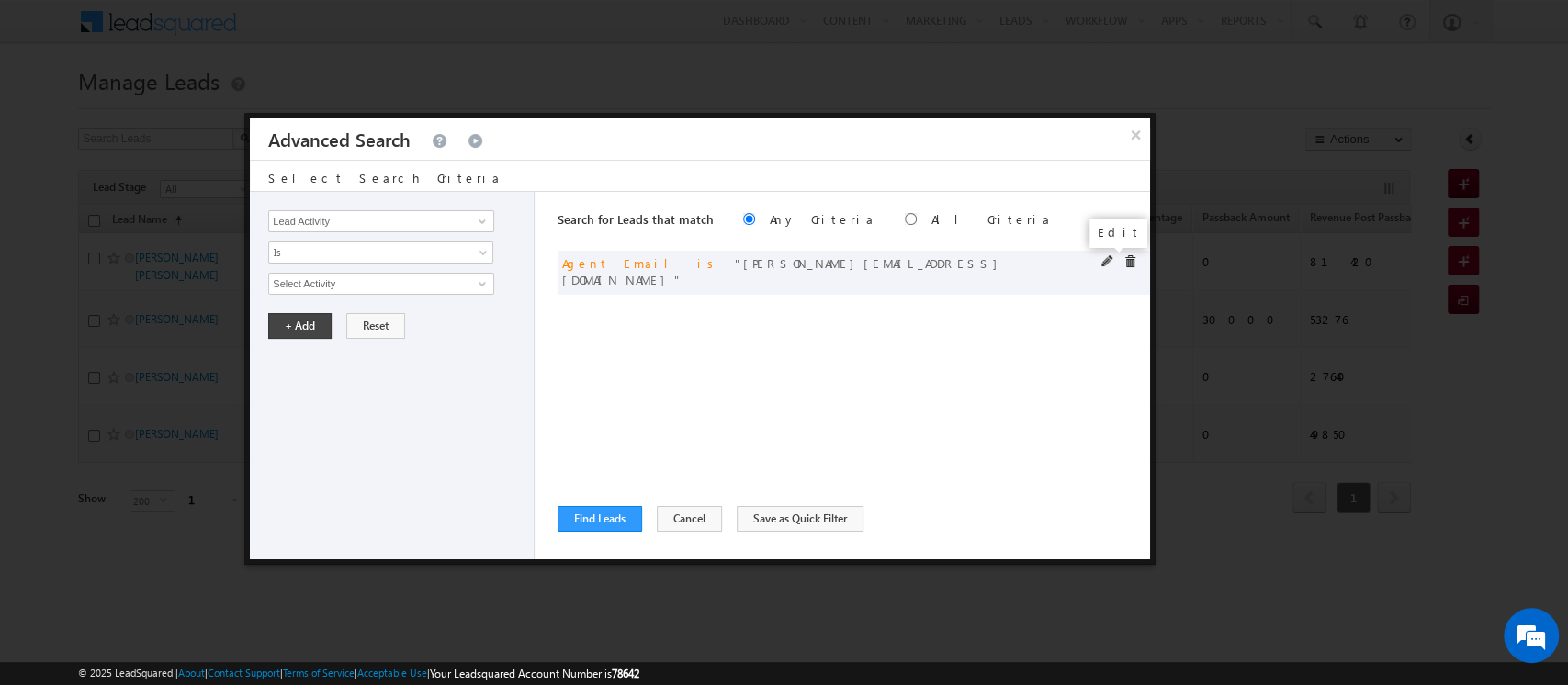
click at [1106, 267] on span at bounding box center [1107, 262] width 13 height 13
drag, startPoint x: 444, startPoint y: 281, endPoint x: 109, endPoint y: 240, distance: 337.5
click at [109, 240] on body "Menu Orders order @indg lobal .ae" at bounding box center [784, 282] width 1568 height 565
paste input "[PERSON_NAME].[PERSON_NAME]"
type input "[PERSON_NAME][EMAIL_ADDRESS][PERSON_NAME][DOMAIN_NAME]"
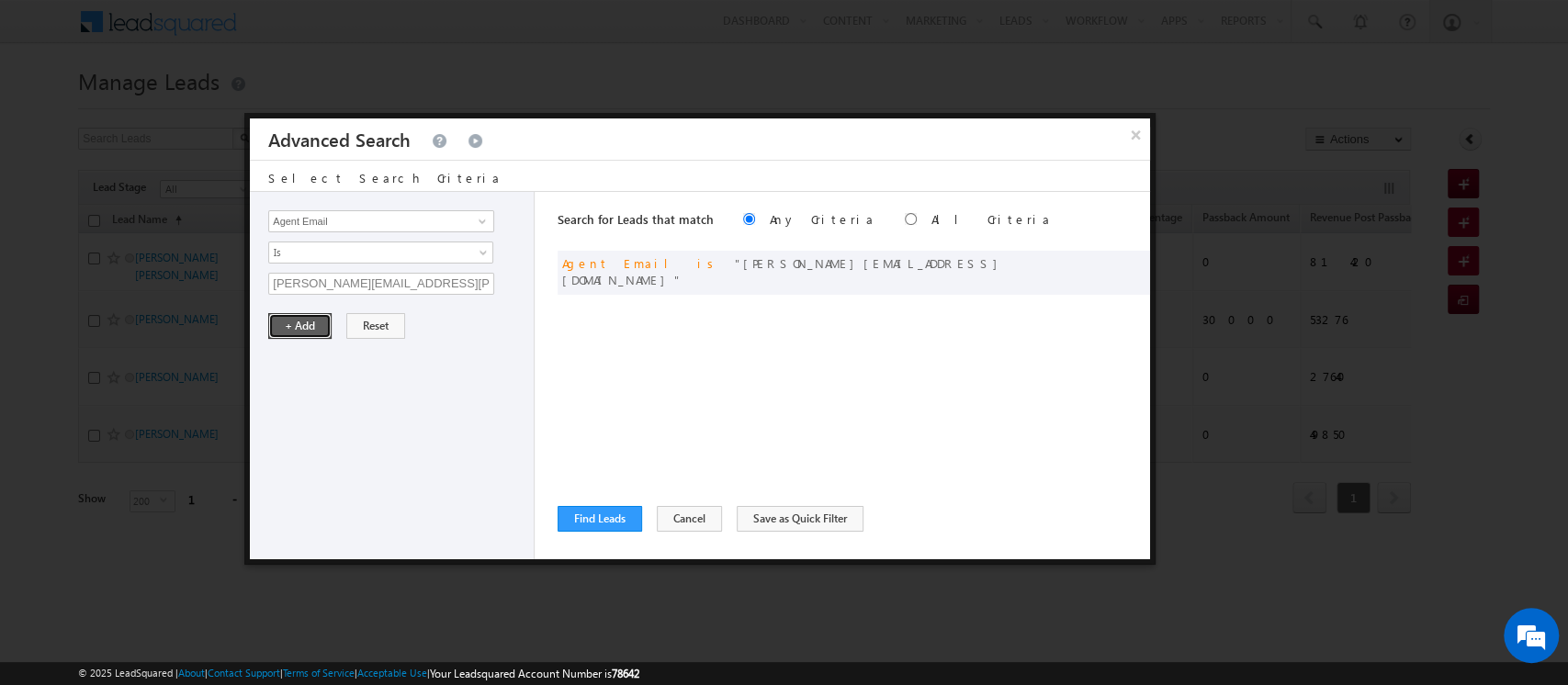
click at [294, 329] on button "+ Add" at bounding box center [300, 326] width 63 height 26
click at [572, 523] on button "Find Leads" at bounding box center [600, 519] width 85 height 26
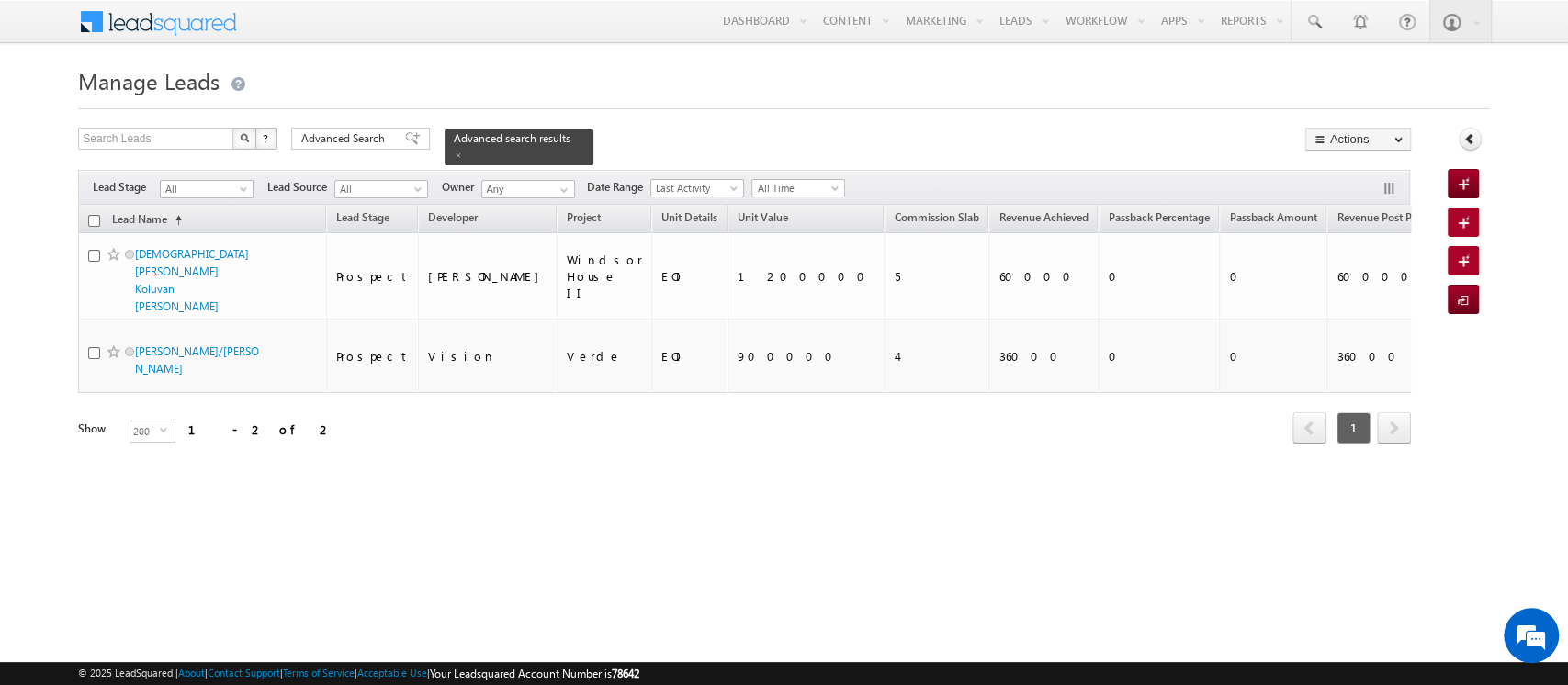
click at [90, 215] on input "checkbox" at bounding box center [94, 221] width 12 height 12
checkbox input "true"
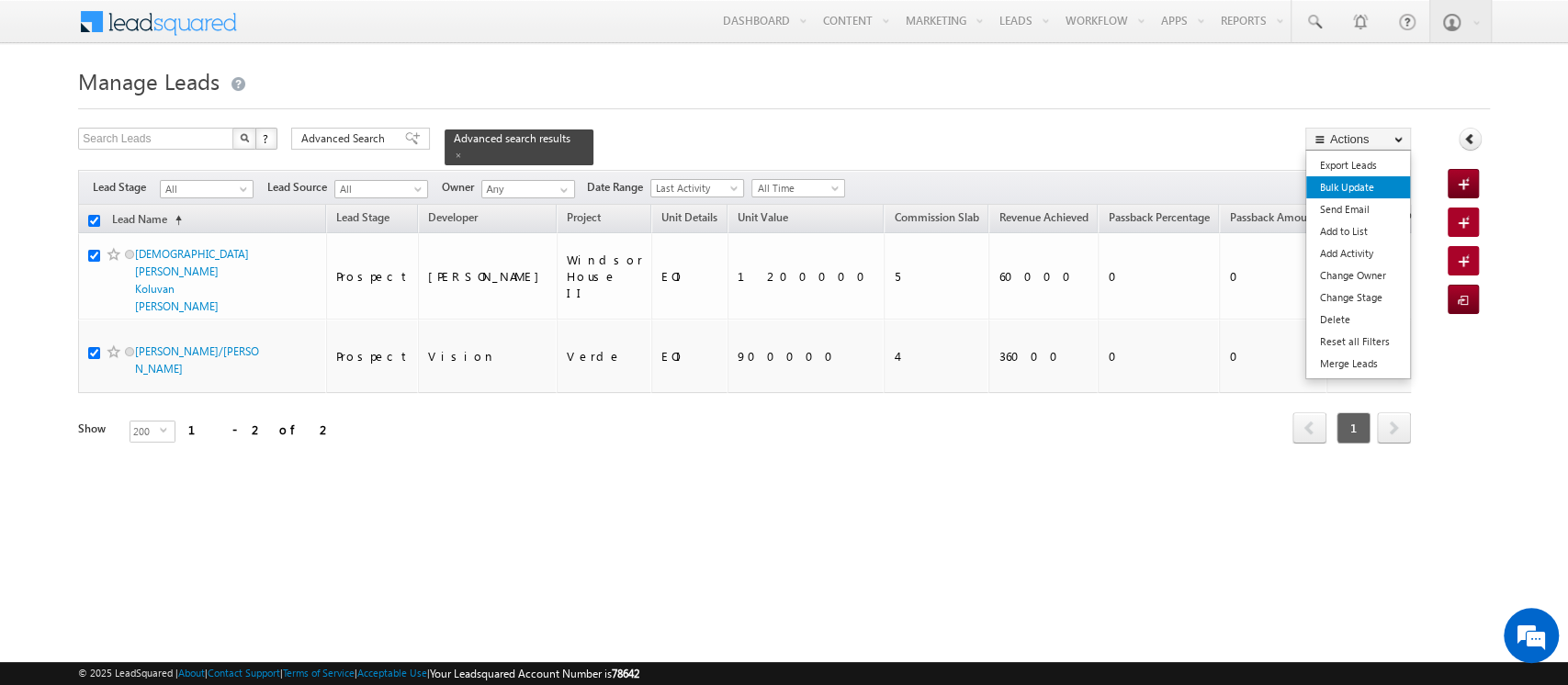
click at [1338, 180] on link "Bulk Update" at bounding box center [1357, 188] width 104 height 22
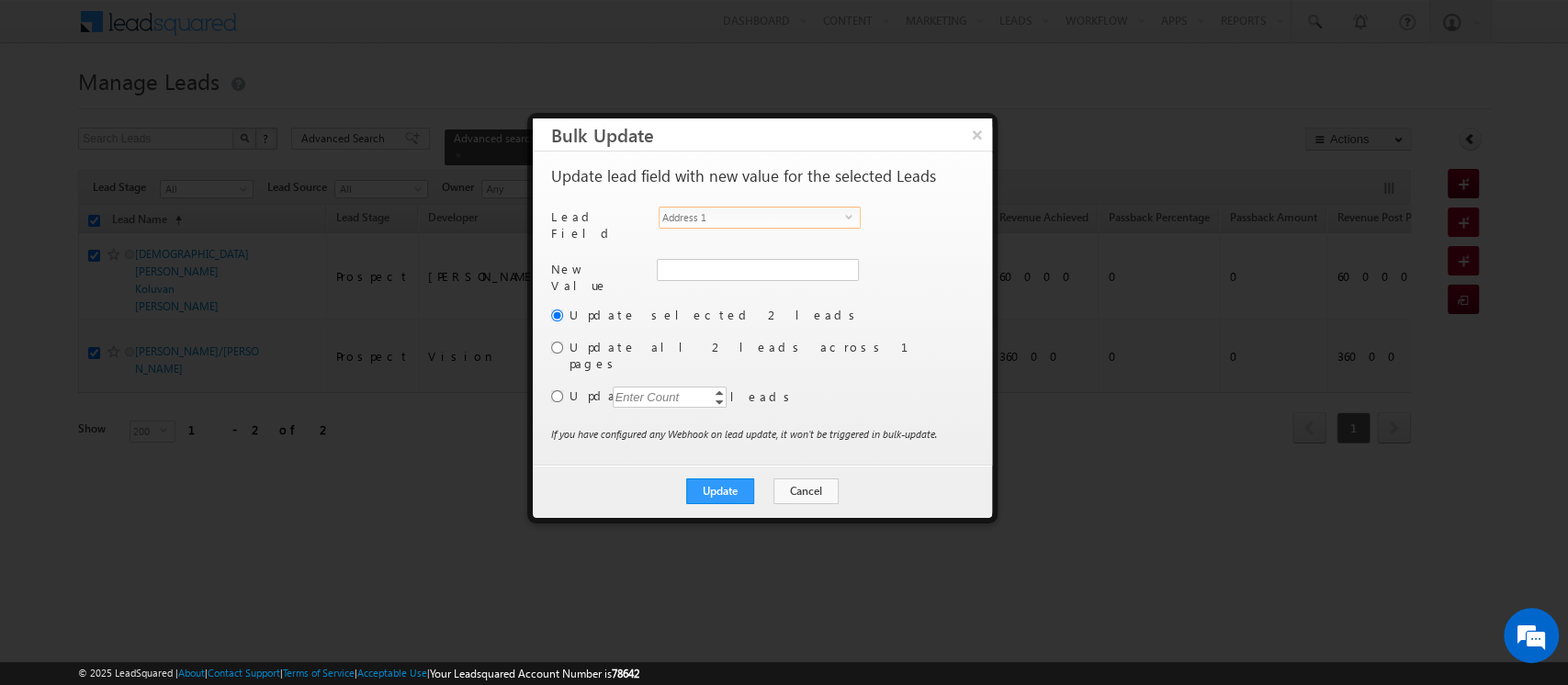
click at [814, 216] on span "Address 1" at bounding box center [752, 217] width 186 height 20
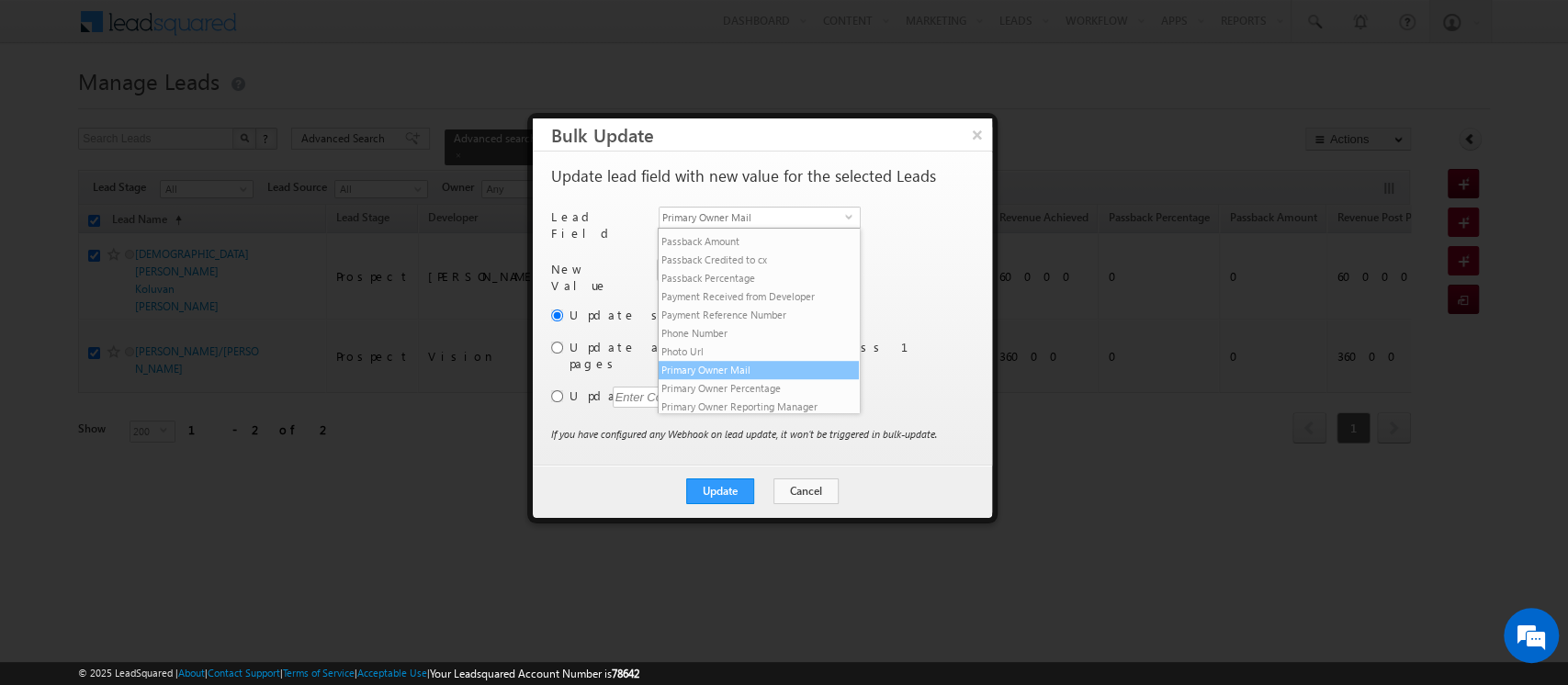
click at [759, 379] on li "Primary Owner Mail" at bounding box center [758, 370] width 200 height 19
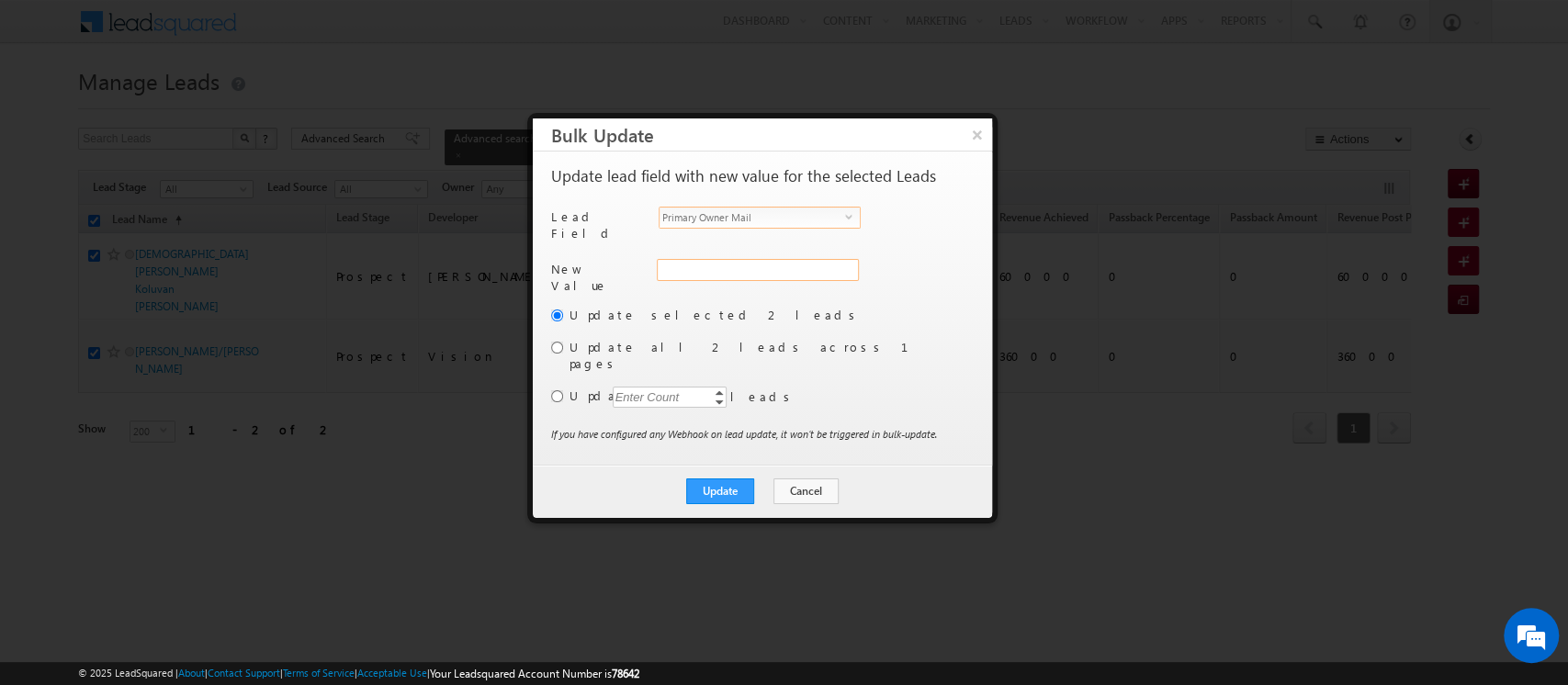
click at [706, 263] on input "Primary Owner Mail" at bounding box center [757, 269] width 202 height 22
paste input "[PERSON_NAME][EMAIL_ADDRESS][PERSON_NAME][DOMAIN_NAME]"
type input "[PERSON_NAME][EMAIL_ADDRESS][PERSON_NAME][DOMAIN_NAME]"
click at [736, 479] on button "Update" at bounding box center [719, 492] width 68 height 26
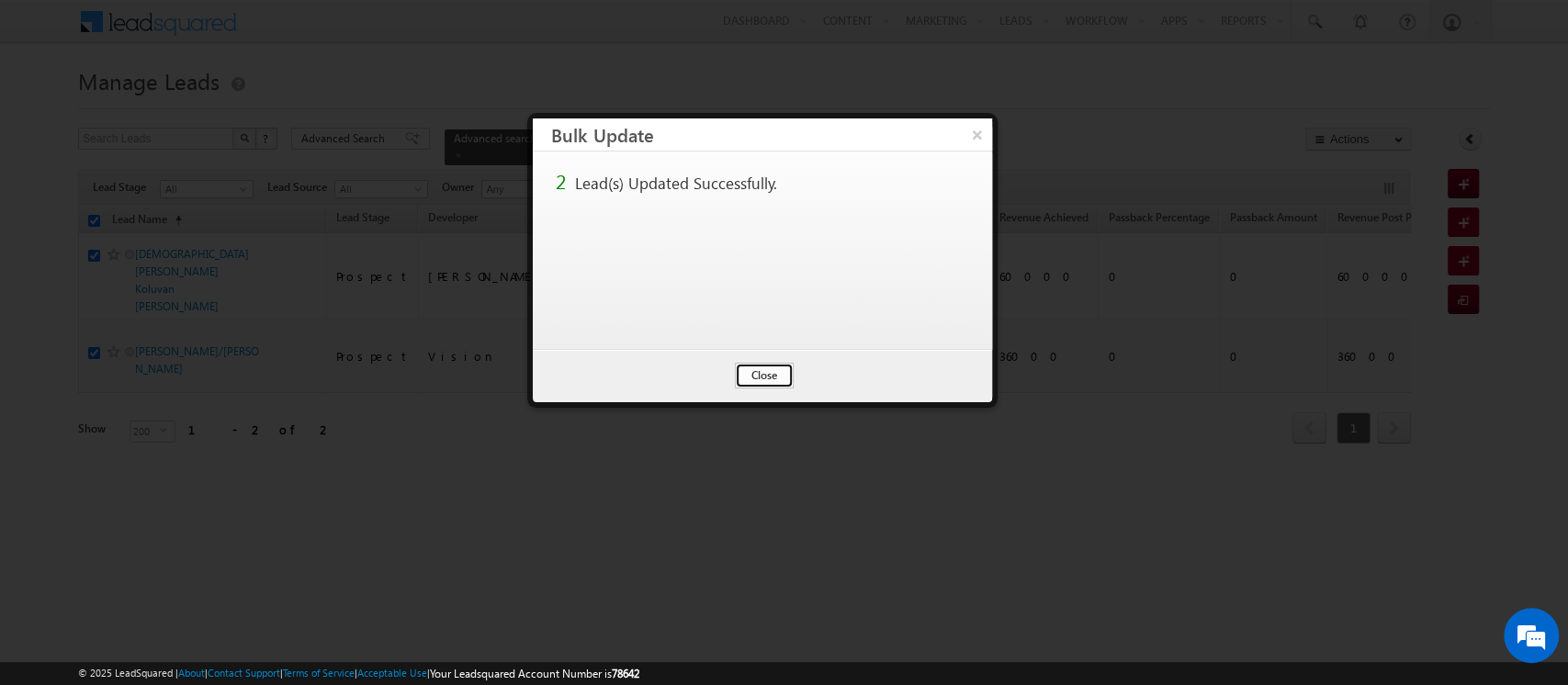
click at [761, 364] on button "Close" at bounding box center [765, 376] width 59 height 26
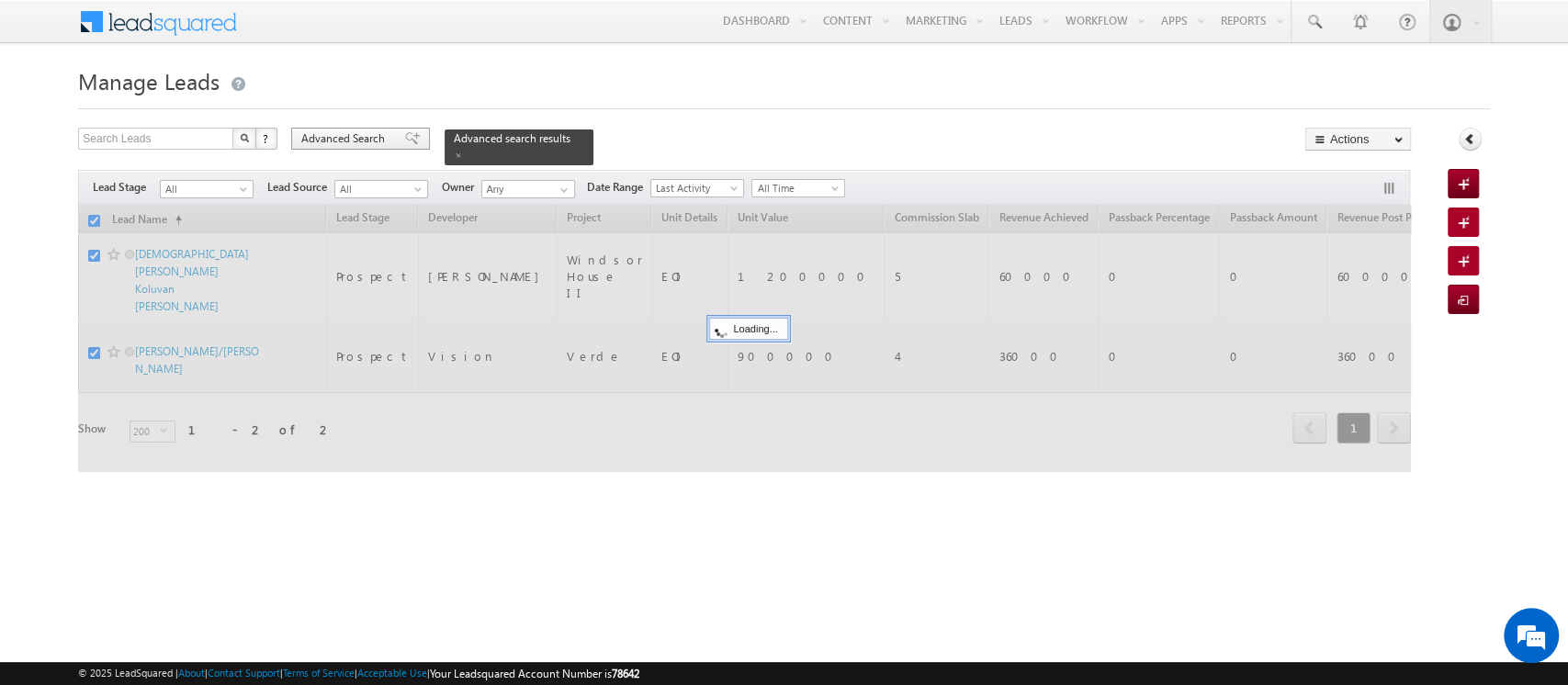
click at [352, 130] on span "Advanced Search" at bounding box center [345, 138] width 89 height 17
checkbox input "false"
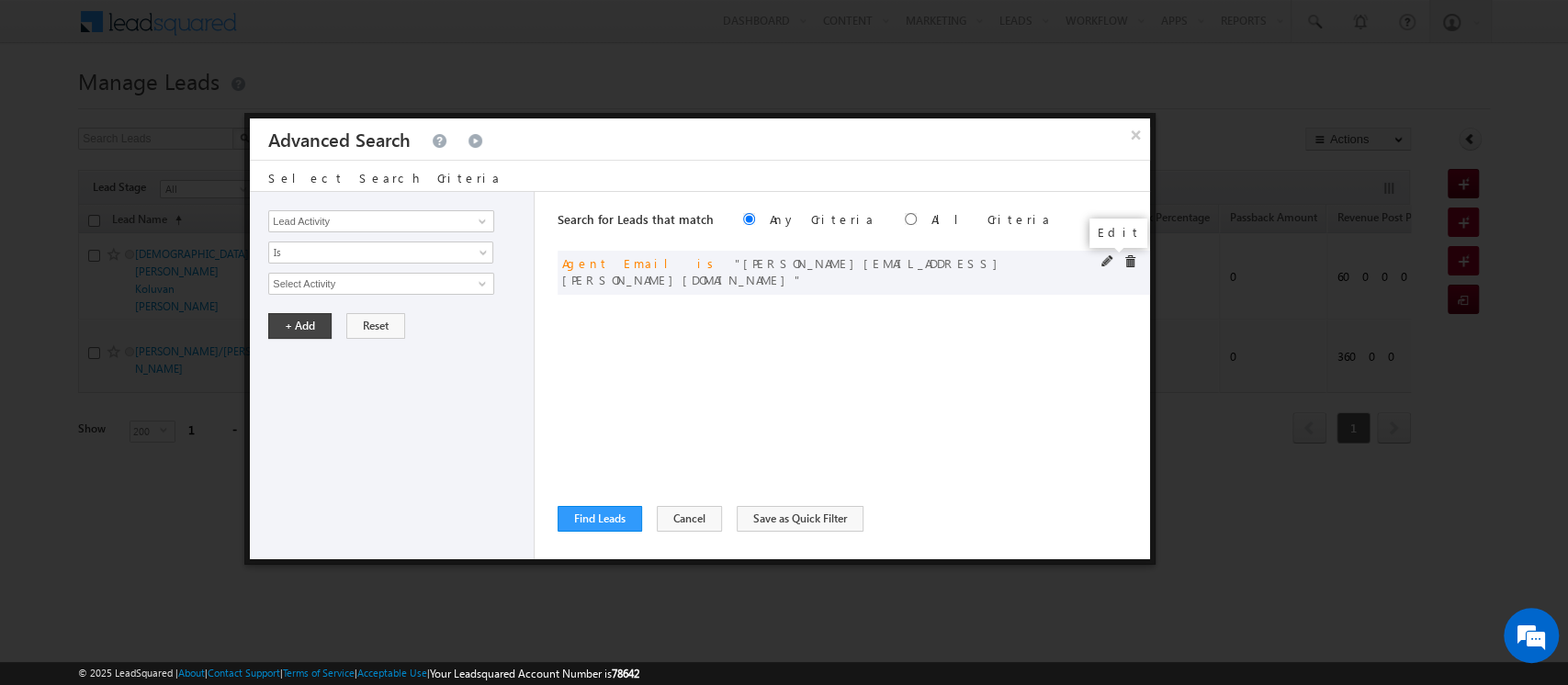
click at [1107, 261] on span at bounding box center [1107, 262] width 13 height 13
drag, startPoint x: 436, startPoint y: 282, endPoint x: 0, endPoint y: 221, distance: 440.2
click at [0, 221] on body "Menu Orders order @indg lobal .ae" at bounding box center [784, 261] width 1568 height 521
paste input "urja.[PERSON_NAME]"
type input "[EMAIL_ADDRESS][PERSON_NAME][DOMAIN_NAME]"
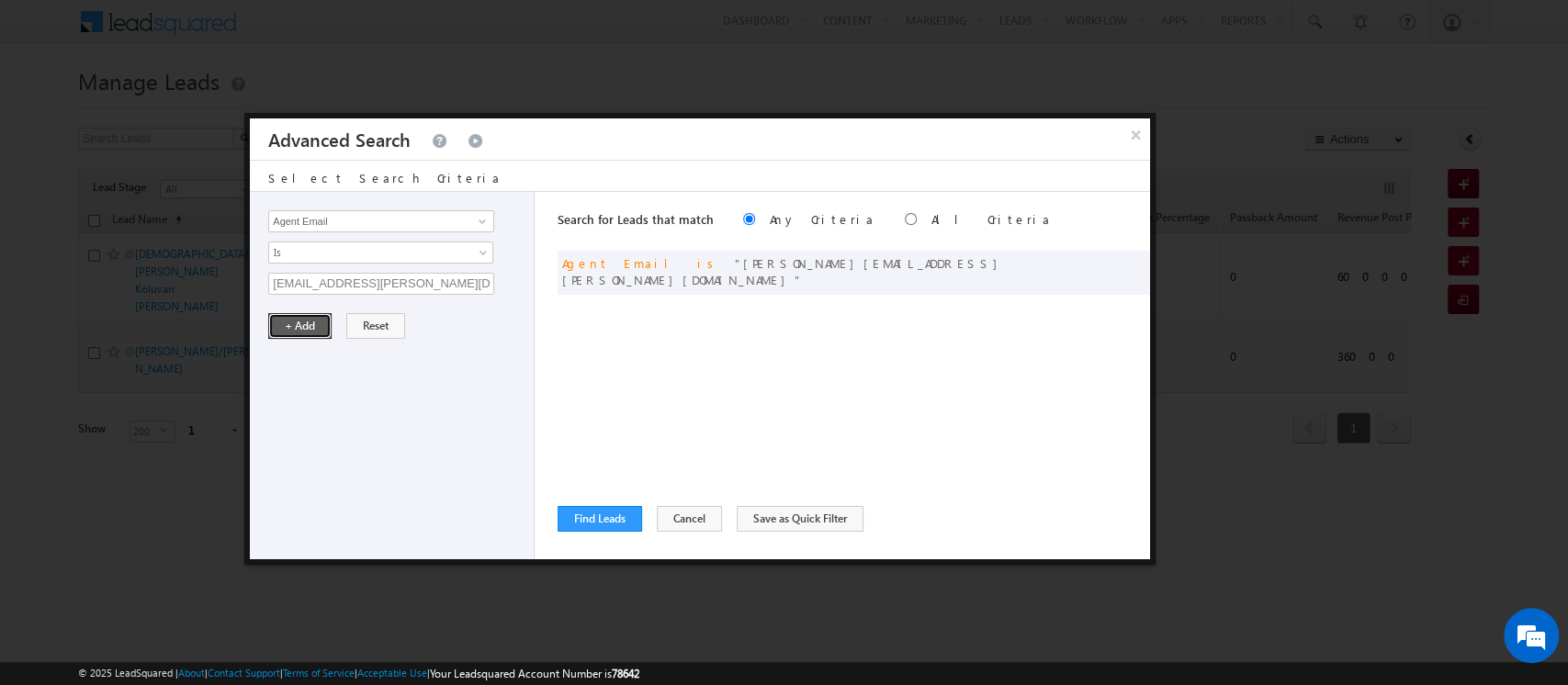
click at [279, 327] on button "+ Add" at bounding box center [300, 326] width 63 height 26
click at [602, 521] on button "Find Leads" at bounding box center [600, 519] width 85 height 26
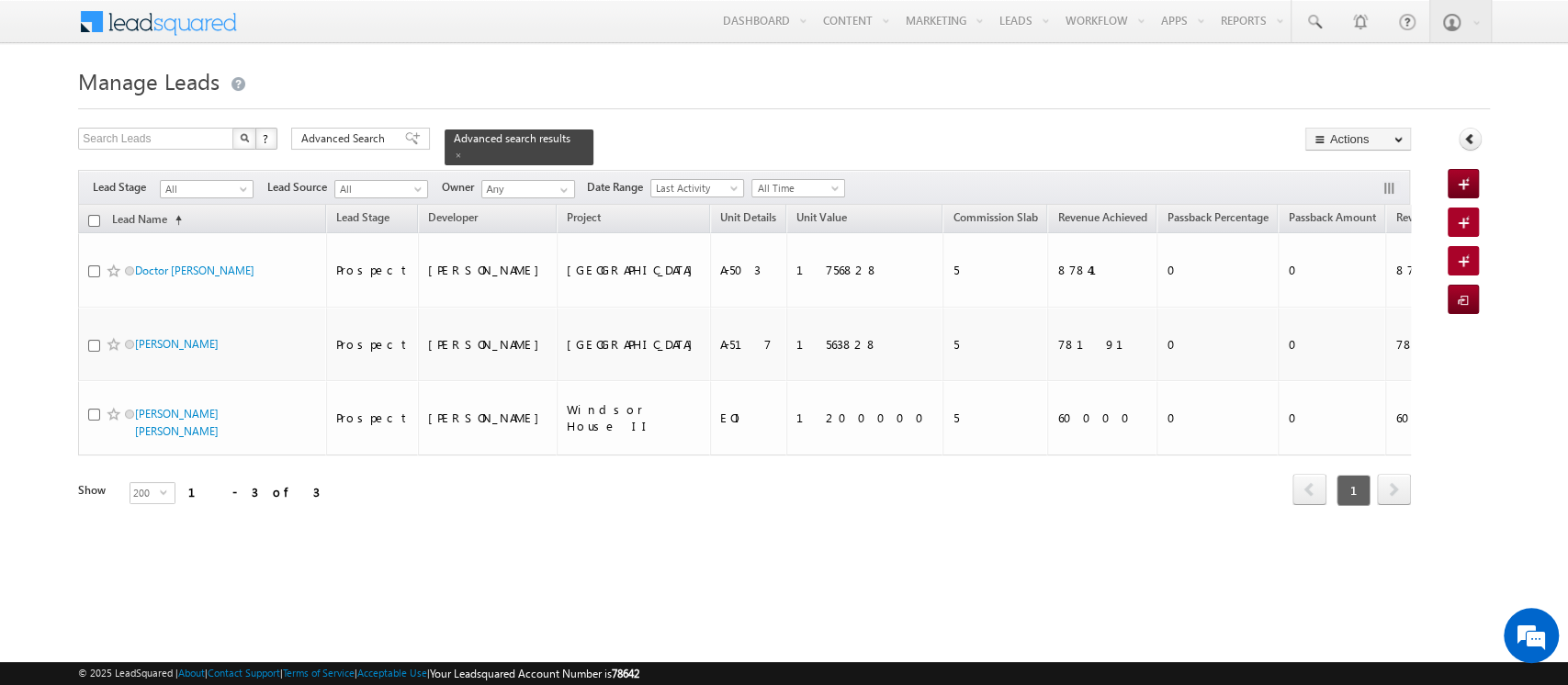
click at [95, 215] on input "checkbox" at bounding box center [94, 221] width 12 height 12
checkbox input "true"
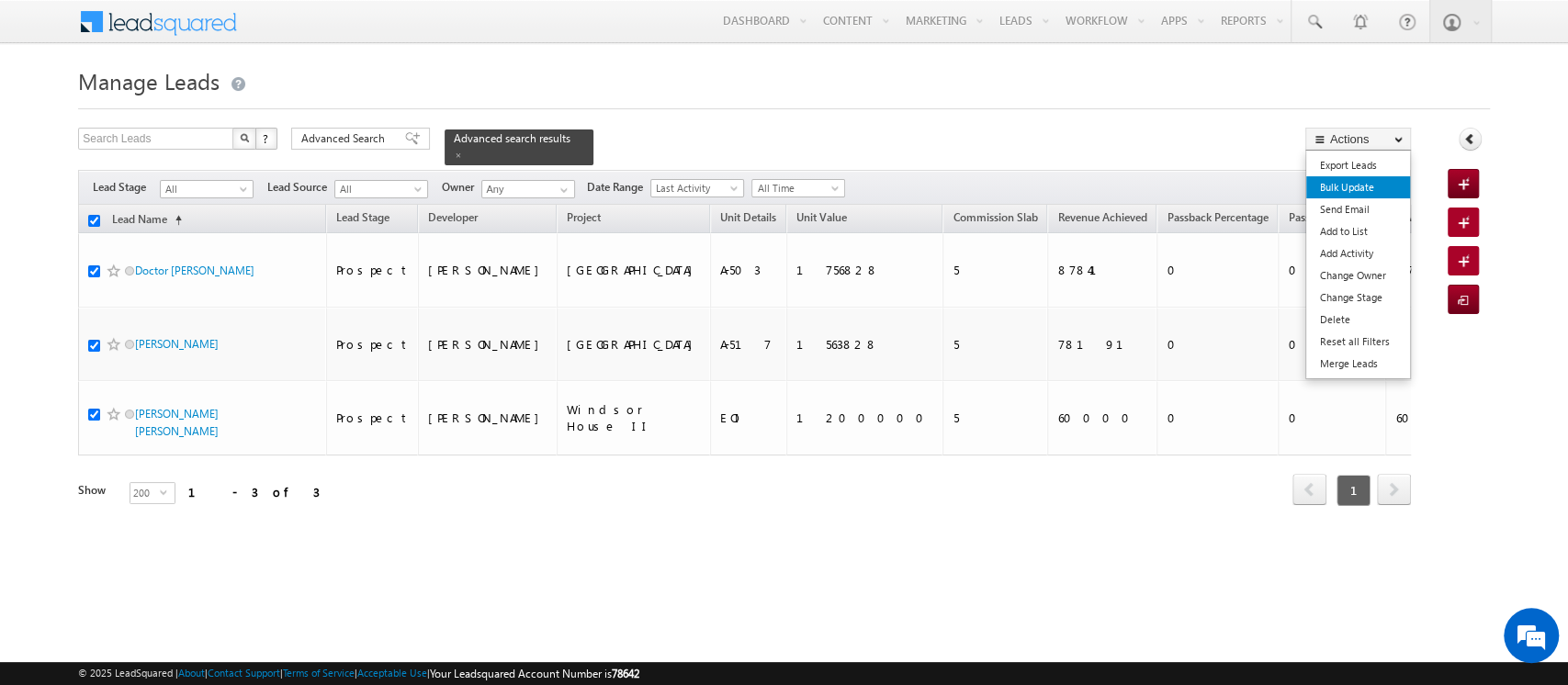
click at [1357, 188] on link "Bulk Update" at bounding box center [1357, 188] width 104 height 22
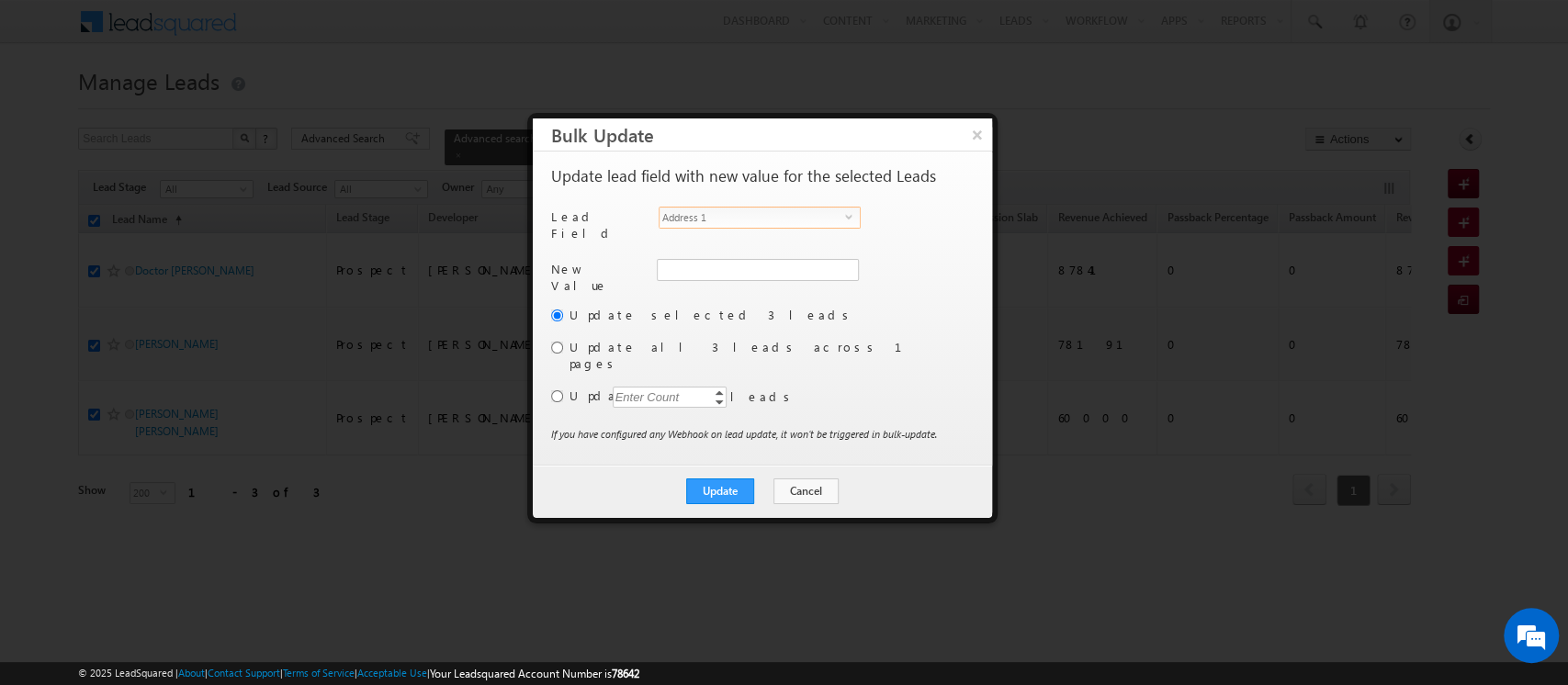
click at [727, 214] on span "Address 1" at bounding box center [752, 217] width 186 height 20
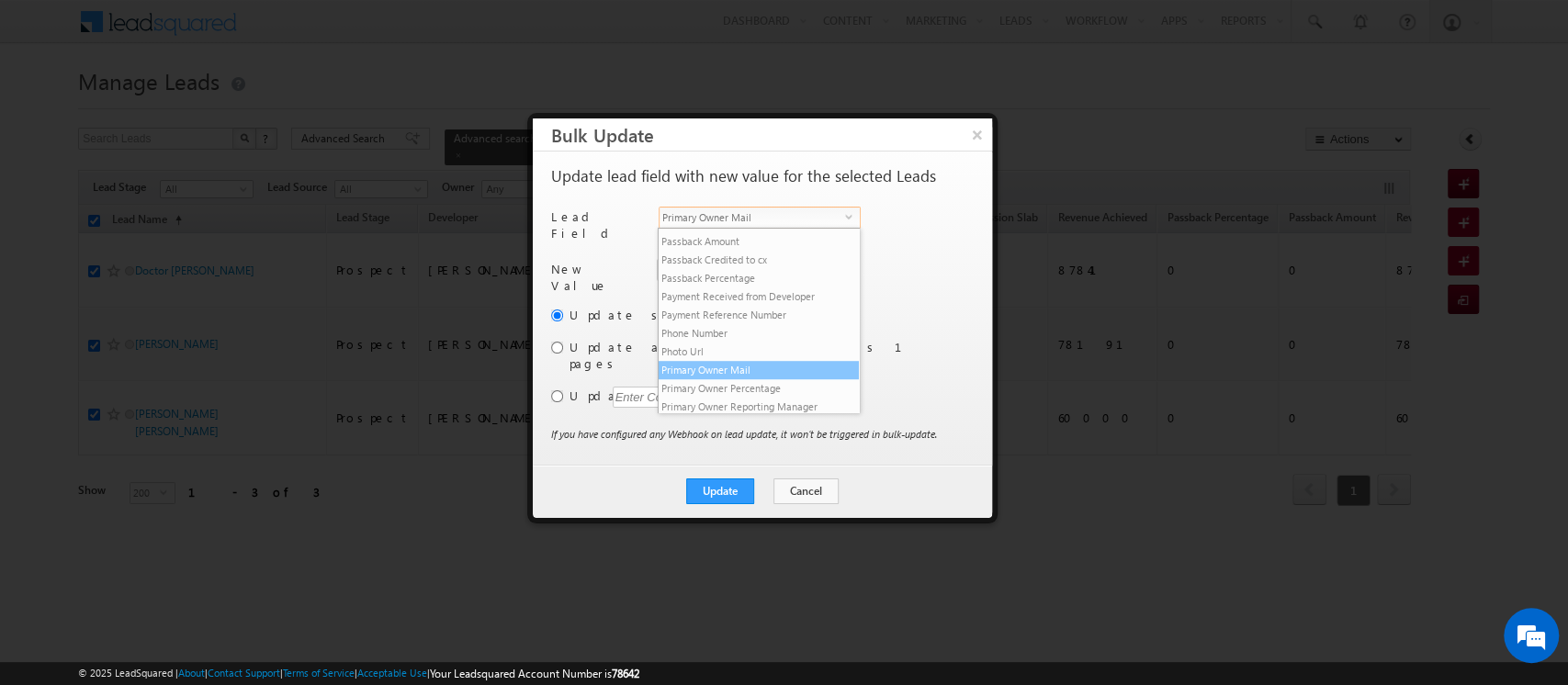
click at [741, 379] on li "Primary Owner Mail" at bounding box center [758, 370] width 200 height 19
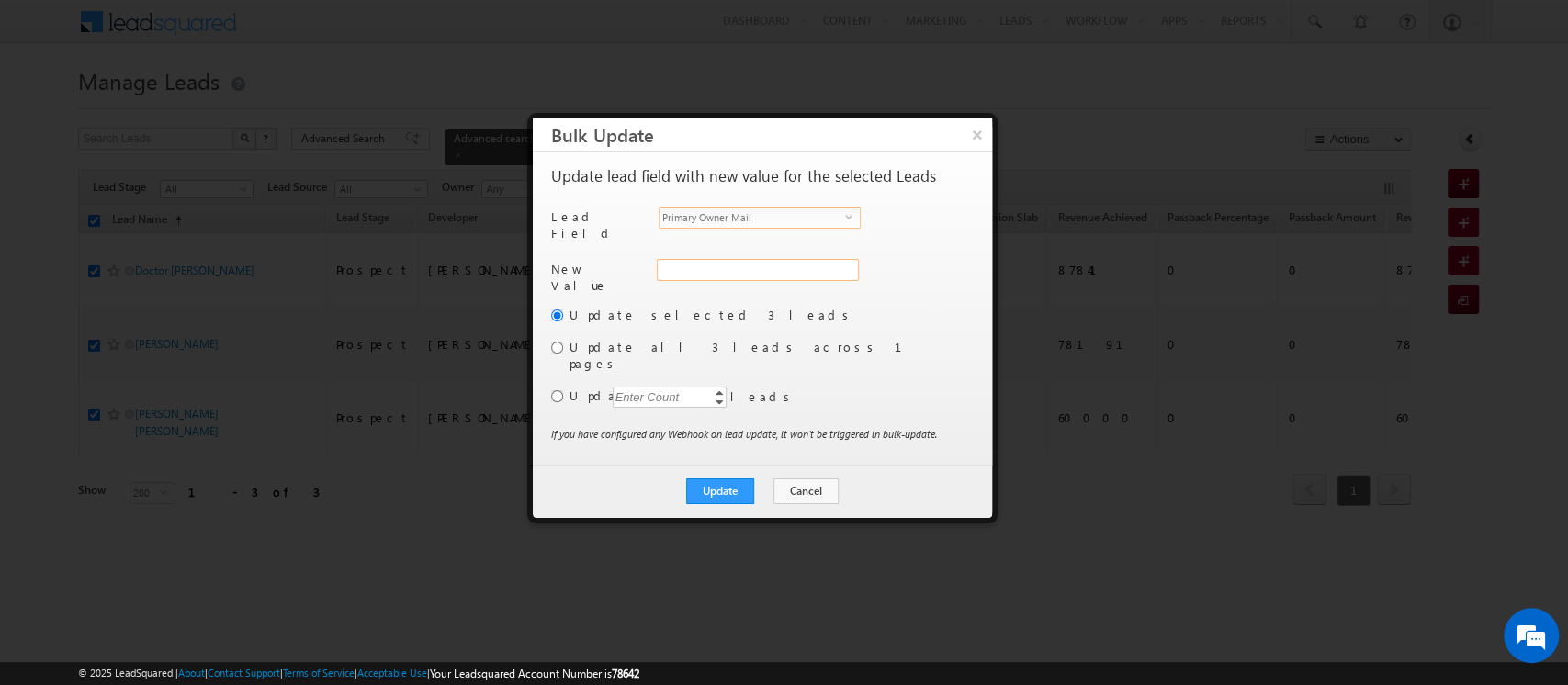
click at [691, 260] on input "Primary Owner Mail" at bounding box center [757, 269] width 202 height 22
paste input "[EMAIL_ADDRESS][PERSON_NAME][DOMAIN_NAME]"
type input "[EMAIL_ADDRESS][PERSON_NAME][DOMAIN_NAME]"
click at [718, 479] on button "Update" at bounding box center [719, 492] width 68 height 26
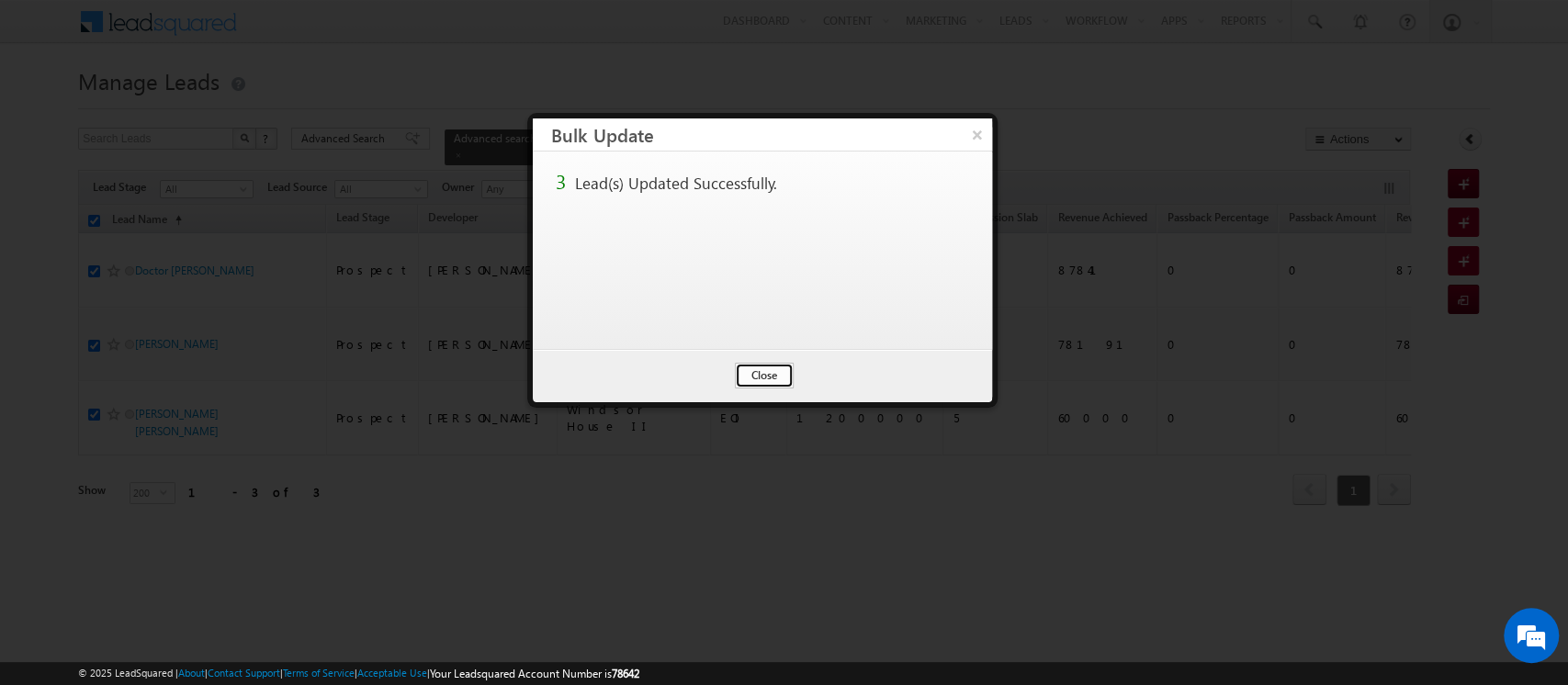
click at [764, 366] on button "Close" at bounding box center [765, 376] width 59 height 26
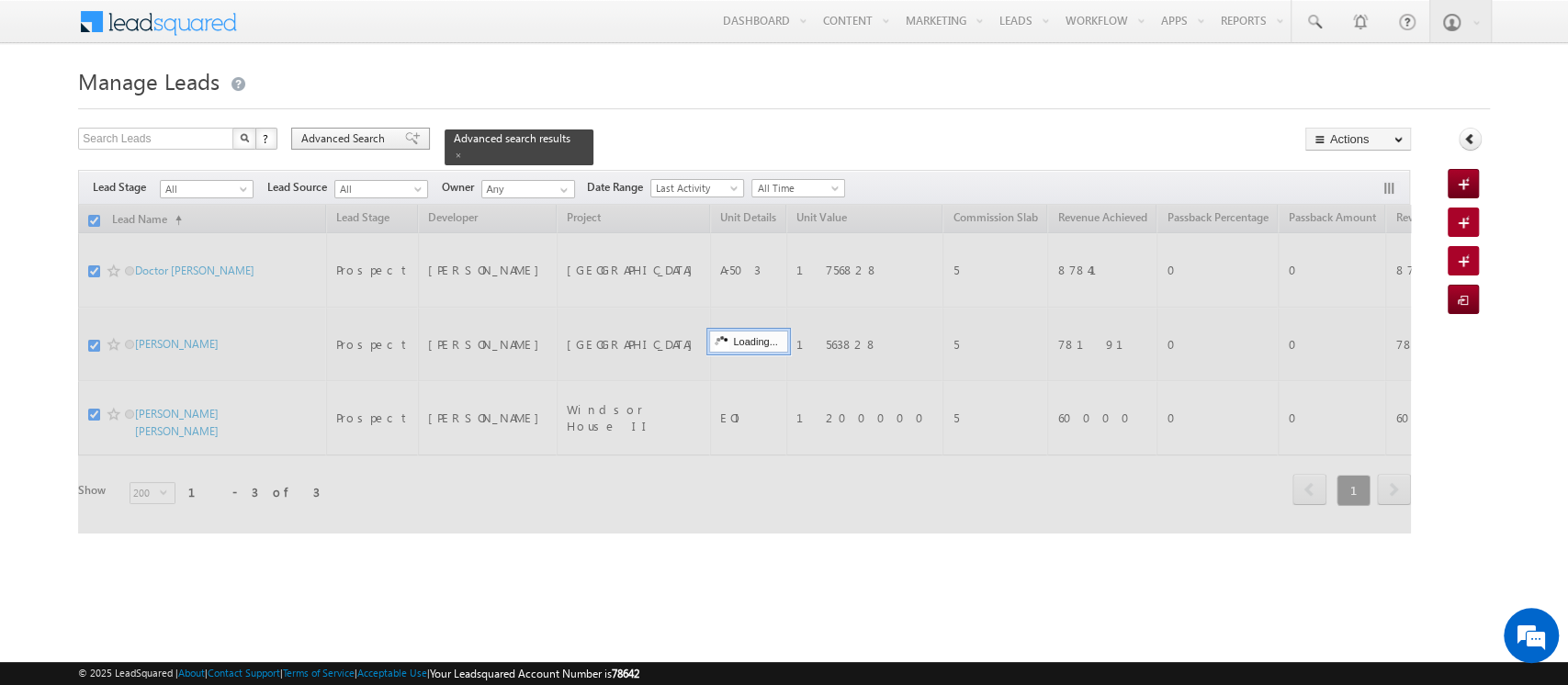
checkbox input "false"
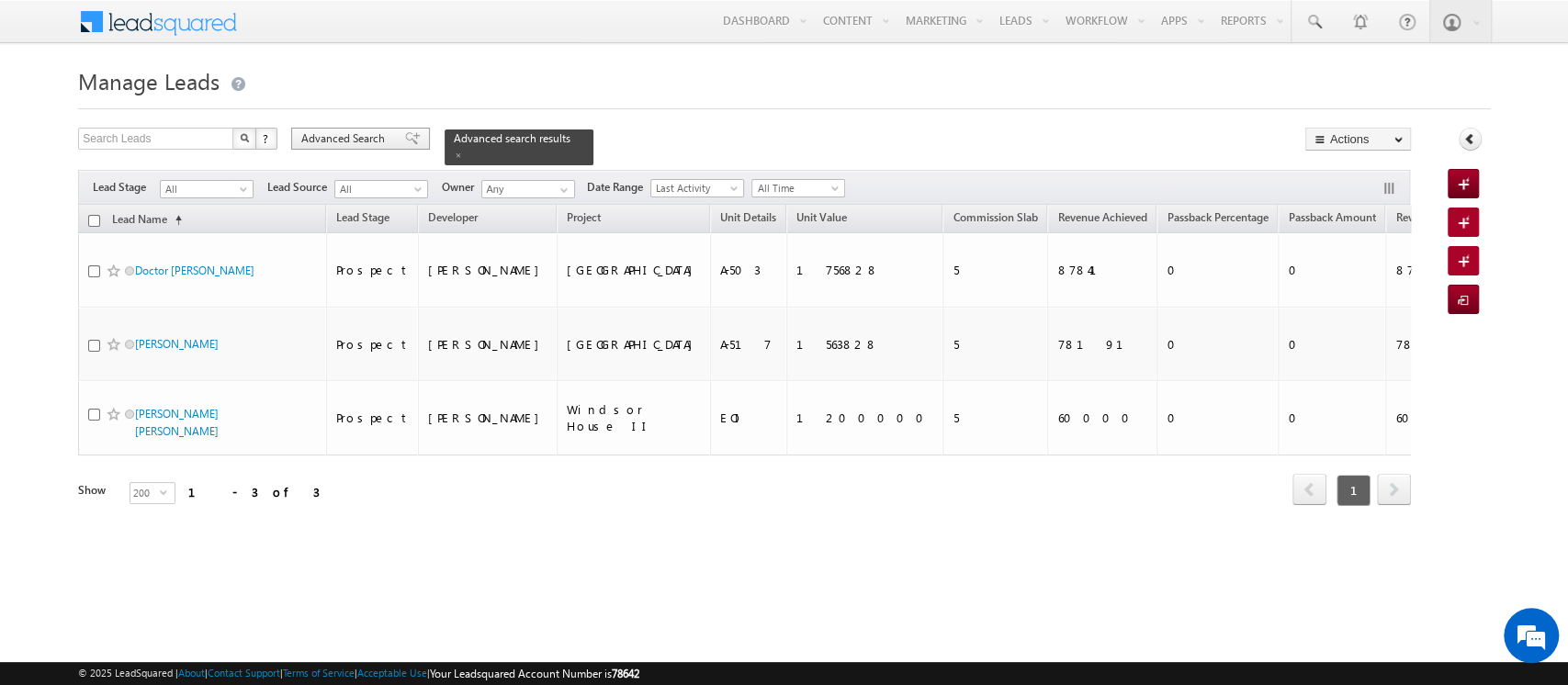
click at [332, 134] on span "Advanced Search" at bounding box center [345, 138] width 89 height 17
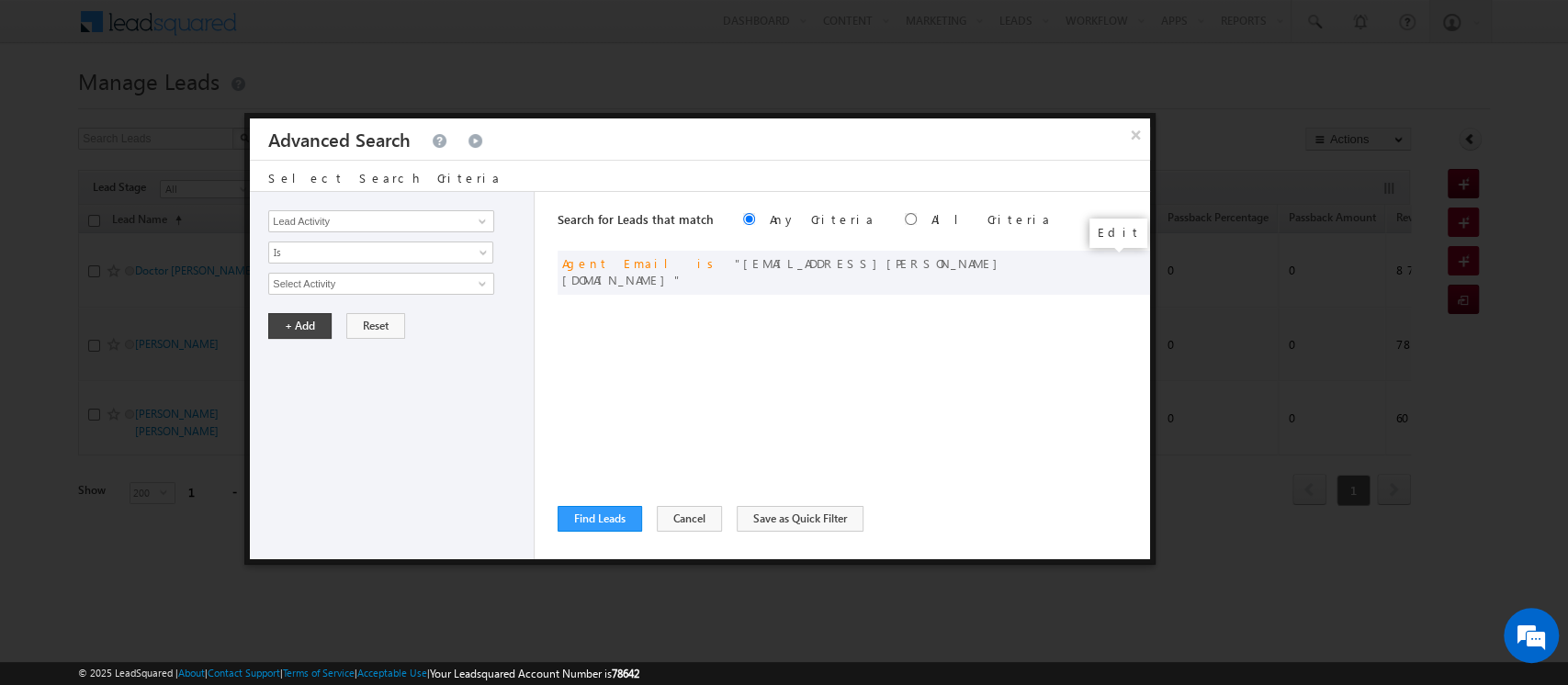
click at [0, 0] on span at bounding box center [0, 0] width 0 height 0
drag, startPoint x: 411, startPoint y: 279, endPoint x: 152, endPoint y: 259, distance: 259.8
click at [152, 259] on body "Menu Orders order @indg lobal .ae" at bounding box center [784, 278] width 1568 height 557
paste input "[PERSON_NAME].niwane"
type input "[PERSON_NAME][EMAIL_ADDRESS][DOMAIN_NAME]"
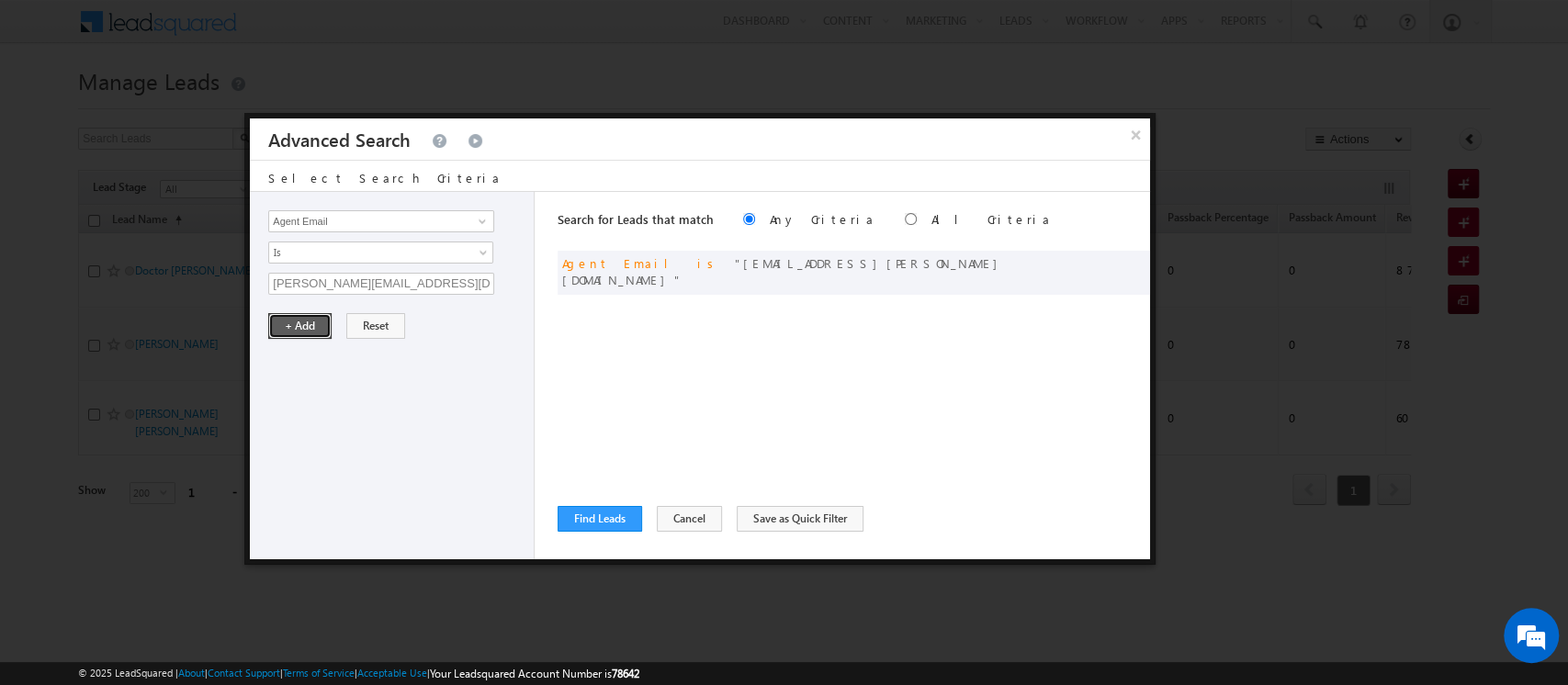
click at [277, 329] on button "+ Add" at bounding box center [300, 326] width 63 height 26
click at [586, 522] on button "Find Leads" at bounding box center [600, 519] width 85 height 26
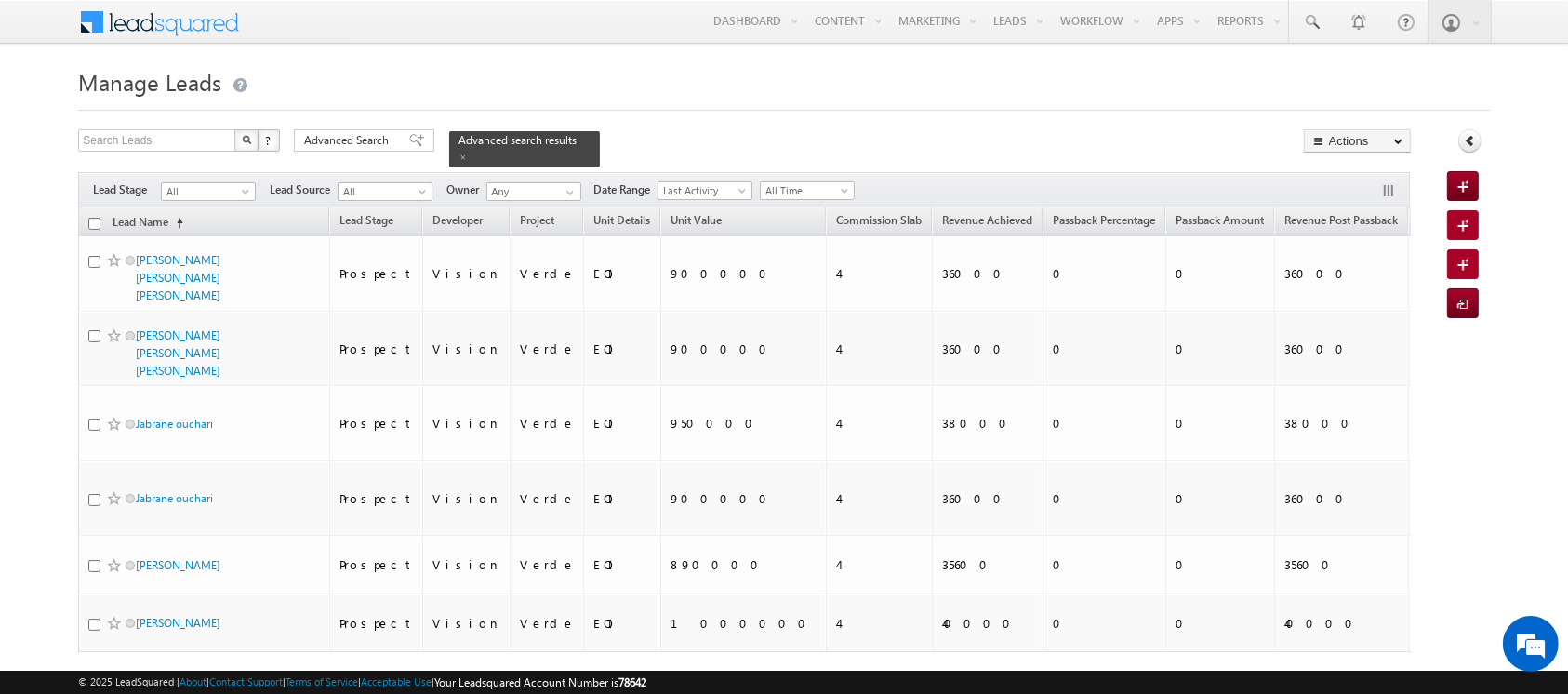
click at [90, 218] on input "checkbox" at bounding box center [94, 224] width 12 height 12
checkbox input "true"
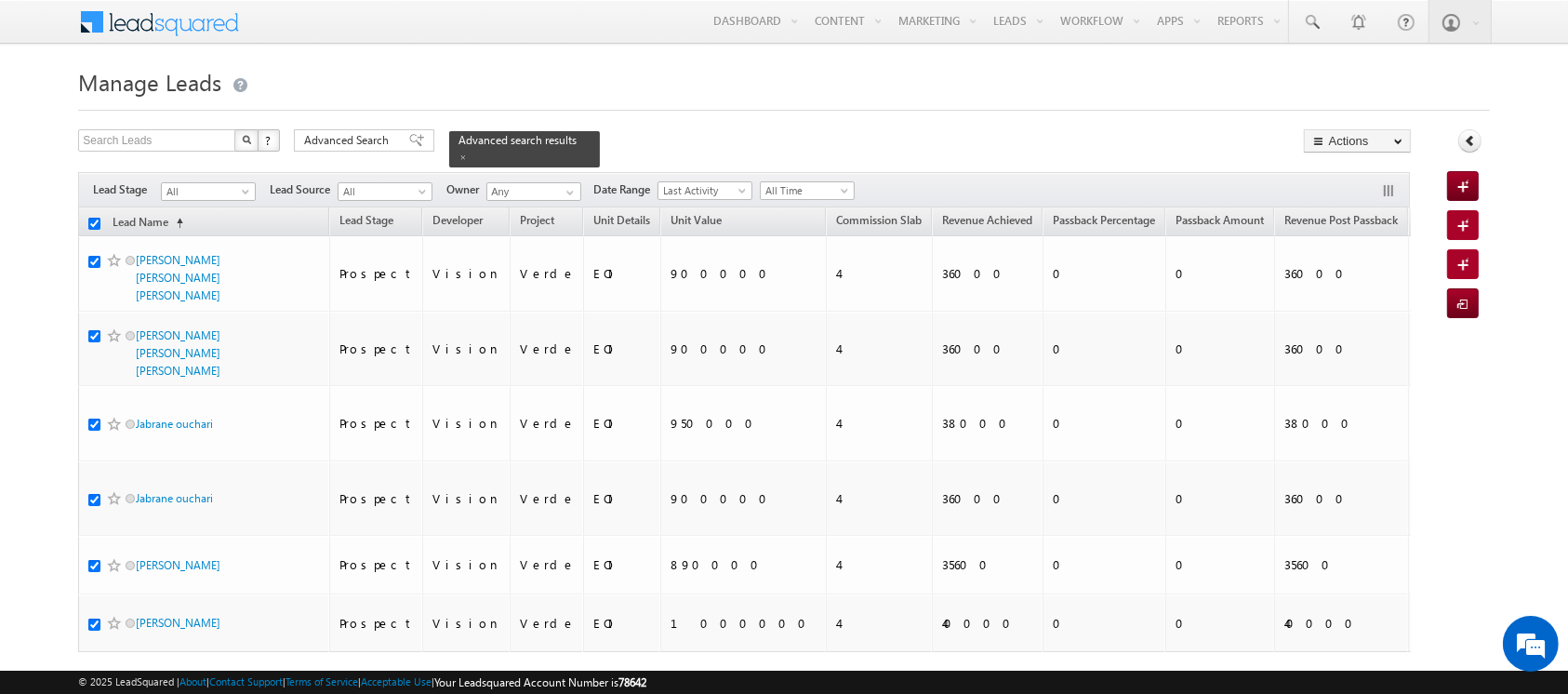
checkbox input "true"
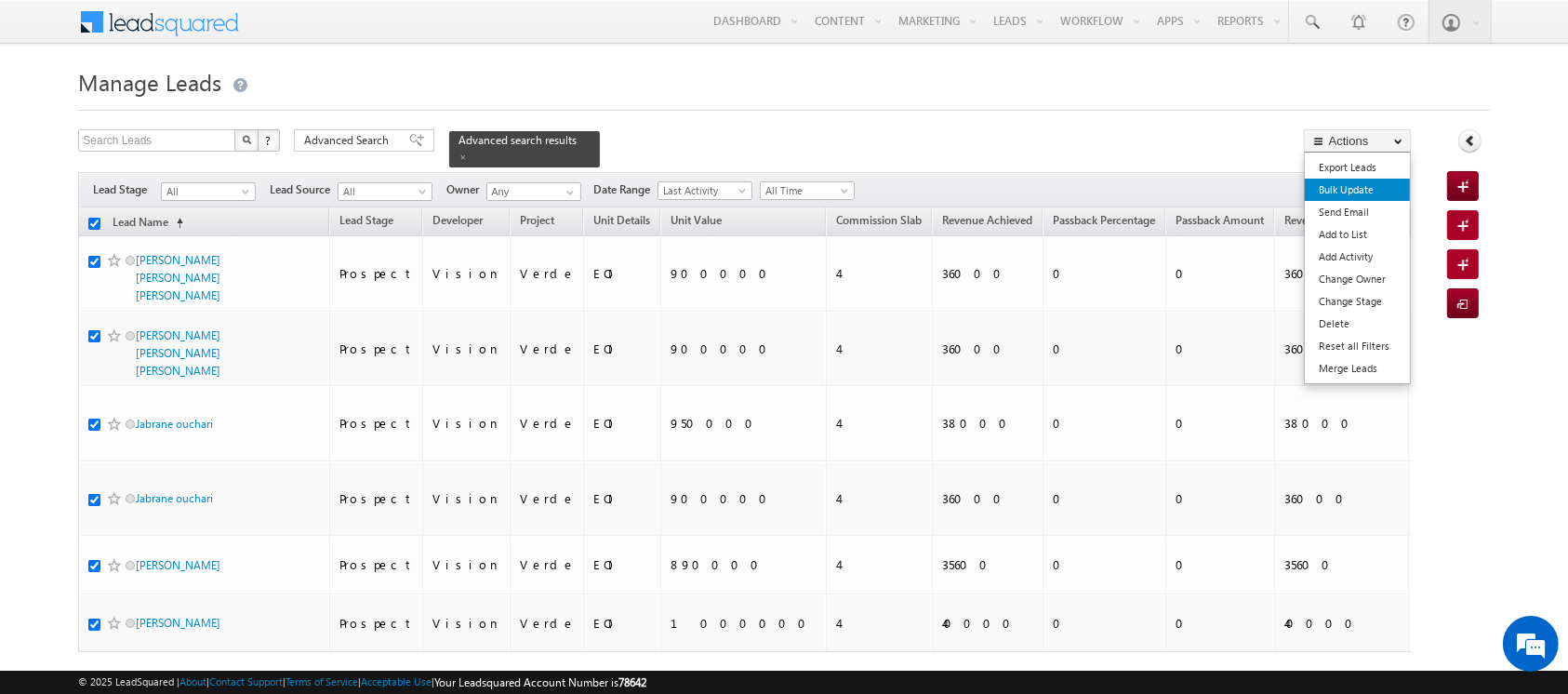
click at [1363, 190] on link "Bulk Update" at bounding box center [1357, 190] width 105 height 22
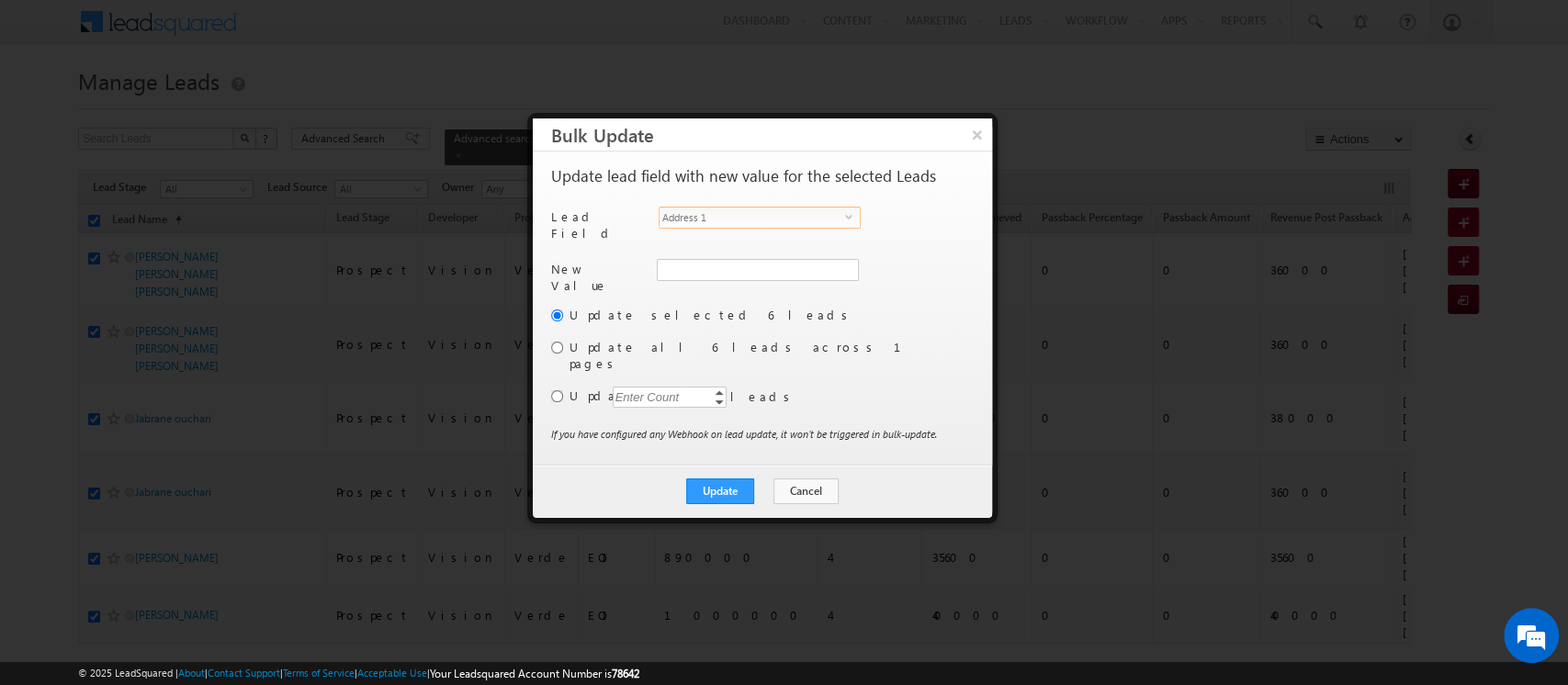
click at [725, 218] on span "Address 1" at bounding box center [752, 217] width 186 height 20
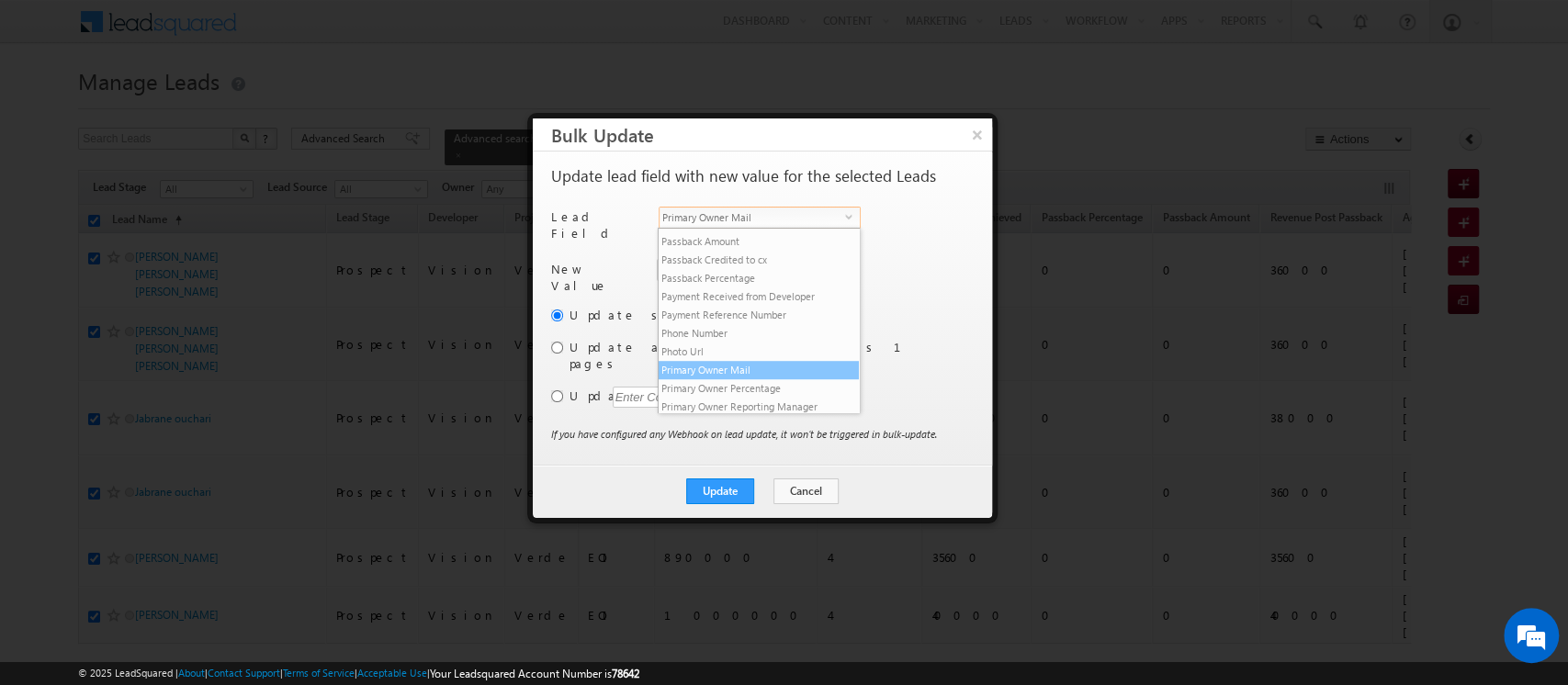
click at [735, 379] on li "Primary Owner Mail" at bounding box center [758, 370] width 200 height 19
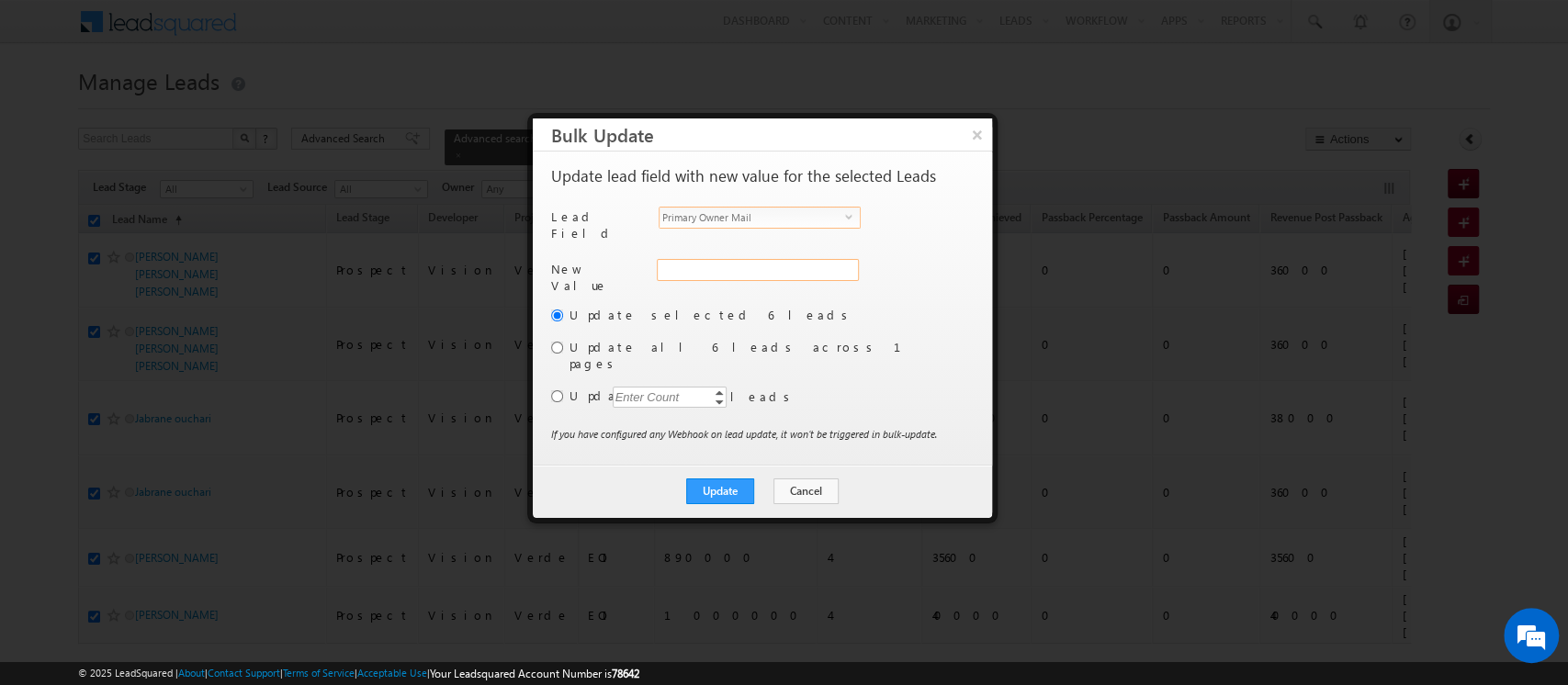
click at [710, 263] on input "Primary Owner Mail" at bounding box center [757, 269] width 202 height 22
paste input "[PERSON_NAME][EMAIL_ADDRESS][DOMAIN_NAME]"
type input "[PERSON_NAME][EMAIL_ADDRESS][DOMAIN_NAME]"
click at [735, 479] on button "Update" at bounding box center [719, 492] width 68 height 26
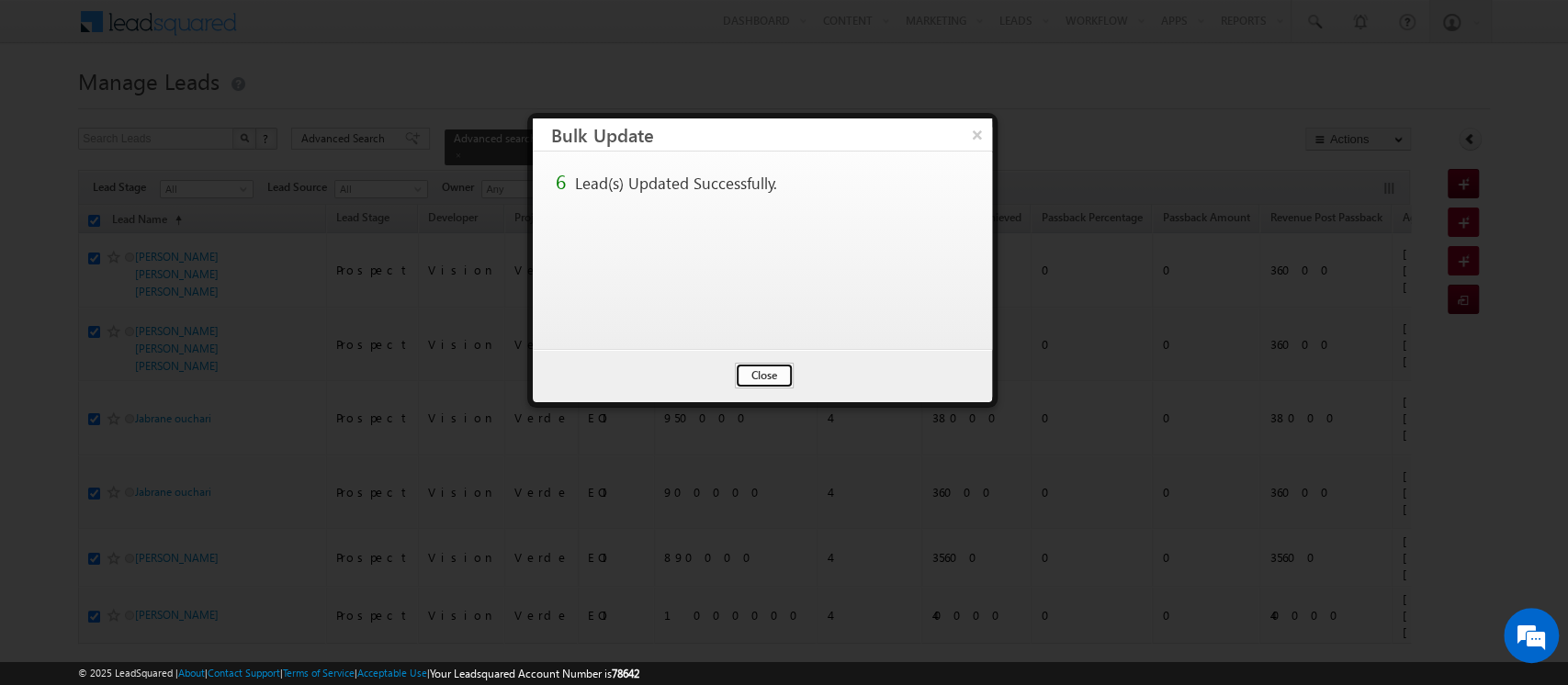
click at [766, 384] on button "Close" at bounding box center [765, 376] width 59 height 26
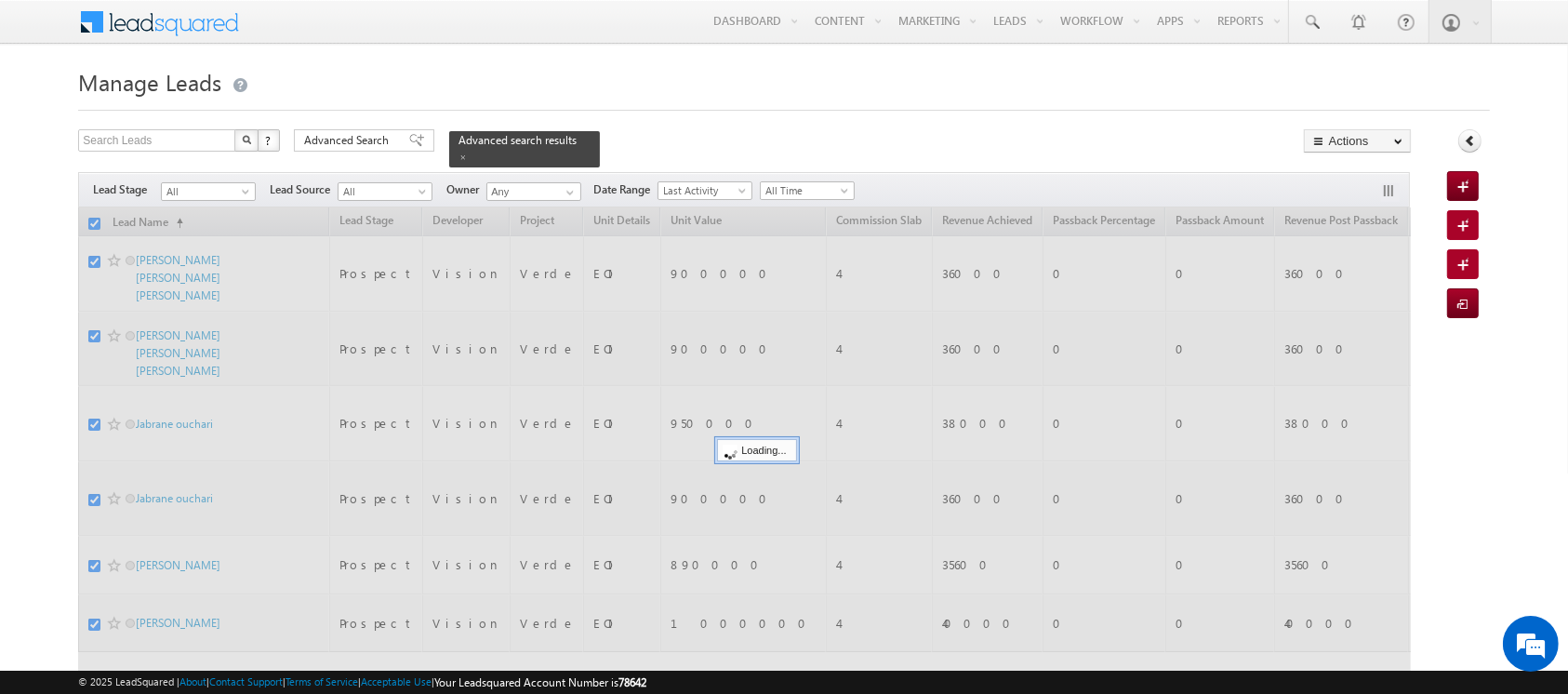
checkbox input "false"
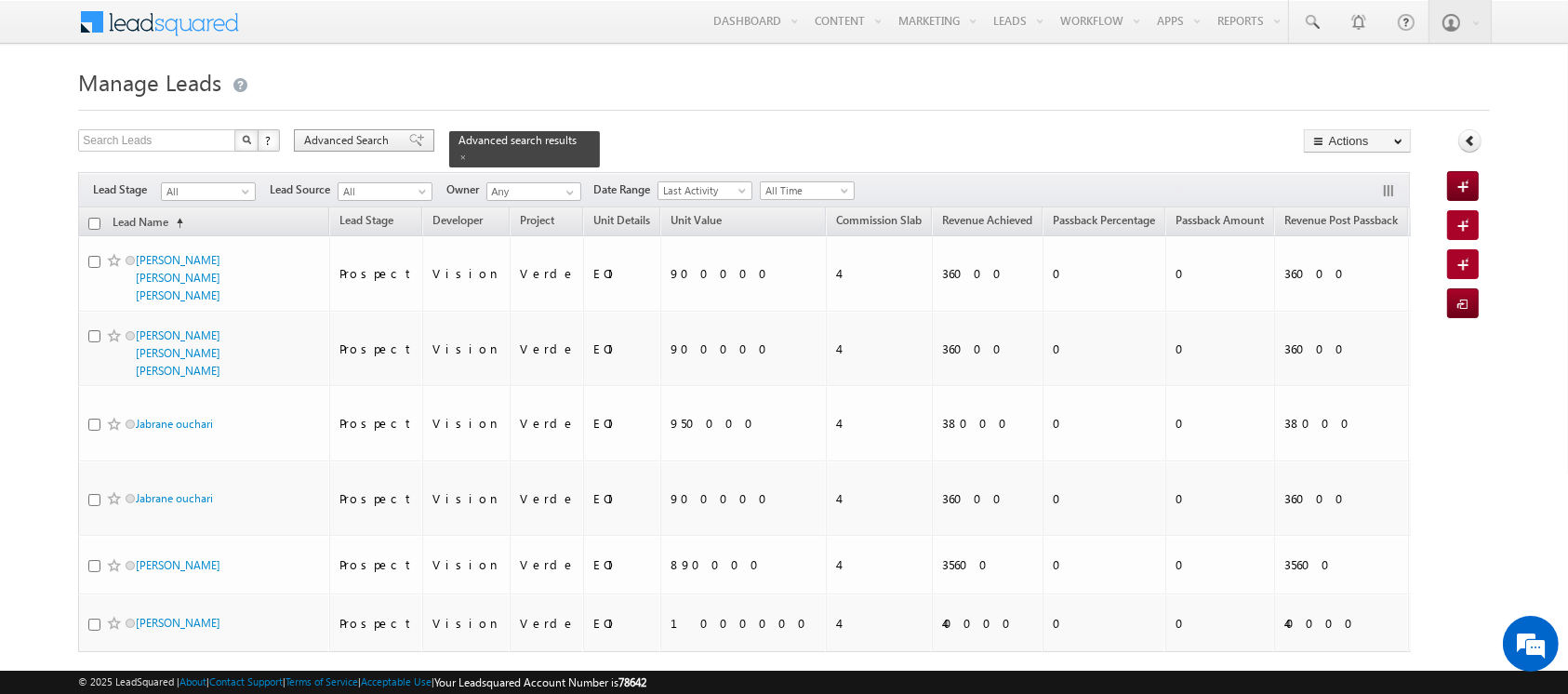
click at [330, 132] on span "Advanced Search" at bounding box center [349, 140] width 90 height 17
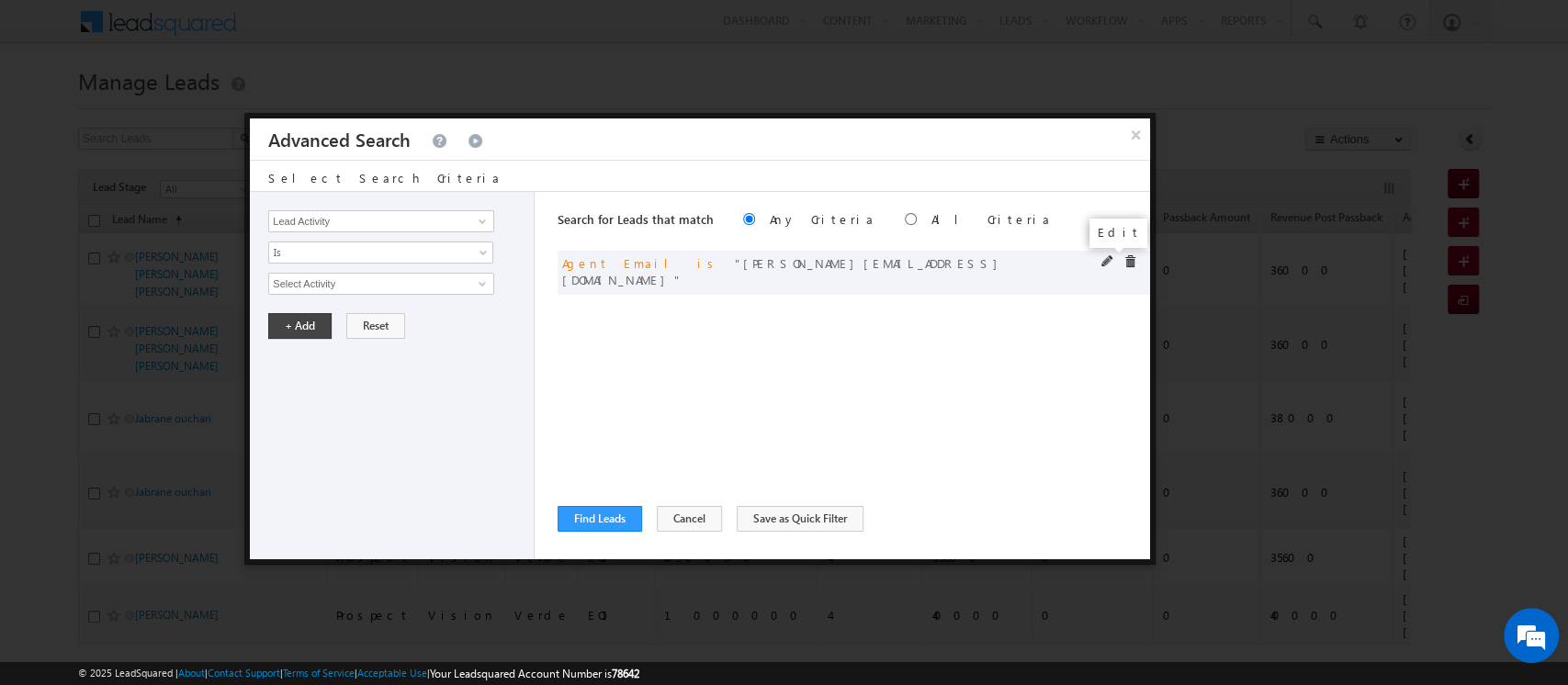
click at [1105, 262] on span at bounding box center [1107, 262] width 13 height 13
drag, startPoint x: 456, startPoint y: 290, endPoint x: 62, endPoint y: 260, distance: 395.1
click at [62, 260] on body "Menu Orders order @indg lobal .ae" at bounding box center [784, 373] width 1568 height 746
paste input "[PERSON_NAME][EMAIL_ADDRESS][DOMAIN_NAME]"
type input "[PERSON_NAME][EMAIL_ADDRESS][DOMAIN_NAME]"
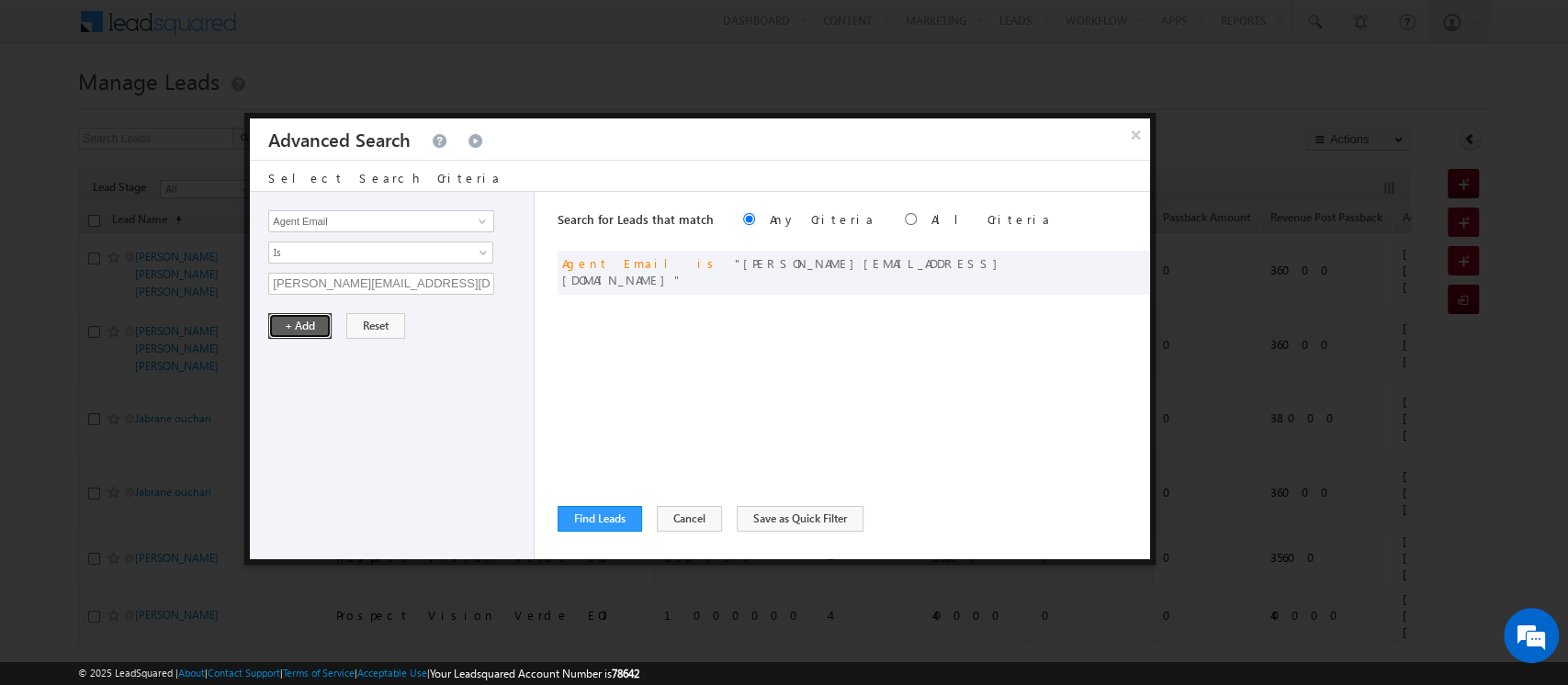
click at [318, 325] on button "+ Add" at bounding box center [300, 326] width 63 height 26
click at [610, 512] on button "Find Leads" at bounding box center [600, 519] width 85 height 26
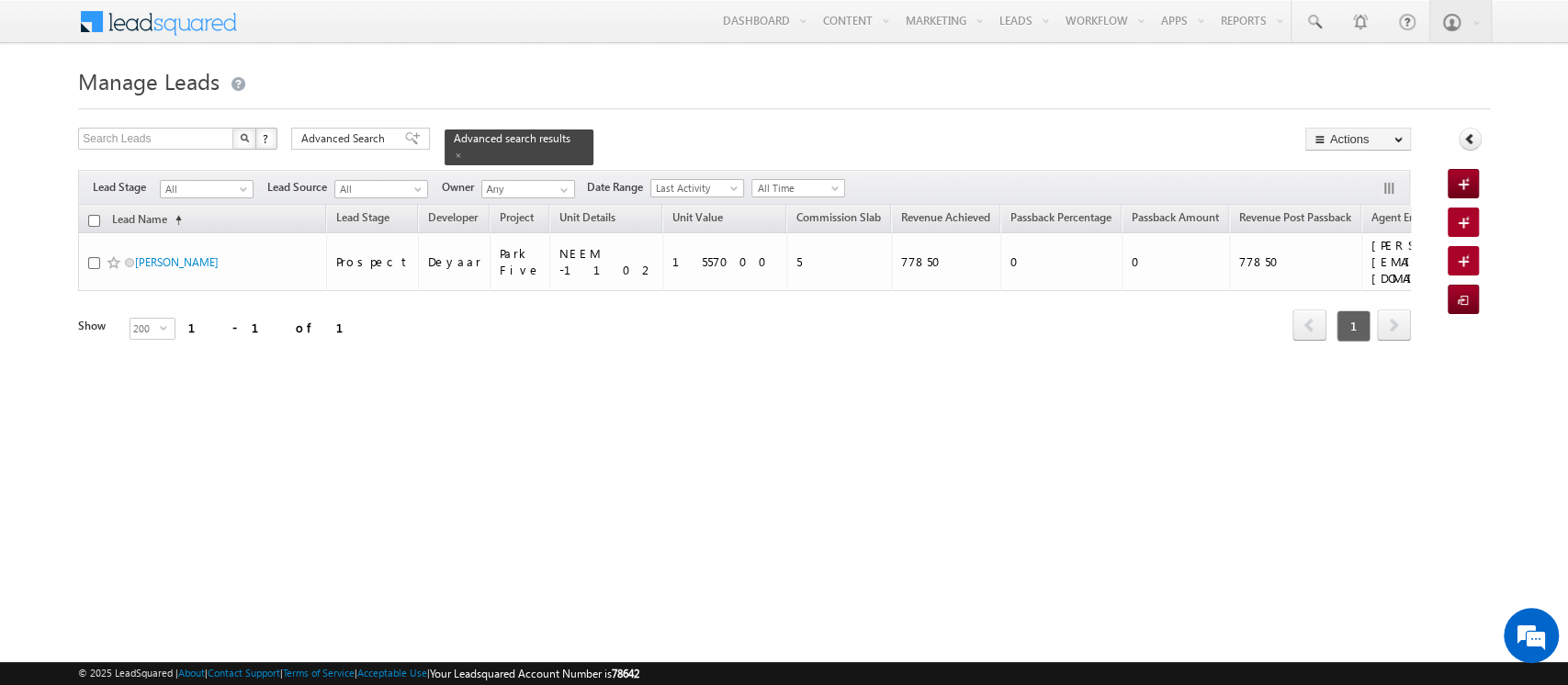
click at [91, 215] on input "checkbox" at bounding box center [94, 221] width 12 height 12
checkbox input "true"
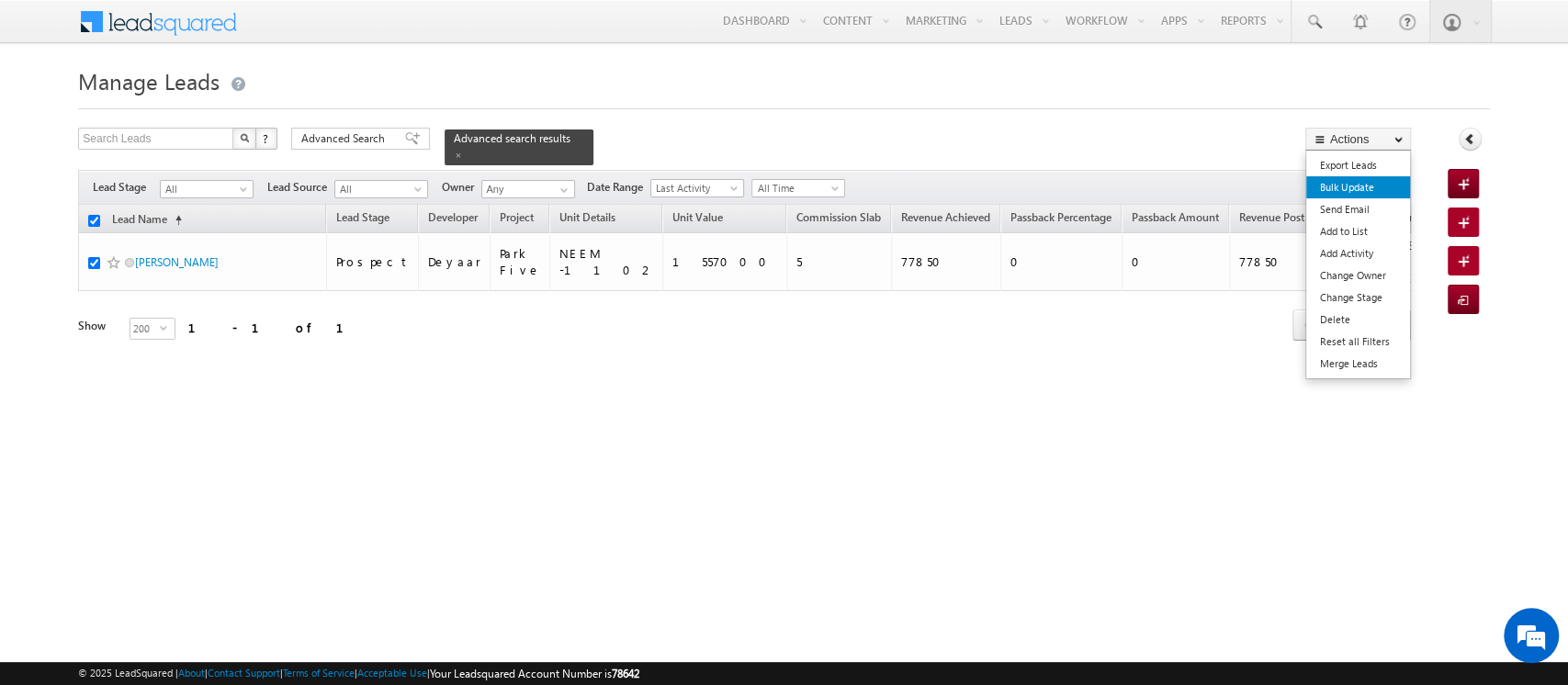
click at [1349, 192] on link "Bulk Update" at bounding box center [1357, 188] width 104 height 22
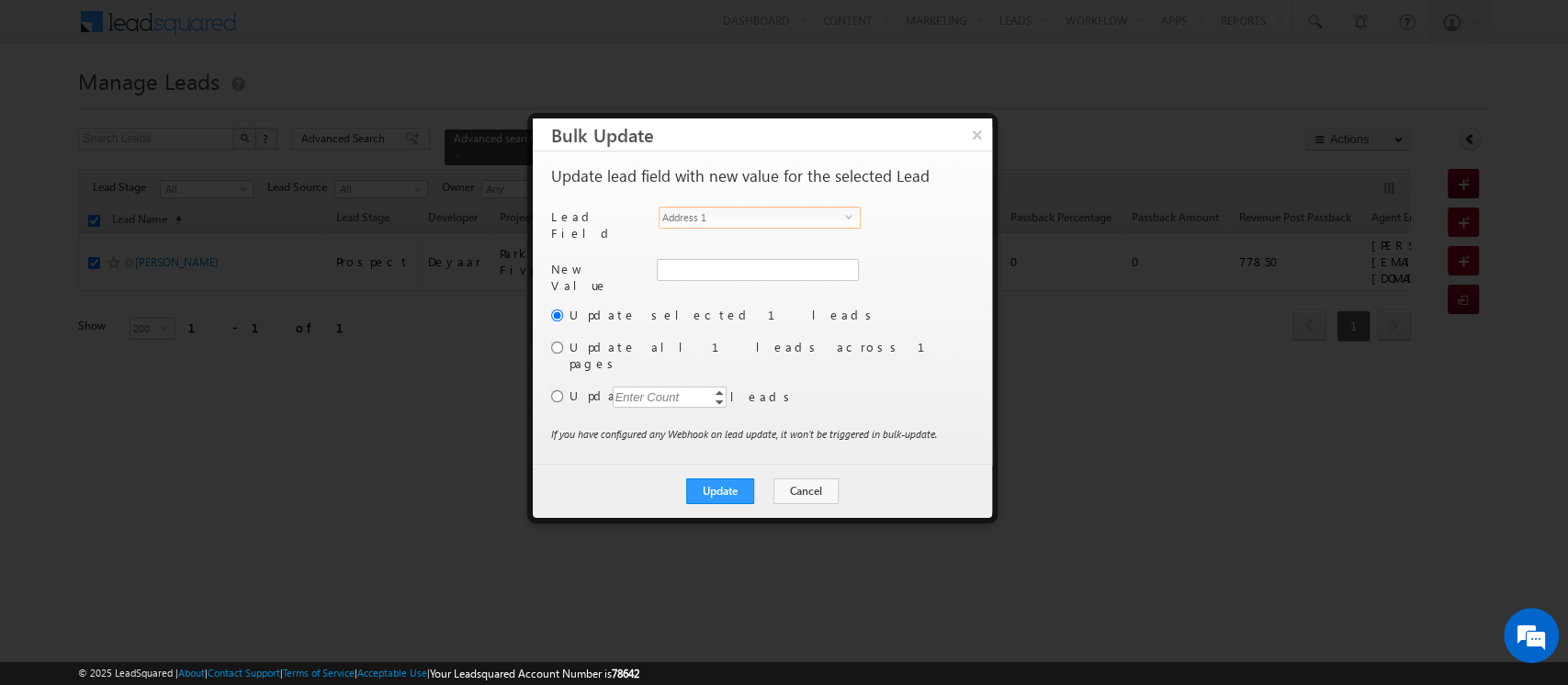
click at [703, 218] on span "Address 1" at bounding box center [752, 217] width 186 height 20
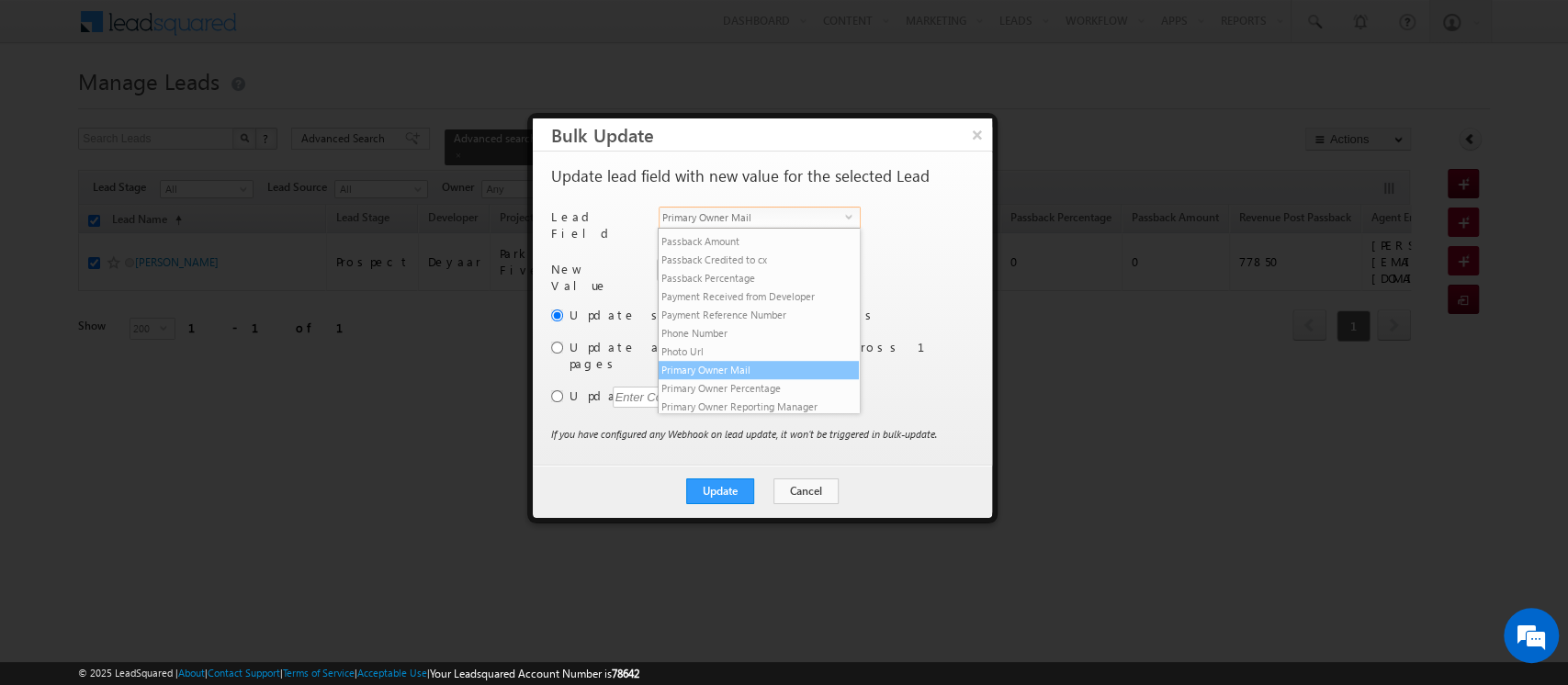
click at [735, 379] on li "Primary Owner Mail" at bounding box center [758, 370] width 200 height 19
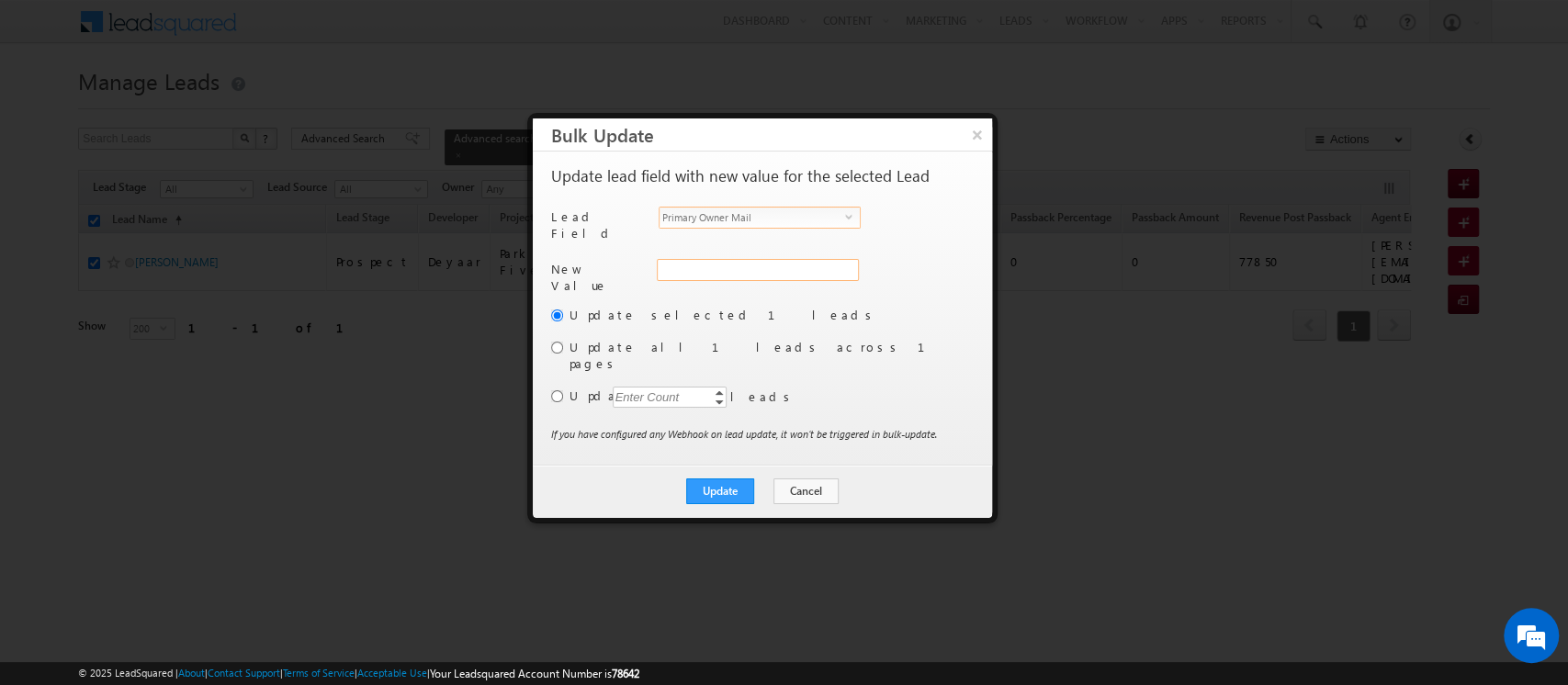
click at [695, 259] on input "Primary Owner Mail" at bounding box center [757, 269] width 202 height 22
paste input "[PERSON_NAME][EMAIL_ADDRESS][DOMAIN_NAME]"
type input "[PERSON_NAME][EMAIL_ADDRESS][DOMAIN_NAME]"
click at [713, 479] on button "Update" at bounding box center [719, 492] width 68 height 26
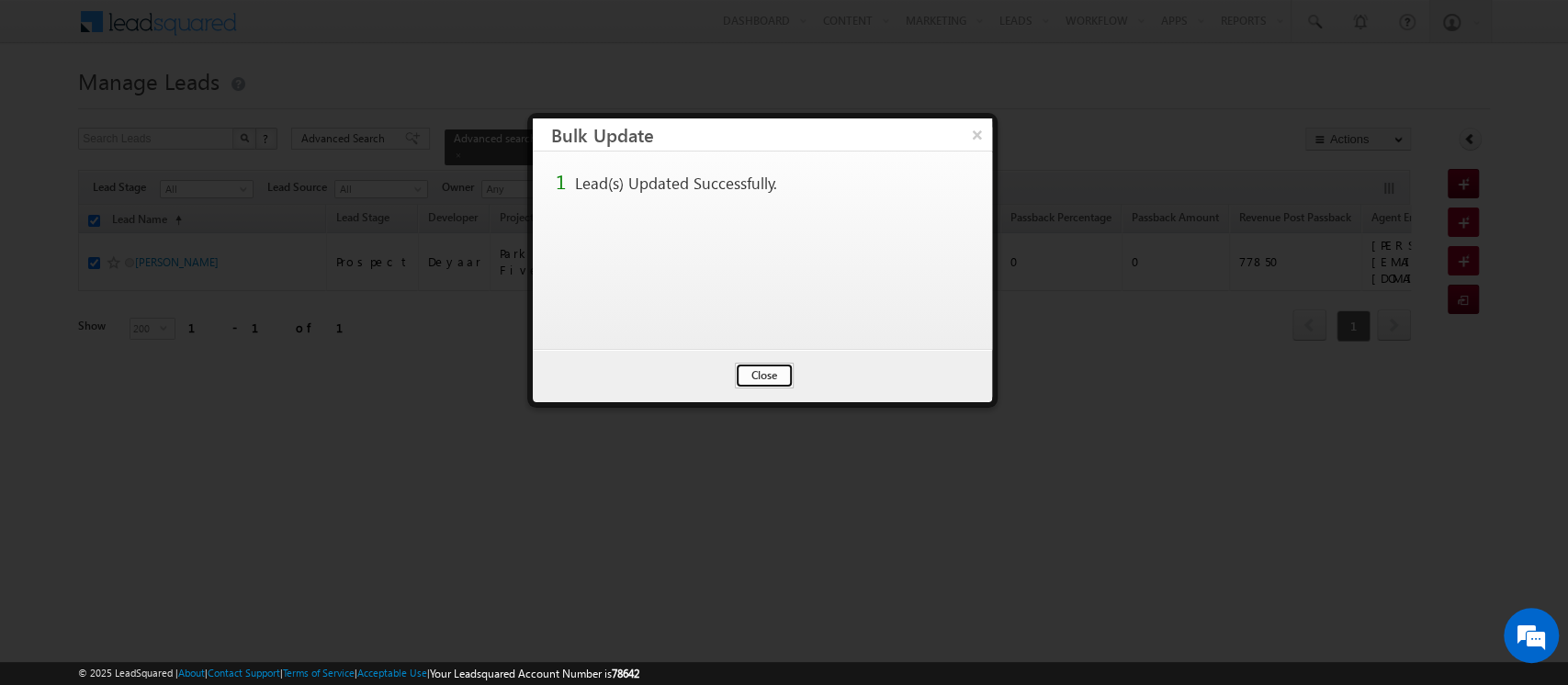
click at [758, 377] on button "Close" at bounding box center [765, 376] width 59 height 26
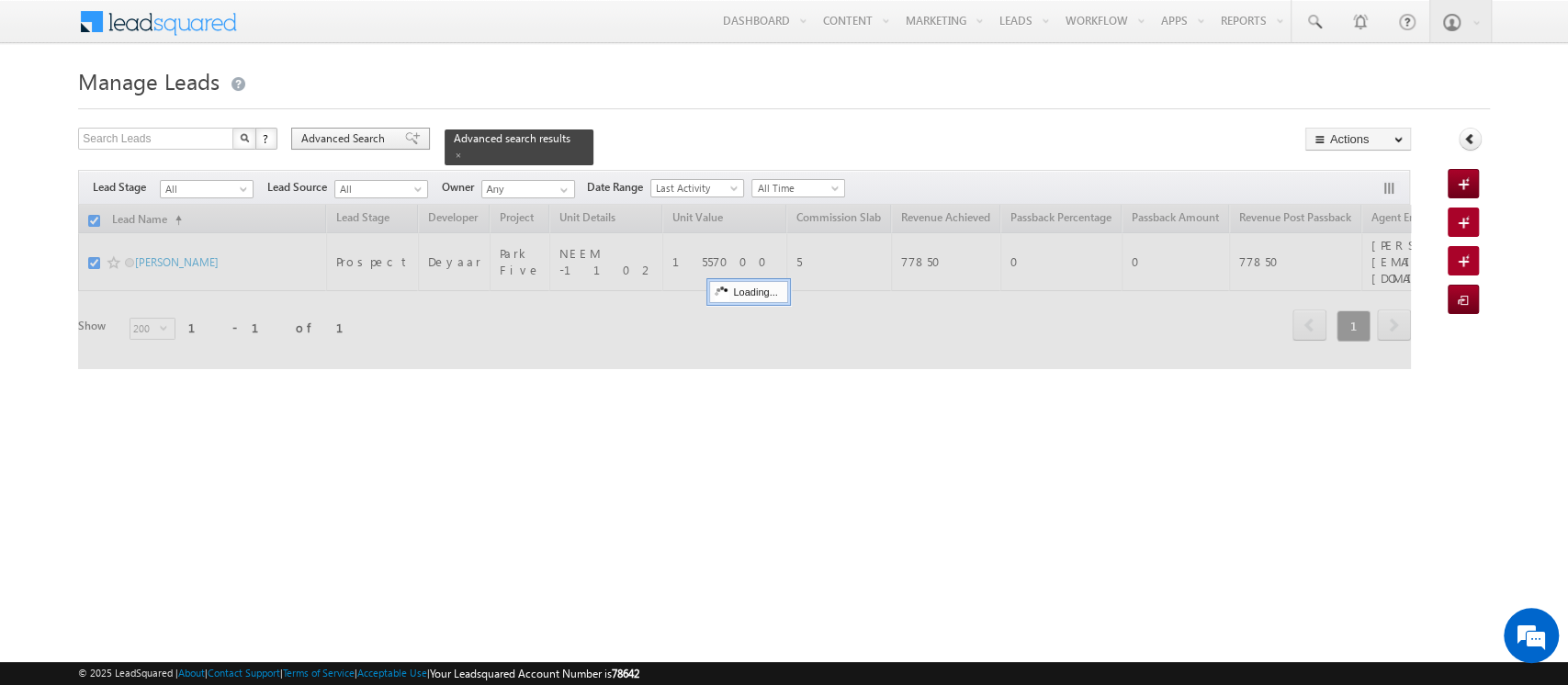
checkbox input "false"
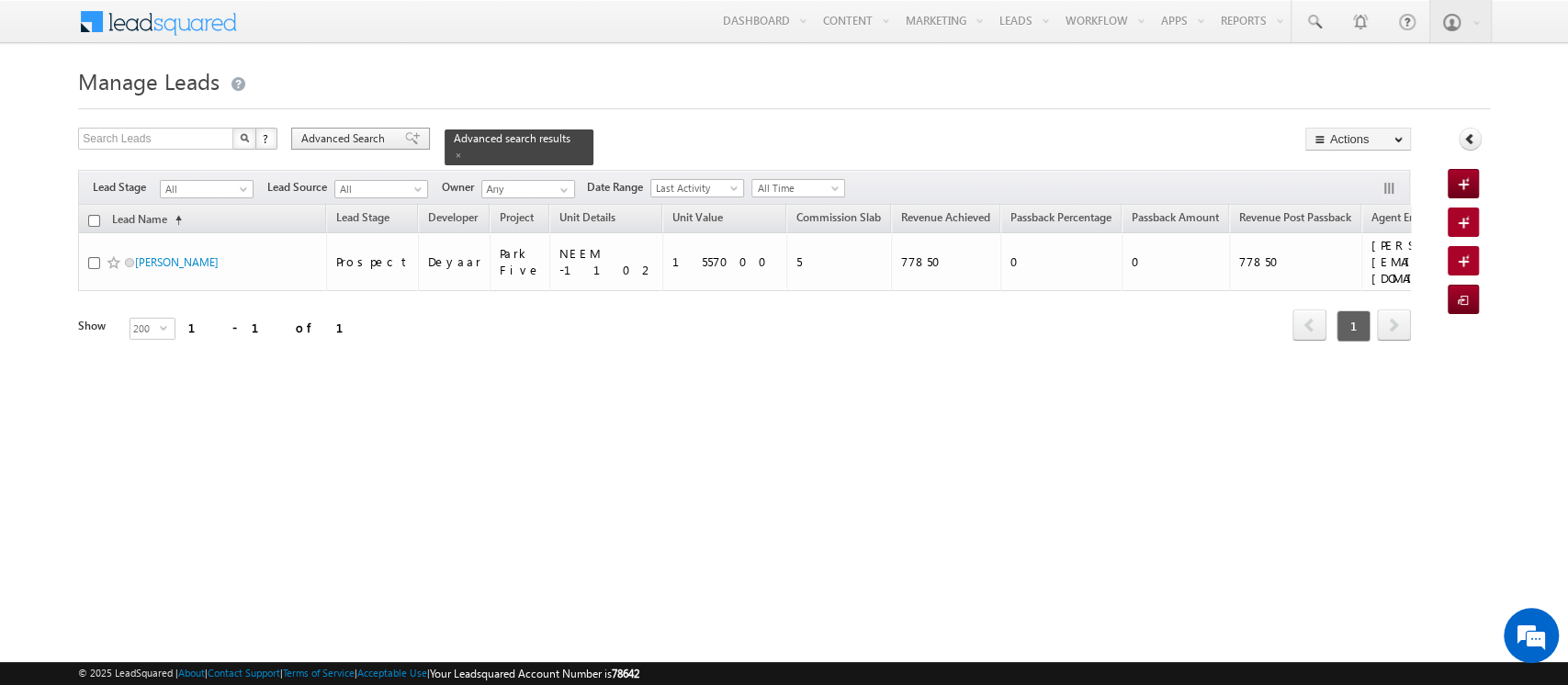
click at [350, 140] on span "Advanced Search" at bounding box center [345, 138] width 89 height 17
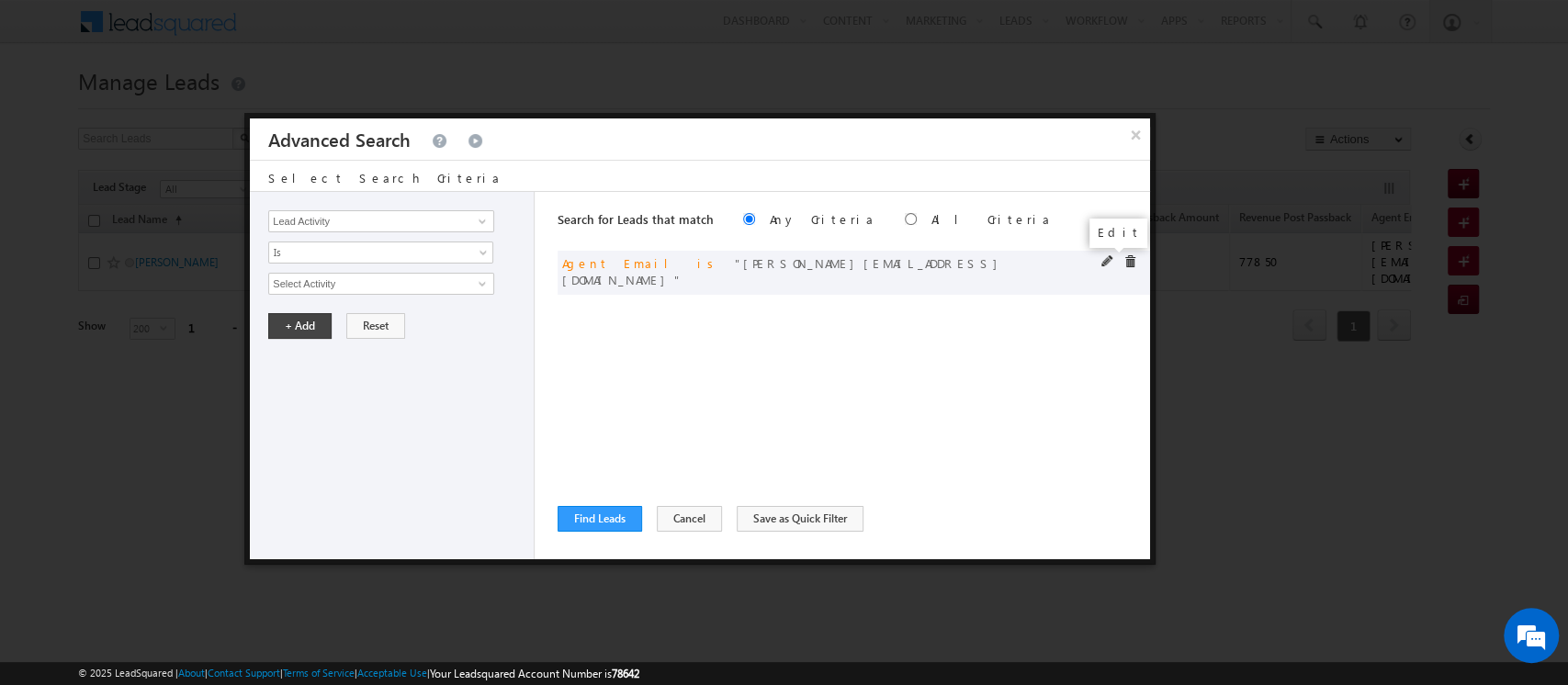
click at [1109, 260] on span at bounding box center [1107, 262] width 13 height 13
drag, startPoint x: 430, startPoint y: 283, endPoint x: 109, endPoint y: 217, distance: 327.7
click at [109, 217] on body "Menu Orders order @indg lobal .ae" at bounding box center [784, 261] width 1568 height 521
paste input "Shiv.yogi"
type input "[EMAIL_ADDRESS][DOMAIN_NAME]"
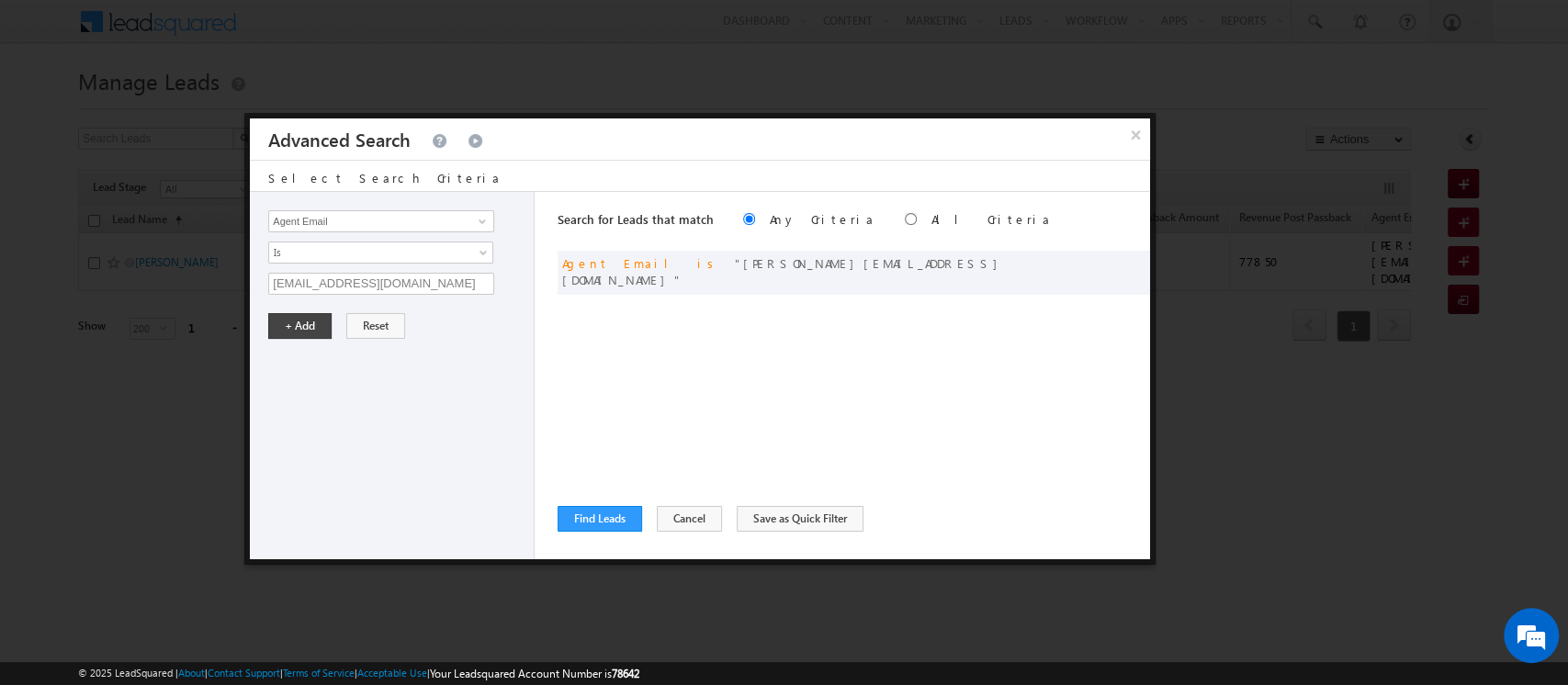
click at [294, 339] on div "Lead Activity Task Sales Group Prospect Id Address 1 Address 2 Agent 1 Revenue …" at bounding box center [392, 376] width 284 height 367
click at [292, 325] on button "+ Add" at bounding box center [300, 326] width 63 height 26
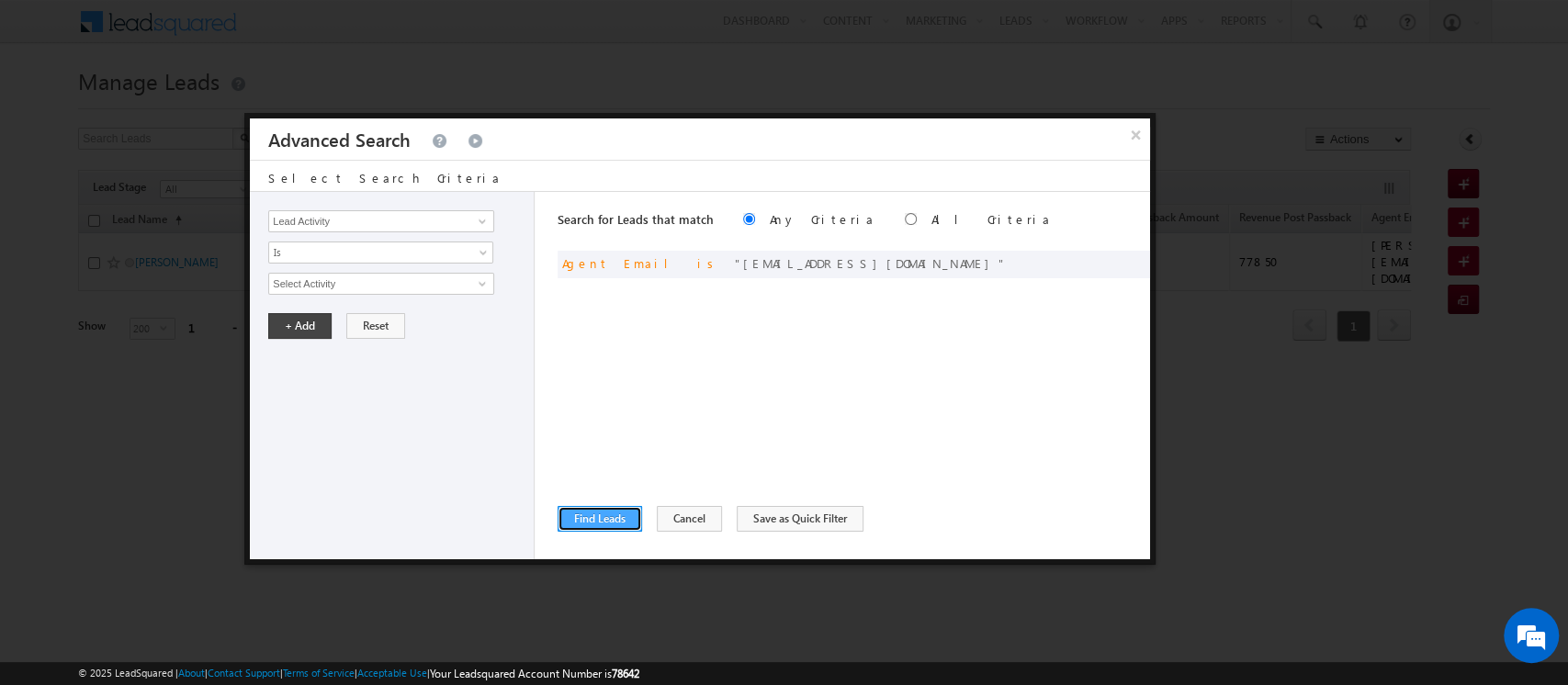
click at [583, 519] on button "Find Leads" at bounding box center [600, 519] width 85 height 26
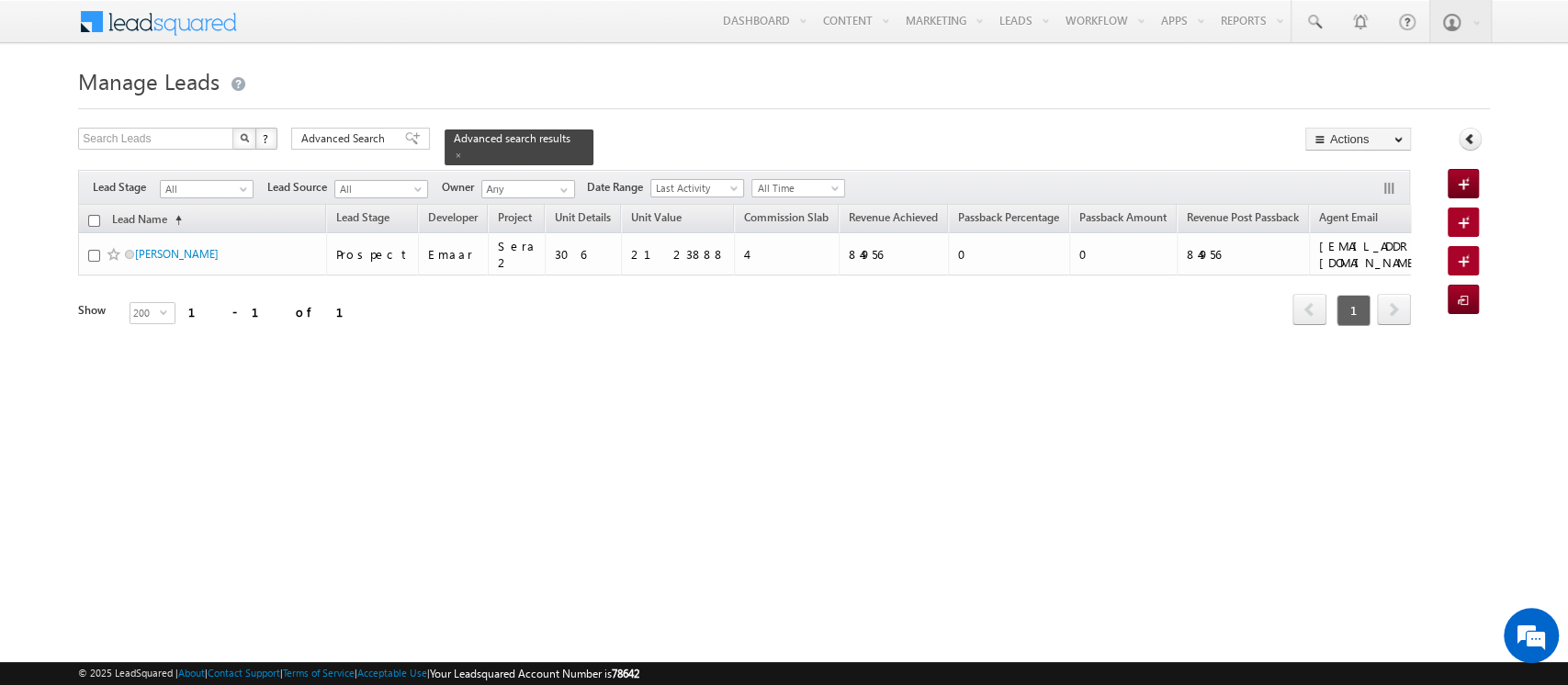
click at [90, 215] on input "checkbox" at bounding box center [94, 221] width 12 height 12
checkbox input "true"
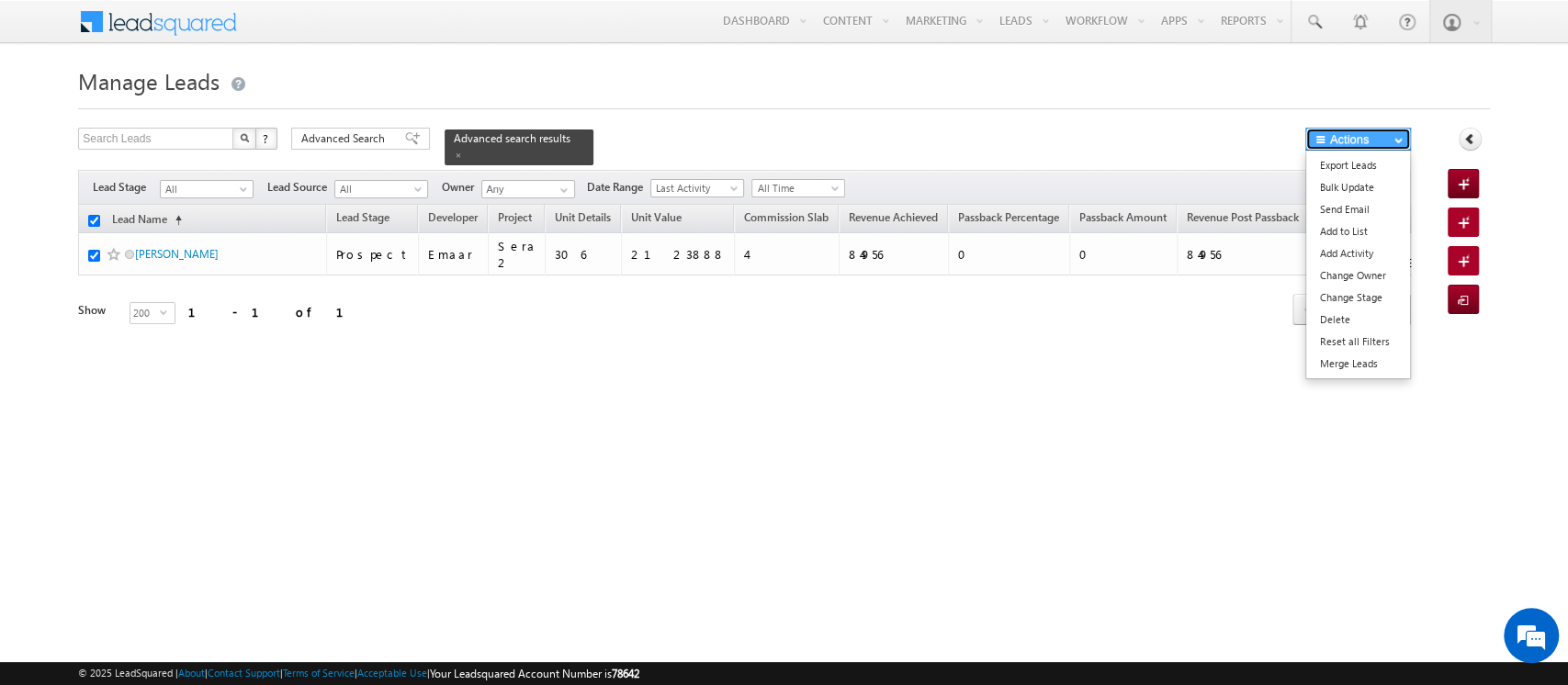
click at [1356, 129] on button "Actions" at bounding box center [1357, 138] width 106 height 23
click at [1354, 188] on link "Bulk Update" at bounding box center [1357, 188] width 104 height 22
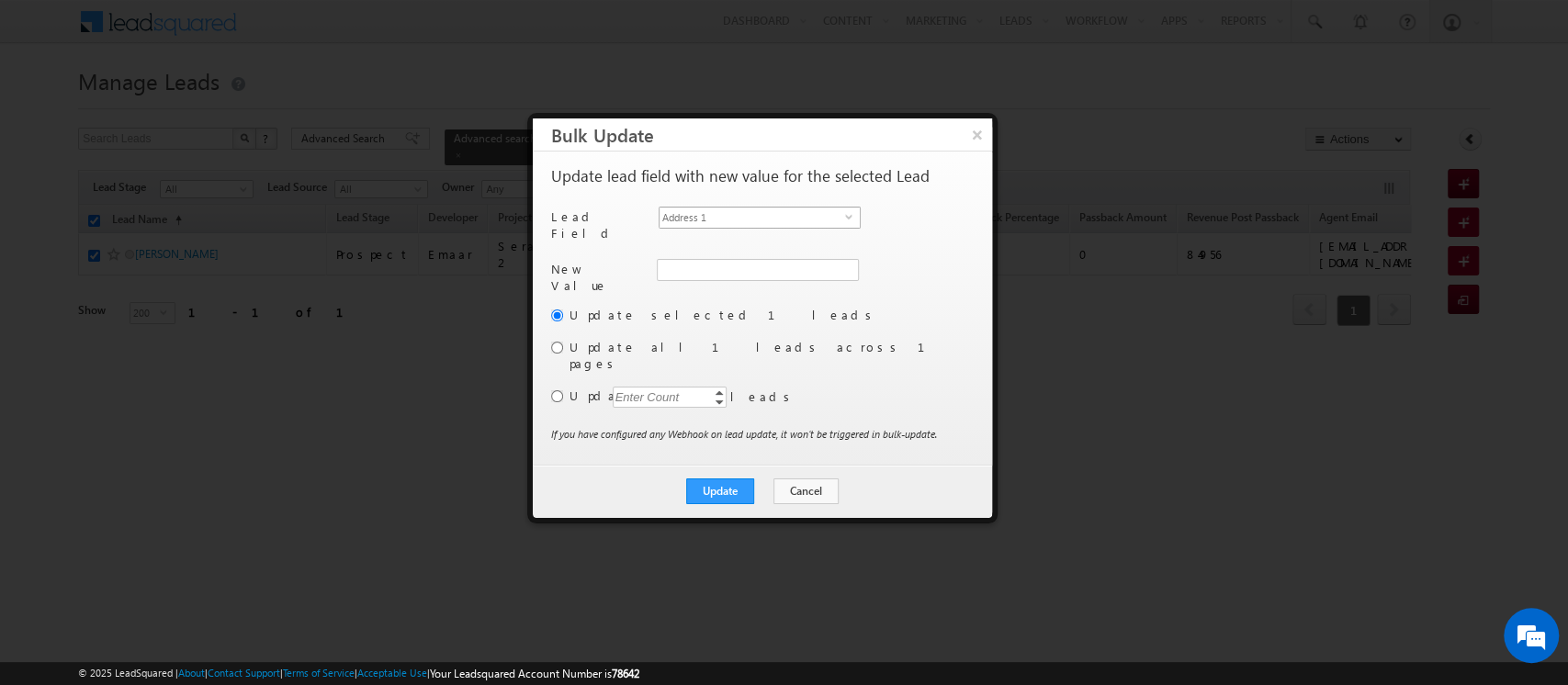
click at [725, 214] on span "Address 1" at bounding box center [752, 217] width 186 height 20
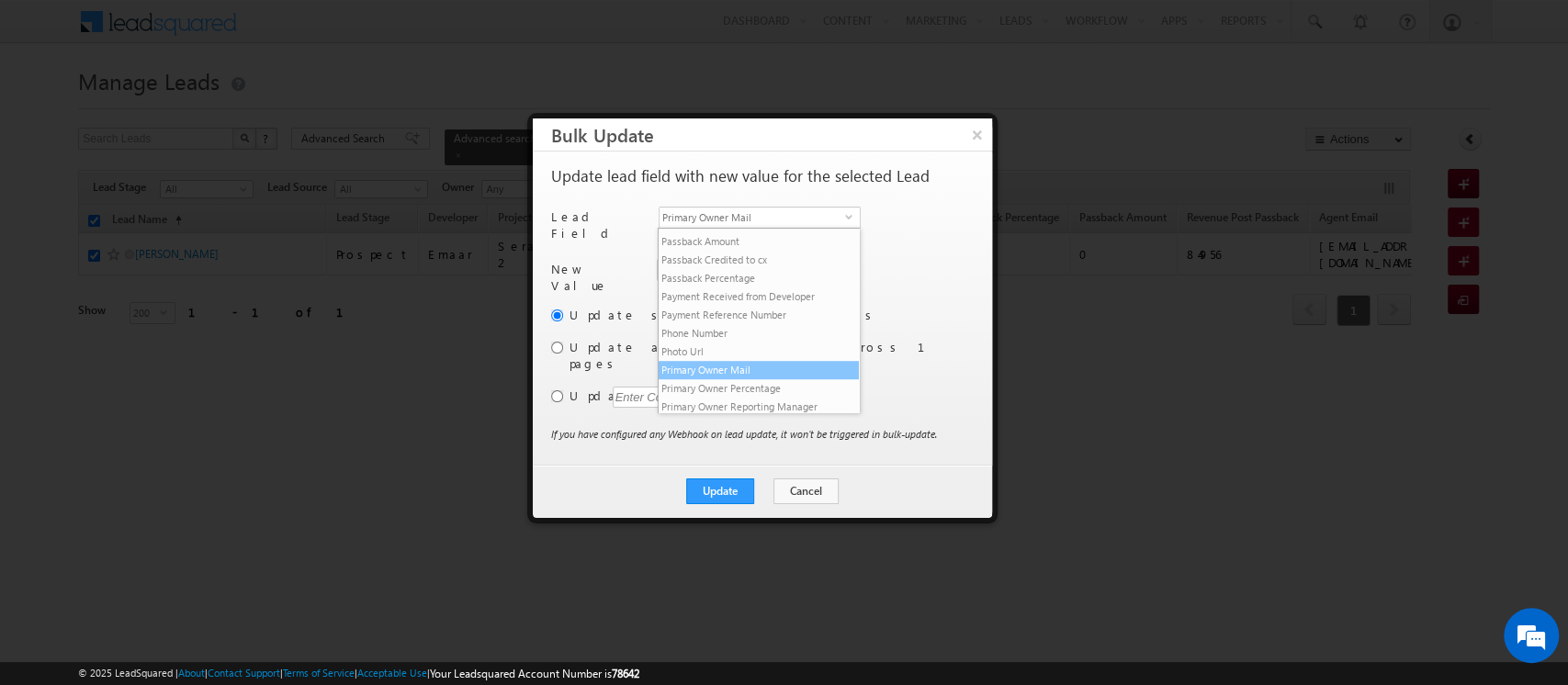
click at [735, 379] on li "Primary Owner Mail" at bounding box center [758, 370] width 200 height 19
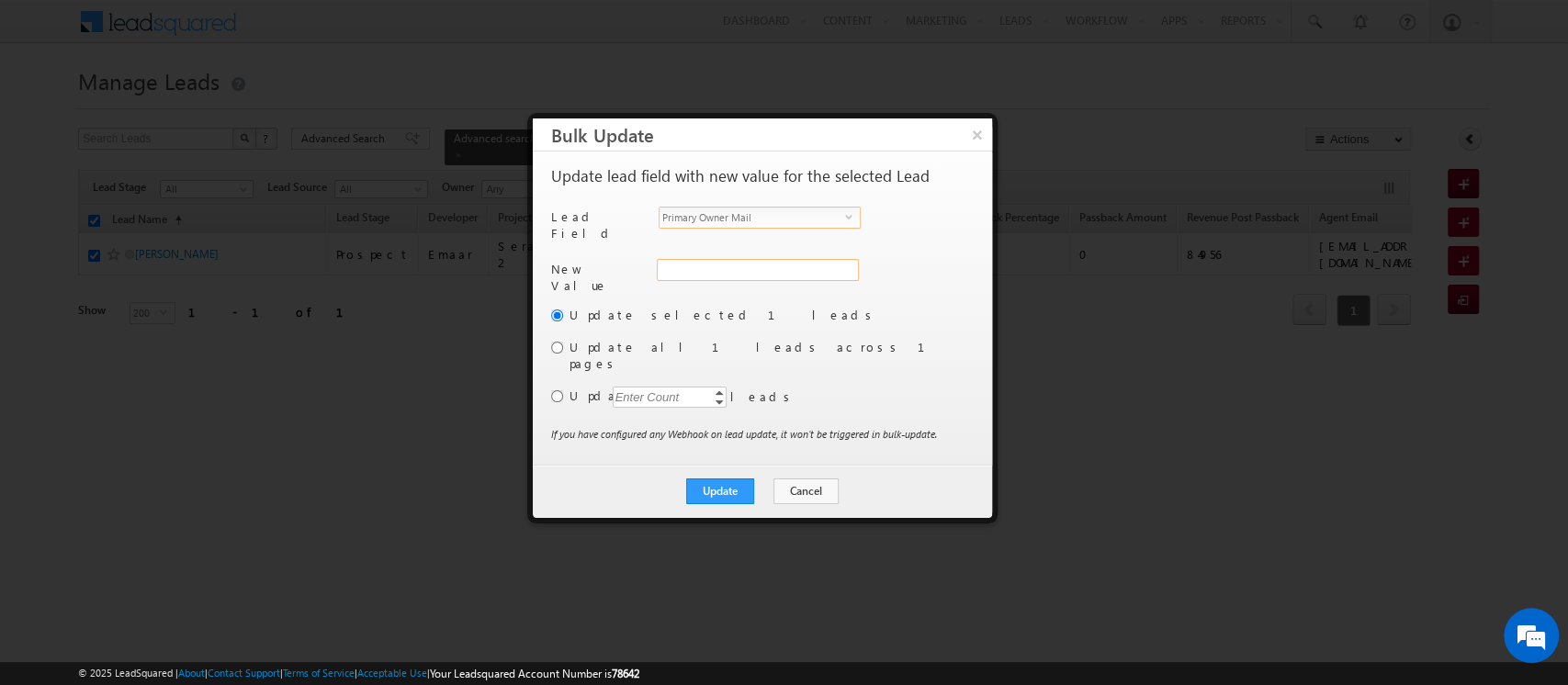
click at [698, 259] on input "Primary Owner Mail" at bounding box center [757, 269] width 202 height 22
paste input "[EMAIL_ADDRESS][DOMAIN_NAME]"
type input "[EMAIL_ADDRESS][DOMAIN_NAME]"
click at [722, 479] on button "Update" at bounding box center [719, 492] width 68 height 26
